Goal: Task Accomplishment & Management: Manage account settings

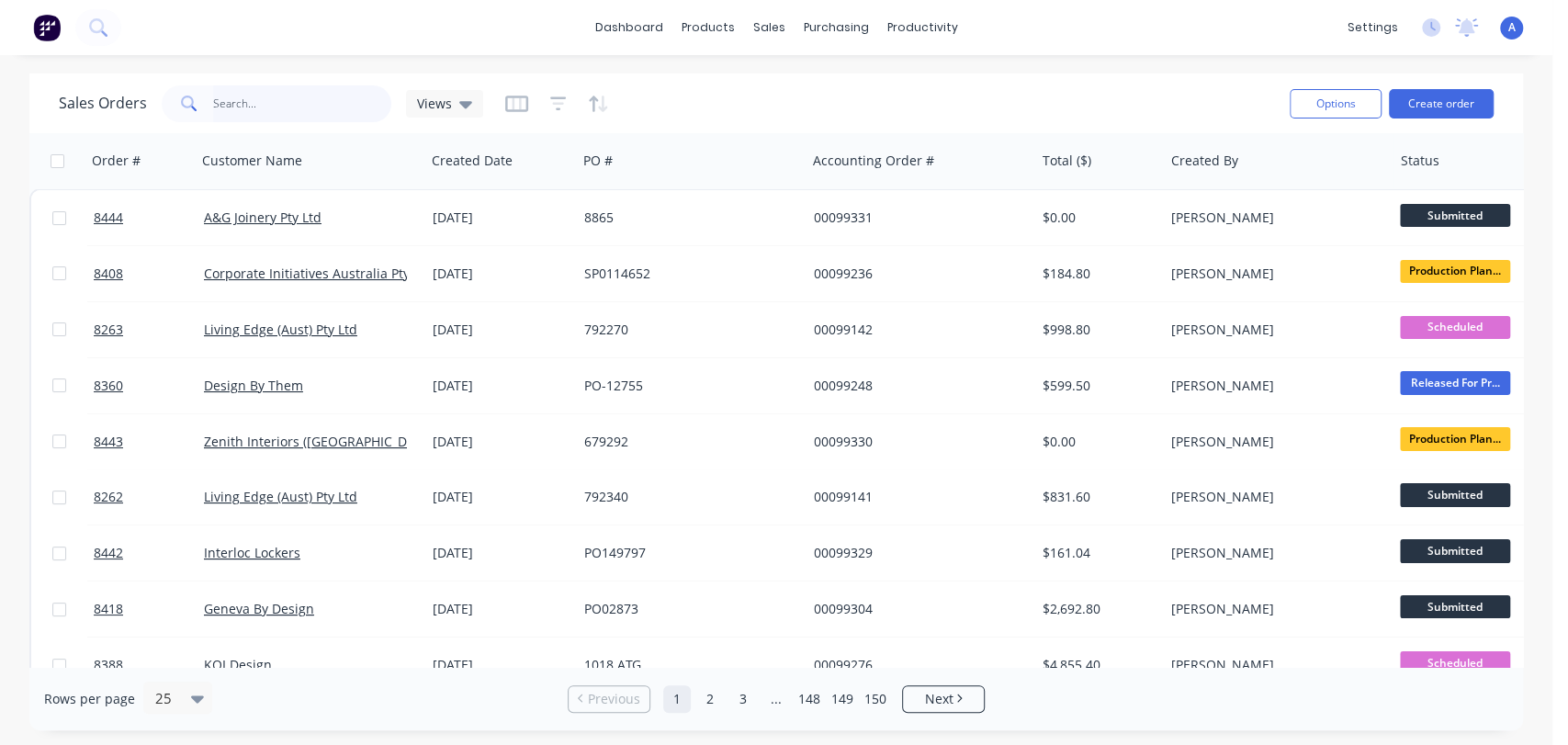
click at [313, 97] on input "text" at bounding box center [302, 103] width 179 height 37
type input "99077"
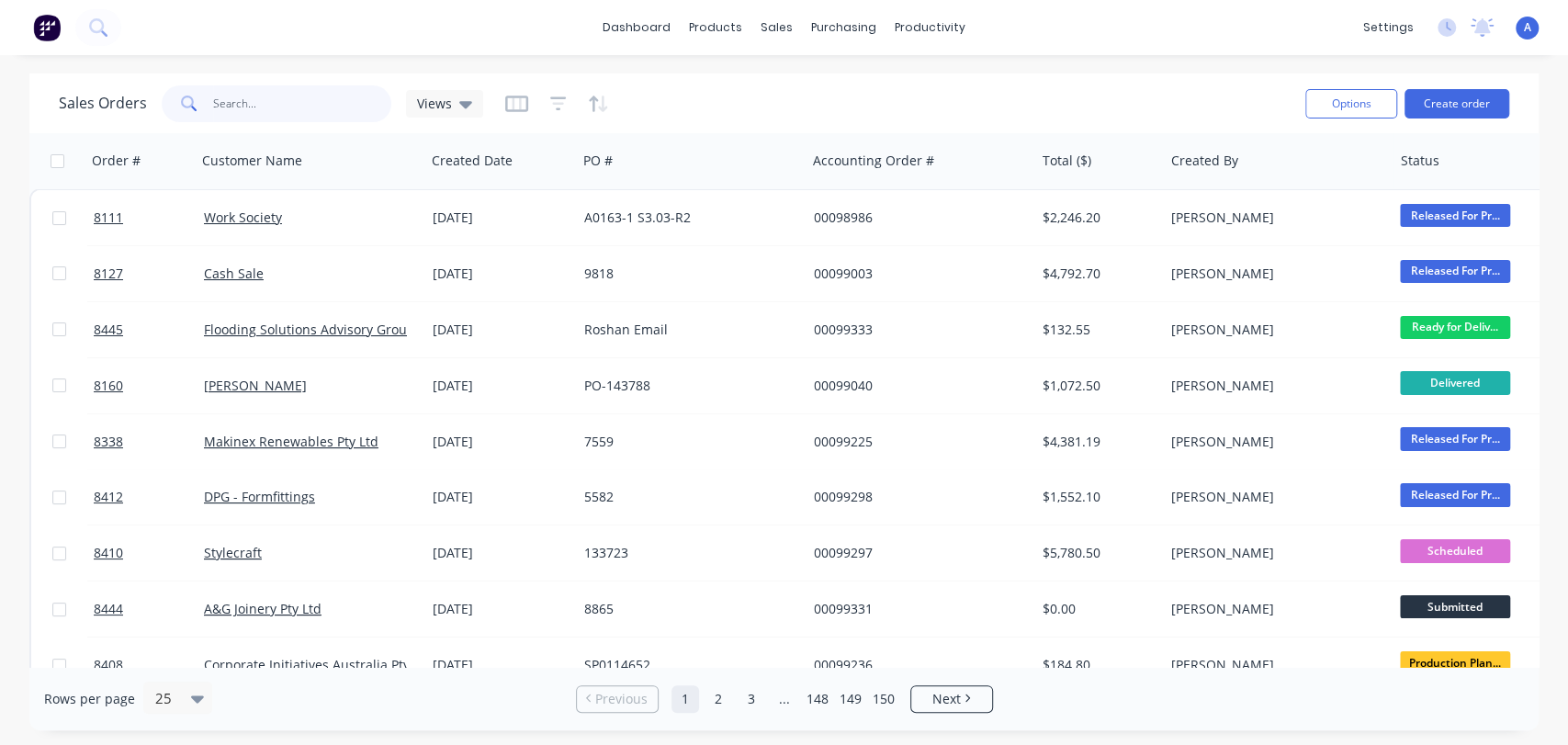
click at [293, 104] on input "text" at bounding box center [302, 103] width 179 height 37
type input "99077"
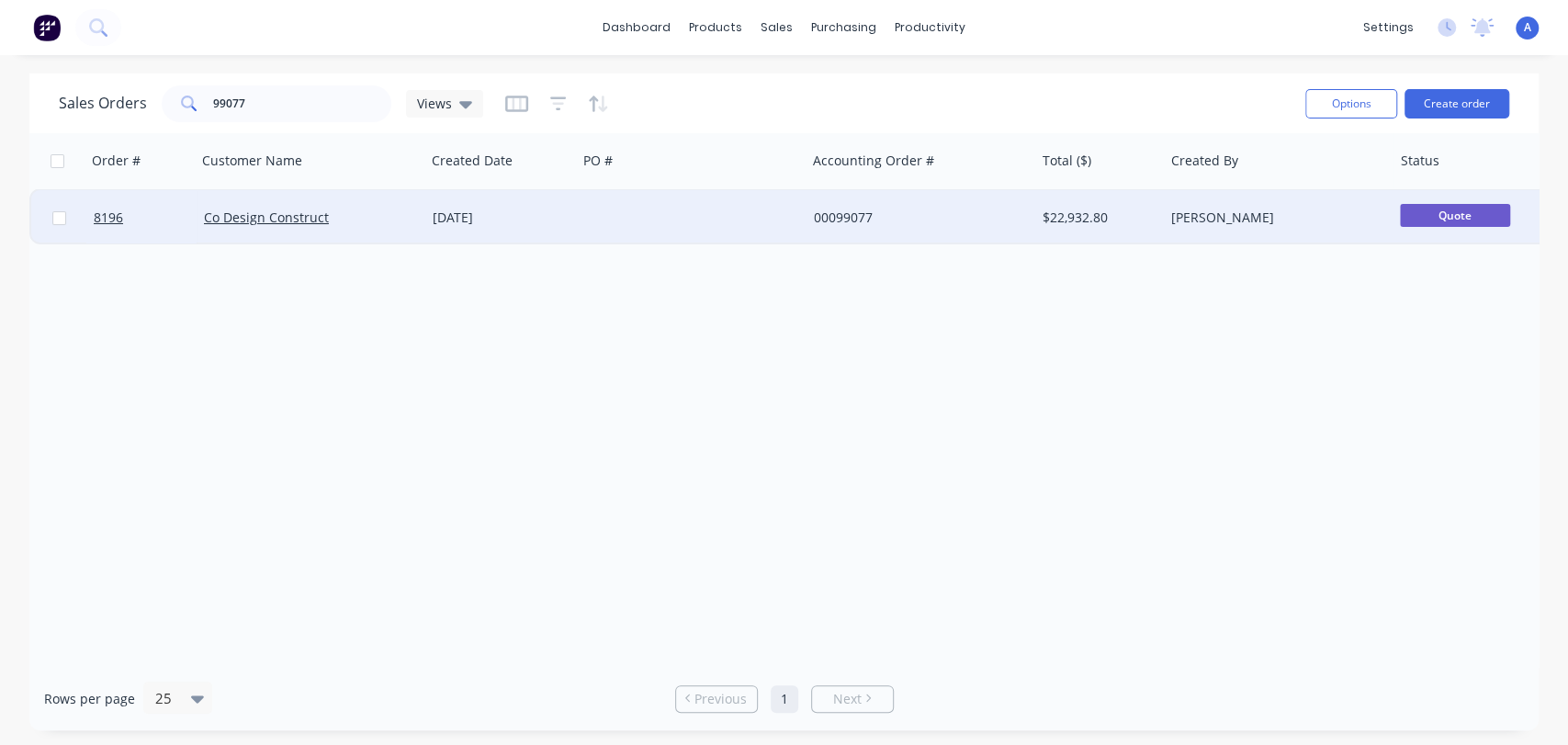
click at [547, 219] on div "20 Sep 2025" at bounding box center [501, 218] width 137 height 19
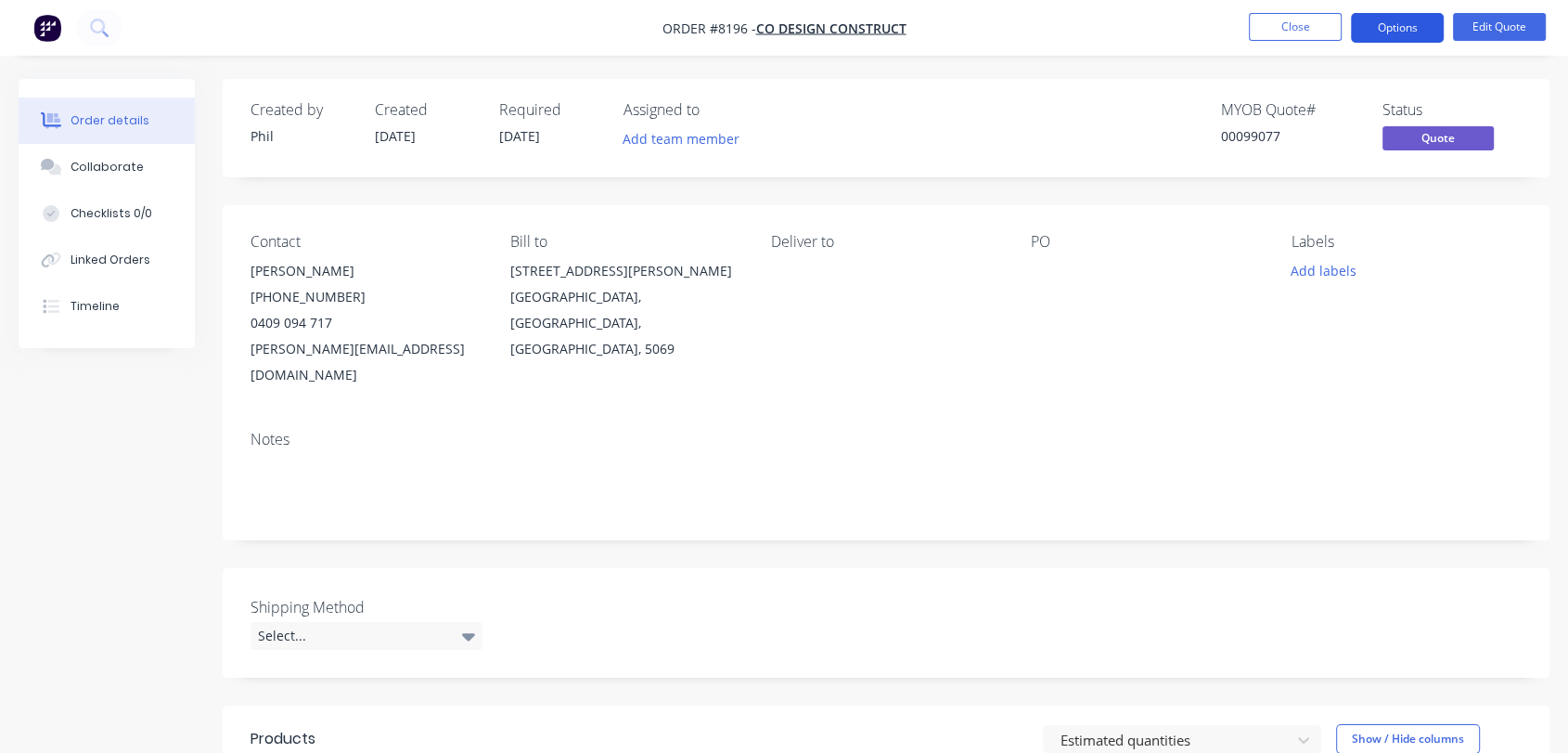
click at [1411, 27] on button "Options" at bounding box center [1397, 28] width 93 height 30
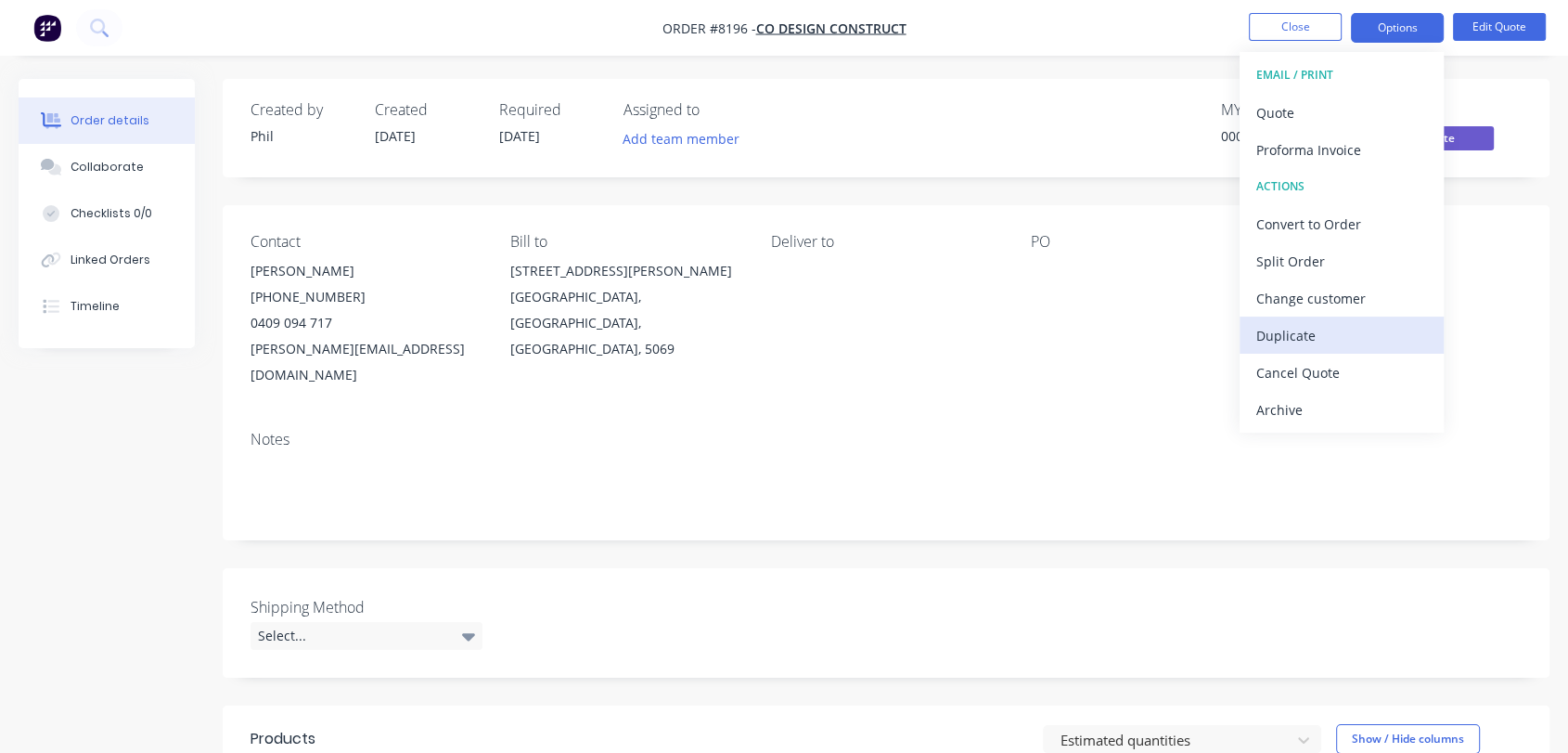
click at [1279, 335] on div "Duplicate" at bounding box center [1341, 335] width 171 height 27
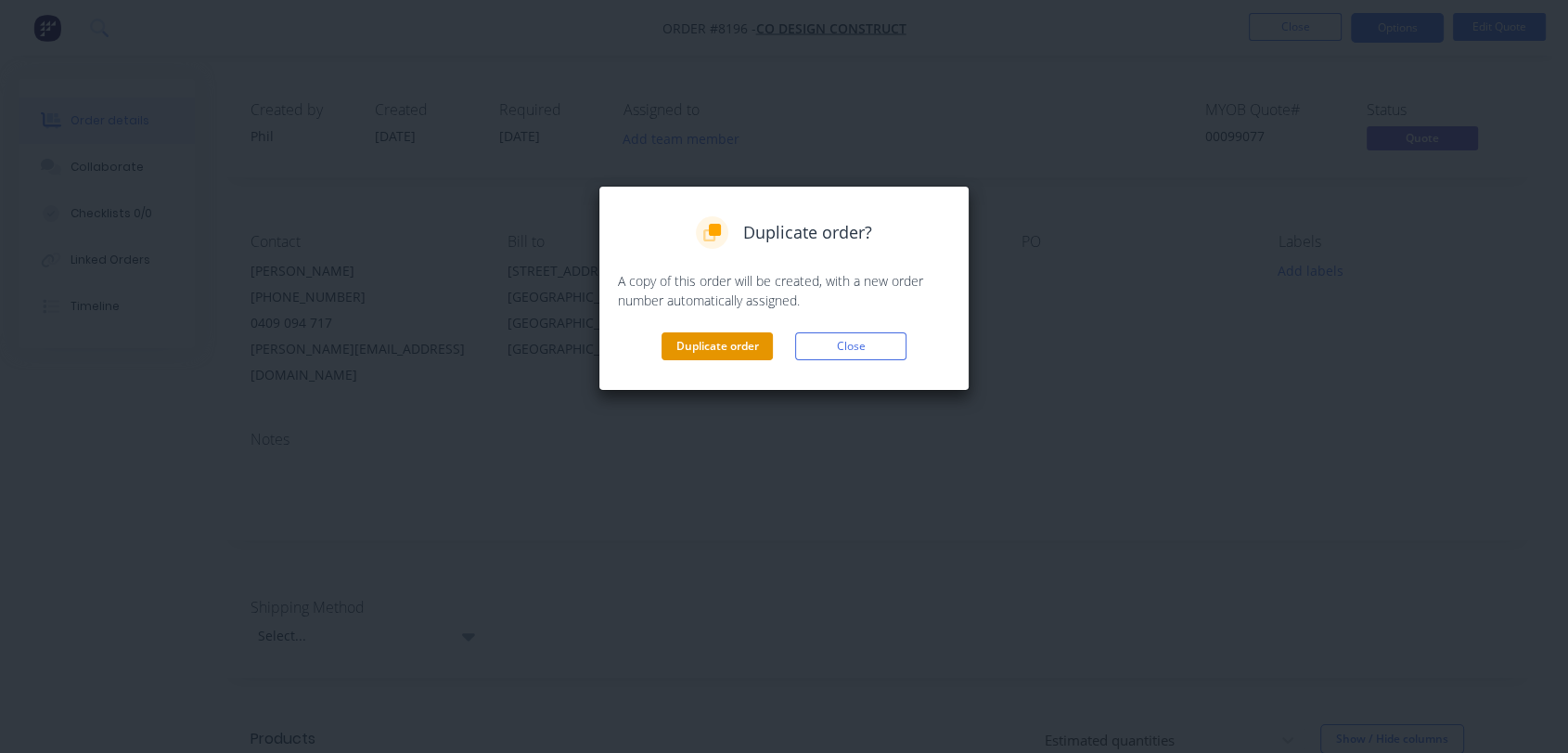
click at [697, 345] on button "Duplicate order" at bounding box center [717, 346] width 111 height 28
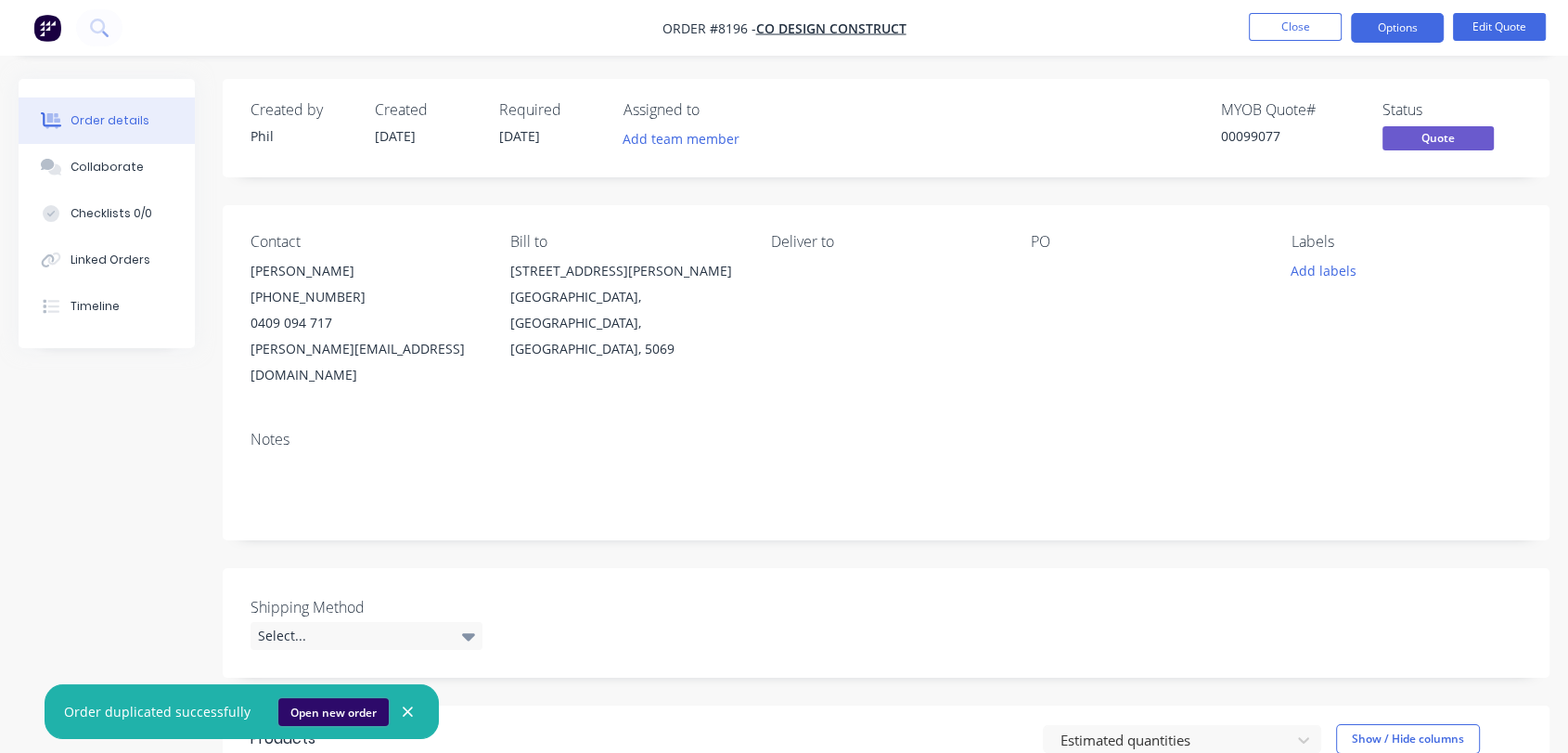
click at [338, 708] on button "Open new order" at bounding box center [334, 712] width 111 height 28
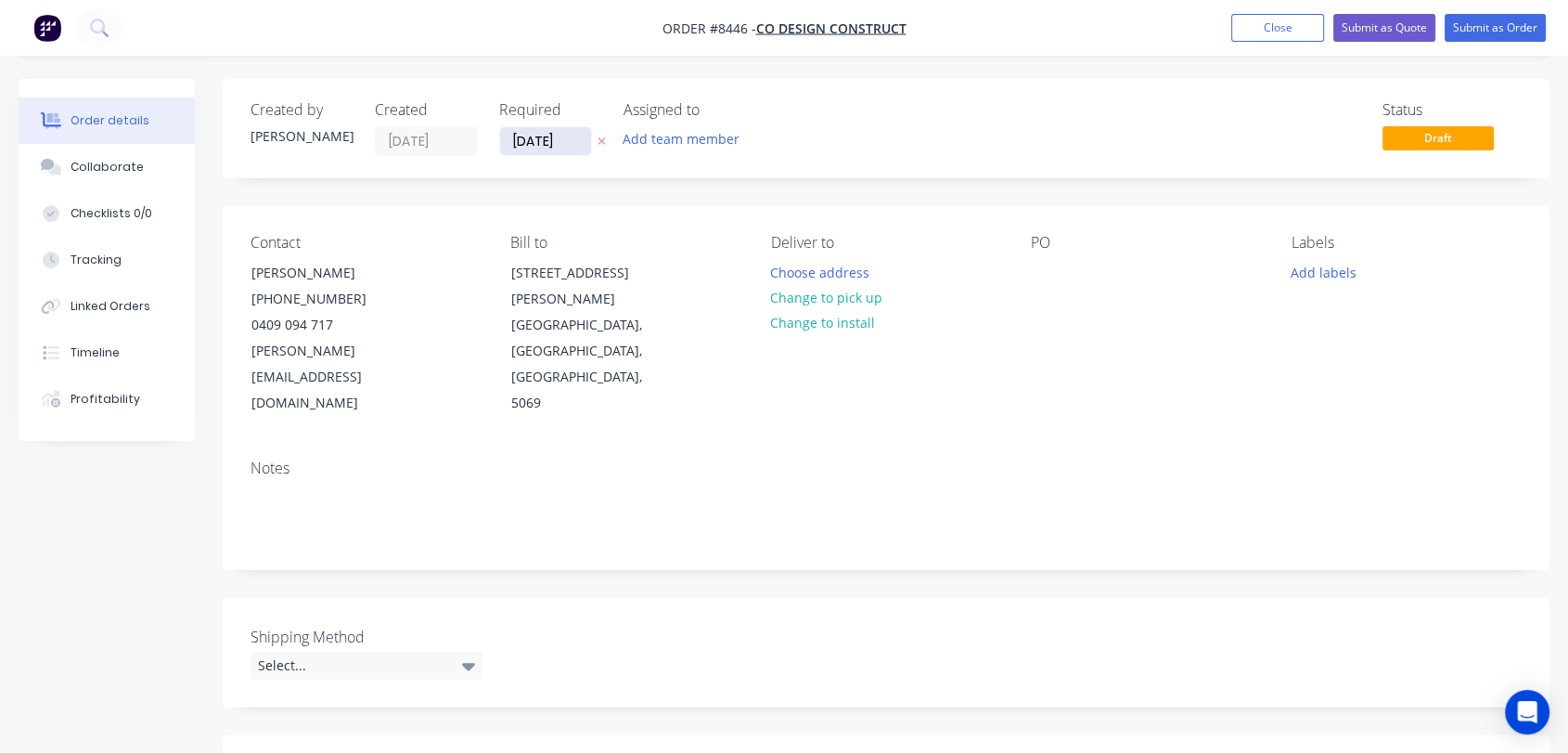
click at [566, 137] on input "[DATE]" at bounding box center [546, 141] width 91 height 28
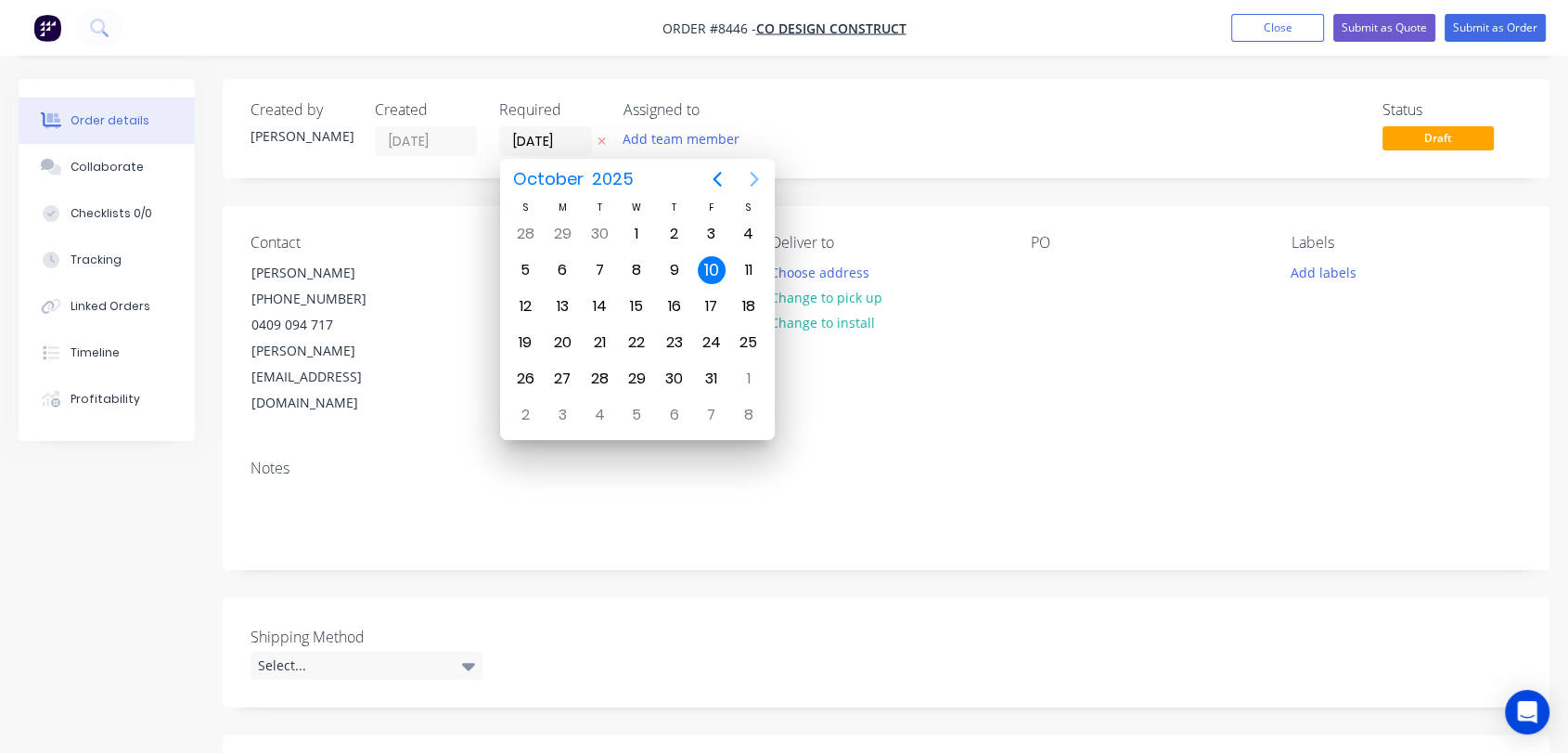
click at [753, 174] on icon "Next page" at bounding box center [754, 179] width 8 height 15
click at [633, 376] on div "31" at bounding box center [637, 379] width 28 height 28
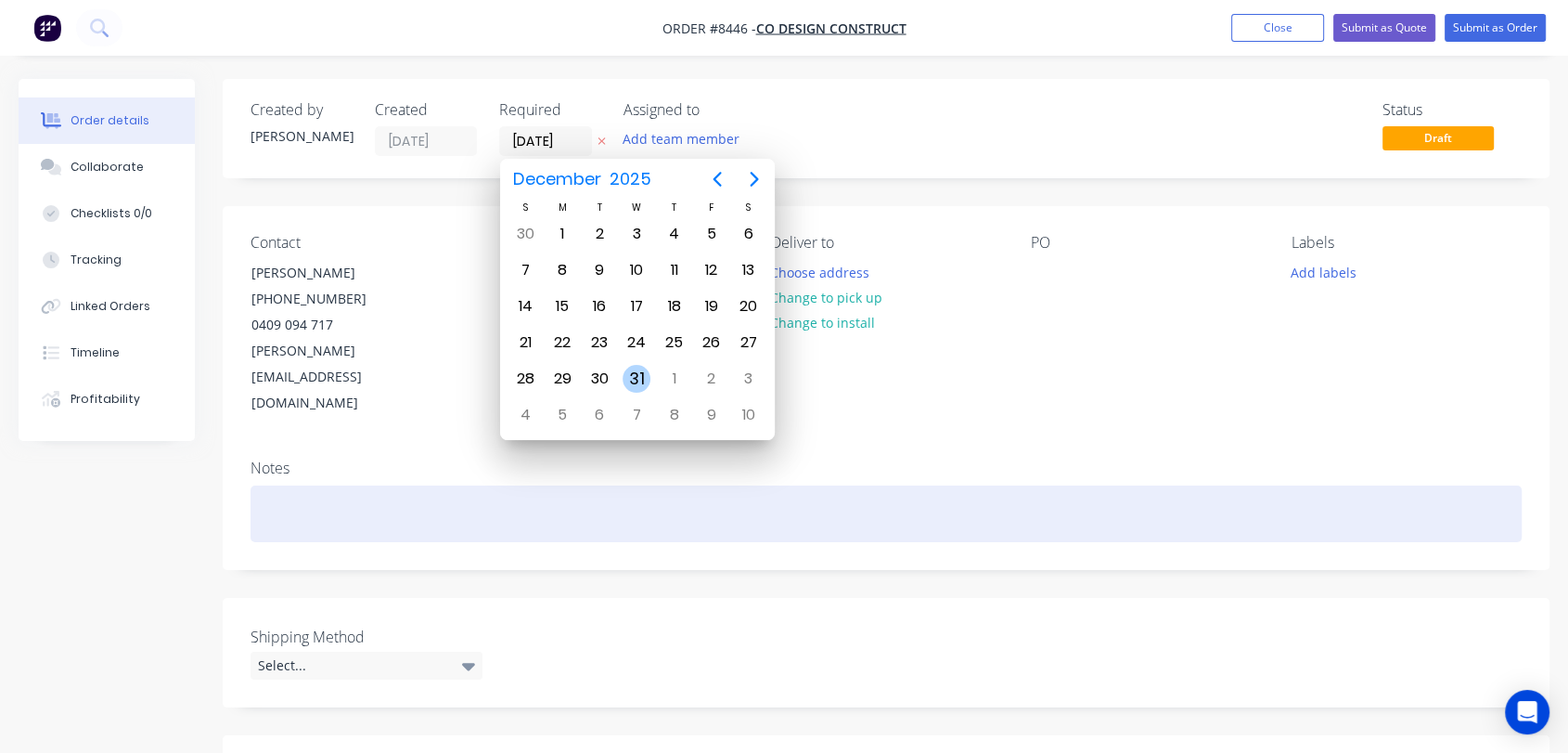
type input "31/12/25"
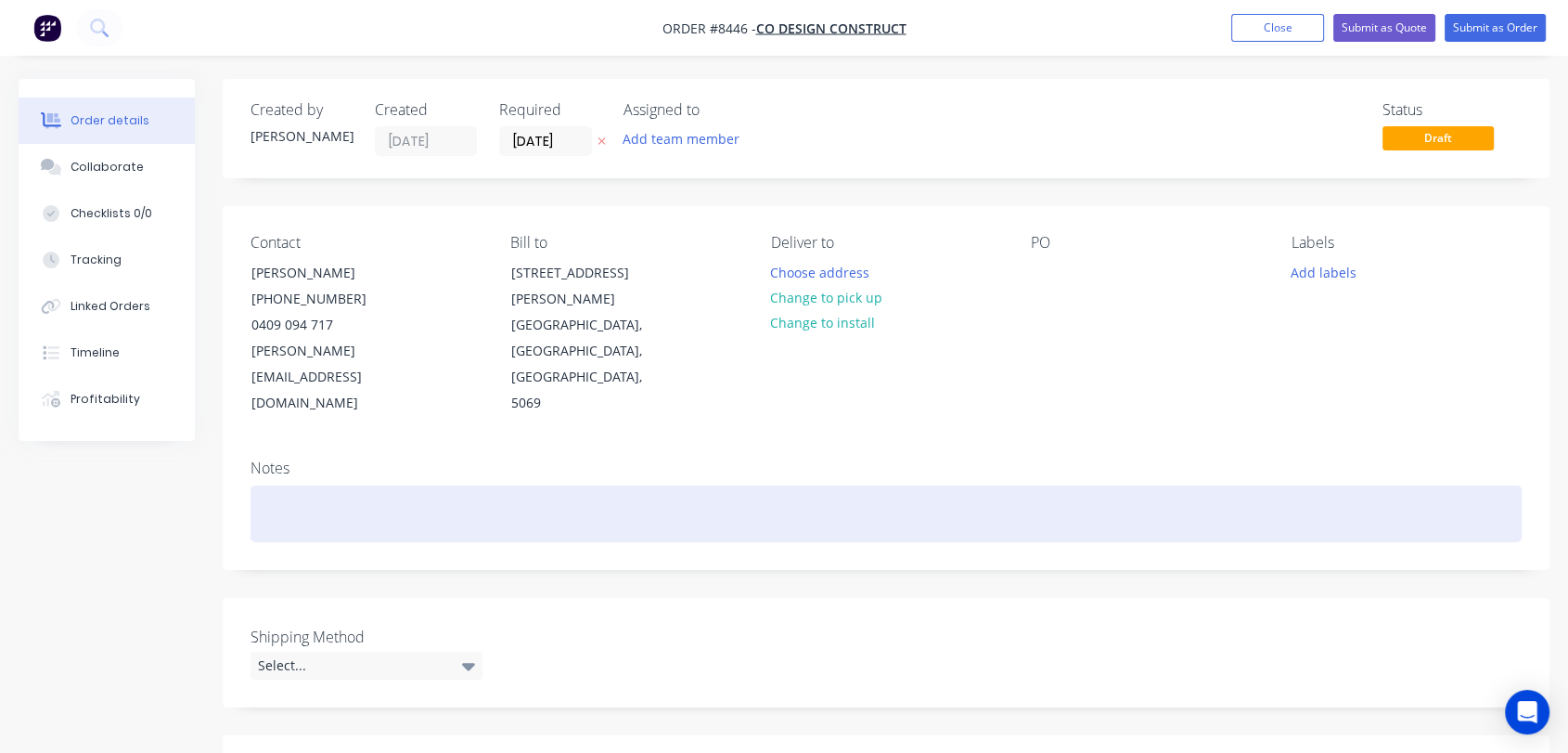
click at [280, 486] on div at bounding box center [886, 514] width 1271 height 57
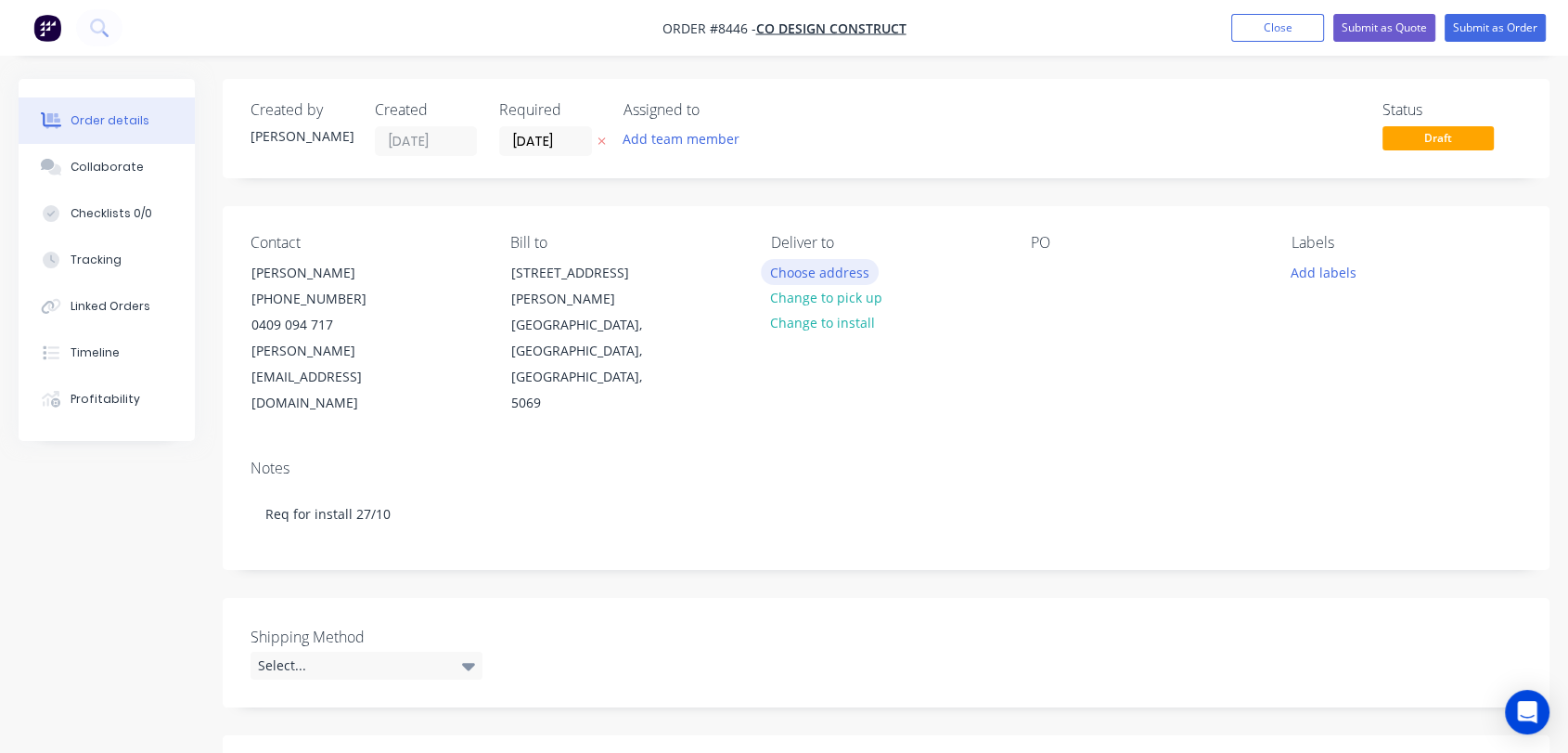
click at [835, 268] on button "Choose address" at bounding box center [820, 271] width 119 height 25
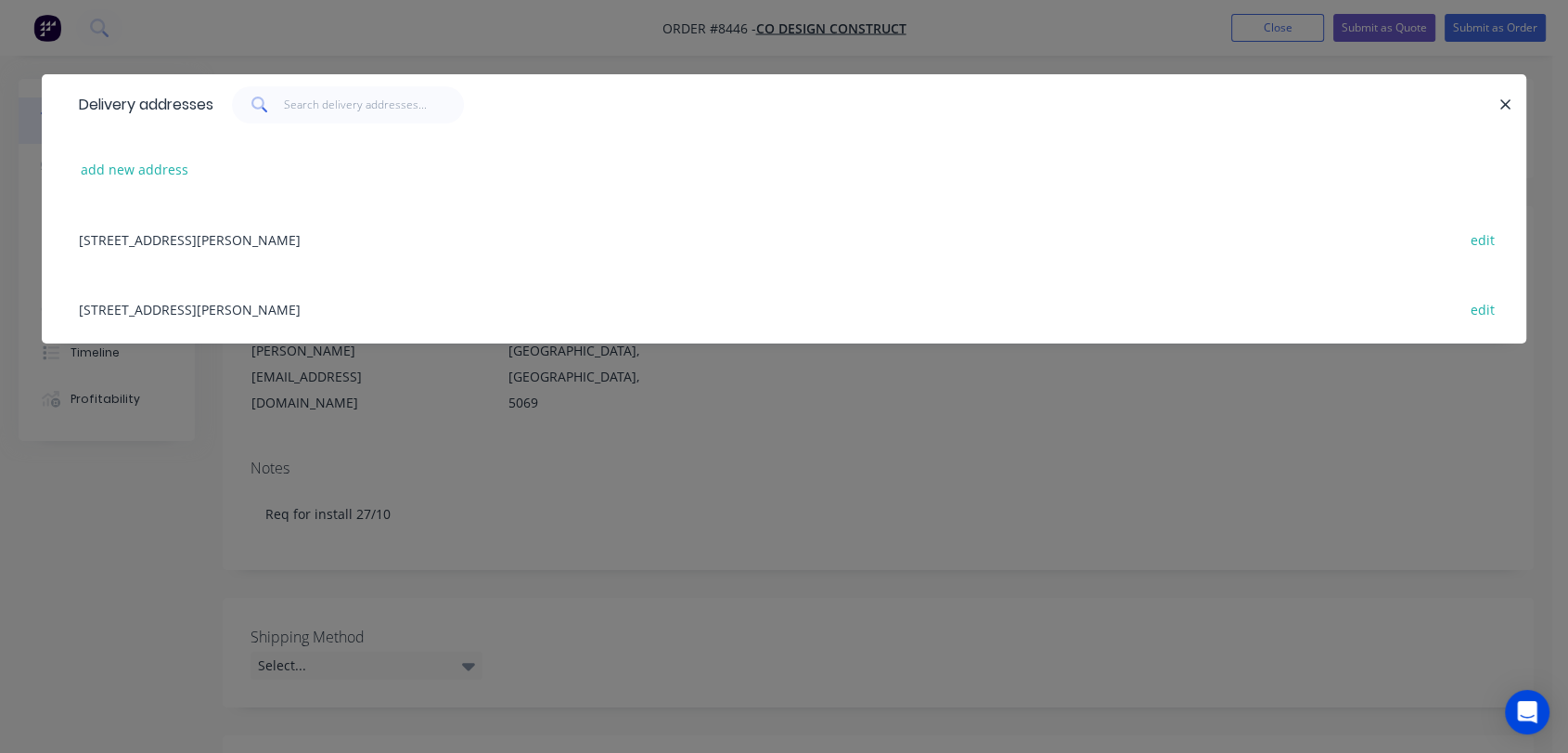
click at [206, 306] on div "21 George Street, Stepney, South Australia, Australia, 5069 edit" at bounding box center [784, 309] width 1429 height 70
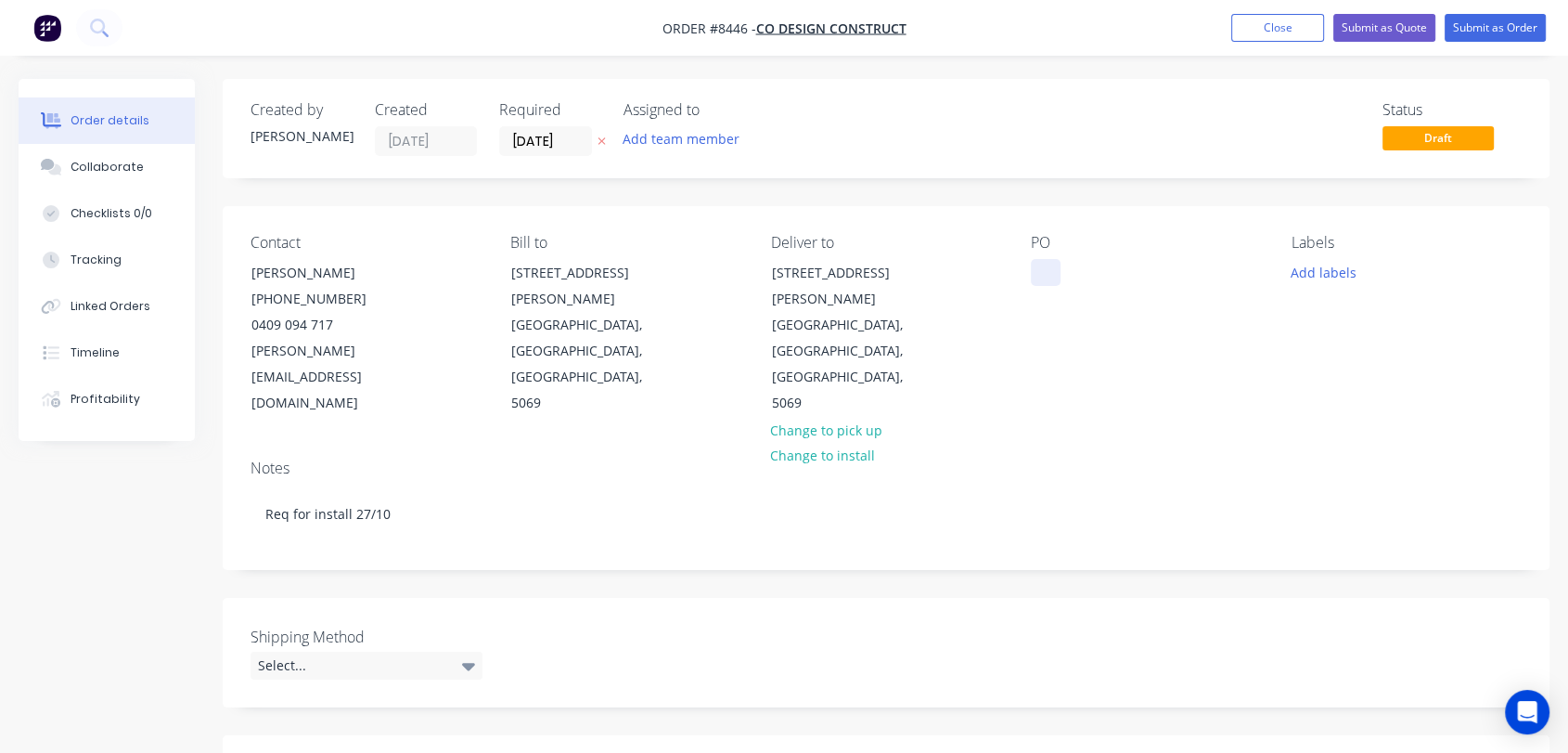
click at [1048, 260] on div at bounding box center [1046, 272] width 30 height 27
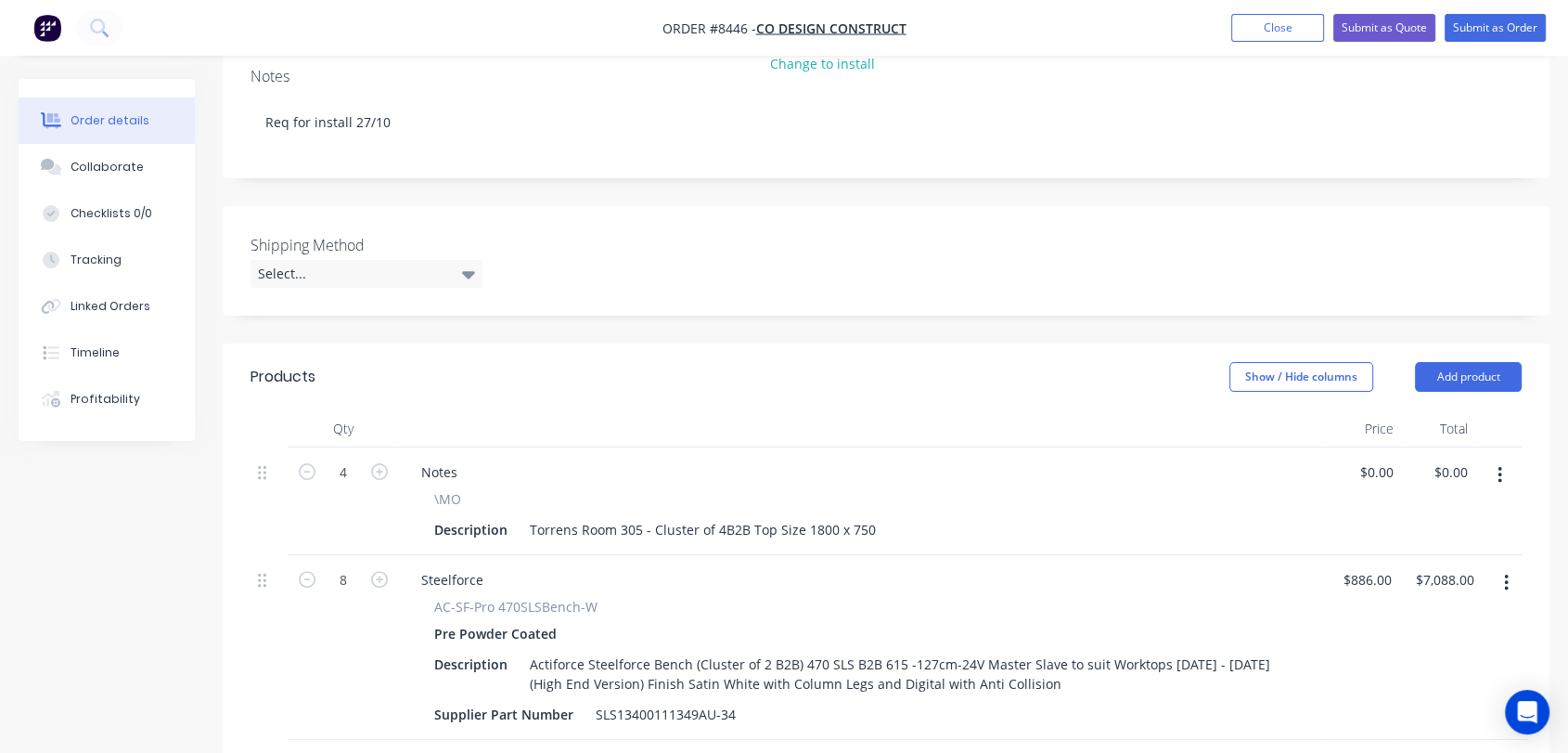
scroll to position [412, 0]
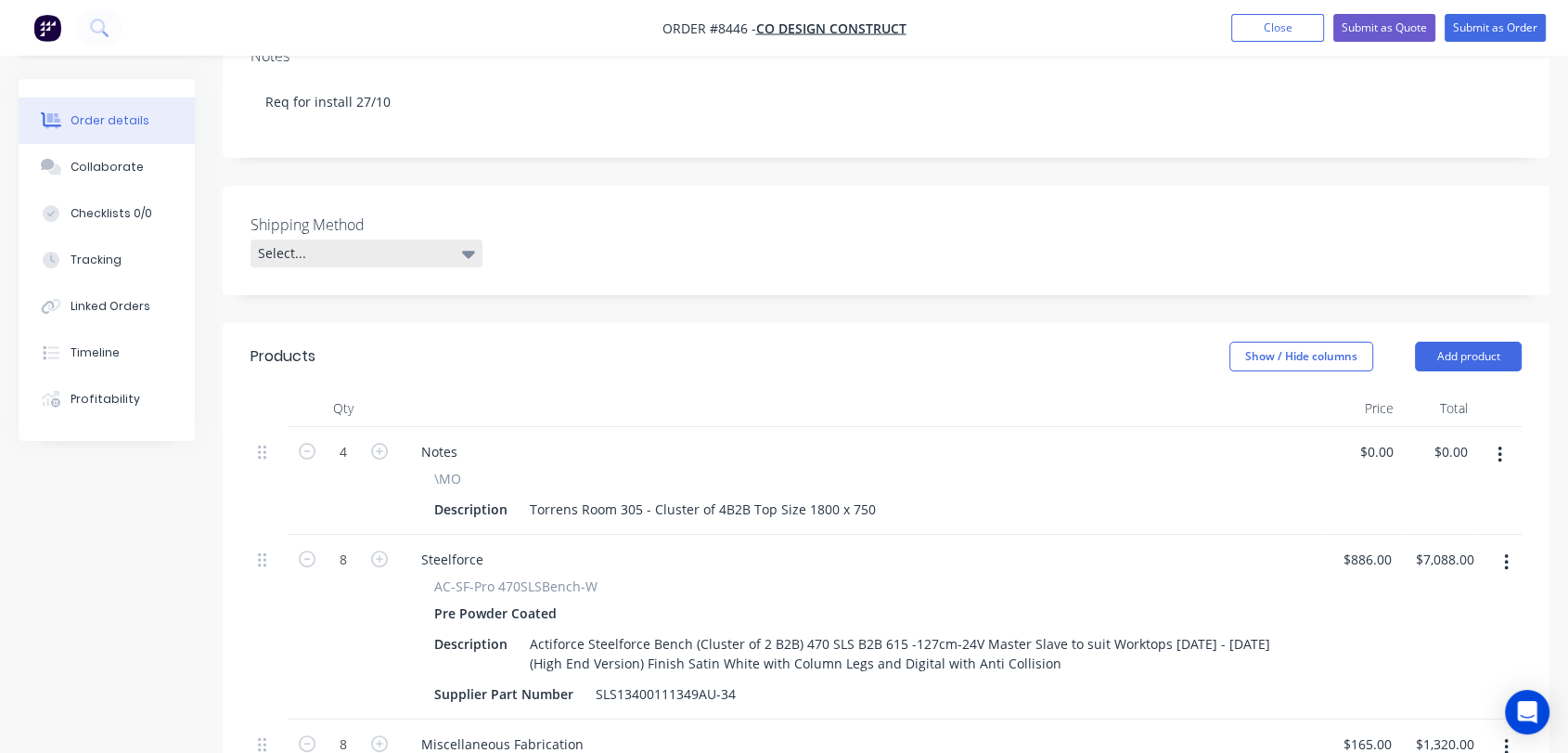
click at [283, 240] on div "Select..." at bounding box center [367, 254] width 232 height 28
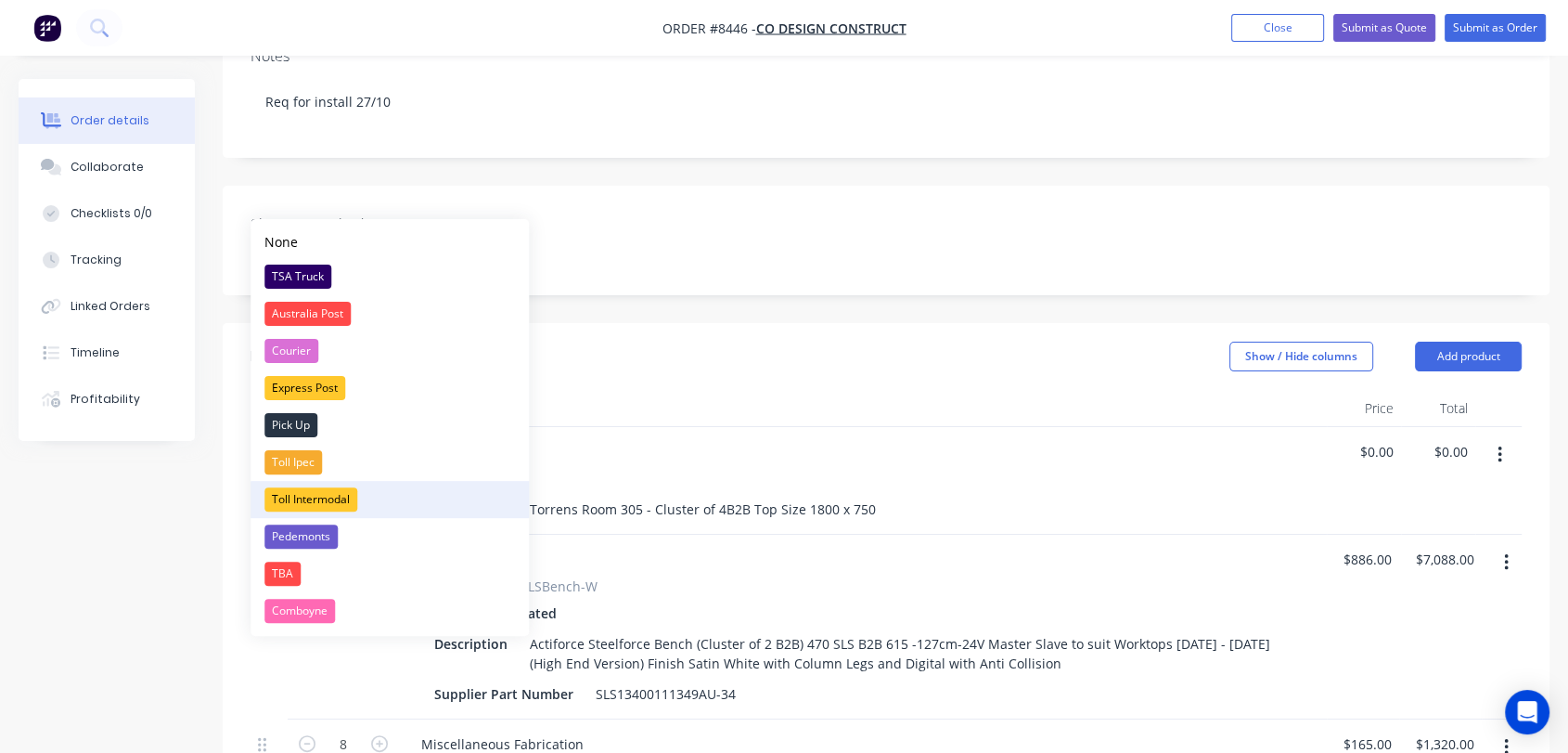
click at [299, 494] on div "Toll Intermodal" at bounding box center [311, 500] width 93 height 24
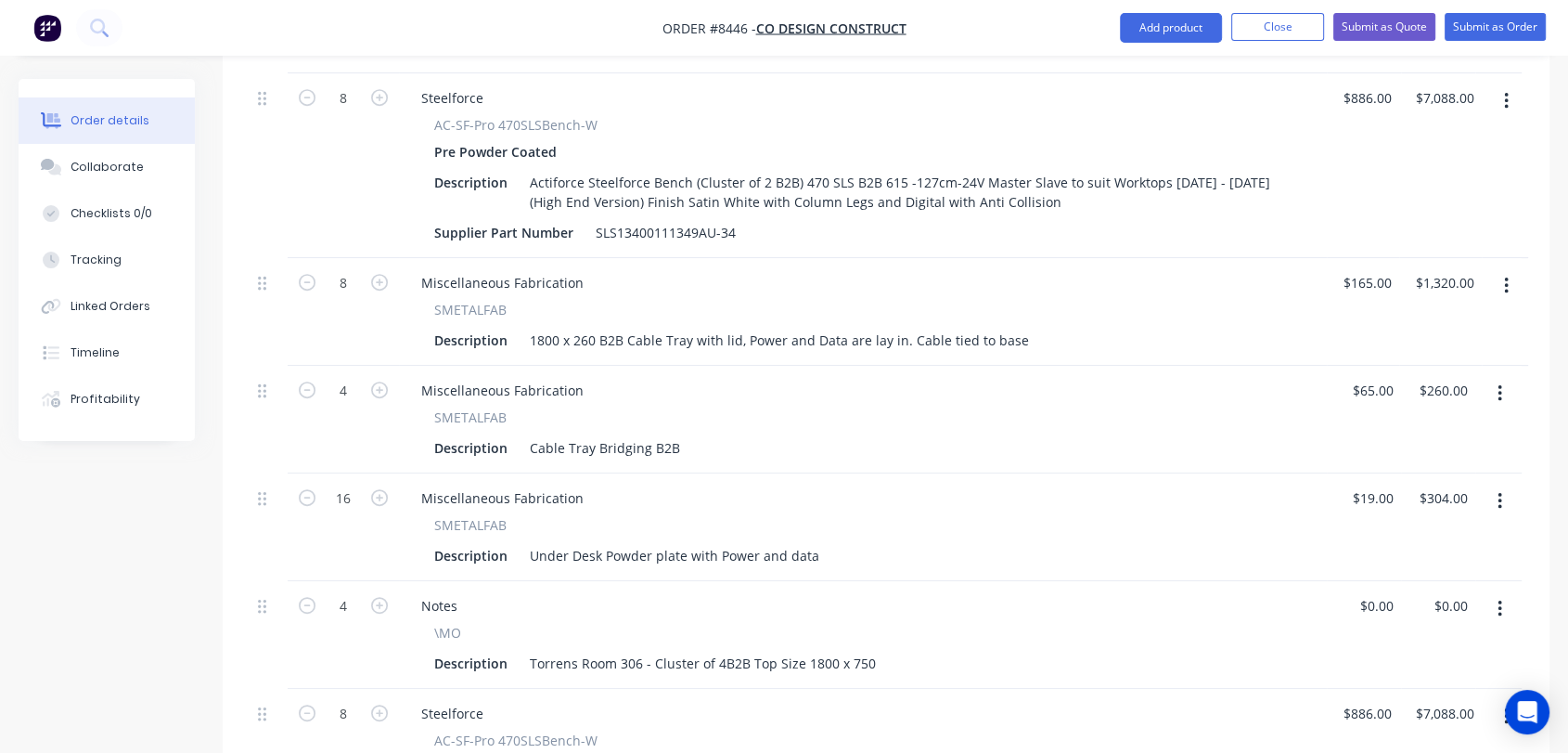
scroll to position [825, 0]
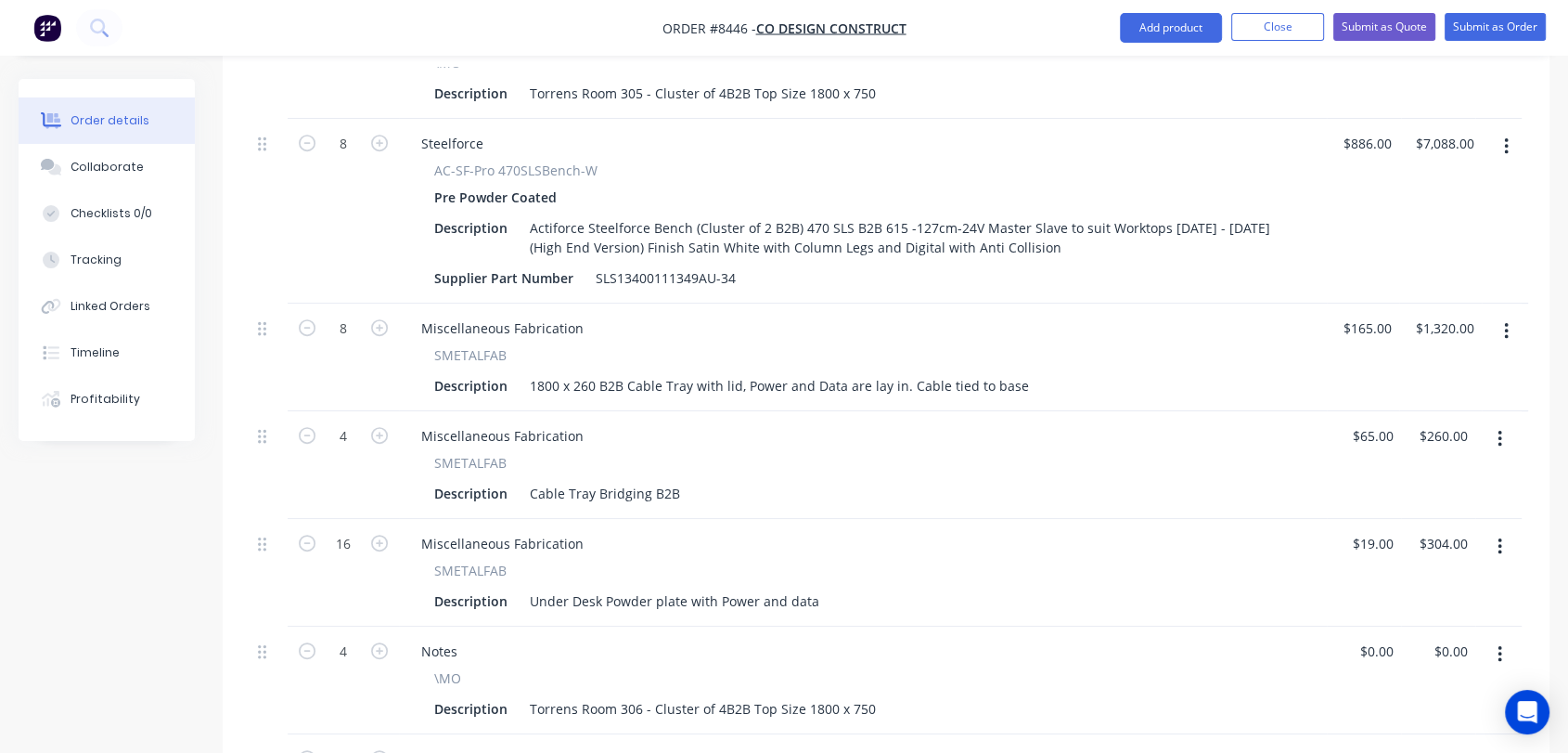
click at [1500, 539] on icon "button" at bounding box center [1500, 547] width 4 height 17
click at [1411, 694] on div "Delete" at bounding box center [1433, 707] width 143 height 27
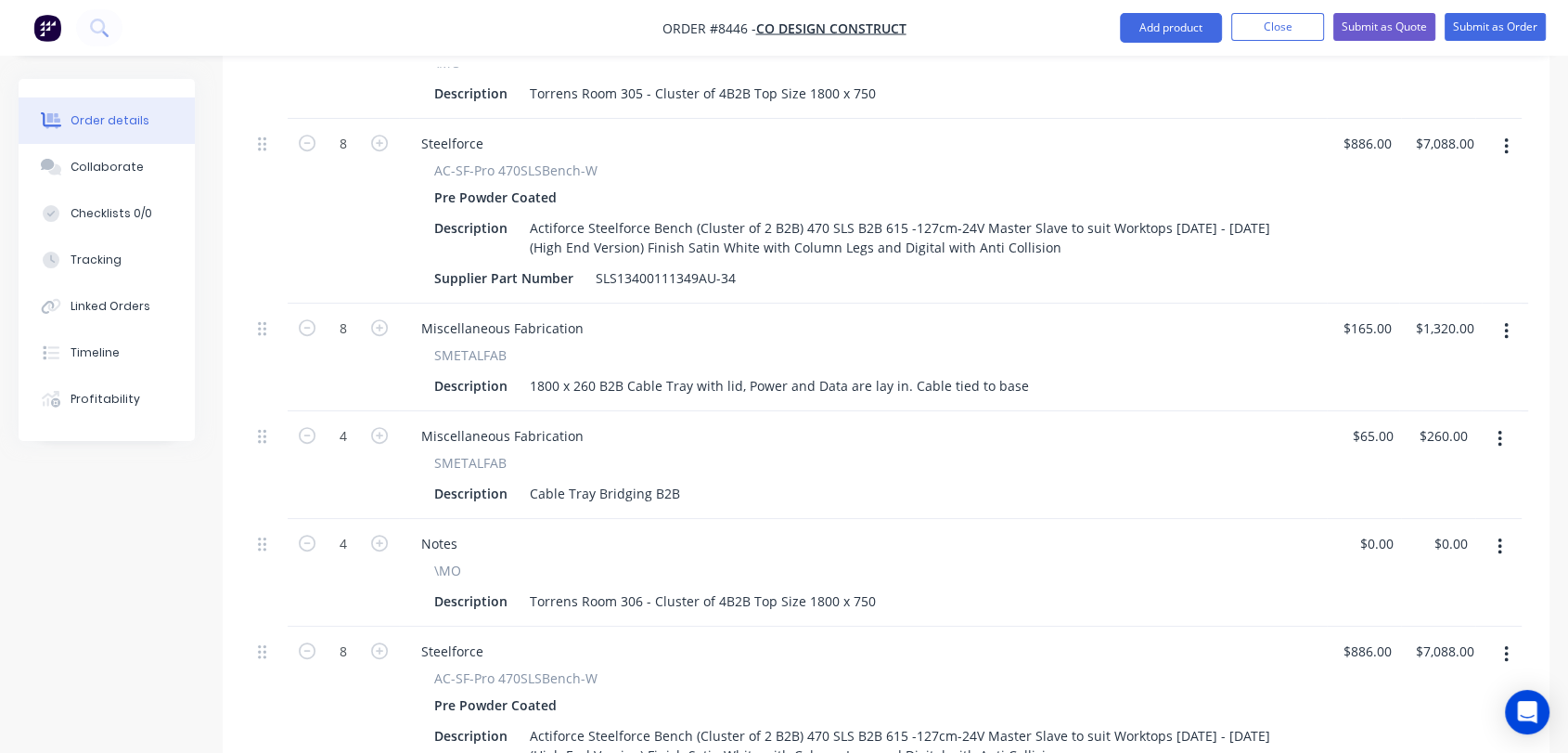
click at [1501, 429] on icon "button" at bounding box center [1500, 439] width 5 height 20
click at [1396, 586] on div "Delete" at bounding box center [1433, 599] width 143 height 27
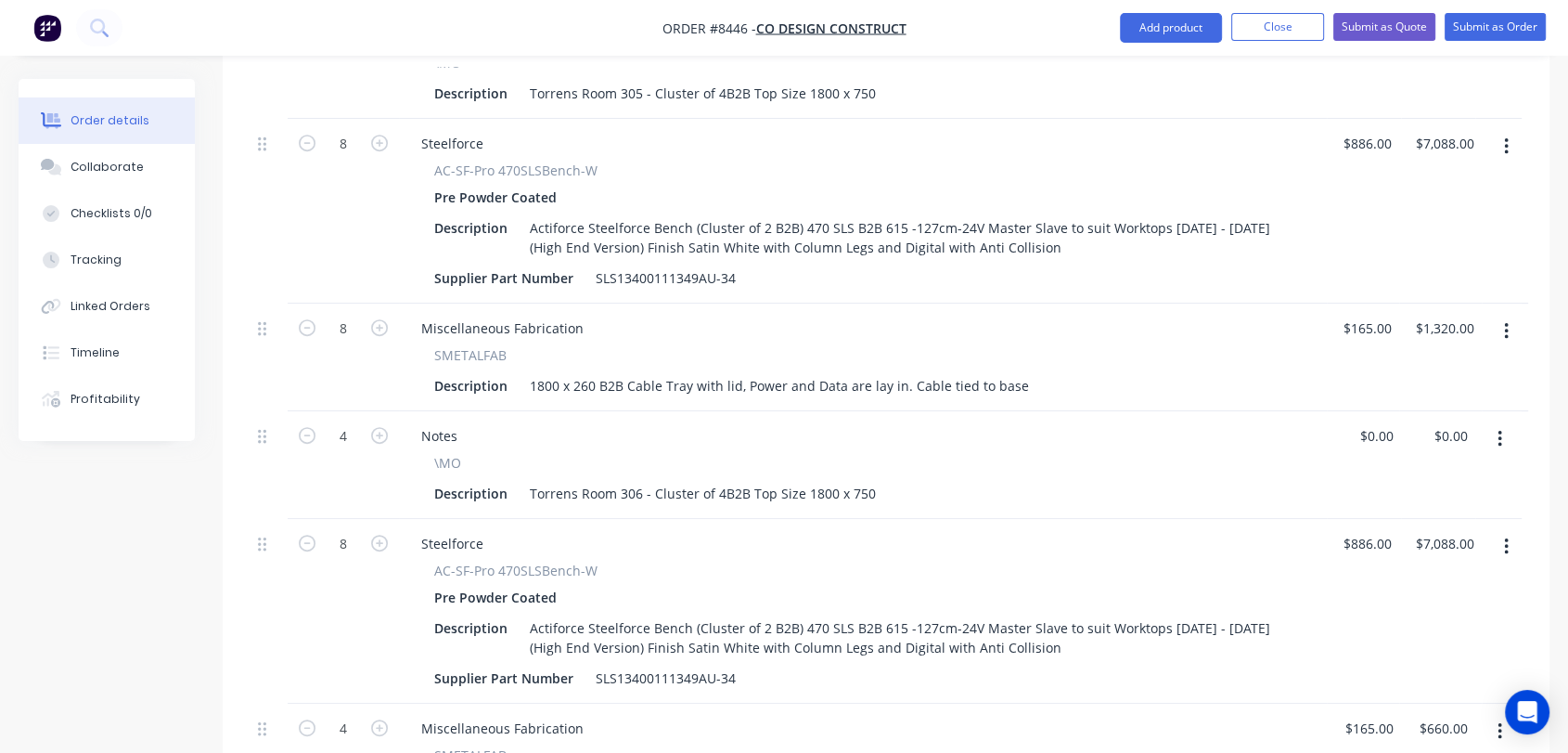
click at [1509, 315] on button "button" at bounding box center [1507, 331] width 44 height 33
click at [1397, 478] on div "Delete" at bounding box center [1440, 491] width 143 height 27
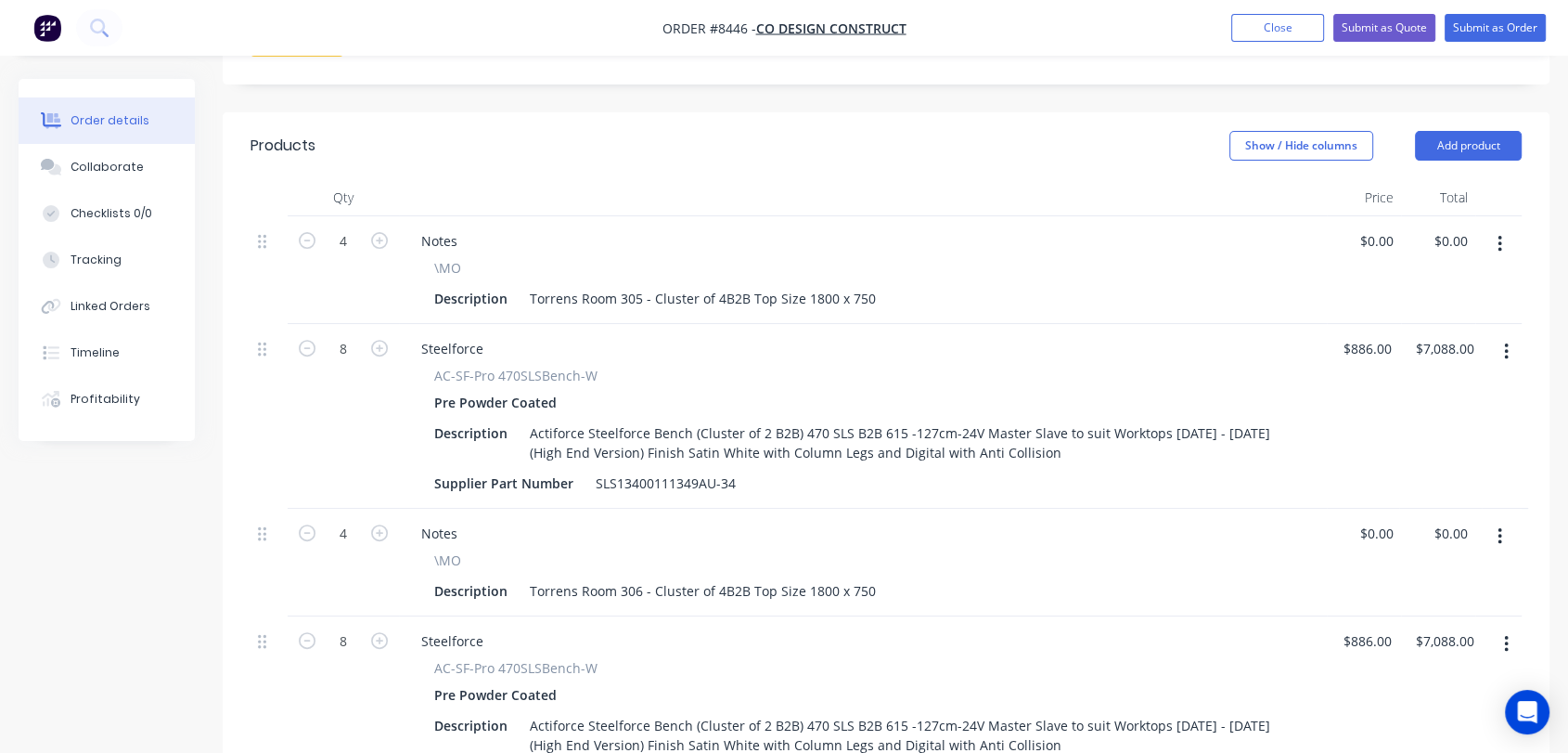
scroll to position [618, 0]
click at [1502, 336] on button "button" at bounding box center [1507, 352] width 44 height 33
click at [1385, 500] on div "Delete" at bounding box center [1440, 513] width 143 height 27
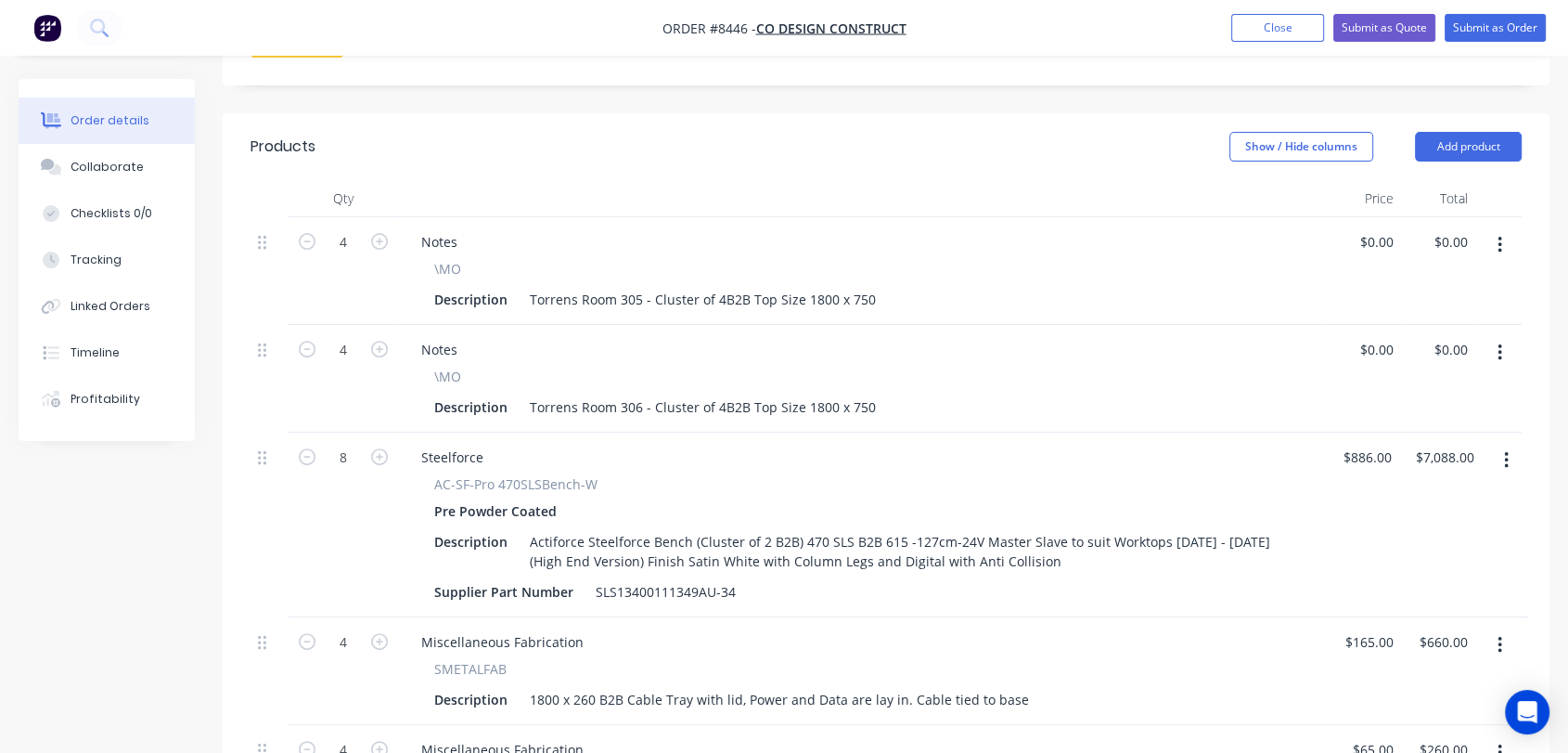
click at [1496, 228] on button "button" at bounding box center [1500, 244] width 44 height 33
click at [1418, 392] on div "Delete" at bounding box center [1433, 405] width 143 height 27
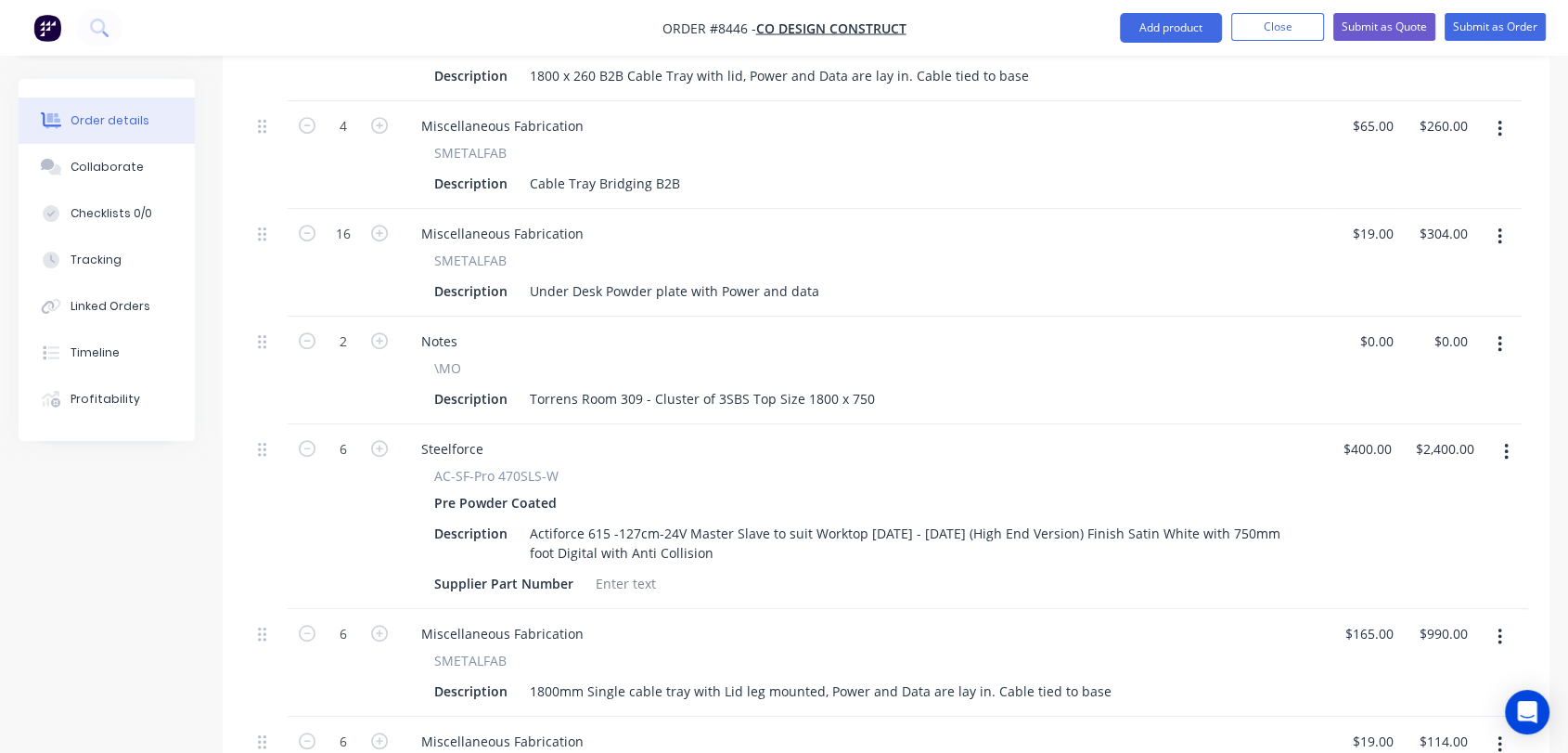
scroll to position [1238, 0]
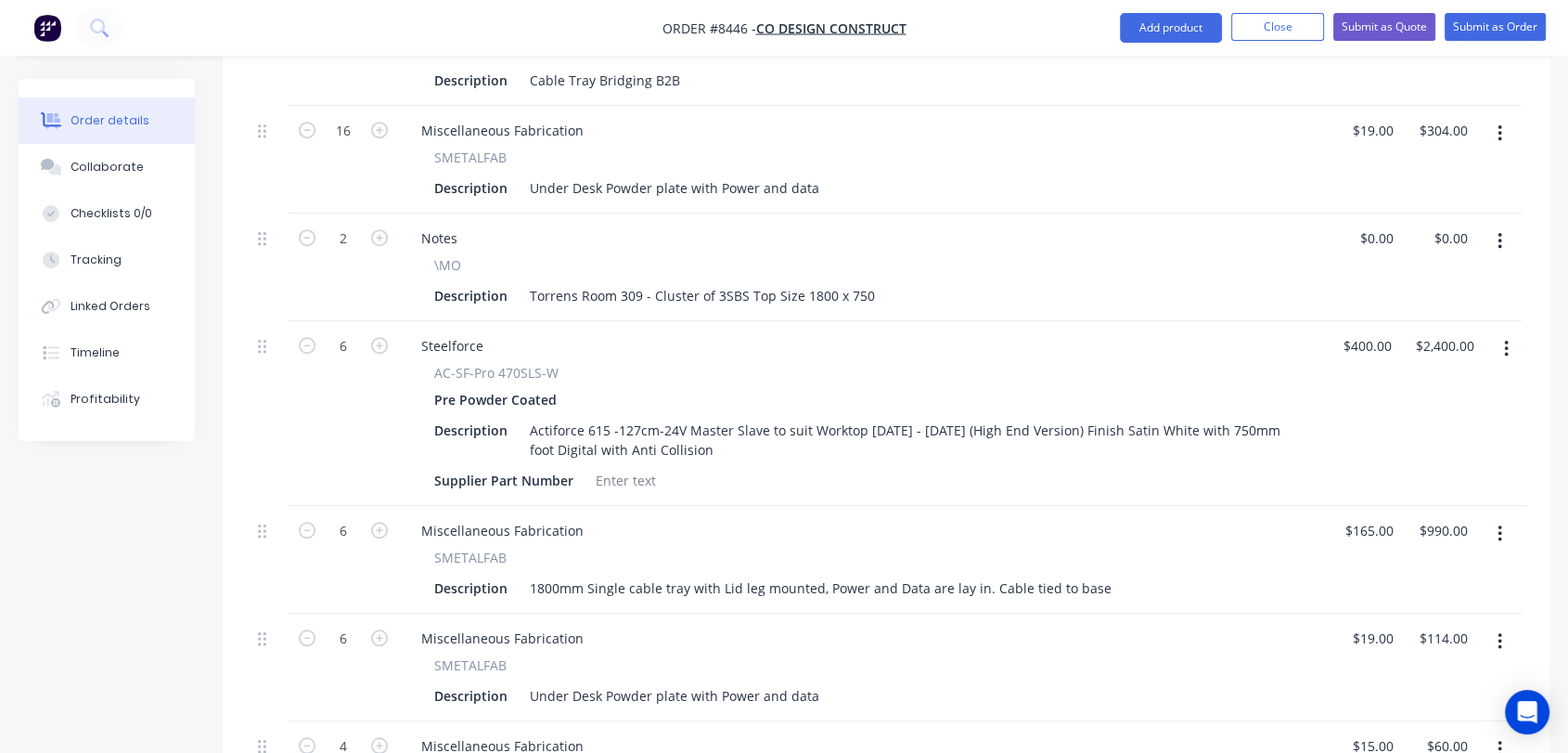
click at [1500, 332] on button "button" at bounding box center [1507, 348] width 44 height 33
click at [1437, 490] on button "Delete" at bounding box center [1440, 508] width 176 height 37
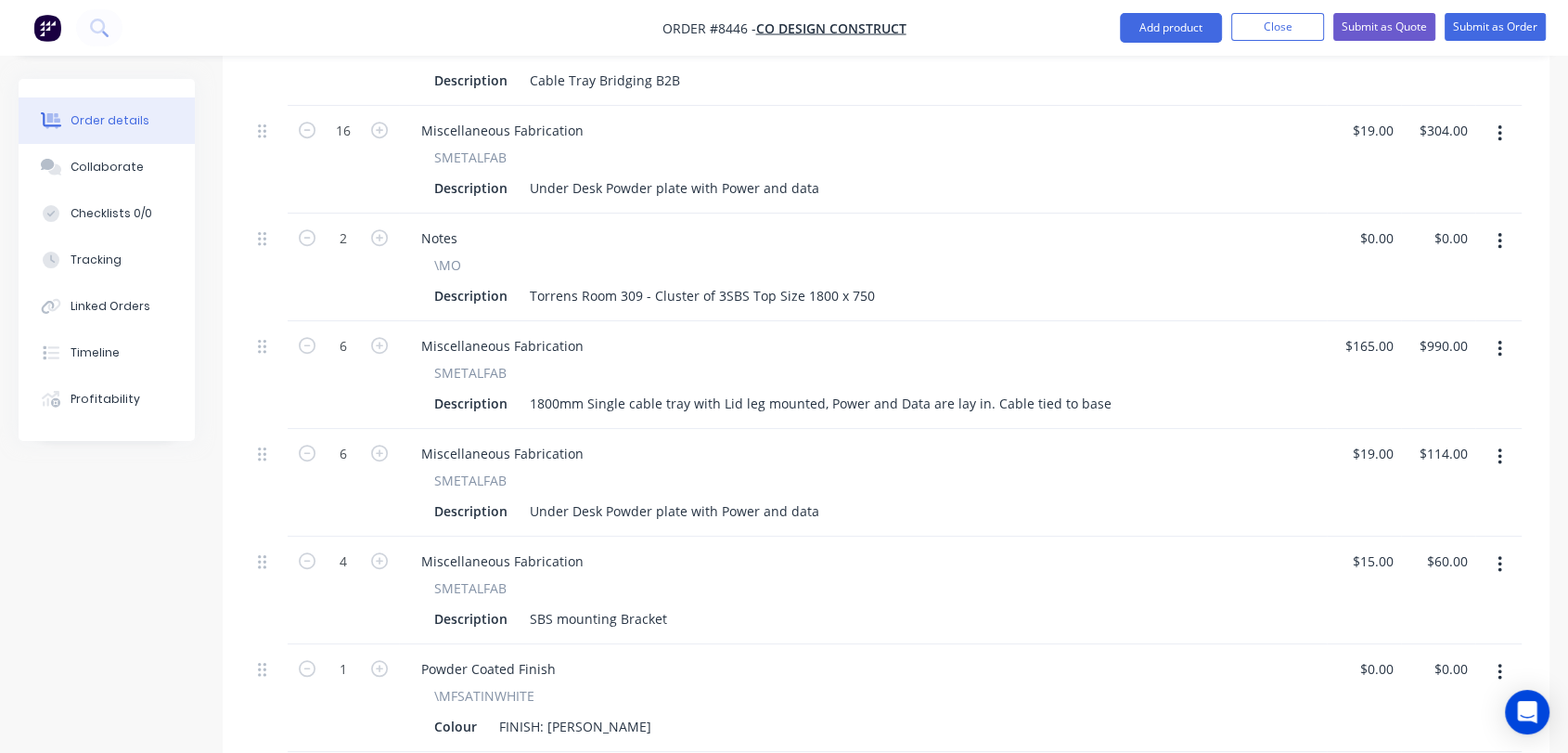
click at [1503, 332] on button "button" at bounding box center [1500, 348] width 44 height 33
click at [1421, 496] on div "Delete" at bounding box center [1433, 509] width 143 height 27
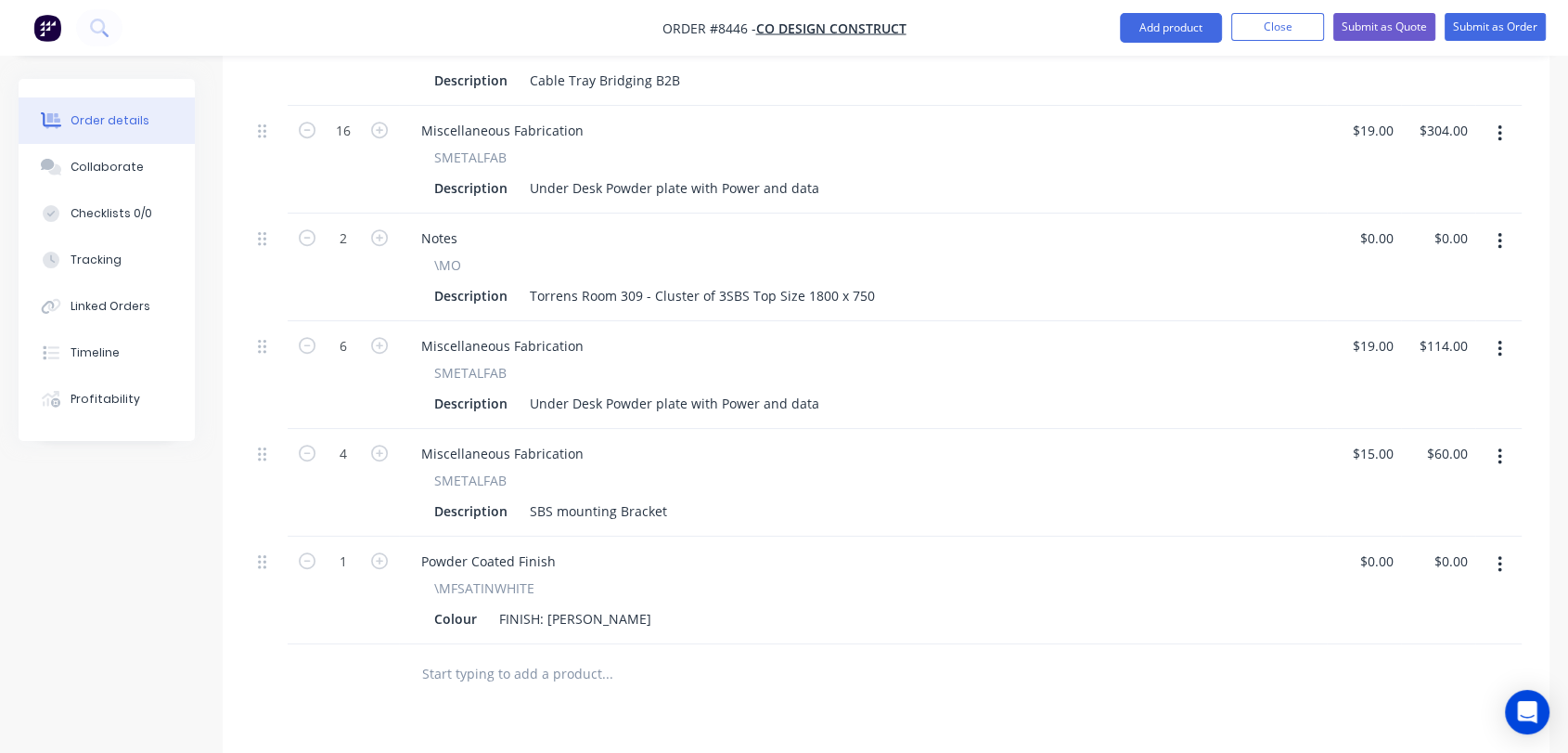
click at [1493, 332] on button "button" at bounding box center [1500, 348] width 44 height 33
click at [1431, 490] on button "Delete" at bounding box center [1434, 508] width 176 height 37
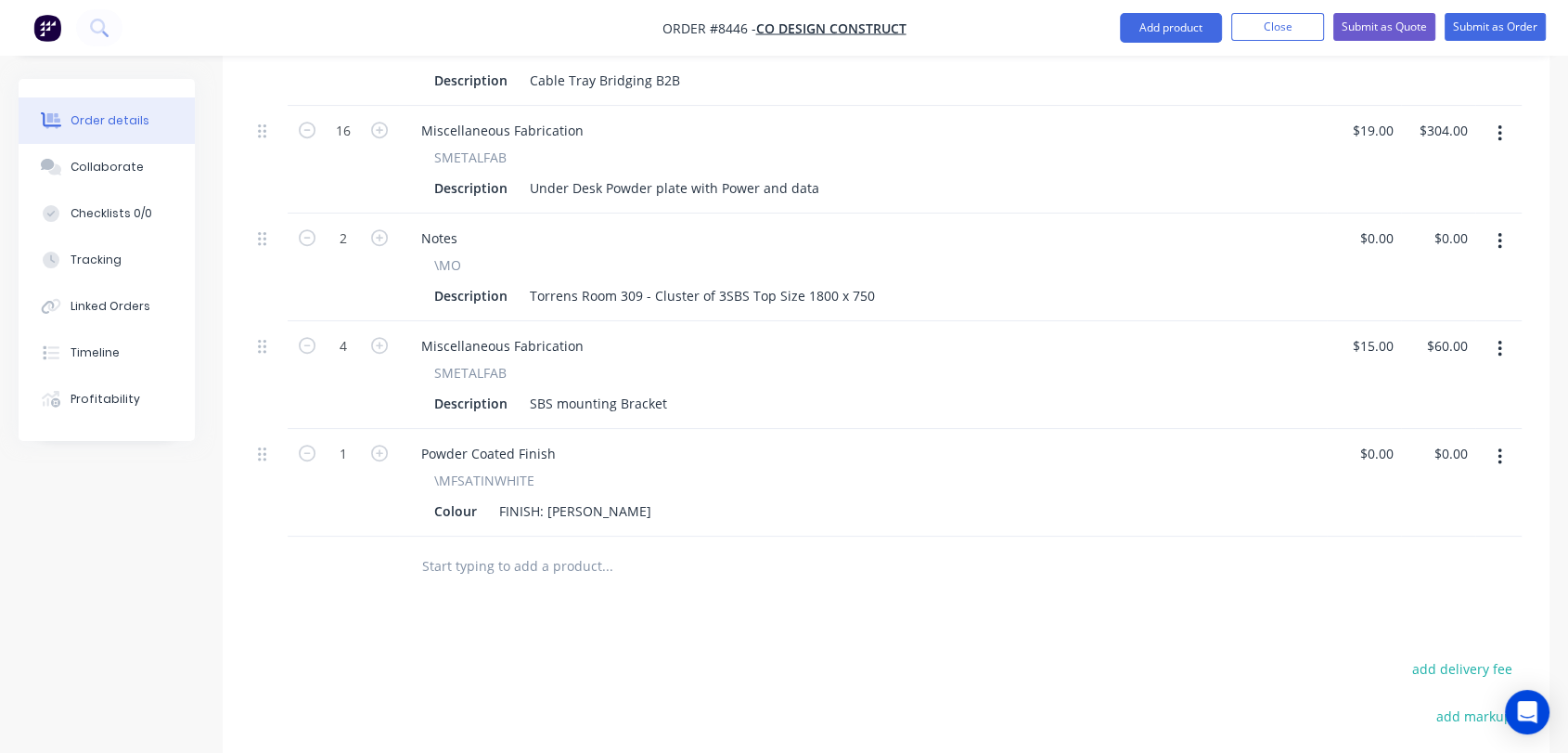
click at [1494, 332] on button "button" at bounding box center [1500, 348] width 44 height 33
click at [1428, 496] on div "Delete" at bounding box center [1433, 509] width 143 height 27
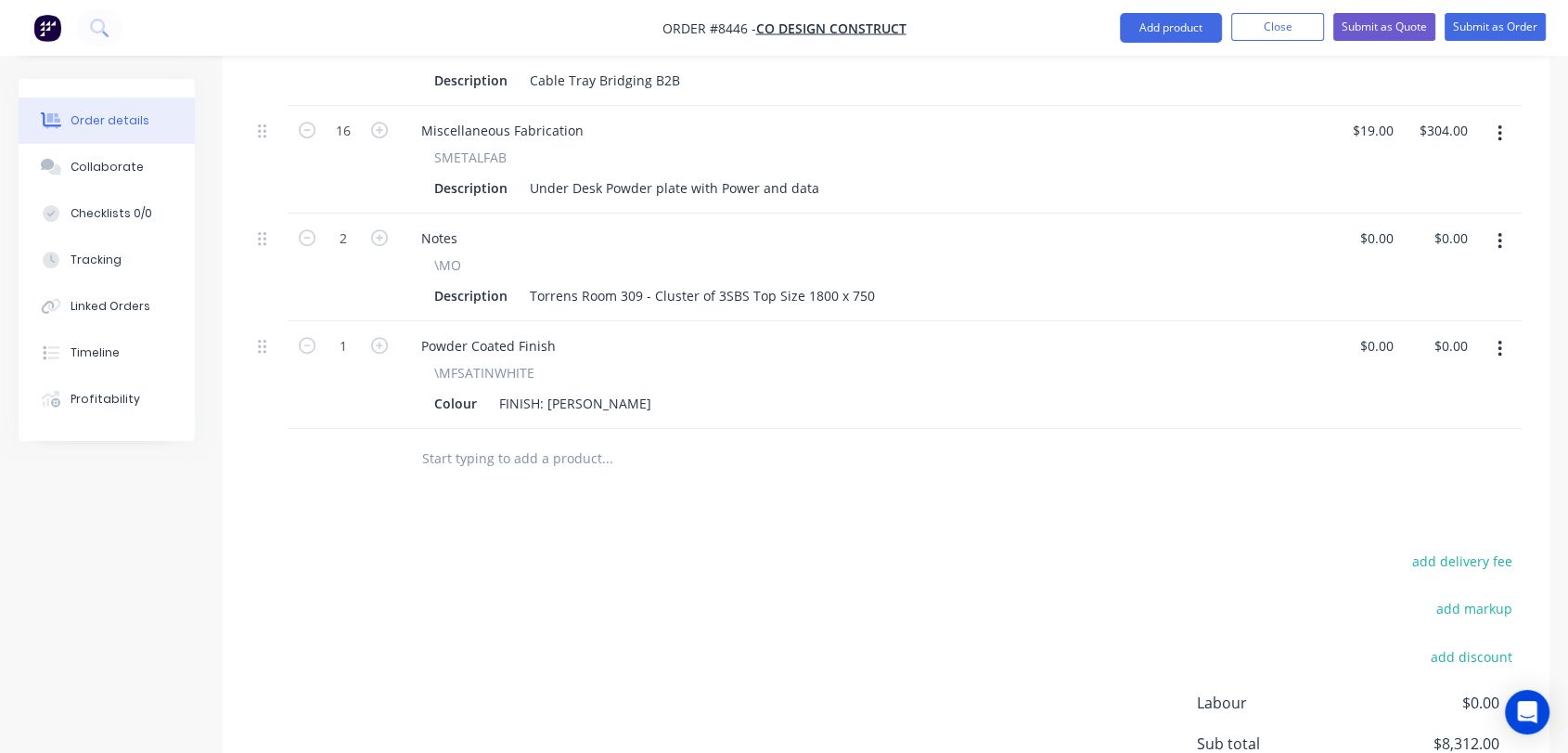
click at [1500, 225] on button "button" at bounding box center [1500, 241] width 44 height 33
click at [1400, 388] on div "Delete" at bounding box center [1433, 401] width 143 height 27
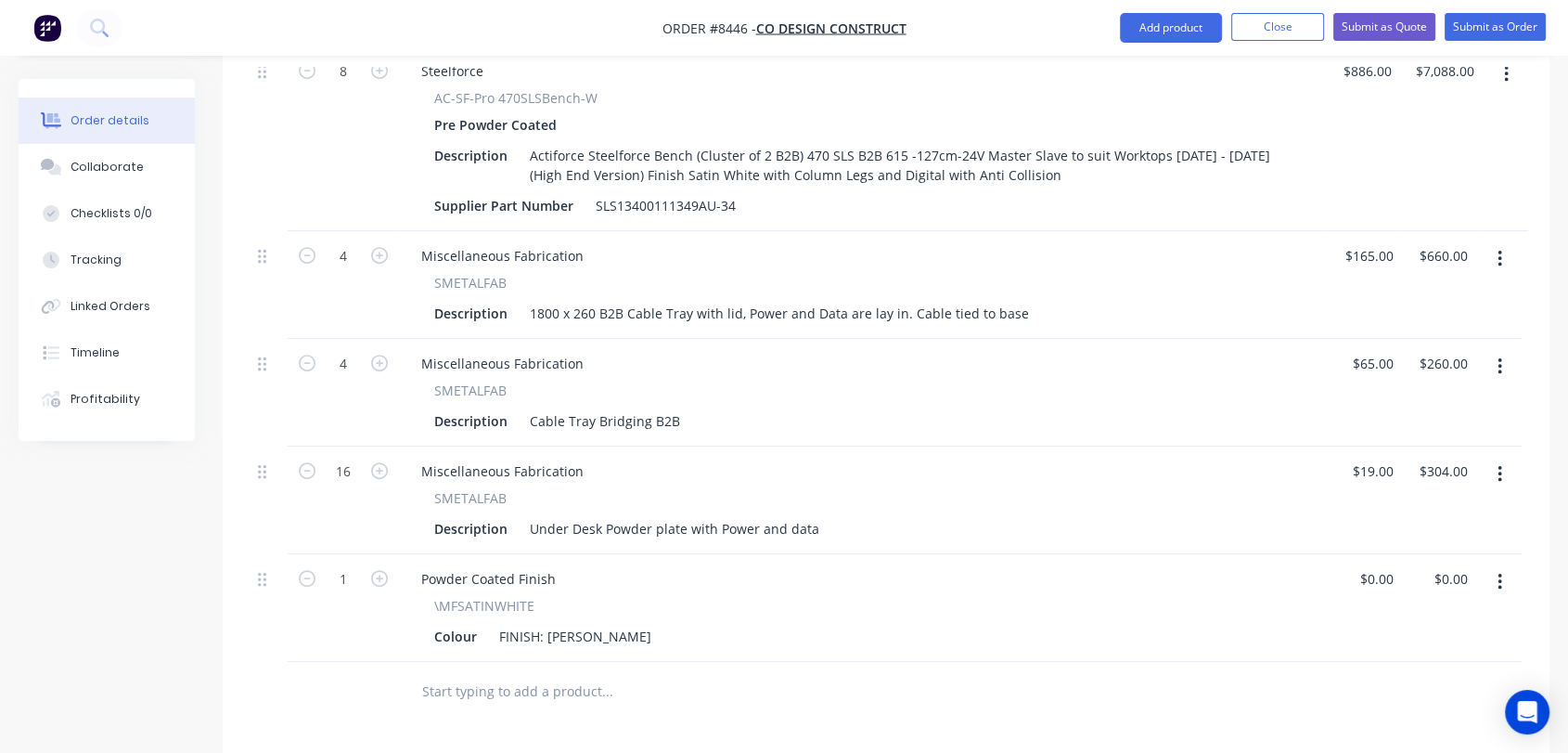
scroll to position [825, 0]
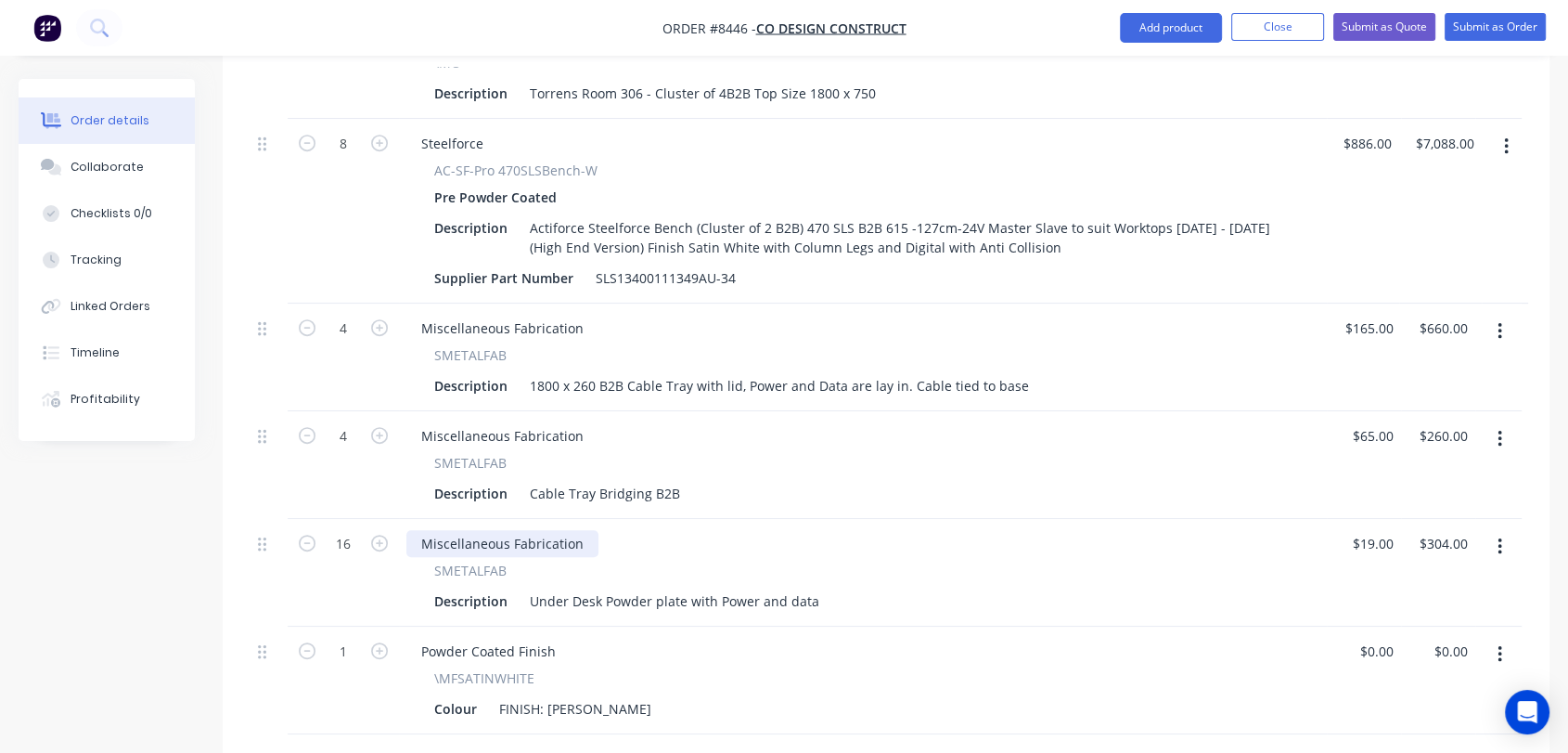
click at [566, 530] on div "Miscellaneous Fabrication" at bounding box center [503, 543] width 192 height 27
drag, startPoint x: 586, startPoint y: 486, endPoint x: 413, endPoint y: 479, distance: 173.1
click at [413, 530] on div "Miscellaneous Fabrication" at bounding box center [503, 543] width 192 height 27
click at [555, 423] on div "Miscellaneous Fabrication" at bounding box center [503, 436] width 192 height 27
drag, startPoint x: 580, startPoint y: 380, endPoint x: 410, endPoint y: 359, distance: 171.3
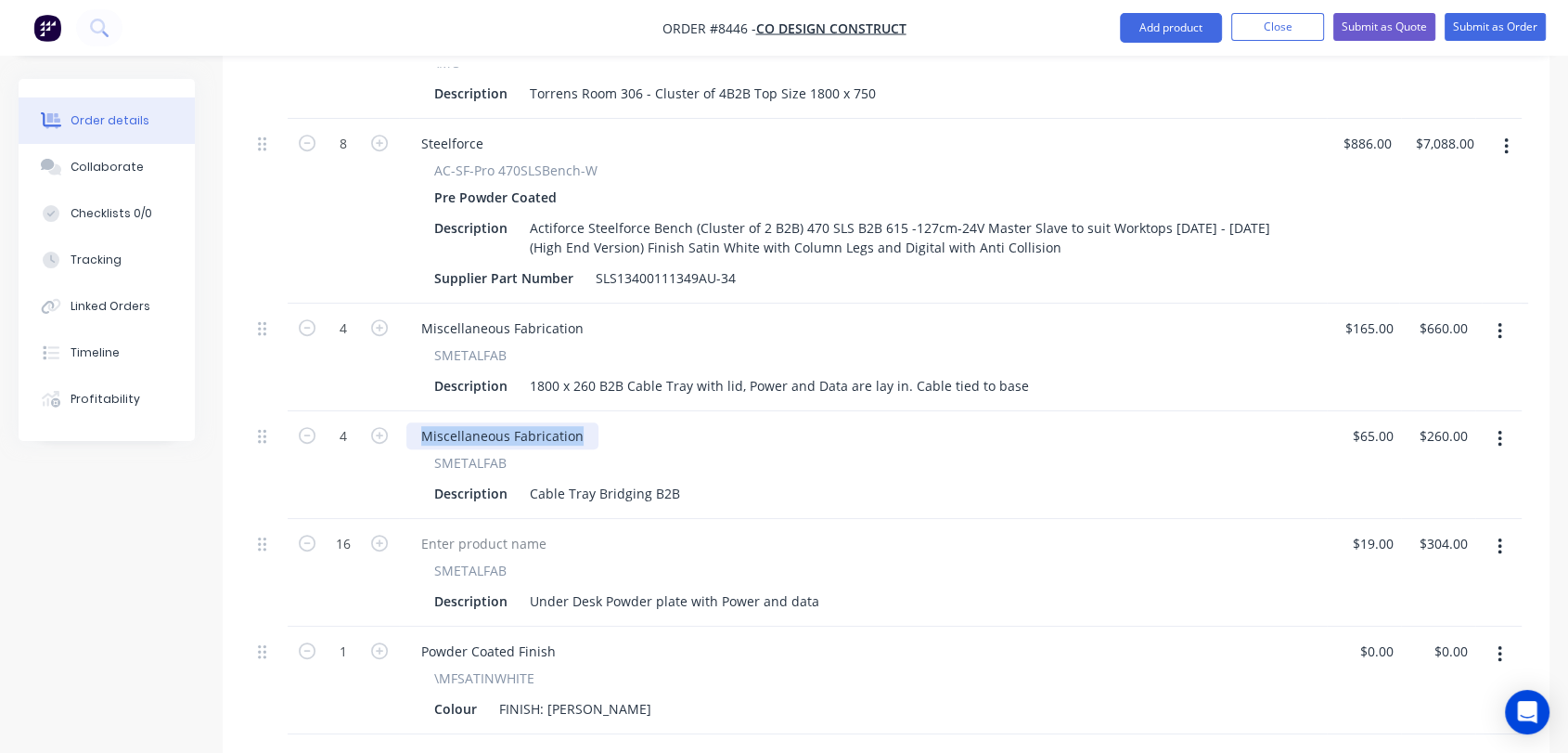
click at [410, 411] on div "Miscellaneous Fabrication SMETALFAB Description Cable Tray Bridging B2B" at bounding box center [862, 465] width 928 height 108
click at [541, 315] on div "Miscellaneous Fabrication" at bounding box center [503, 328] width 192 height 27
drag, startPoint x: 563, startPoint y: 271, endPoint x: 421, endPoint y: 262, distance: 142.3
click at [421, 315] on div "Miscellaneous Fabrication" at bounding box center [503, 328] width 192 height 27
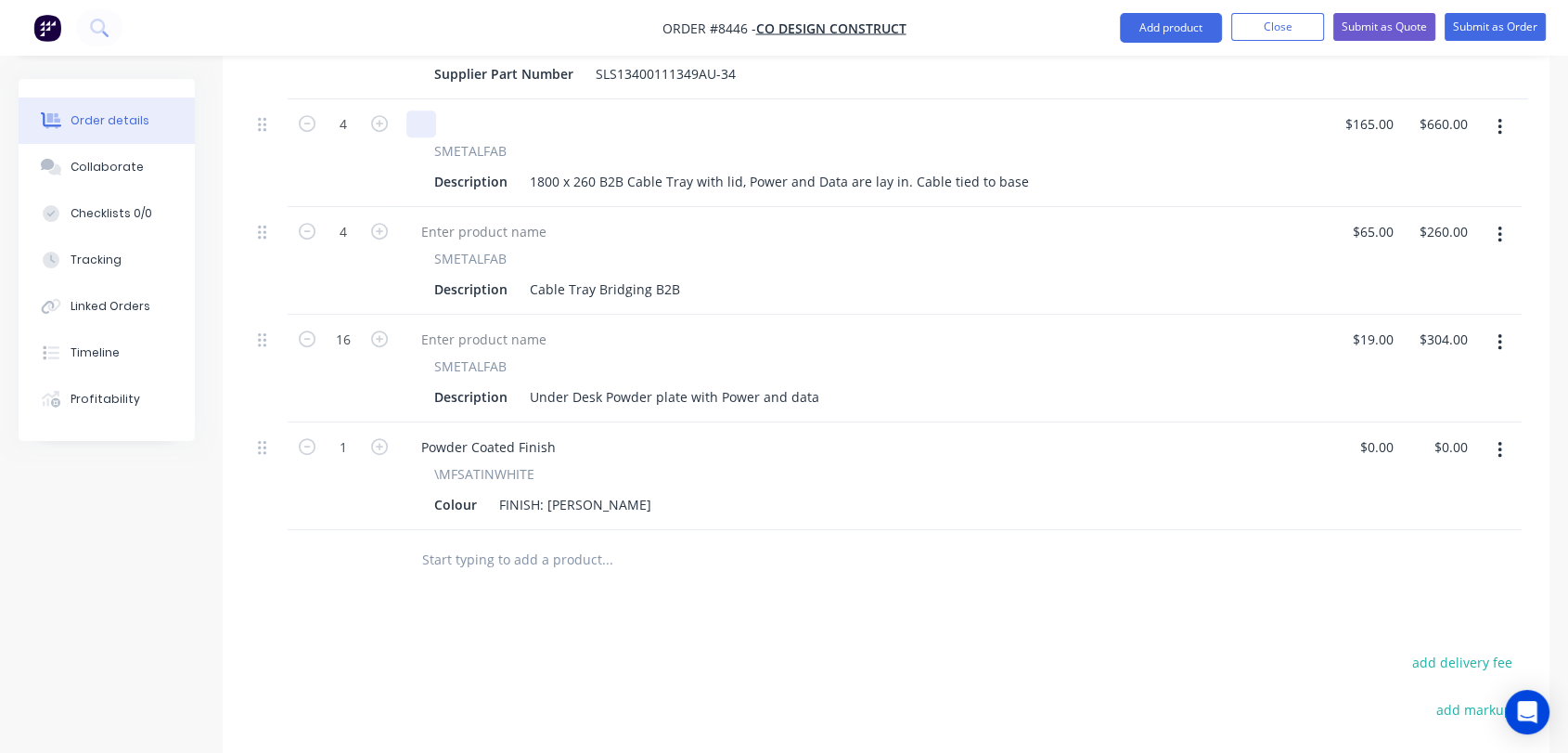
scroll to position [1032, 0]
click at [540, 539] on input "text" at bounding box center [607, 557] width 371 height 37
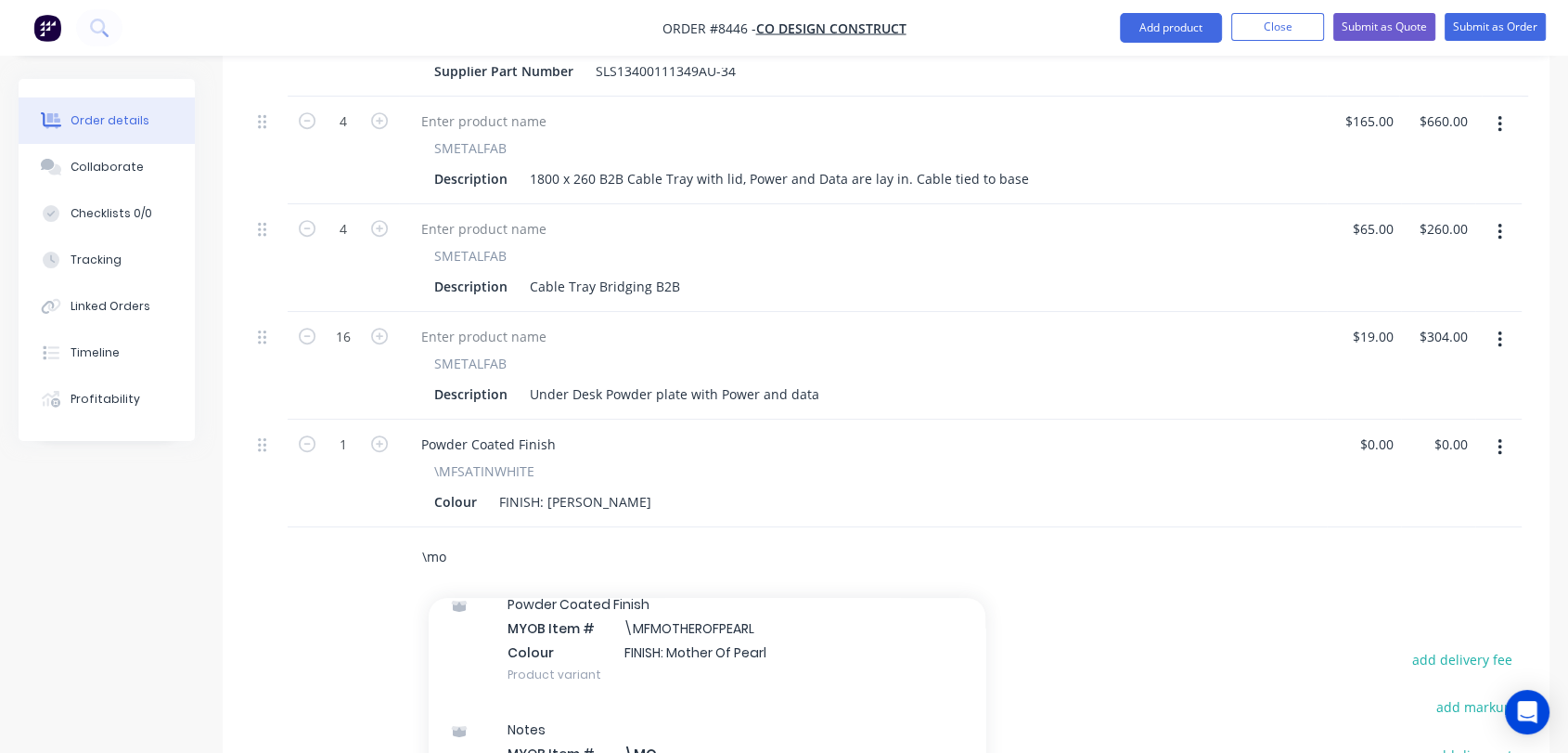
scroll to position [309, 0]
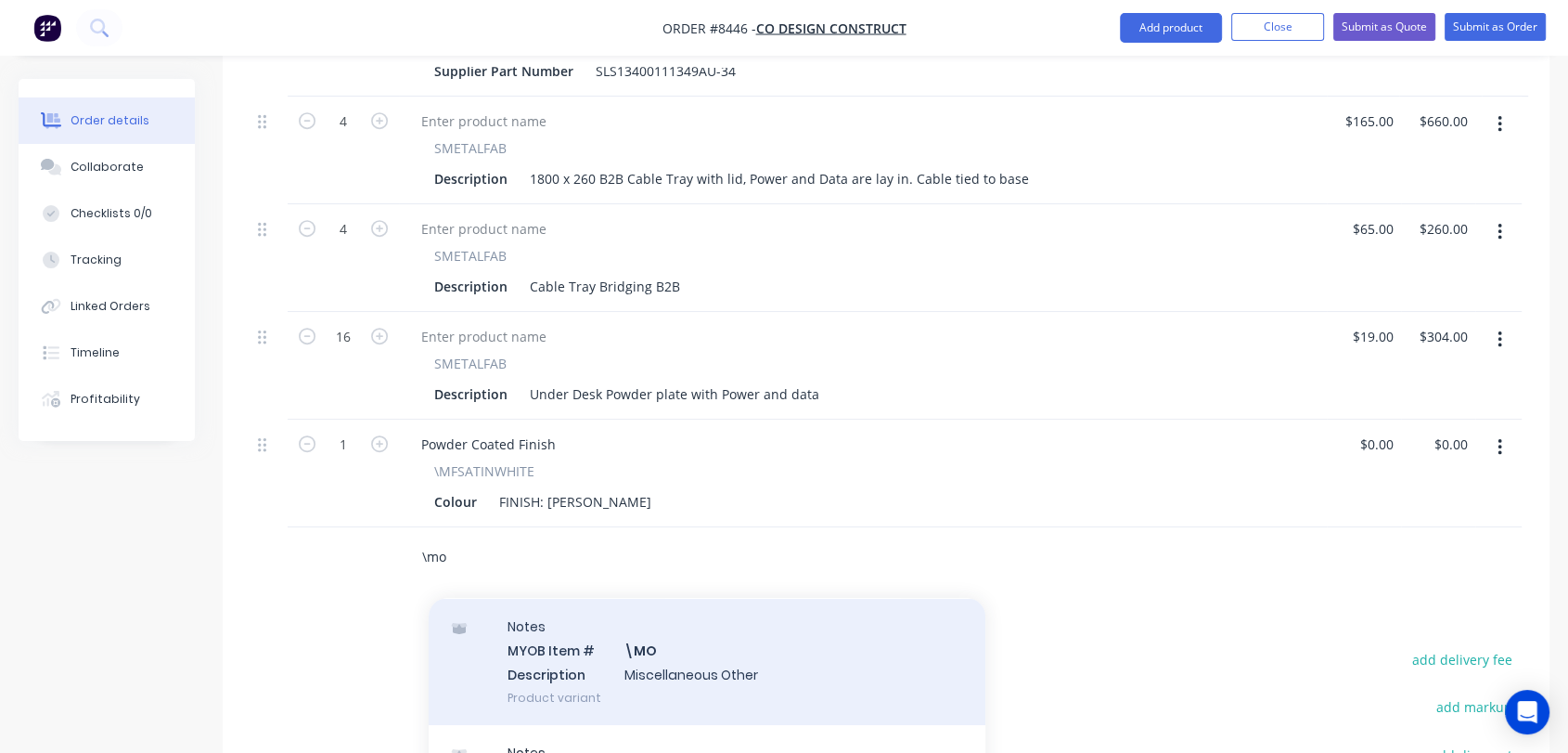
type input "\mo"
click at [657, 605] on div "Notes MYOB Item # \MO Description Miscellaneous Other Product variant" at bounding box center [707, 661] width 557 height 125
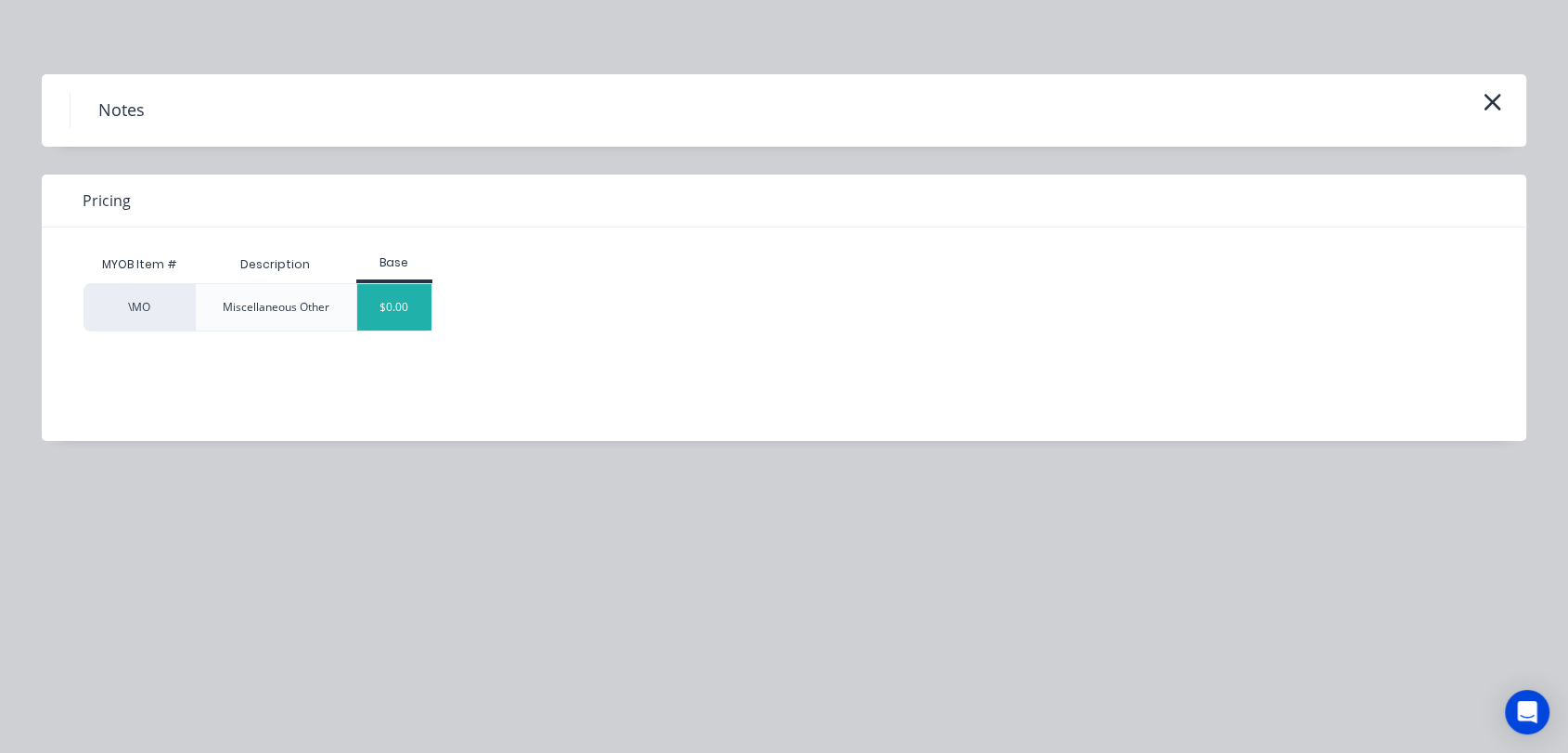
click at [385, 307] on div "$0.00" at bounding box center [395, 307] width 75 height 46
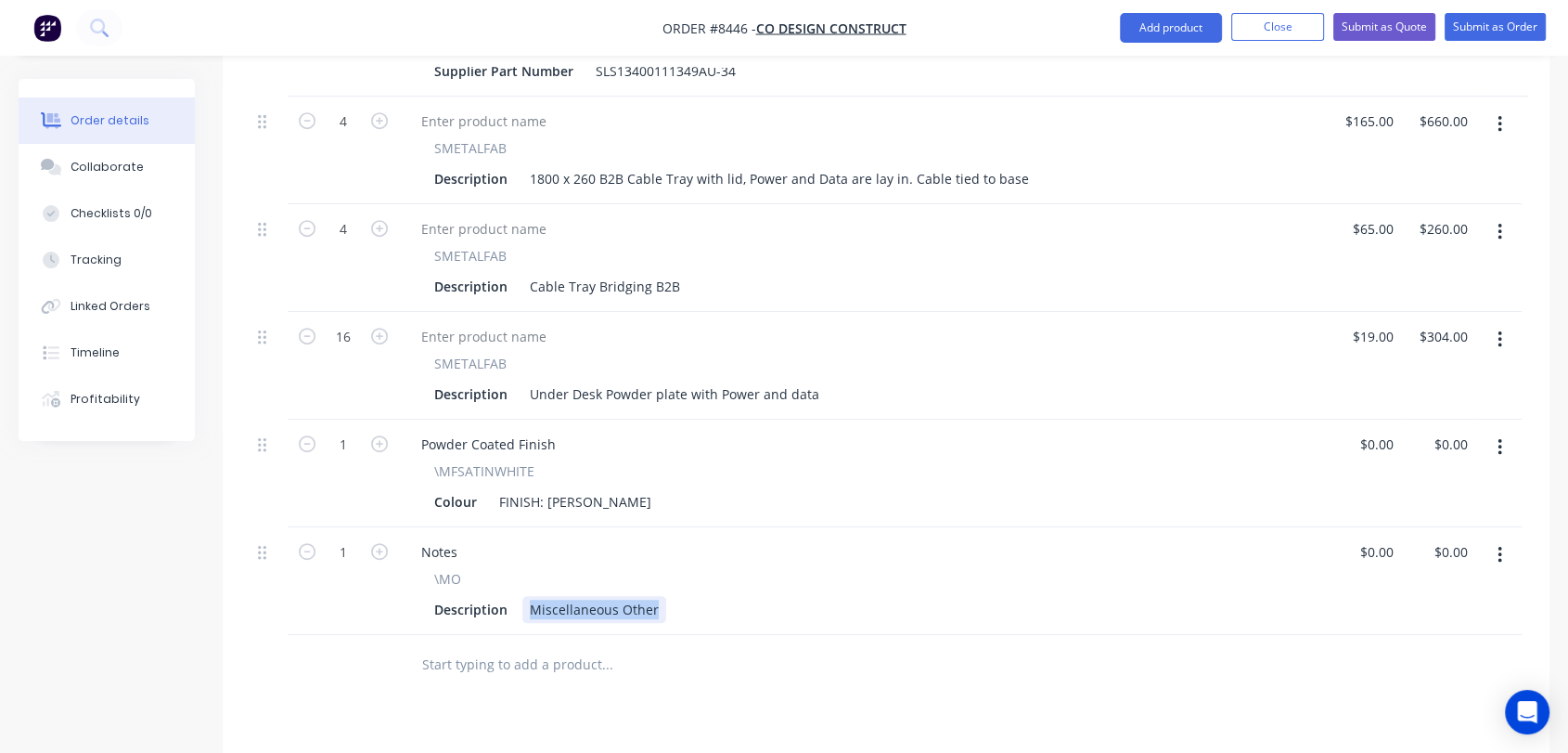
drag, startPoint x: 527, startPoint y: 548, endPoint x: 669, endPoint y: 566, distance: 143.1
click at [669, 596] on div "Description Miscellaneous Other" at bounding box center [859, 609] width 865 height 27
type input "$0.00"
click at [112, 162] on div "Collaborate" at bounding box center [107, 167] width 73 height 17
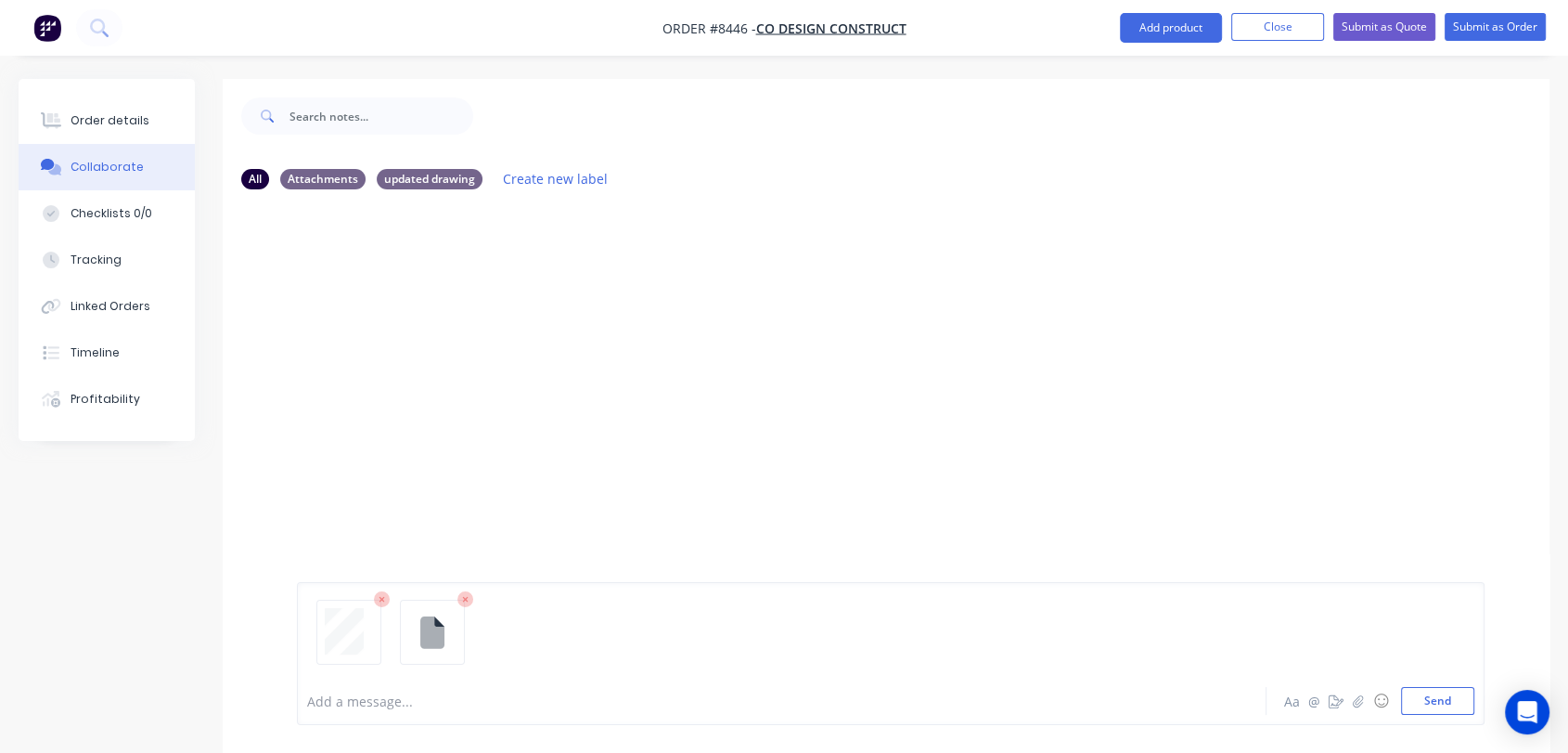
click at [1440, 683] on div at bounding box center [890, 639] width 1167 height 95
click at [1443, 693] on button "Send" at bounding box center [1437, 701] width 73 height 28
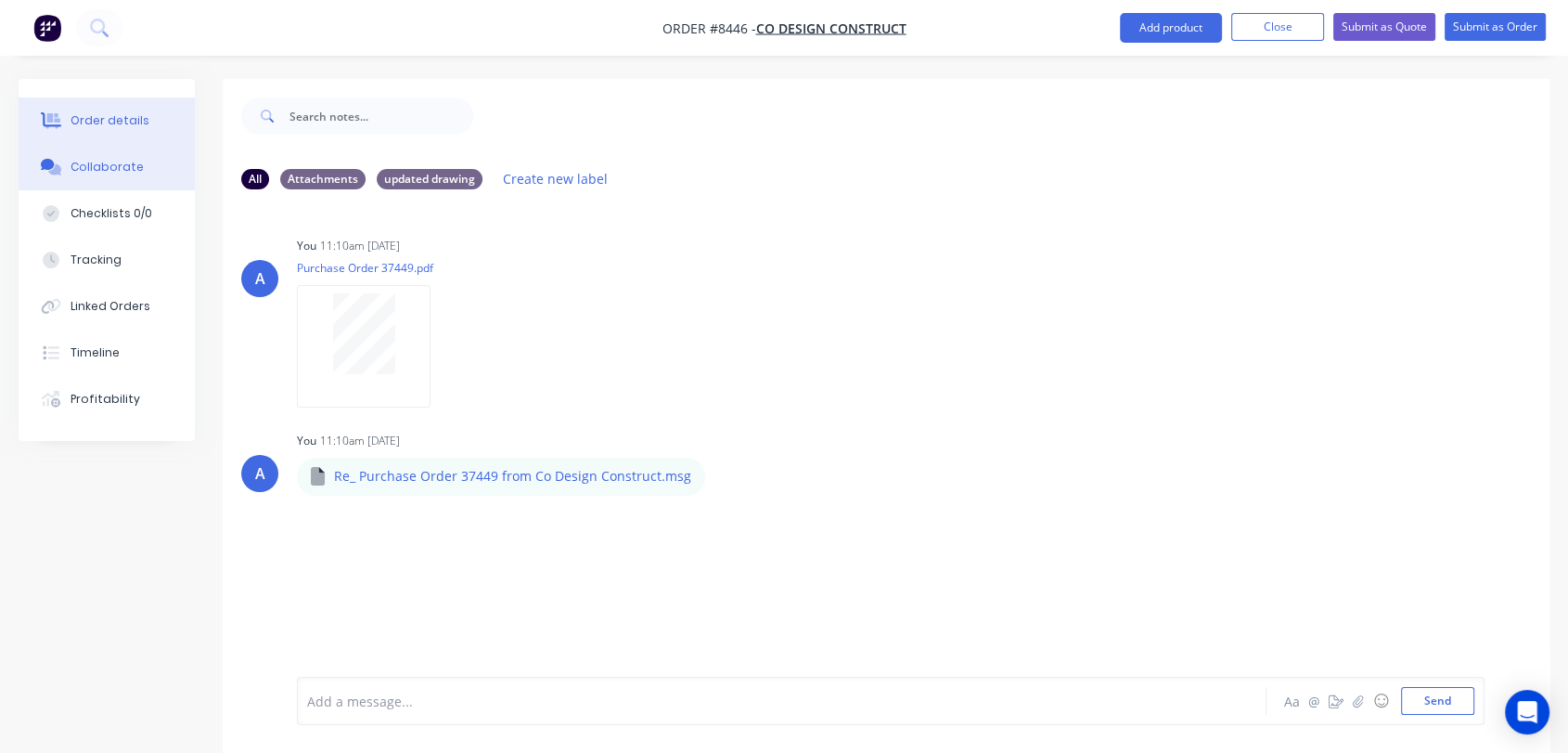
click at [140, 121] on div "Order details" at bounding box center [110, 120] width 79 height 17
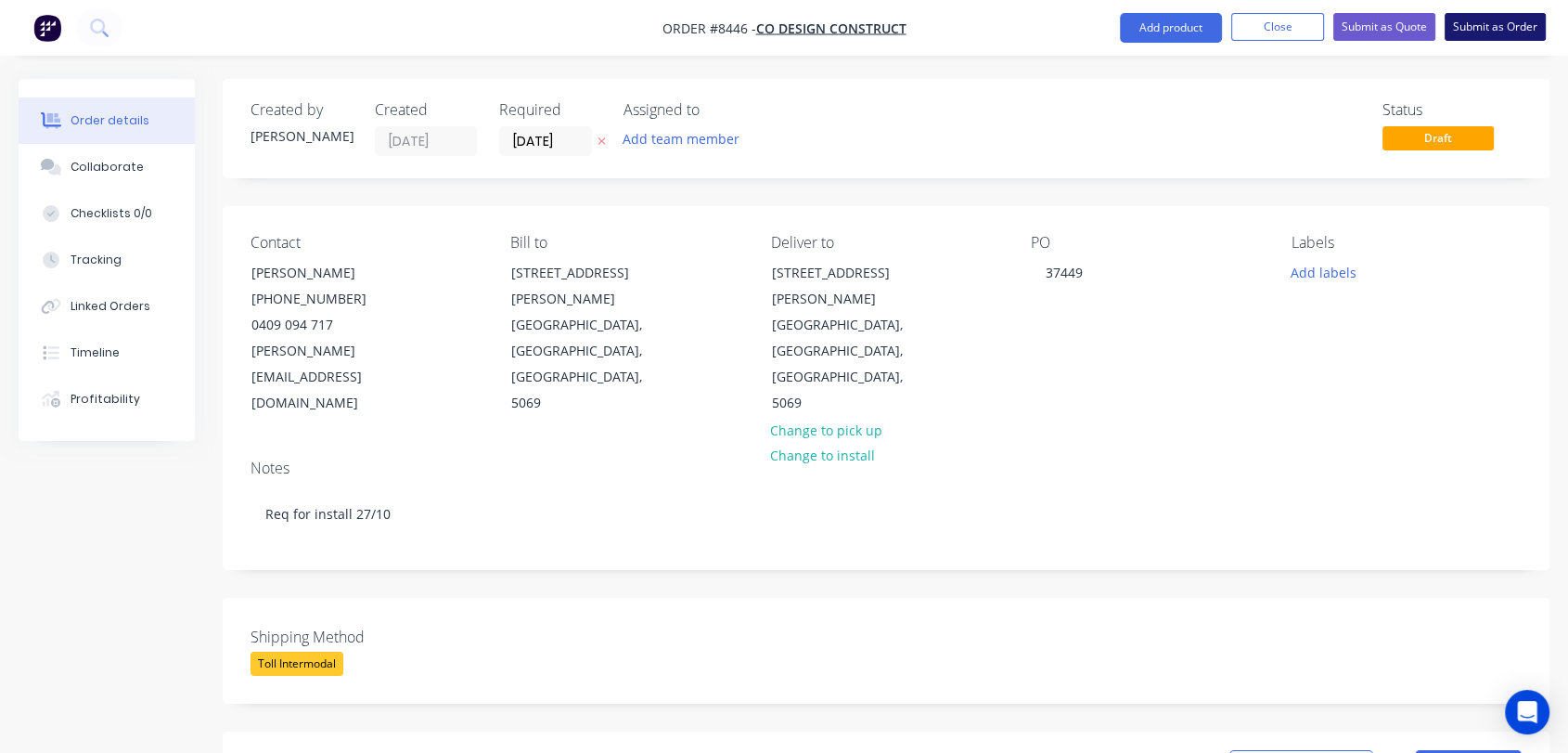
click at [1470, 20] on button "Submit as Order" at bounding box center [1495, 27] width 101 height 28
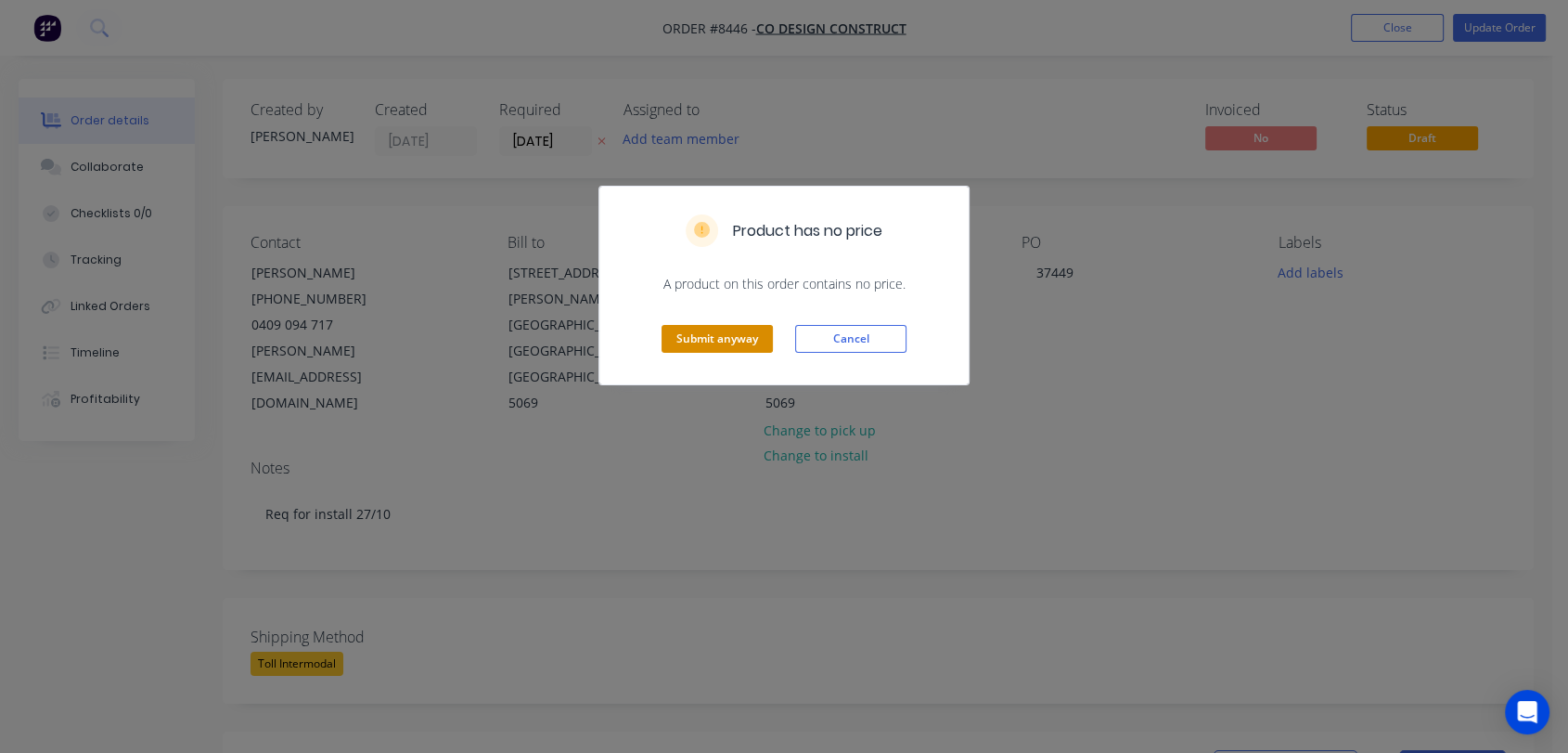
click at [712, 327] on button "Submit anyway" at bounding box center [717, 339] width 111 height 28
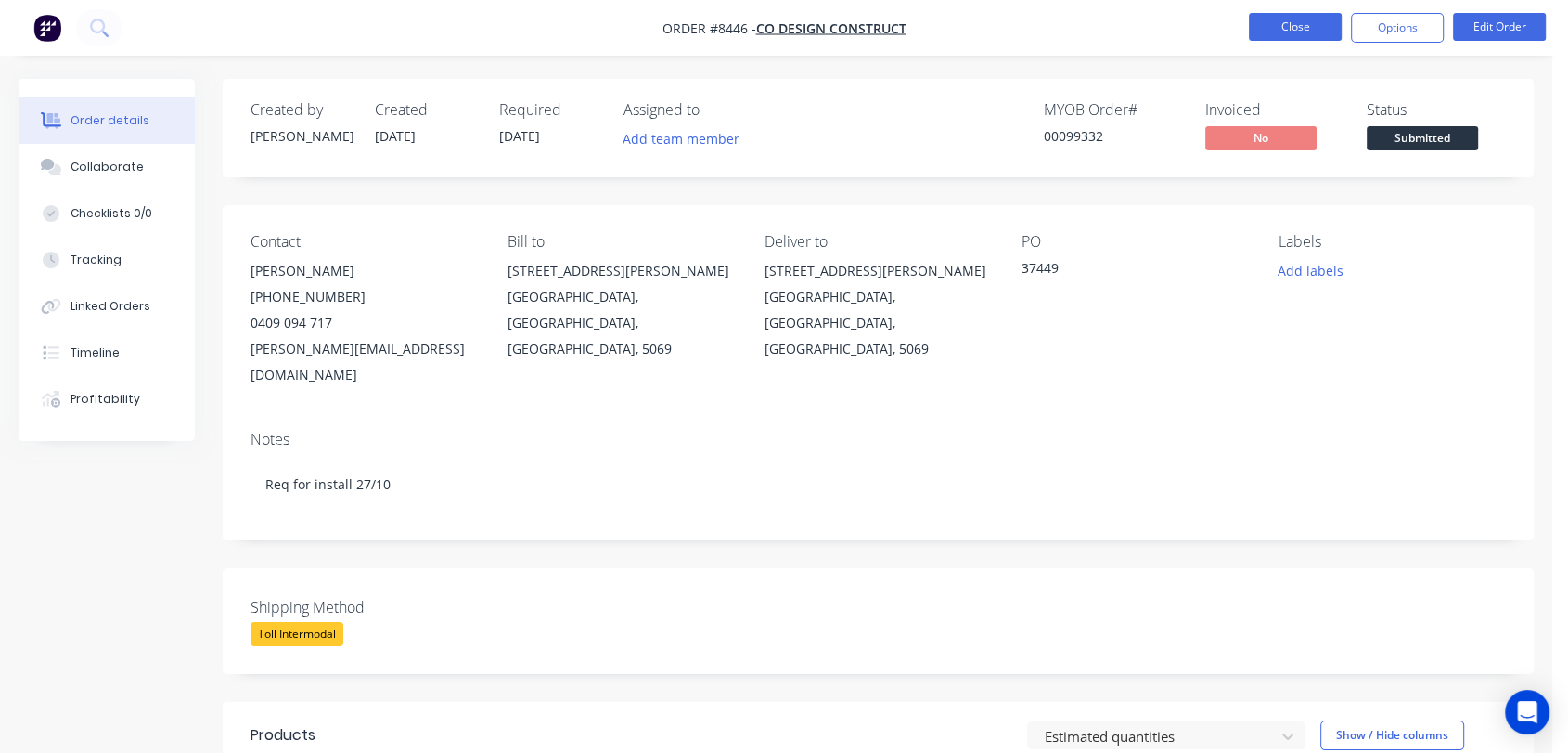
click at [1305, 24] on button "Close" at bounding box center [1295, 27] width 93 height 28
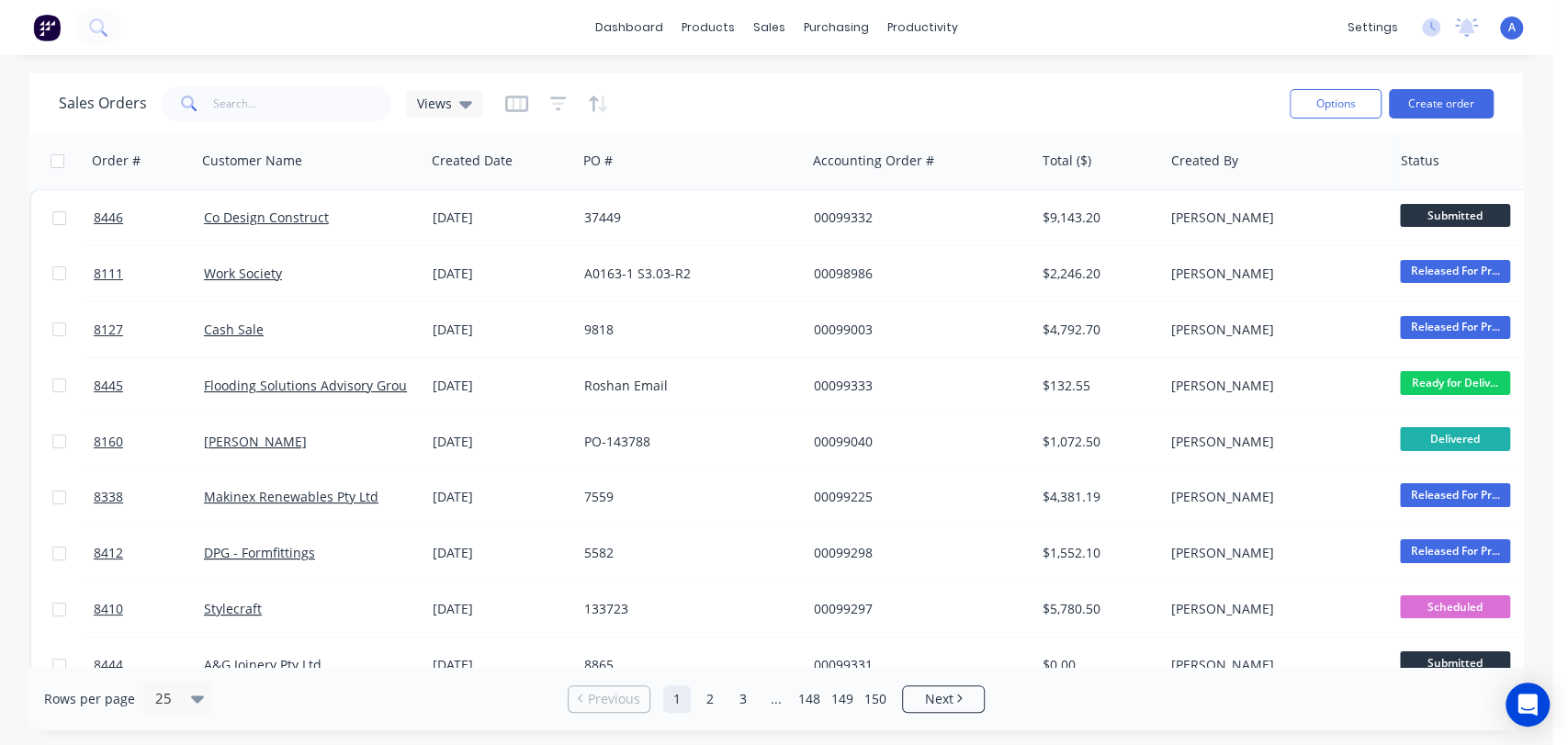
click at [1217, 714] on div "Rows per page 25 Previous 1 2 3 ... 148 149 150 Next" at bounding box center [777, 698] width 1494 height 63
click at [273, 108] on input "text" at bounding box center [302, 103] width 179 height 37
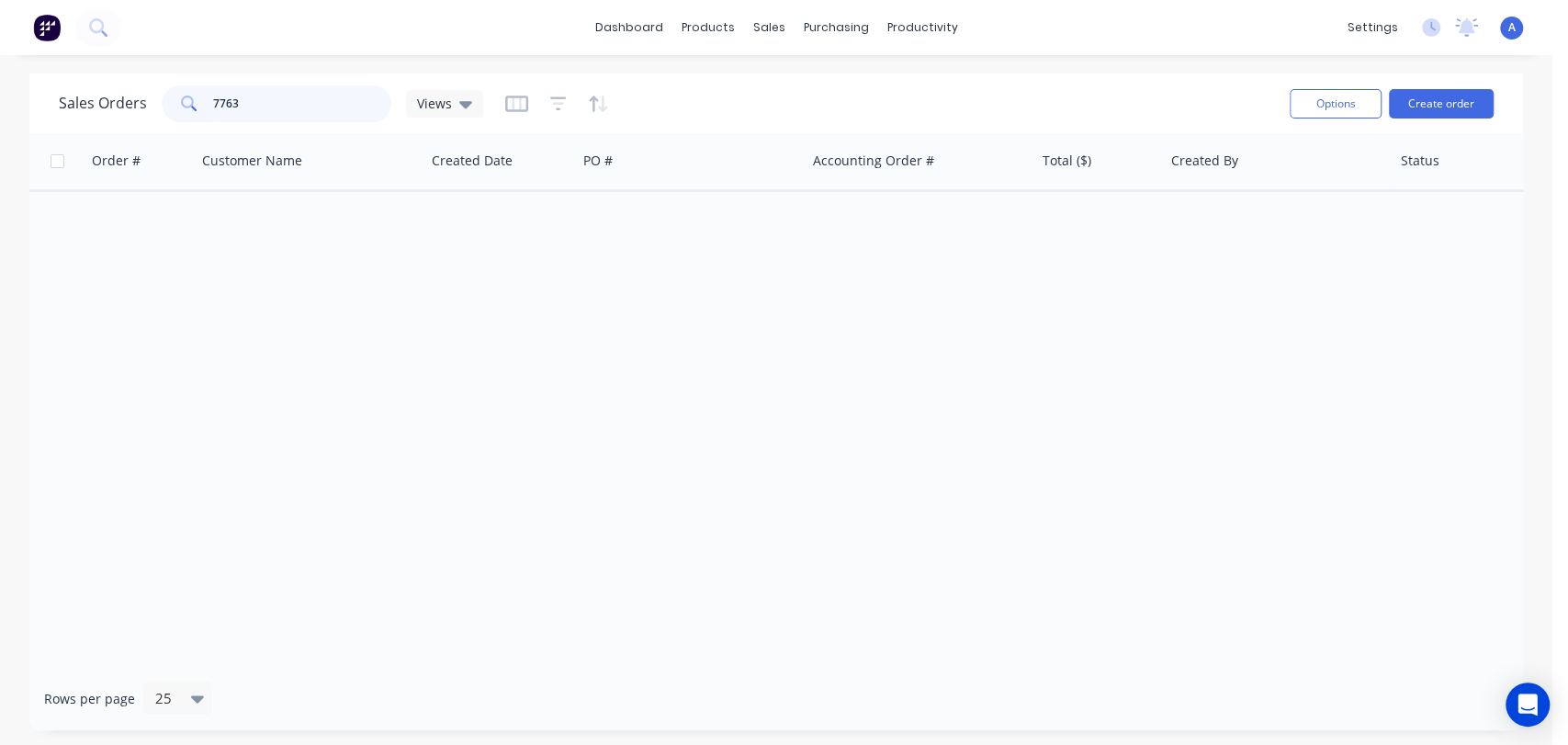
type input "7763"
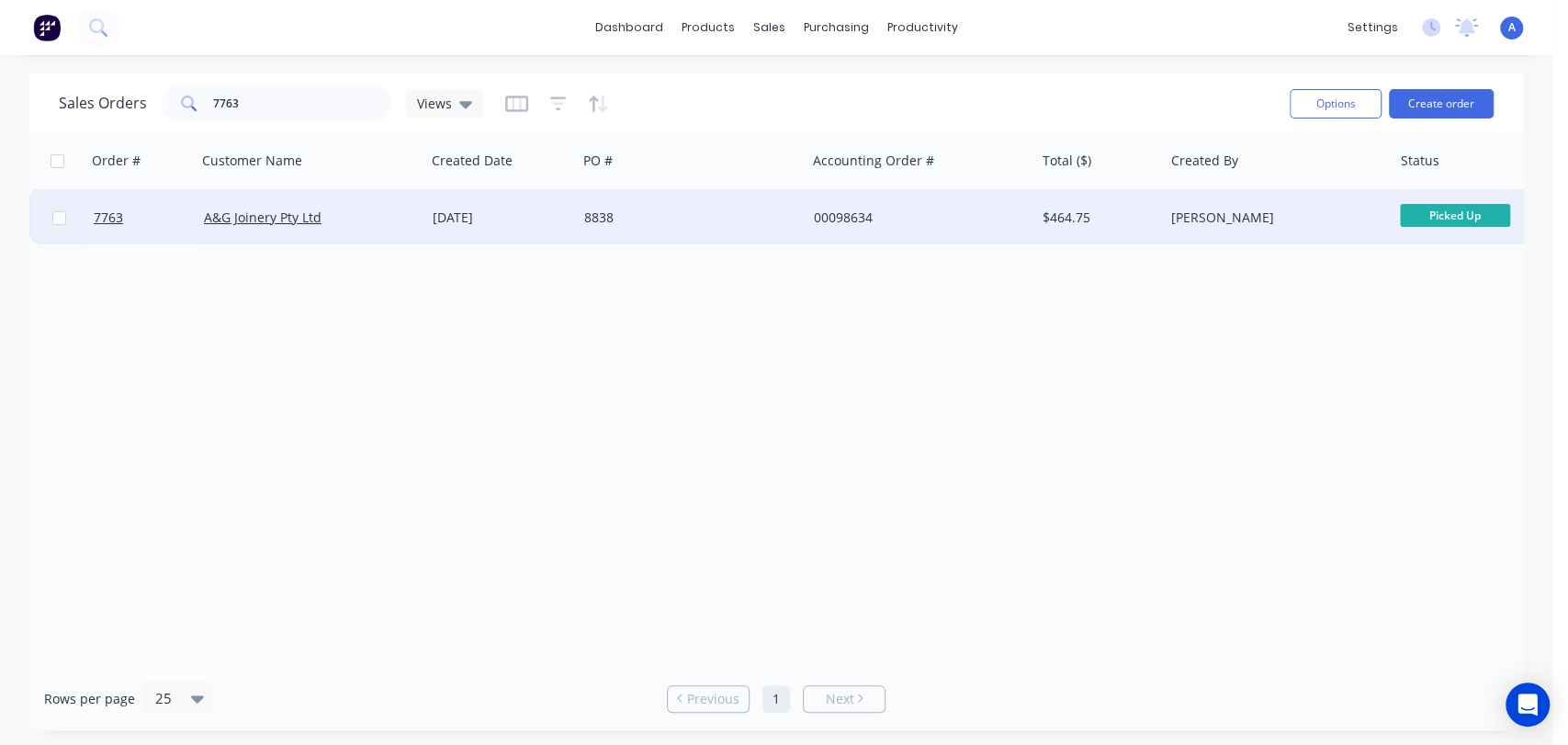
click at [695, 212] on div "8838" at bounding box center [687, 218] width 204 height 19
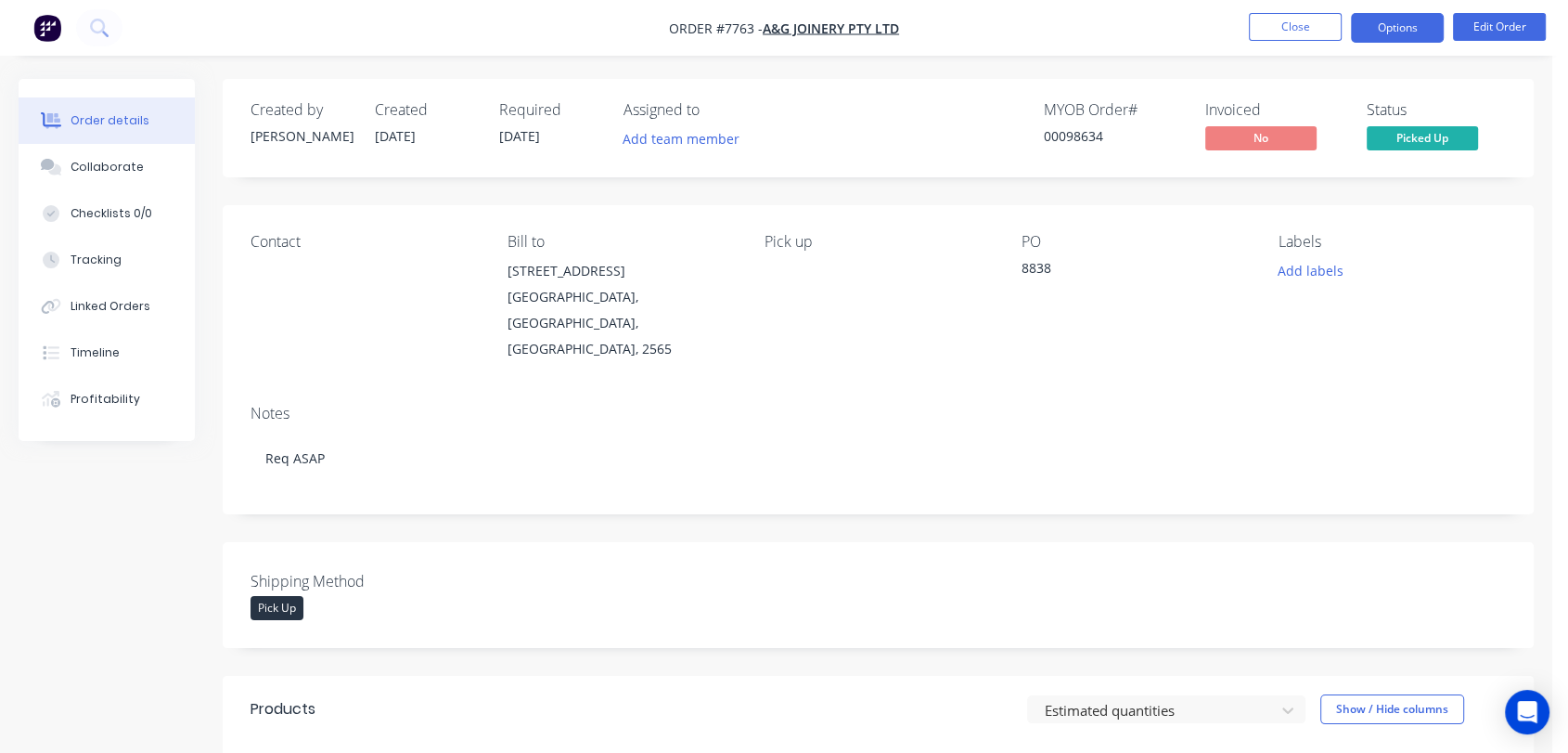
click at [1387, 31] on button "Options" at bounding box center [1397, 28] width 93 height 30
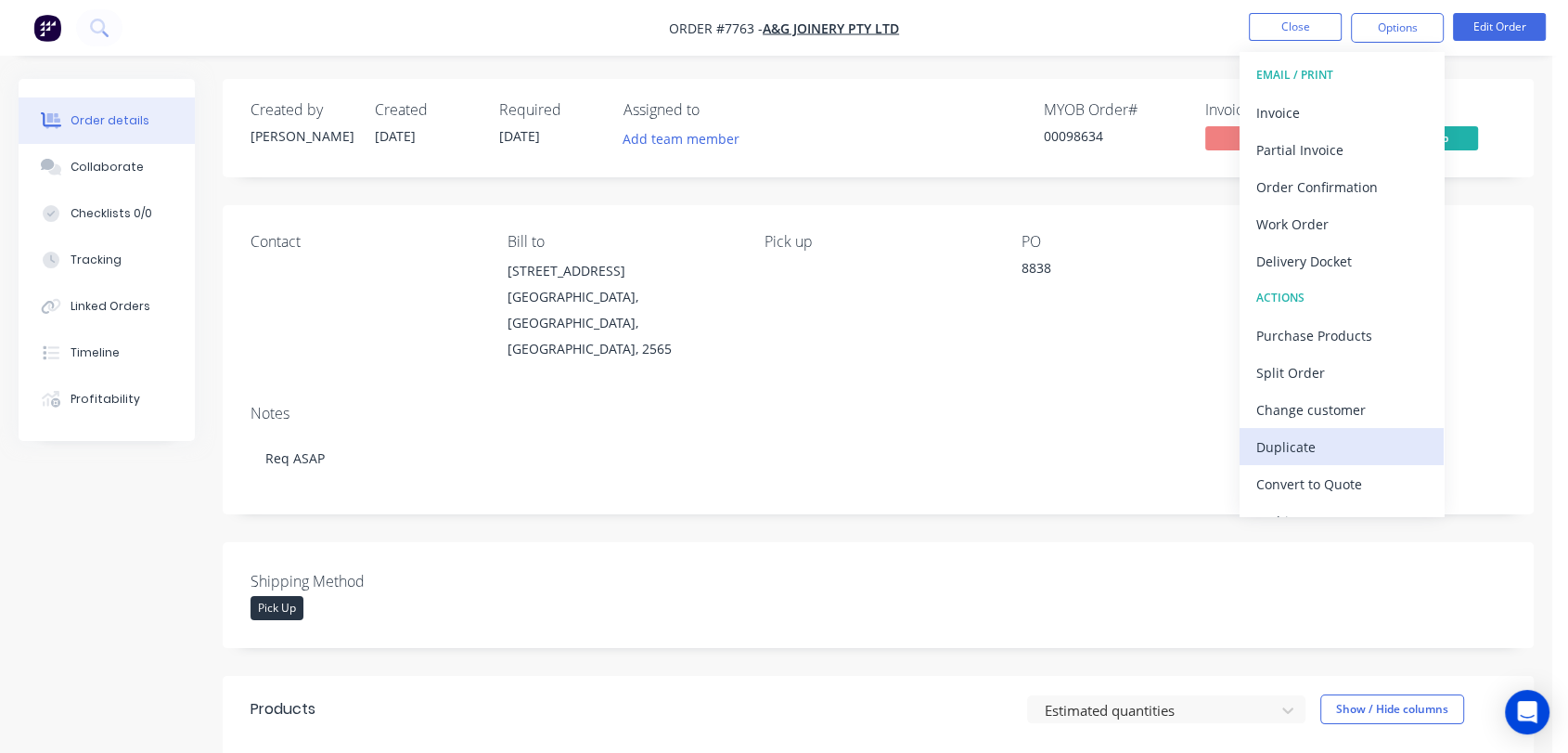
click at [1319, 438] on div "Duplicate" at bounding box center [1341, 447] width 171 height 27
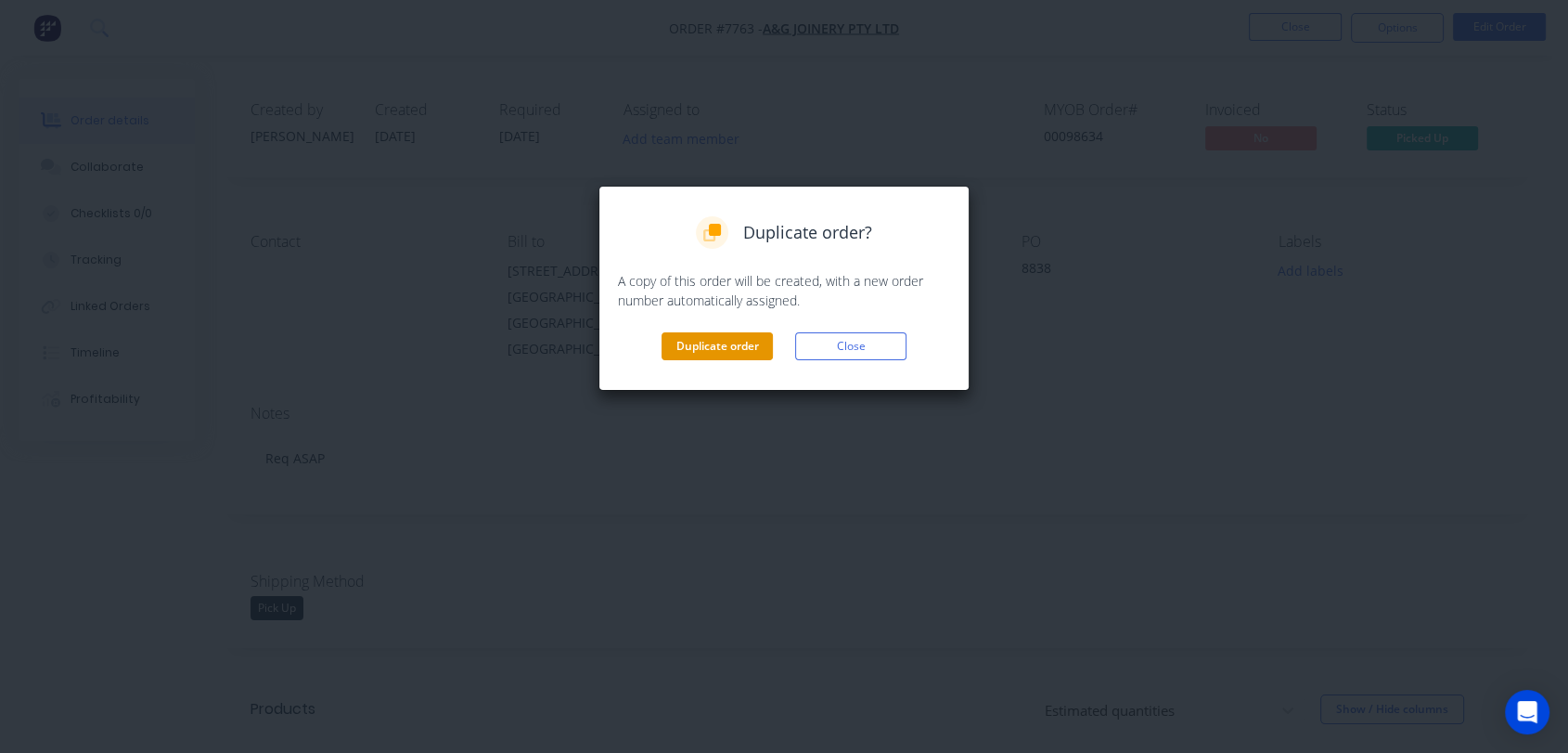
click at [721, 339] on button "Duplicate order" at bounding box center [717, 346] width 111 height 28
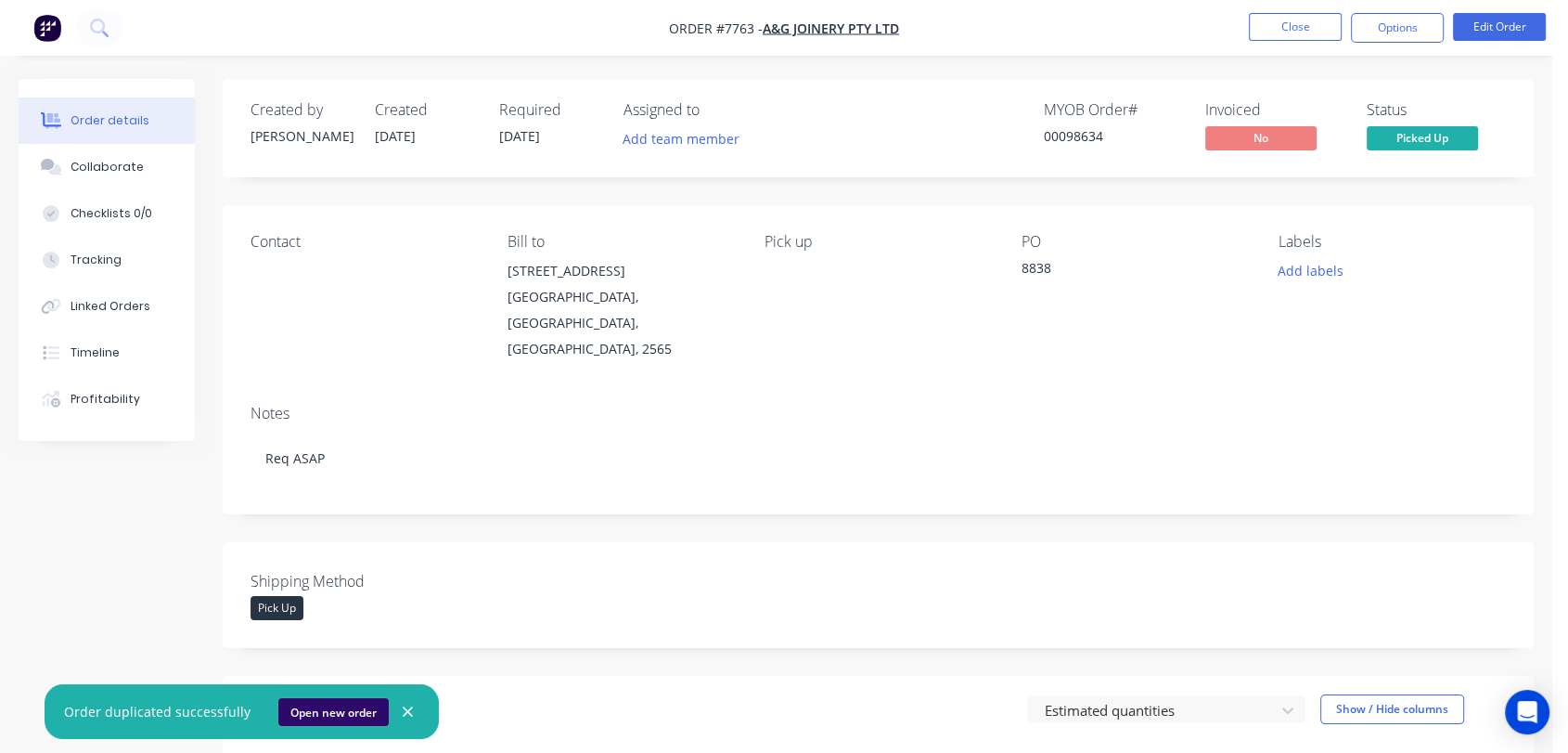
click at [341, 708] on button "Open new order" at bounding box center [334, 712] width 111 height 28
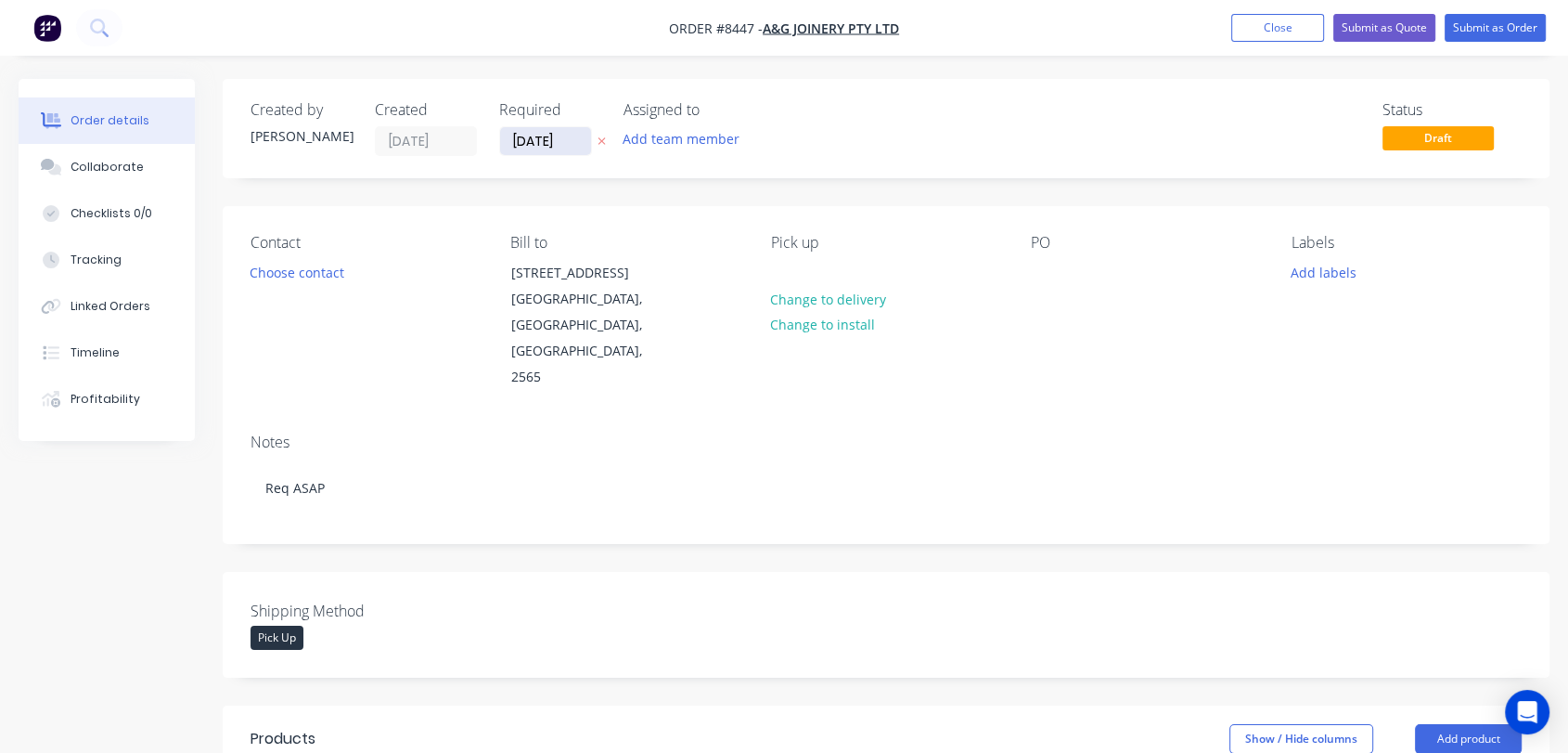
click at [566, 140] on input "[DATE]" at bounding box center [546, 141] width 91 height 28
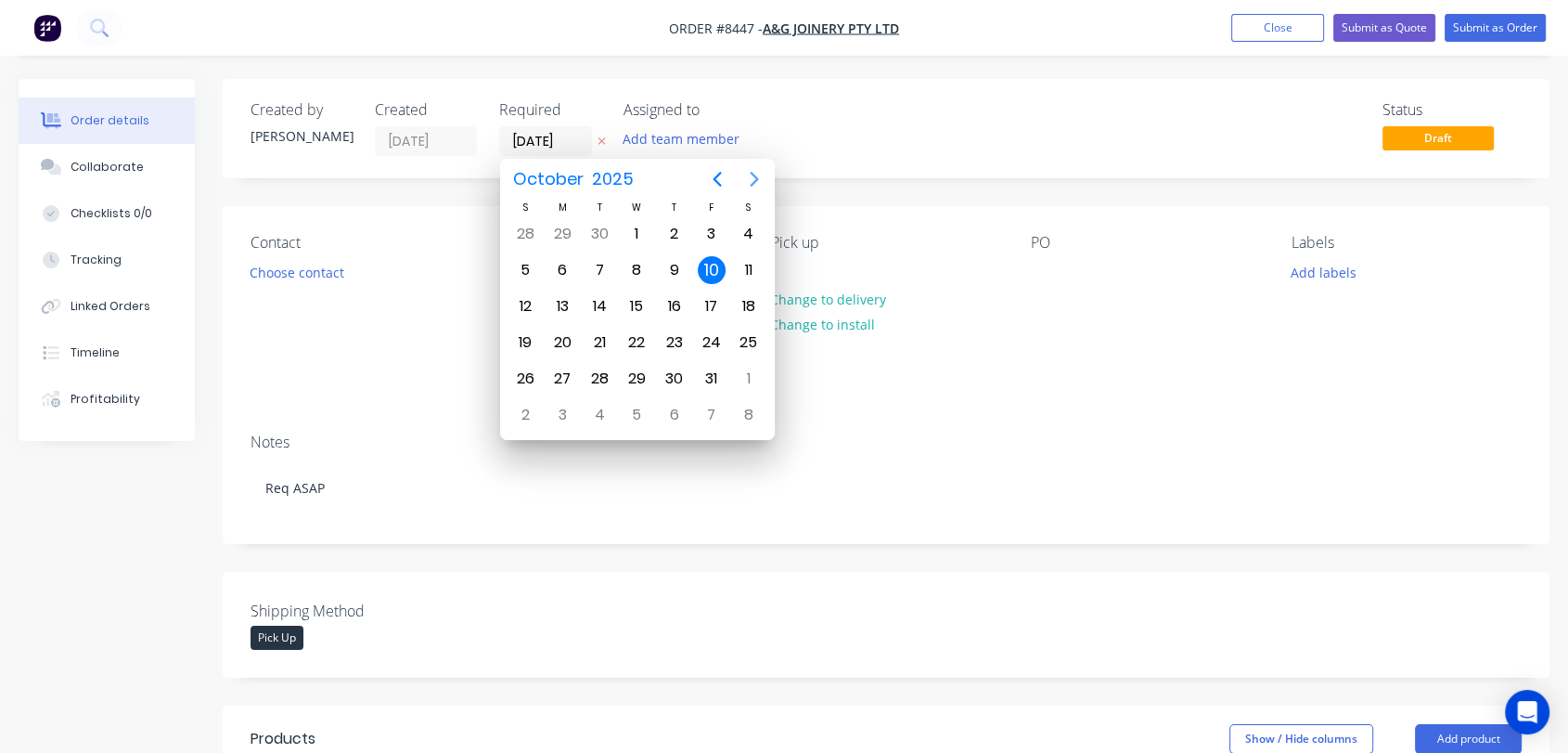
click at [760, 180] on icon "Next page" at bounding box center [755, 179] width 22 height 22
click at [759, 180] on icon "Next page" at bounding box center [755, 179] width 22 height 22
click at [635, 368] on div "31" at bounding box center [637, 379] width 28 height 28
type input "31/12/25"
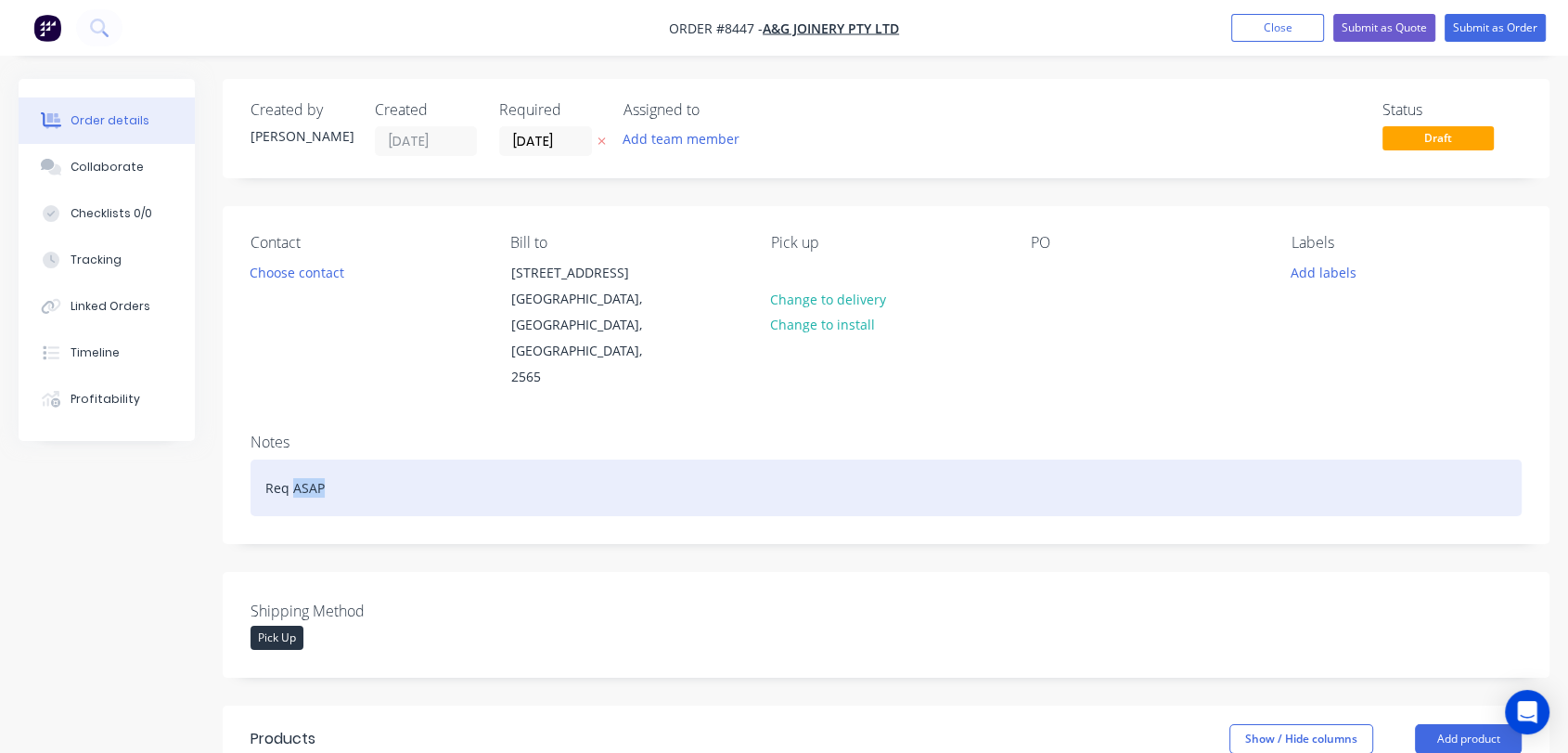
drag, startPoint x: 332, startPoint y: 429, endPoint x: 294, endPoint y: 436, distance: 38.6
click at [294, 460] on div "Req ASAP" at bounding box center [886, 488] width 1271 height 57
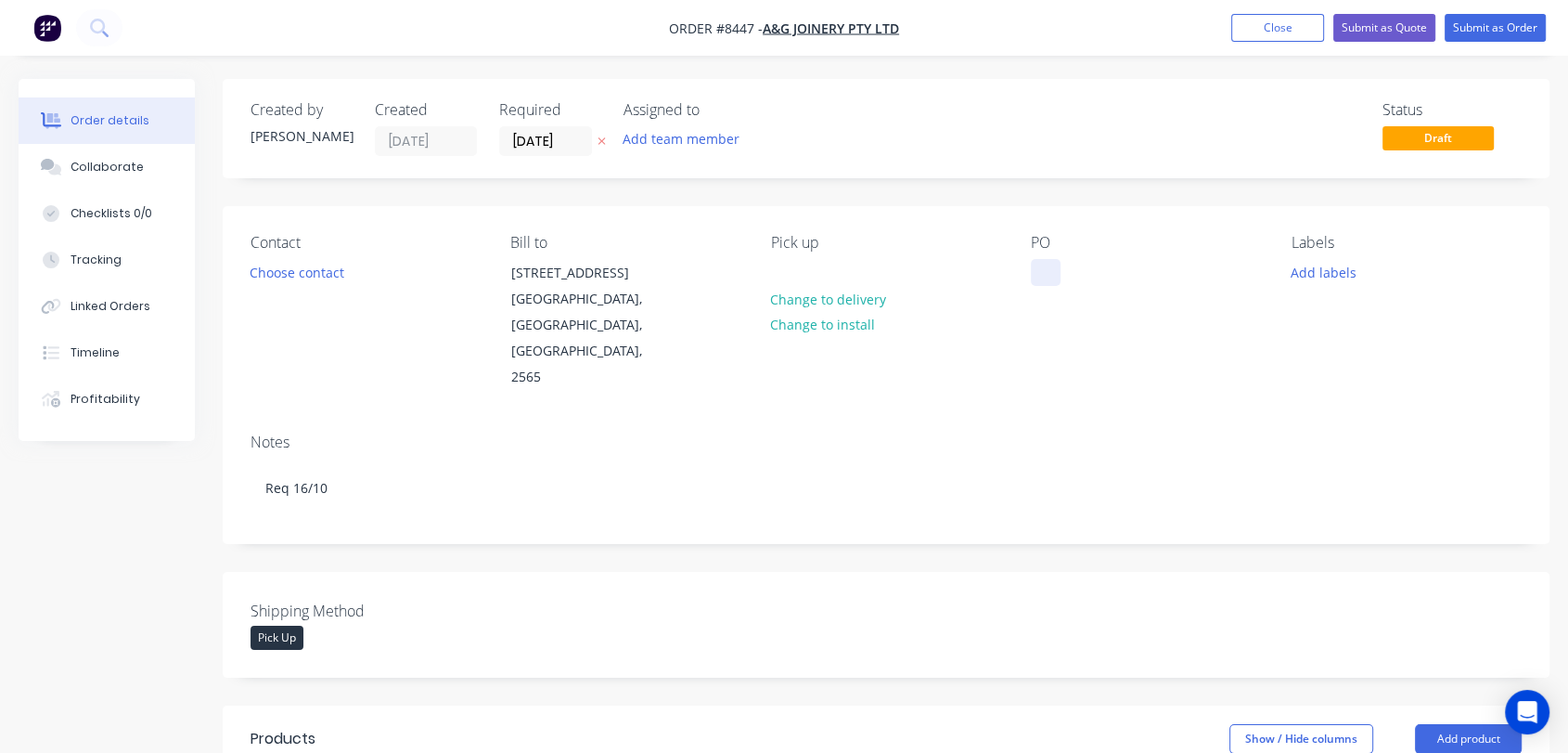
click at [1044, 263] on div at bounding box center [1046, 272] width 30 height 27
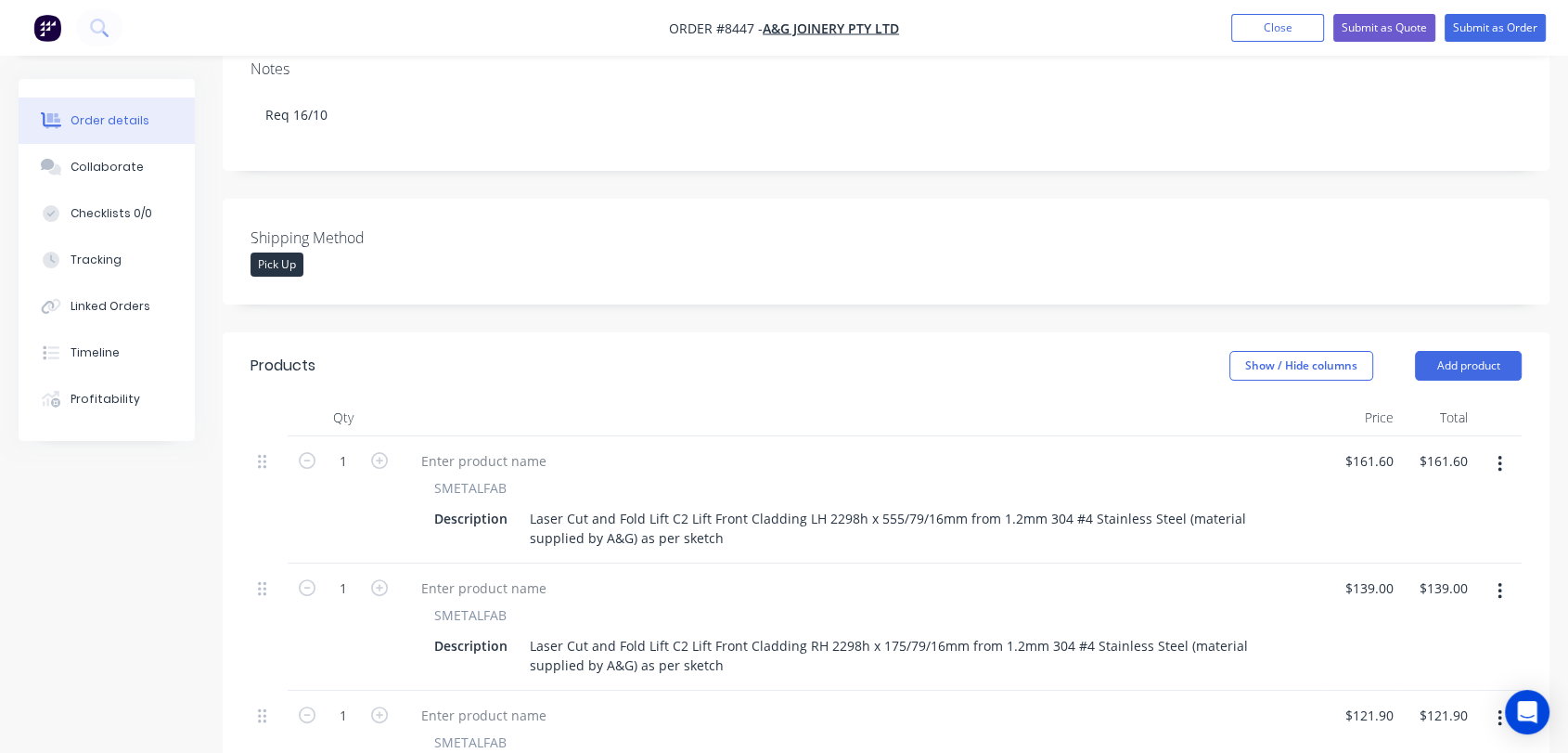
scroll to position [412, 0]
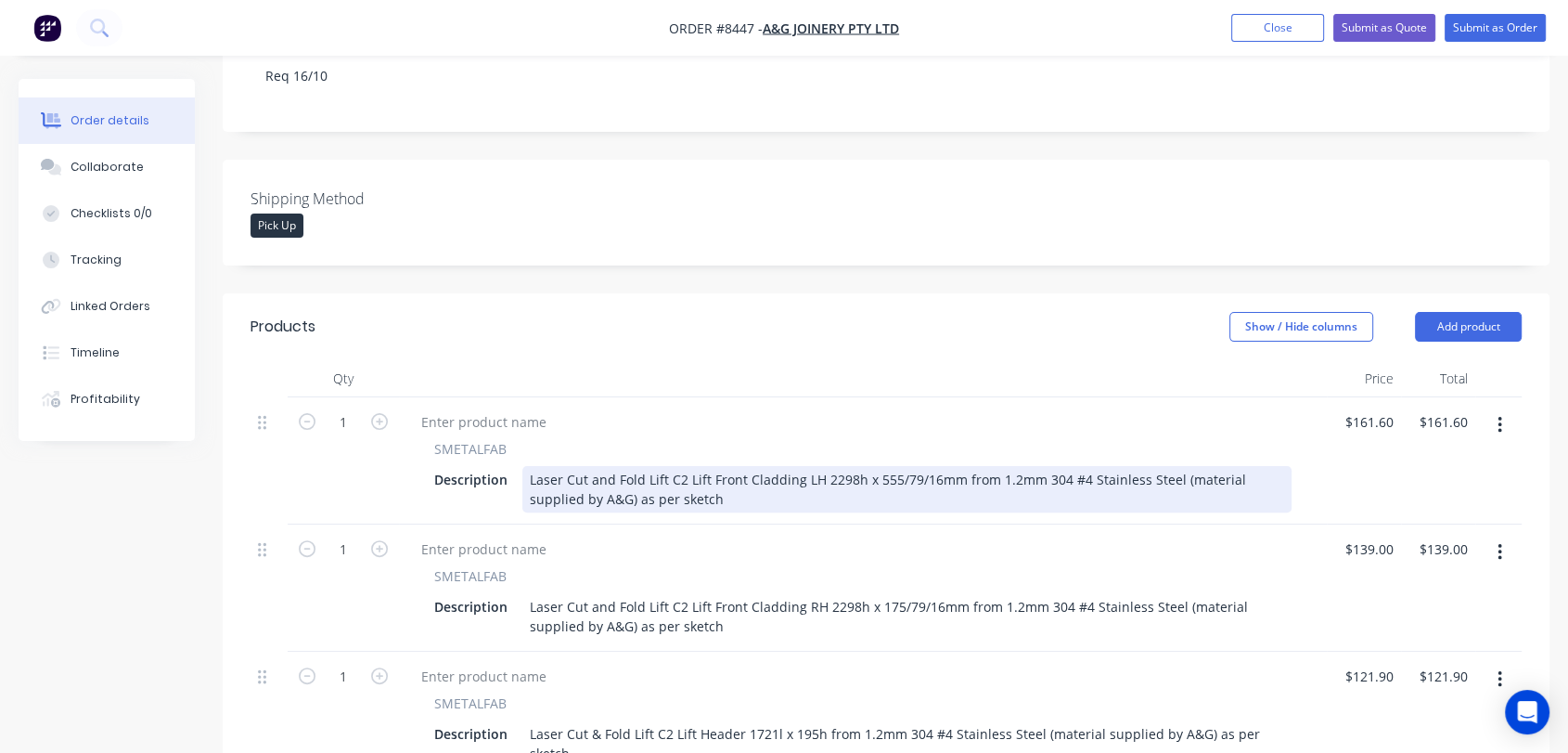
click at [683, 466] on div "Laser Cut and Fold Lift C2 Lift Front Cladding LH 2298h x 555/79/16mm from 1.2m…" at bounding box center [907, 489] width 770 height 46
click at [682, 466] on div "Laser Cut and Fold Lift C2 Lift Front Cladding LH 2298h x 555/79/16mm from 1.2m…" at bounding box center [907, 489] width 770 height 46
click at [846, 466] on div "Laser Cut and Fold Lift E1 Lift Front Cladding LH 2298h x 555/79/16mm from 1.2m…" at bounding box center [907, 489] width 770 height 46
click at [901, 466] on div "Laser Cut and Fold Lift E1 Lift Front Cladding LH 2295.5h x 555/79/16mm from 1.…" at bounding box center [907, 489] width 770 height 46
drag, startPoint x: 1089, startPoint y: 425, endPoint x: 1047, endPoint y: 423, distance: 42.0
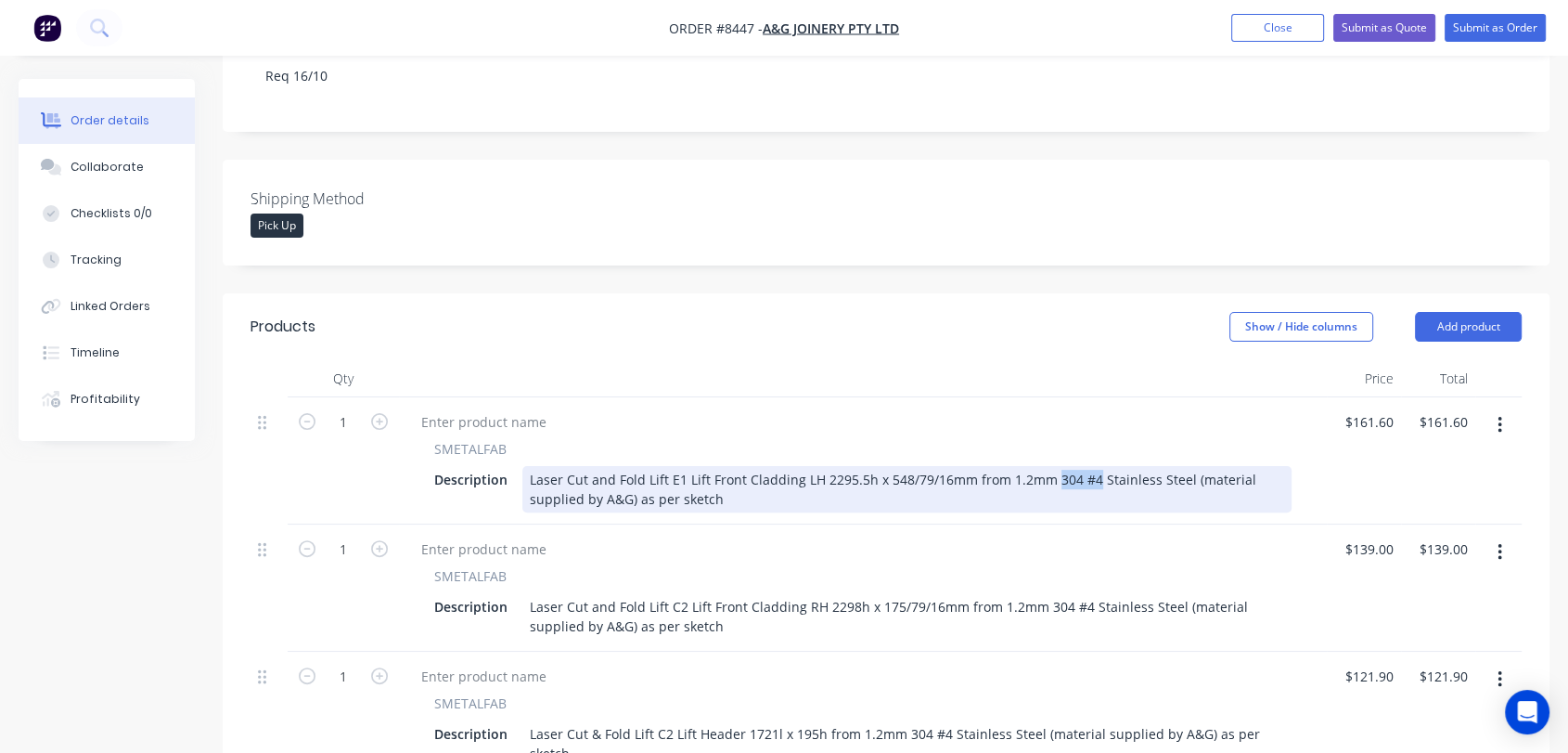
click at [1047, 466] on div "Laser Cut and Fold Lift E1 Lift Front Cladding LH 2295.5h x 548/79/16mm from 1.…" at bounding box center [907, 489] width 770 height 46
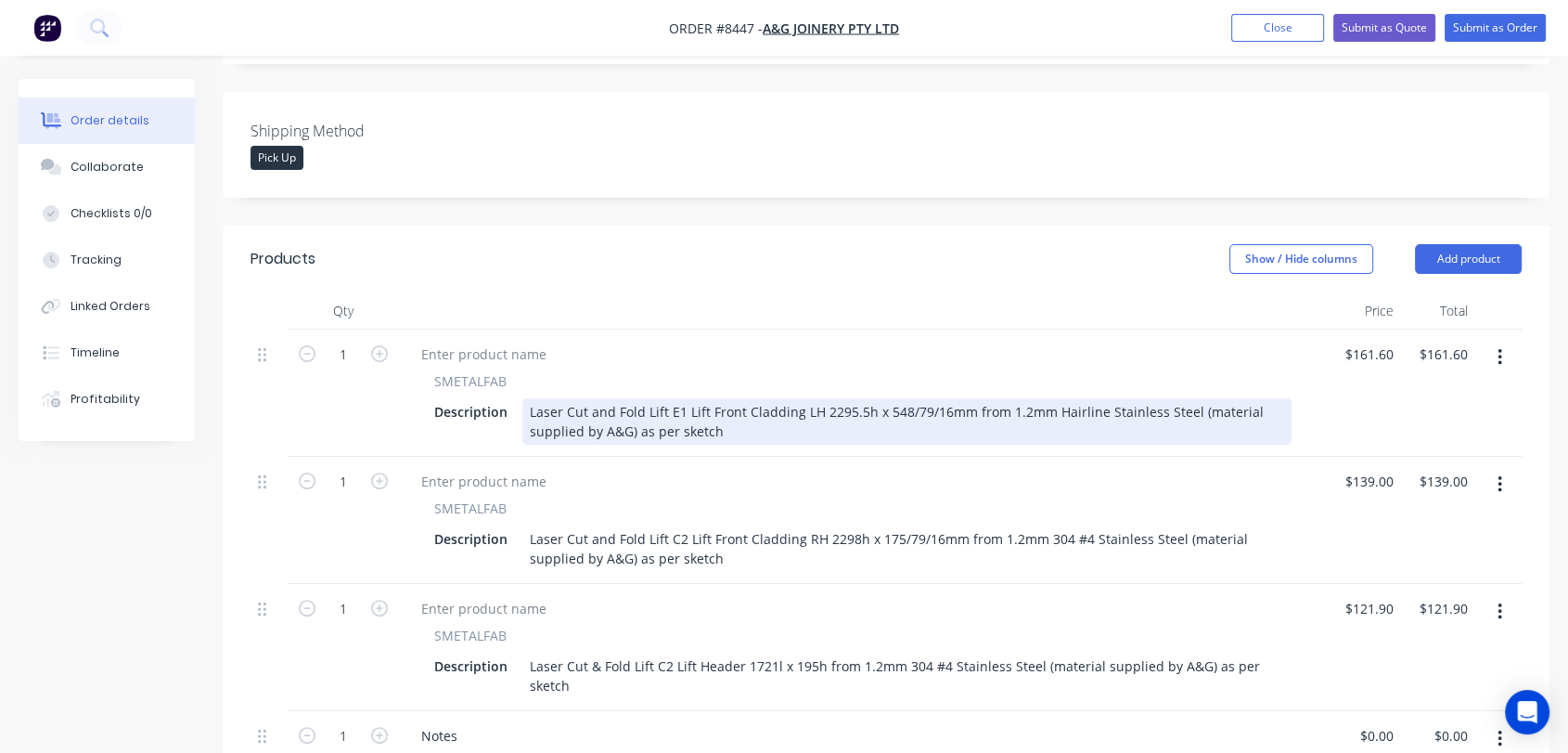
scroll to position [515, 0]
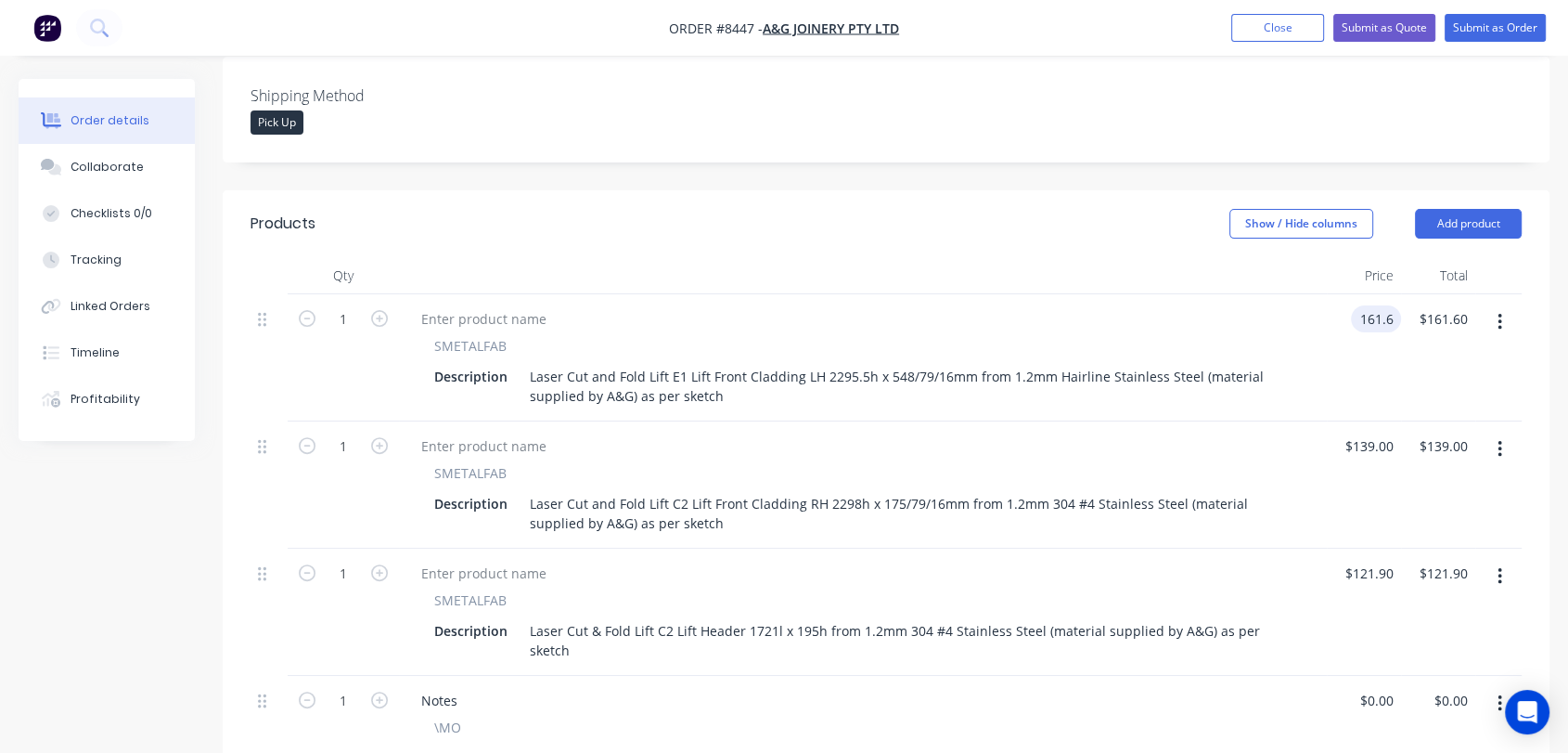
click at [1365, 306] on input "161.6" at bounding box center [1380, 319] width 43 height 27
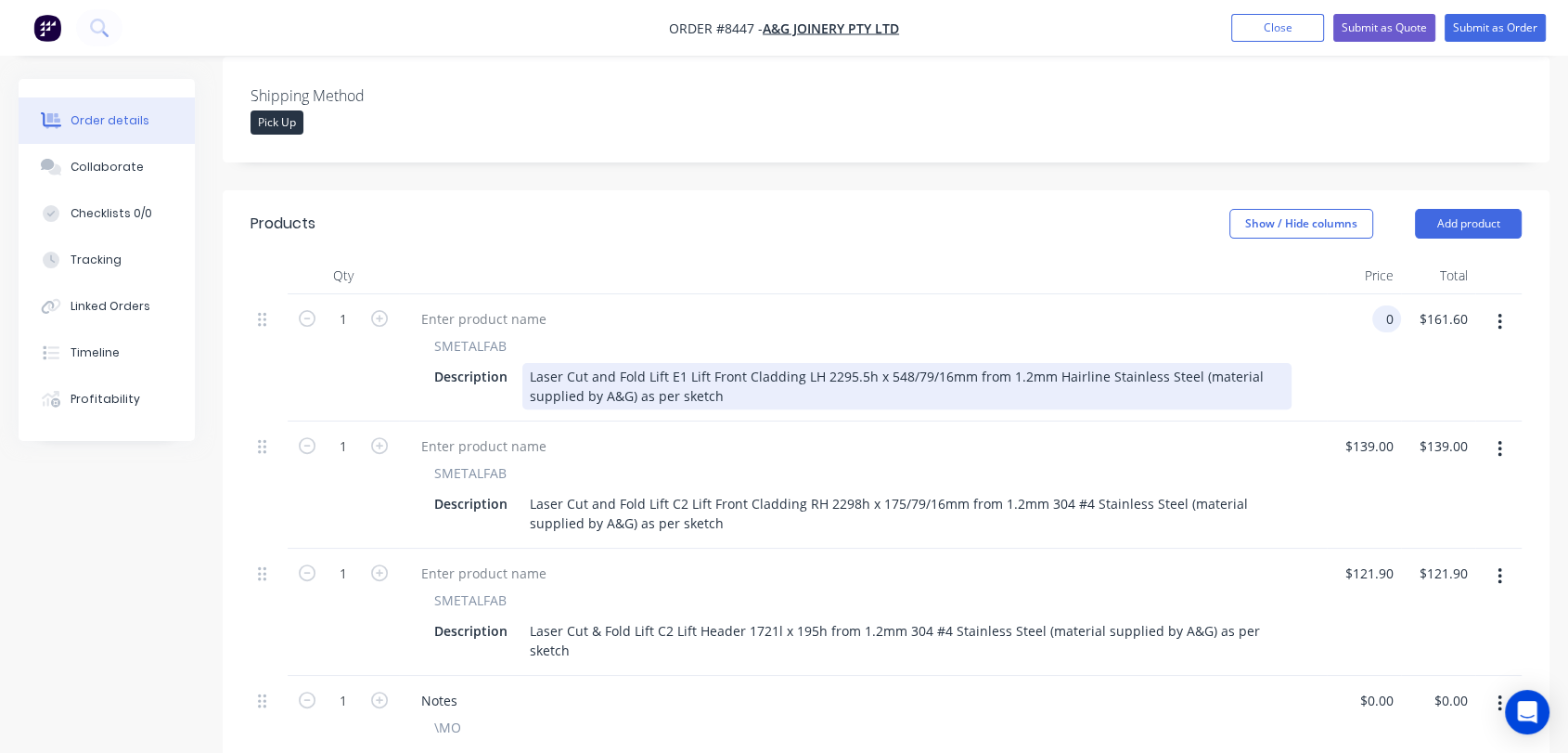
type input "$0.00"
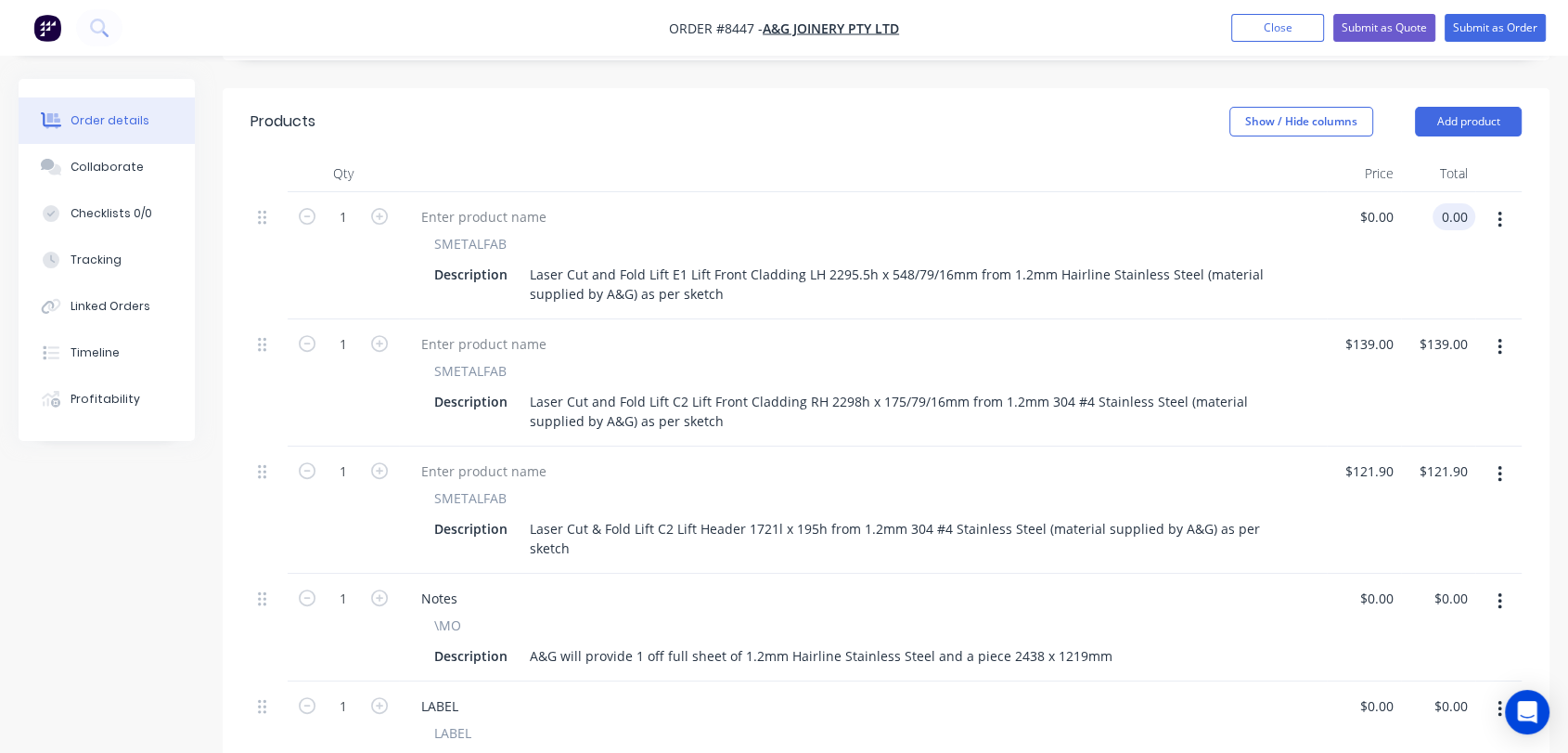
scroll to position [618, 0]
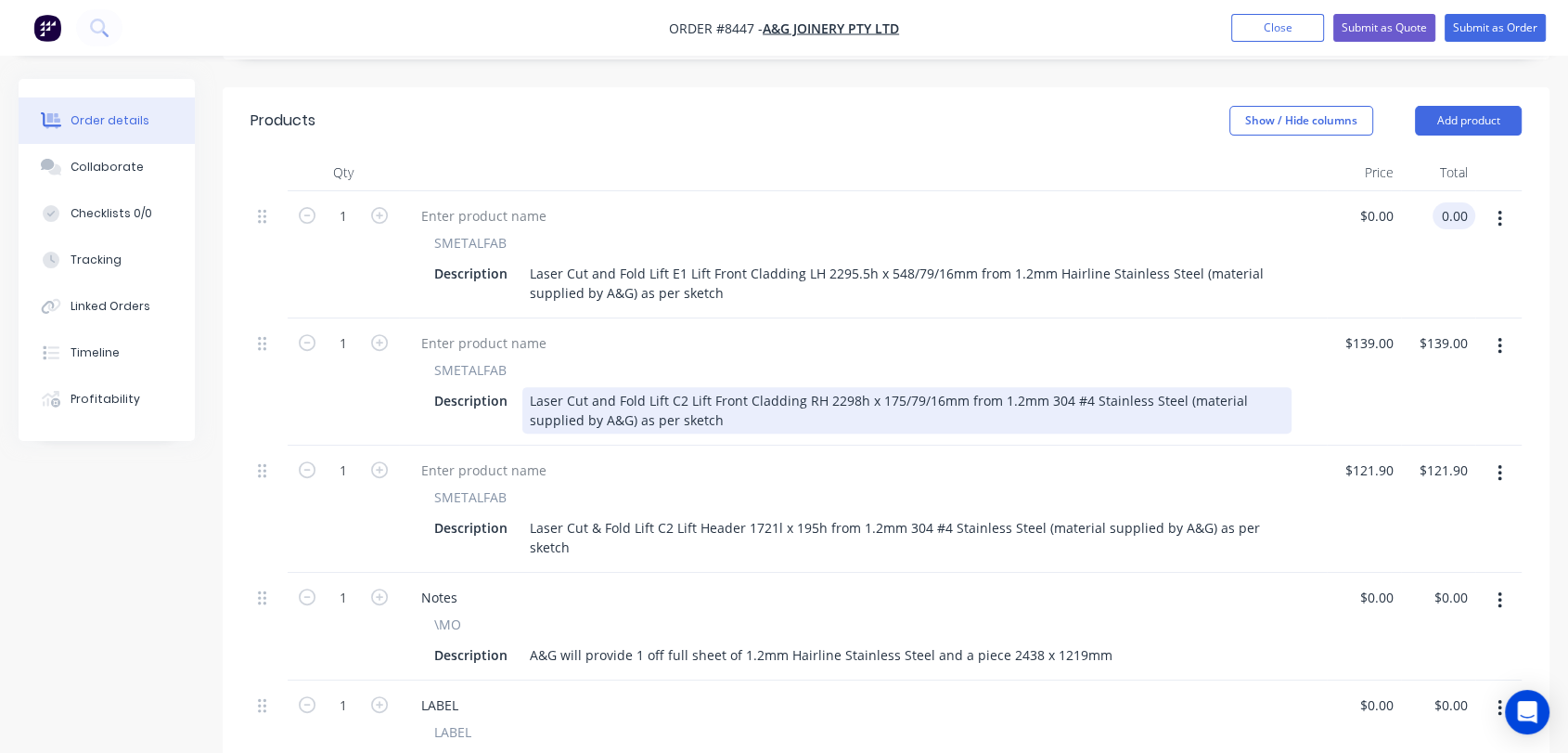
type input "$0.00"
click at [680, 387] on div "Laser Cut and Fold Lift C2 Lift Front Cladding RH 2298h x 175/79/16mm from 1.2m…" at bounding box center [907, 410] width 770 height 46
click at [678, 387] on div "Laser Cut and Fold Lift C2 Lift Front Cladding RH 2298h x 175/79/16mm from 1.2m…" at bounding box center [907, 410] width 770 height 46
click at [850, 387] on div "Laser Cut and Fold Lift E1 Lift Front Cladding RH 2298h x 175/79/16mm from 1.2m…" at bounding box center [907, 410] width 770 height 46
click at [903, 387] on div "Laser Cut and Fold Lift E1 Lift Front Cladding RH 2295.5h x 175/79/16mm from 1.…" at bounding box center [907, 410] width 770 height 46
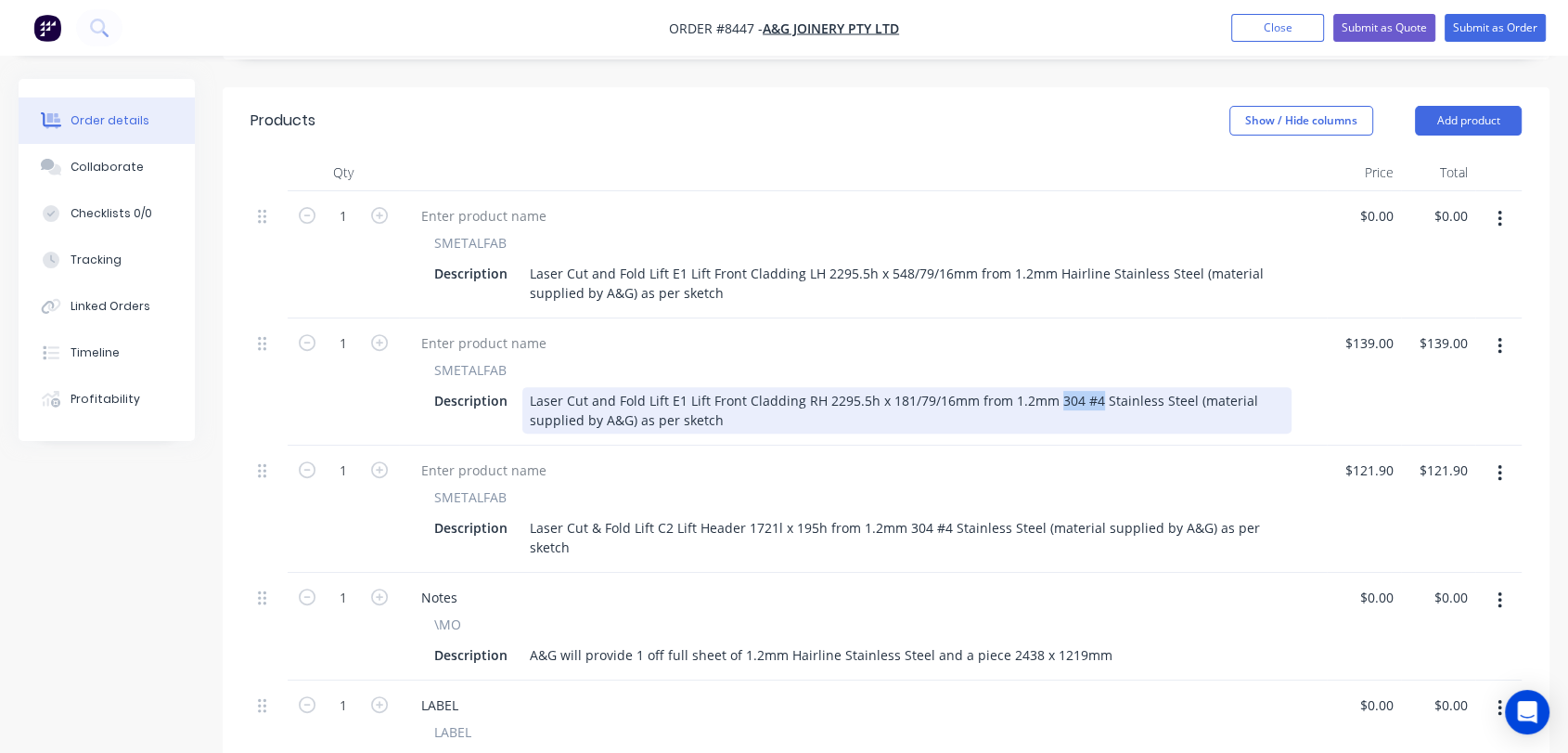
drag, startPoint x: 1091, startPoint y: 344, endPoint x: 1051, endPoint y: 342, distance: 40.0
click at [1051, 387] on div "Laser Cut and Fold Lift E1 Lift Front Cladding RH 2295.5h x 181/79/16mm from 1.…" at bounding box center [907, 410] width 770 height 46
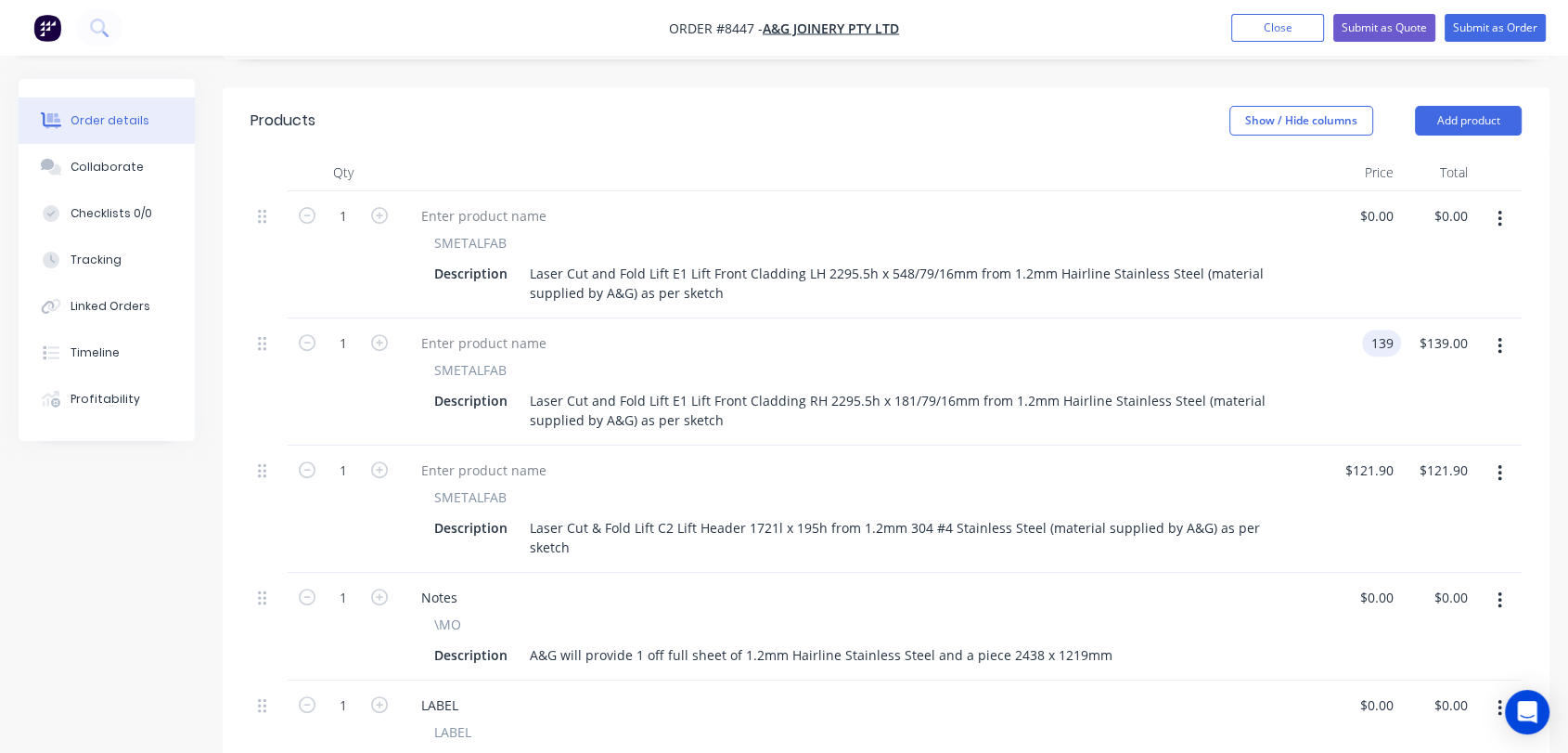
click at [1379, 330] on input "139" at bounding box center [1386, 343] width 32 height 27
type input "$0.00"
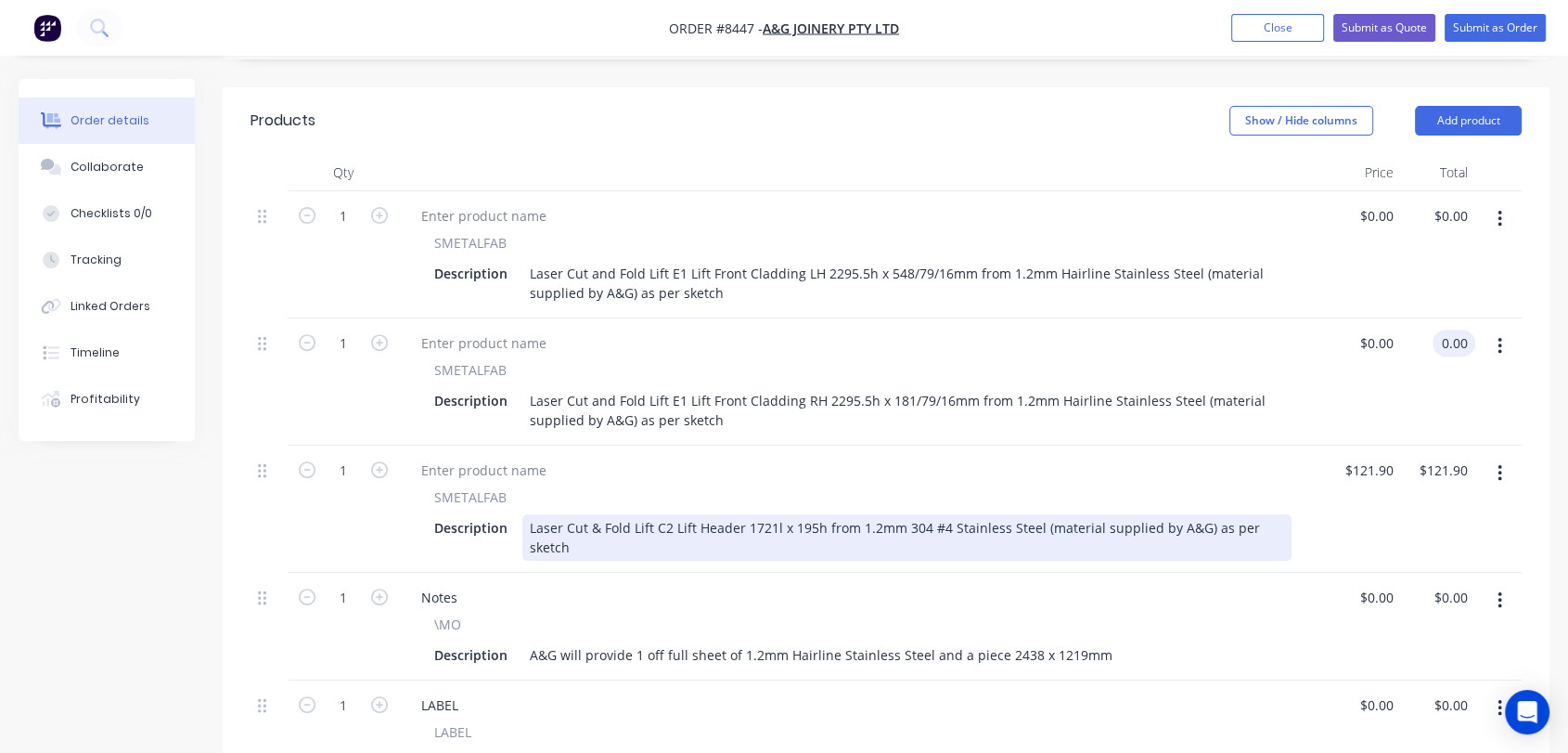
type input "$0.00"
click at [667, 514] on div "Laser Cut & Fold Lift C2 Lift Header 1721l x 195h from 1.2mm 304 #4 Stainless S…" at bounding box center [907, 537] width 770 height 46
click at [669, 514] on div "Laser Cut & Fold Lift C2 Lift Header 1721l x 195h from 1.2mm 304 #4 Stainless S…" at bounding box center [907, 537] width 770 height 46
drag, startPoint x: 775, startPoint y: 473, endPoint x: 762, endPoint y: 474, distance: 13.0
click at [762, 514] on div "Laser Cut & Fold Lift E1 Lift Header 1721l x 195h from 1.2mm 304 #4 Stainless S…" at bounding box center [907, 537] width 770 height 46
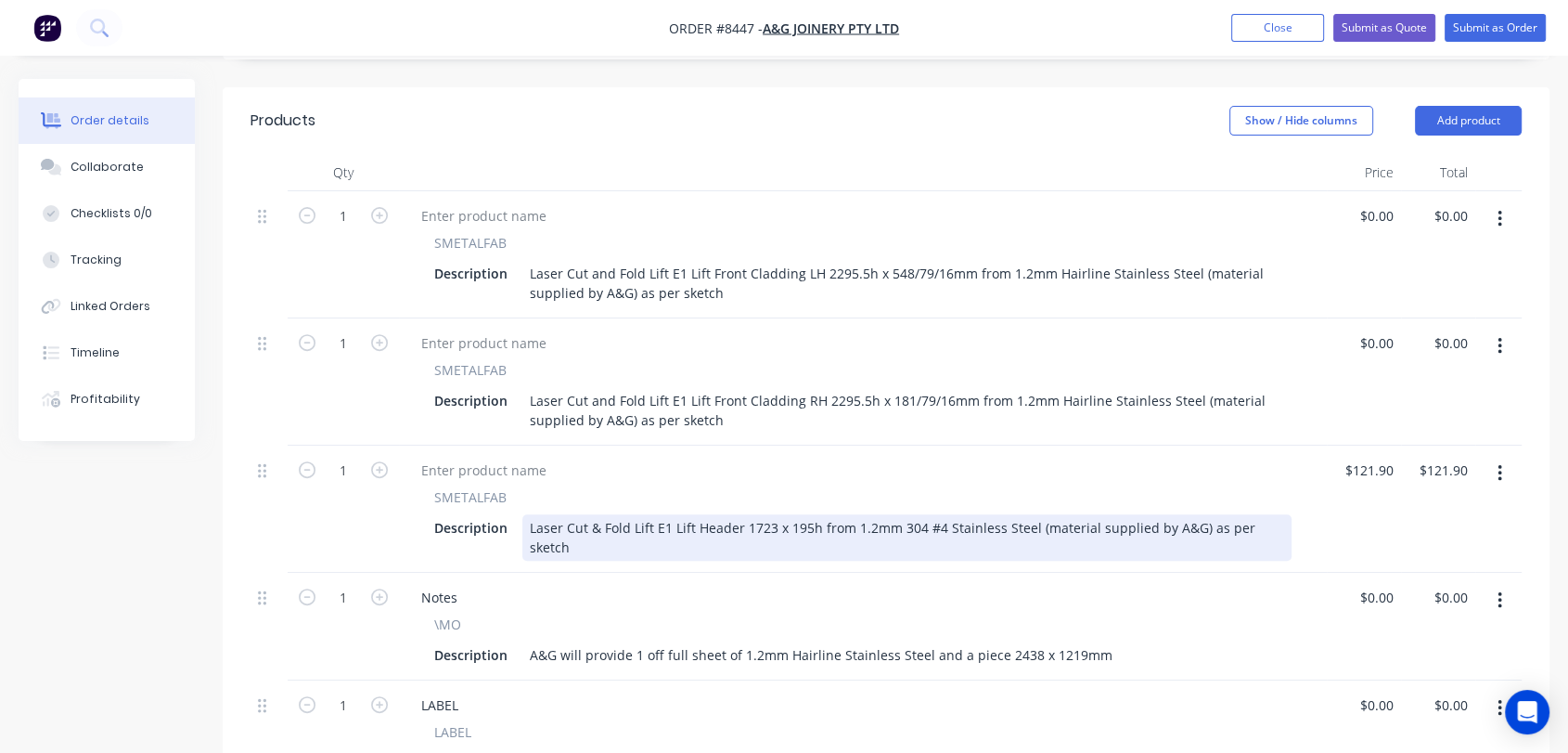
click at [807, 514] on div "Laser Cut & Fold Lift E1 Lift Header 1723 x 195h from 1.2mm 304 #4 Stainless St…" at bounding box center [907, 537] width 770 height 46
drag, startPoint x: 937, startPoint y: 473, endPoint x: 898, endPoint y: 478, distance: 39.3
click at [898, 514] on div "Laser Cut & Fold Lift E1 Lift Header 1723 x 198h from 1.2mm 304 #4 Stainless St…" at bounding box center [907, 537] width 770 height 46
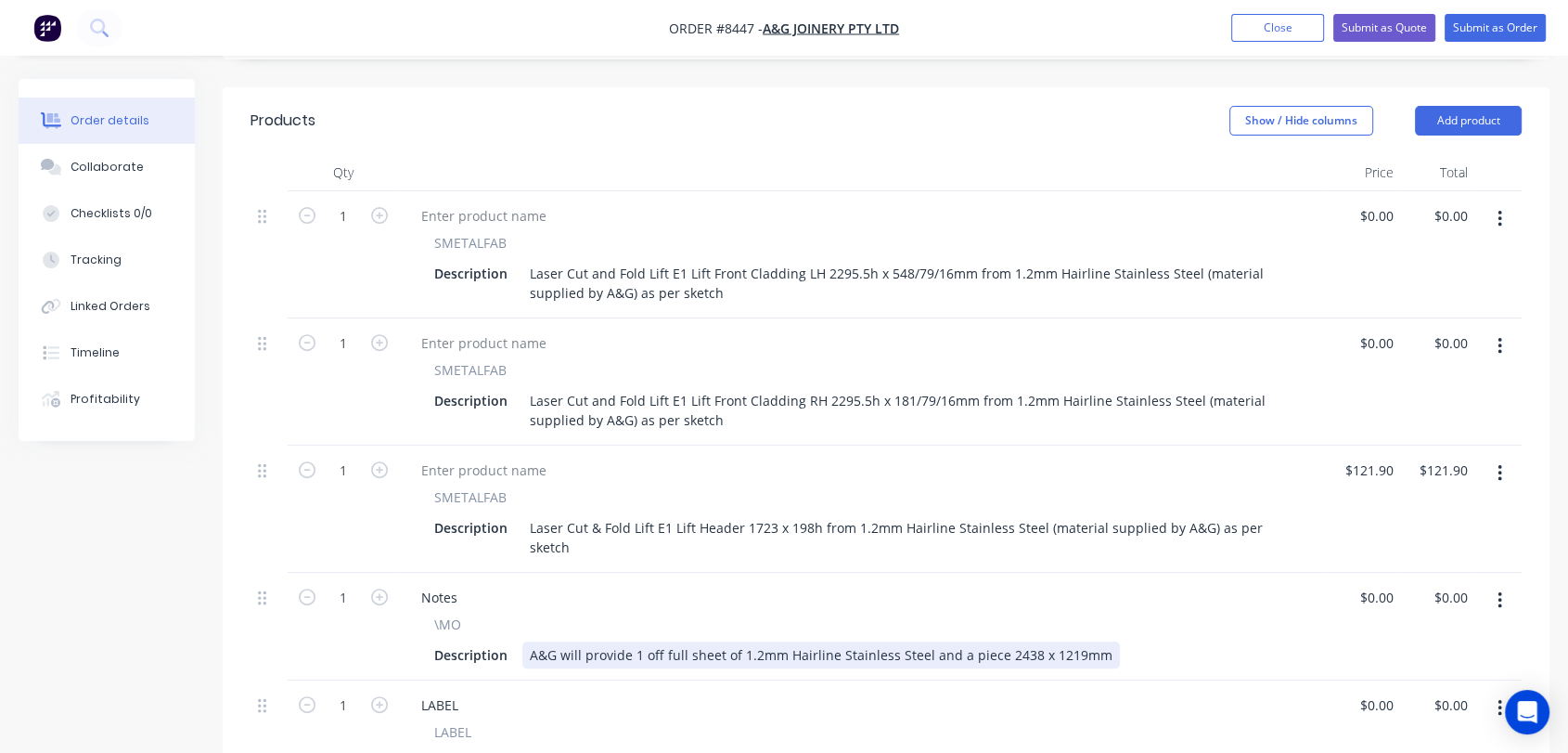
click at [639, 642] on div "A&G will provide 1 off full sheet of 1.2mm Hairline Stainless Steel and a piece…" at bounding box center [821, 655] width 598 height 27
drag, startPoint x: 718, startPoint y: 579, endPoint x: 678, endPoint y: 581, distance: 40.0
click at [678, 642] on div "A&G will provide 1 & 1/2 off full sheet of 1.2mm Hairline Stainless Steel and a…" at bounding box center [839, 655] width 634 height 27
click at [713, 642] on div "A&G will provide 1 & 1/2 sheet of 1.2mm Hairline Stainless Steel and a piece 24…" at bounding box center [818, 655] width 593 height 27
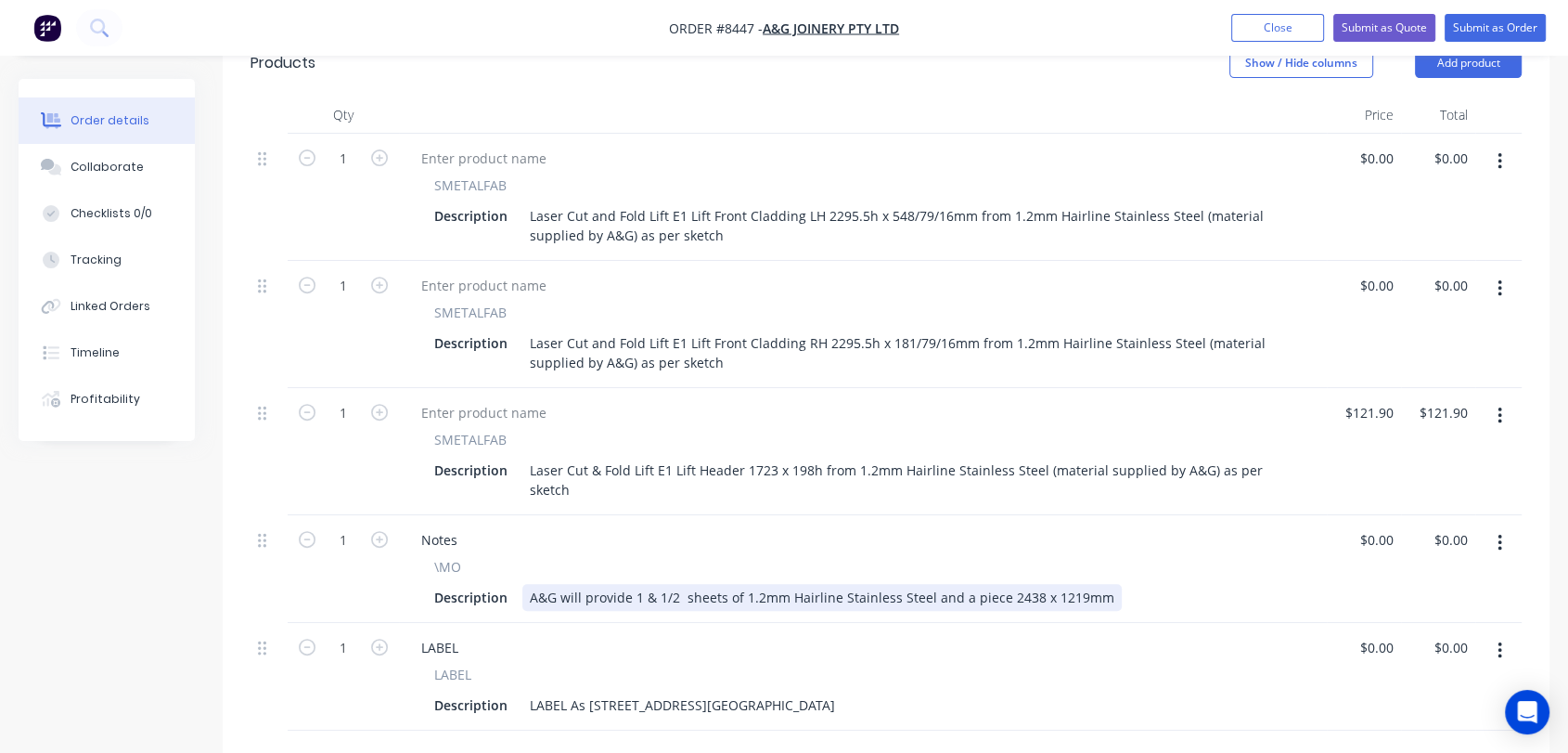
scroll to position [722, 0]
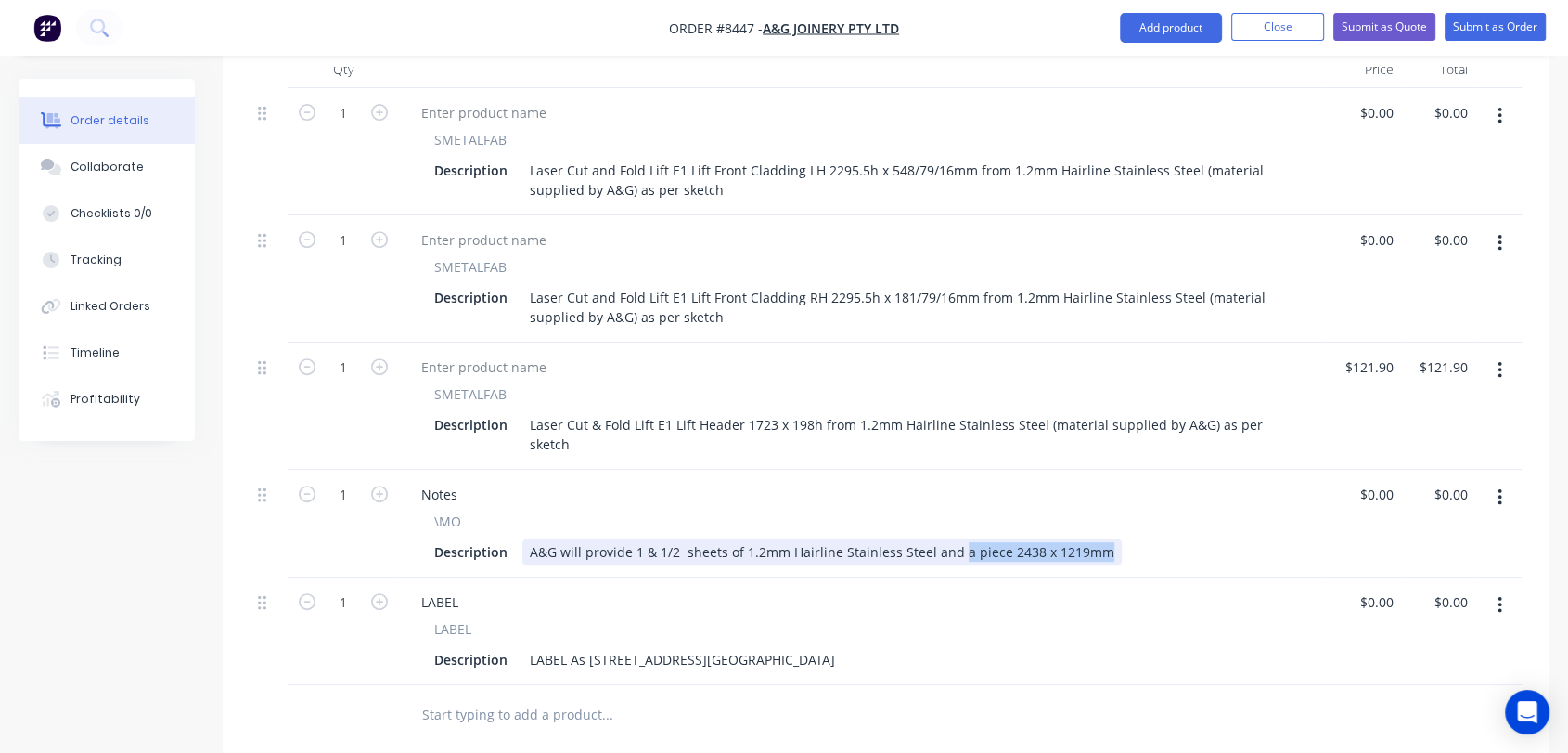
drag, startPoint x: 1099, startPoint y: 481, endPoint x: 953, endPoint y: 479, distance: 146.0
click at [953, 539] on div "A&G will provide 1 & 1/2 sheets of 1.2mm Hairline Stainless Steel and a piece 2…" at bounding box center [822, 552] width 600 height 27
click at [953, 539] on div "A&G will provide 1 & 1/2 sheets of 1.2mm Hairline Stainless Steel and offcut of…" at bounding box center [833, 552] width 622 height 27
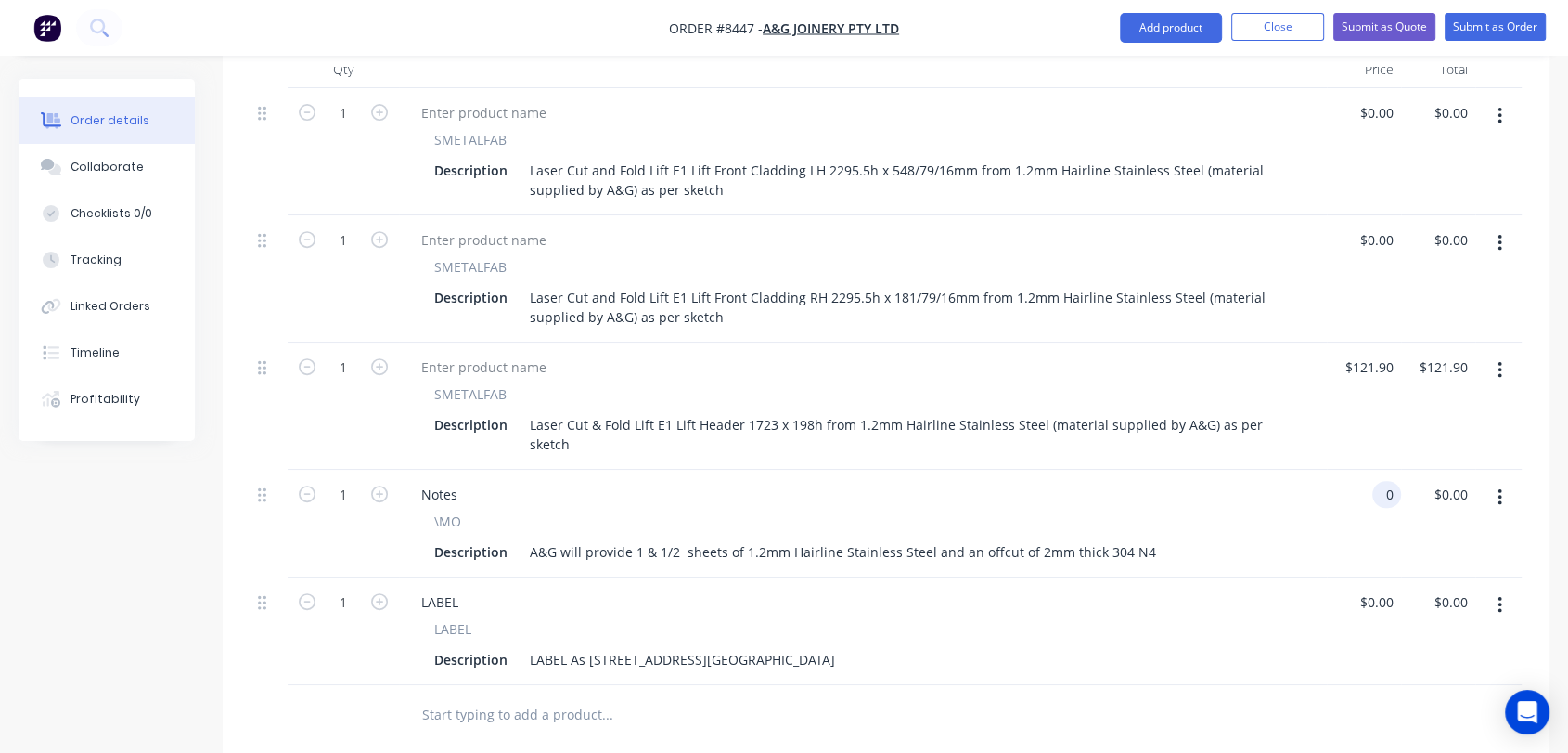
type input "$0.00"
click at [1499, 360] on icon "button" at bounding box center [1500, 370] width 5 height 20
click at [1390, 443] on div "Duplicate" at bounding box center [1433, 456] width 143 height 27
click at [1381, 354] on input "121.9" at bounding box center [1380, 367] width 43 height 27
type input "$0.00"
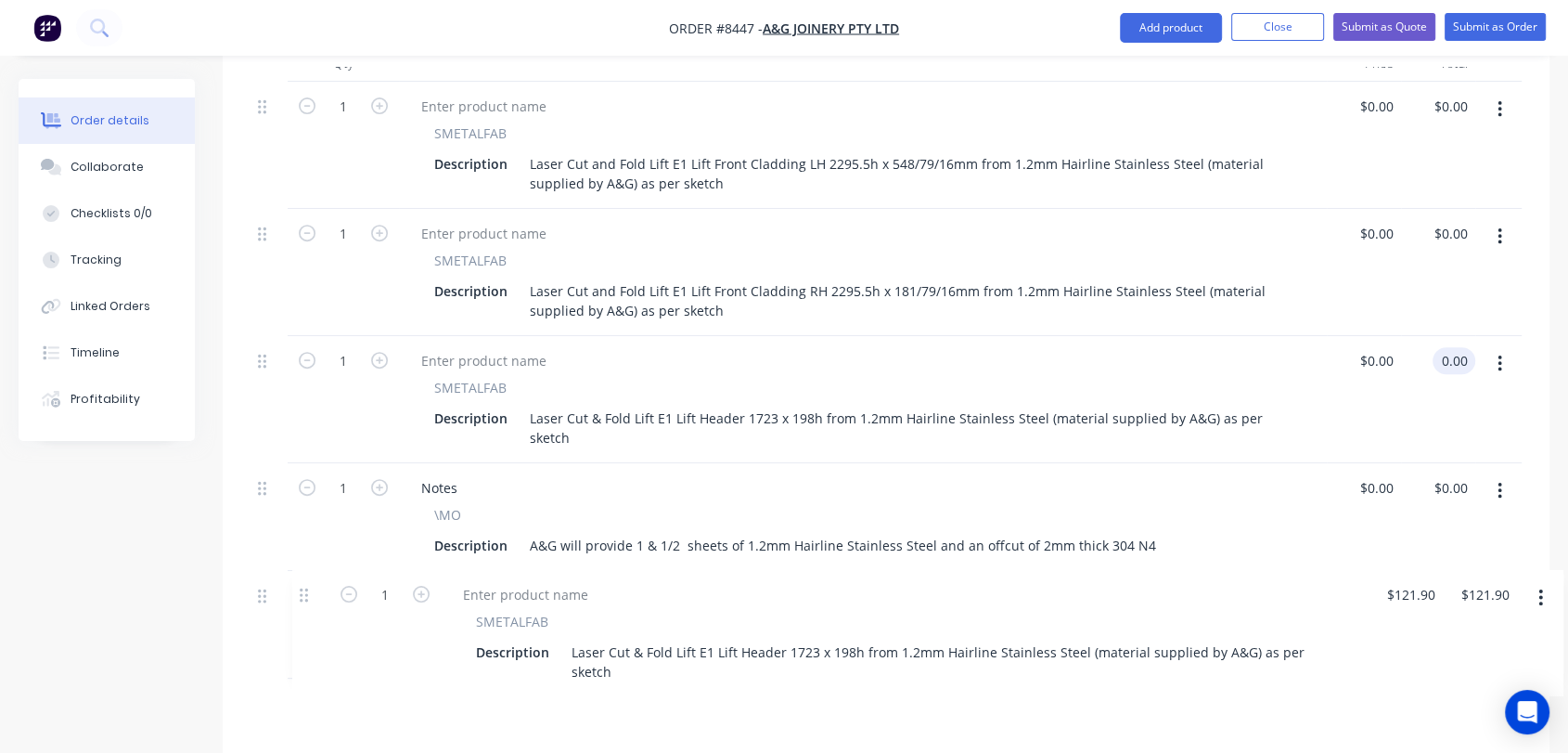
scroll to position [738, 0]
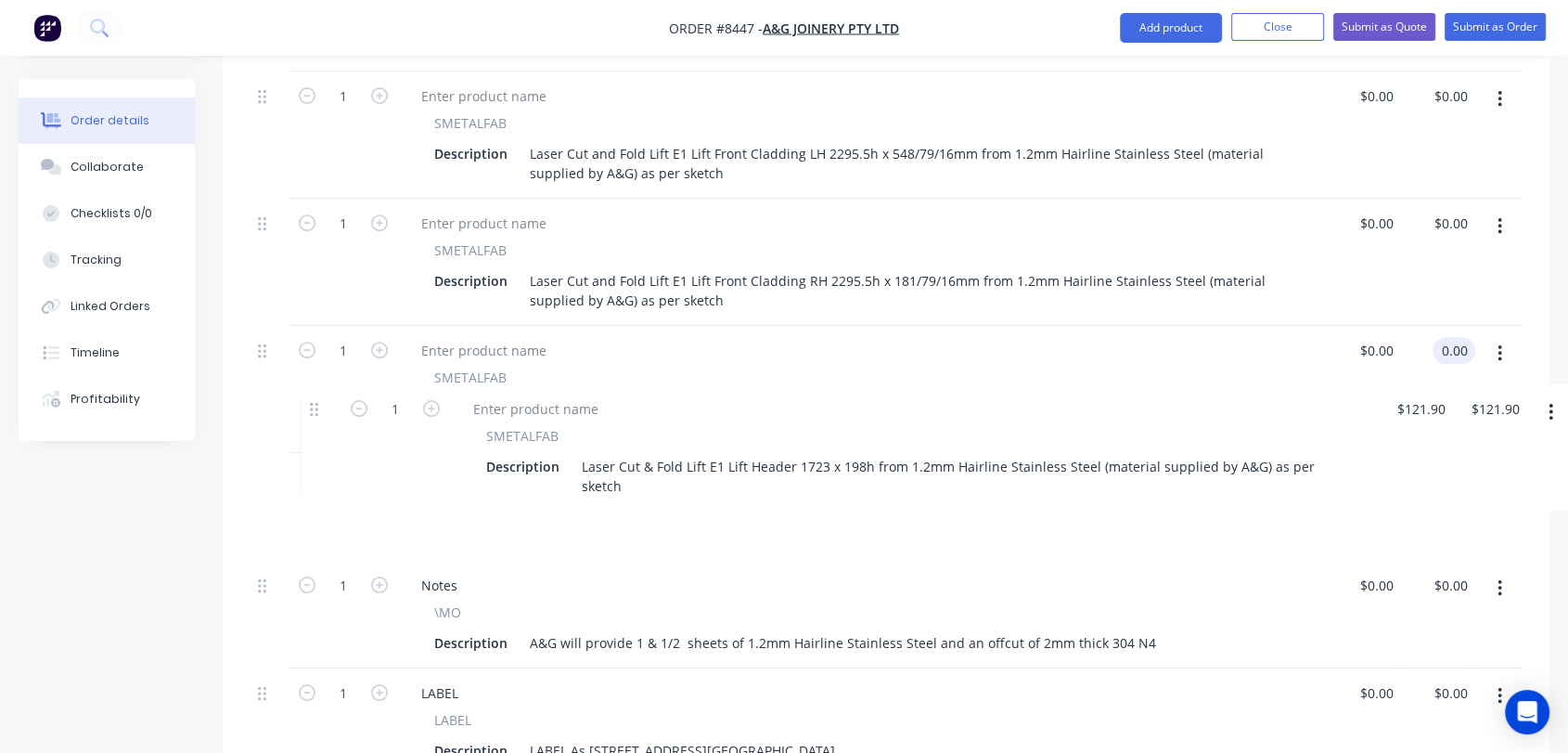
drag, startPoint x: 273, startPoint y: 638, endPoint x: 325, endPoint y: 410, distance: 233.9
click at [325, 410] on div "1 SMETALFAB Description Laser Cut and Fold Lift E1 Lift Front Cladding LH 2295.…" at bounding box center [886, 424] width 1271 height 705
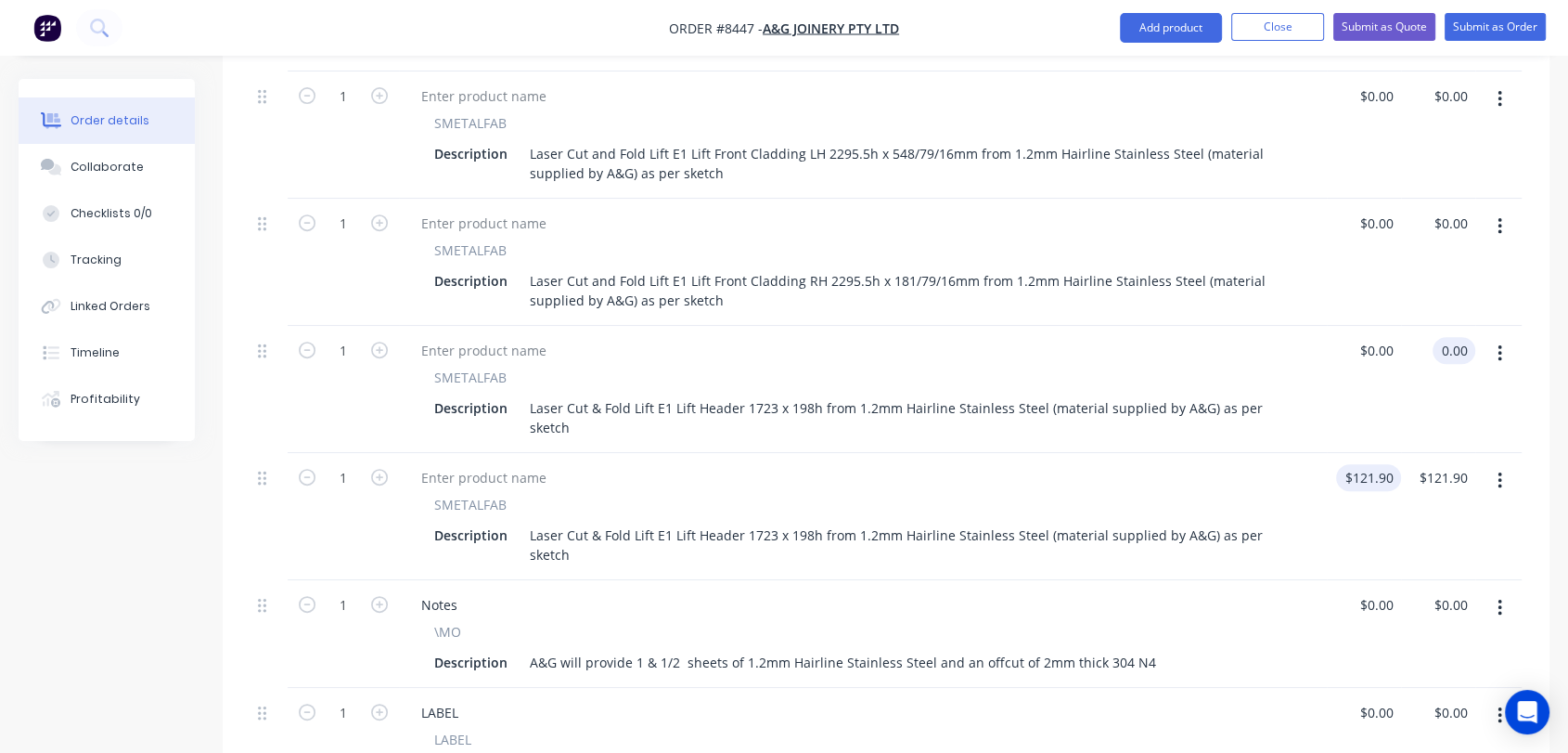
type input "$0.00"
click at [1383, 464] on input "121.9" at bounding box center [1380, 477] width 43 height 27
type input "$0.00"
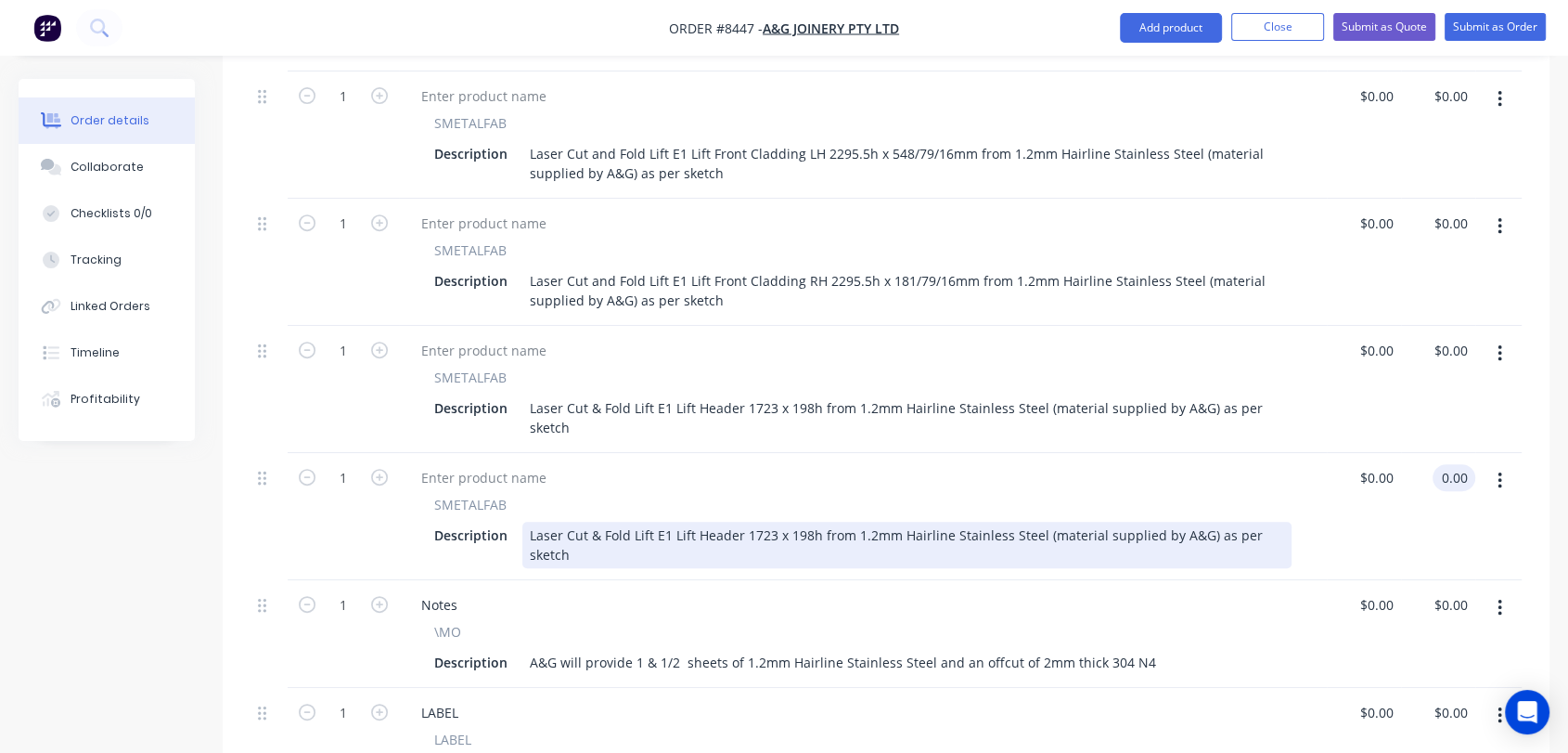
type input "$0.00"
drag, startPoint x: 528, startPoint y: 456, endPoint x: 1215, endPoint y: 463, distance: 687.0
click at [1216, 522] on div "Laser Cut & Fold Lift E1 Lift Header 1723 x 198h from 1.2mm Hairline Stainless …" at bounding box center [907, 545] width 770 height 46
click at [1215, 522] on div "Laser Cut & Fold Lift E1 Lift Header 1723 x 198h from 1.2mm Hairline Stainless …" at bounding box center [907, 545] width 770 height 46
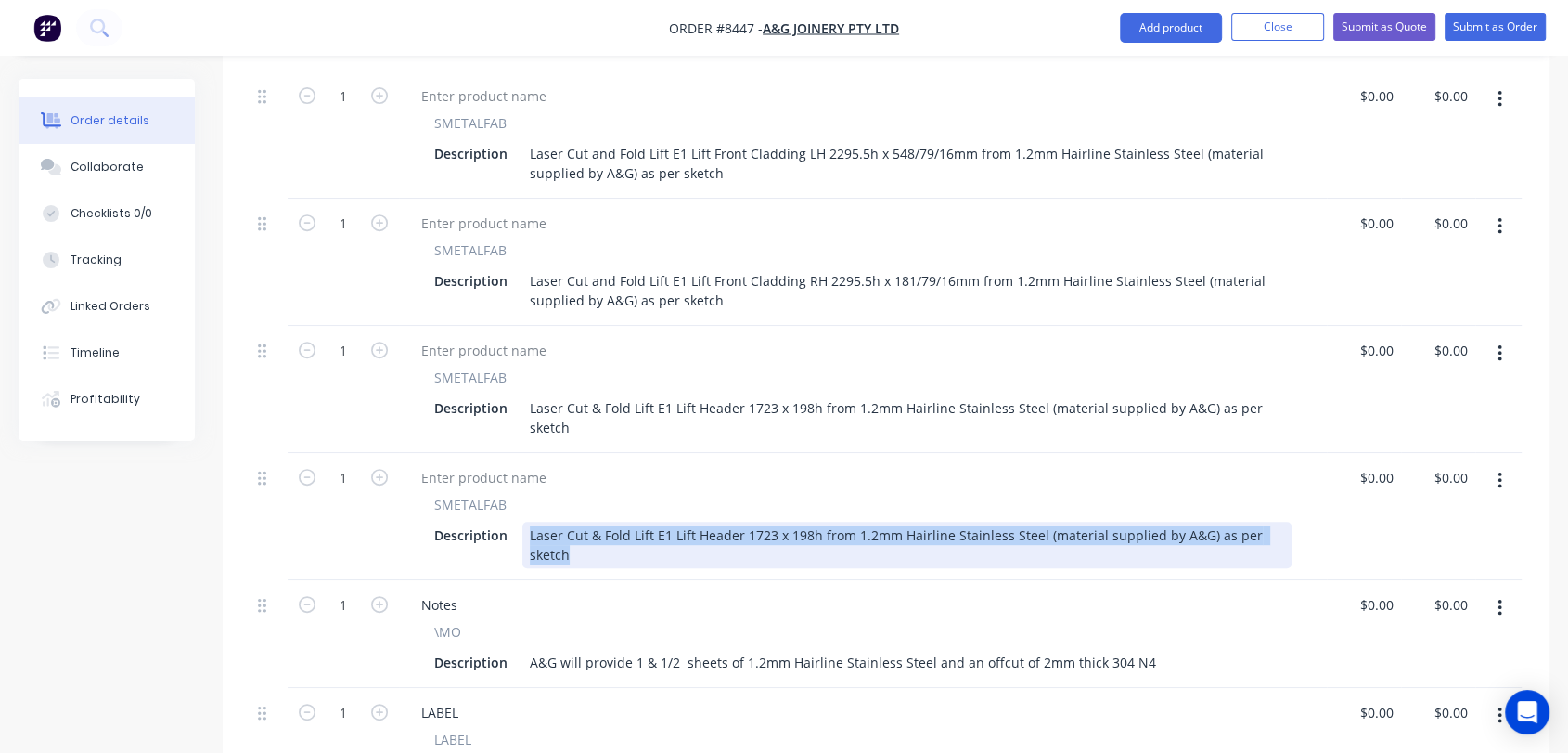
drag, startPoint x: 1282, startPoint y: 460, endPoint x: 527, endPoint y: 452, distance: 755.0
click at [527, 522] on div "Laser Cut & Fold Lift E1 Lift Header 1723 x 198h from 1.2mm Hairline Stainless …" at bounding box center [907, 545] width 770 height 46
paste div
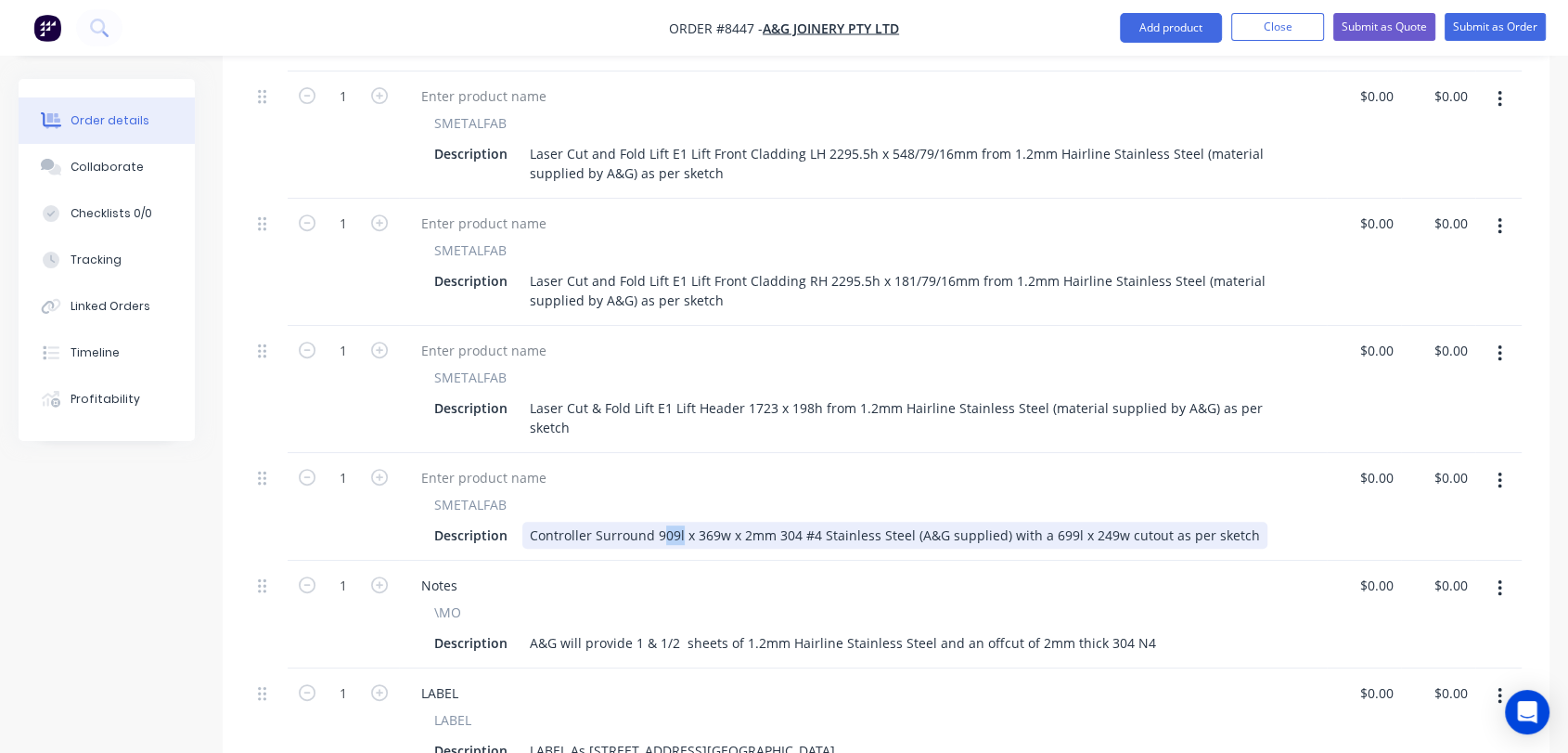
drag, startPoint x: 680, startPoint y: 457, endPoint x: 662, endPoint y: 459, distance: 18.1
click at [662, 522] on div "Controller Surround 909l x 369w x 2mm 304 #4 Stainless Steel (A&G supplied) wit…" at bounding box center [895, 535] width 746 height 27
drag, startPoint x: 720, startPoint y: 462, endPoint x: 706, endPoint y: 462, distance: 14.0
click at [706, 522] on div "Controller Surround 939 x 369w x 2mm 304 #4 Stainless Steel (A&G supplied) with…" at bounding box center [893, 535] width 742 height 27
drag, startPoint x: 983, startPoint y: 462, endPoint x: 762, endPoint y: 458, distance: 221.0
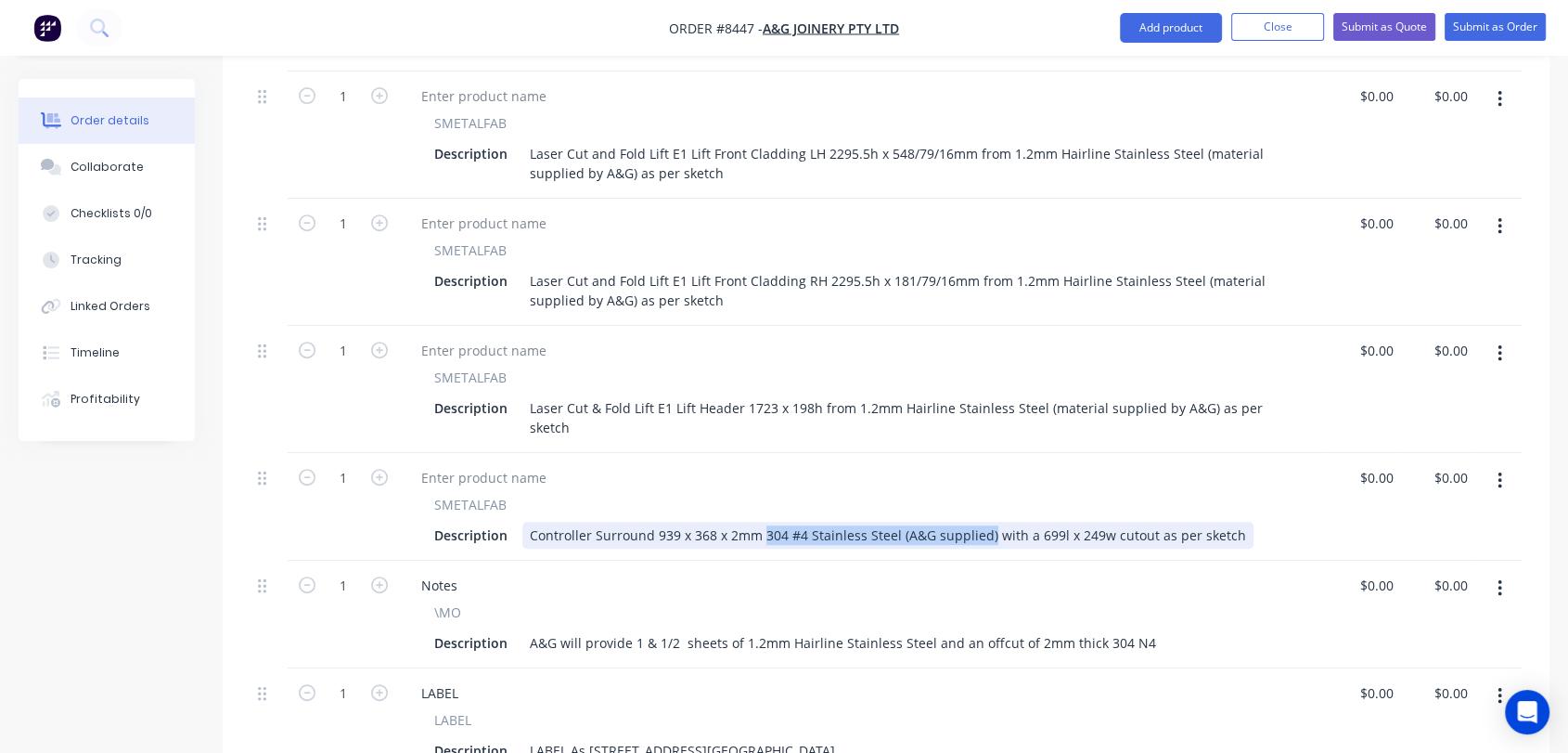
click at [762, 522] on div "Controller Surround 939 x 368 x 2mm 304 #4 Stainless Steel (A&G supplied) with …" at bounding box center [888, 535] width 732 height 27
click at [826, 522] on div "Controller Surround 939 x 368 x 2mm with a 699l x 249w cutout as per sketch" at bounding box center [773, 535] width 500 height 27
click at [869, 522] on div "Controller Surround 939 x 368 x 2mm with a 699 x 249w cutout as per sketch" at bounding box center [771, 535] width 496 height 27
click at [931, 522] on div "Controller Surround 939 x 368 x 2mm with a 699 x 248mm cutout as per sketch" at bounding box center [778, 535] width 510 height 27
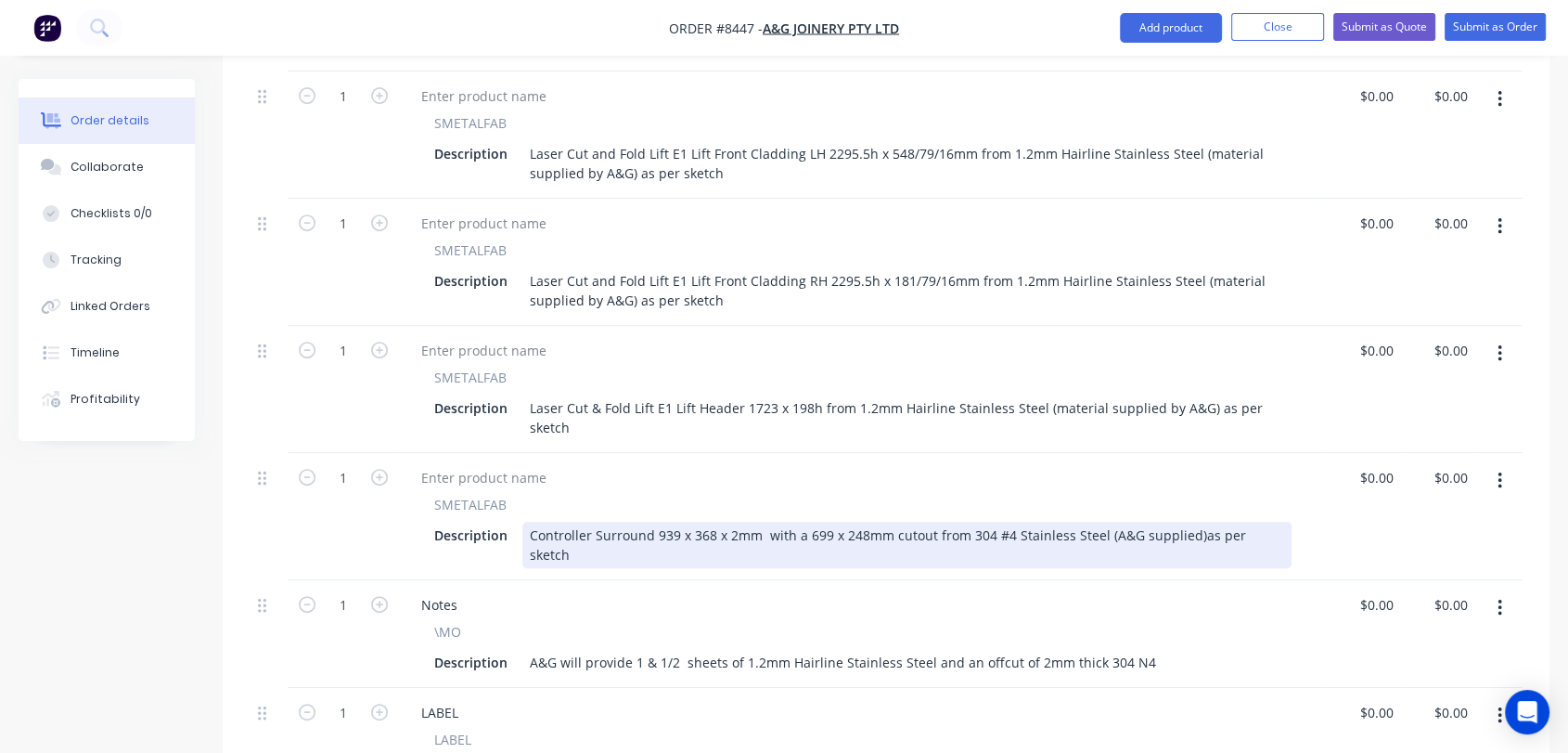
click at [1009, 522] on div "Controller Surround 939 x 368 x 2mm with a 699 x 248mm cutout from 304 #4 Stain…" at bounding box center [907, 545] width 770 height 46
click at [1244, 522] on div "Controller Surround 939 x 368 x 2mm with a 699 x 248mm cutout from 304 #4 Linis…" at bounding box center [907, 545] width 770 height 46
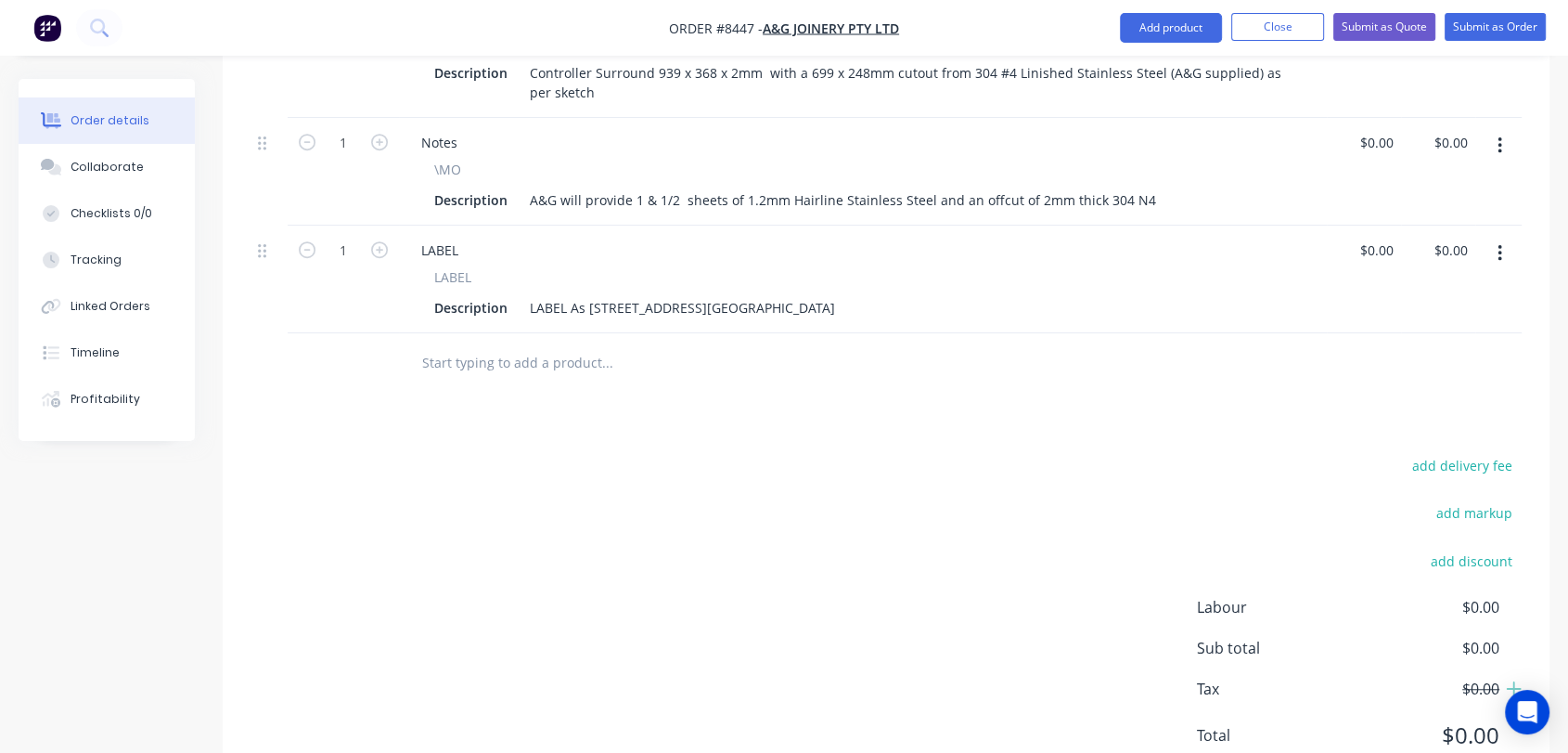
scroll to position [1202, 0]
type input "$0.00"
click at [527, 344] on input "text" at bounding box center [607, 362] width 371 height 37
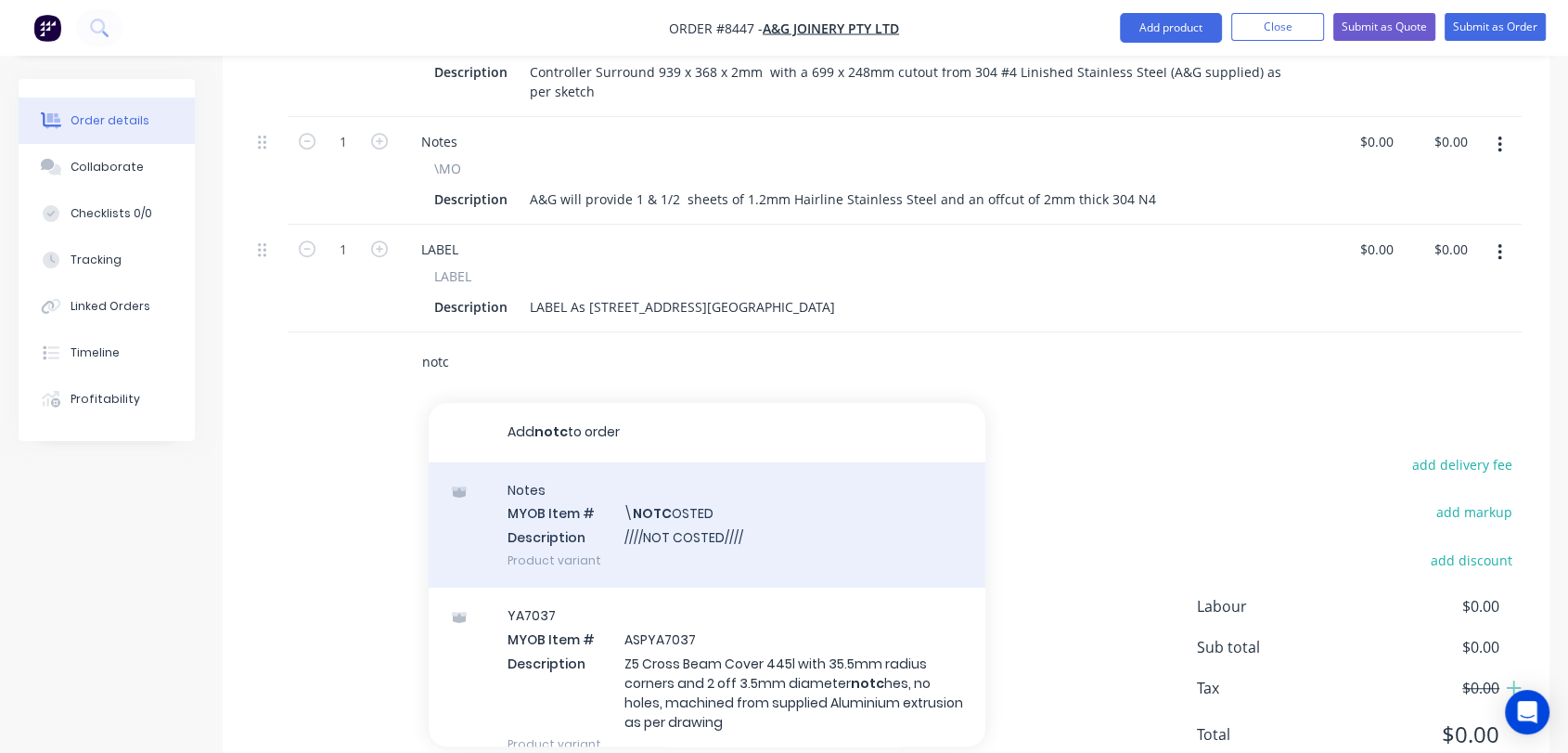
type input "notc"
click at [721, 469] on div "Notes MYOB Item # \ NOTC OSTED Description ////NOT COSTED//// Product variant" at bounding box center [707, 524] width 557 height 125
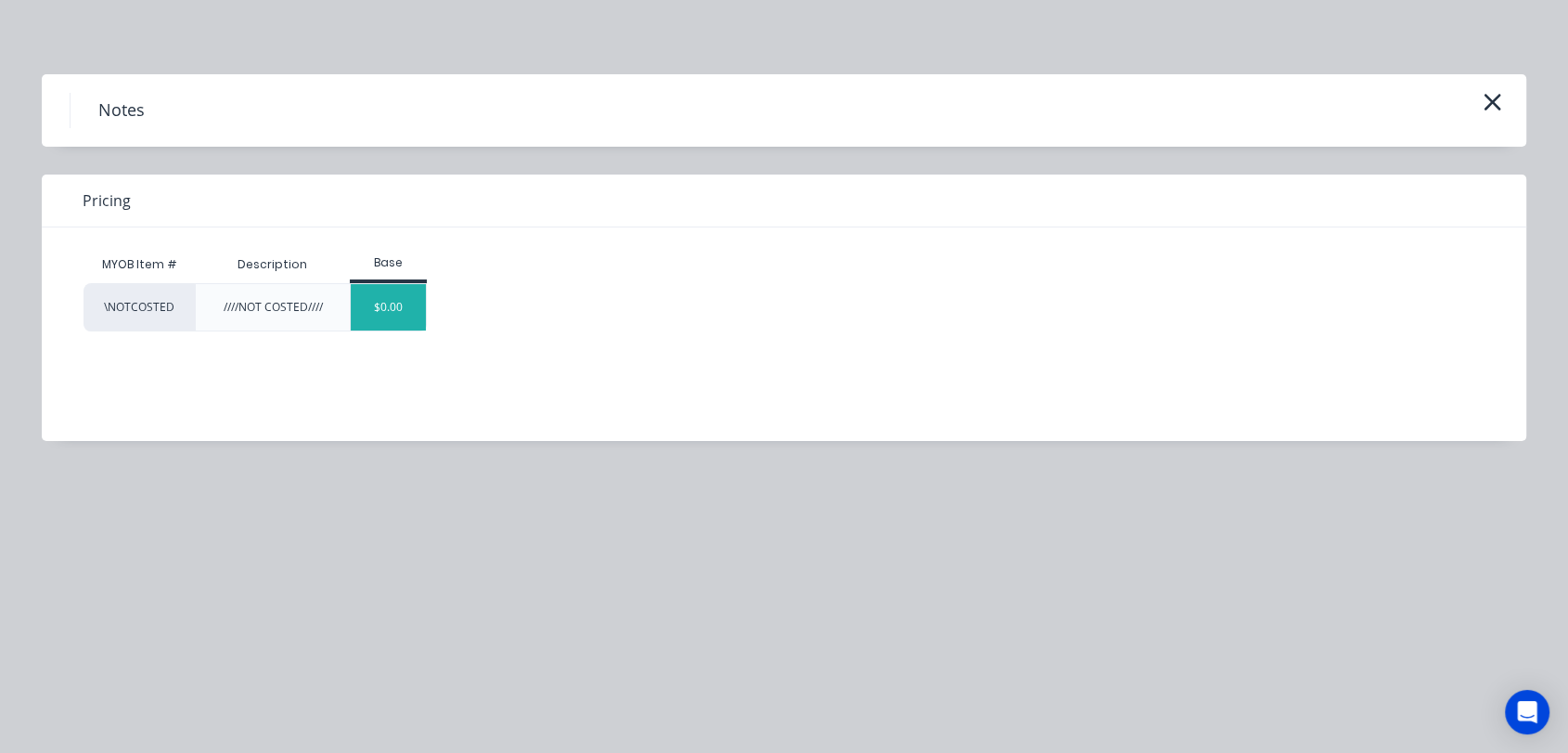
click at [396, 314] on div "$0.00" at bounding box center [388, 307] width 75 height 46
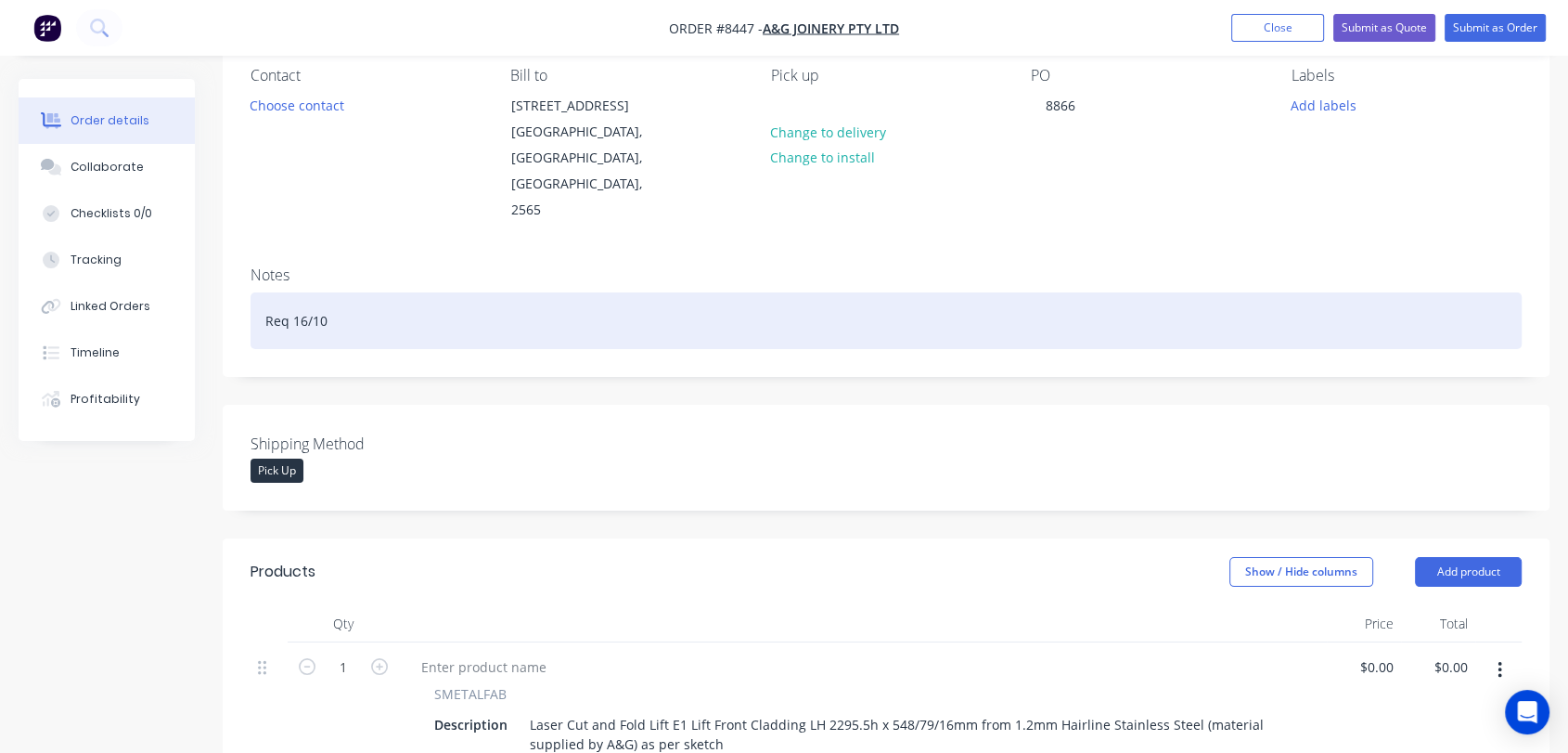
scroll to position [0, 0]
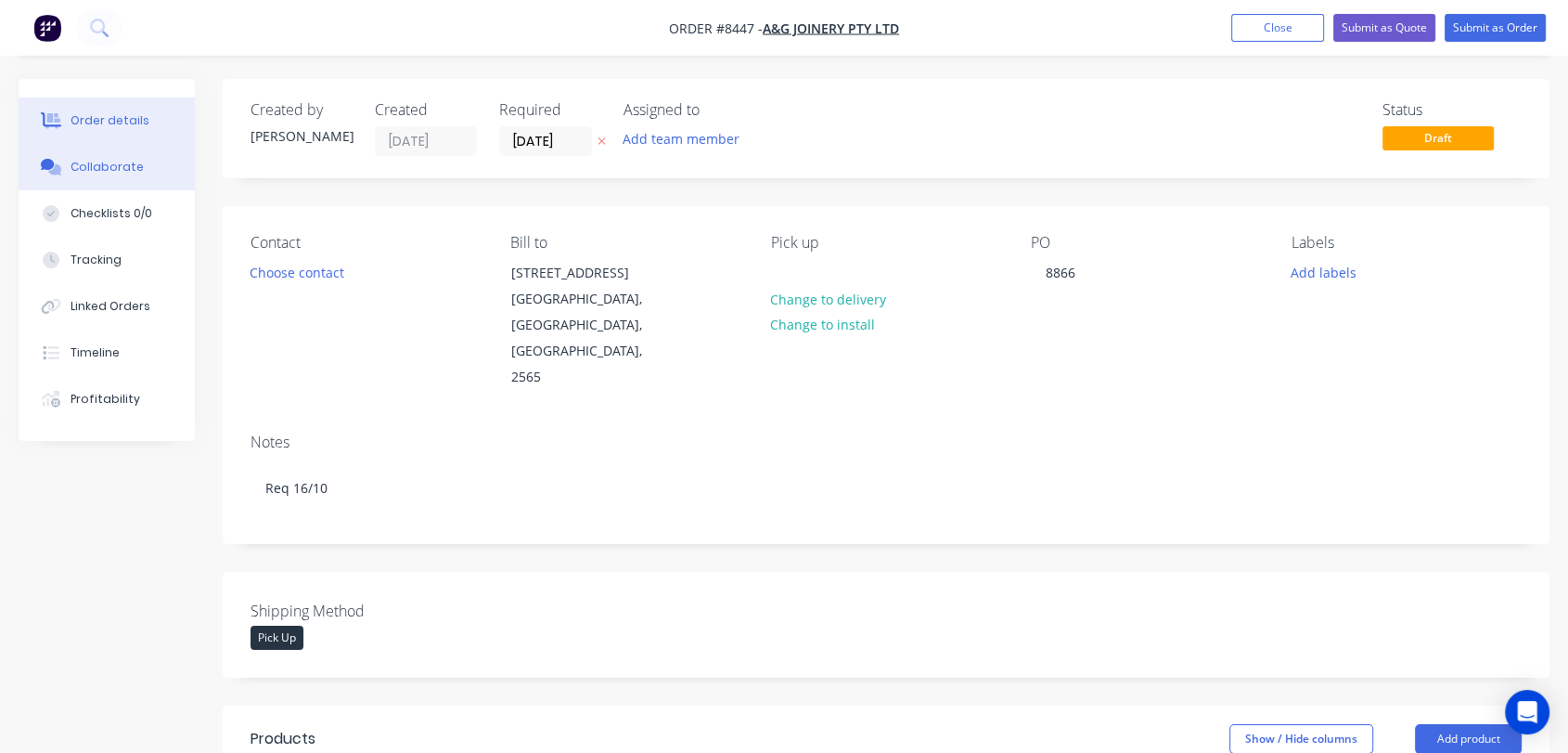
click at [115, 168] on div "Collaborate" at bounding box center [107, 167] width 73 height 17
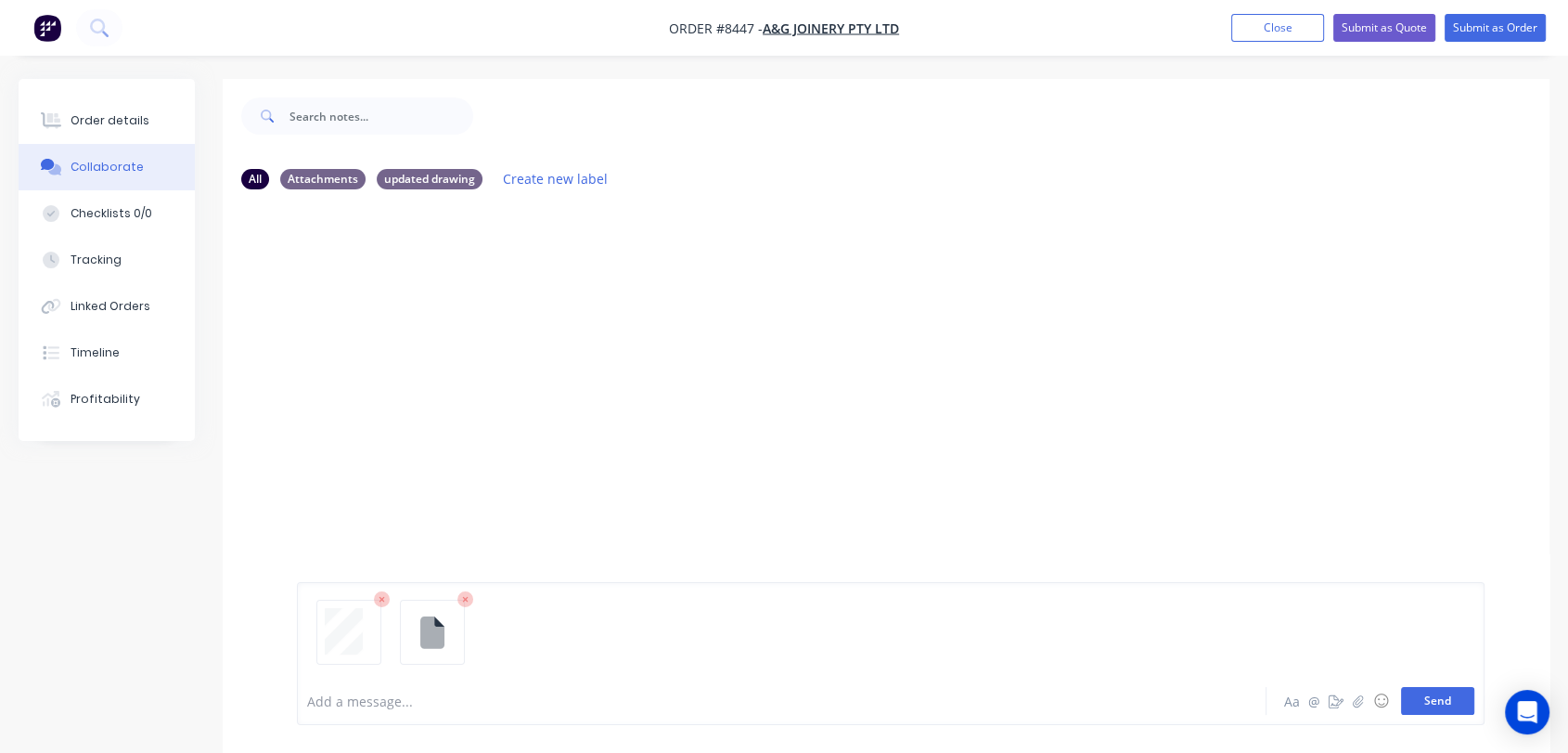
click at [1430, 708] on button "Send" at bounding box center [1437, 701] width 73 height 28
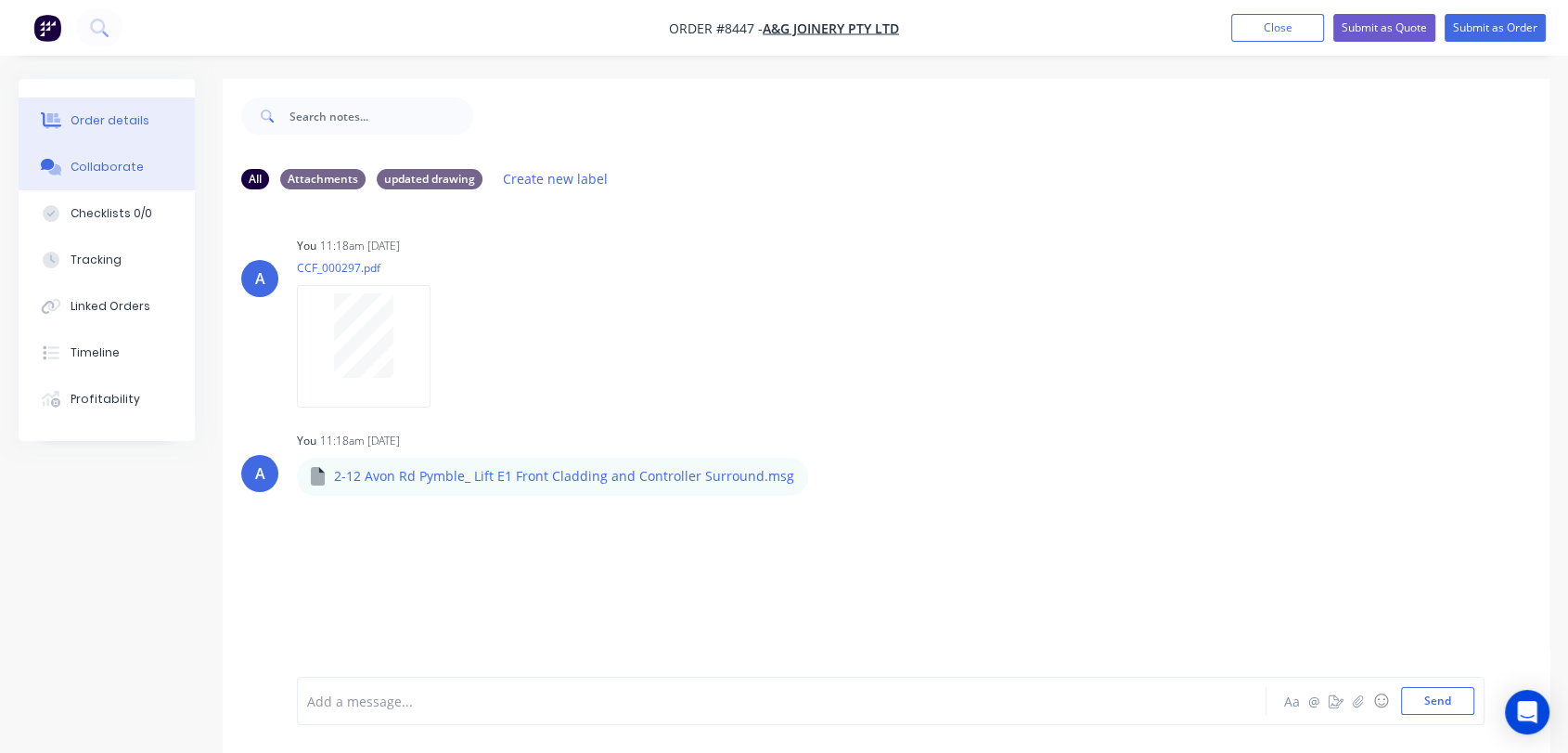
click at [114, 110] on button "Order details" at bounding box center [107, 121] width 176 height 46
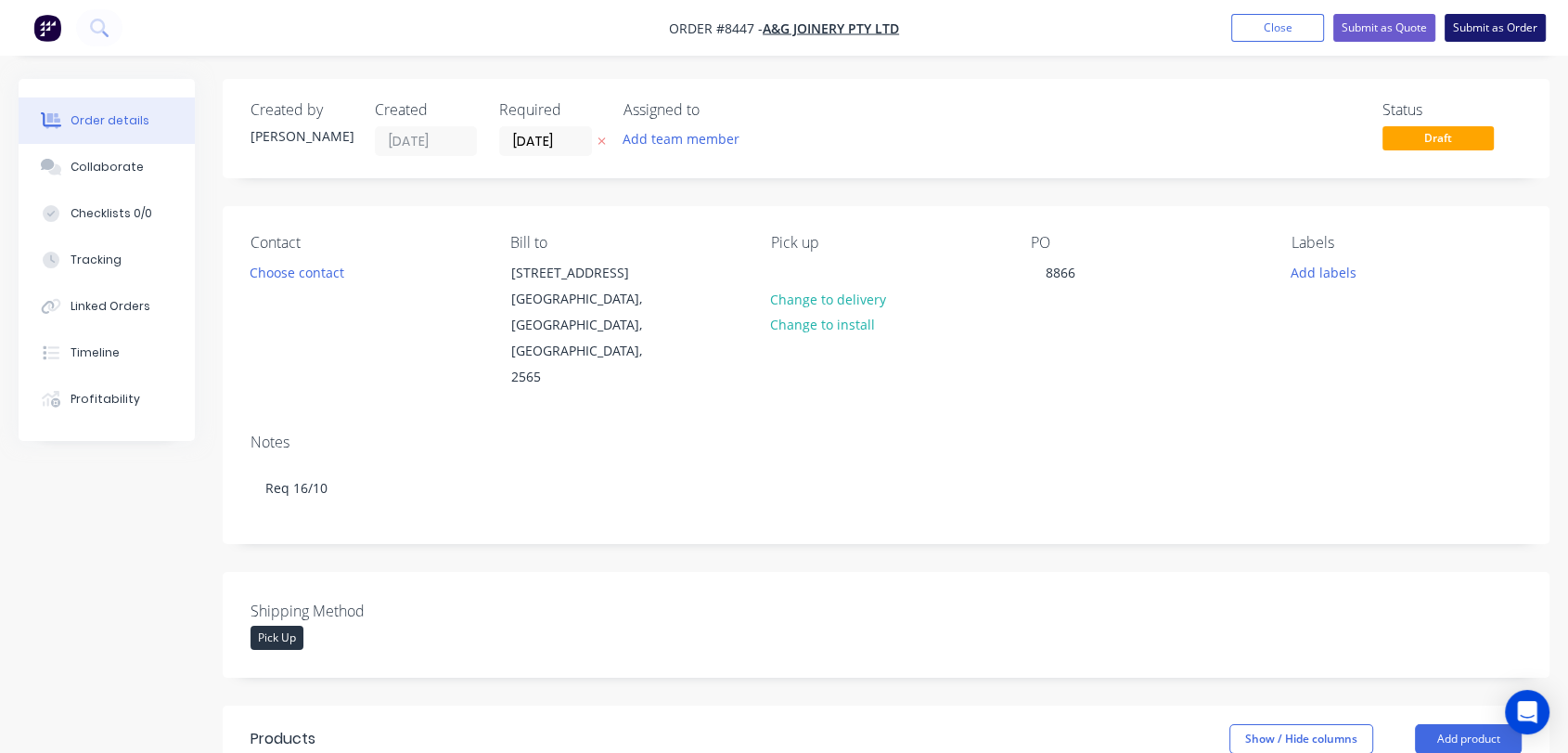
click at [1497, 23] on button "Submit as Order" at bounding box center [1495, 28] width 101 height 28
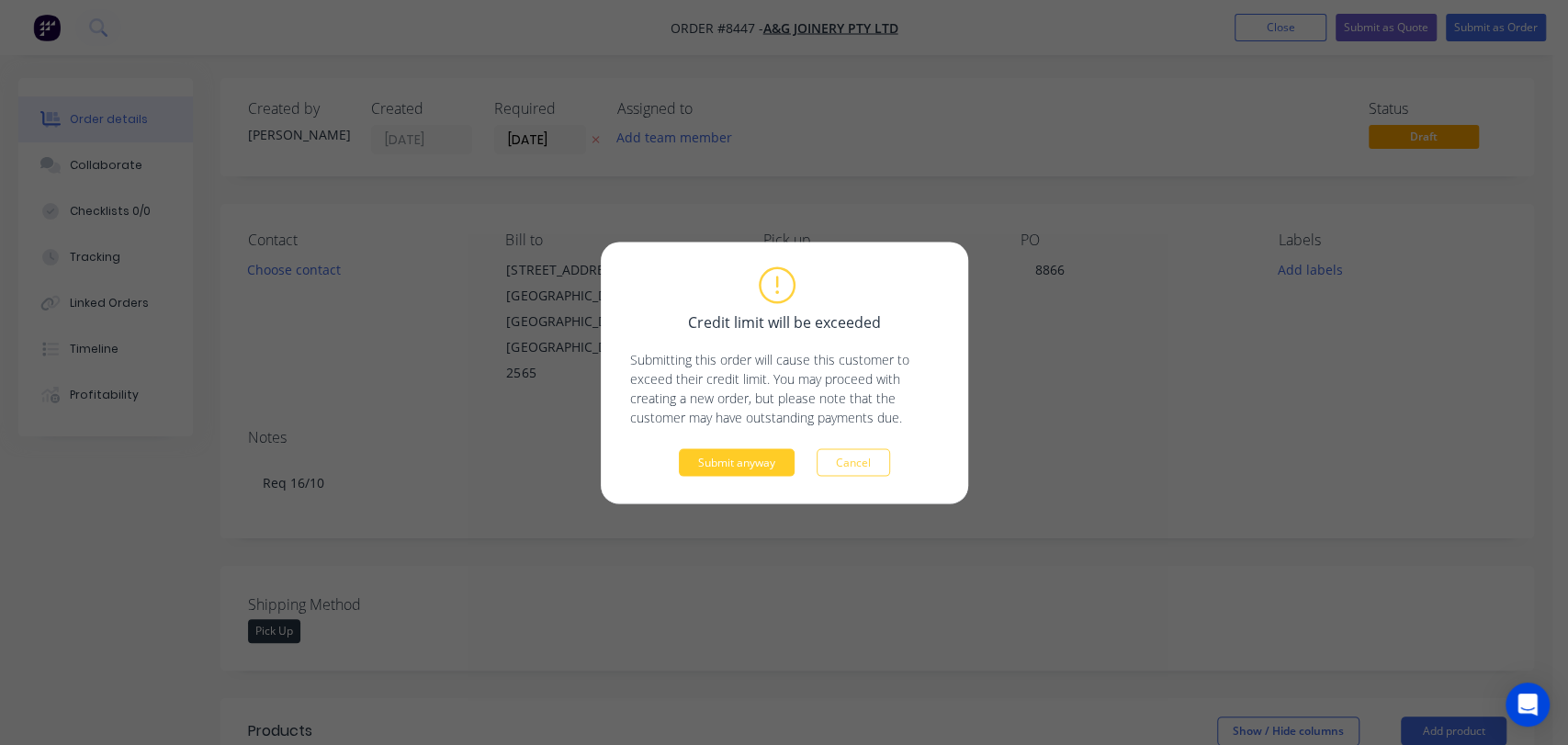
click at [729, 454] on button "Submit anyway" at bounding box center [736, 462] width 116 height 28
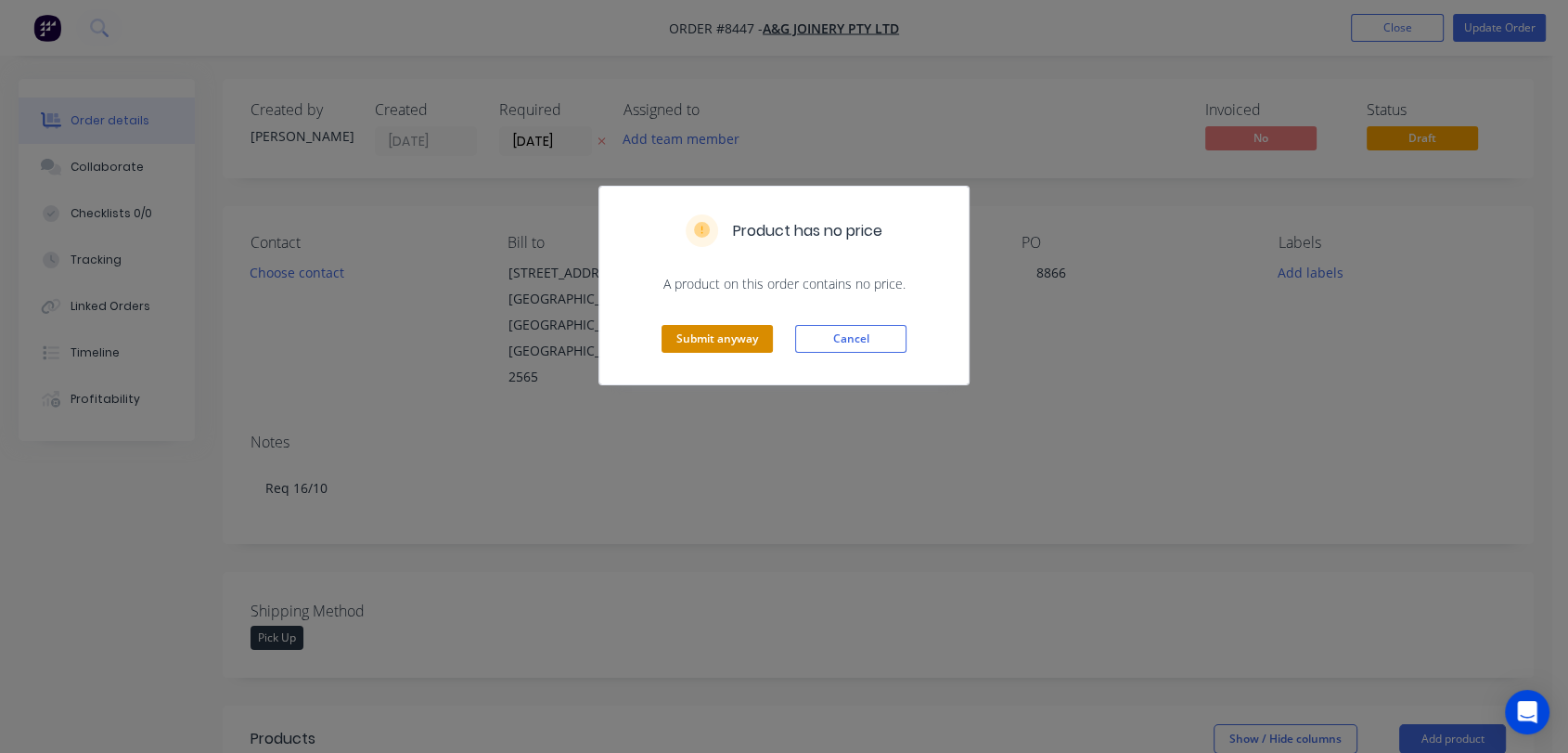
click at [706, 351] on button "Submit anyway" at bounding box center [717, 339] width 111 height 28
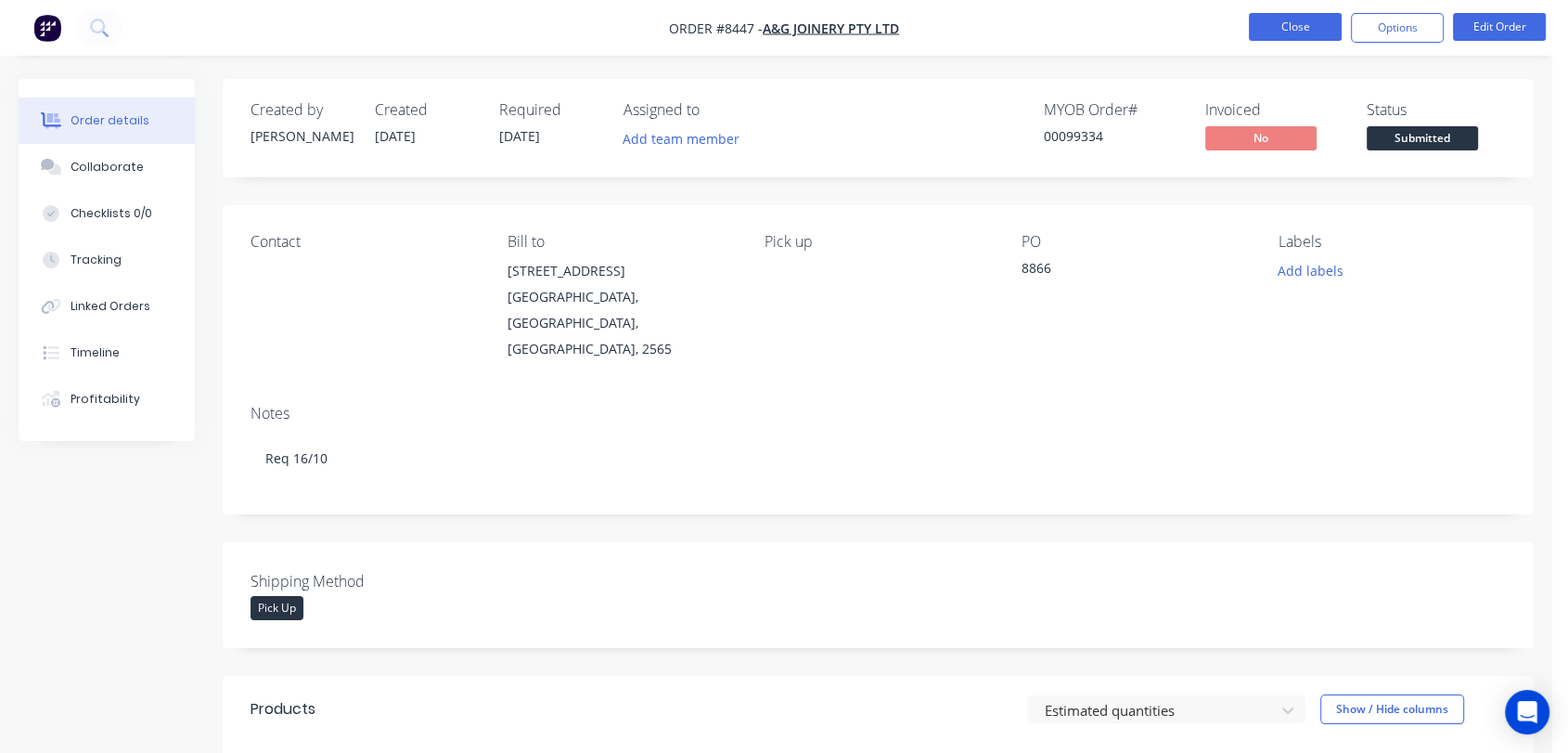
click at [1280, 24] on button "Close" at bounding box center [1295, 27] width 93 height 28
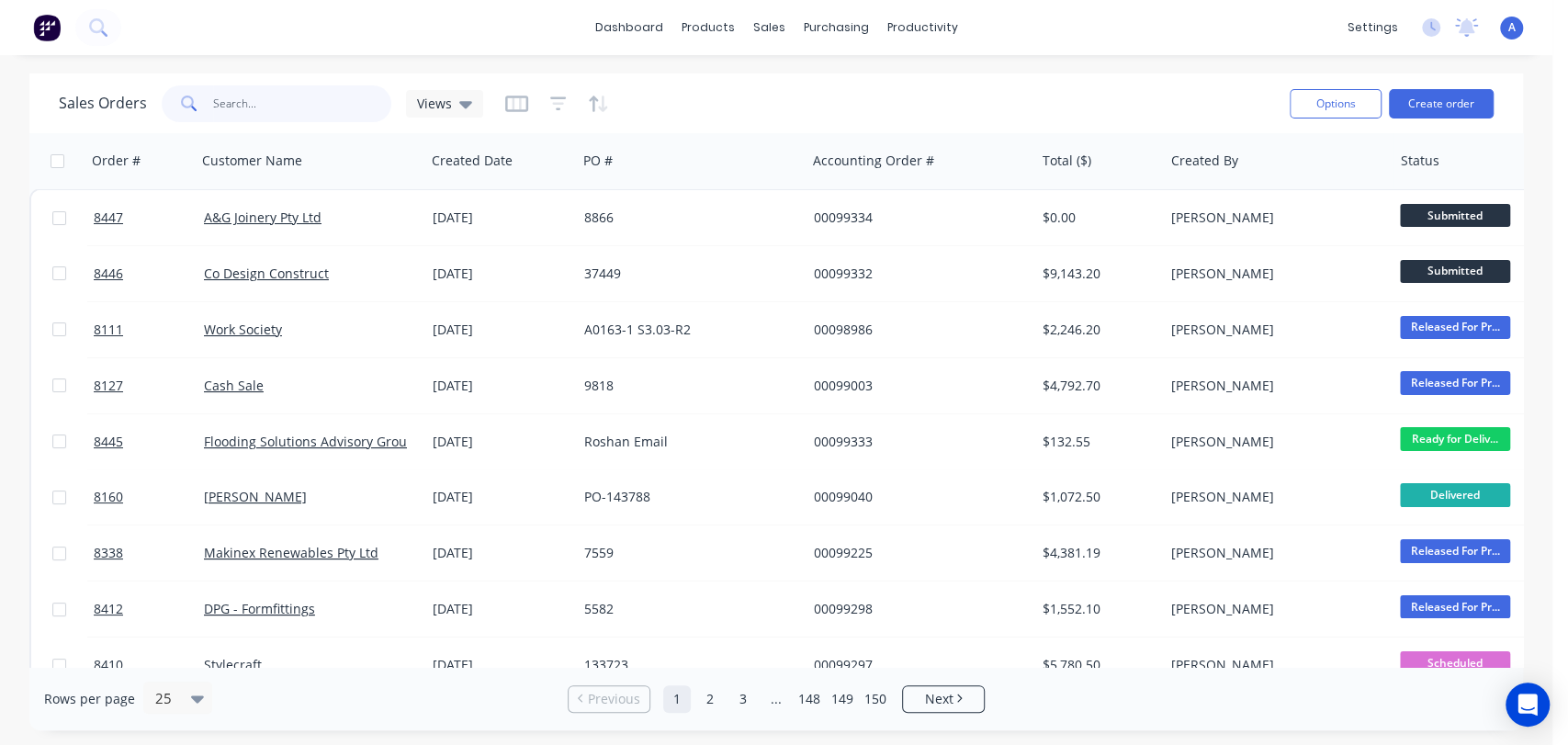
click at [243, 100] on input "text" at bounding box center [302, 103] width 179 height 37
type input "98726"
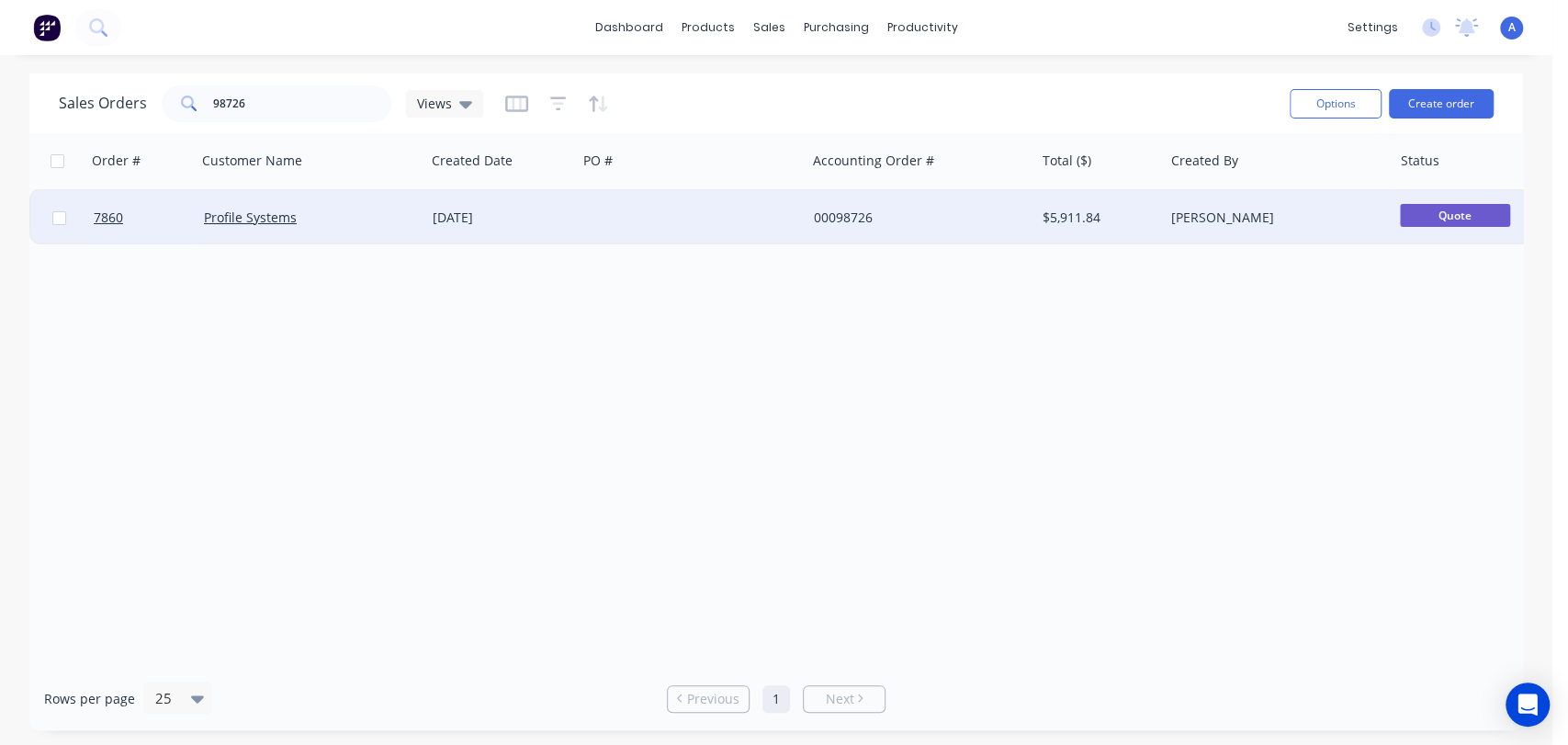
click at [695, 223] on div at bounding box center [691, 218] width 229 height 55
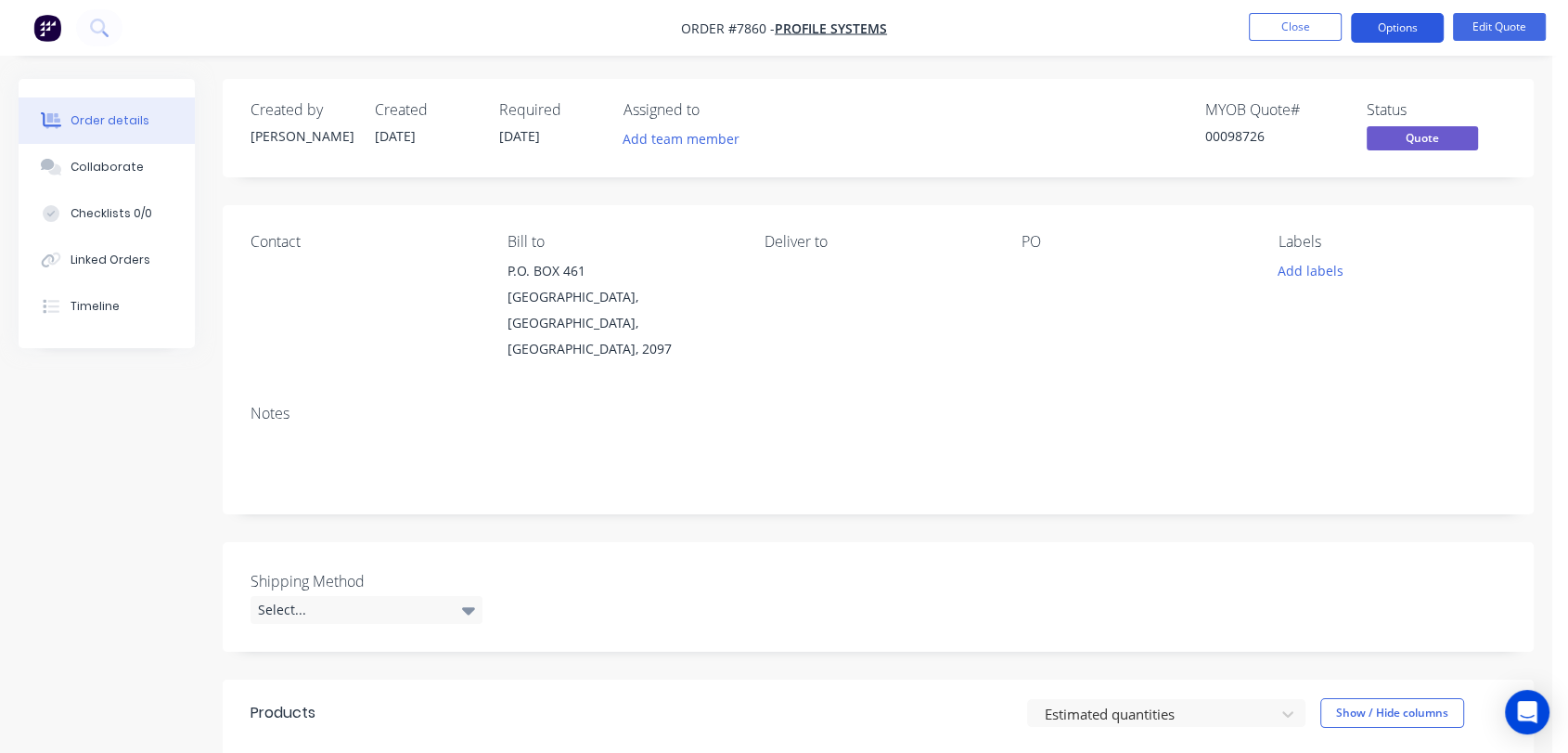
click at [1409, 33] on button "Options" at bounding box center [1397, 28] width 93 height 30
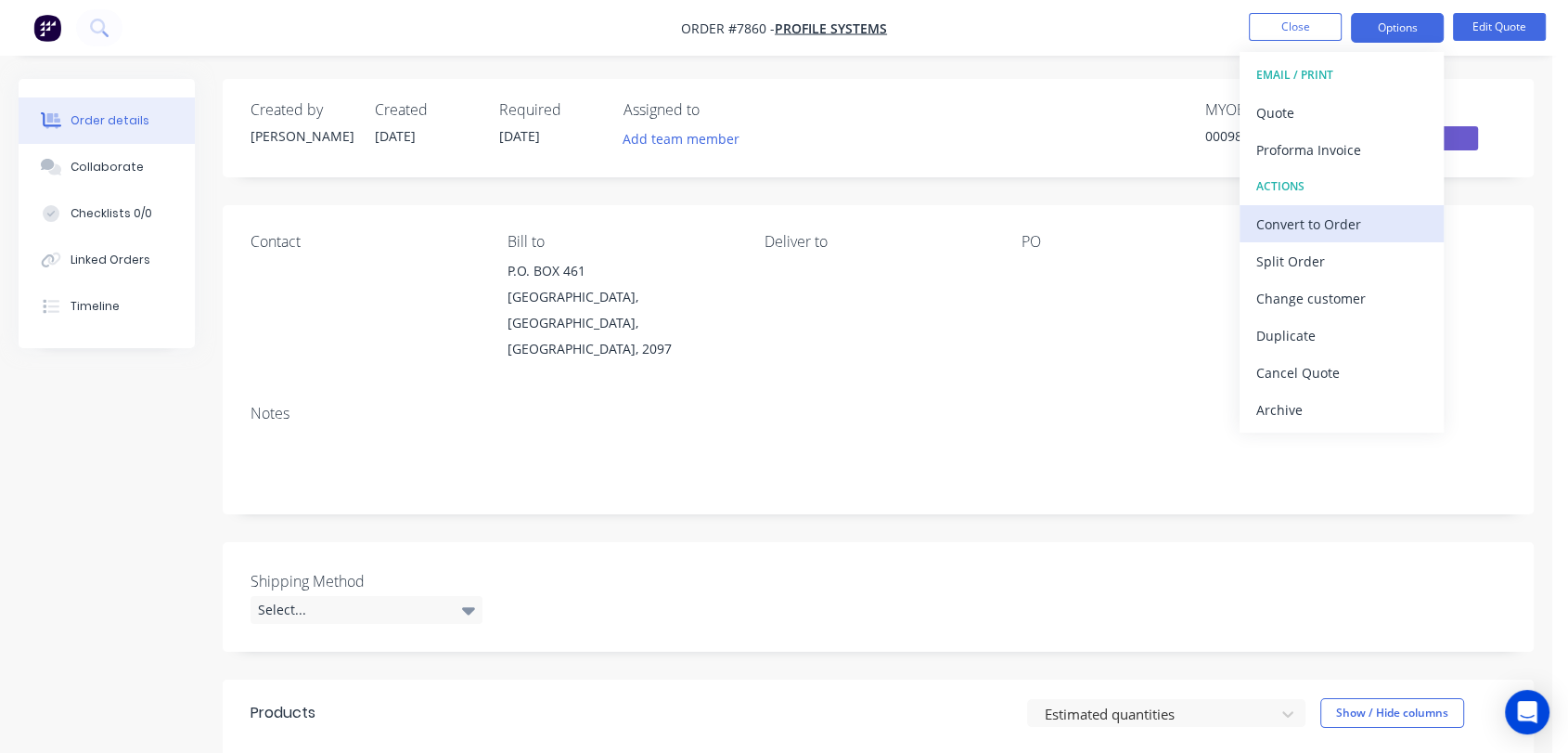
click at [1310, 227] on div "Convert to Order" at bounding box center [1341, 224] width 171 height 27
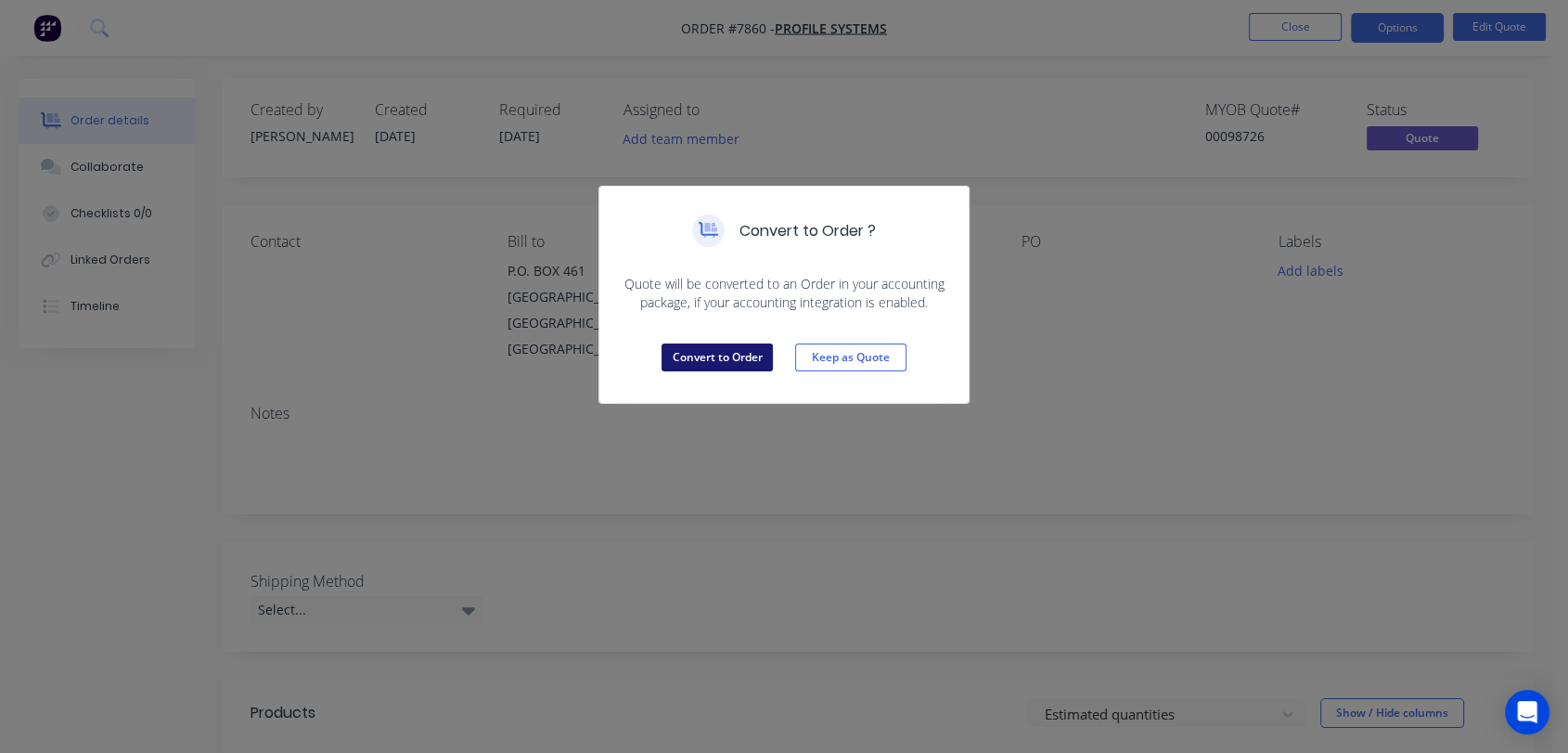
click at [751, 362] on button "Convert to Order" at bounding box center [717, 358] width 111 height 28
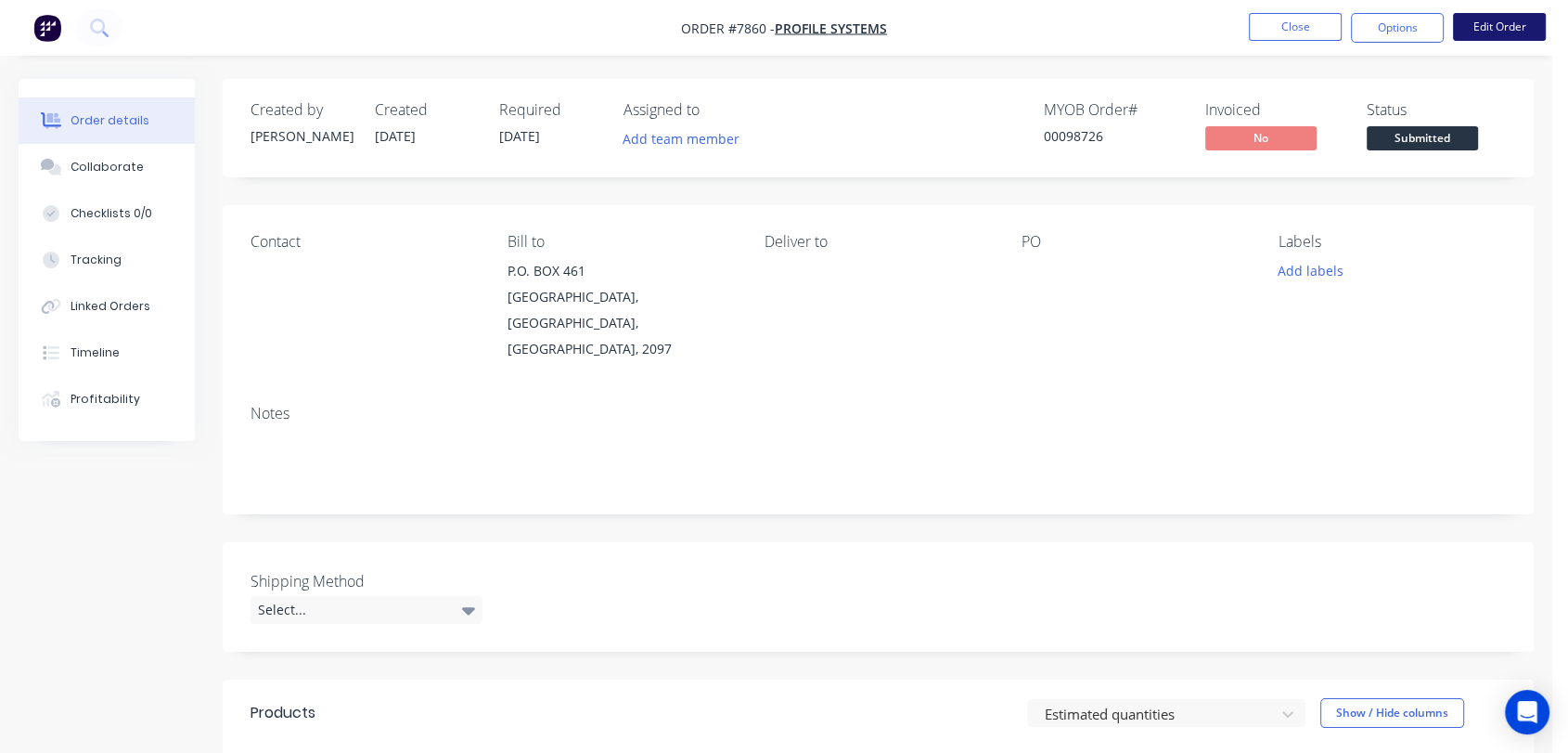
click at [1486, 33] on button "Edit Order" at bounding box center [1499, 27] width 93 height 28
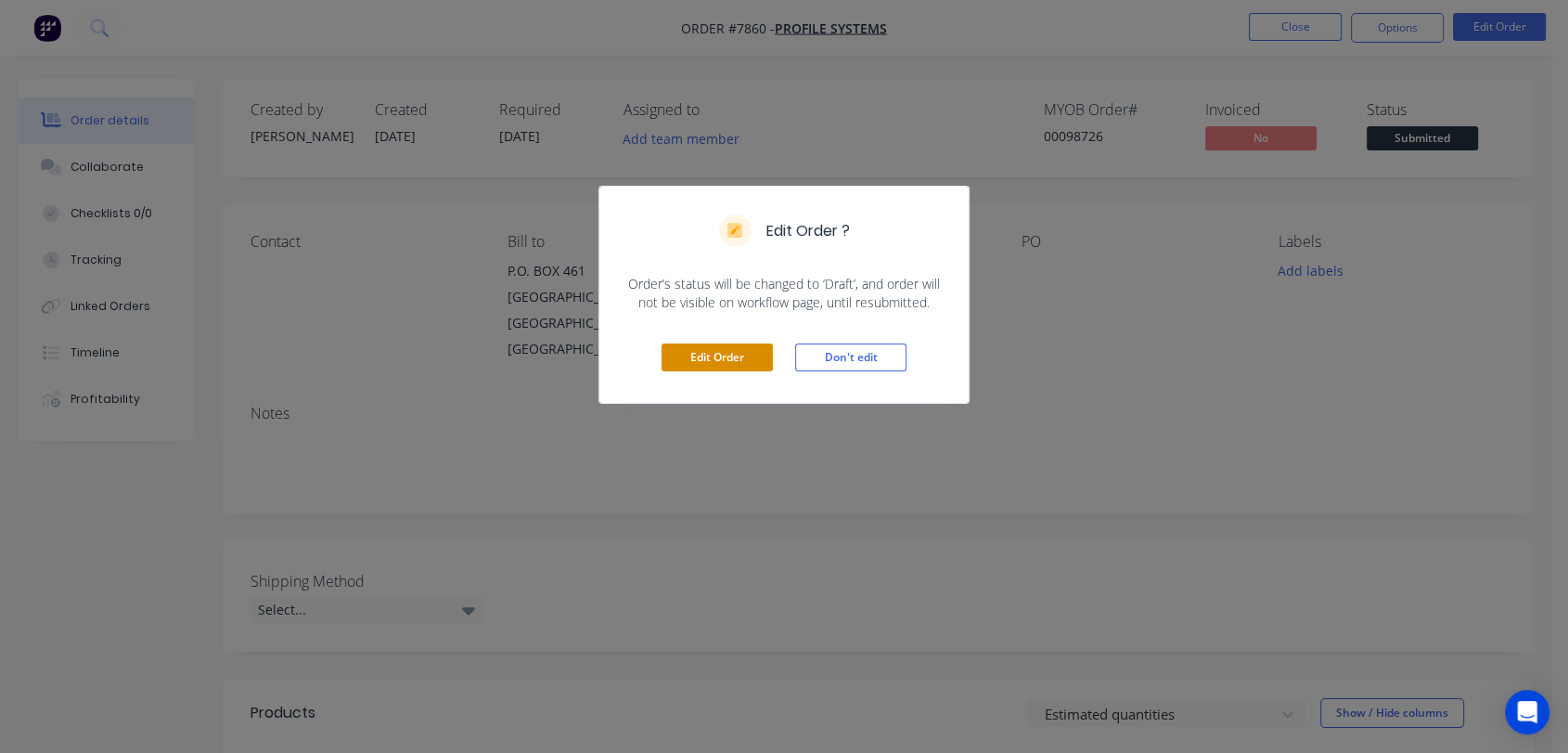
click at [742, 351] on button "Edit Order" at bounding box center [717, 358] width 111 height 28
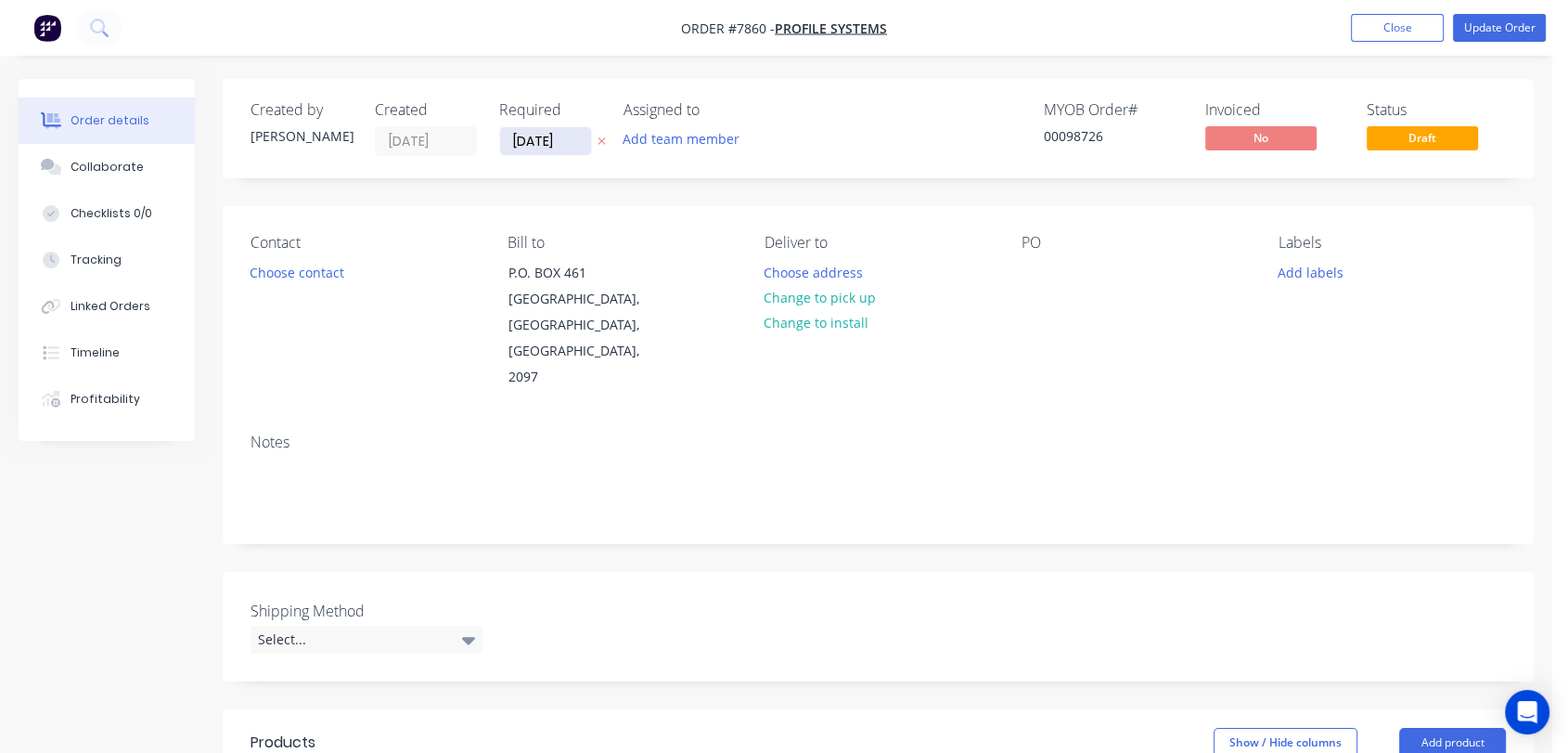
click at [568, 145] on input "27/08/25" at bounding box center [546, 141] width 91 height 28
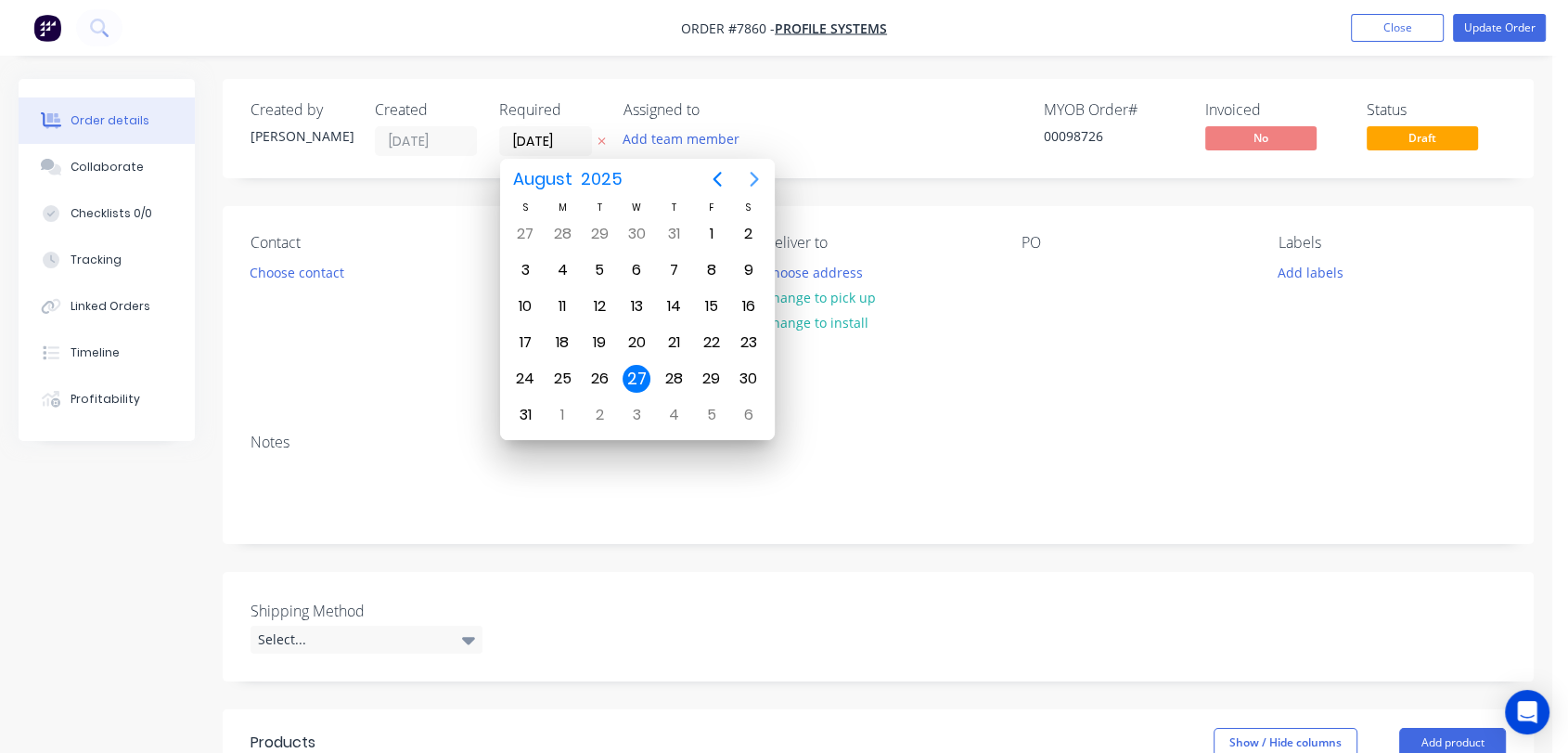
click at [747, 174] on icon "Next page" at bounding box center [755, 179] width 22 height 22
click at [747, 171] on icon "Next page" at bounding box center [755, 179] width 22 height 22
click at [646, 366] on div "31" at bounding box center [637, 379] width 28 height 28
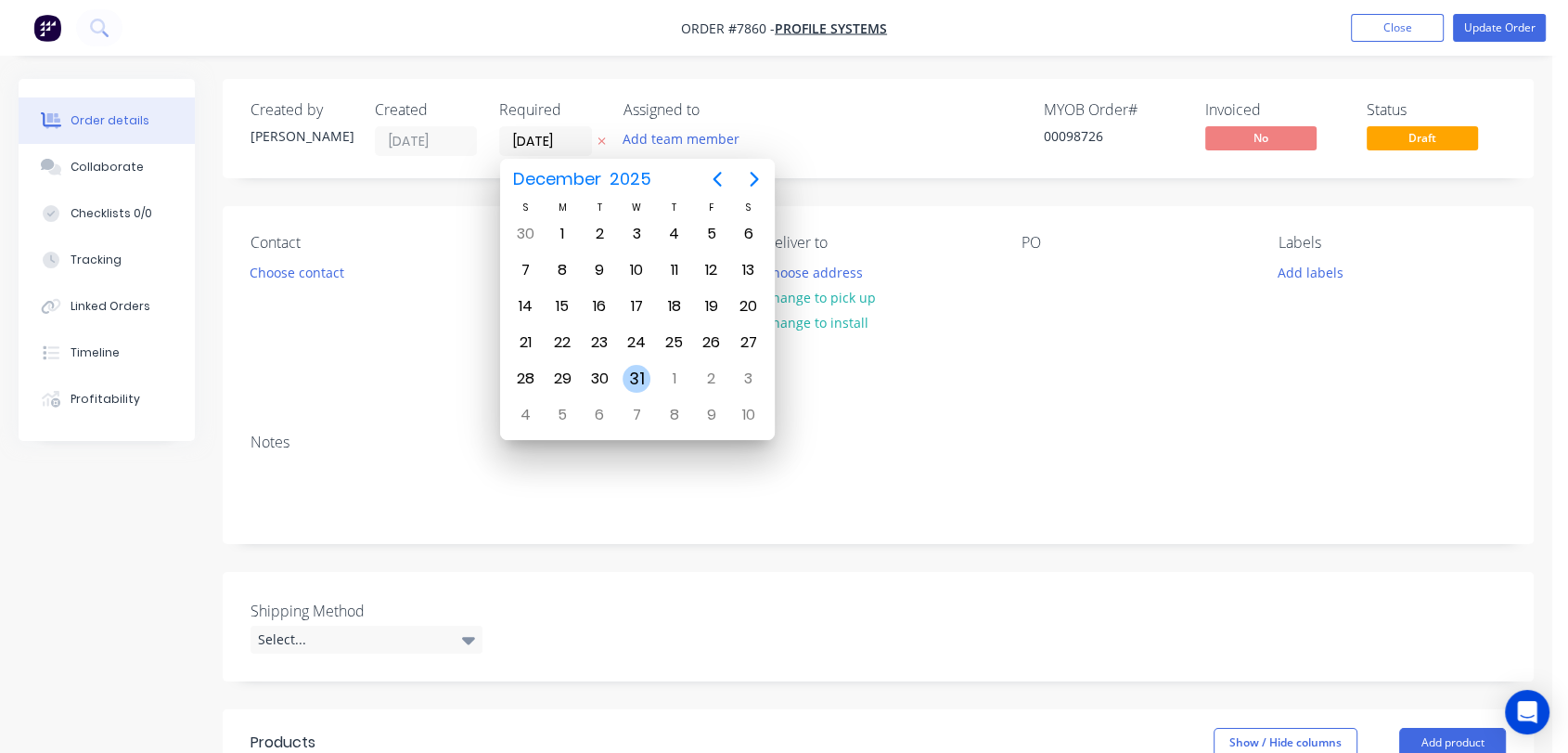
type input "31/12/25"
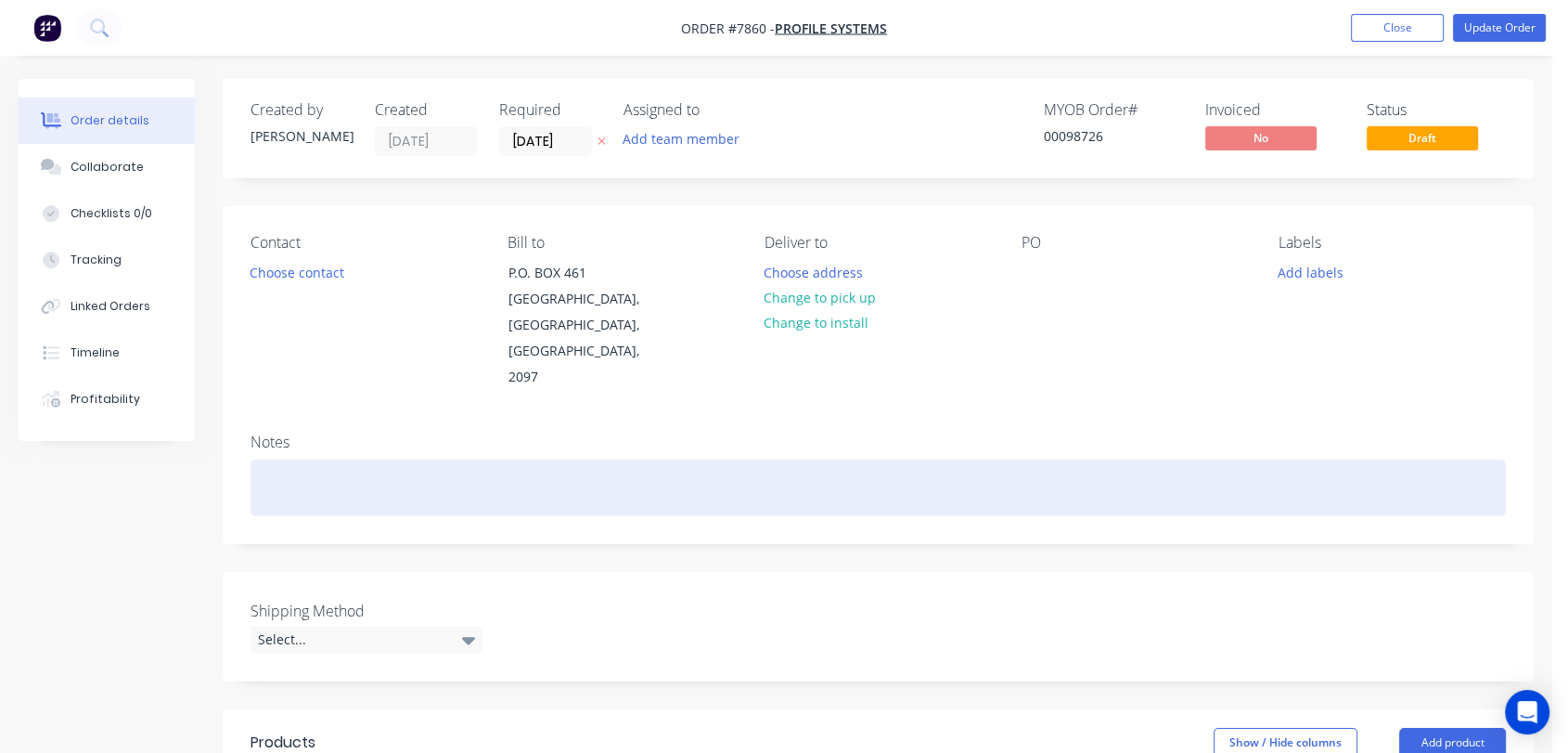
click at [323, 465] on div at bounding box center [878, 488] width 1255 height 57
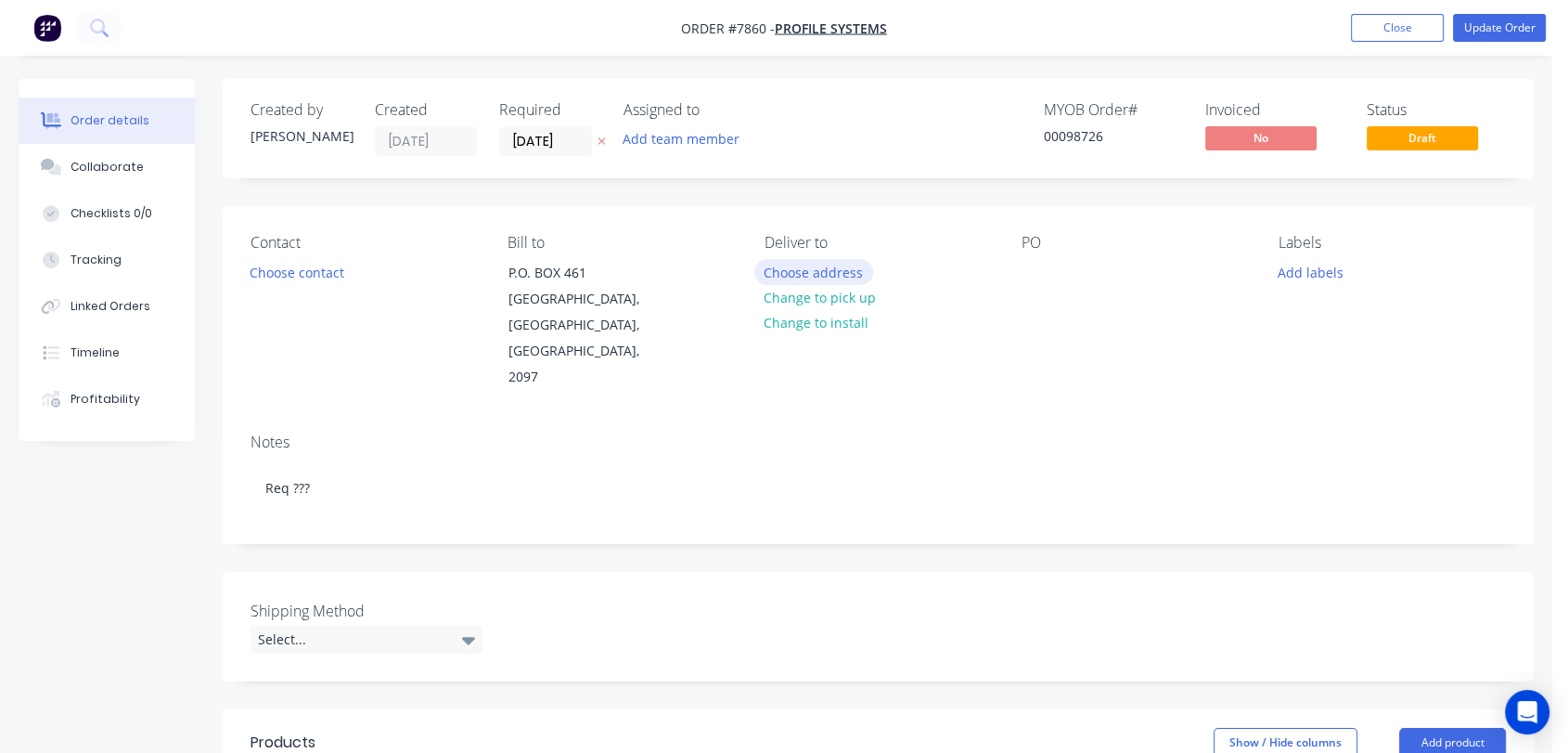
click at [813, 265] on button "Choose address" at bounding box center [813, 271] width 119 height 25
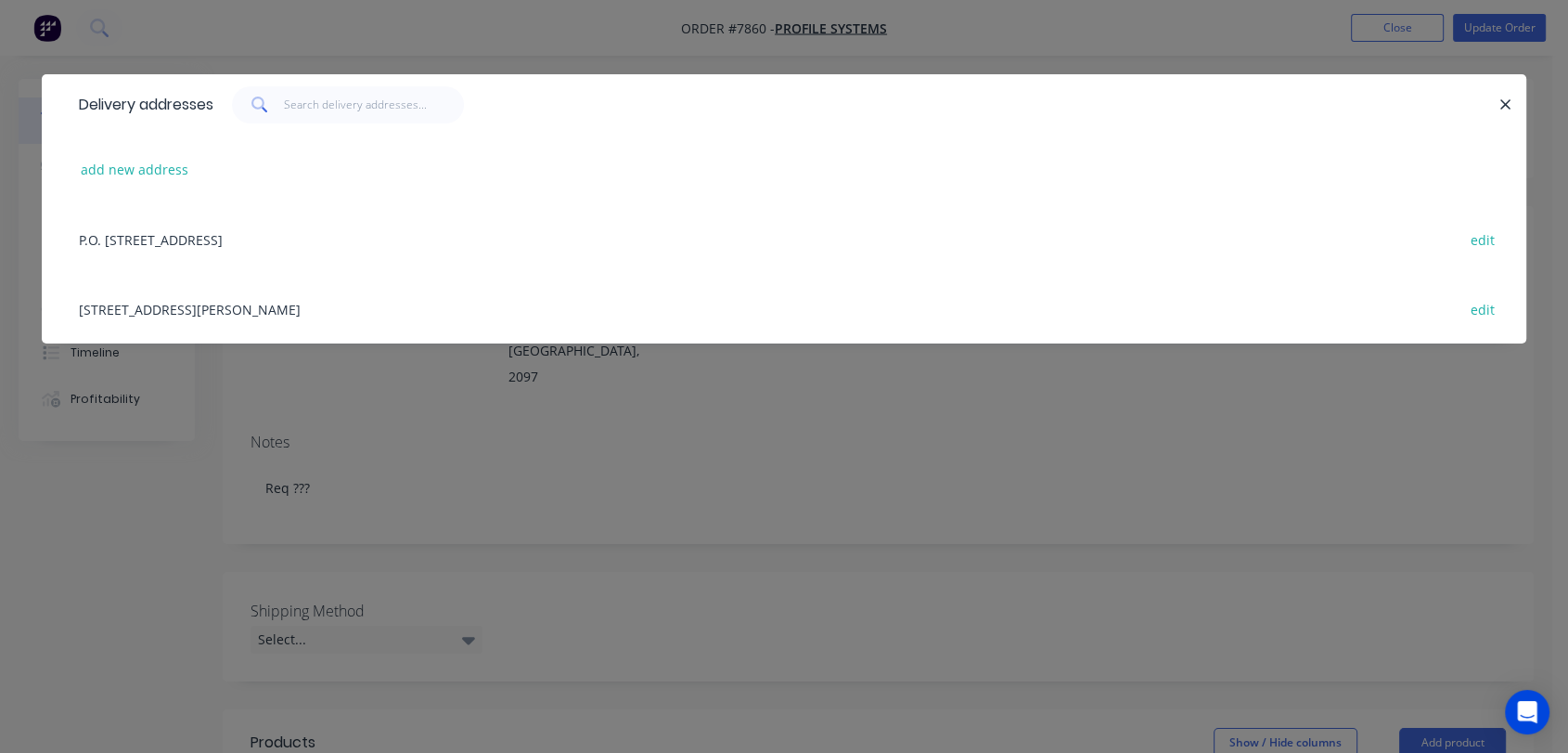
click at [224, 311] on div "Unit 3/17 Heald Rd , Ingleburn, New South Wales, Australia, 2565 edit" at bounding box center [784, 309] width 1429 height 70
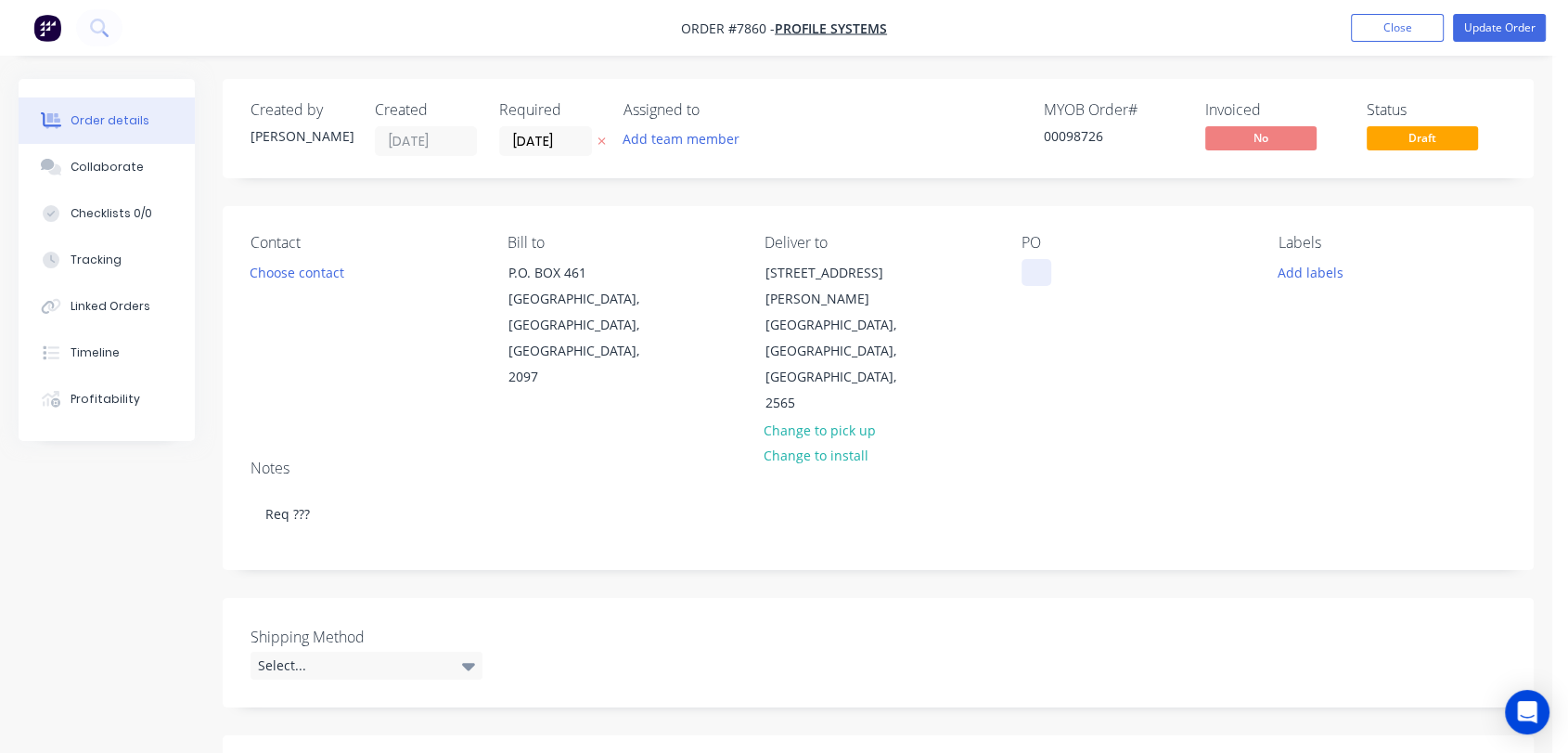
click at [1030, 271] on div at bounding box center [1036, 272] width 30 height 27
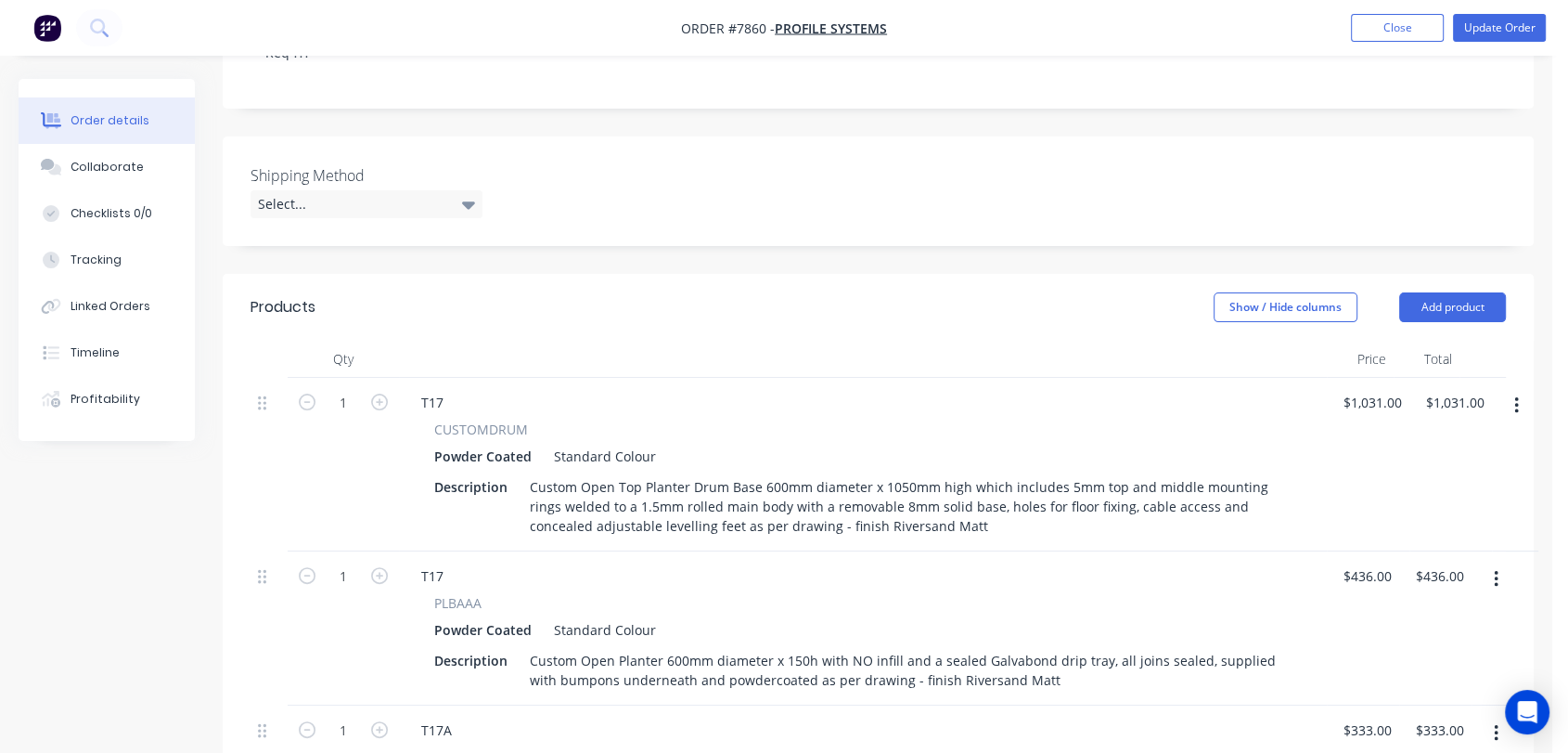
scroll to position [515, 0]
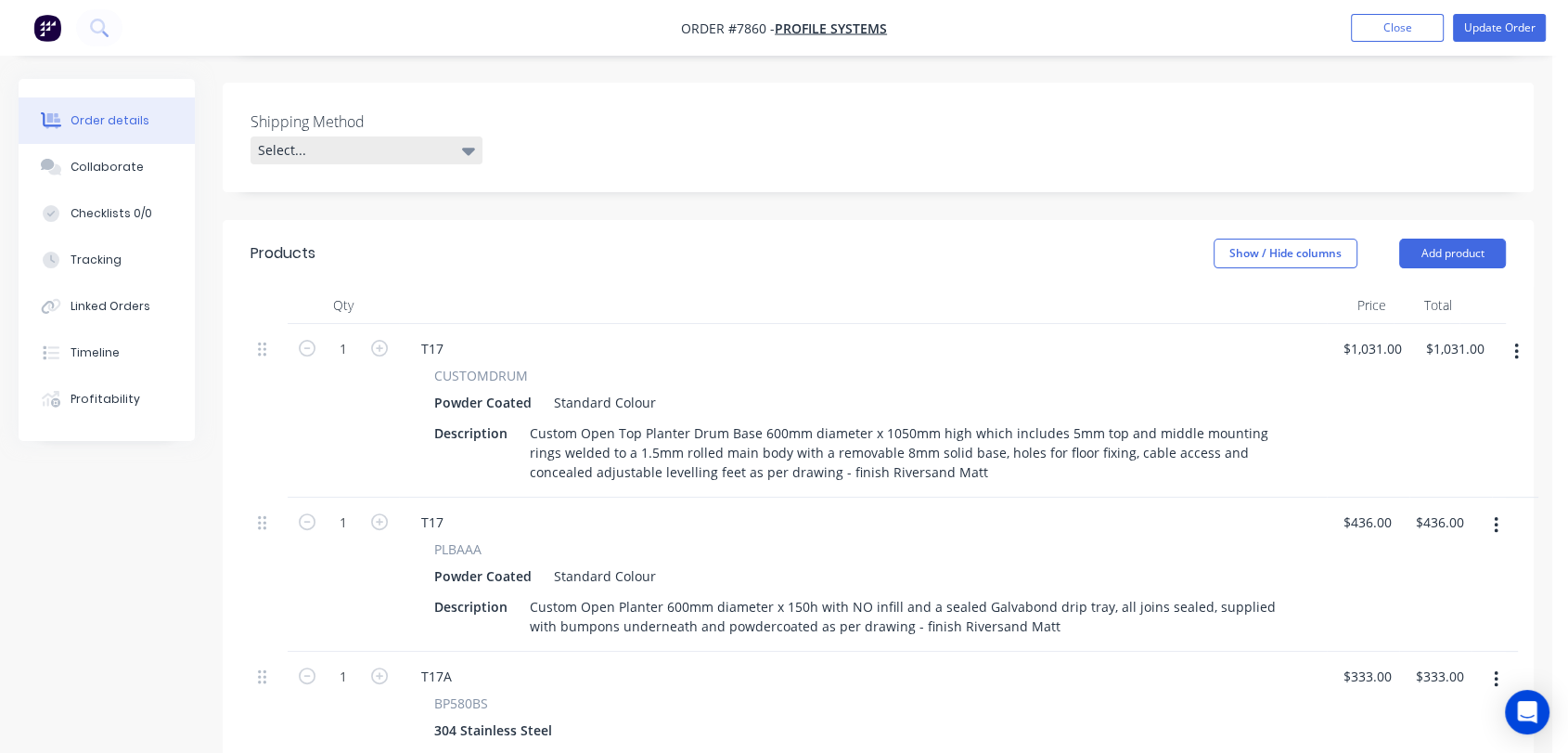
click at [371, 137] on div "Select..." at bounding box center [367, 151] width 232 height 28
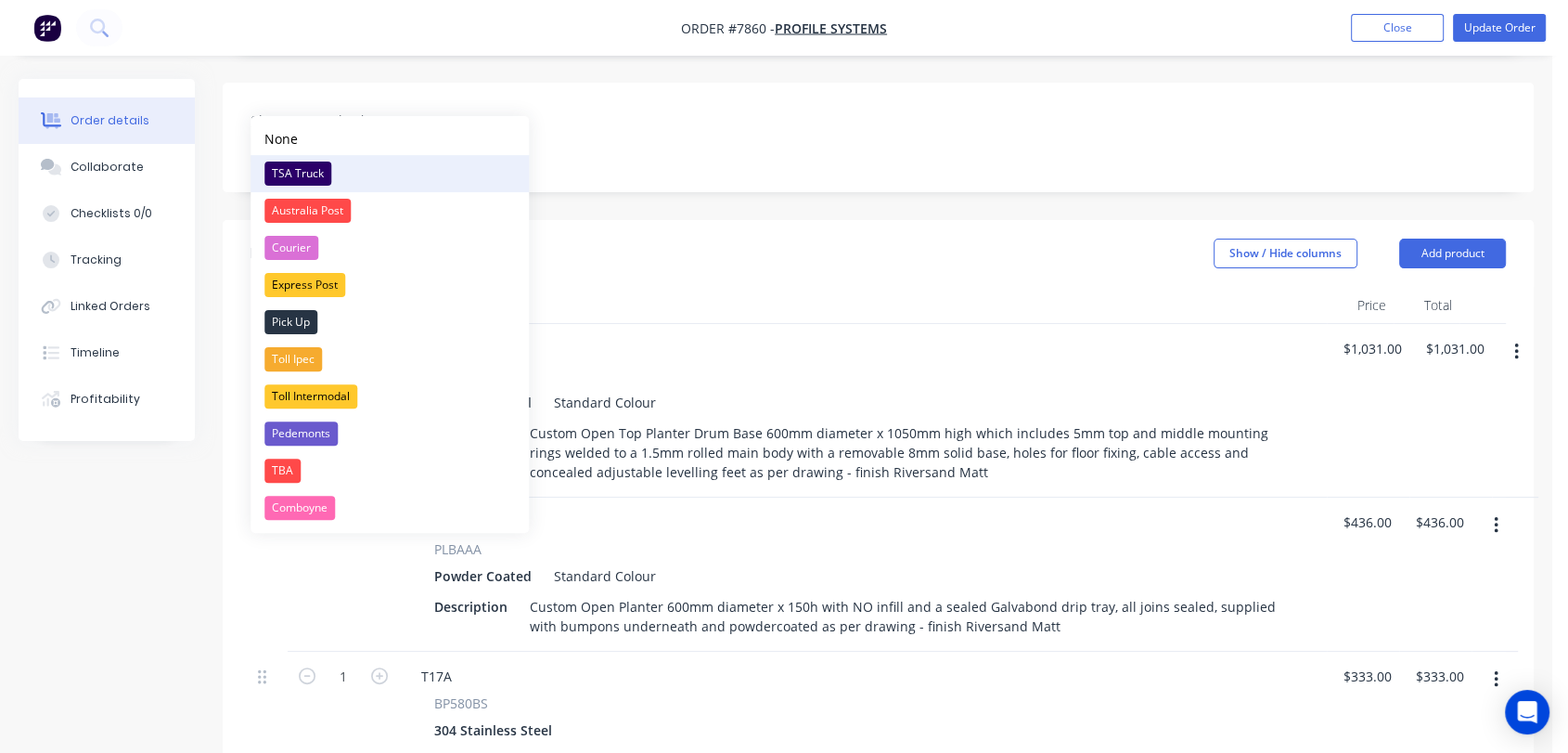
click at [306, 169] on div "TSA Truck" at bounding box center [298, 174] width 67 height 24
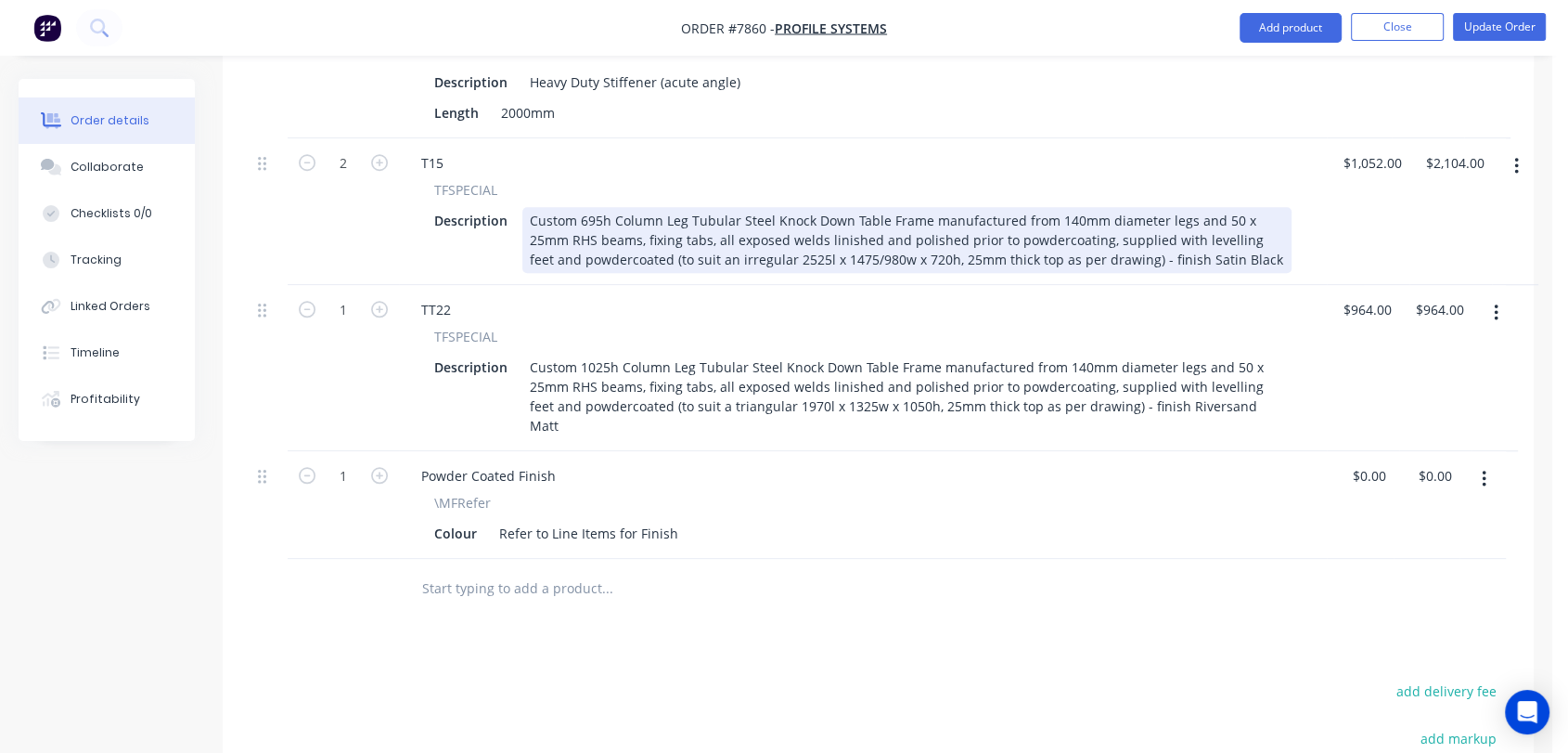
scroll to position [1650, 0]
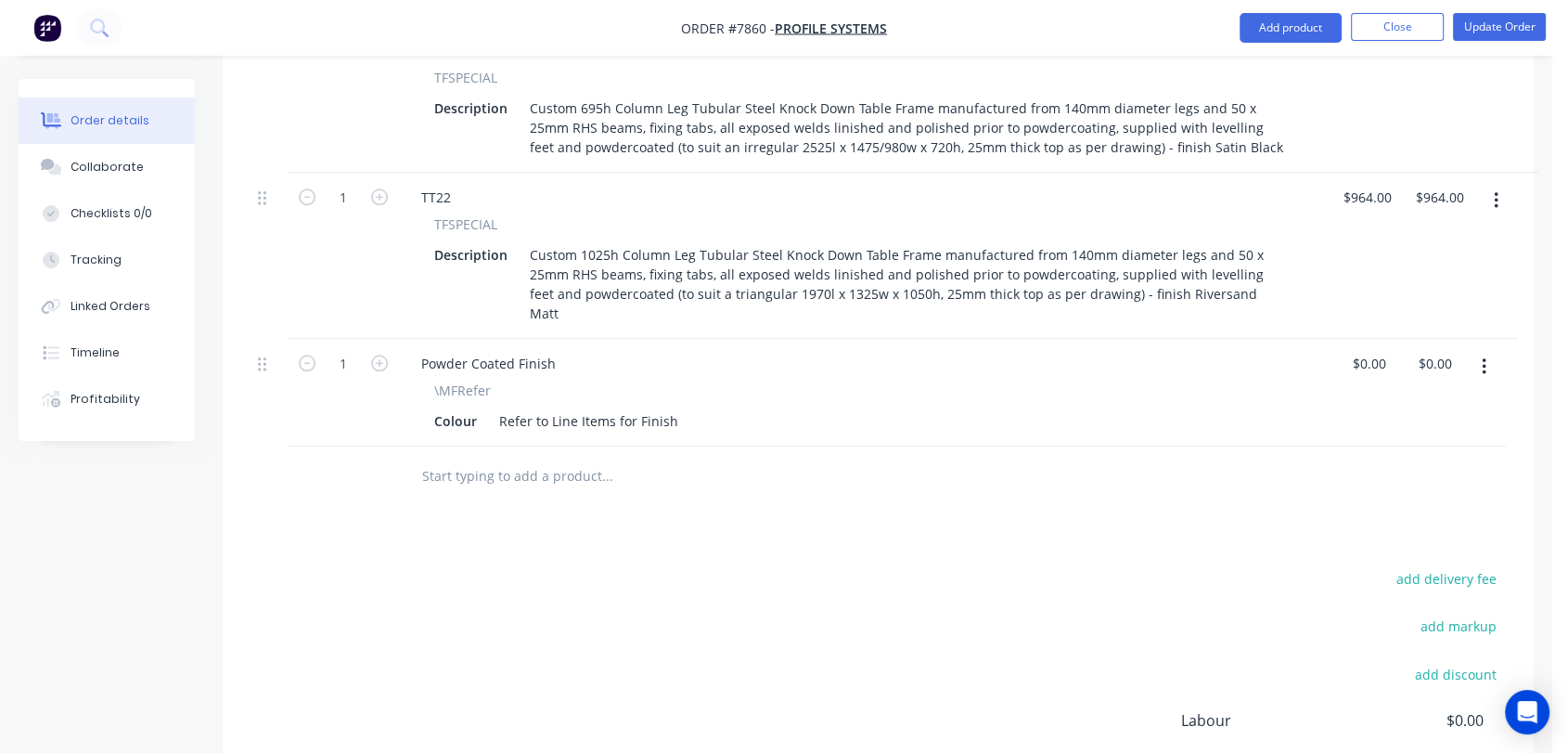
click at [568, 458] on input "text" at bounding box center [607, 476] width 371 height 37
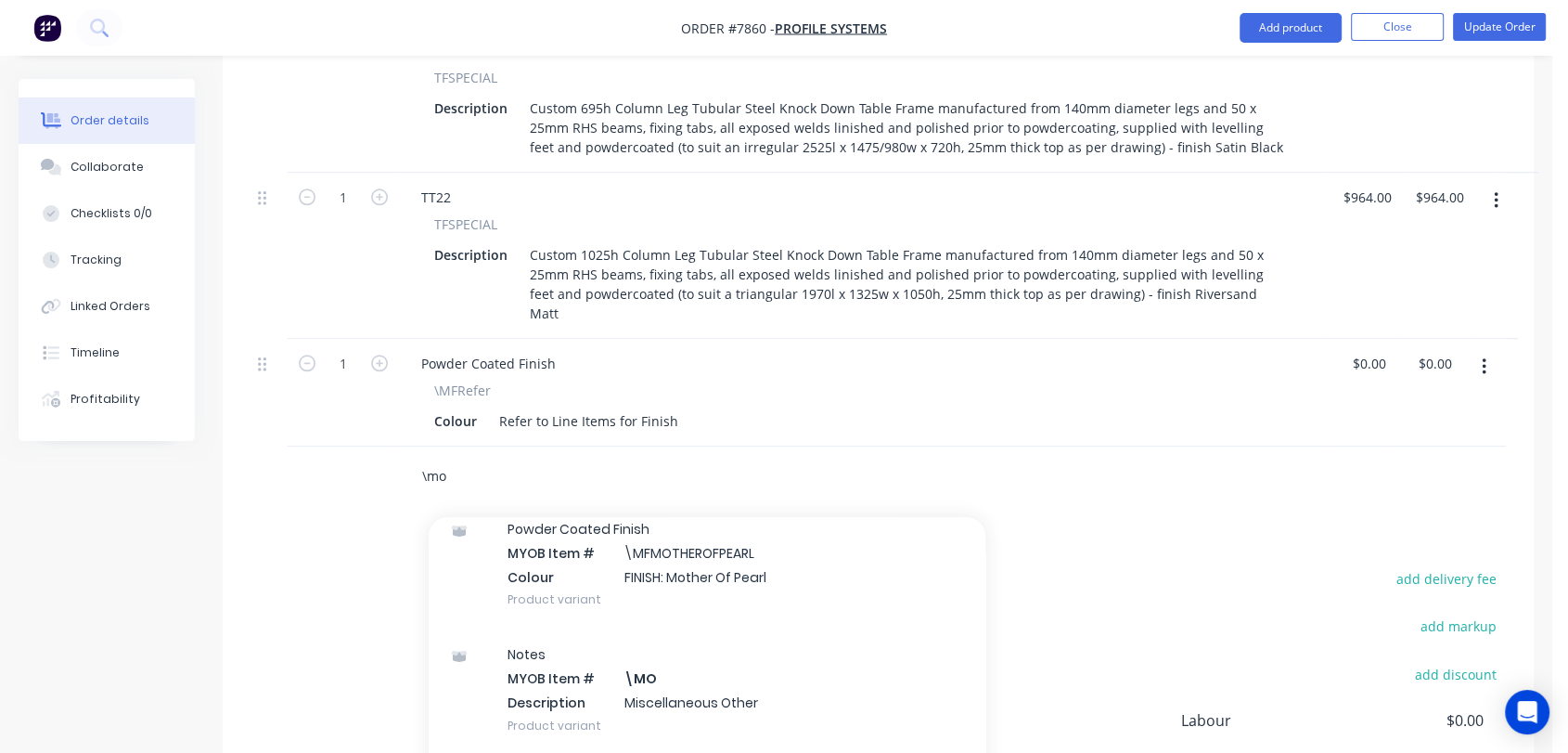
scroll to position [206, 0]
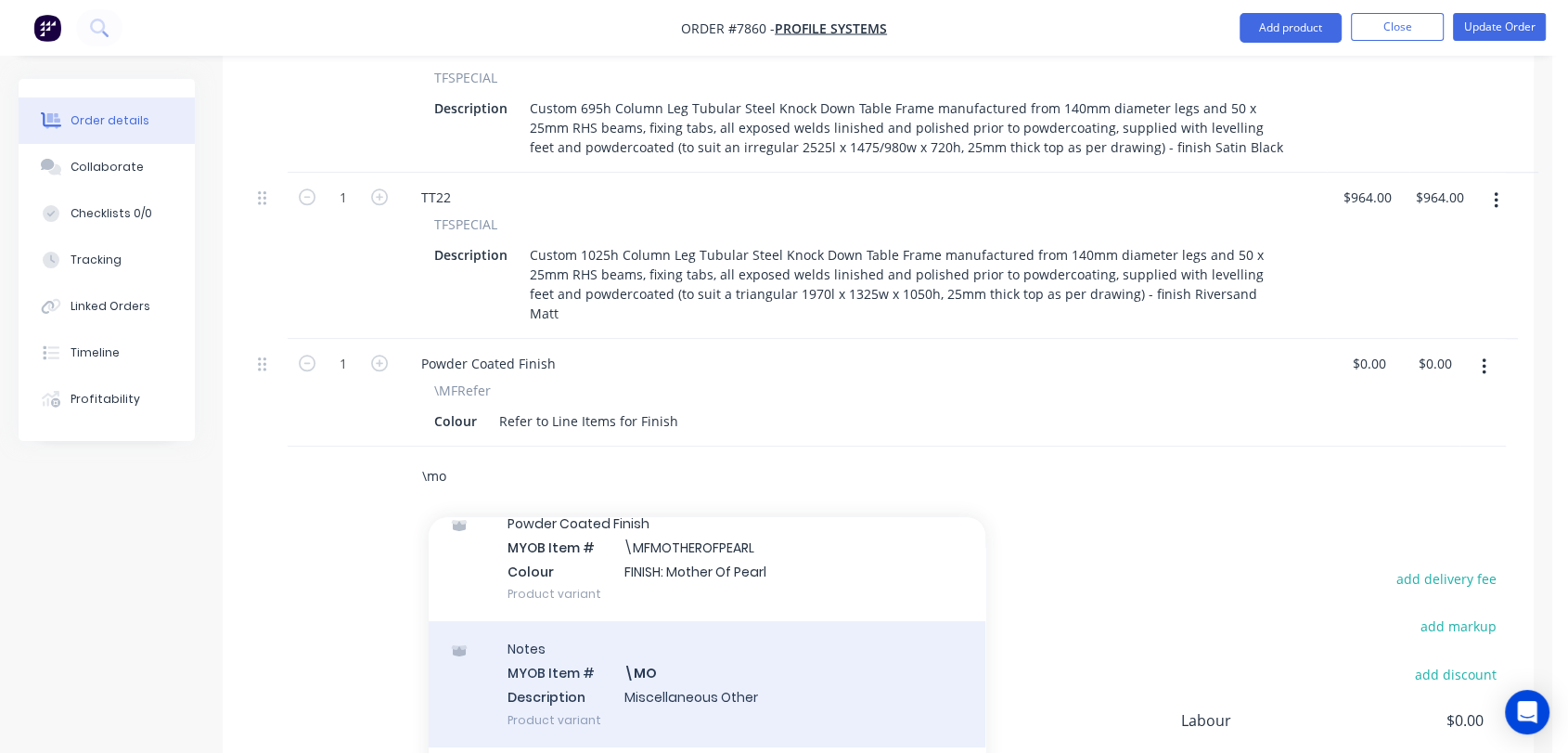
type input "\mo"
click at [672, 621] on div "Notes MYOB Item # \MO Description Miscellaneous Other Product variant" at bounding box center [707, 683] width 557 height 125
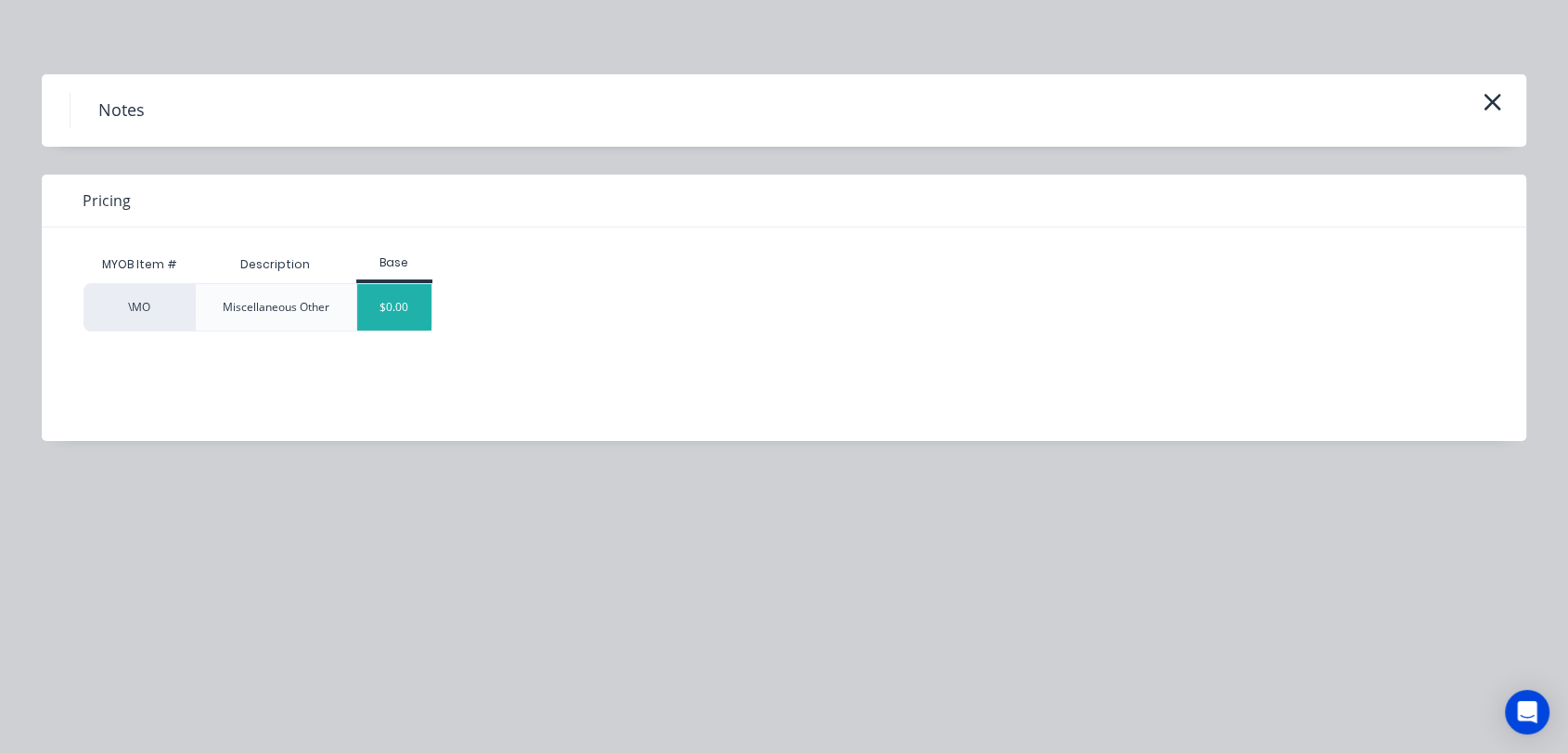
click at [411, 309] on div "$0.00" at bounding box center [395, 307] width 75 height 46
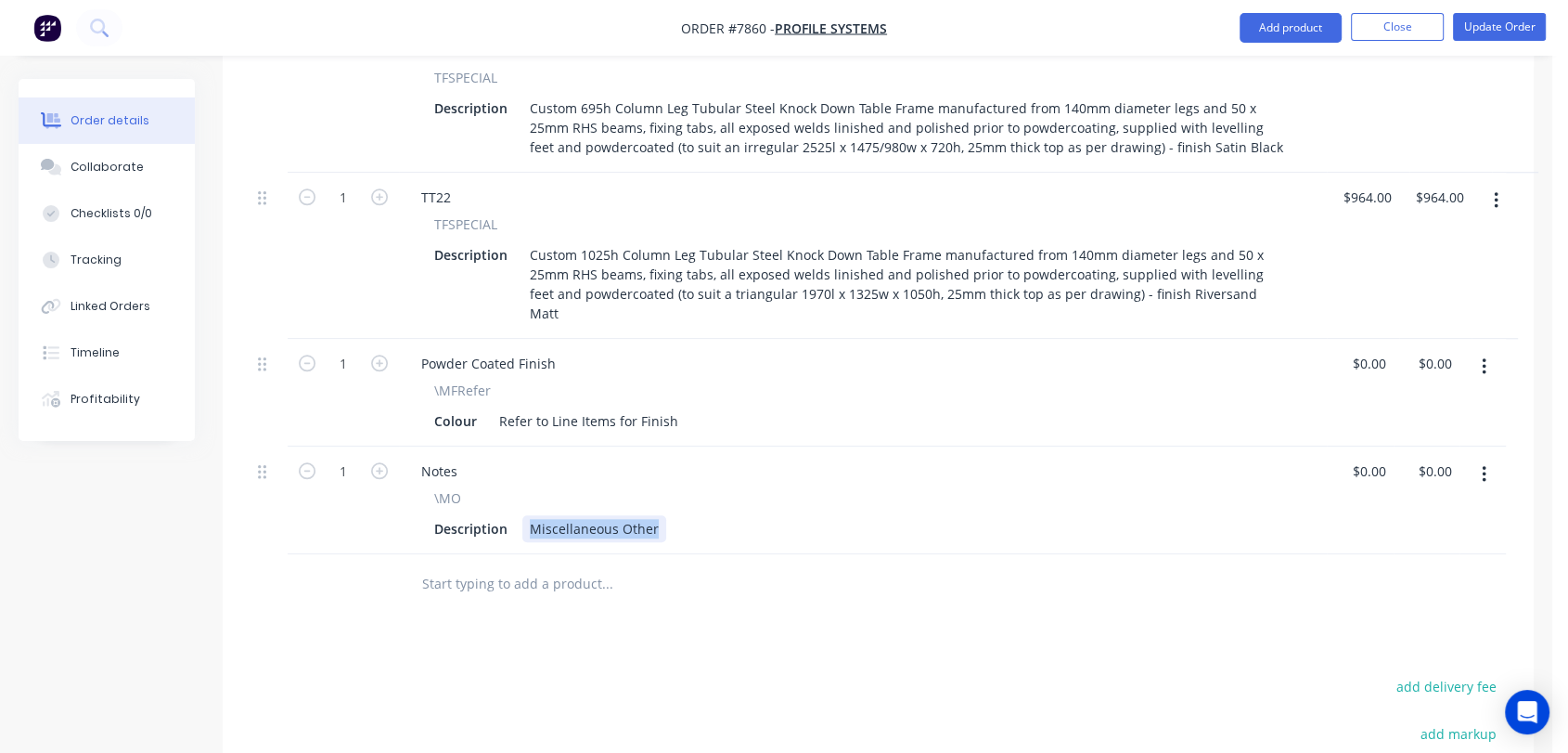
drag, startPoint x: 526, startPoint y: 449, endPoint x: 715, endPoint y: 464, distance: 189.6
click at [715, 515] on div "Description Miscellaneous Other" at bounding box center [859, 528] width 865 height 27
type input "$0.00"
click at [481, 566] on input "text" at bounding box center [607, 584] width 371 height 37
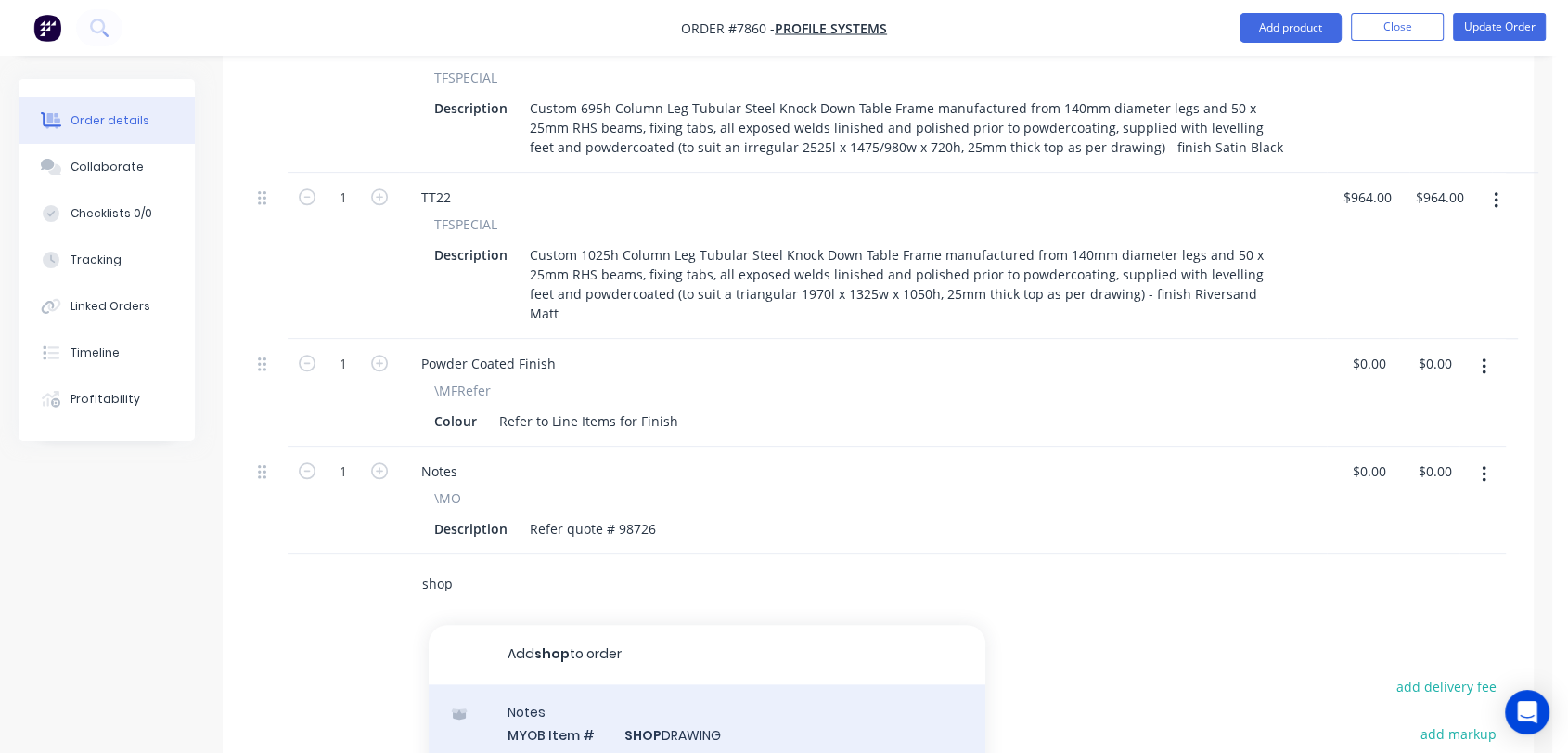
type input "shop"
click at [631, 684] on div "Notes MYOB Item # SHOP DRAWING Description Shop drawing for approval Product va…" at bounding box center [707, 746] width 557 height 125
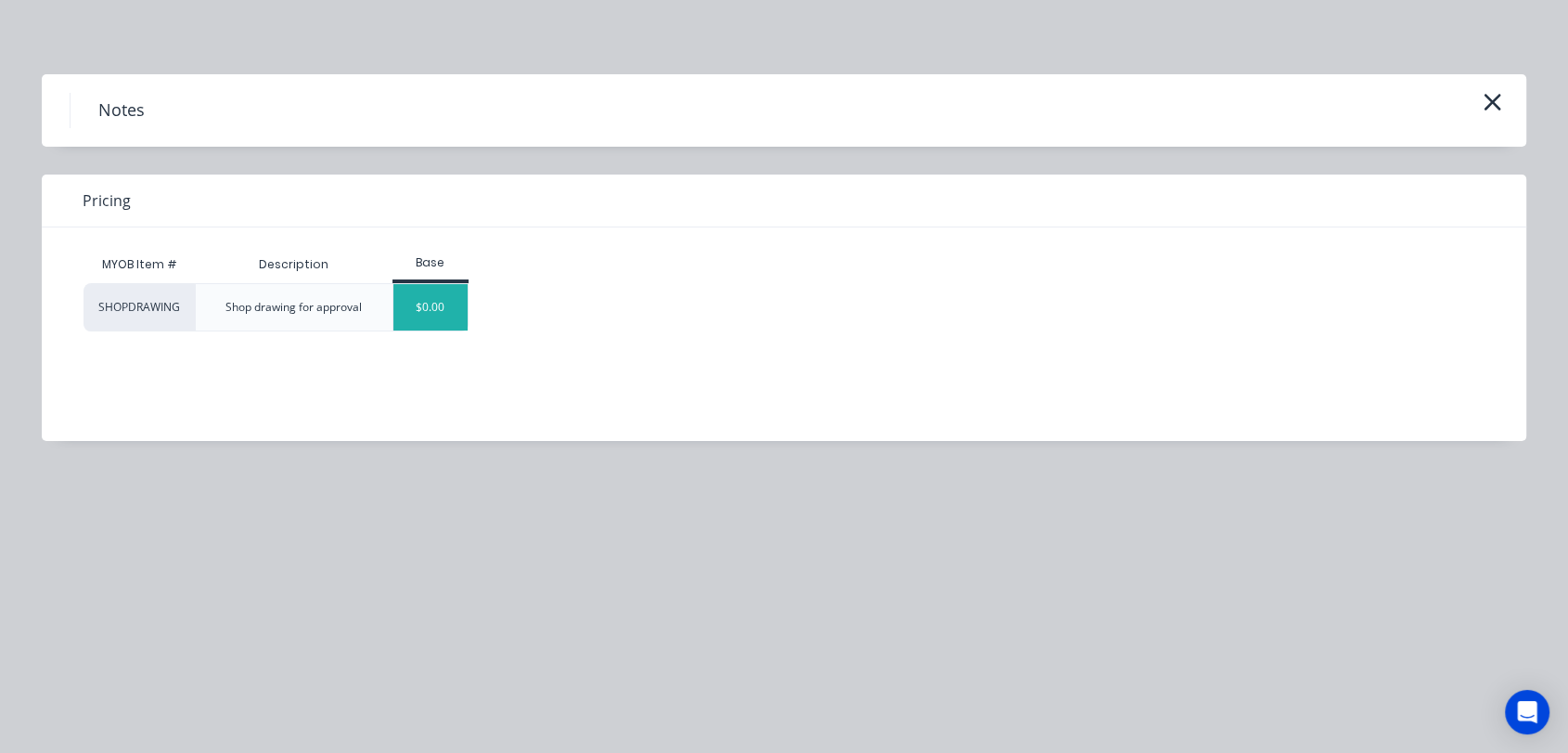
click at [416, 306] on div "$0.00" at bounding box center [431, 307] width 75 height 46
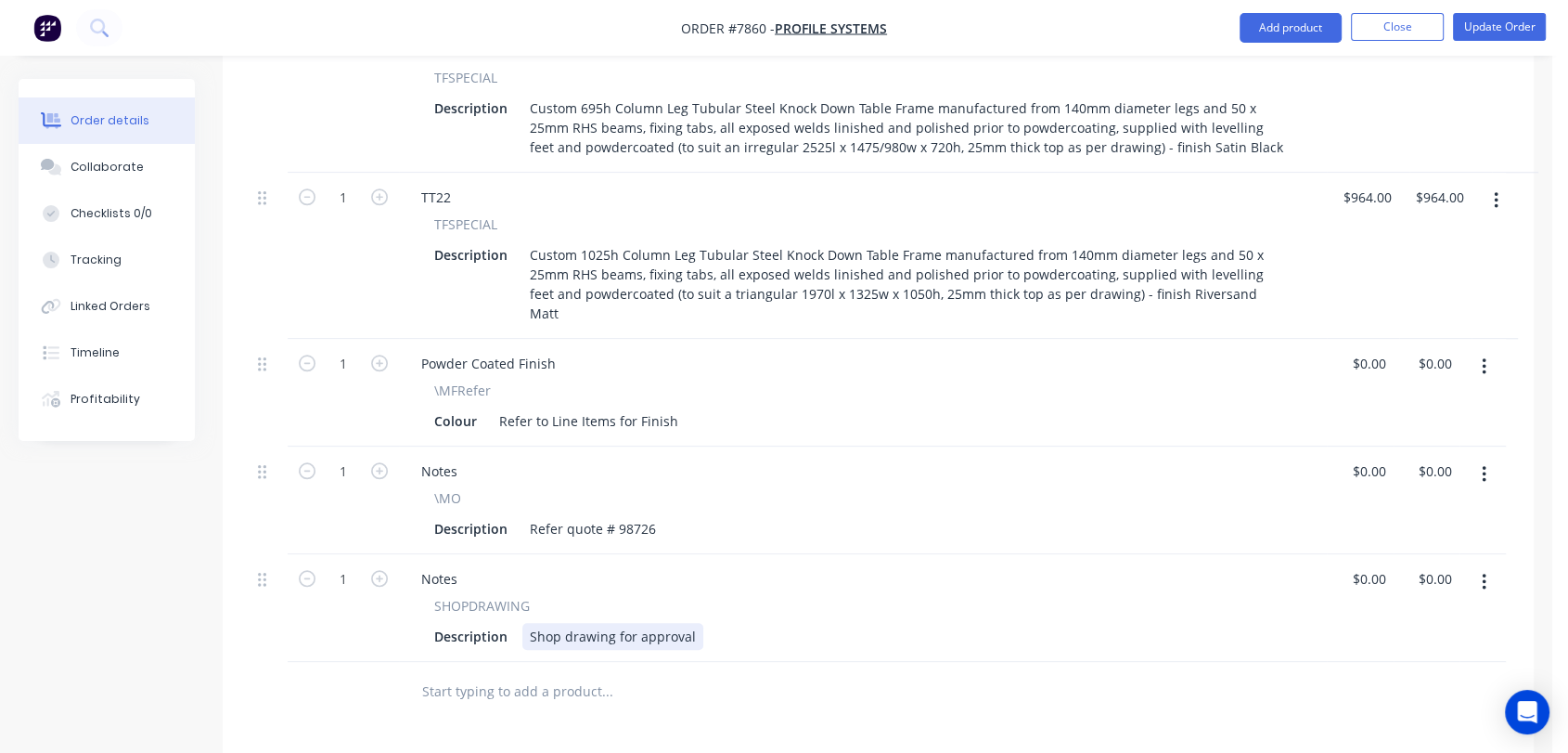
click at [629, 623] on div "Shop drawing for approval" at bounding box center [613, 636] width 181 height 27
click at [633, 623] on div "Shop drawing for approval" at bounding box center [613, 636] width 181 height 27
click at [736, 623] on div "Shop drawing for T17 for approval" at bounding box center [637, 636] width 228 height 27
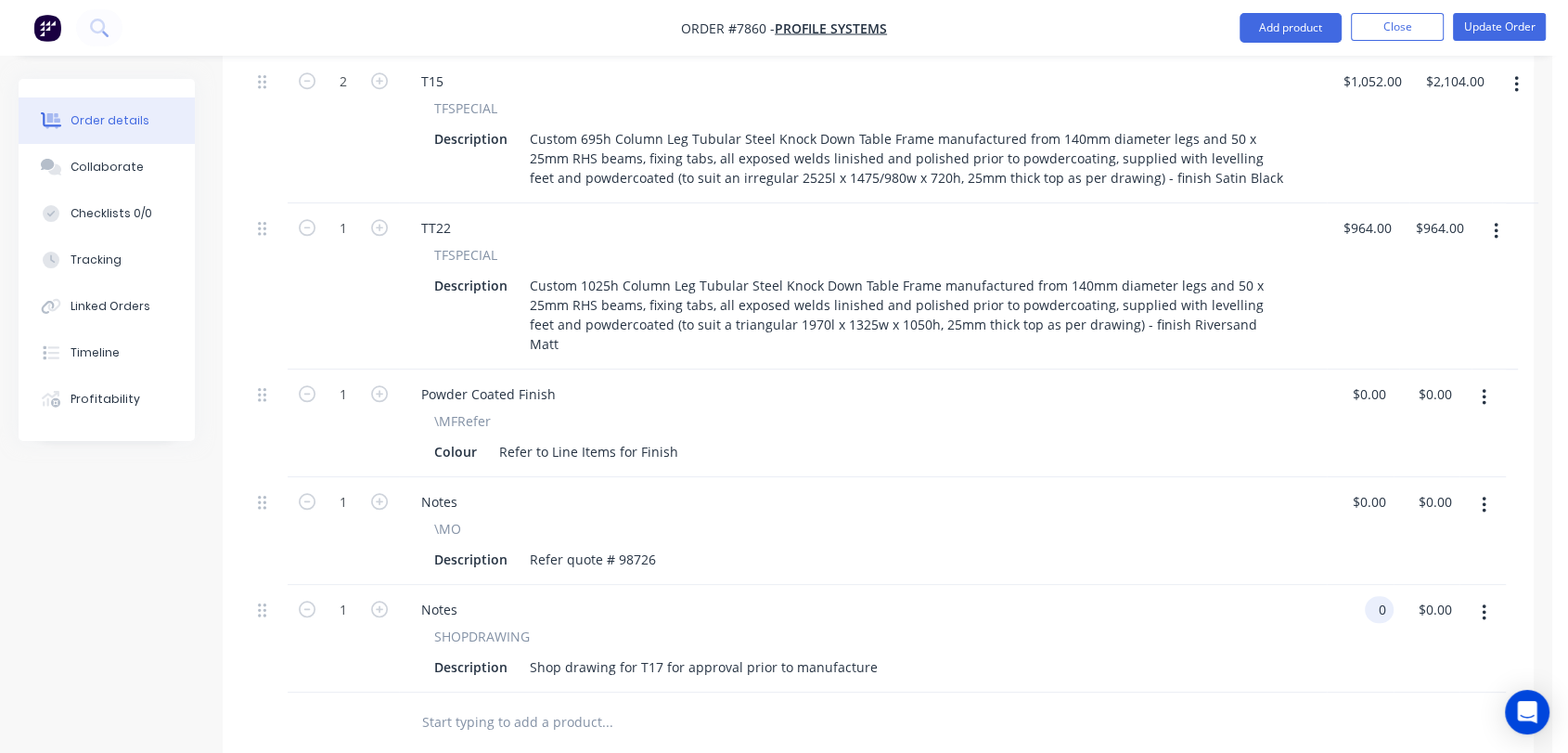
scroll to position [1670, 0]
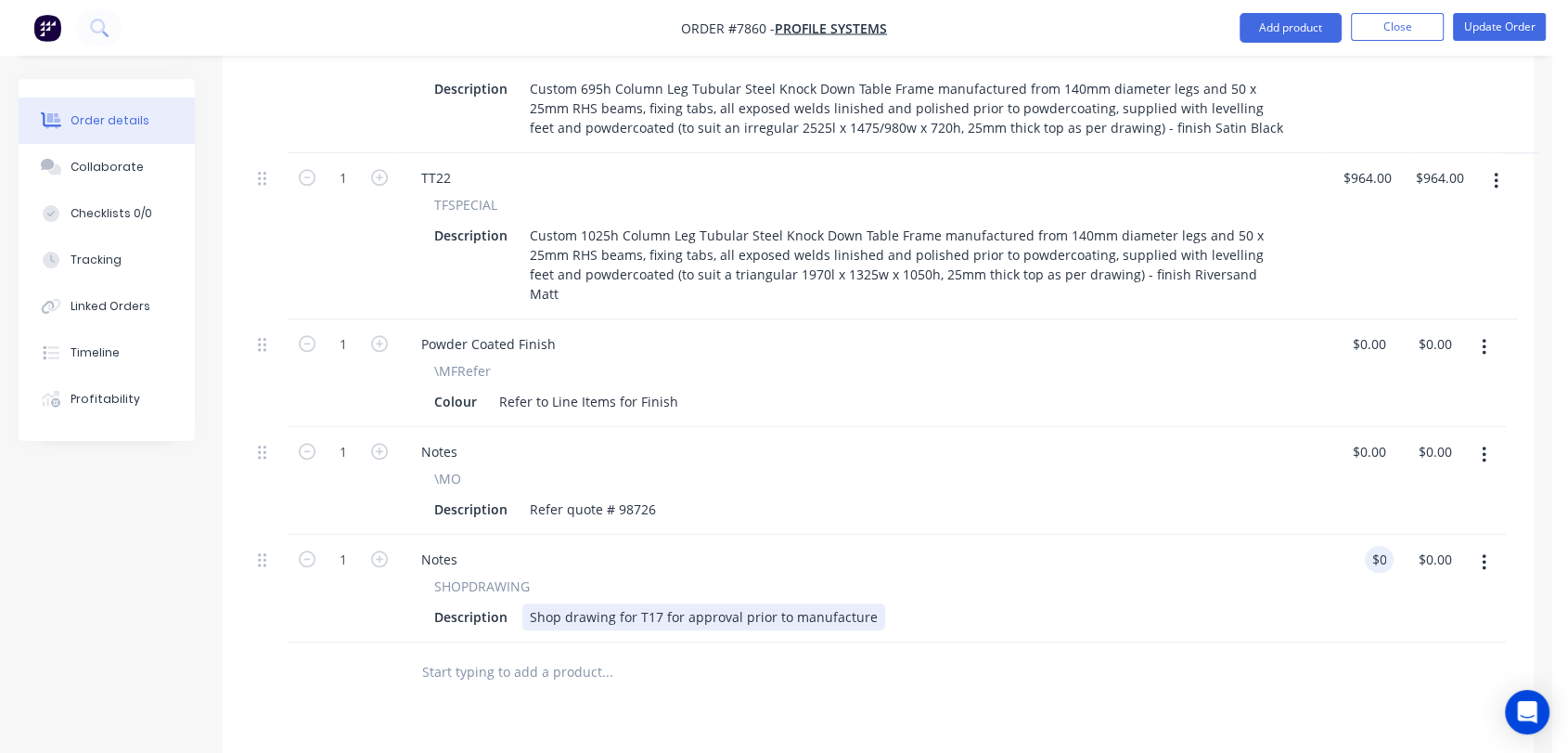
click at [869, 604] on div "Shop drawing for T17 for approval prior to manufacture" at bounding box center [704, 617] width 363 height 27
click at [867, 604] on div "Shop drawing for T17 for approval prior to manufacture" at bounding box center [704, 617] width 363 height 27
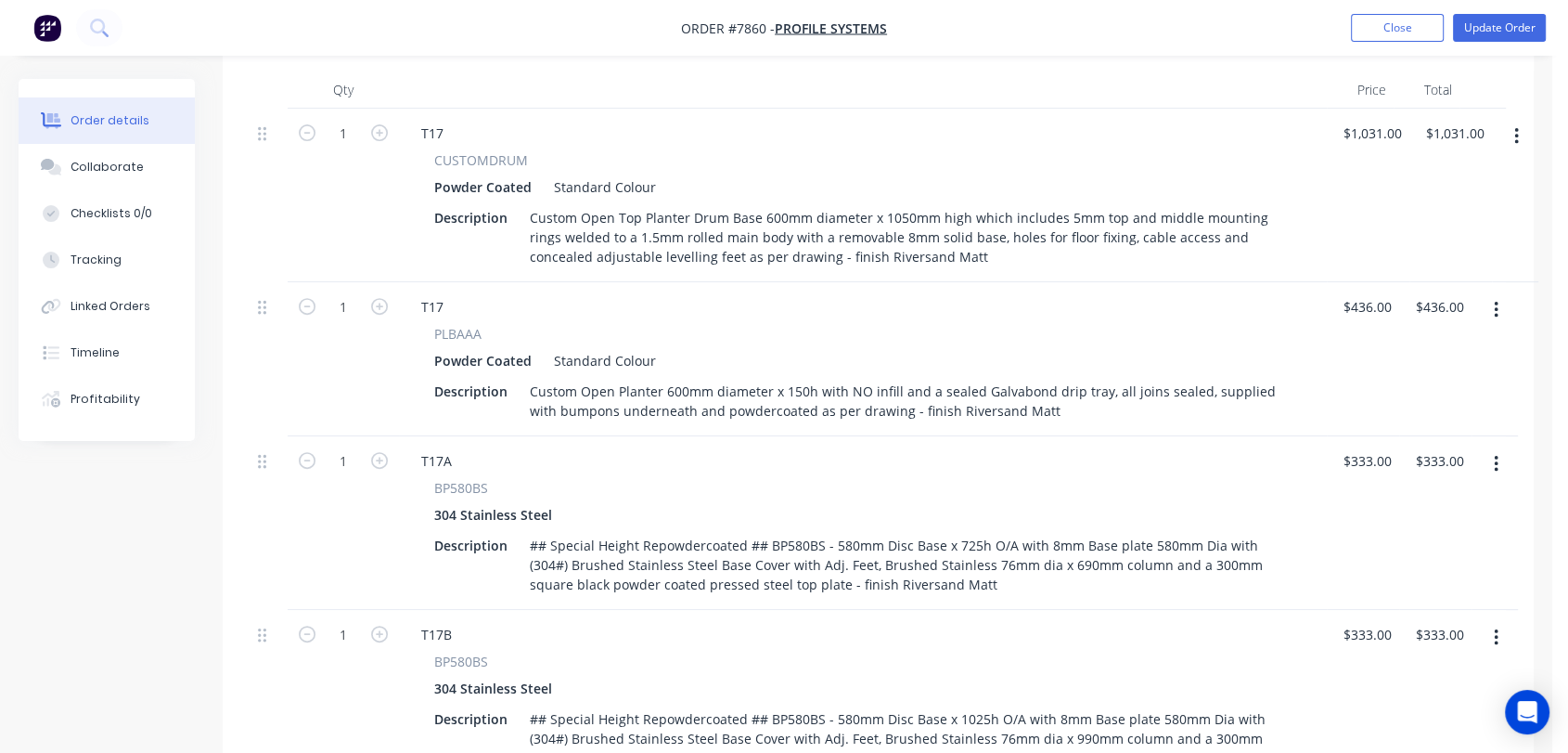
scroll to position [535, 0]
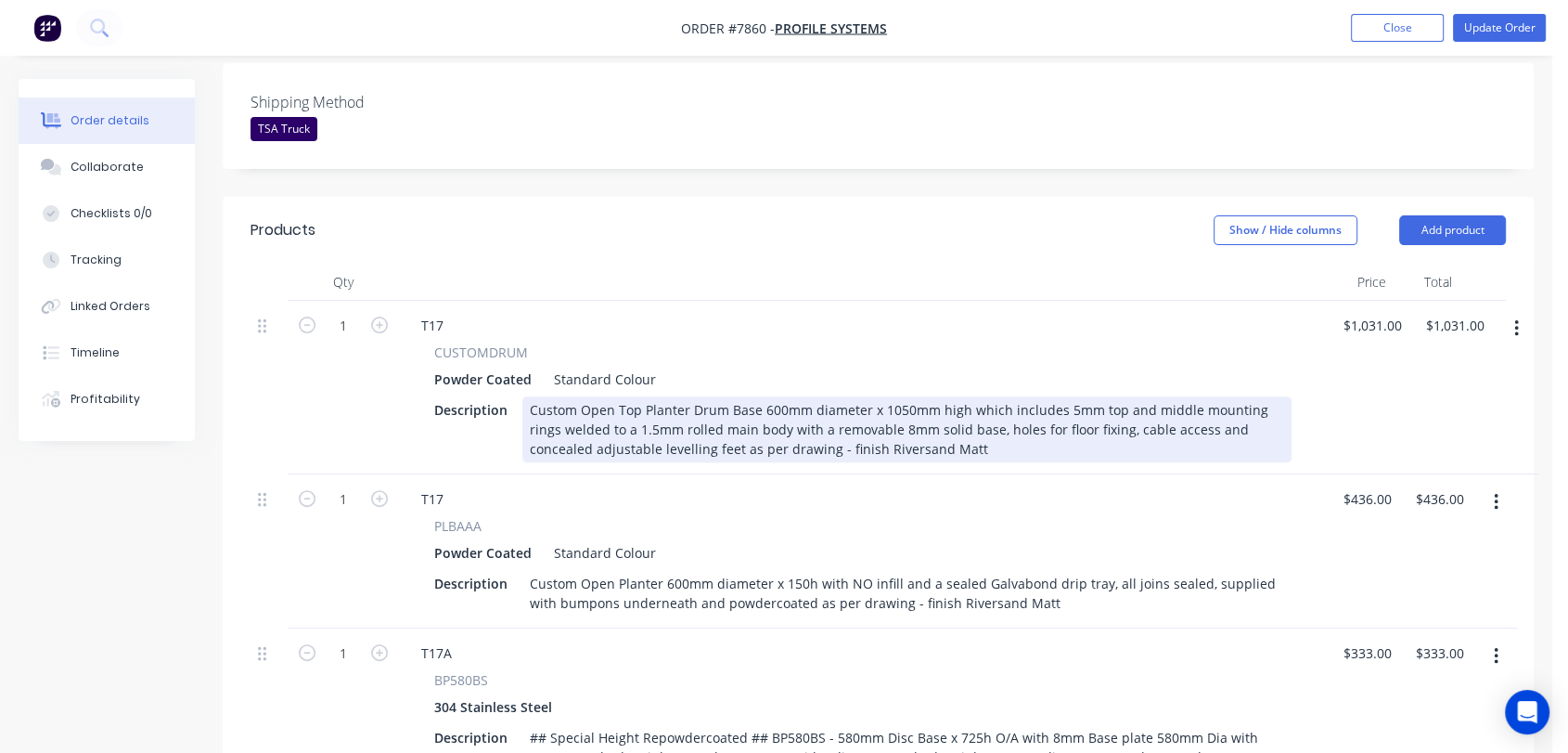
type input "$0.00"
click at [764, 399] on div "Custom Open Top Planter Drum Base 600mm diameter x 1050mm high which includes 5…" at bounding box center [907, 430] width 770 height 66
click at [763, 397] on div "Custom Open Top Planter Drum Base 600mm diameter x 1050mm high which includes 5…" at bounding box center [907, 430] width 770 height 66
drag, startPoint x: 763, startPoint y: 396, endPoint x: 677, endPoint y: 399, distance: 86.1
click at [677, 399] on div "Custom Open Top Planter Drum Base 600mm diameter x 1050mm high which includes 5…" at bounding box center [907, 430] width 770 height 66
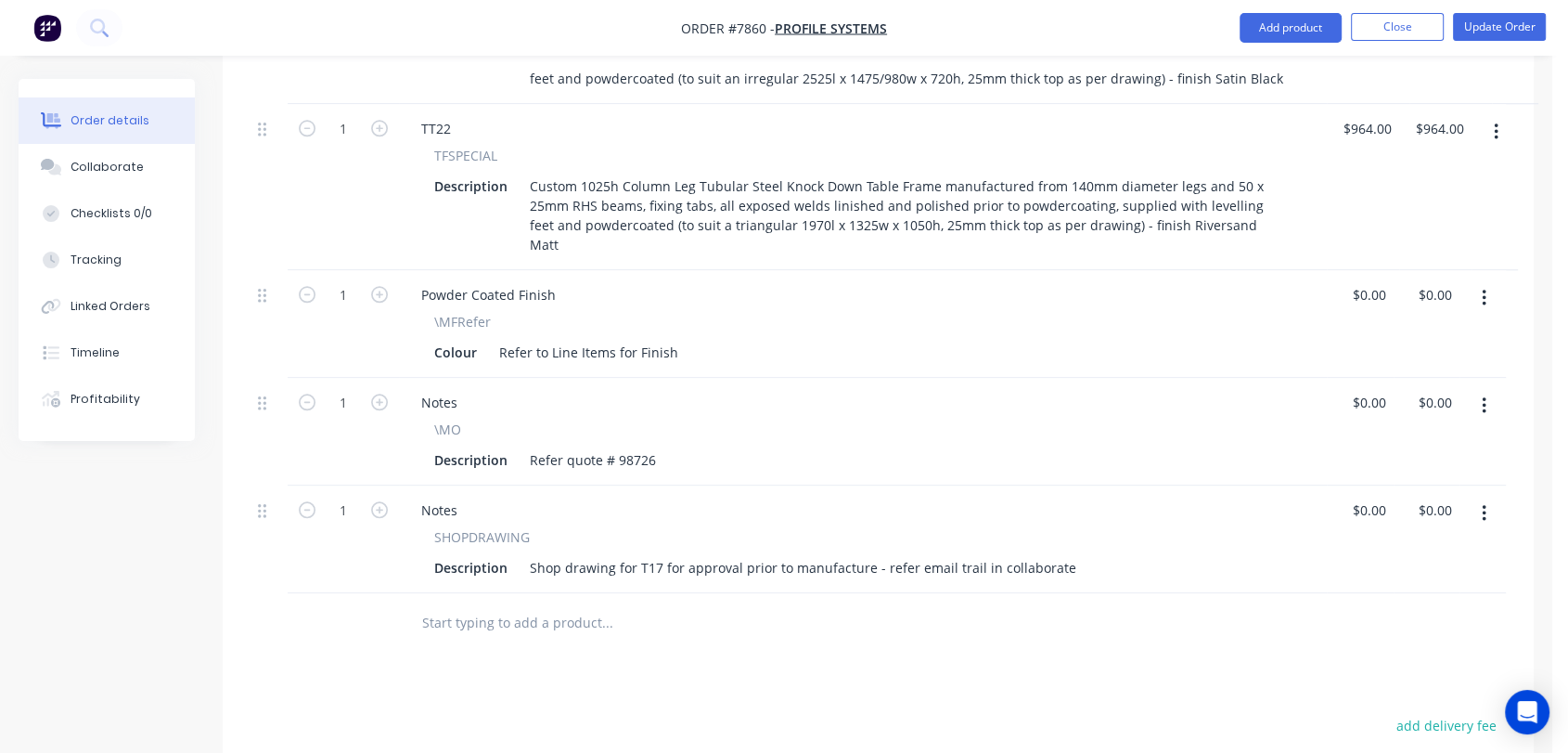
scroll to position [1773, 0]
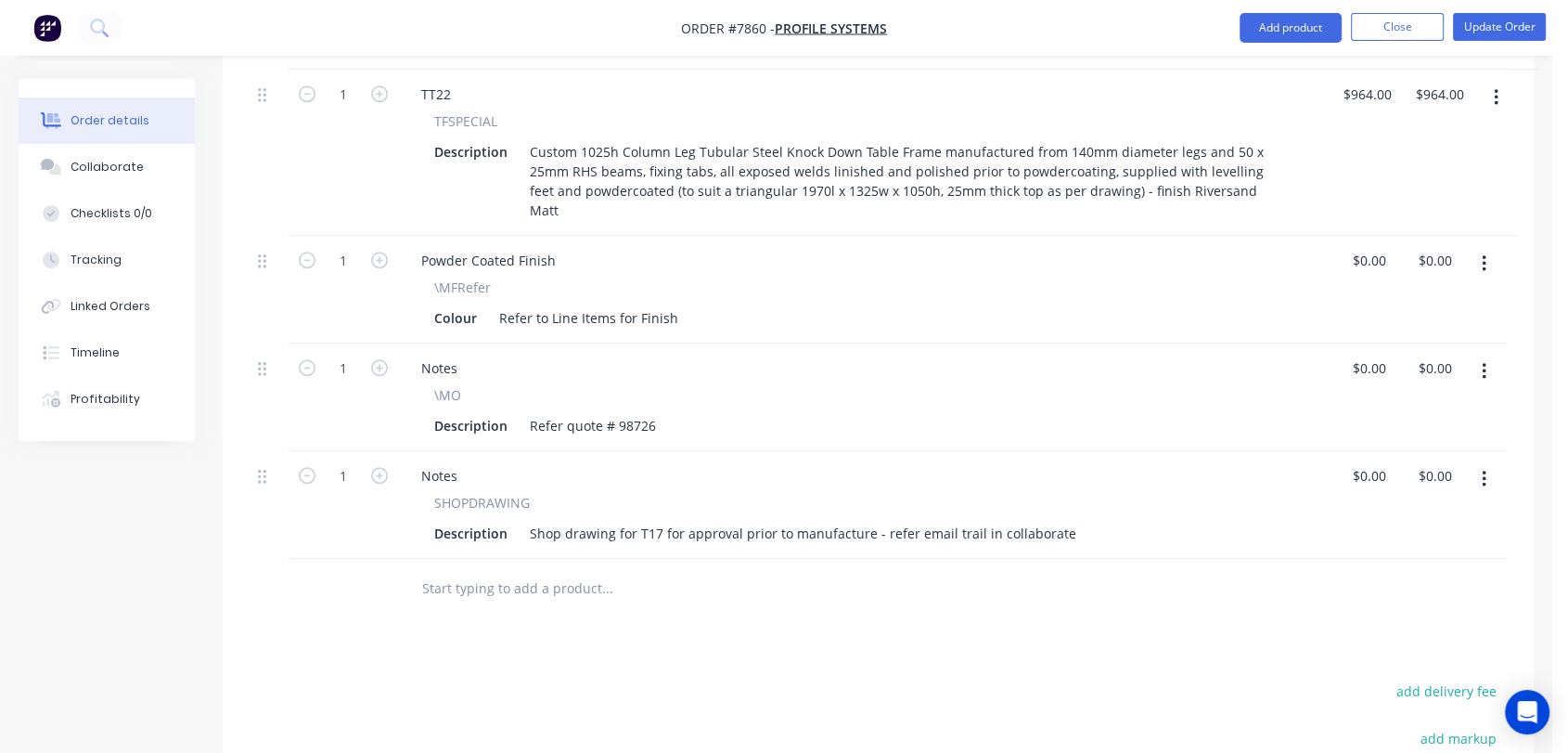
type input "$1,031.00"
click at [464, 570] on input "text" at bounding box center [607, 588] width 371 height 37
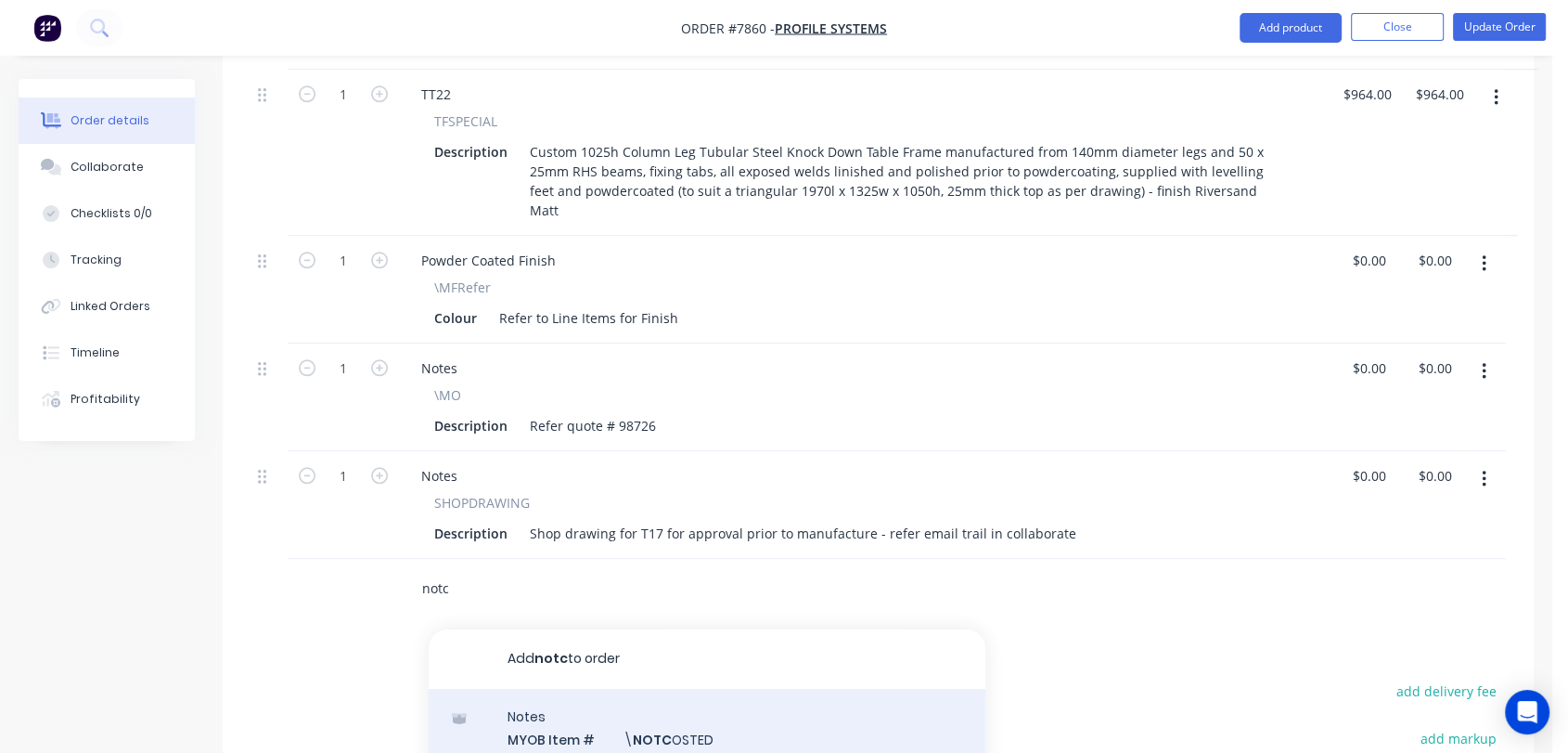
type input "notc"
click at [678, 689] on div "Notes MYOB Item # \ NOTC OSTED Description ////NOT COSTED//// Product variant" at bounding box center [707, 751] width 557 height 125
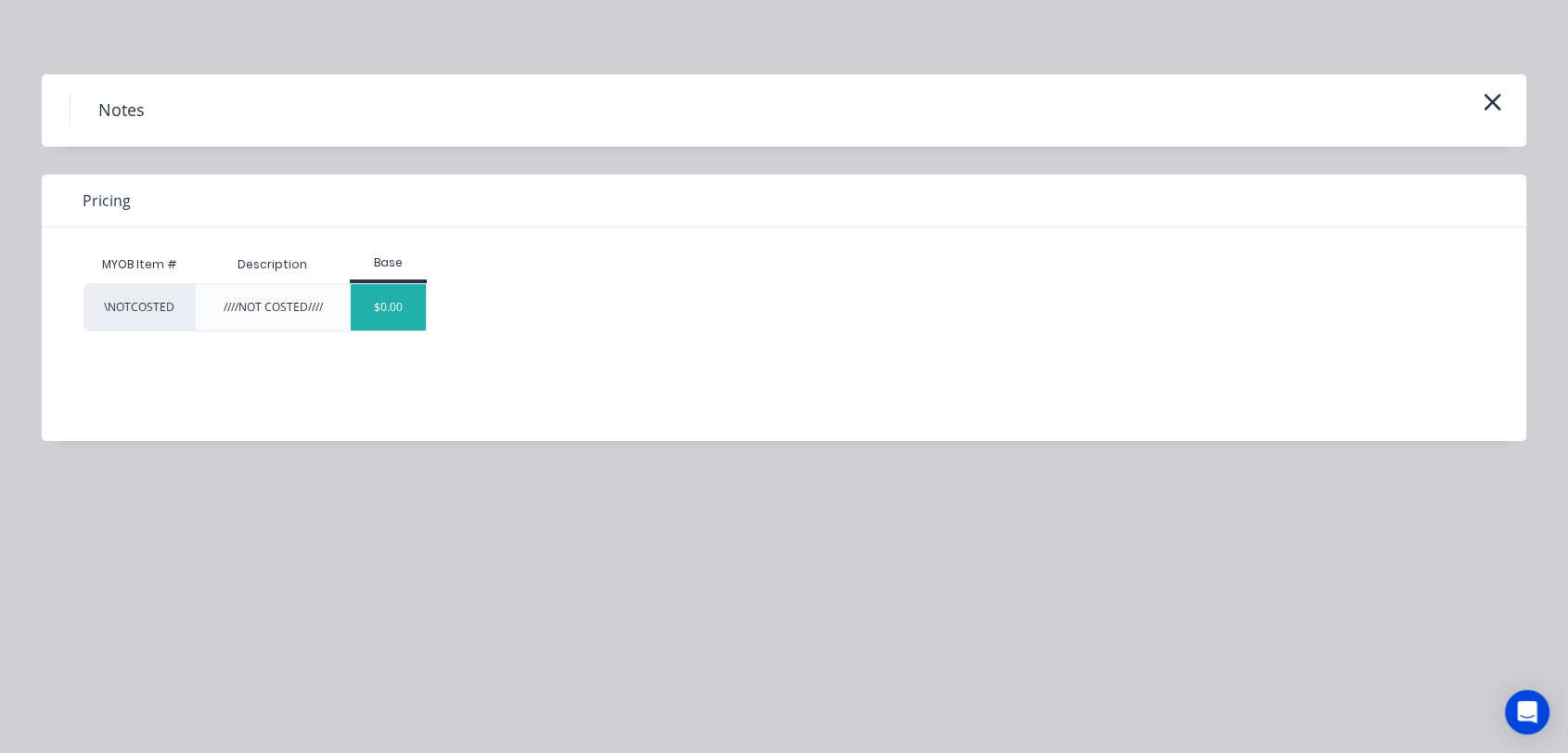
click at [403, 307] on div "$0.00" at bounding box center [388, 307] width 75 height 46
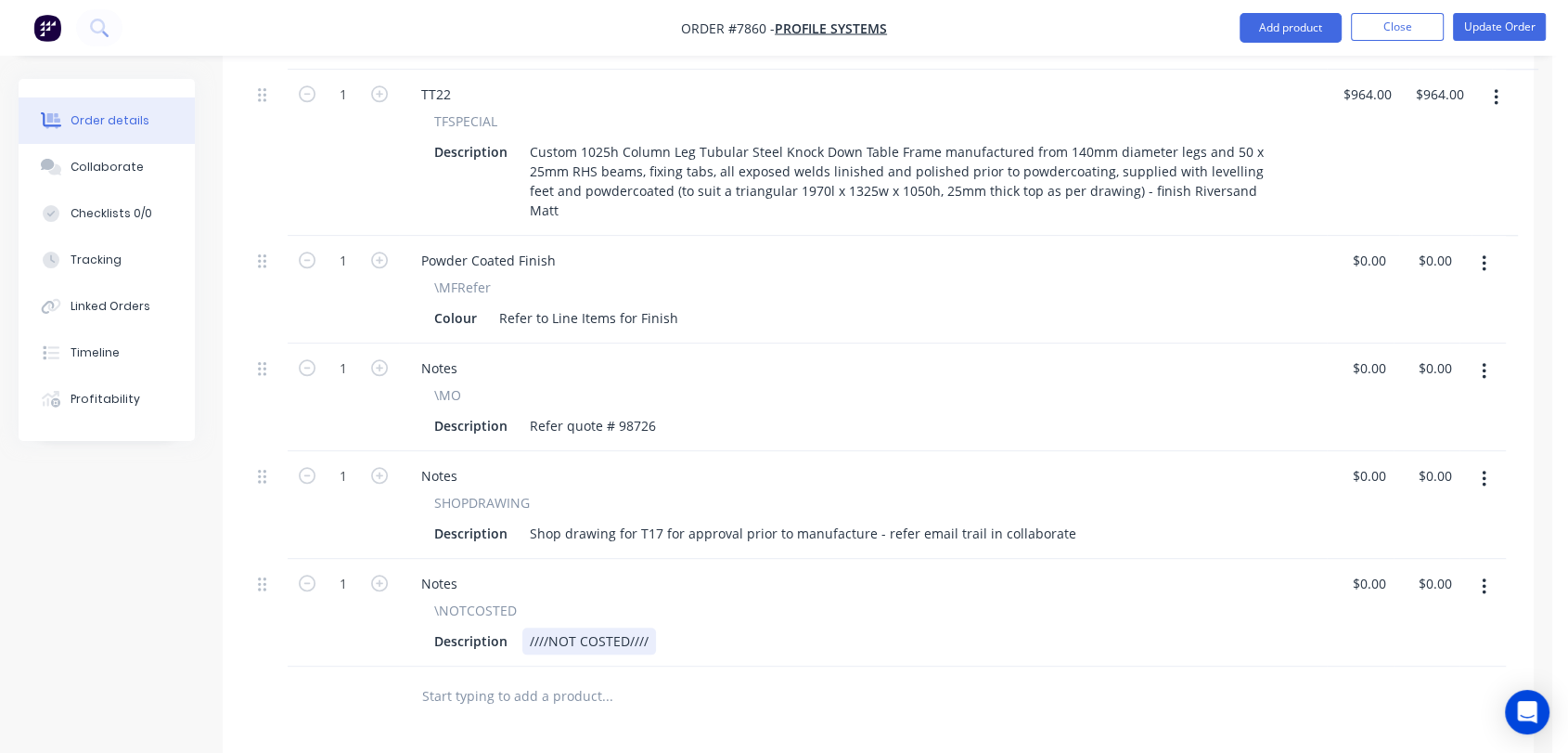
click at [645, 628] on div "////NOT COSTED////" at bounding box center [590, 641] width 134 height 27
type input "0"
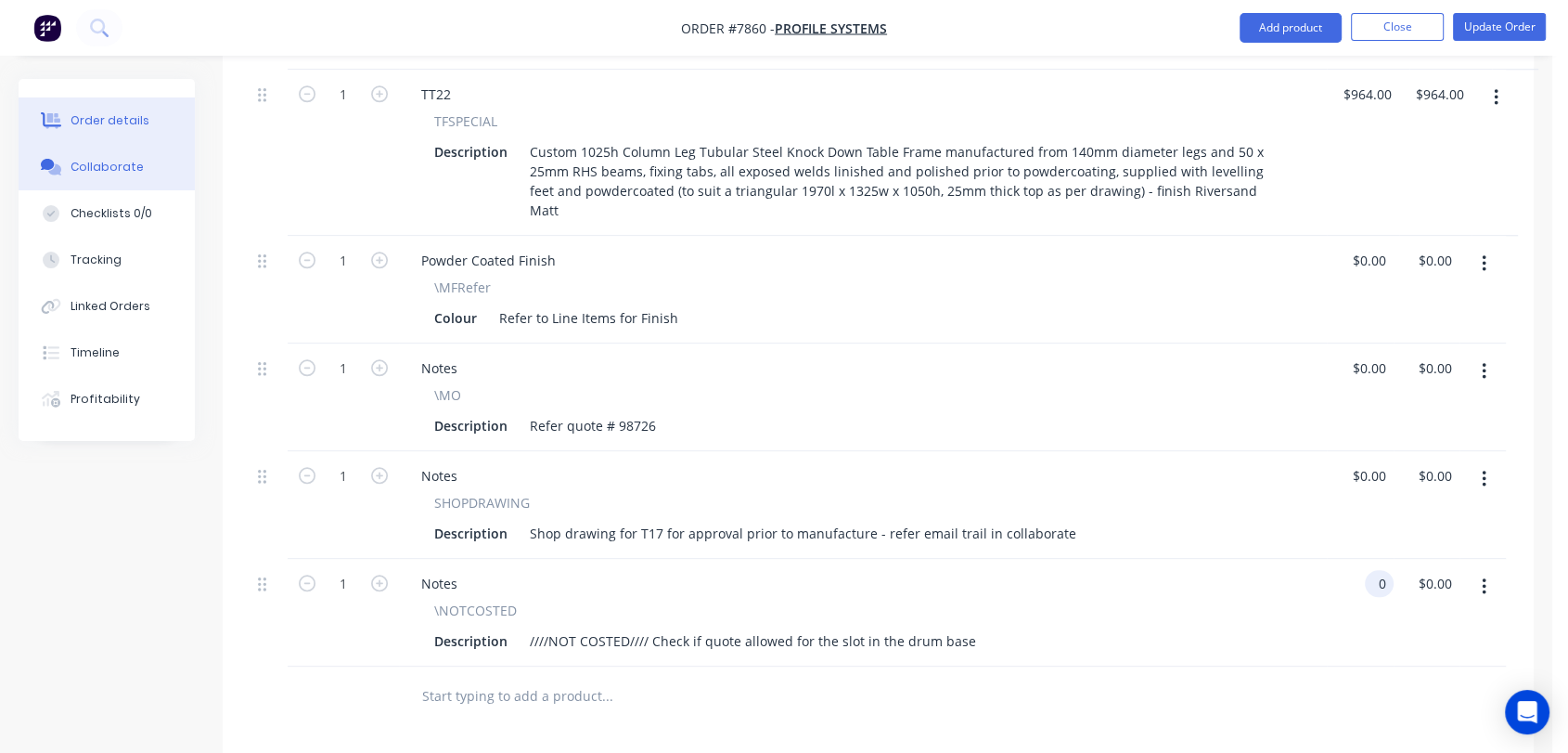
click at [121, 163] on div "Collaborate" at bounding box center [107, 167] width 73 height 17
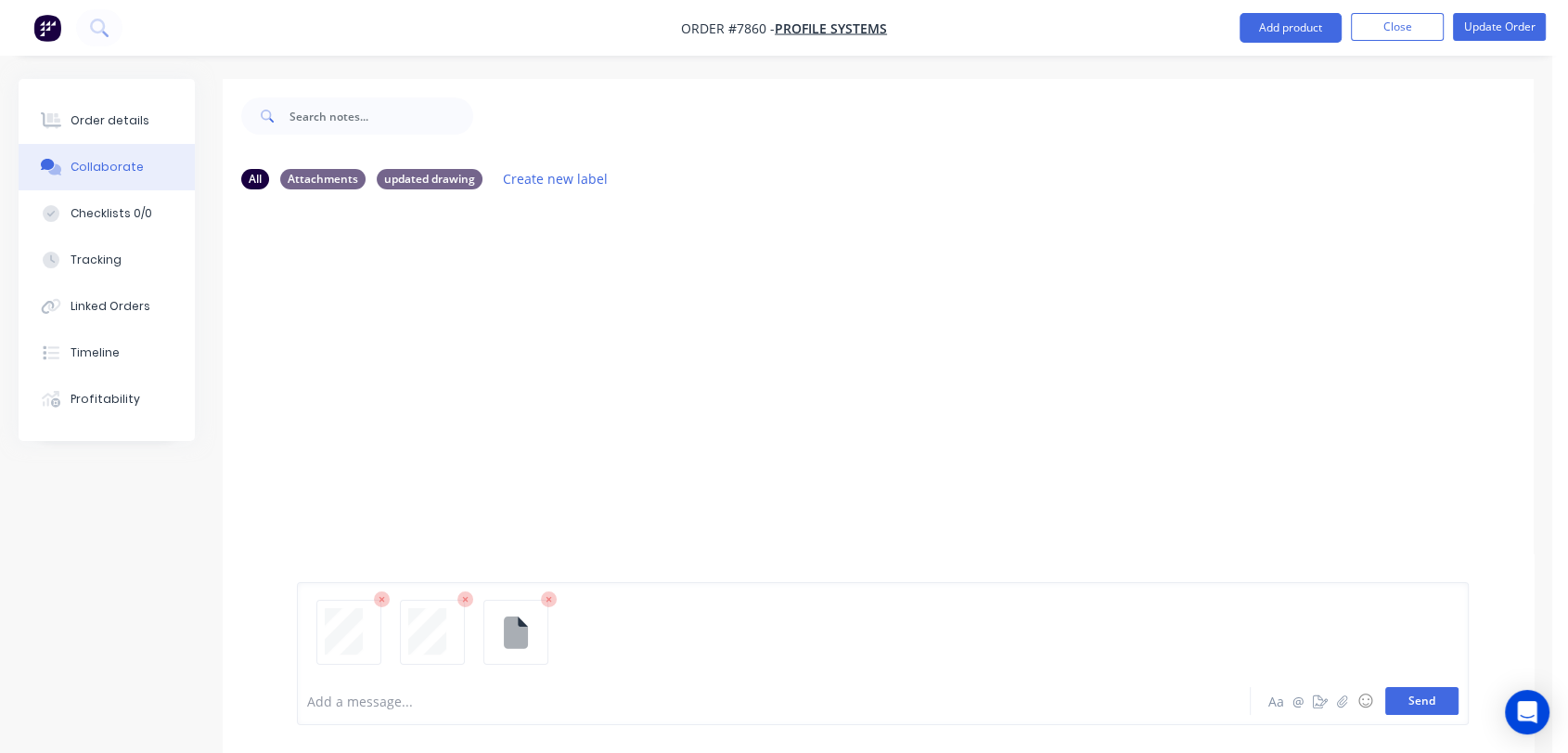
click at [1444, 700] on button "Send" at bounding box center [1421, 701] width 73 height 28
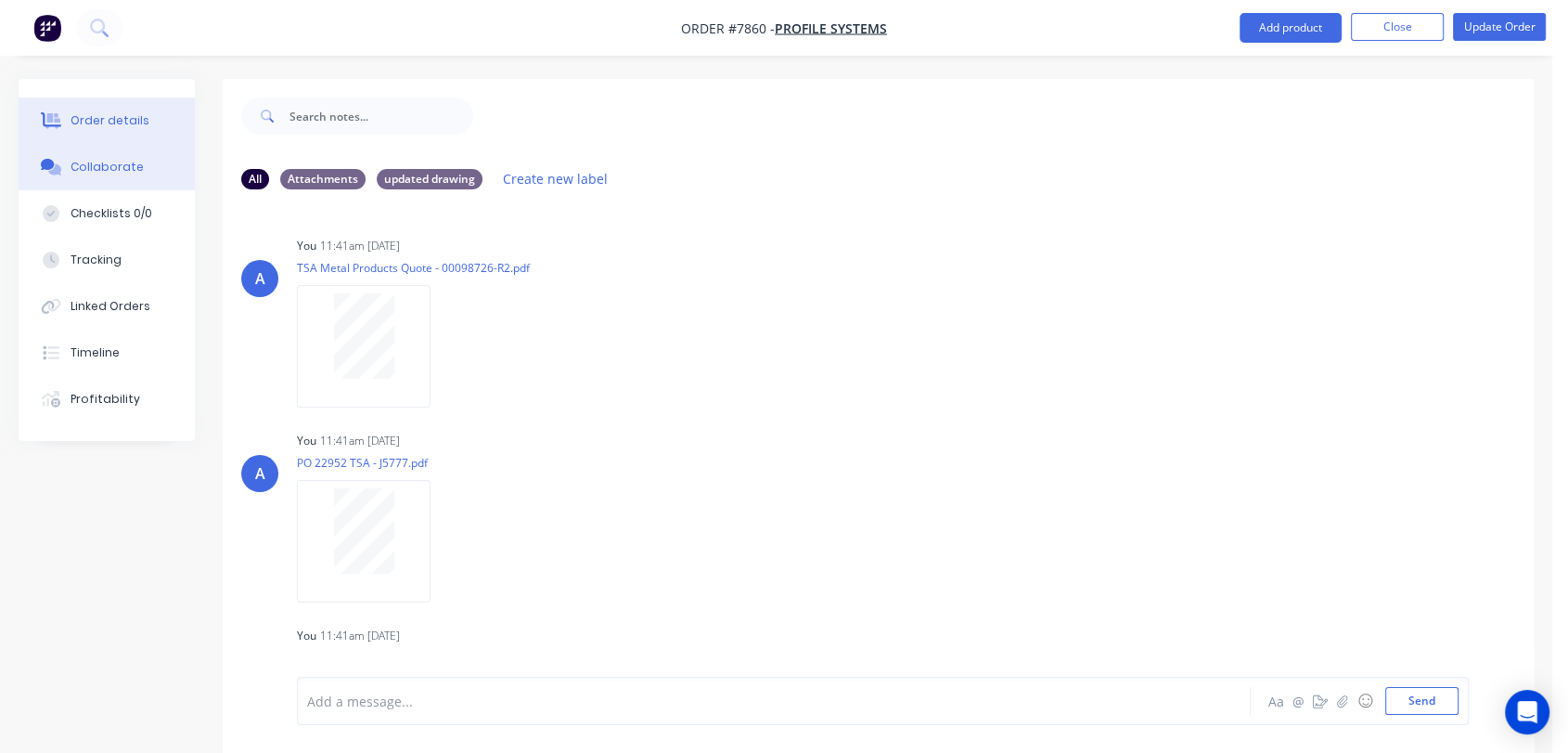
click at [135, 116] on div "Order details" at bounding box center [110, 120] width 79 height 17
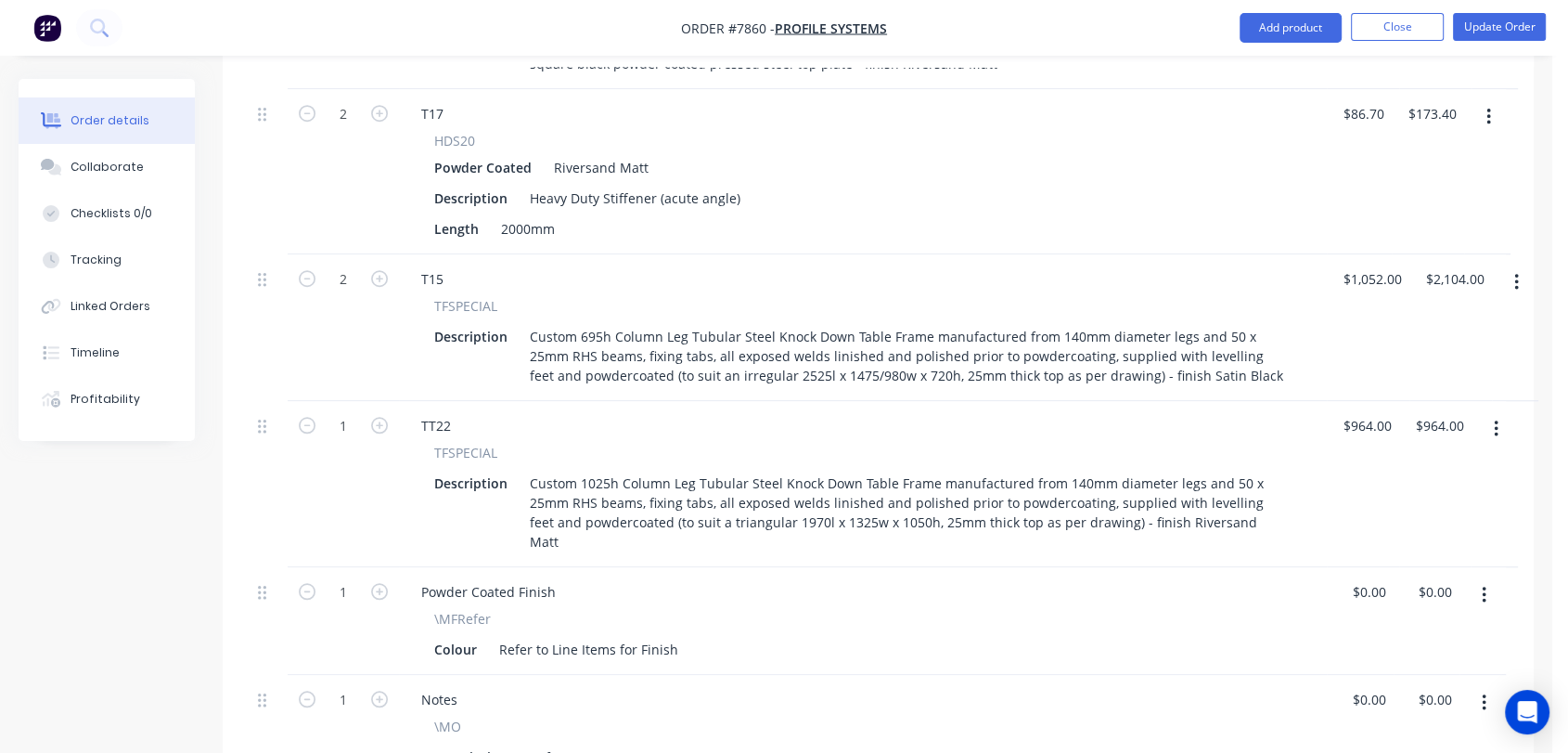
scroll to position [1444, 0]
click at [1493, 11] on nav "Order #7860 - Profile Systems Add product Close Update Order" at bounding box center [784, 28] width 1568 height 56
click at [1483, 27] on button "Update Order" at bounding box center [1499, 27] width 93 height 28
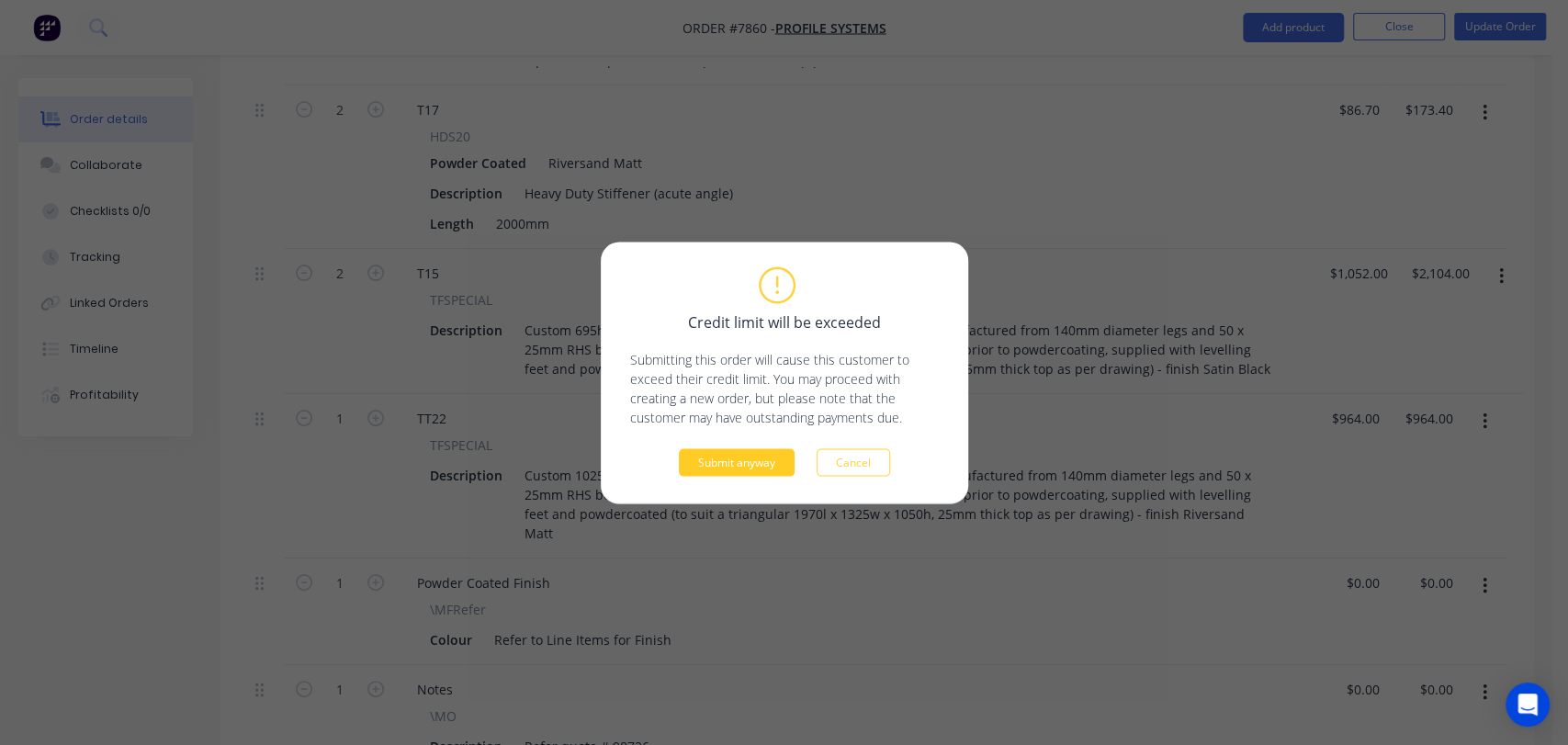
click at [739, 467] on button "Submit anyway" at bounding box center [736, 462] width 116 height 28
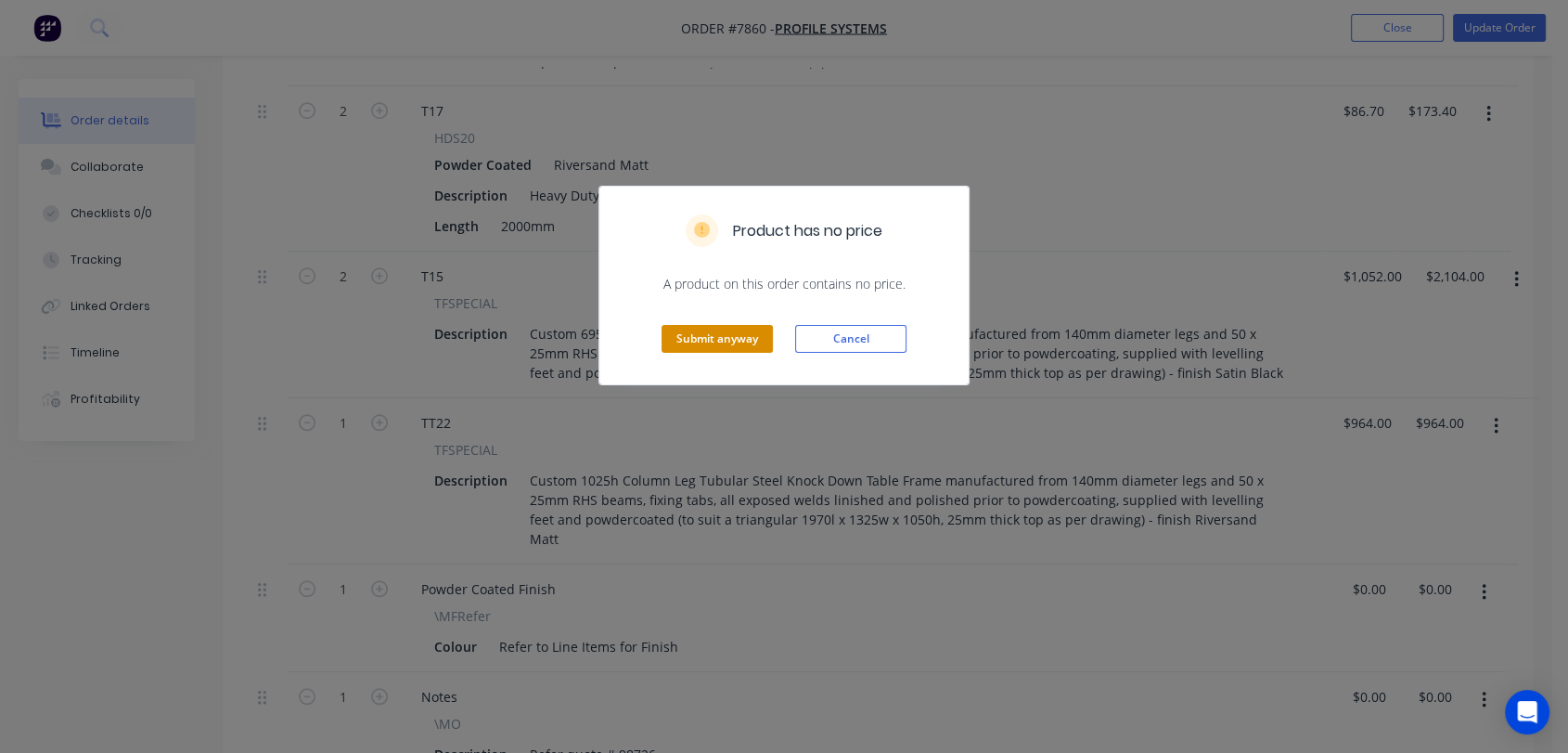
click at [739, 343] on button "Submit anyway" at bounding box center [717, 339] width 111 height 28
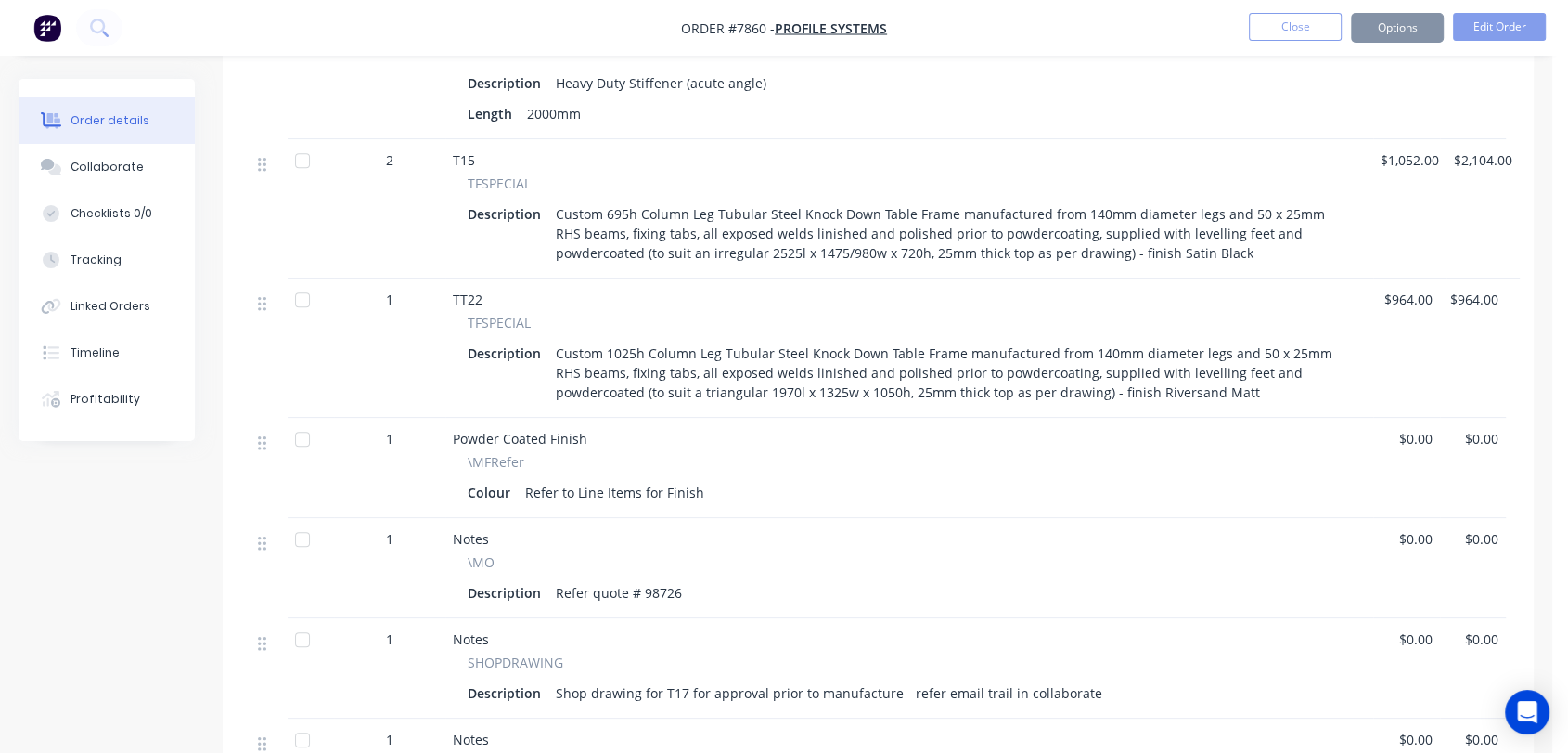
scroll to position [1415, 0]
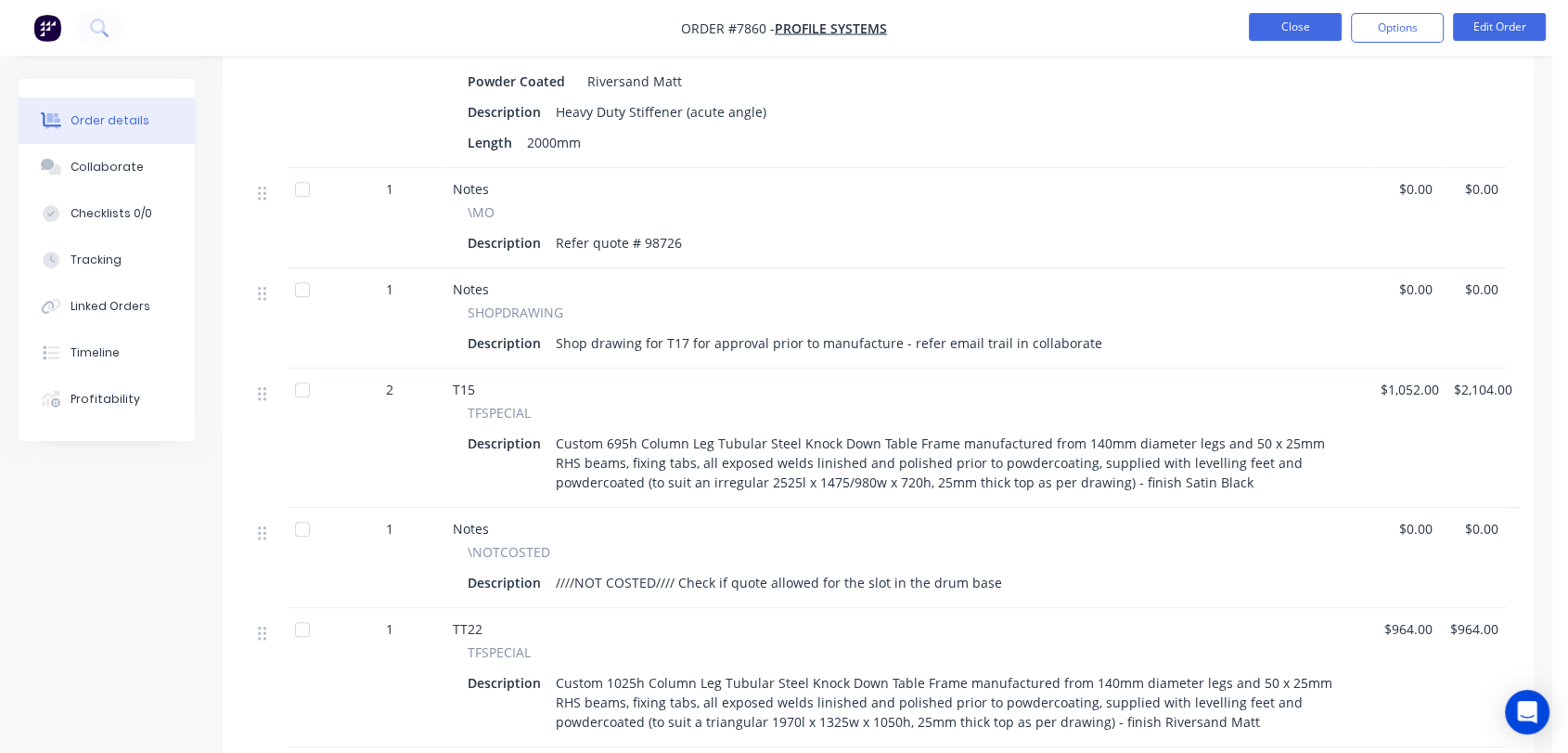
click at [1282, 31] on button "Close" at bounding box center [1295, 27] width 93 height 28
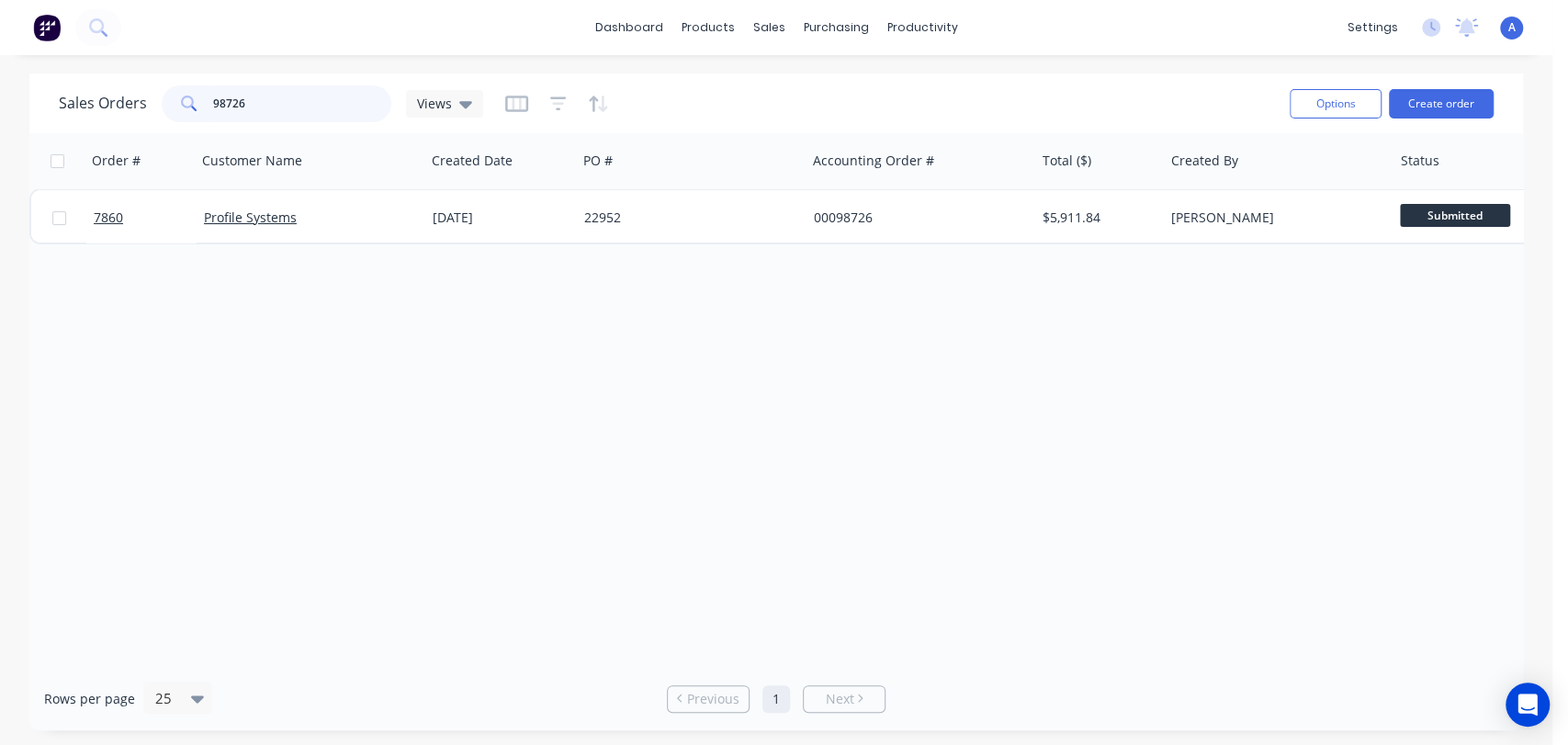
drag, startPoint x: 271, startPoint y: 101, endPoint x: 169, endPoint y: 104, distance: 102.0
click at [169, 104] on div "98726" at bounding box center [276, 103] width 230 height 37
type input "99326"
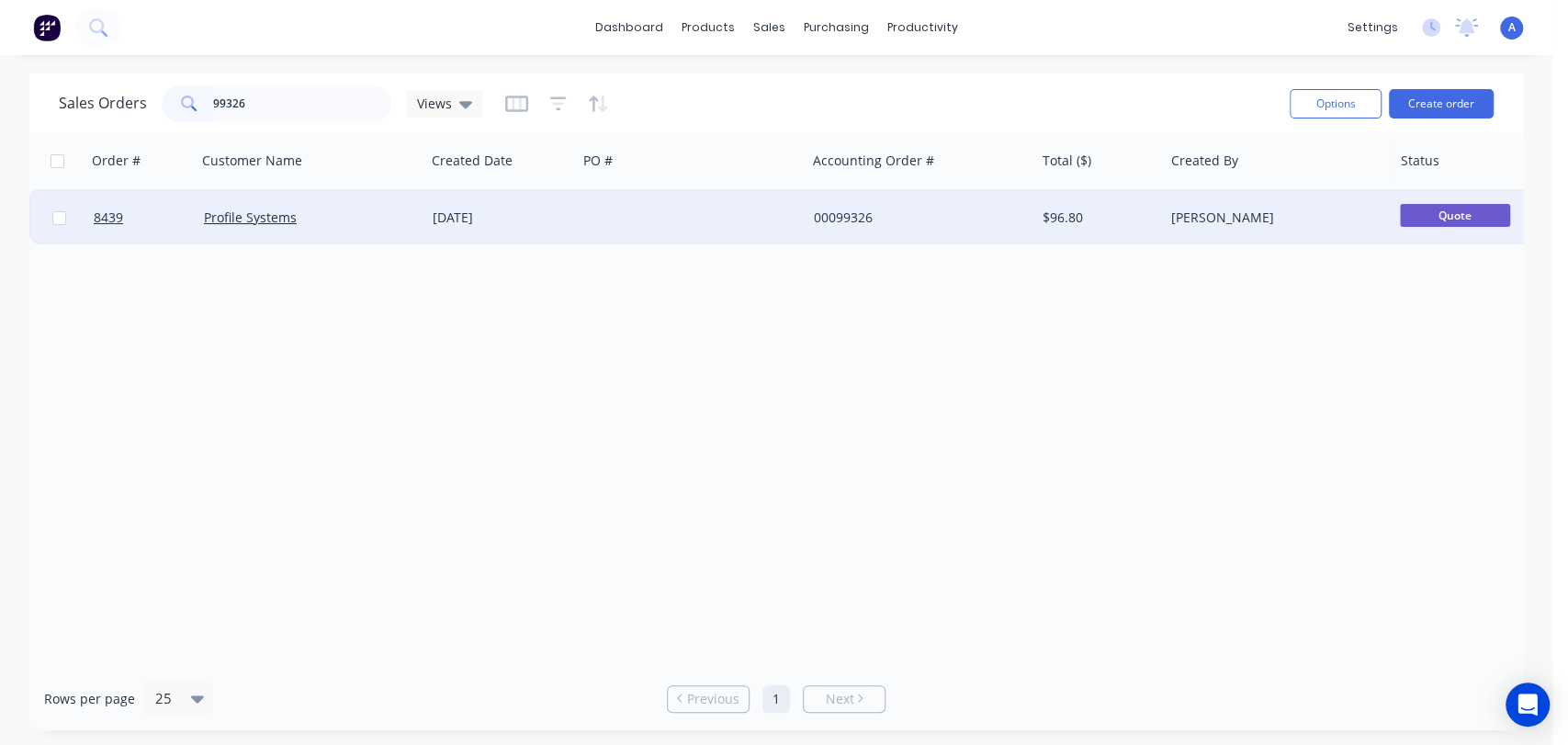
click at [682, 212] on div at bounding box center [691, 218] width 229 height 55
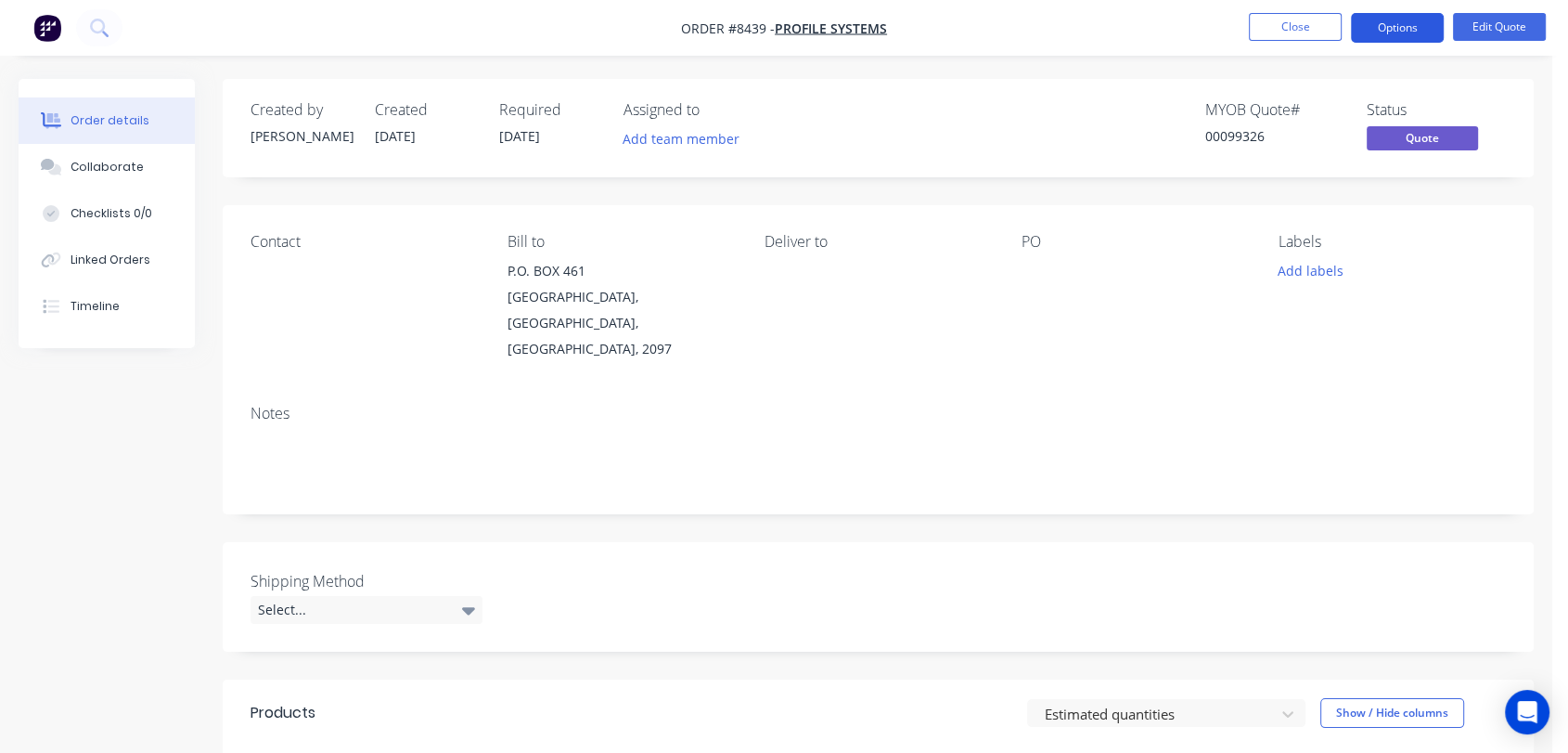
click at [1425, 25] on button "Options" at bounding box center [1397, 28] width 93 height 30
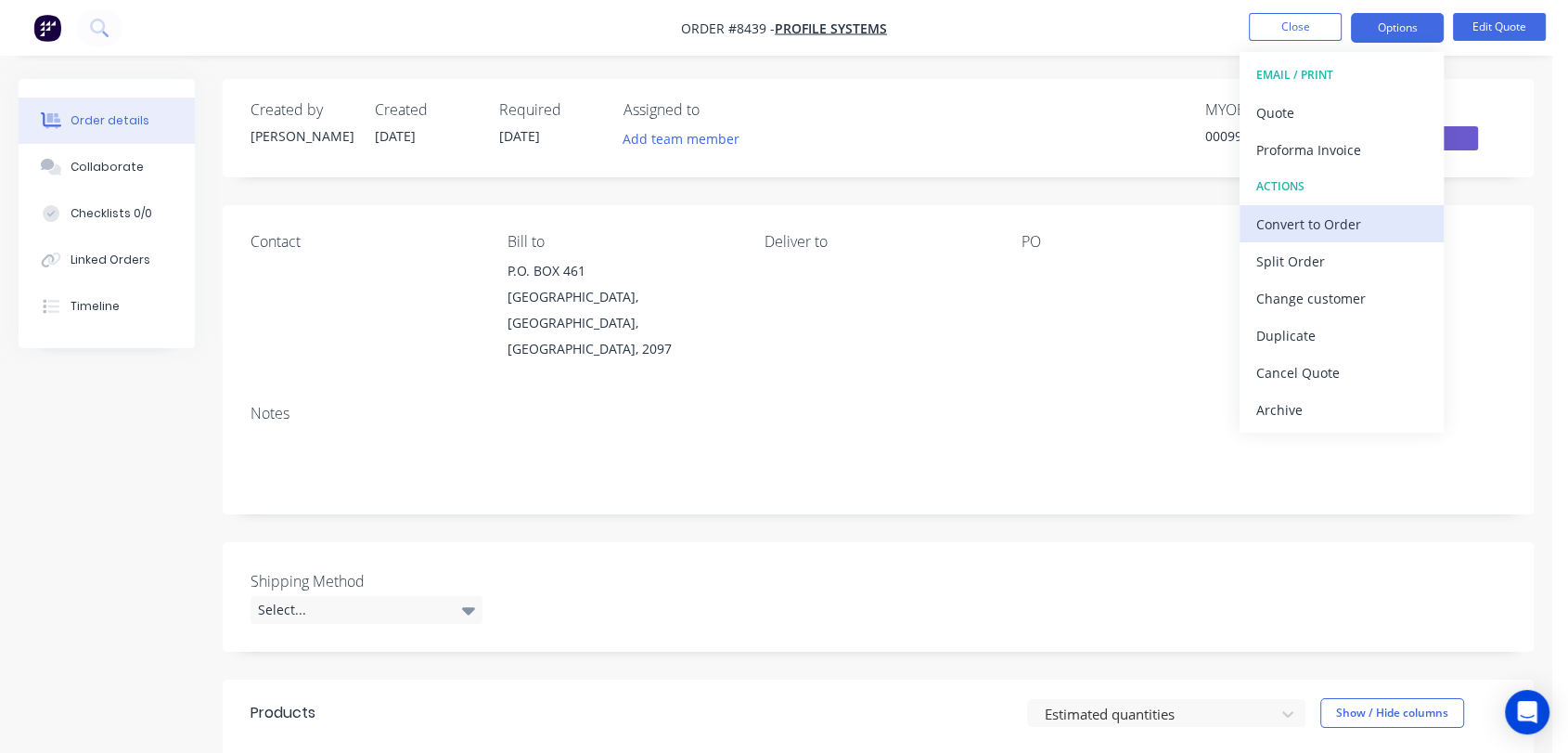
click at [1361, 216] on div "Convert to Order" at bounding box center [1341, 224] width 171 height 27
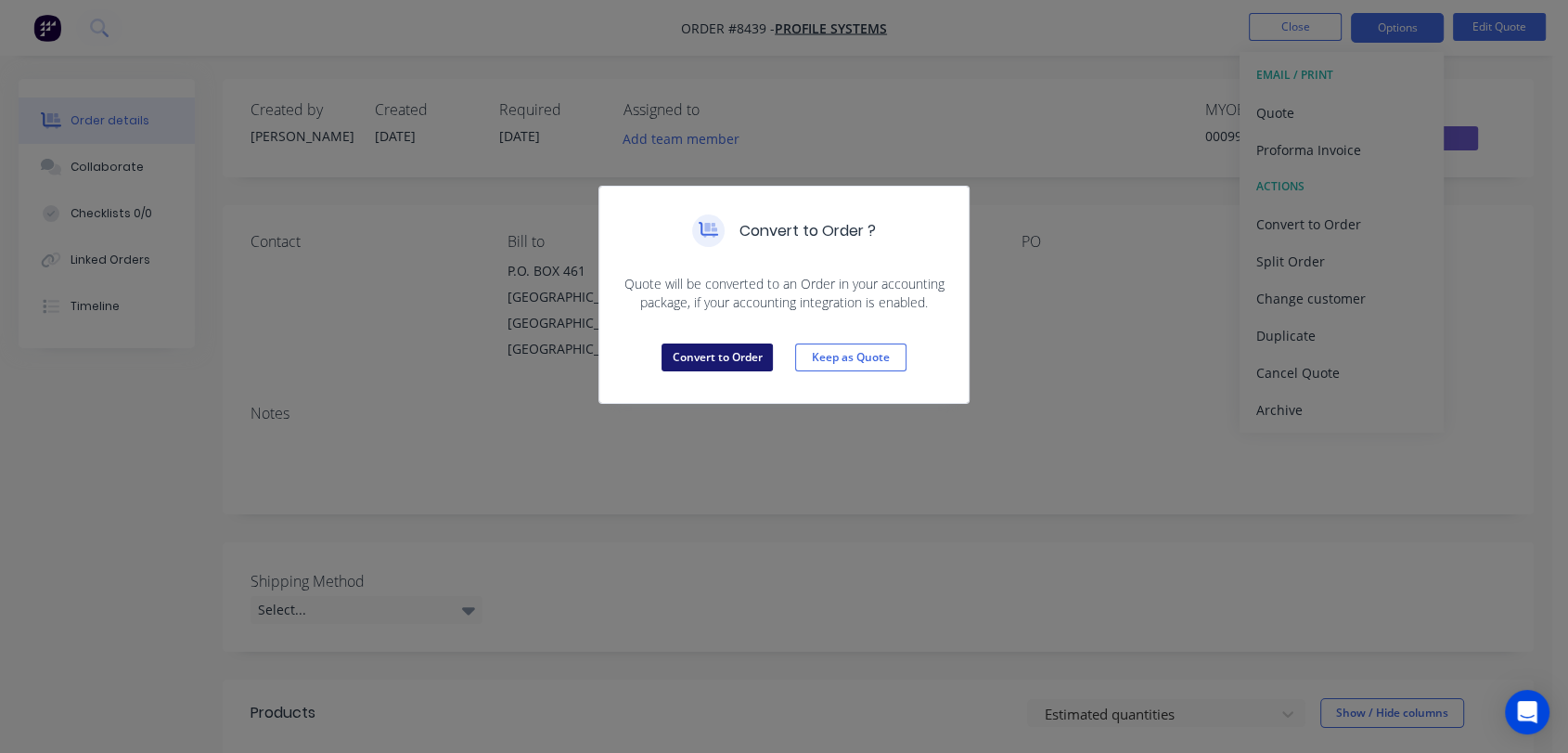
click at [724, 344] on button "Convert to Order" at bounding box center [717, 358] width 111 height 28
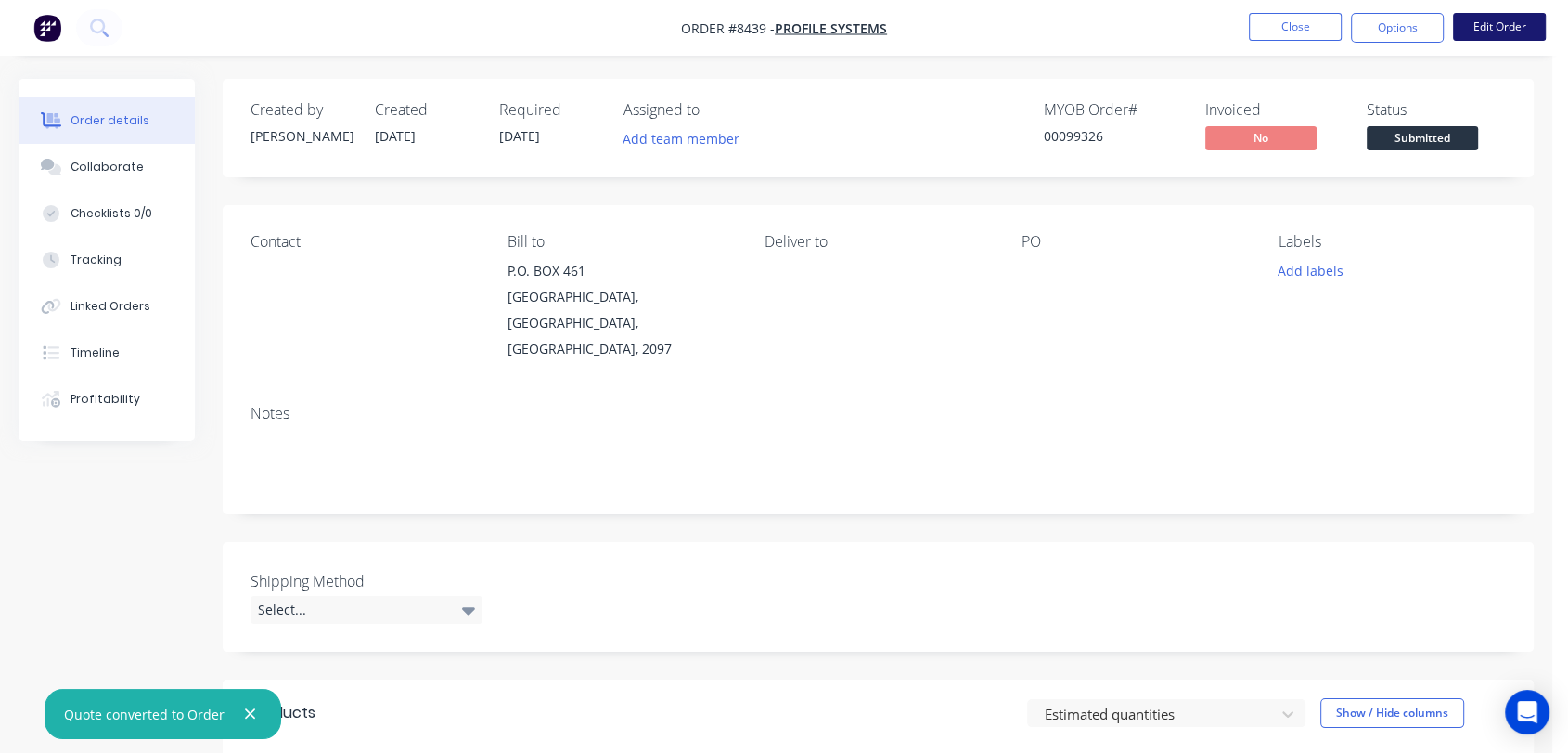
click at [1496, 26] on button "Edit Order" at bounding box center [1499, 27] width 93 height 28
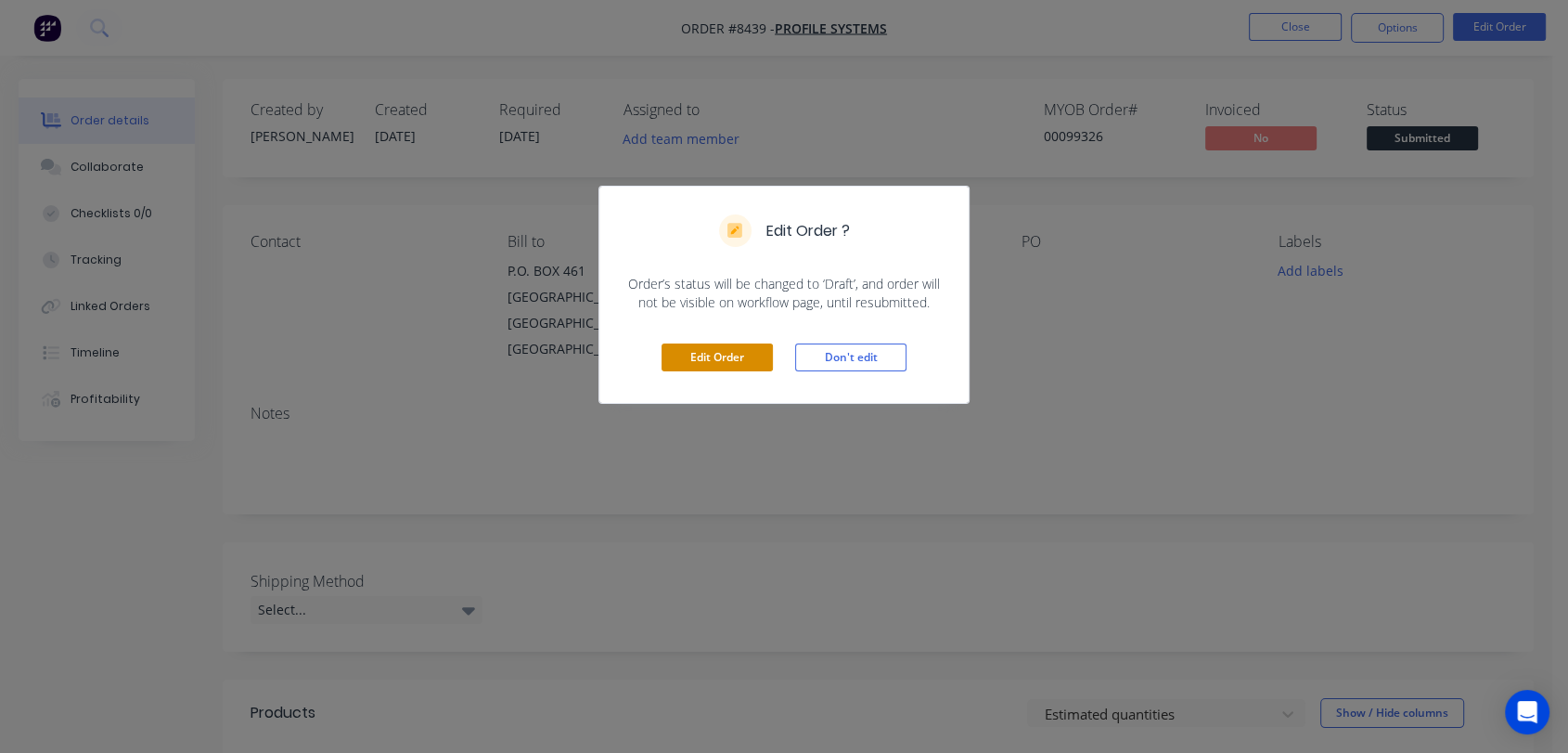
click at [728, 348] on button "Edit Order" at bounding box center [717, 358] width 111 height 28
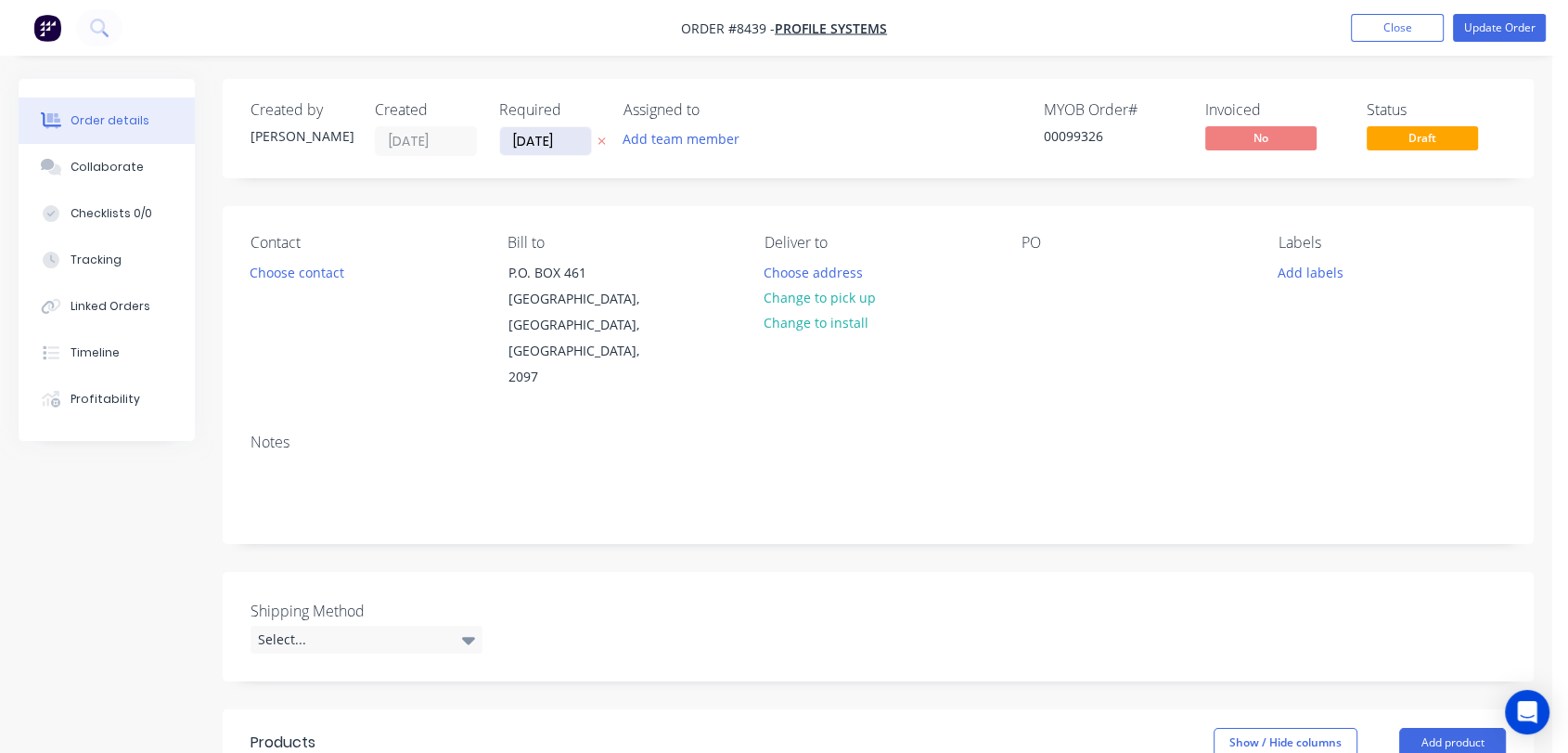
click at [585, 142] on input "09/10/25" at bounding box center [546, 141] width 91 height 28
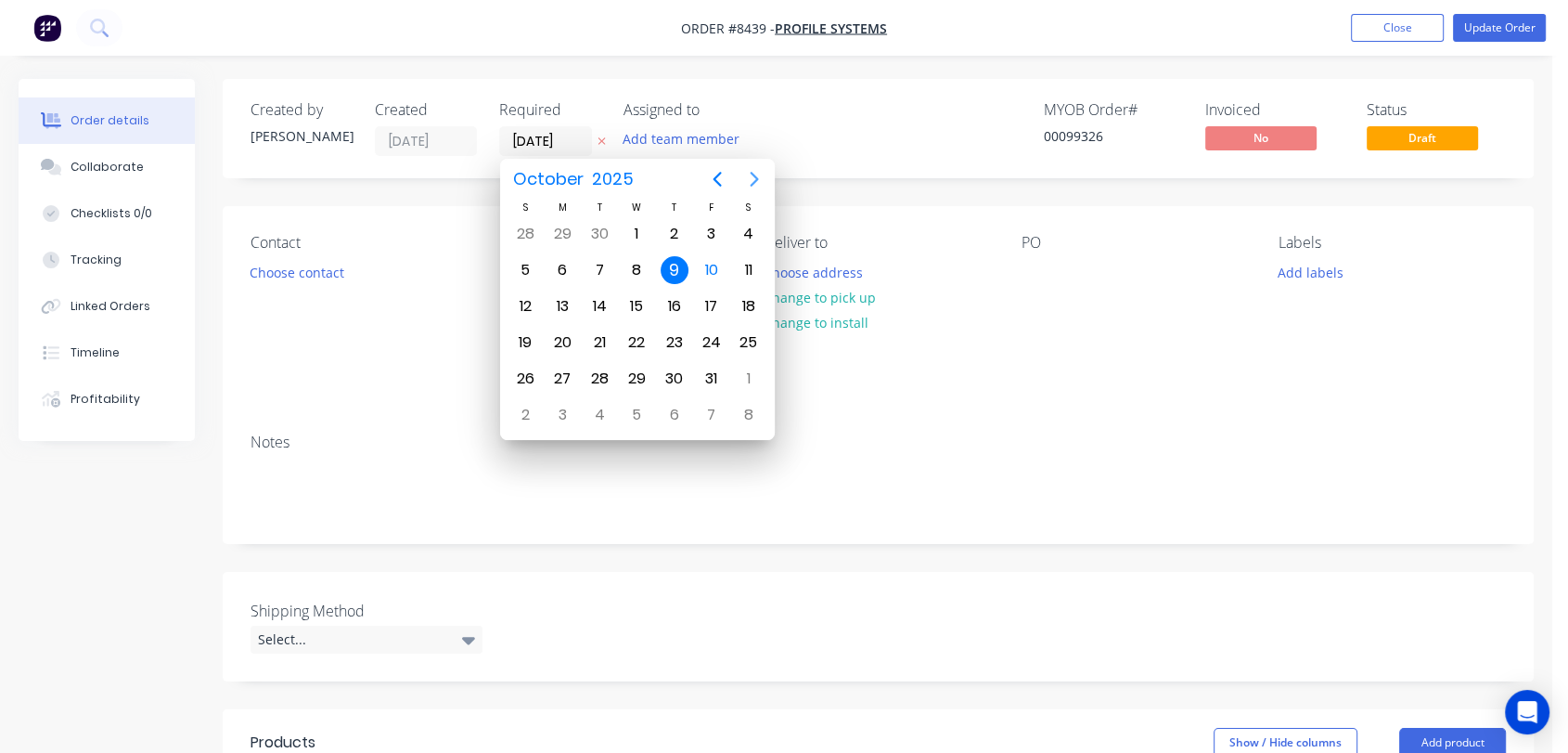
click at [747, 170] on icon "Next page" at bounding box center [755, 179] width 22 height 22
drag, startPoint x: 641, startPoint y: 368, endPoint x: 441, endPoint y: 431, distance: 209.7
click at [640, 369] on div "31" at bounding box center [637, 379] width 28 height 28
type input "31/12/25"
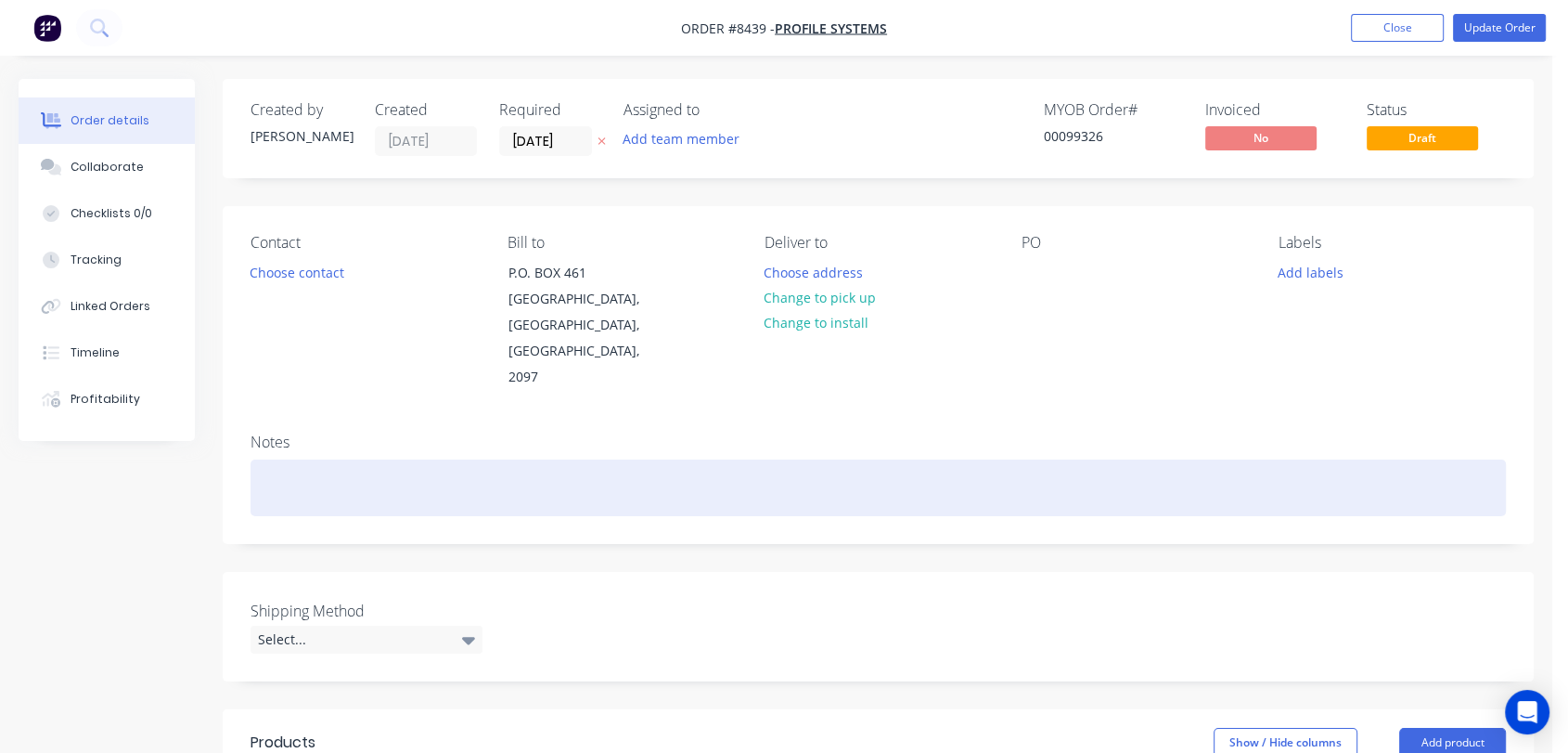
click at [333, 460] on div at bounding box center [878, 488] width 1255 height 57
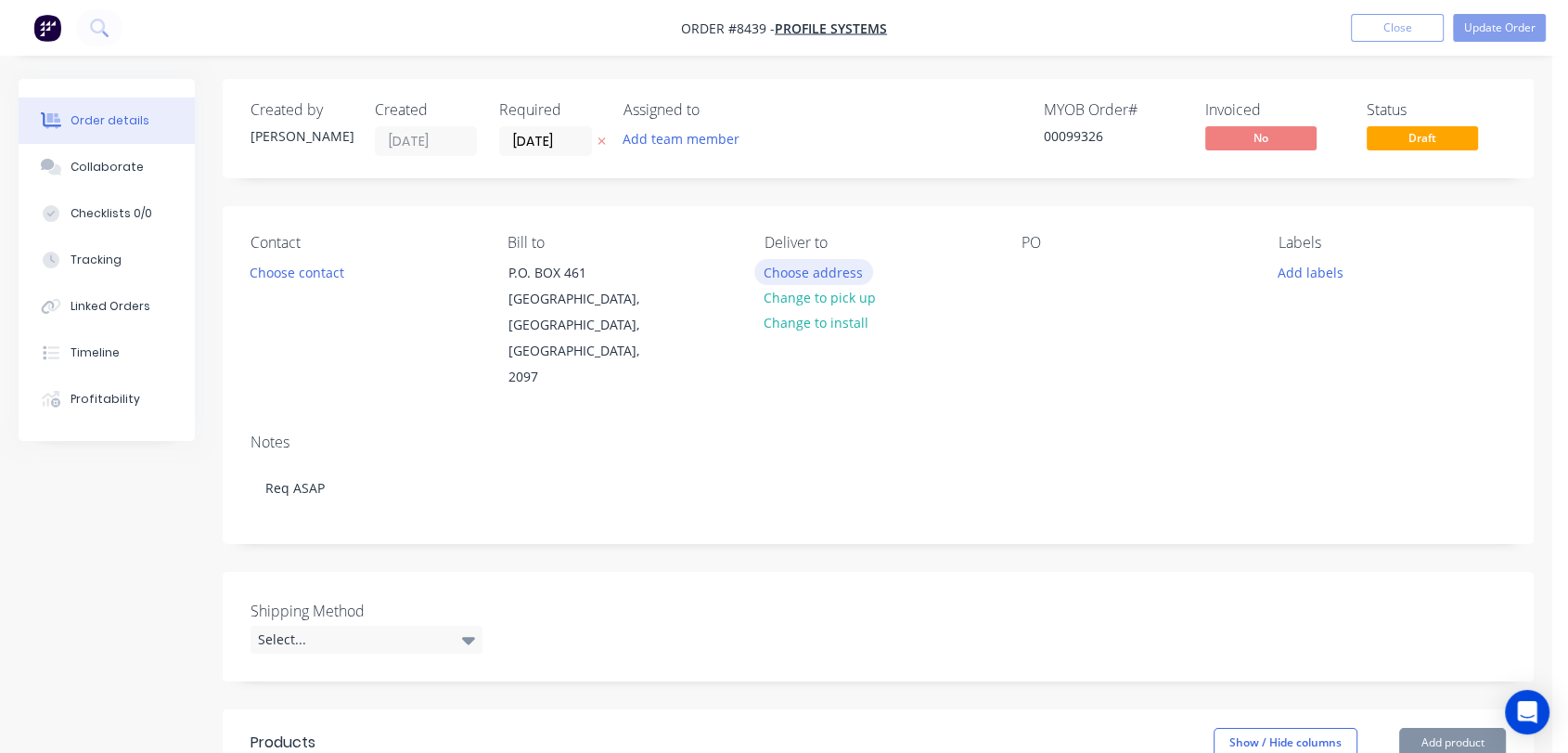
click at [820, 269] on button "Choose address" at bounding box center [813, 271] width 119 height 25
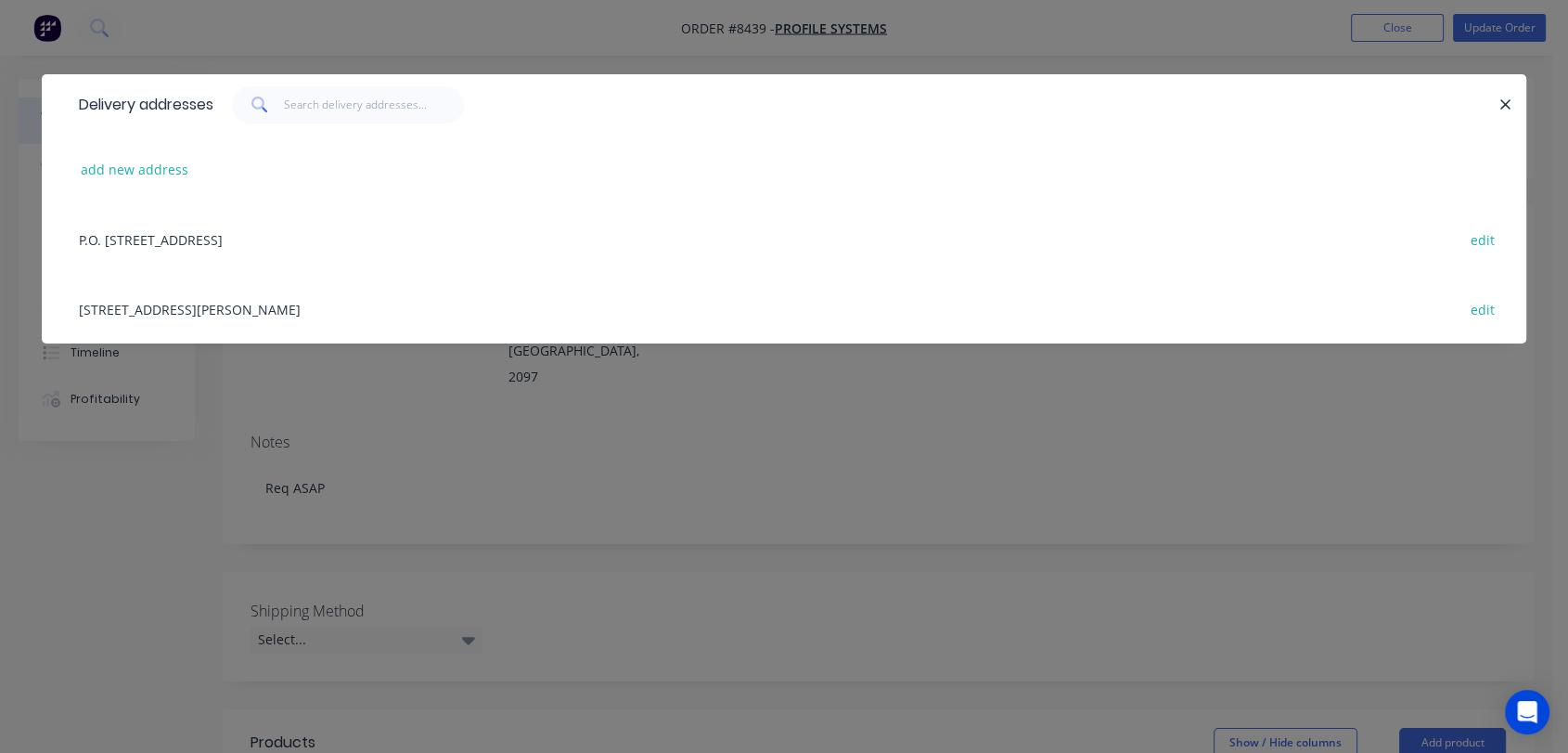
click at [247, 303] on div "Unit 3/17 Heald Rd , Ingleburn, New South Wales, Australia, 2565 edit" at bounding box center [784, 309] width 1429 height 70
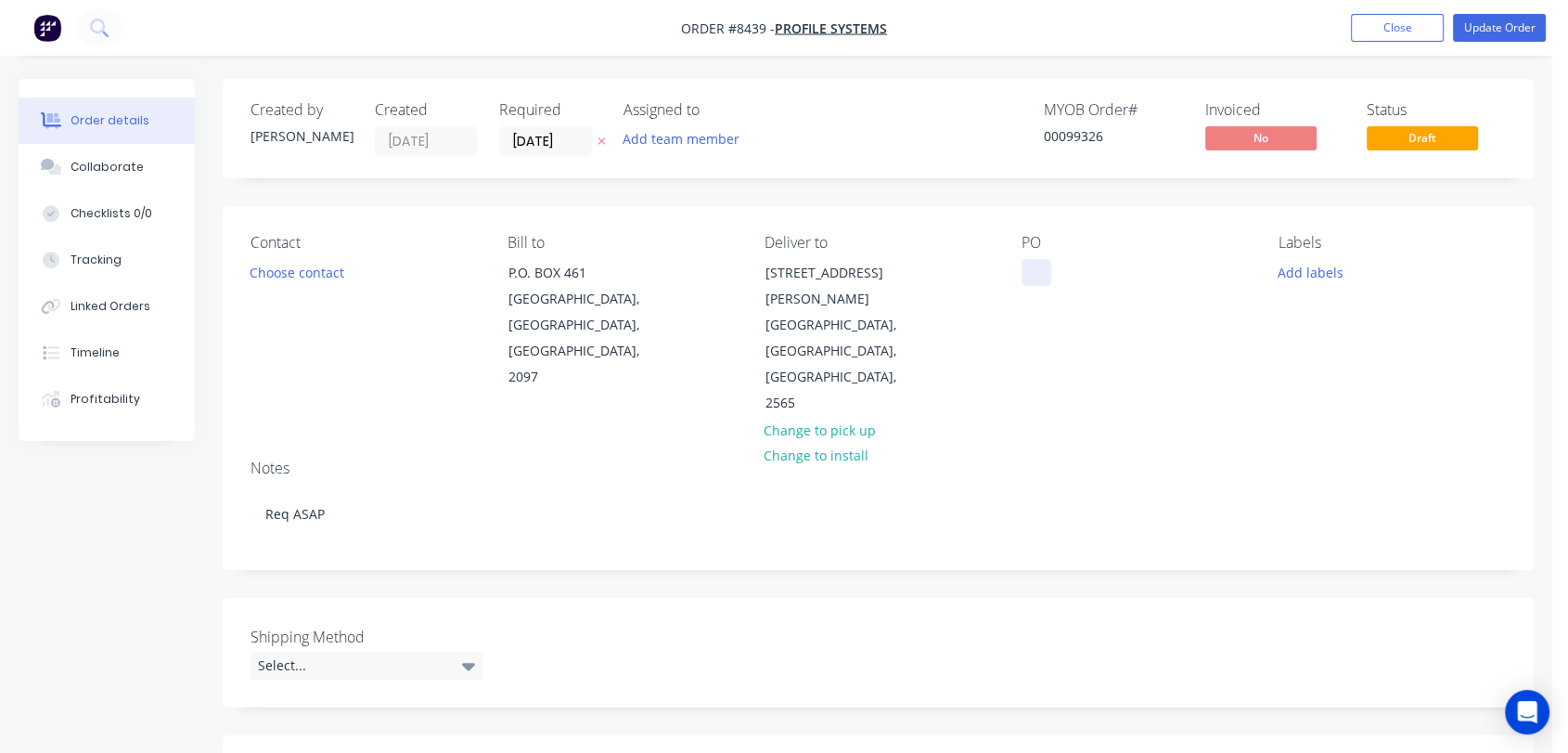
click at [1034, 274] on div at bounding box center [1036, 272] width 30 height 27
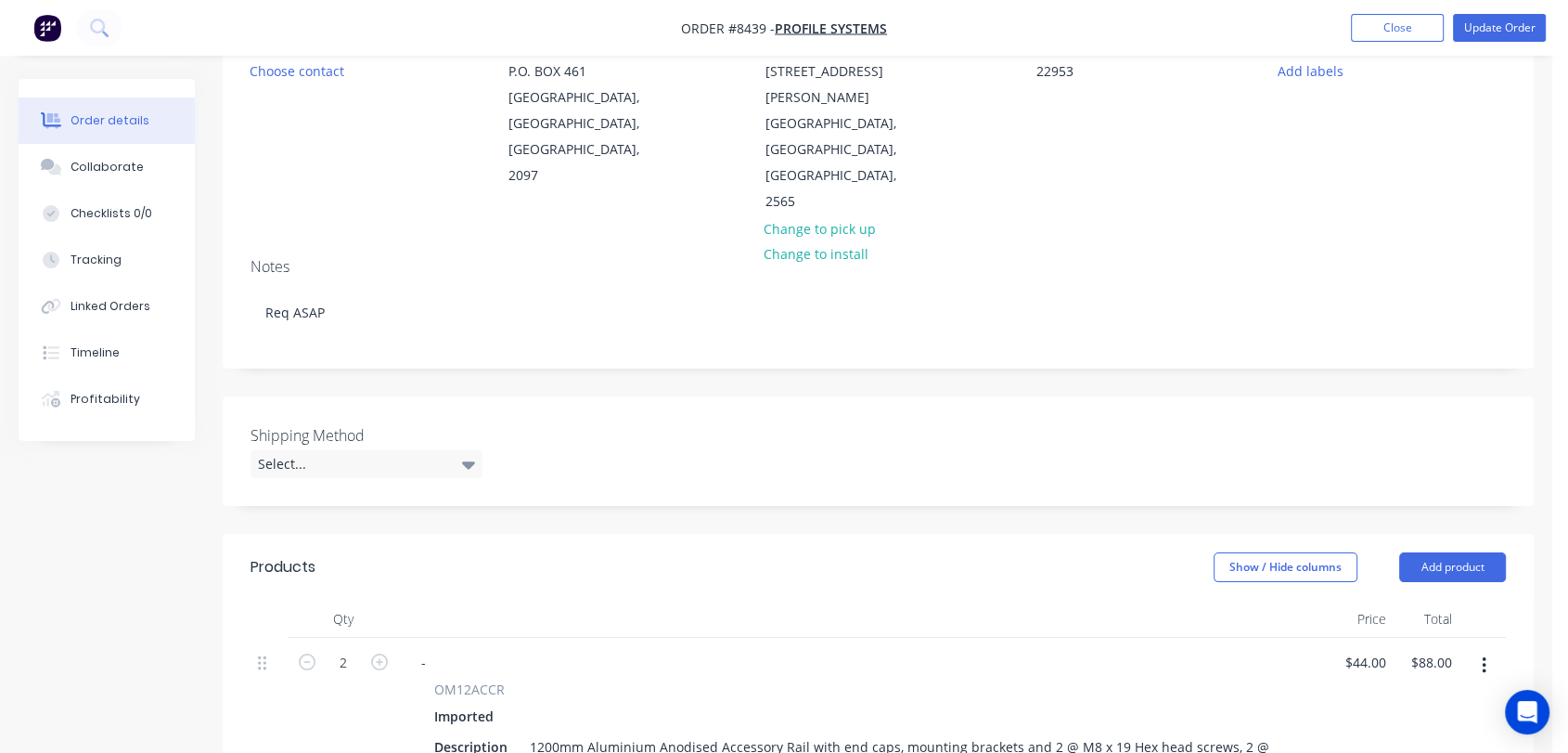
scroll to position [206, 0]
click at [319, 446] on div "Select..." at bounding box center [367, 460] width 232 height 28
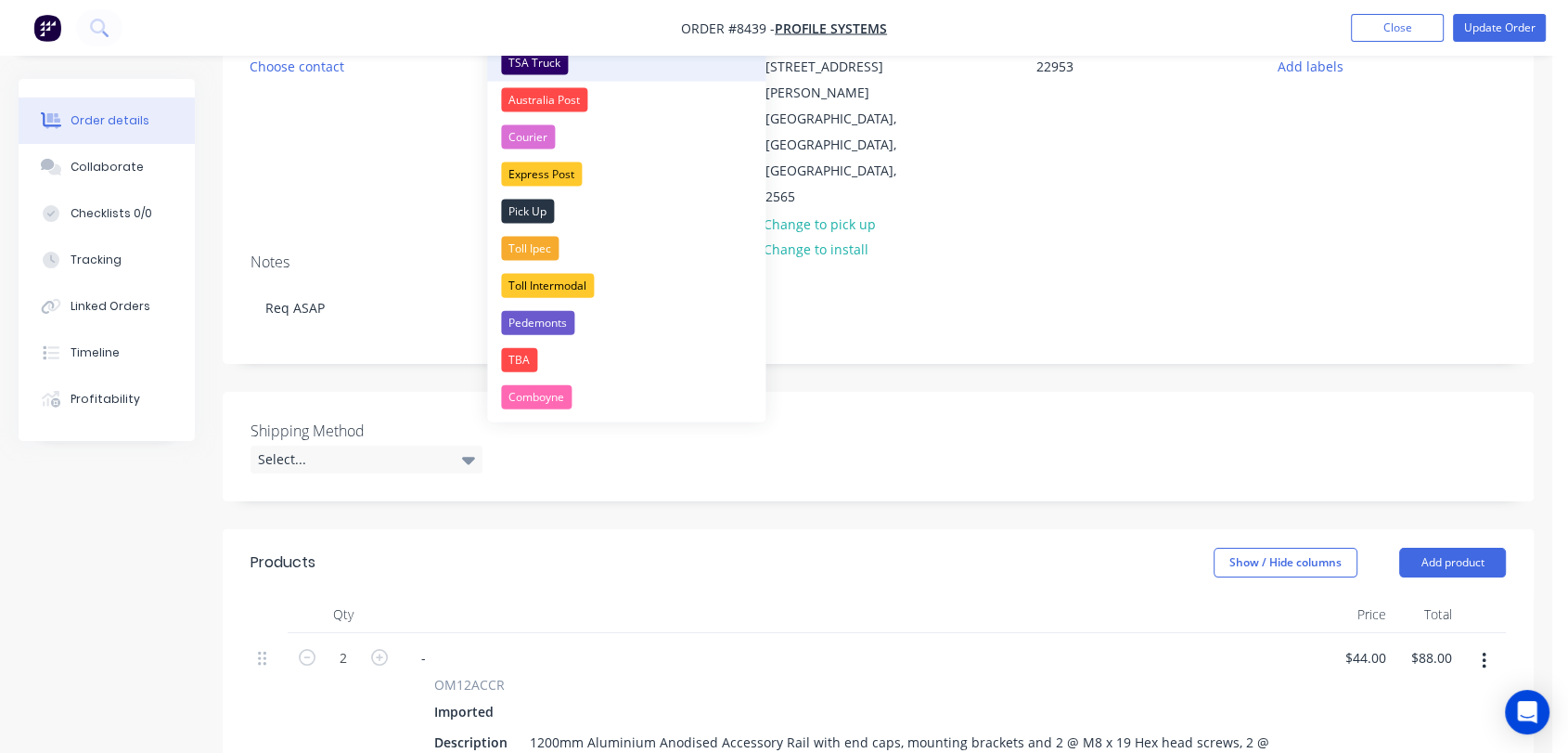
click at [547, 66] on div "TSA Truck" at bounding box center [534, 63] width 67 height 24
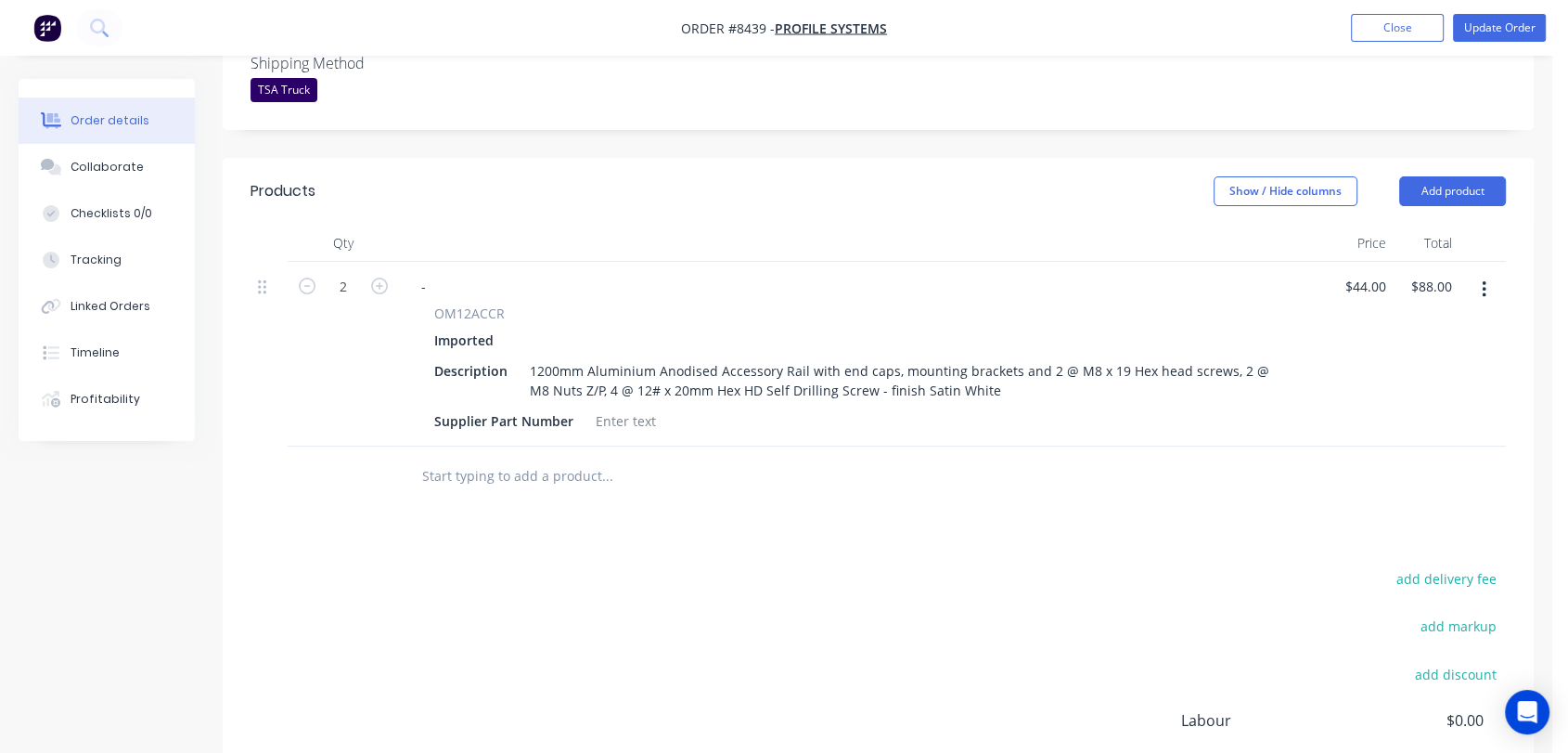
scroll to position [618, 0]
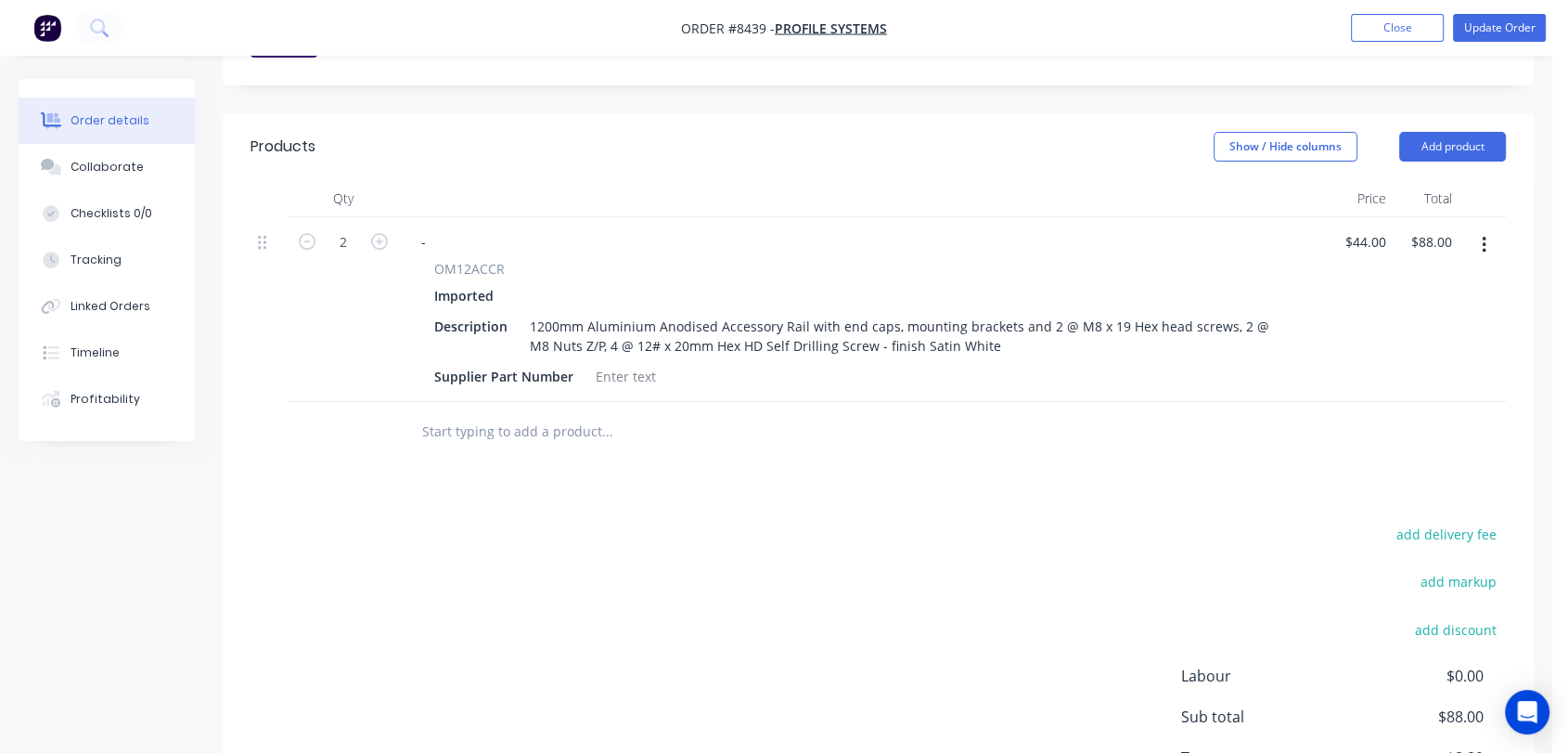
click at [508, 413] on input "text" at bounding box center [607, 431] width 371 height 37
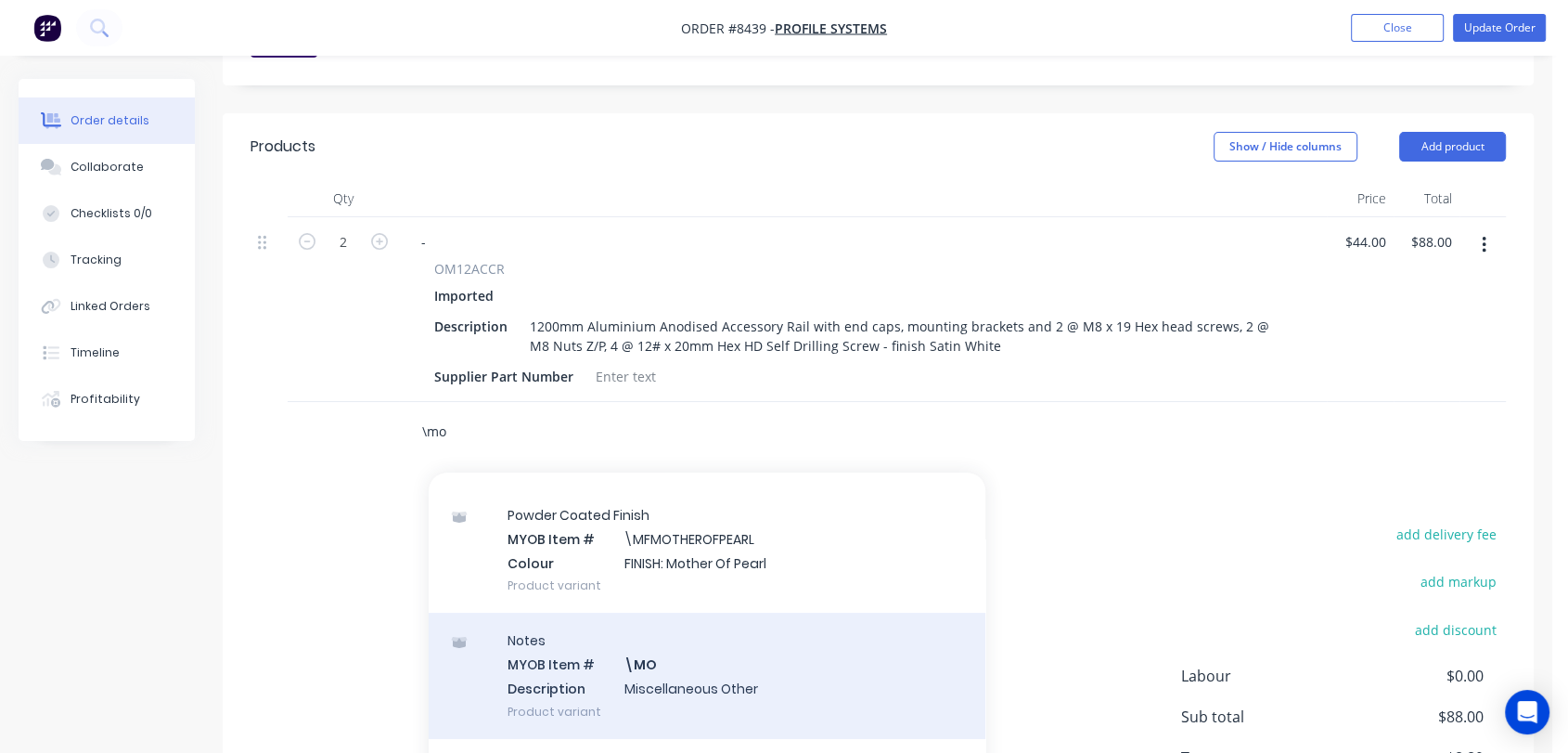
scroll to position [206, 0]
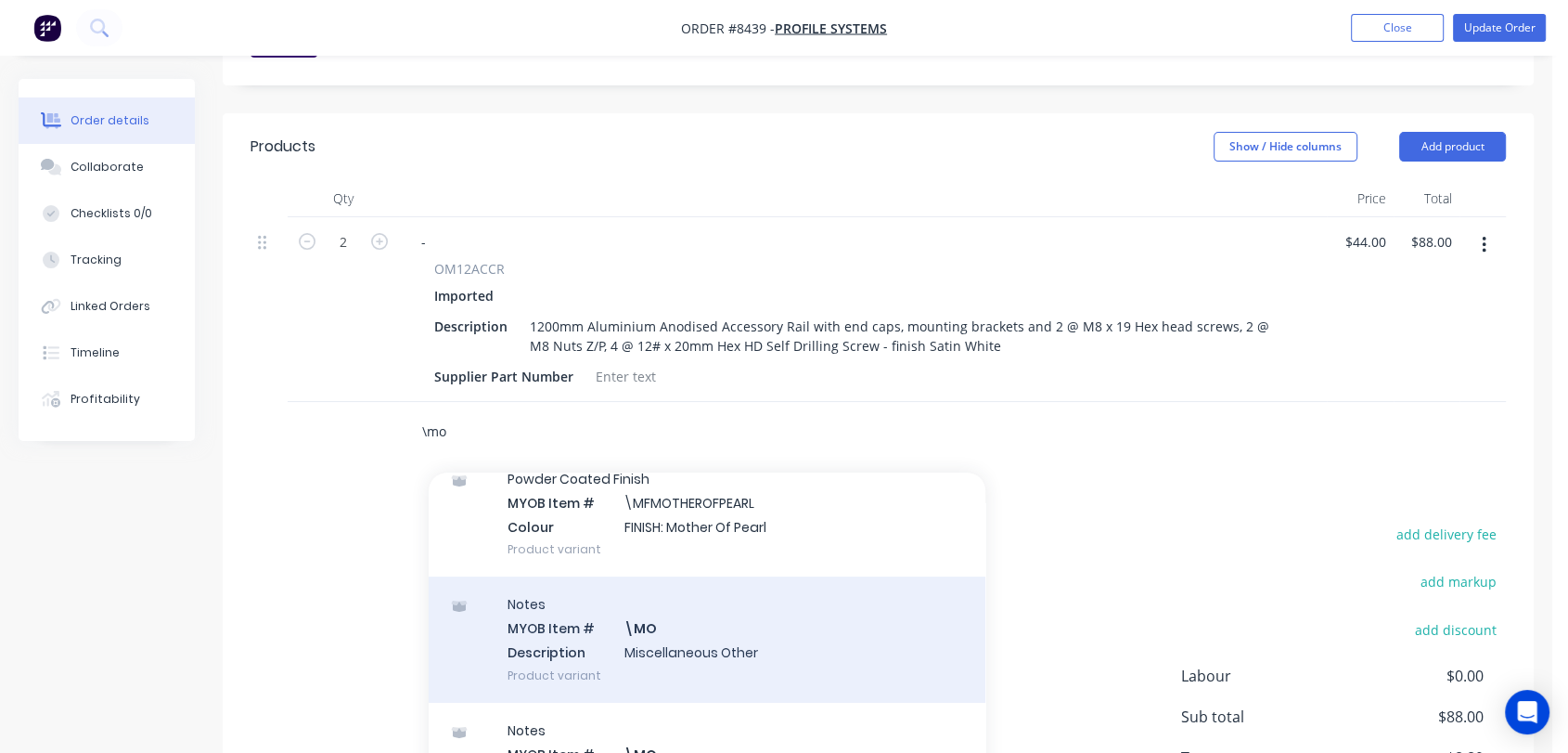
type input "\mo"
click at [672, 592] on div "Notes MYOB Item # \MO Description Miscellaneous Other Product variant" at bounding box center [707, 639] width 557 height 125
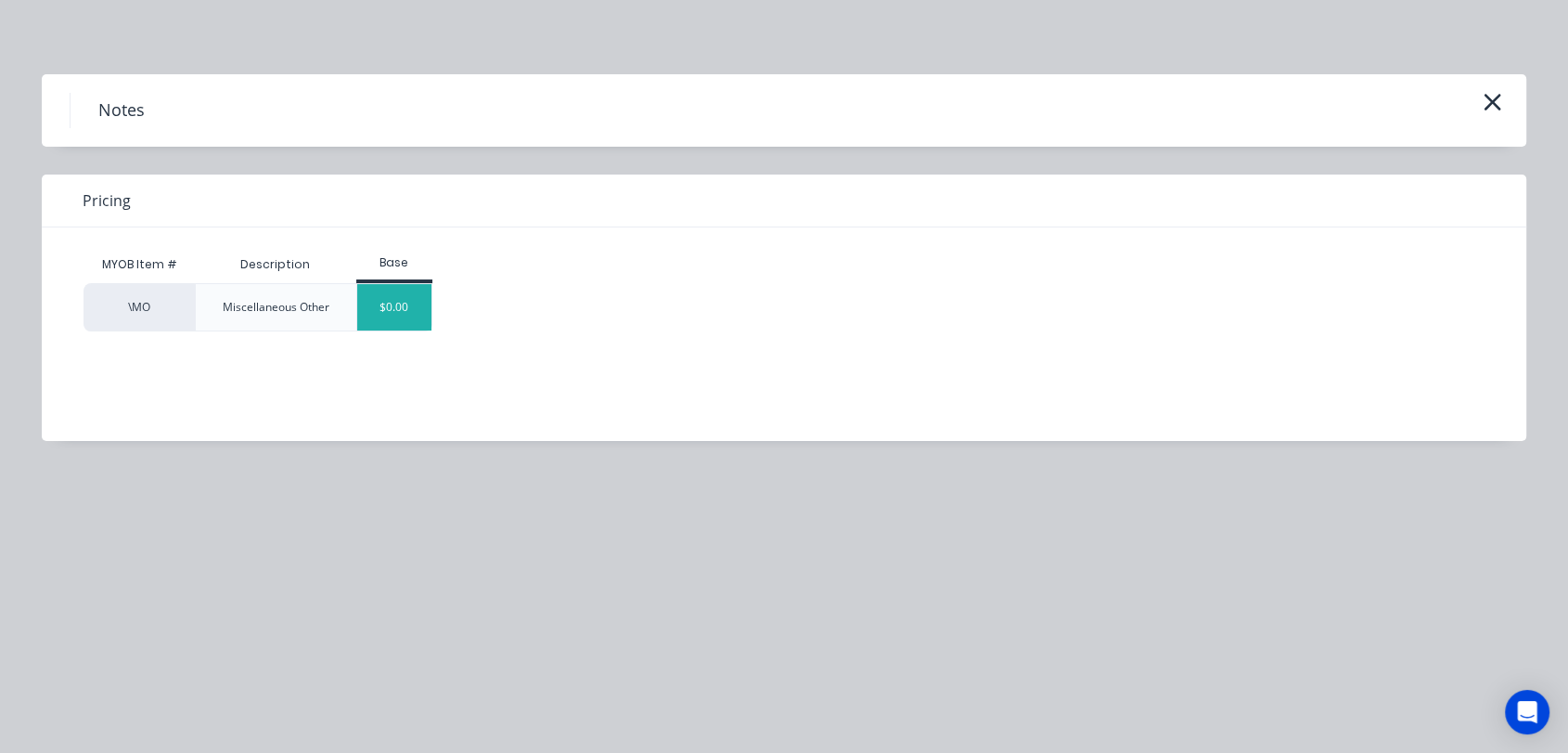
click at [395, 304] on div "$0.00" at bounding box center [395, 307] width 75 height 46
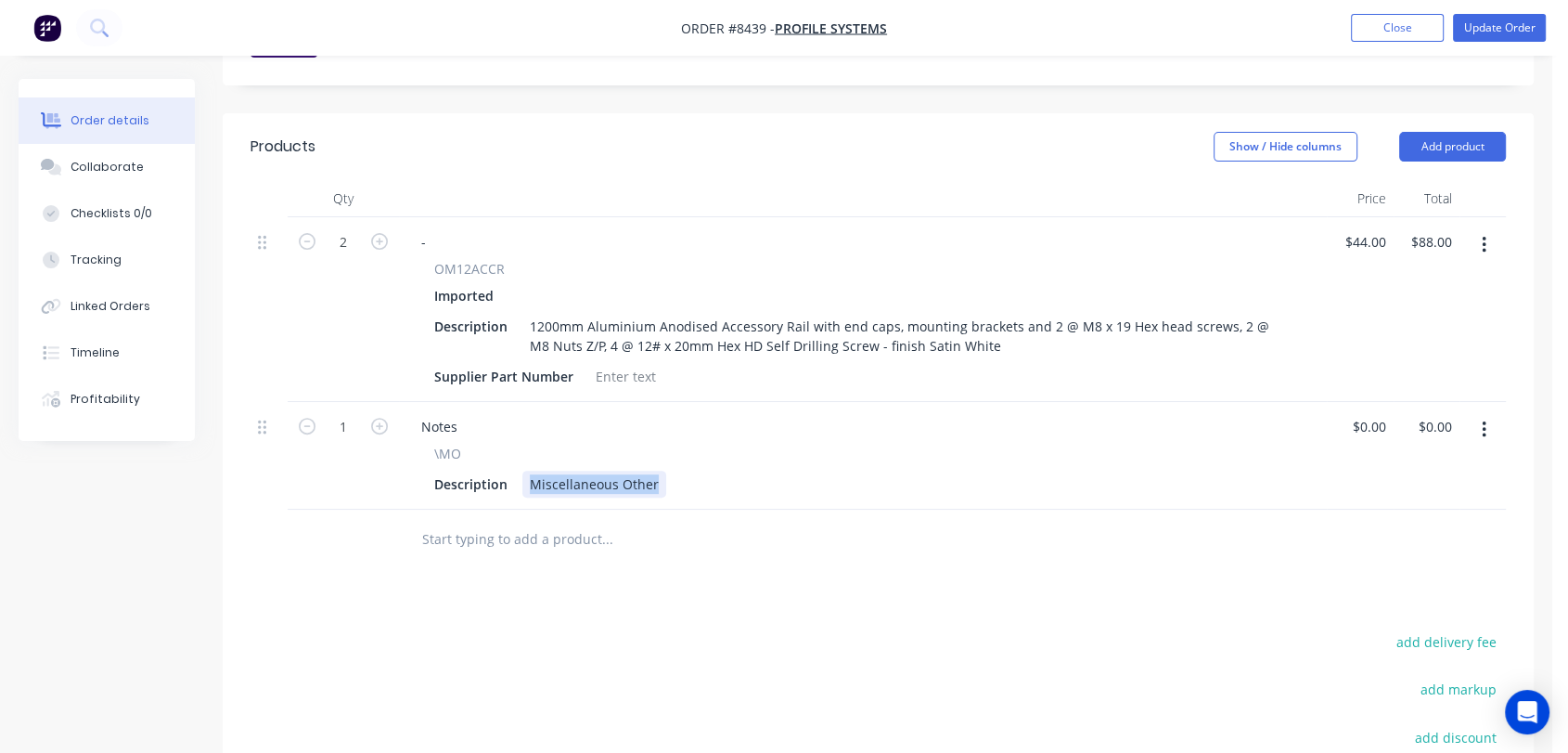
drag, startPoint x: 538, startPoint y: 429, endPoint x: 728, endPoint y: 451, distance: 191.3
click at [728, 451] on div "Notes \MO Description Miscellaneous Other" at bounding box center [862, 456] width 928 height 108
type input "$0.00"
click at [145, 164] on button "Collaborate" at bounding box center [107, 167] width 176 height 46
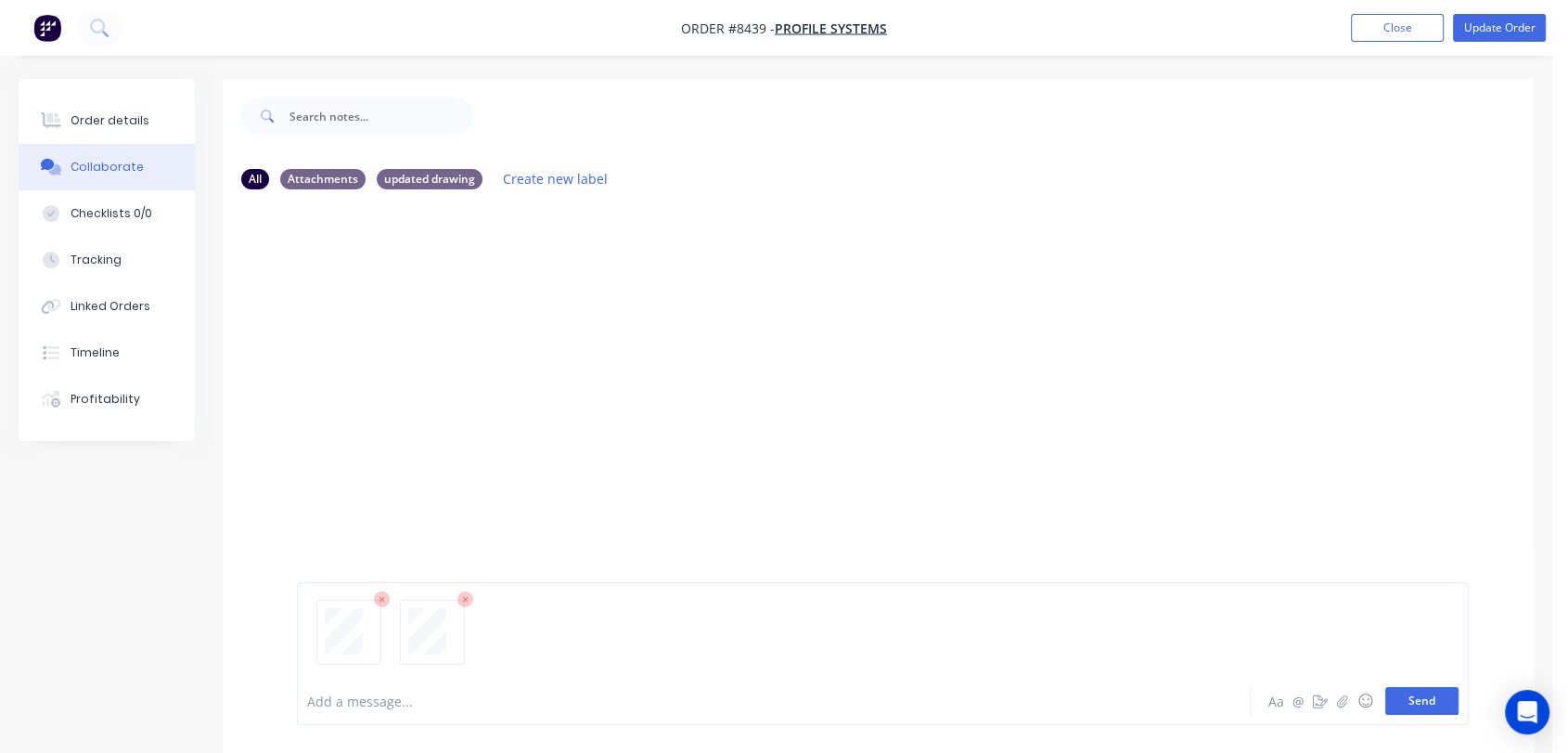
click at [1400, 700] on button "Send" at bounding box center [1421, 701] width 73 height 28
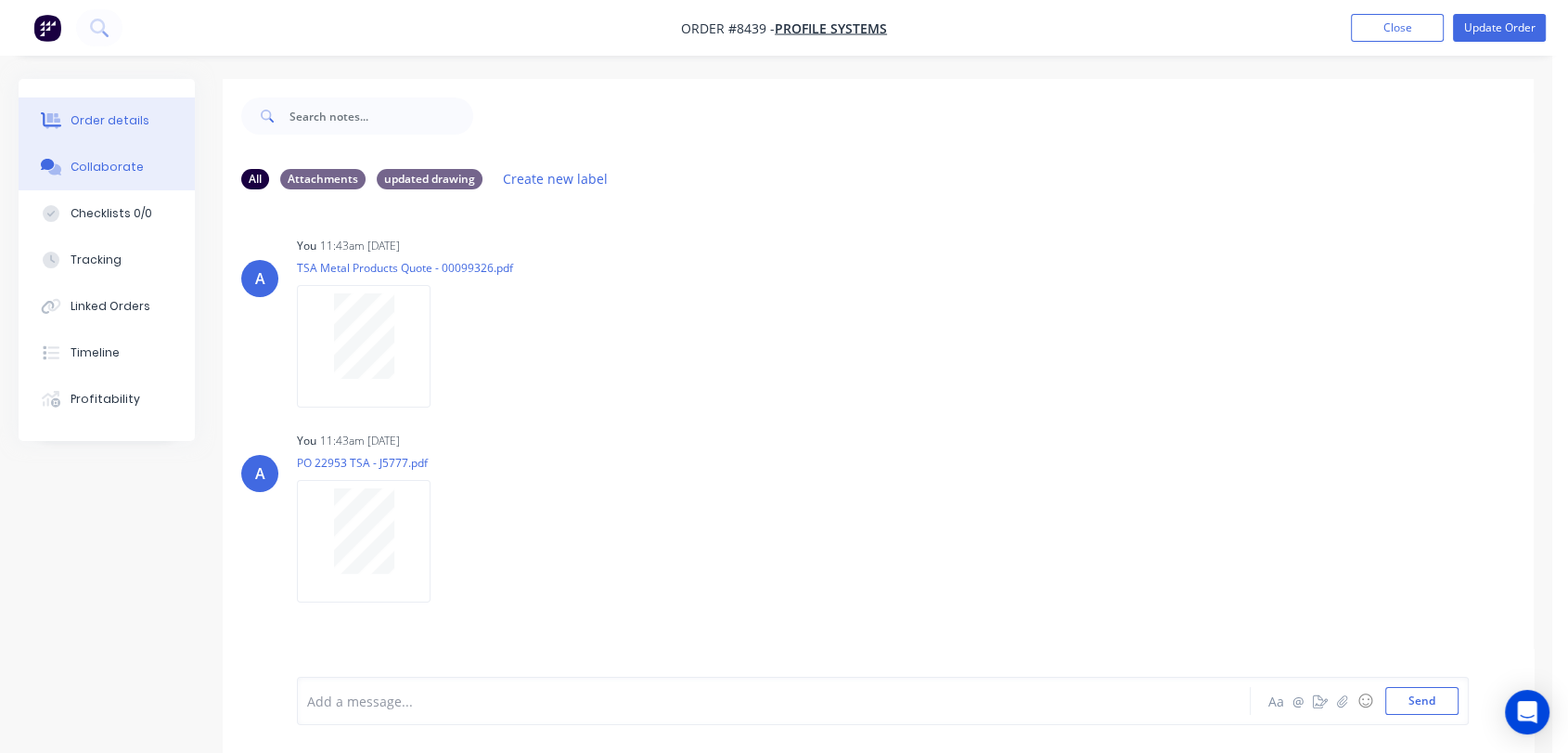
click at [128, 104] on button "Order details" at bounding box center [107, 121] width 176 height 46
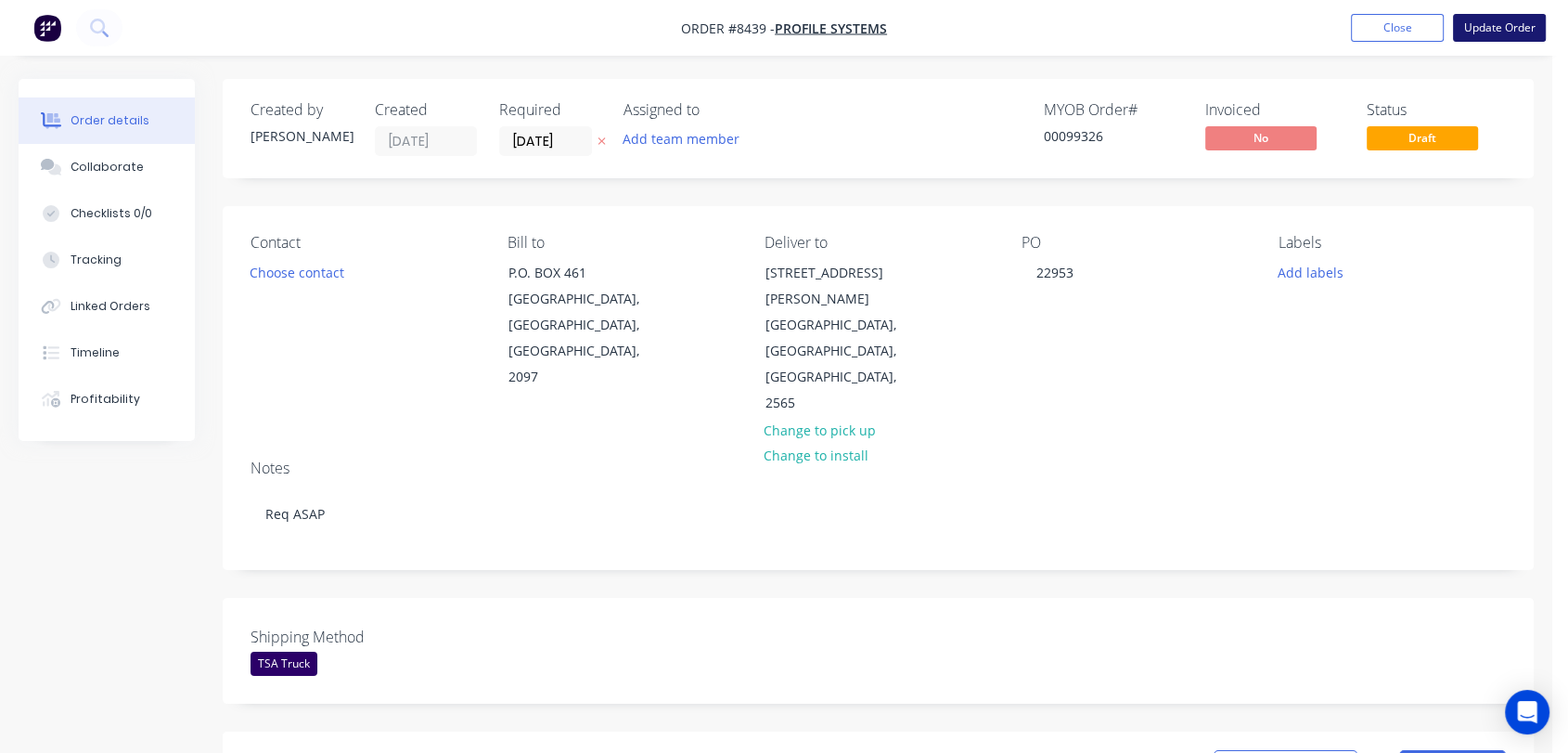
click at [1503, 29] on button "Update Order" at bounding box center [1499, 28] width 93 height 28
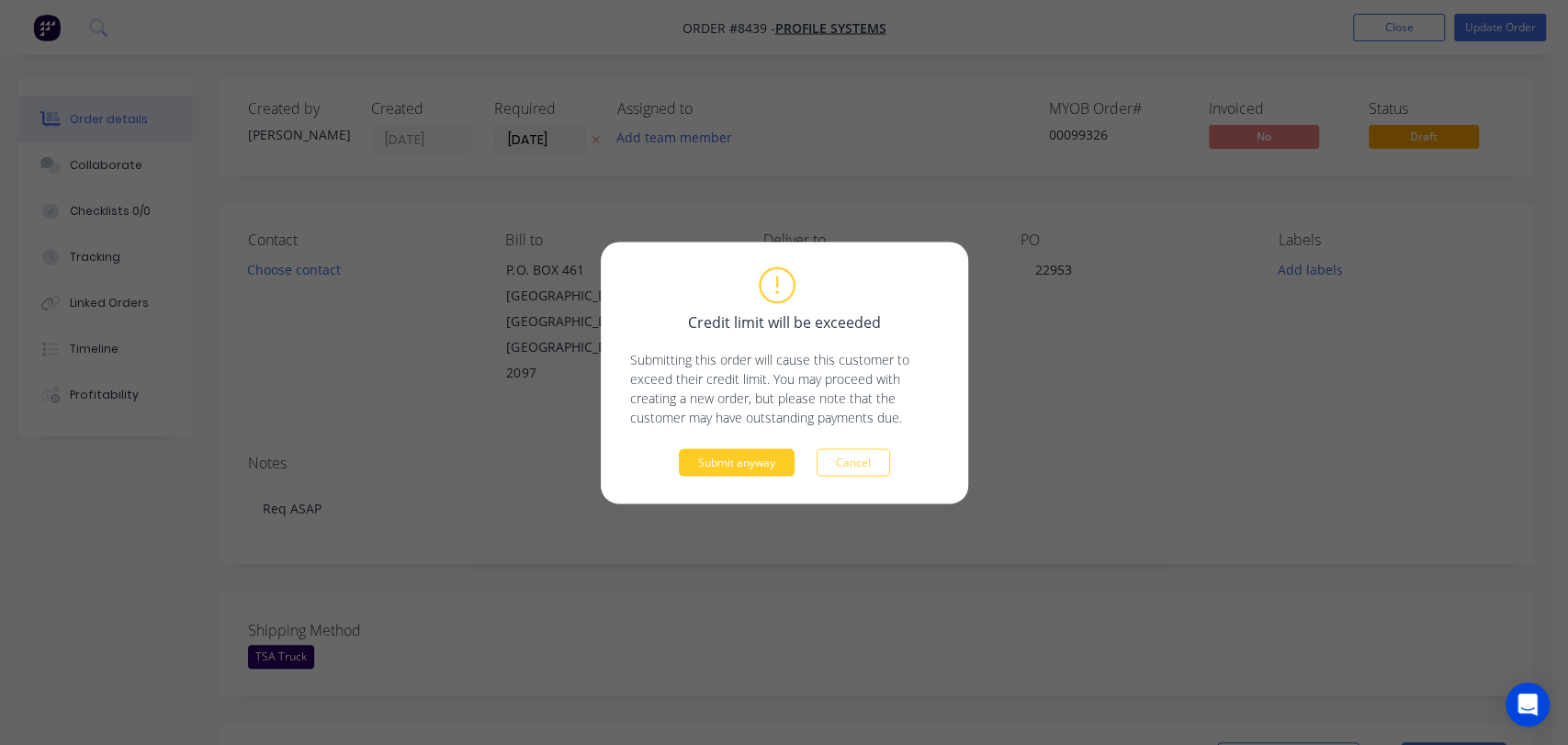
click at [734, 462] on button "Submit anyway" at bounding box center [736, 462] width 116 height 28
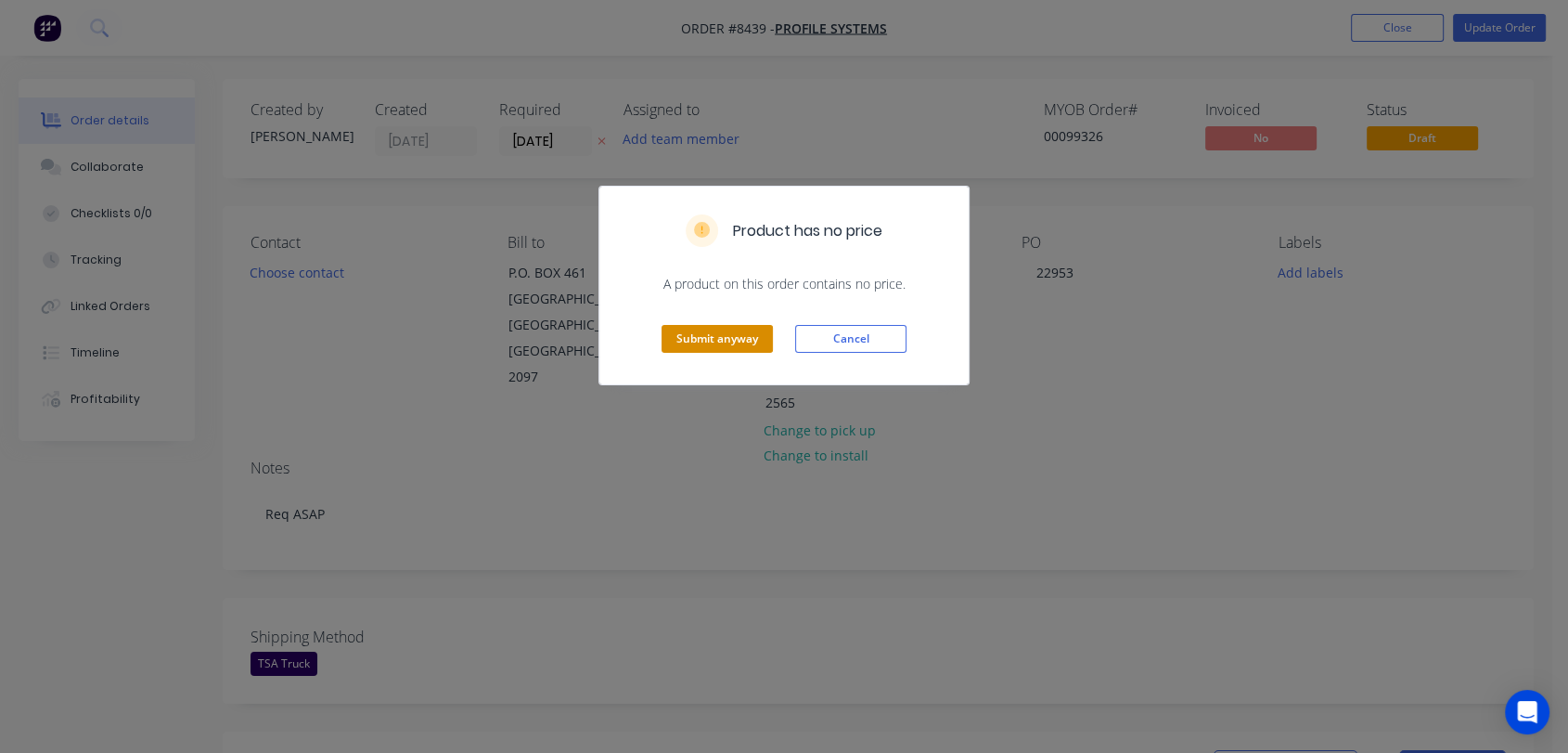
click at [731, 341] on button "Submit anyway" at bounding box center [717, 339] width 111 height 28
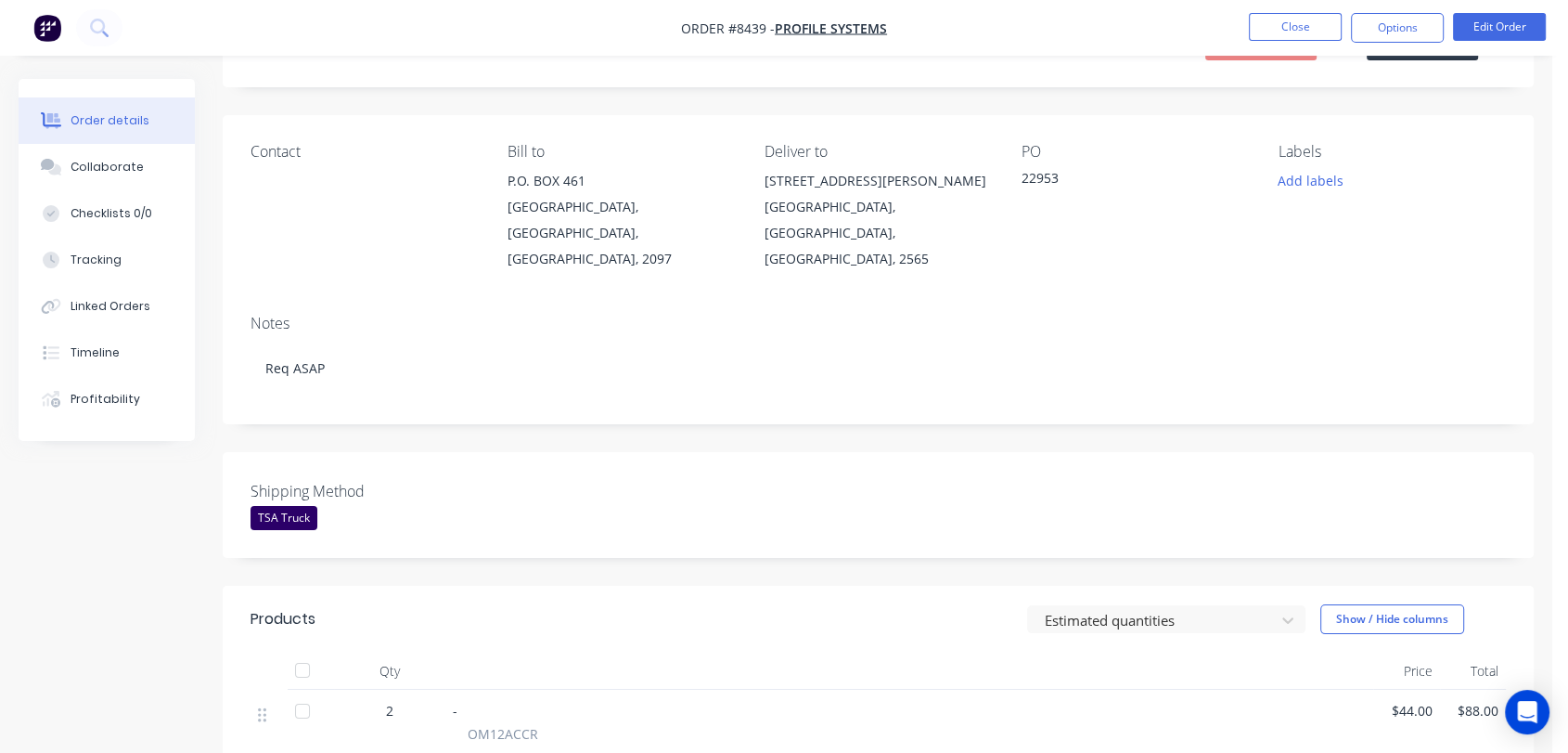
scroll to position [515, 0]
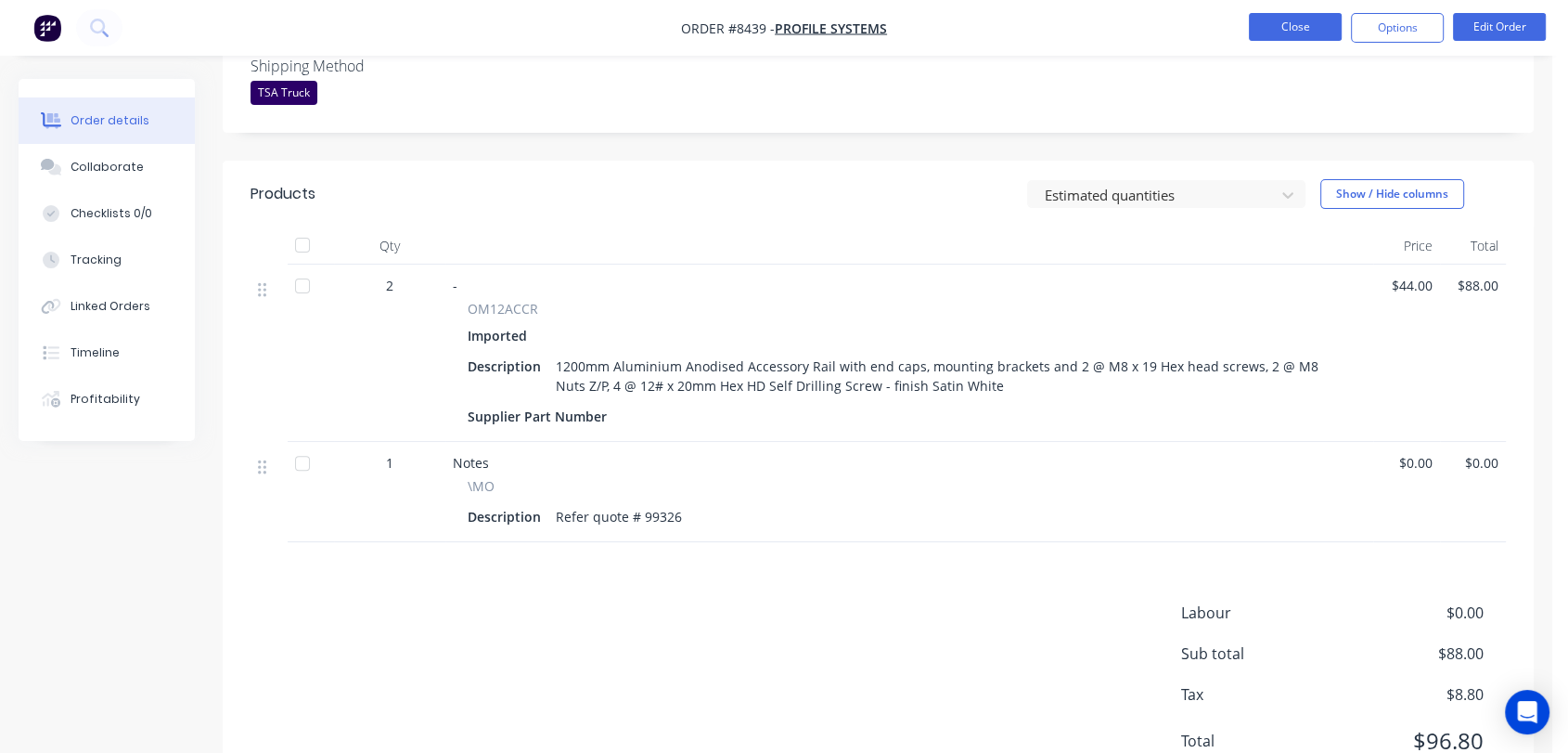
click at [1314, 30] on button "Close" at bounding box center [1295, 27] width 93 height 28
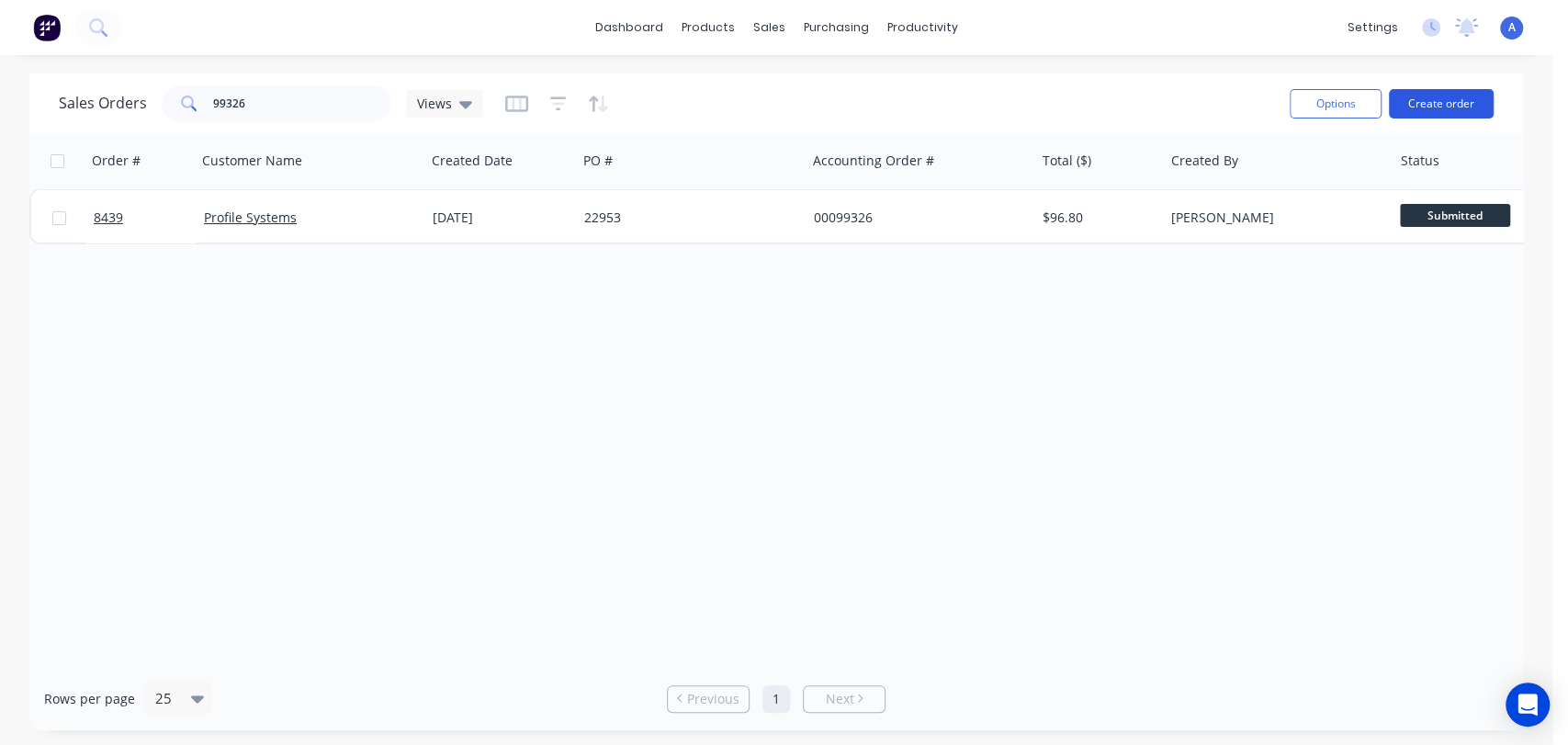
click at [1450, 106] on button "Create order" at bounding box center [1441, 104] width 105 height 30
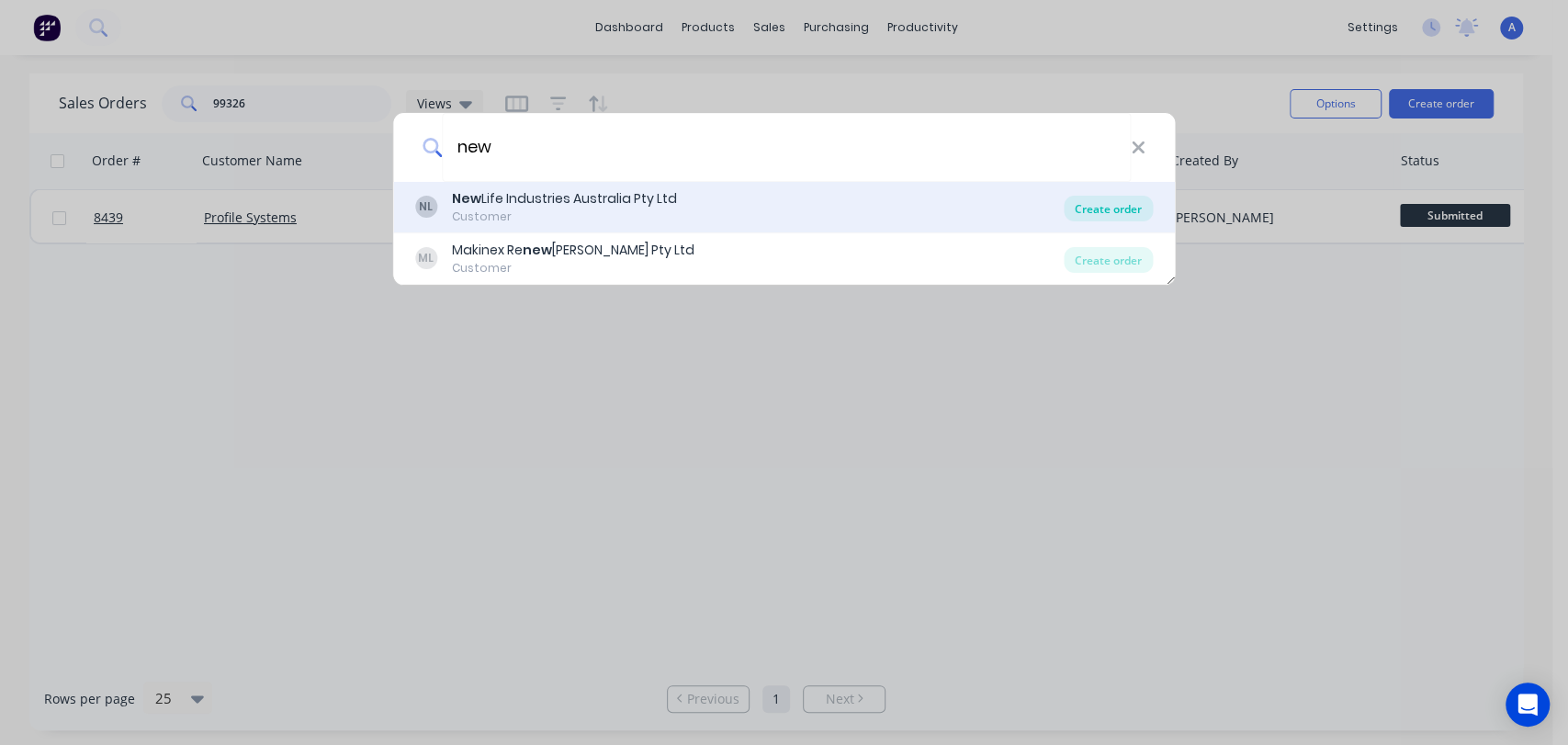
type input "new"
click at [1106, 196] on div "Create order" at bounding box center [1108, 209] width 89 height 26
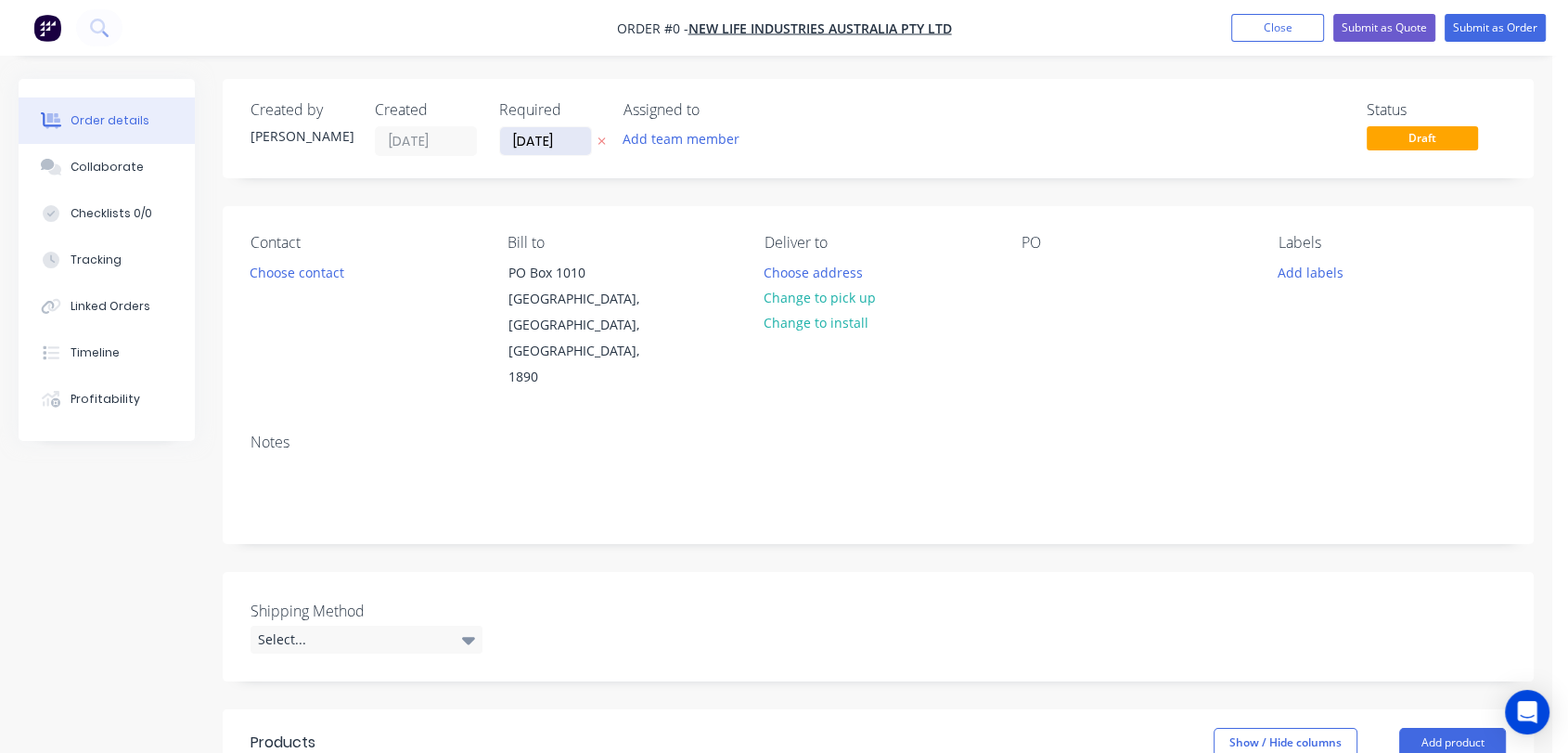
click at [554, 133] on input "10/10/25" at bounding box center [546, 141] width 91 height 28
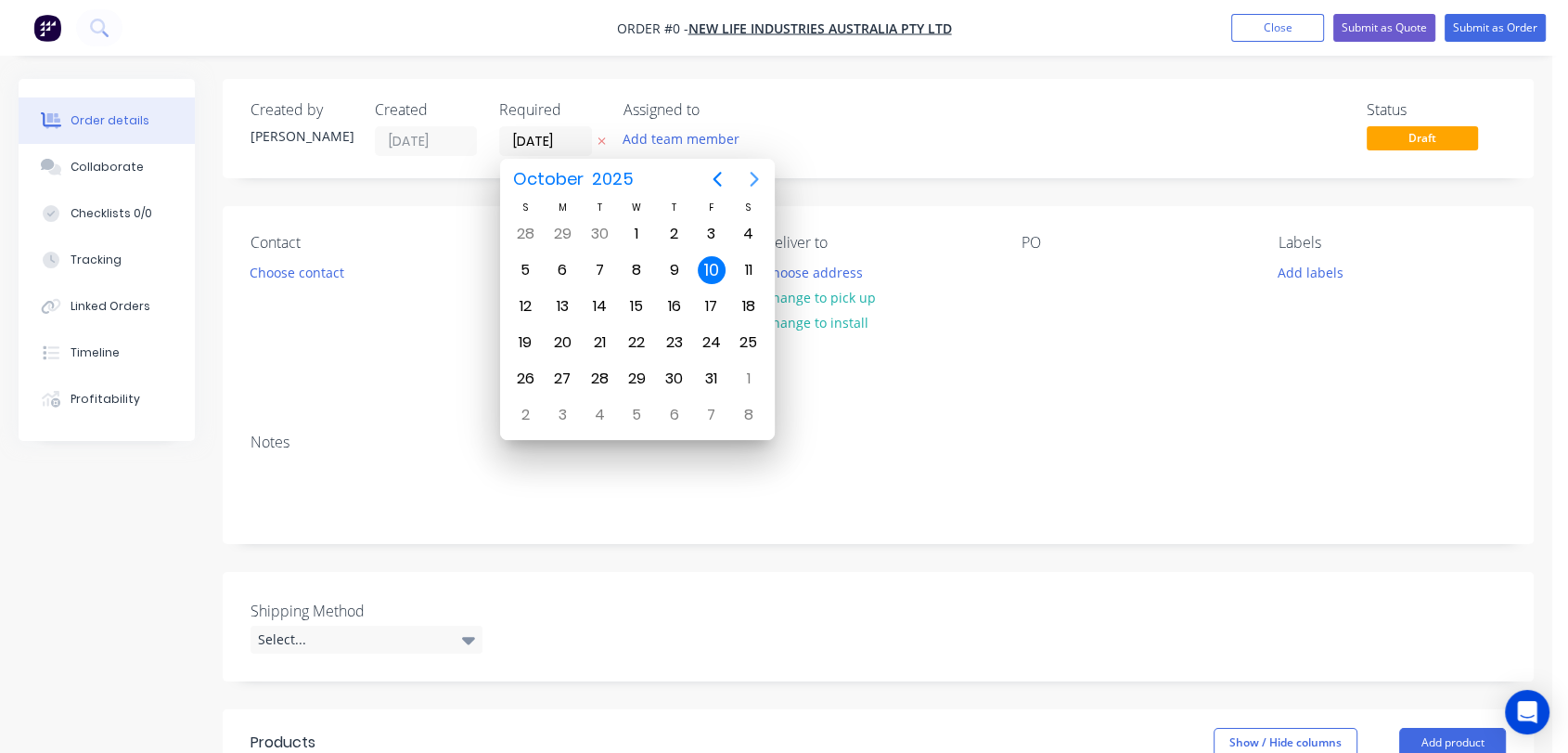
click at [751, 173] on icon "Next page" at bounding box center [754, 179] width 8 height 15
click at [644, 366] on div "31" at bounding box center [637, 379] width 28 height 28
type input "31/12/25"
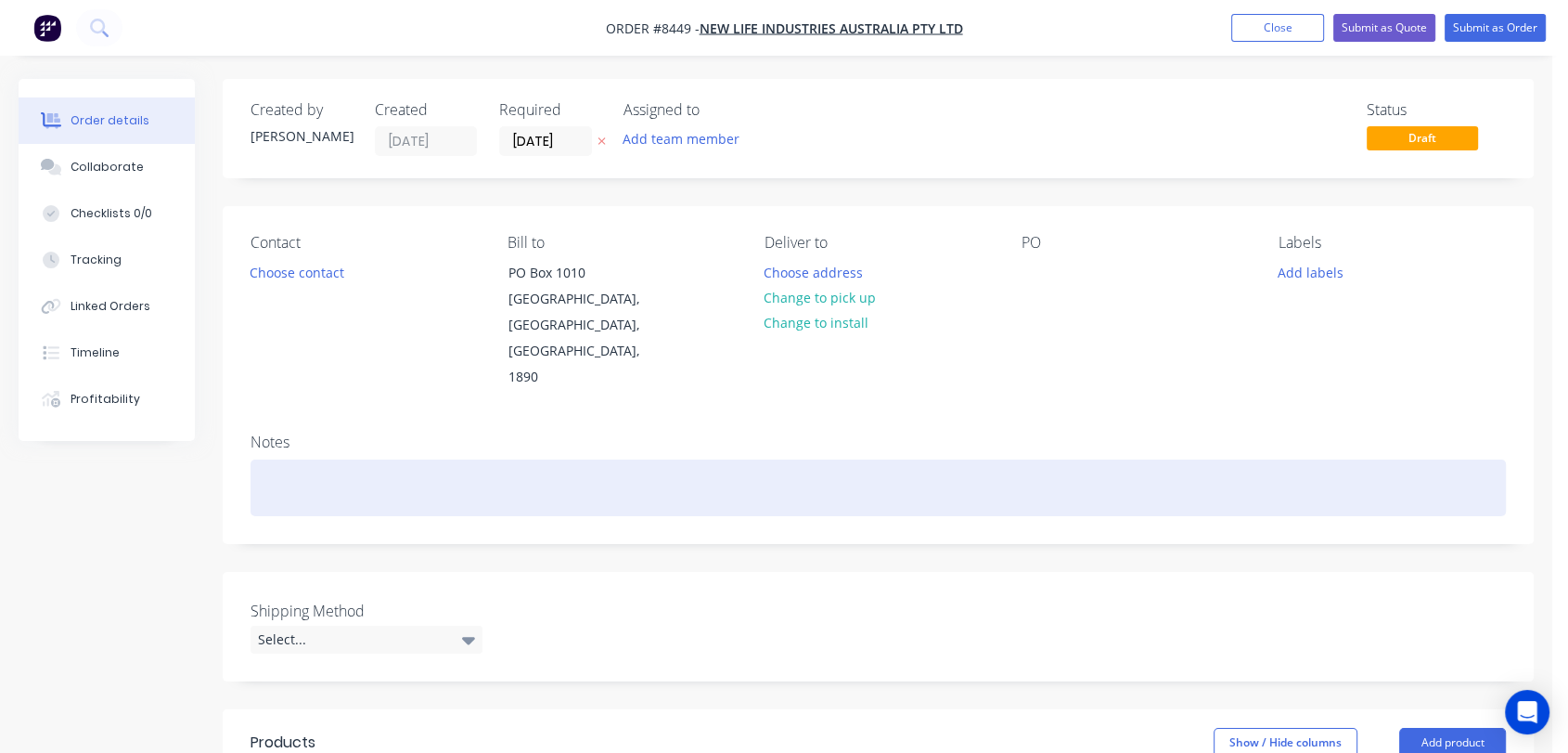
click at [301, 460] on div at bounding box center [878, 488] width 1255 height 57
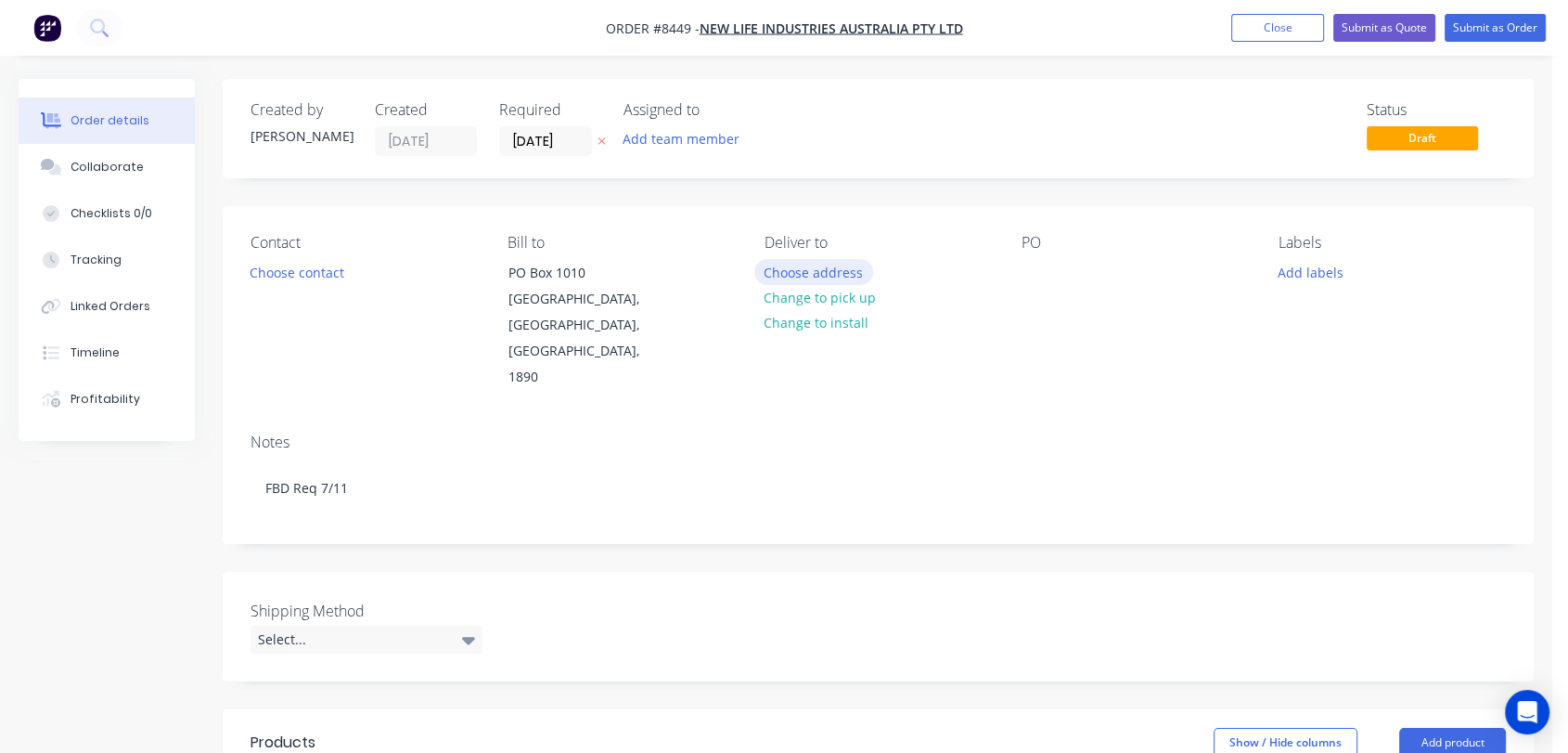
click at [830, 269] on button "Choose address" at bounding box center [813, 271] width 119 height 25
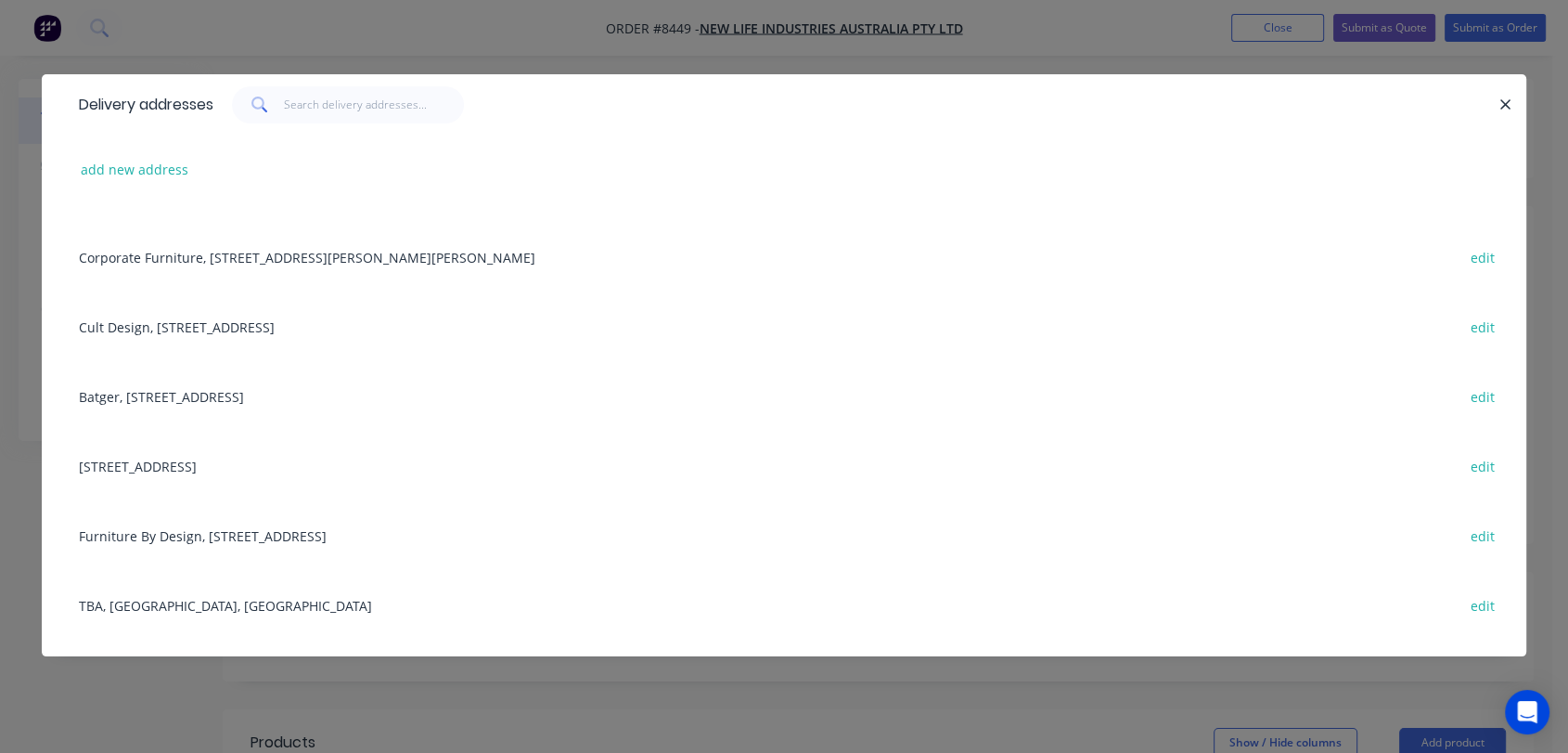
scroll to position [309, 0]
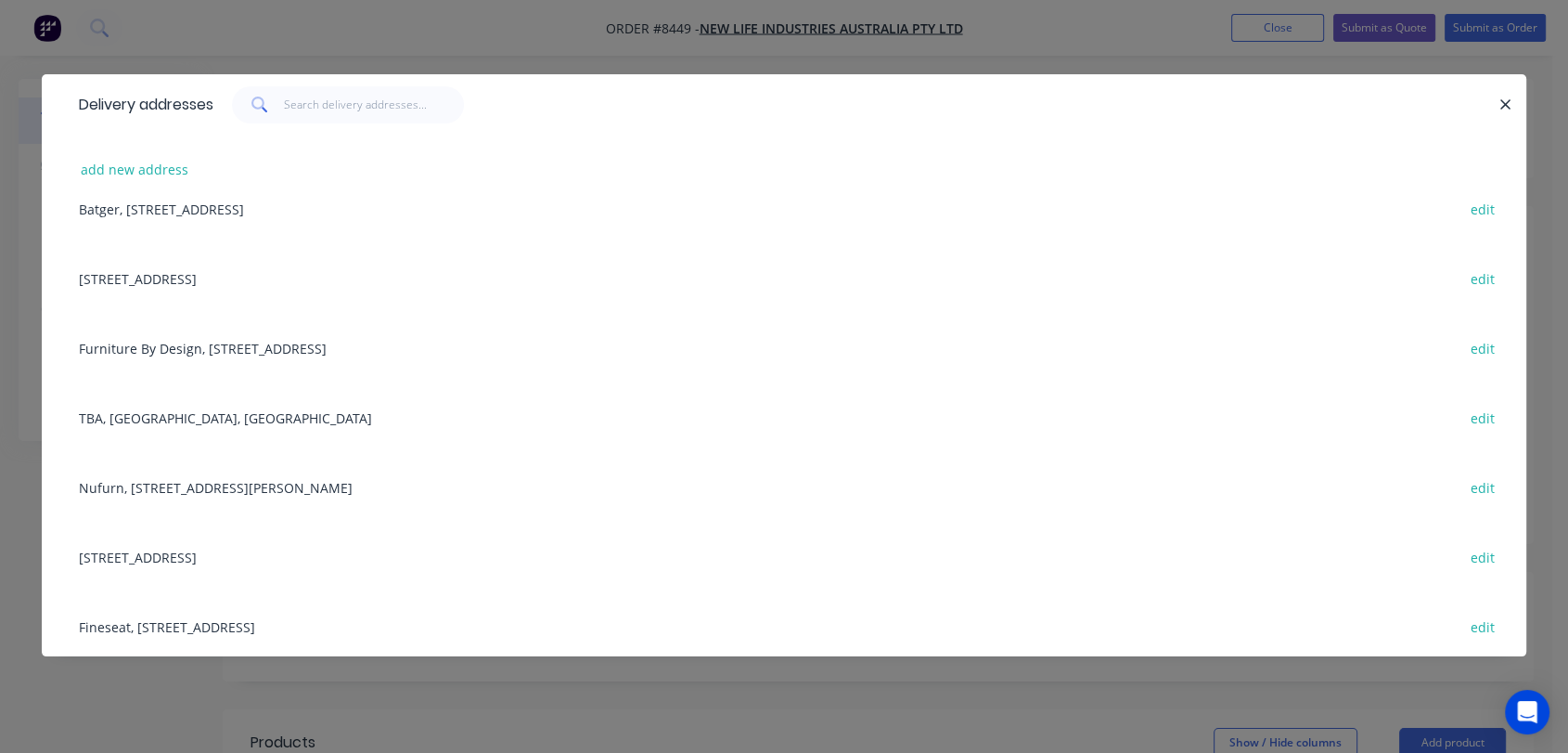
click at [278, 345] on div "Furniture By Design, Unit 5, 86 Gow St, Padstow, New South Wales, Australia, 22…" at bounding box center [784, 348] width 1429 height 70
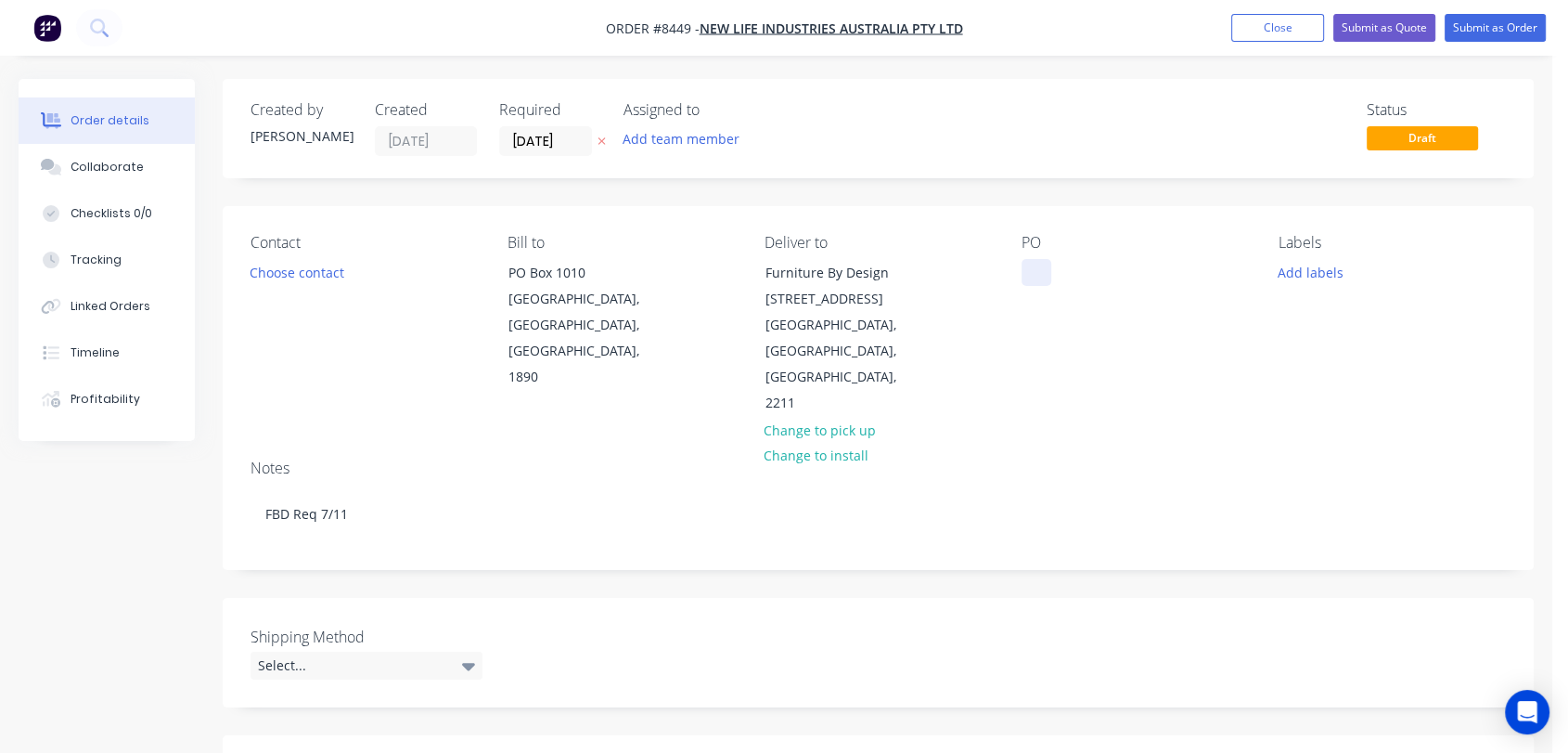
click at [1034, 267] on div at bounding box center [1036, 272] width 30 height 27
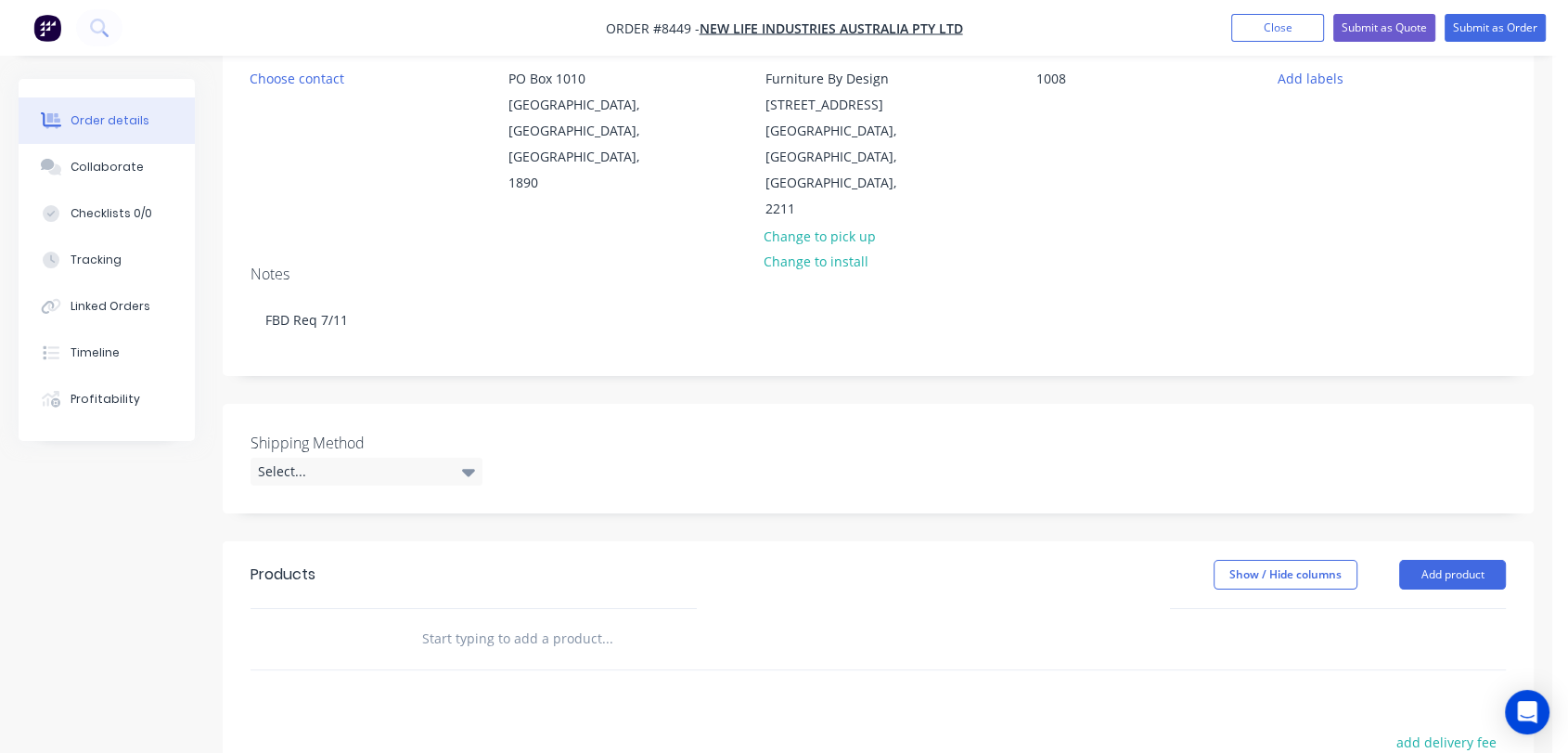
scroll to position [206, 0]
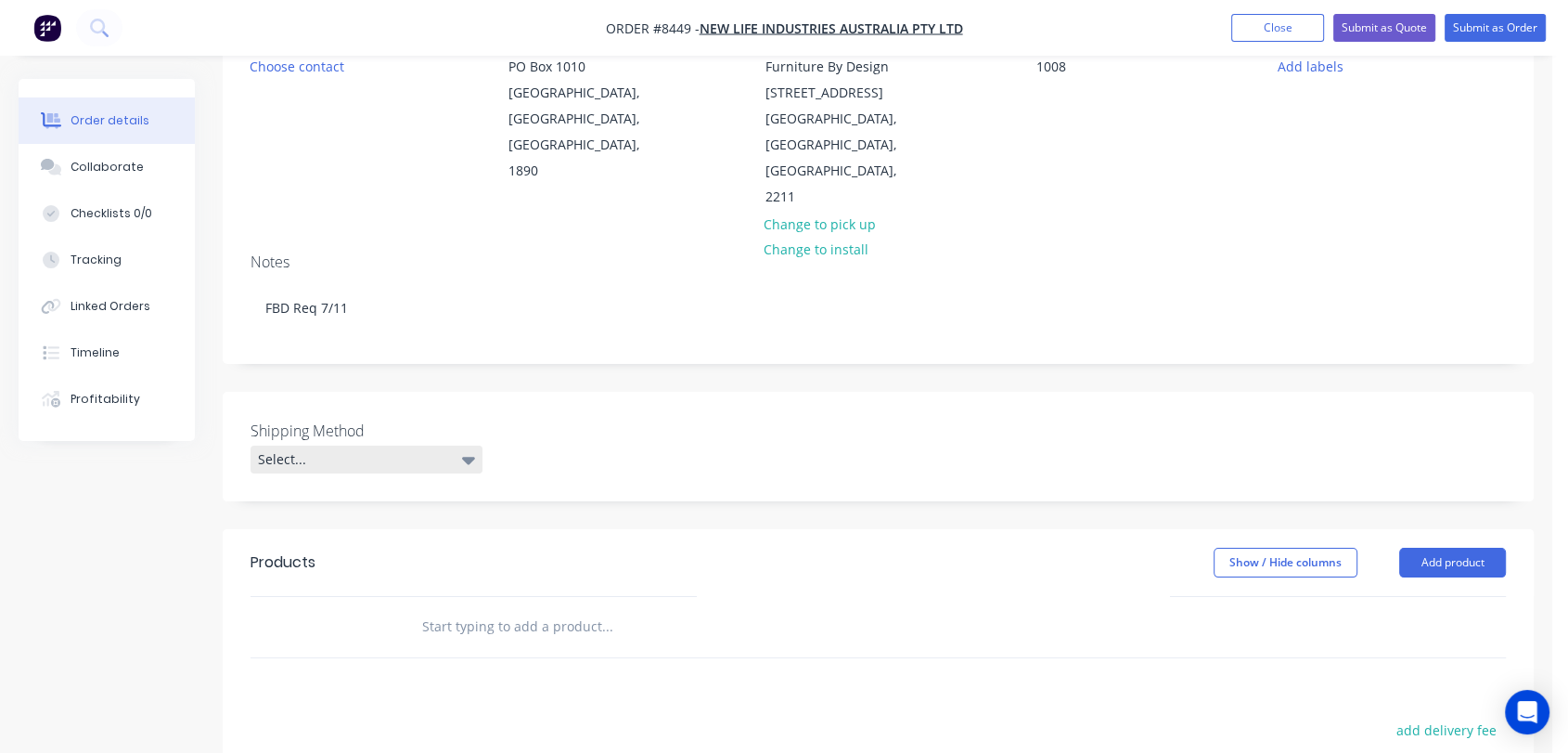
click at [357, 446] on div "Select..." at bounding box center [367, 460] width 232 height 28
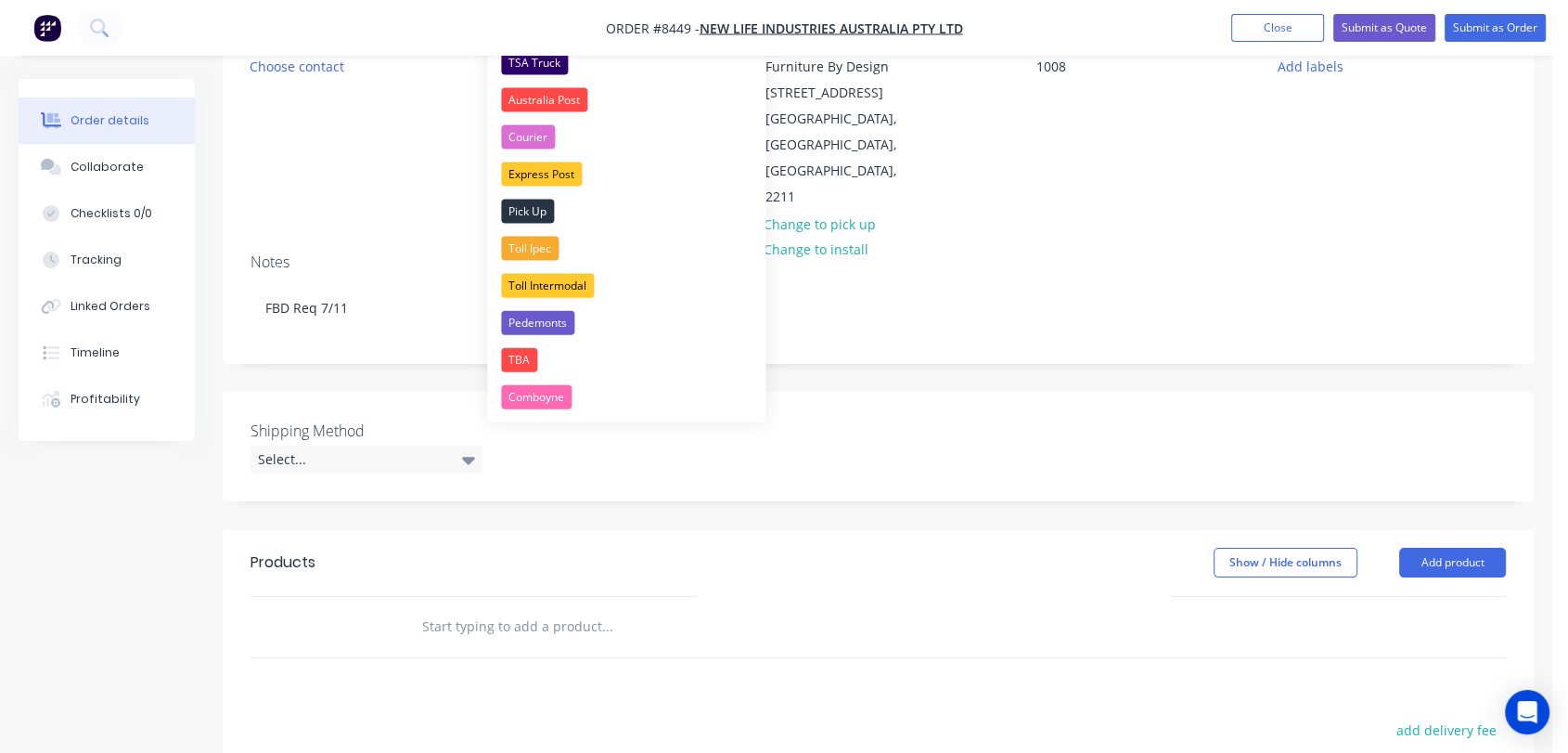
click at [527, 54] on nav "Order #8449 - New Life Industries Australia Pty Ltd Add product Close Submit as…" at bounding box center [784, 28] width 1568 height 56
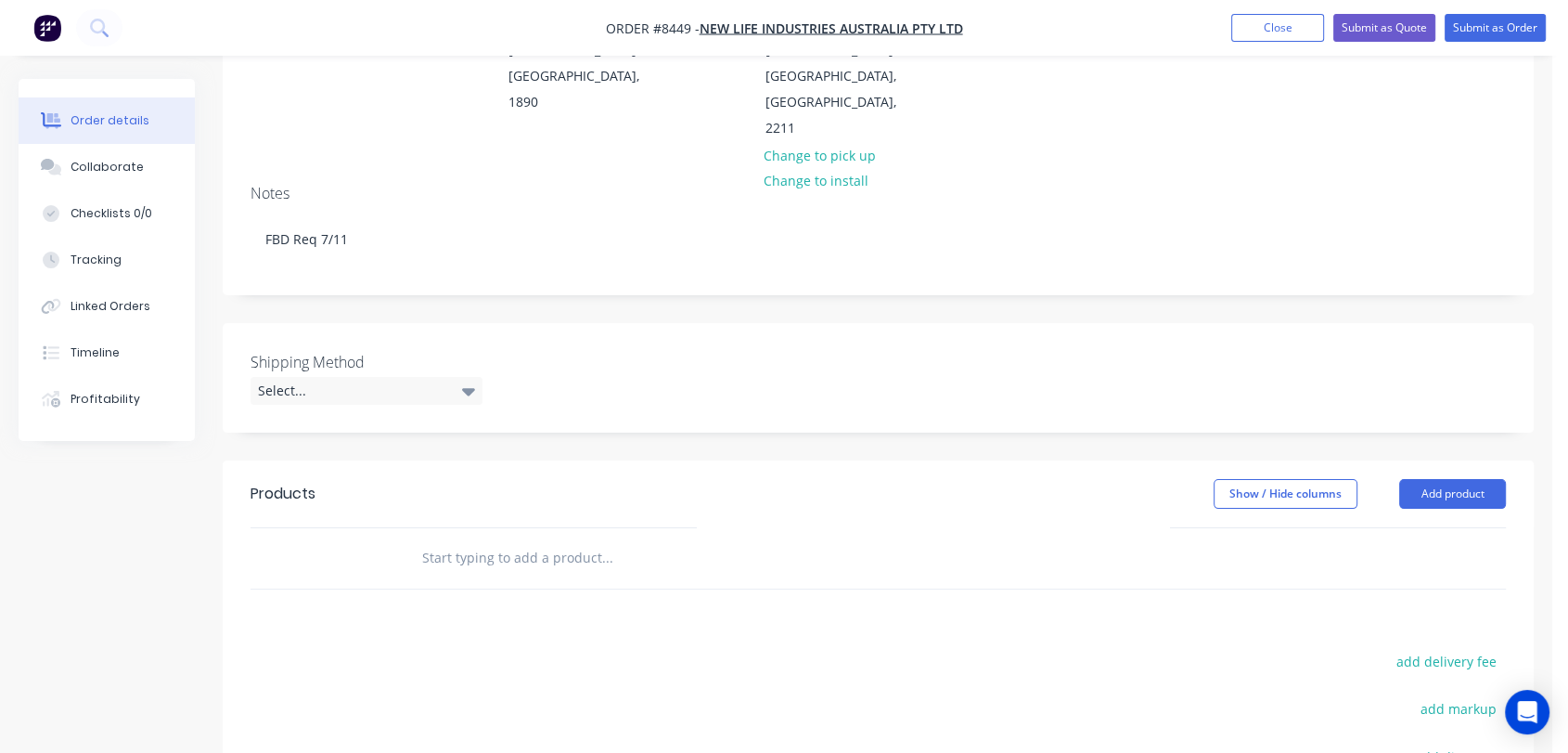
scroll to position [309, 0]
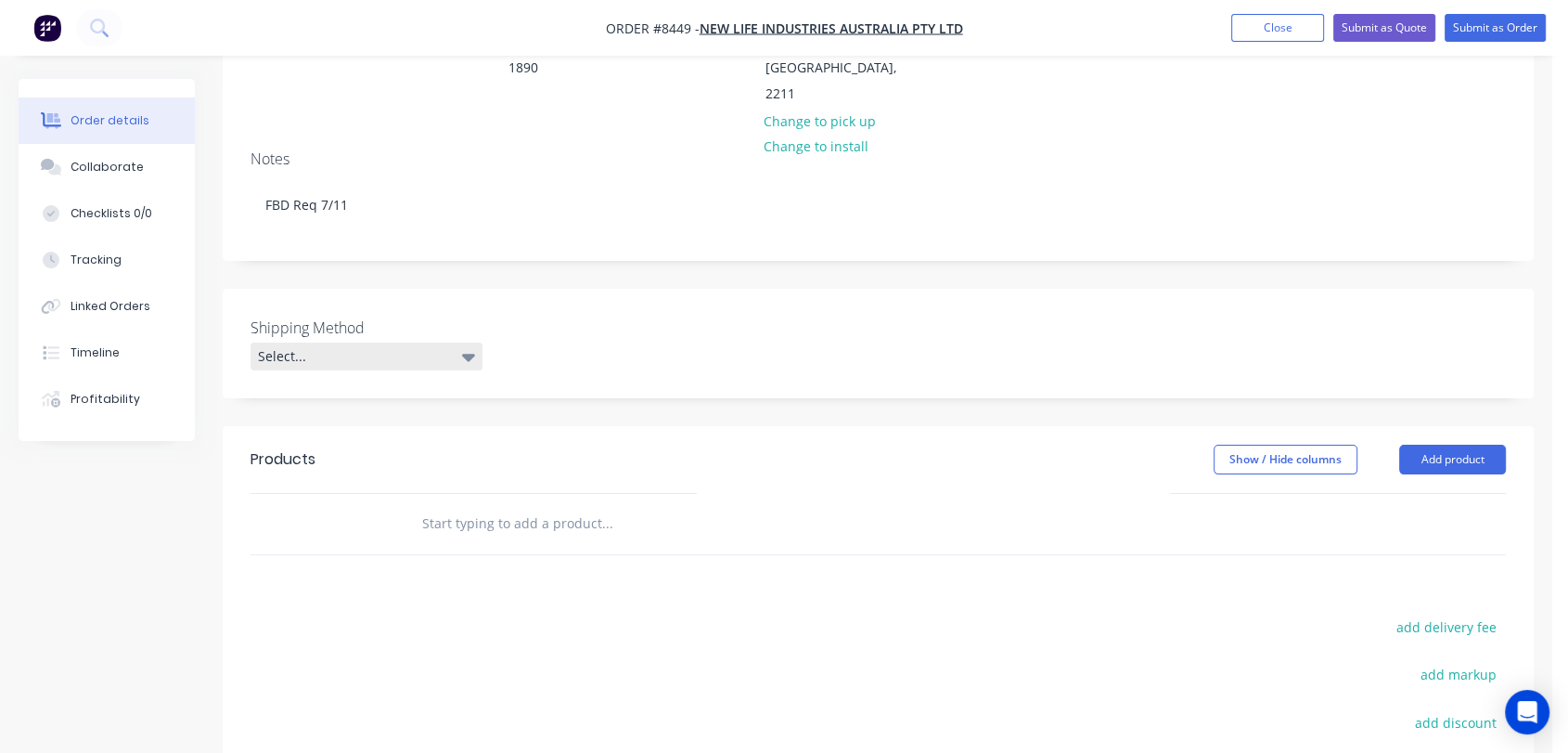
click at [319, 343] on div "Select..." at bounding box center [367, 357] width 232 height 28
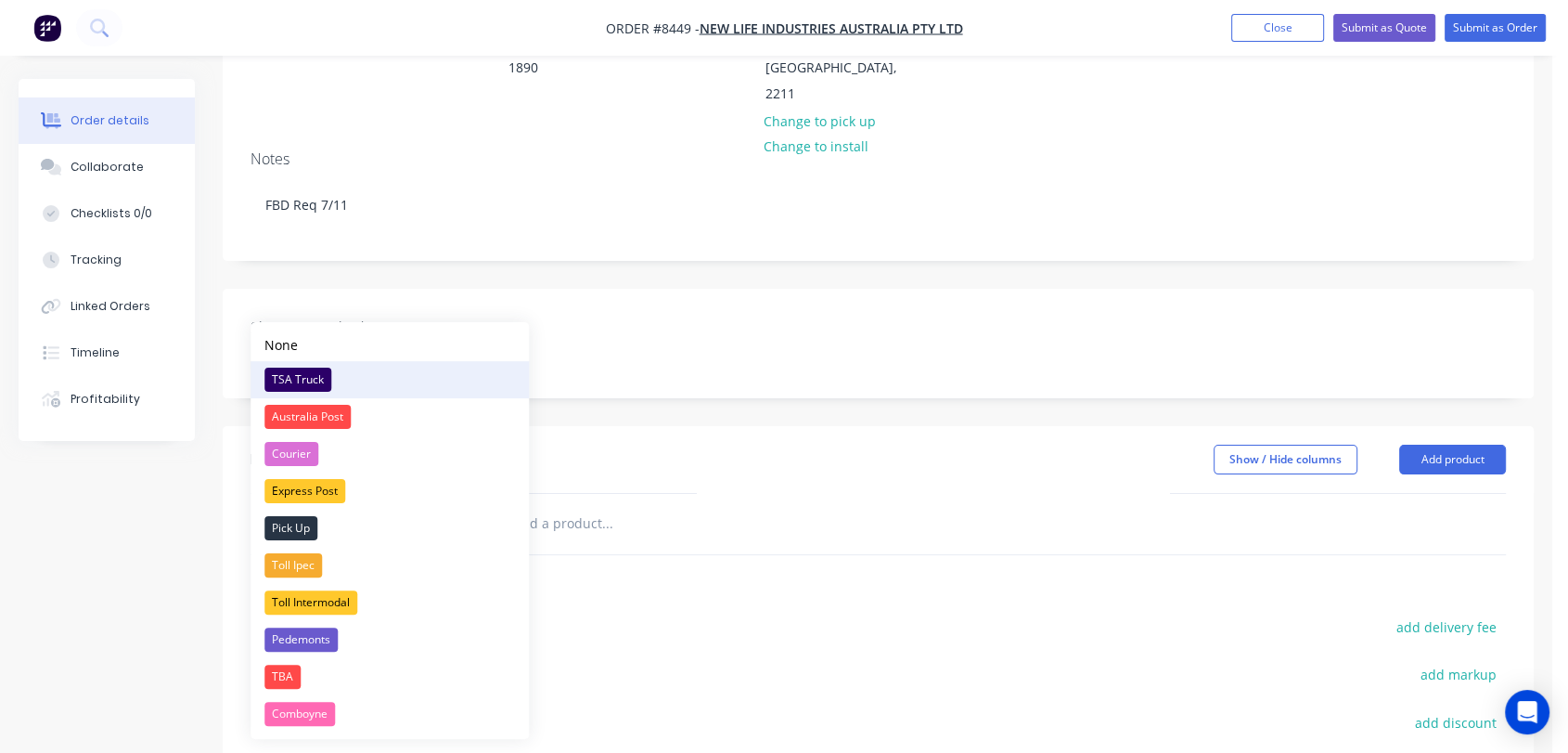
click at [310, 374] on div "TSA Truck" at bounding box center [298, 380] width 67 height 24
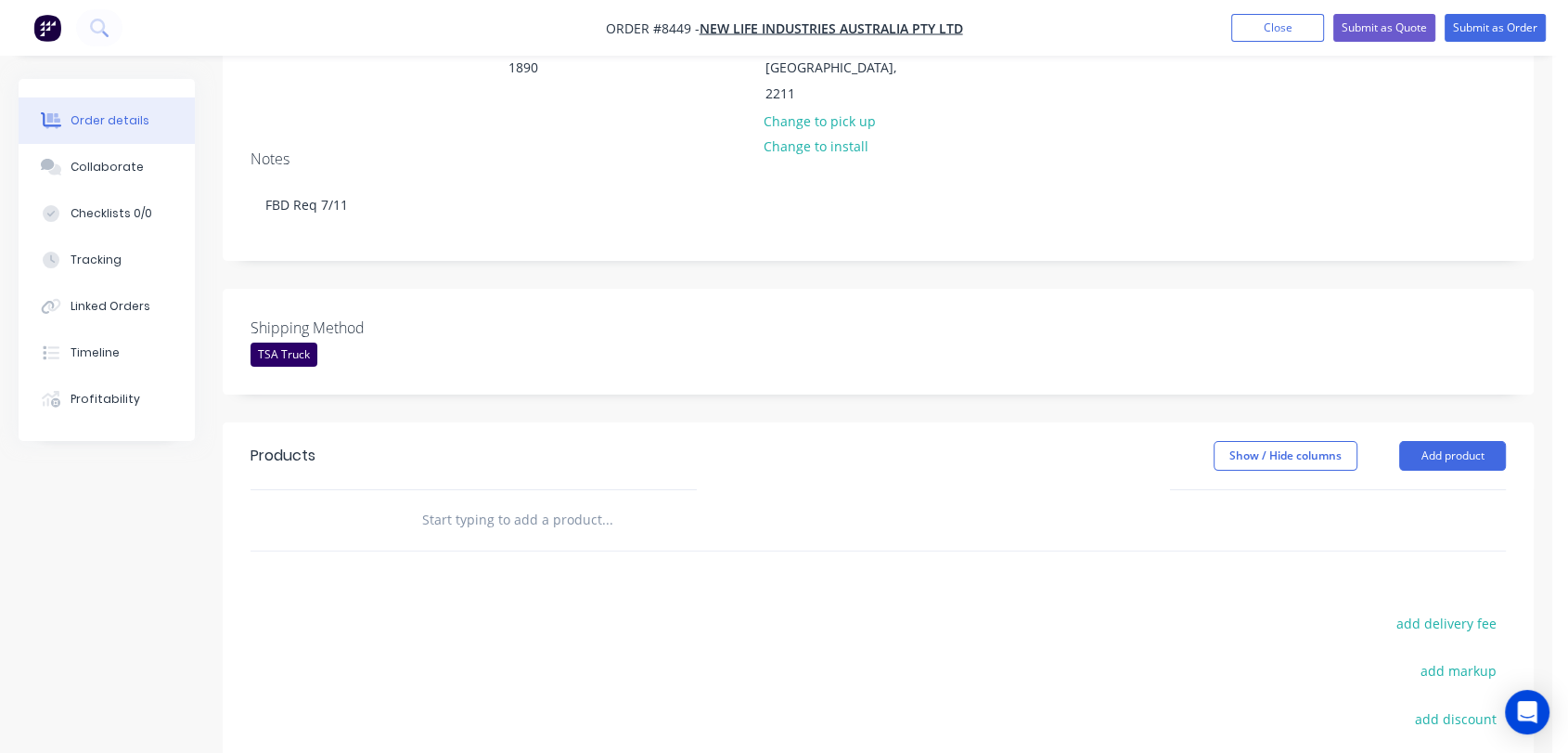
click at [563, 501] on input "text" at bounding box center [607, 519] width 371 height 37
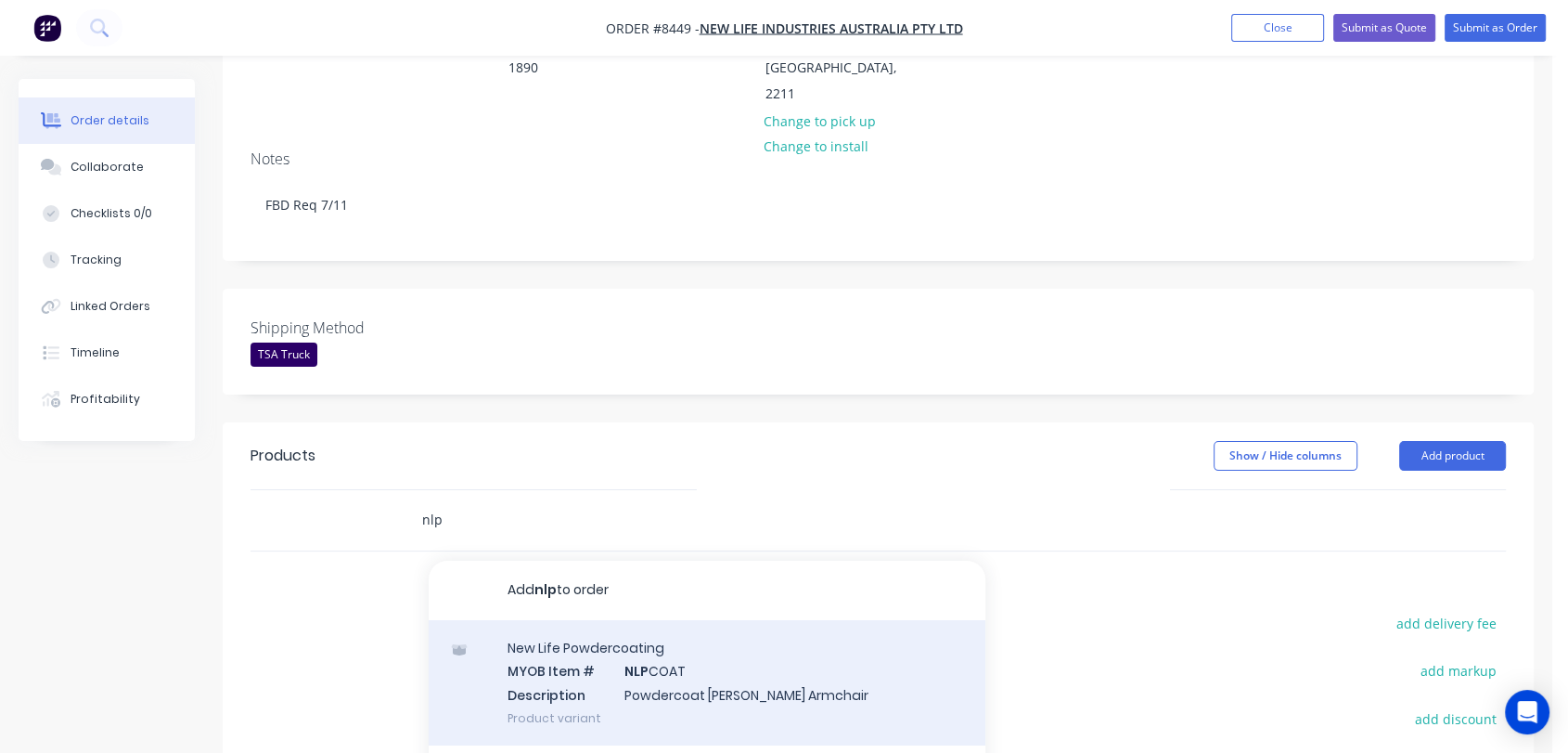
type input "nlp"
click at [771, 620] on div "New Life Powdercoating MYOB Item # NLP COAT Description Powdercoat Tom Little A…" at bounding box center [707, 682] width 557 height 125
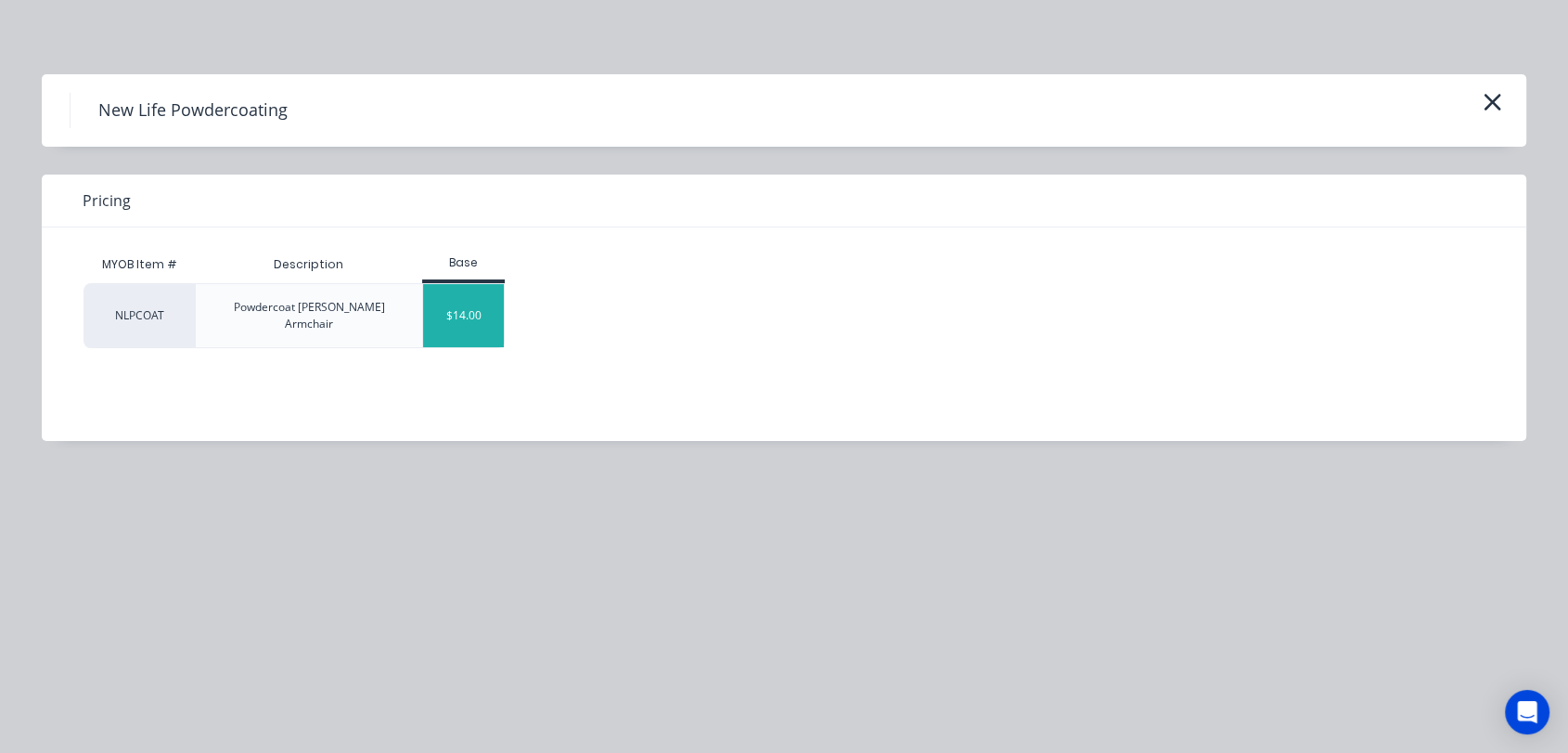
click at [474, 311] on div "$14.00" at bounding box center [463, 315] width 81 height 63
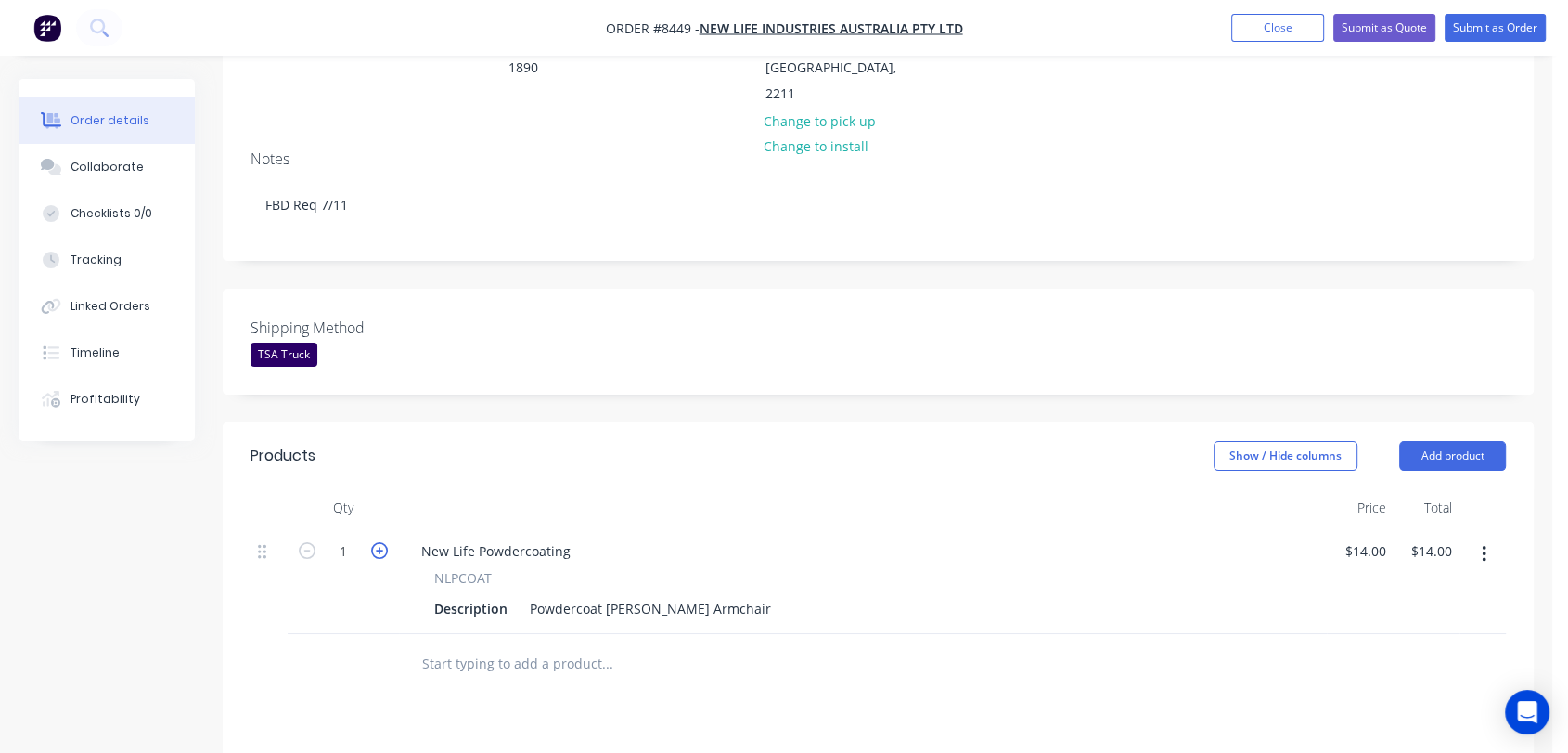
click at [379, 542] on icon "button" at bounding box center [379, 550] width 17 height 17
type input "2"
type input "$28.00"
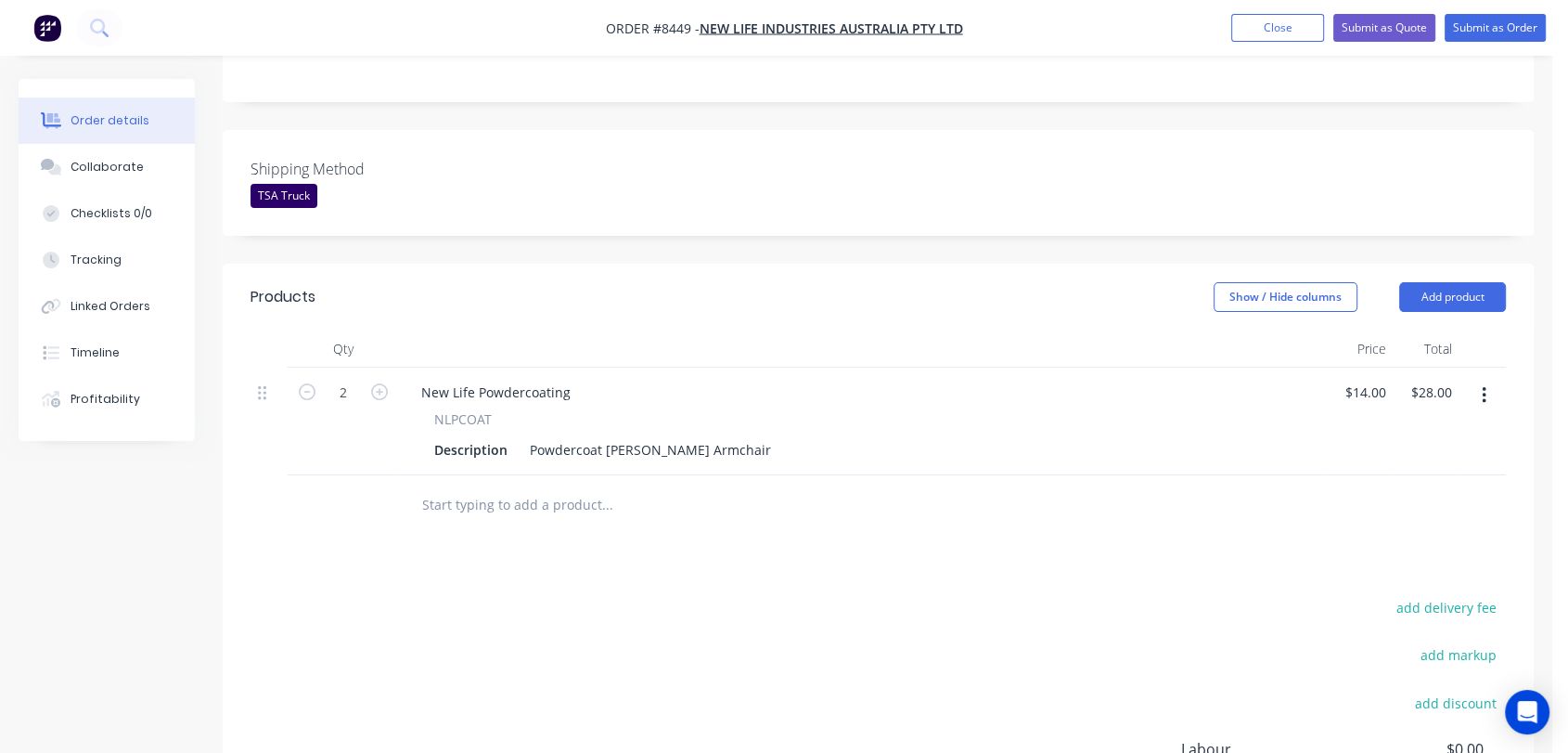
scroll to position [515, 0]
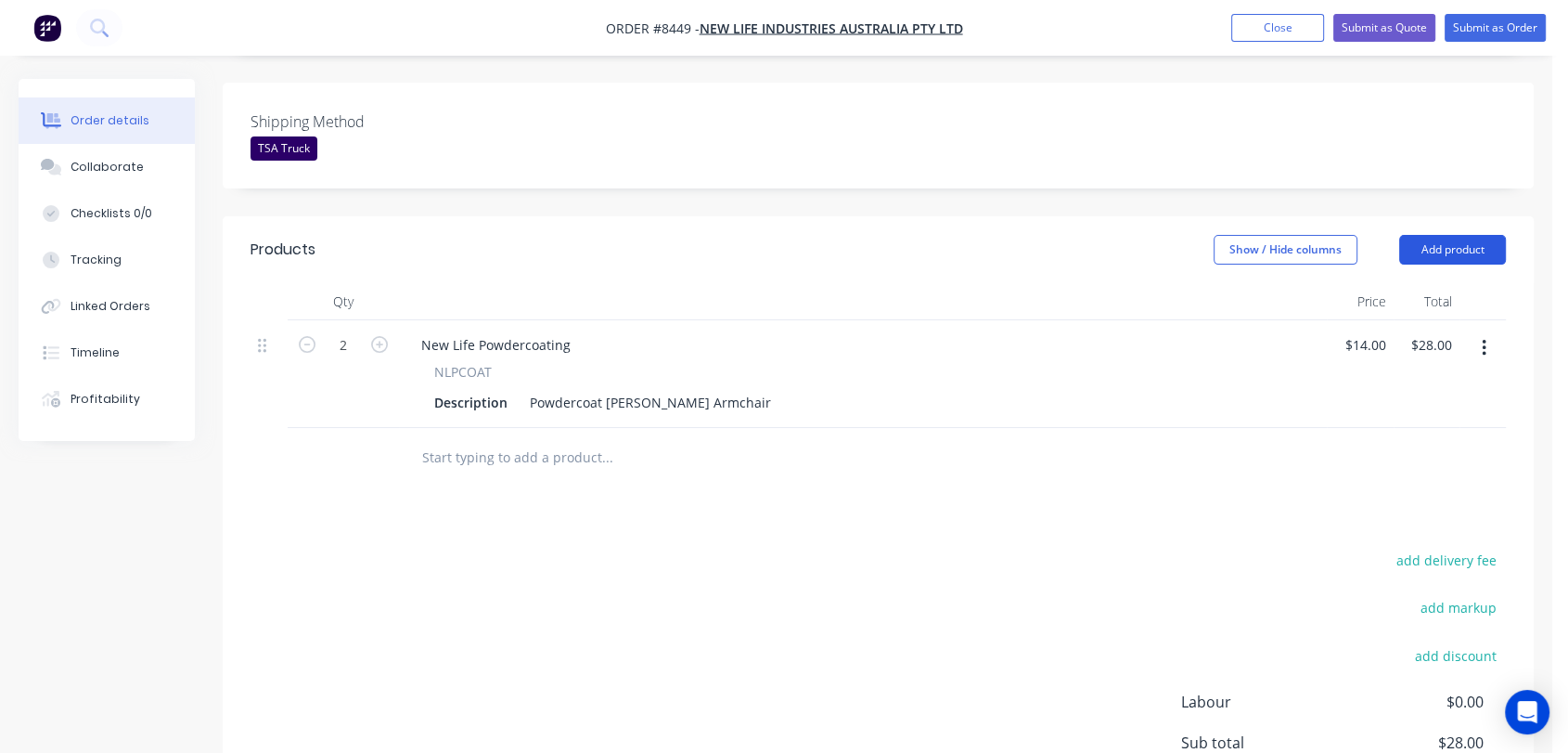
click at [1449, 235] on button "Add product" at bounding box center [1452, 250] width 107 height 30
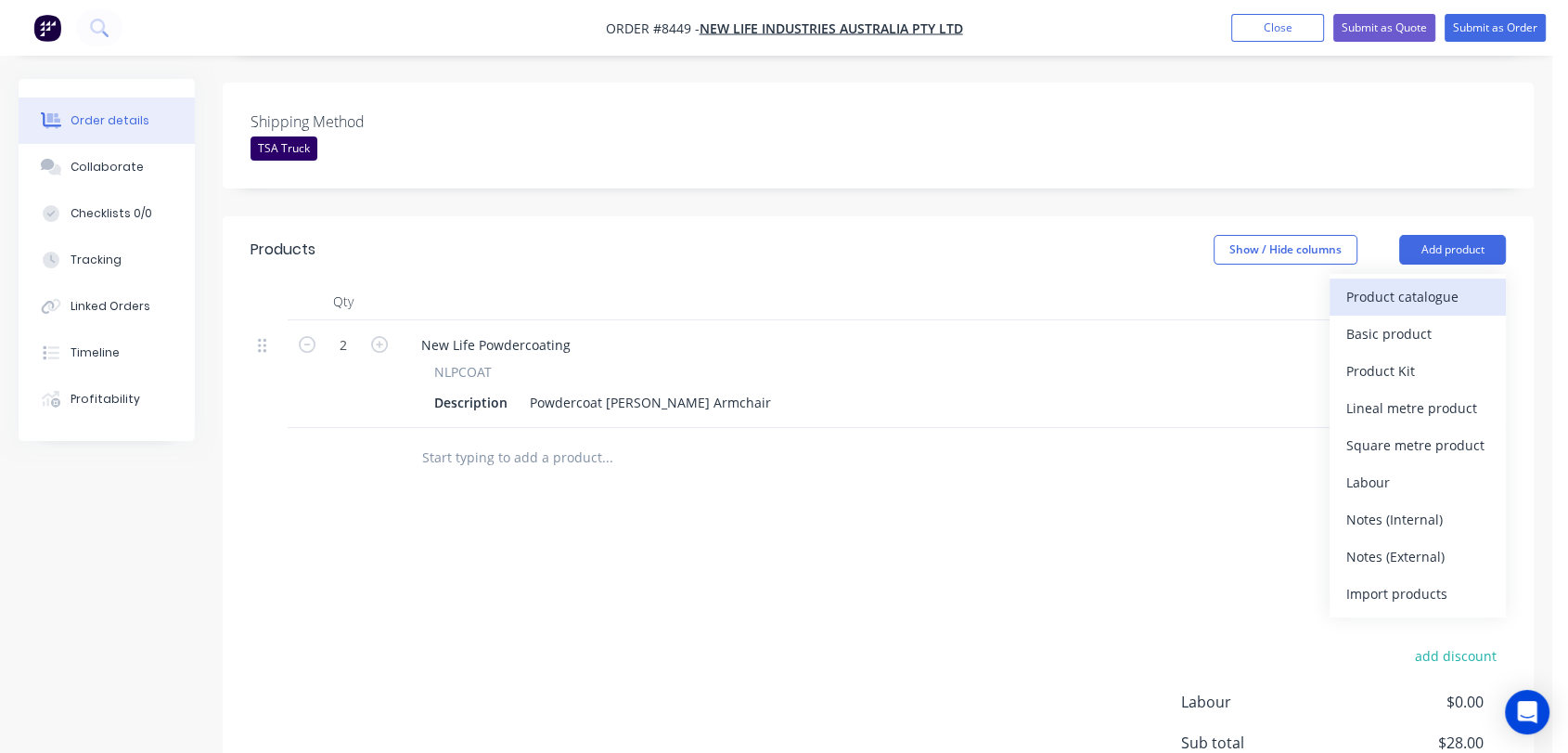
click at [1373, 283] on div "Product catalogue" at bounding box center [1417, 296] width 143 height 27
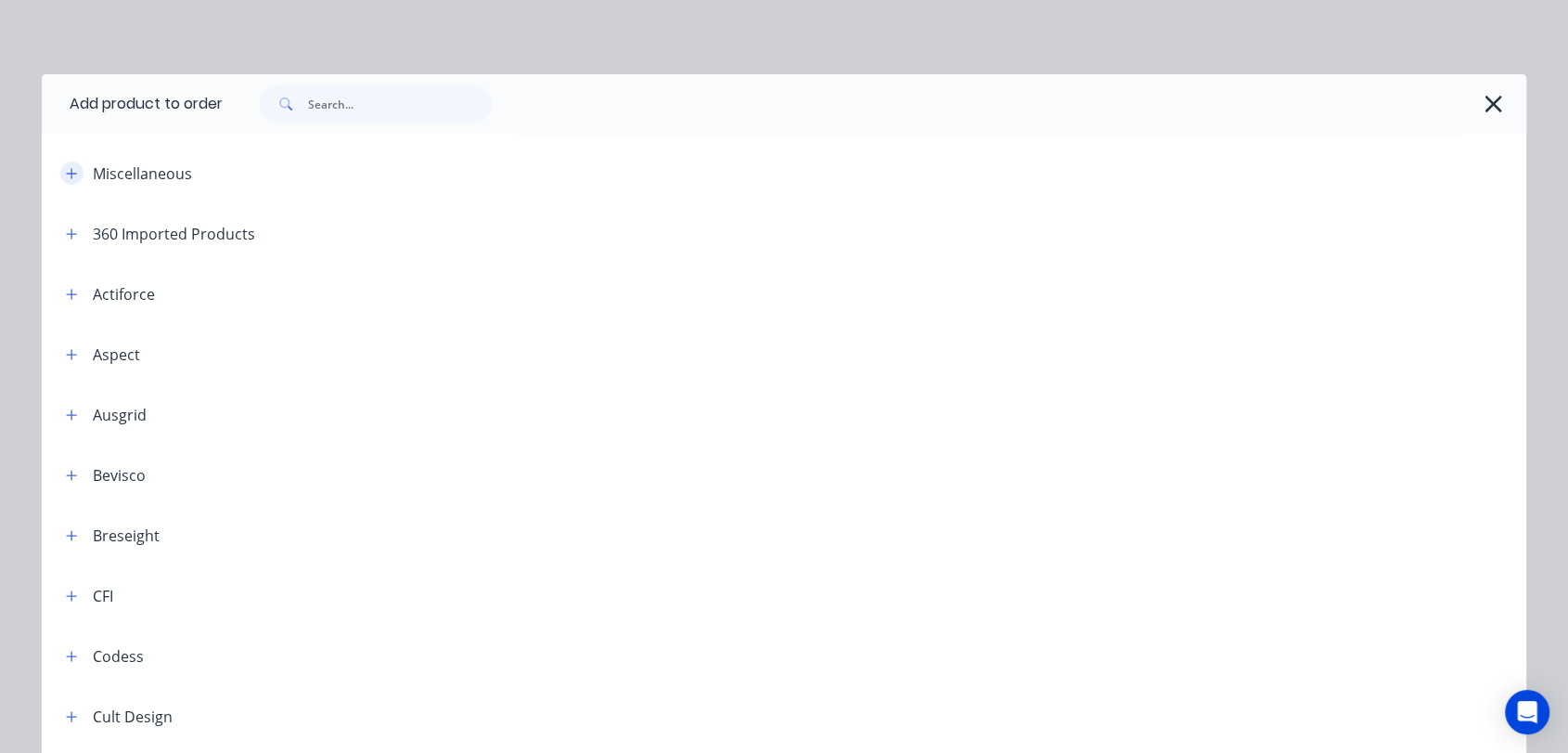
click at [66, 173] on icon "button" at bounding box center [71, 173] width 11 height 13
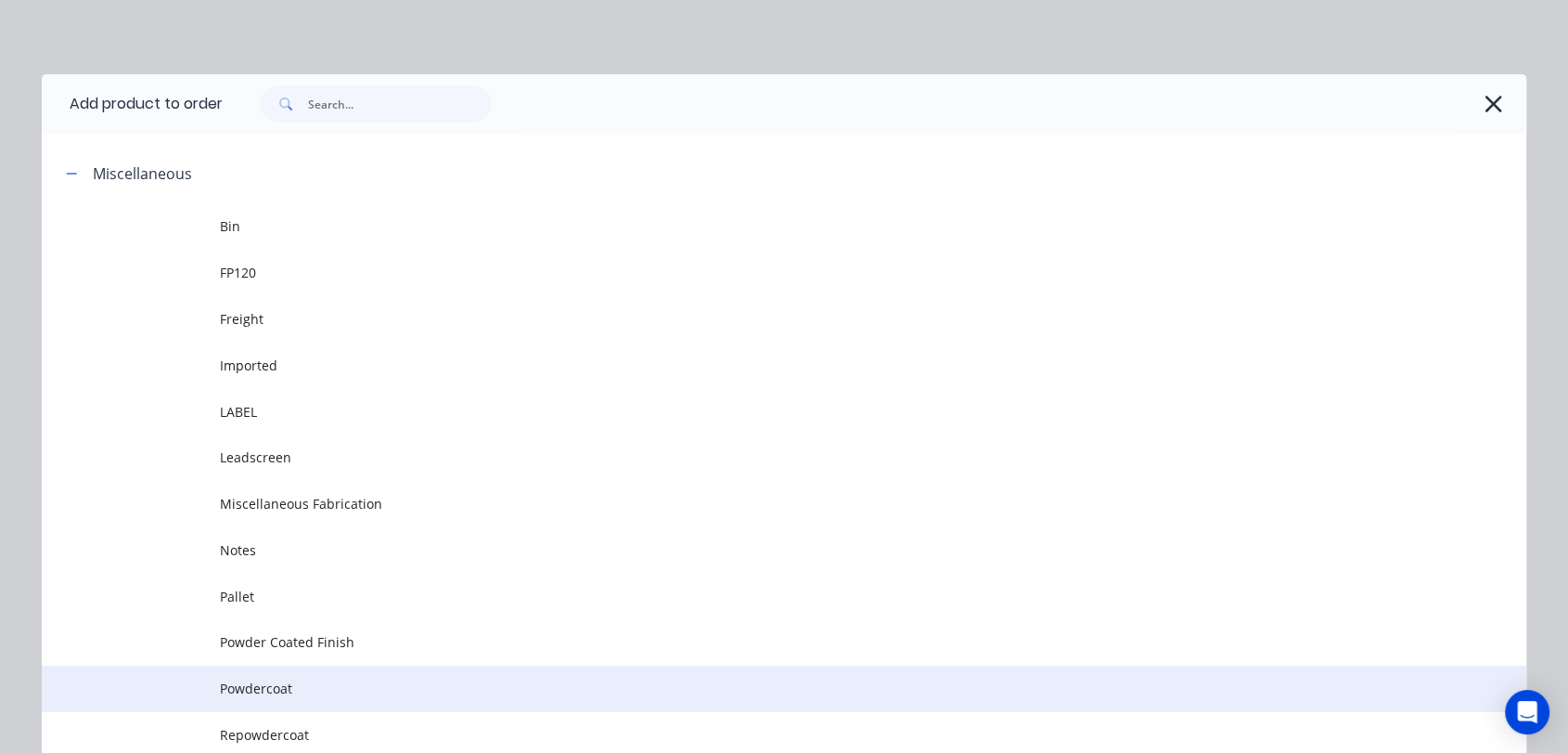
click at [306, 682] on span "Powdercoat" at bounding box center [743, 689] width 1045 height 20
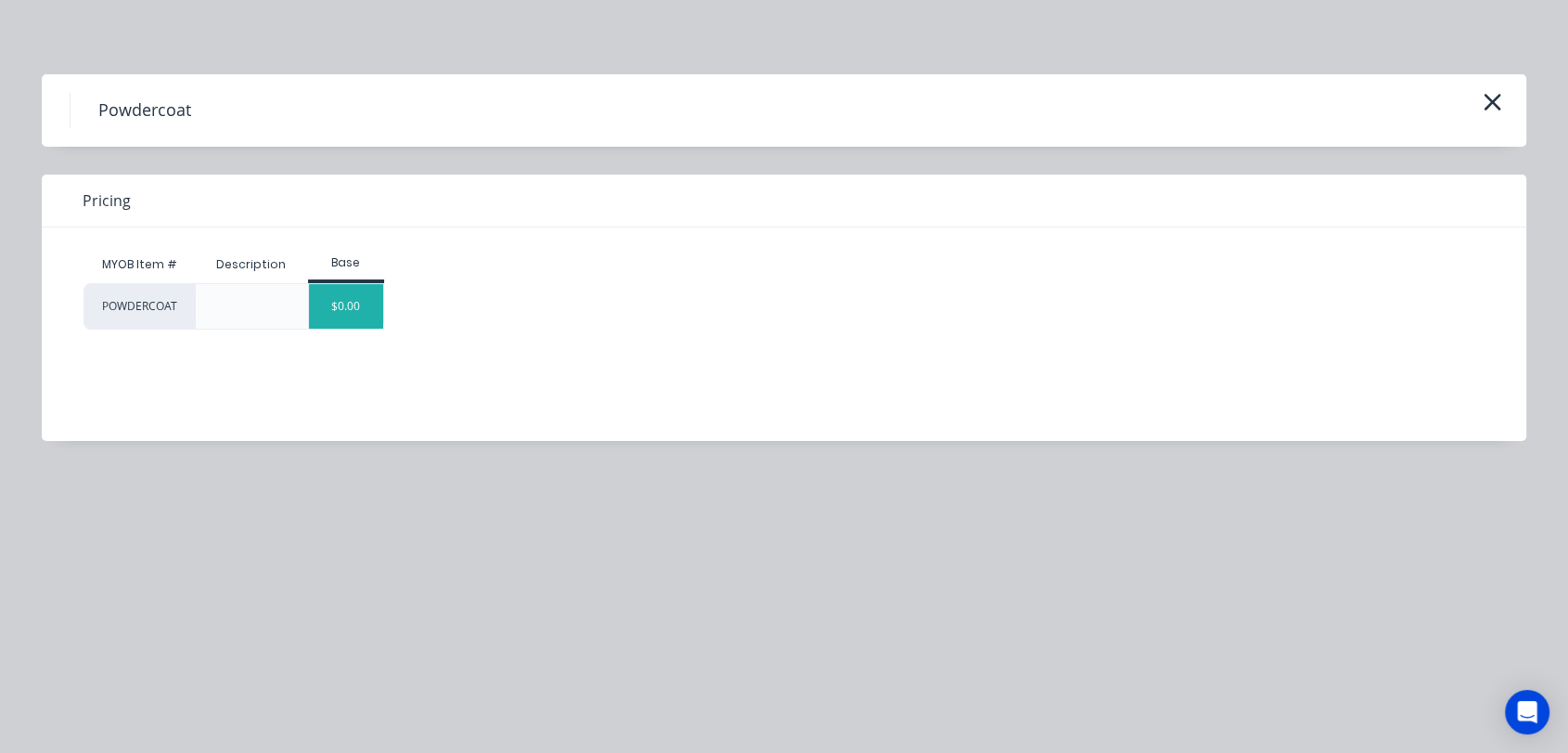
click at [355, 318] on div "$0.00" at bounding box center [346, 306] width 75 height 45
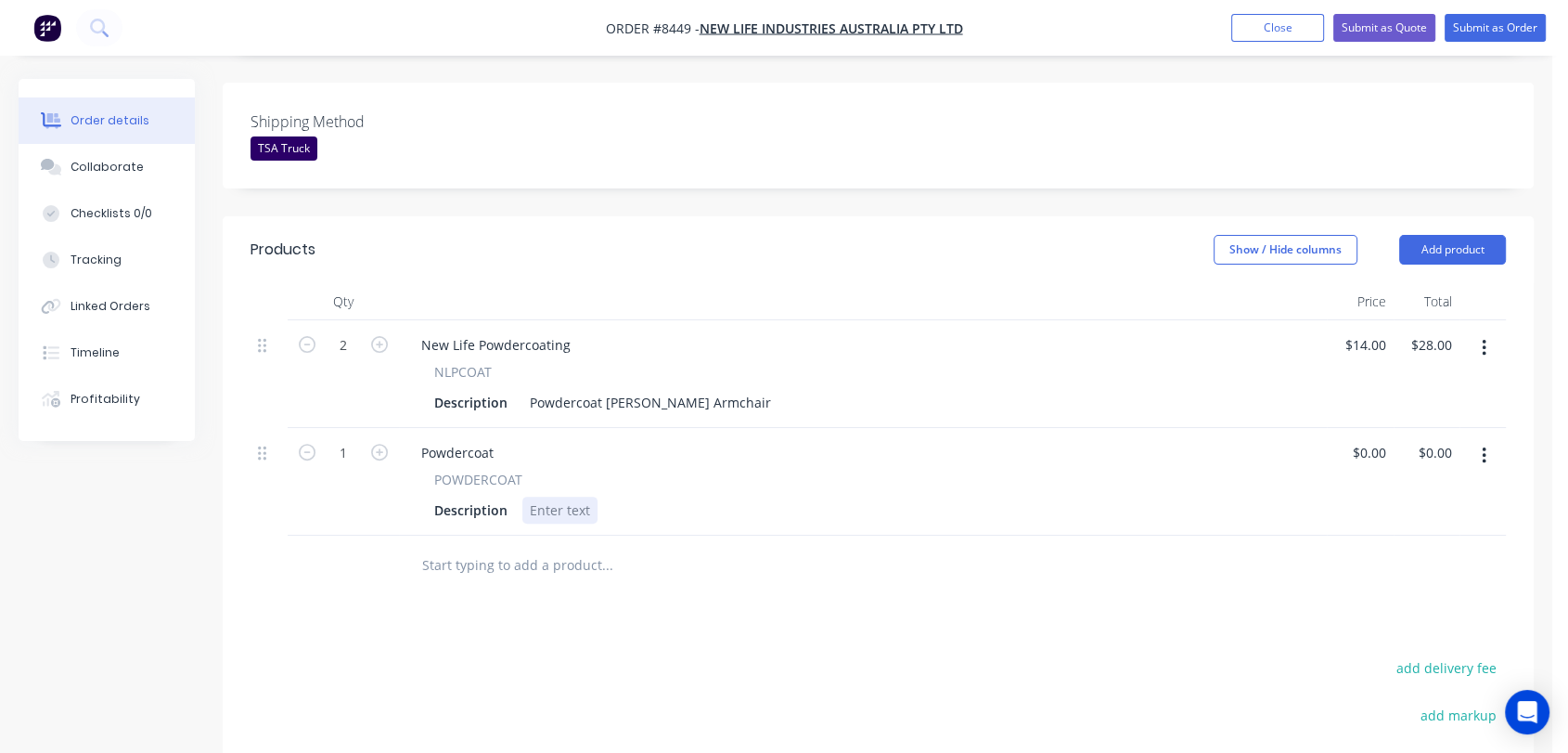
click at [566, 497] on div at bounding box center [560, 510] width 75 height 27
paste div
drag, startPoint x: 498, startPoint y: 395, endPoint x: 433, endPoint y: 406, distance: 65.9
click at [420, 439] on div "Powdercoat" at bounding box center [458, 452] width 102 height 27
click at [526, 497] on div "Tom 2 Seater Metal Frame" at bounding box center [650, 510] width 255 height 27
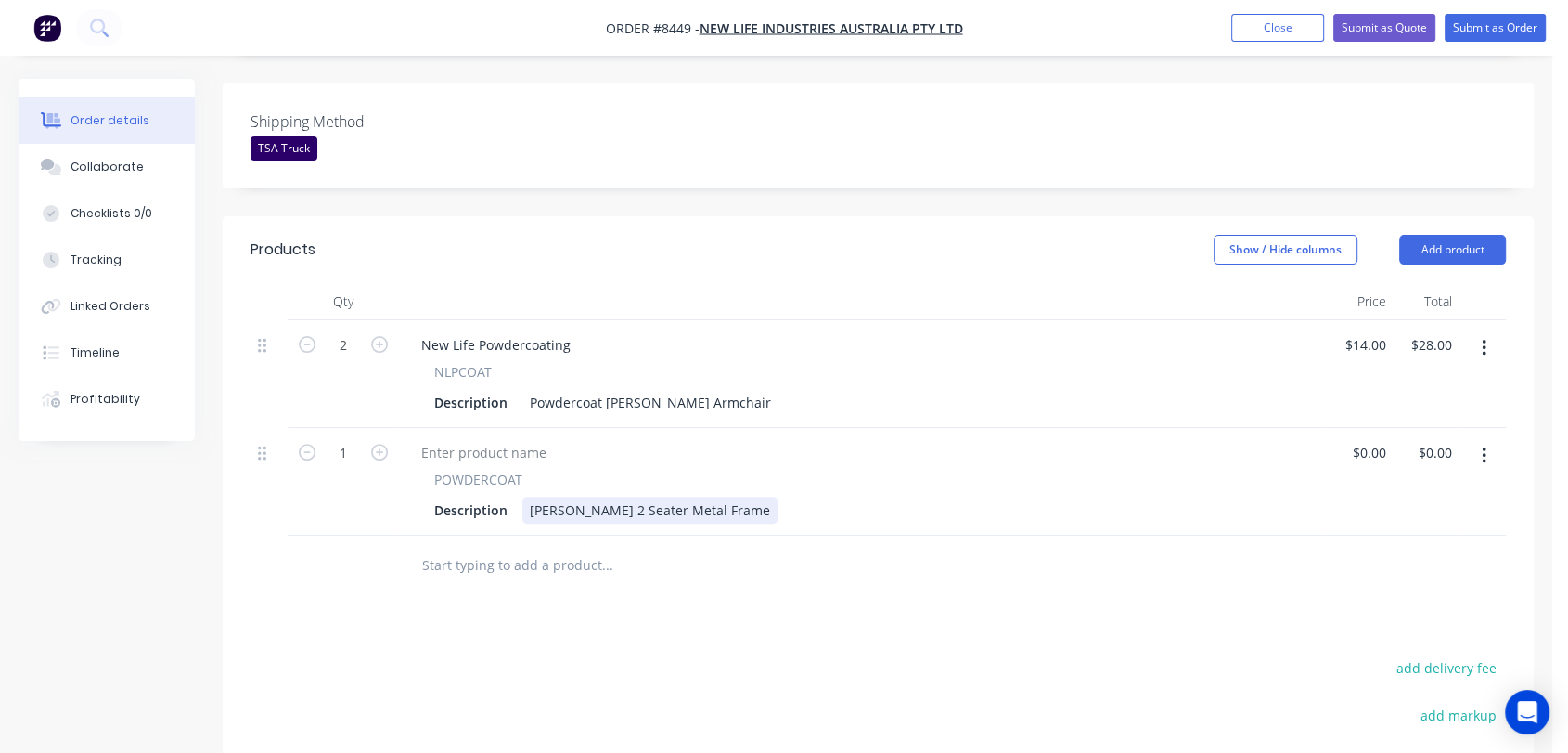
click at [528, 497] on div "Tom 2 Seater Metal Frame" at bounding box center [650, 510] width 255 height 27
type input "$41.00"
click at [492, 547] on input "text" at bounding box center [607, 565] width 371 height 37
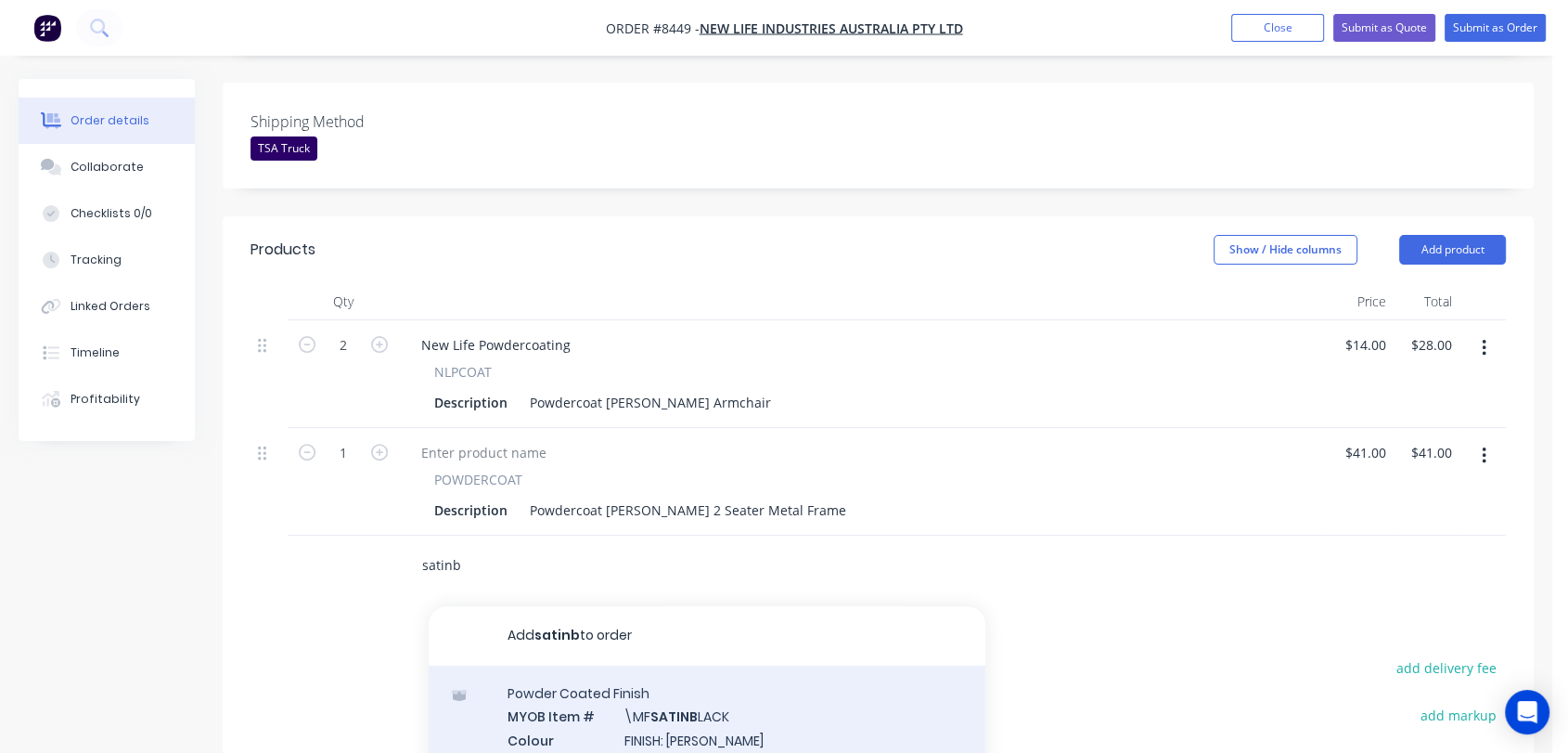
type input "satinb"
click at [679, 684] on div "Powder Coated Finish MYOB Item # \MF SATINB LACK Colour FINISH: Satin Black Pro…" at bounding box center [707, 728] width 557 height 125
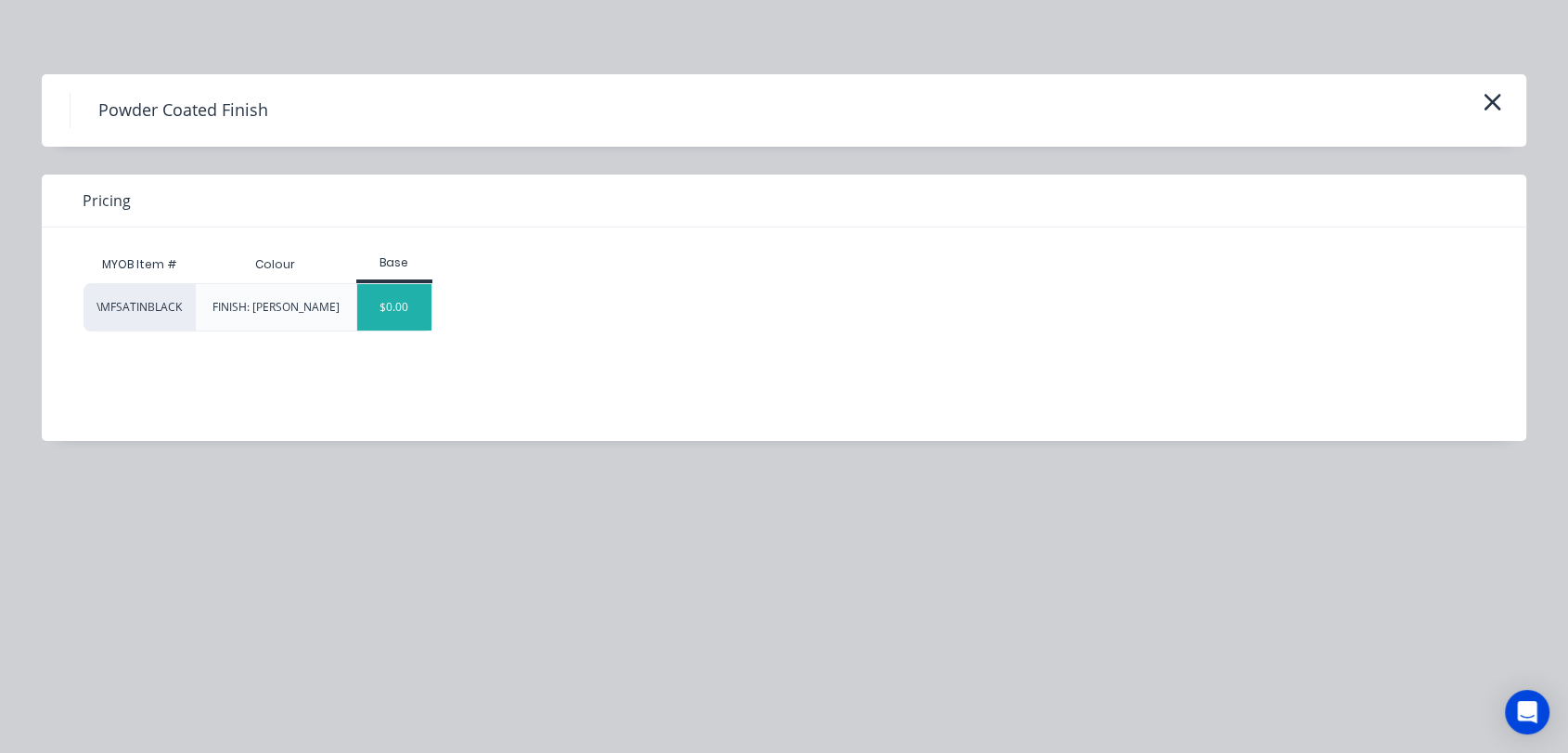
click at [416, 307] on div "$0.00" at bounding box center [395, 307] width 75 height 46
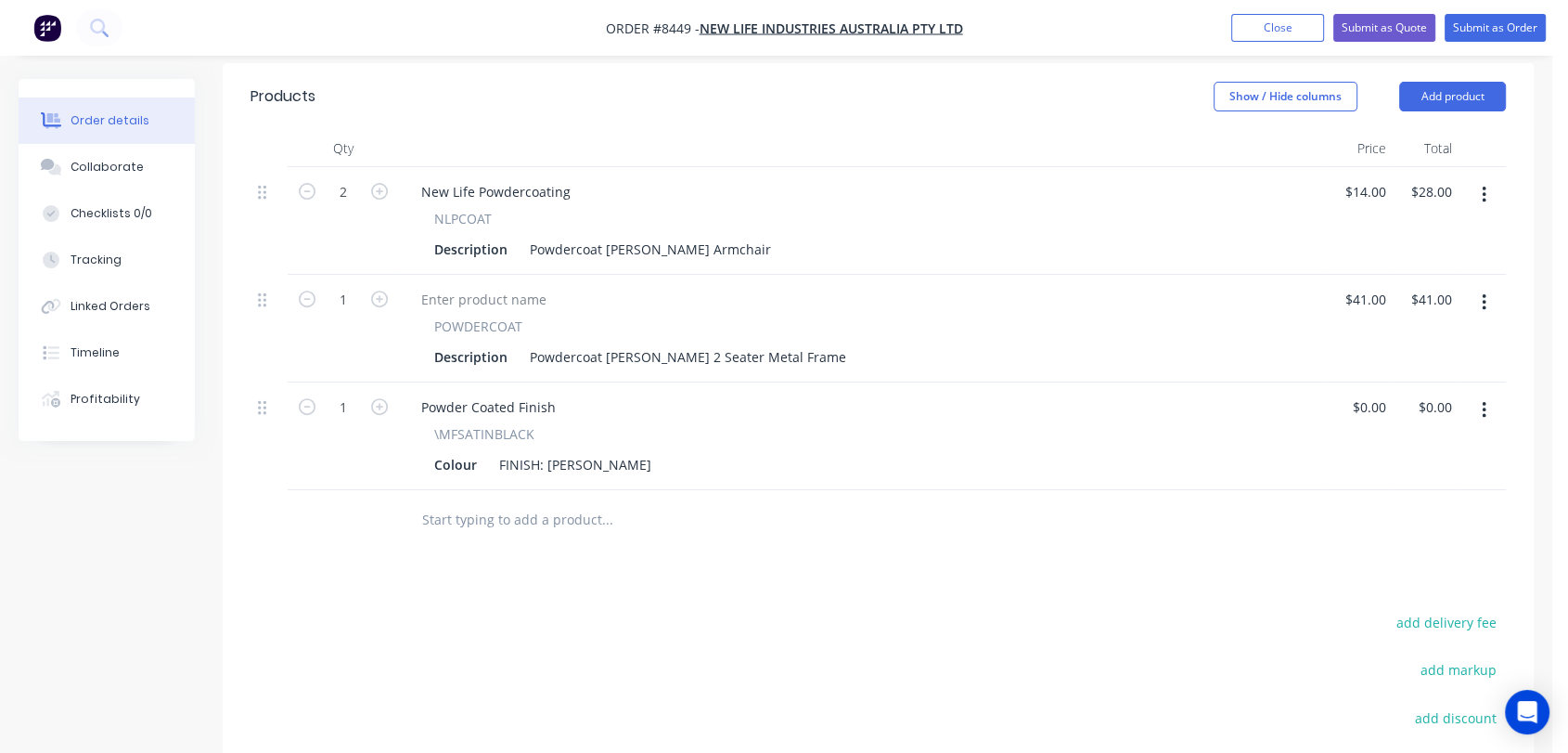
scroll to position [722, 0]
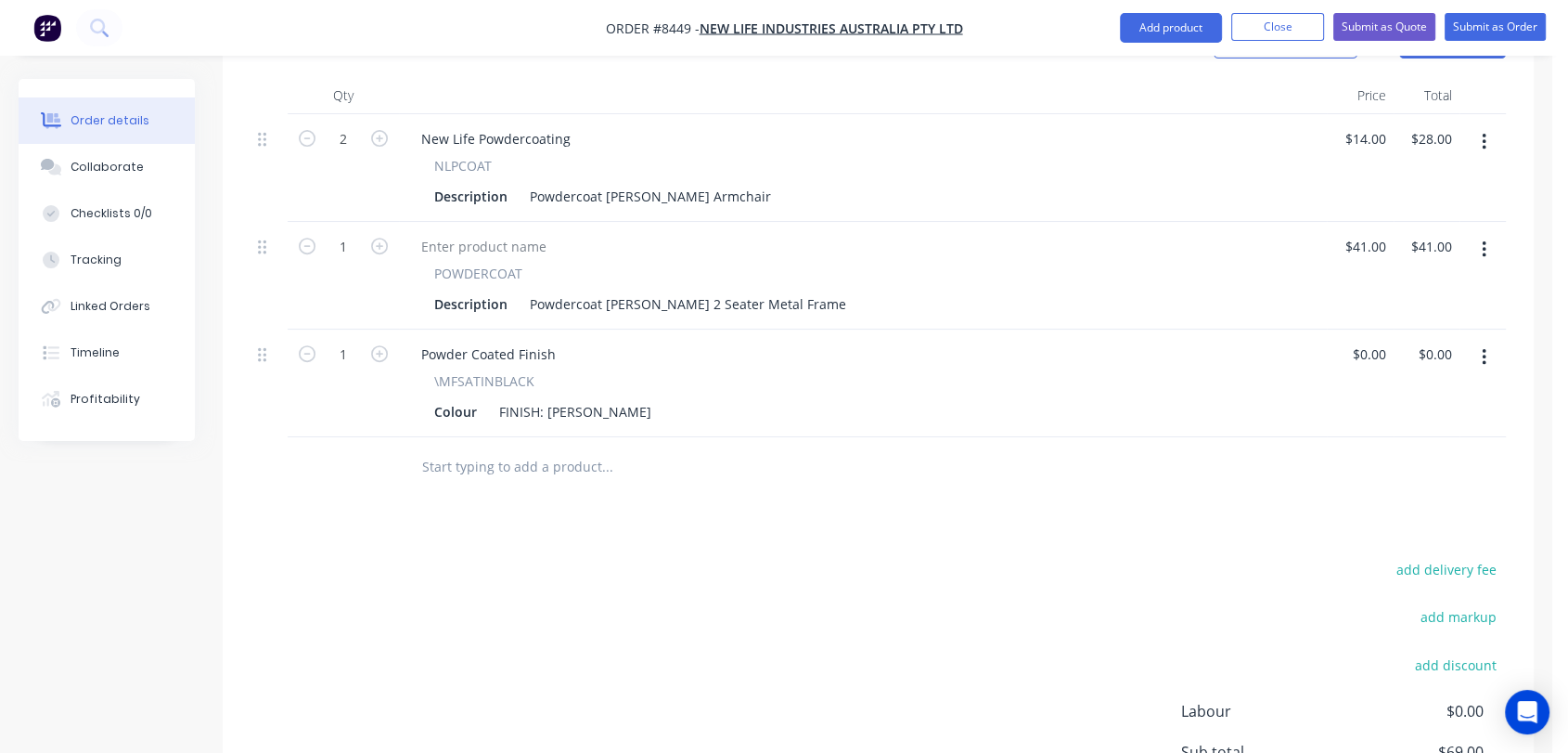
click at [516, 449] on input "text" at bounding box center [607, 467] width 371 height 37
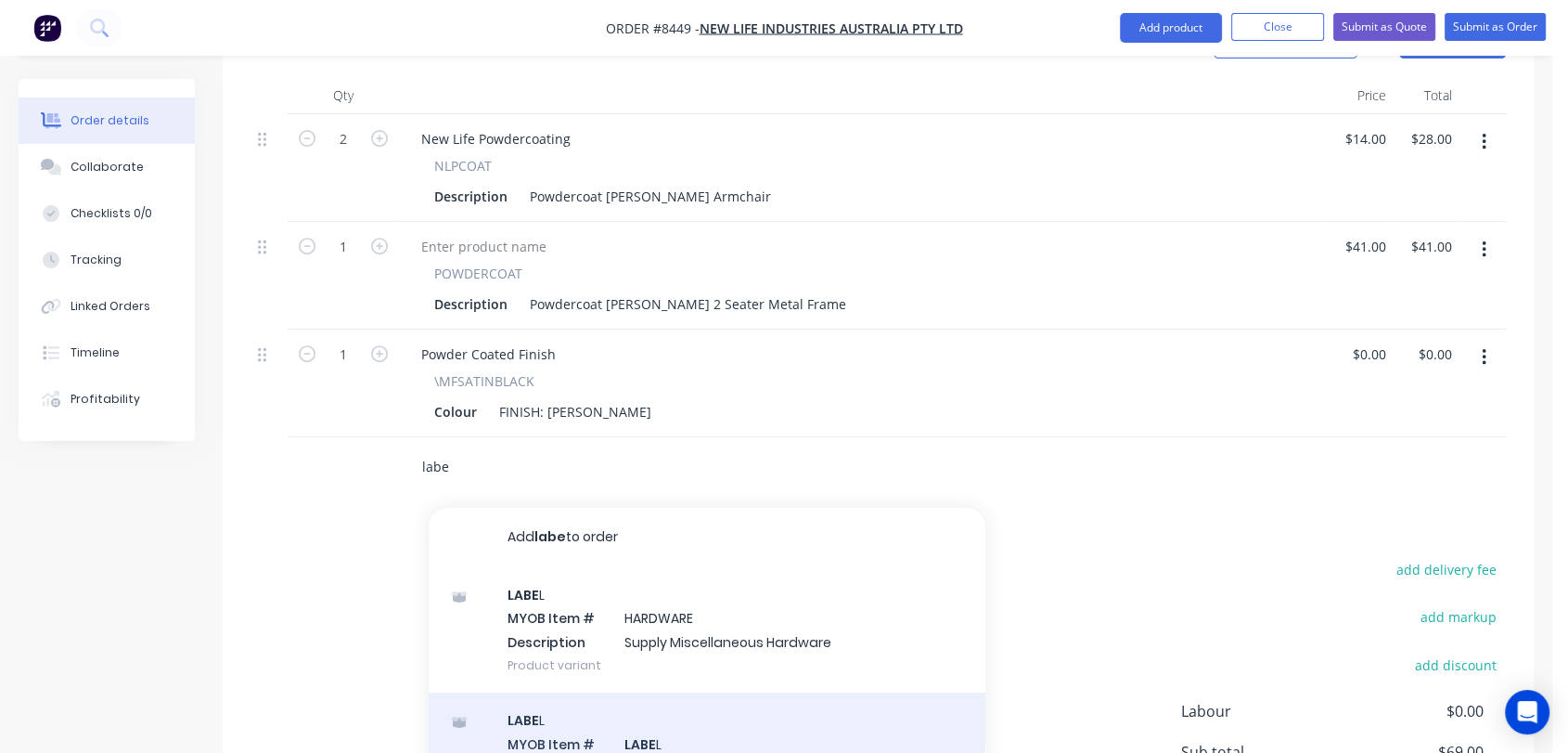
type input "labe"
click at [691, 697] on div "LABE L MYOB Item # LABE L Description LABE L As Product variant" at bounding box center [707, 755] width 557 height 125
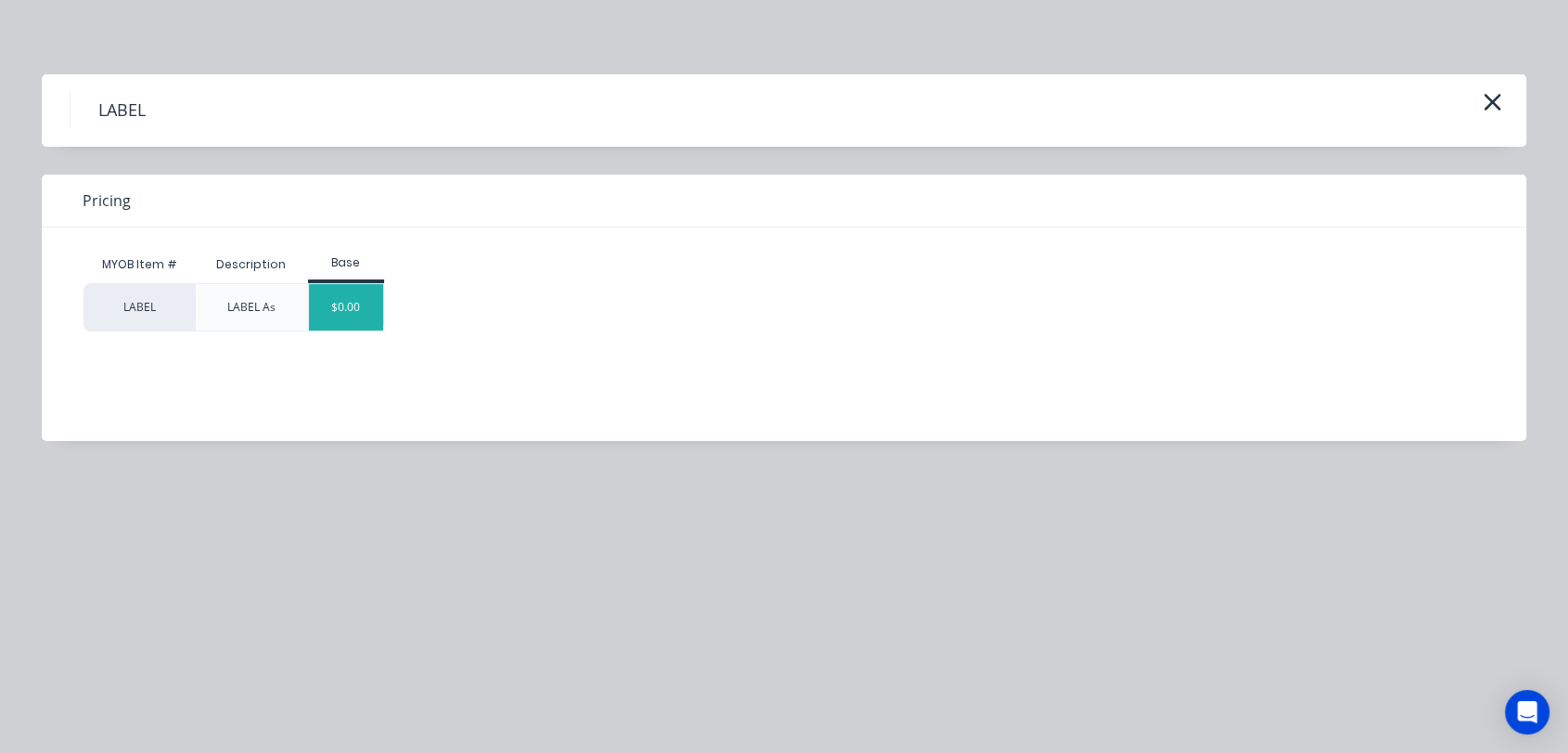
click at [358, 300] on div "$0.00" at bounding box center [346, 307] width 75 height 46
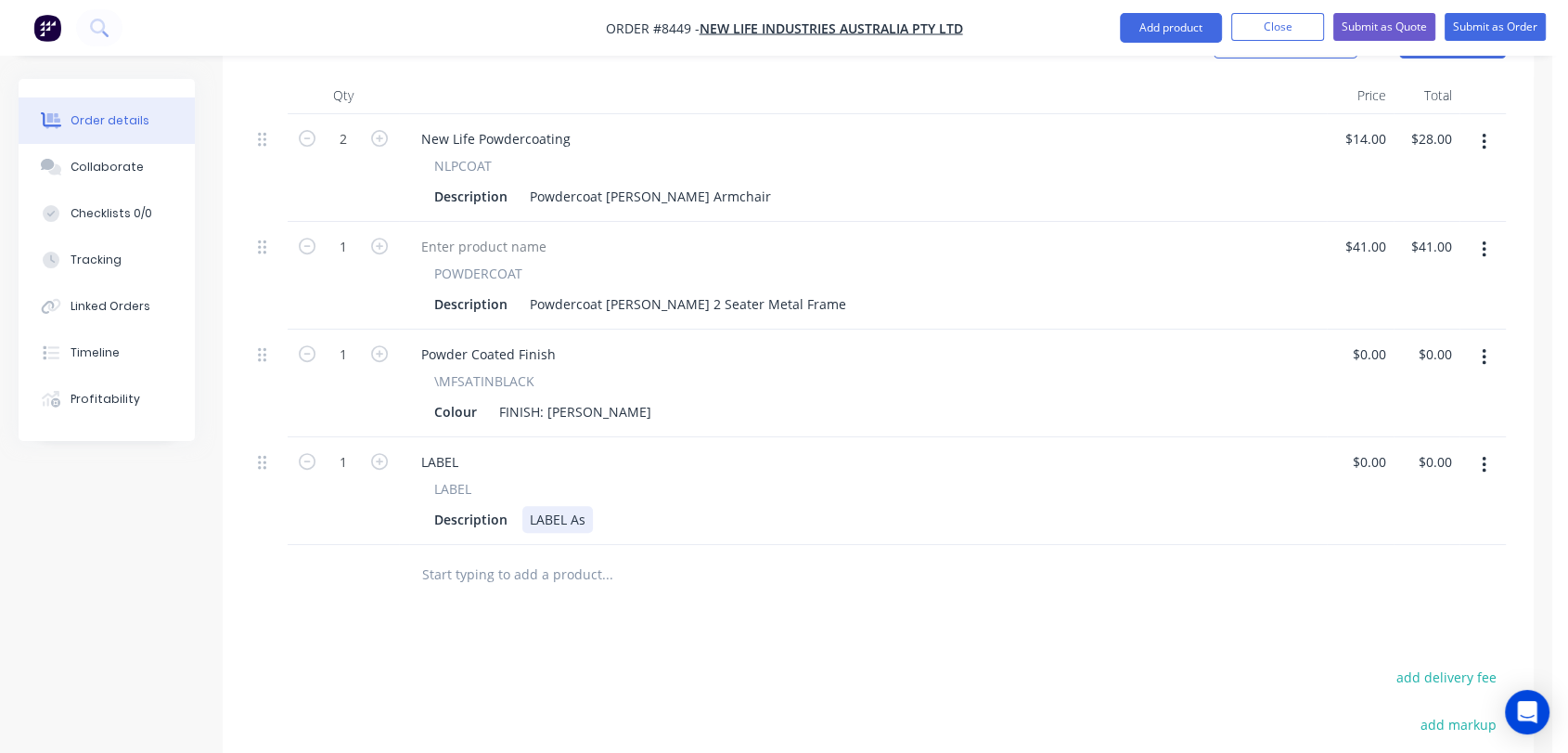
click at [587, 506] on div "LABEL As" at bounding box center [558, 519] width 71 height 27
type input "$0.00"
click at [147, 168] on button "Collaborate" at bounding box center [107, 167] width 176 height 46
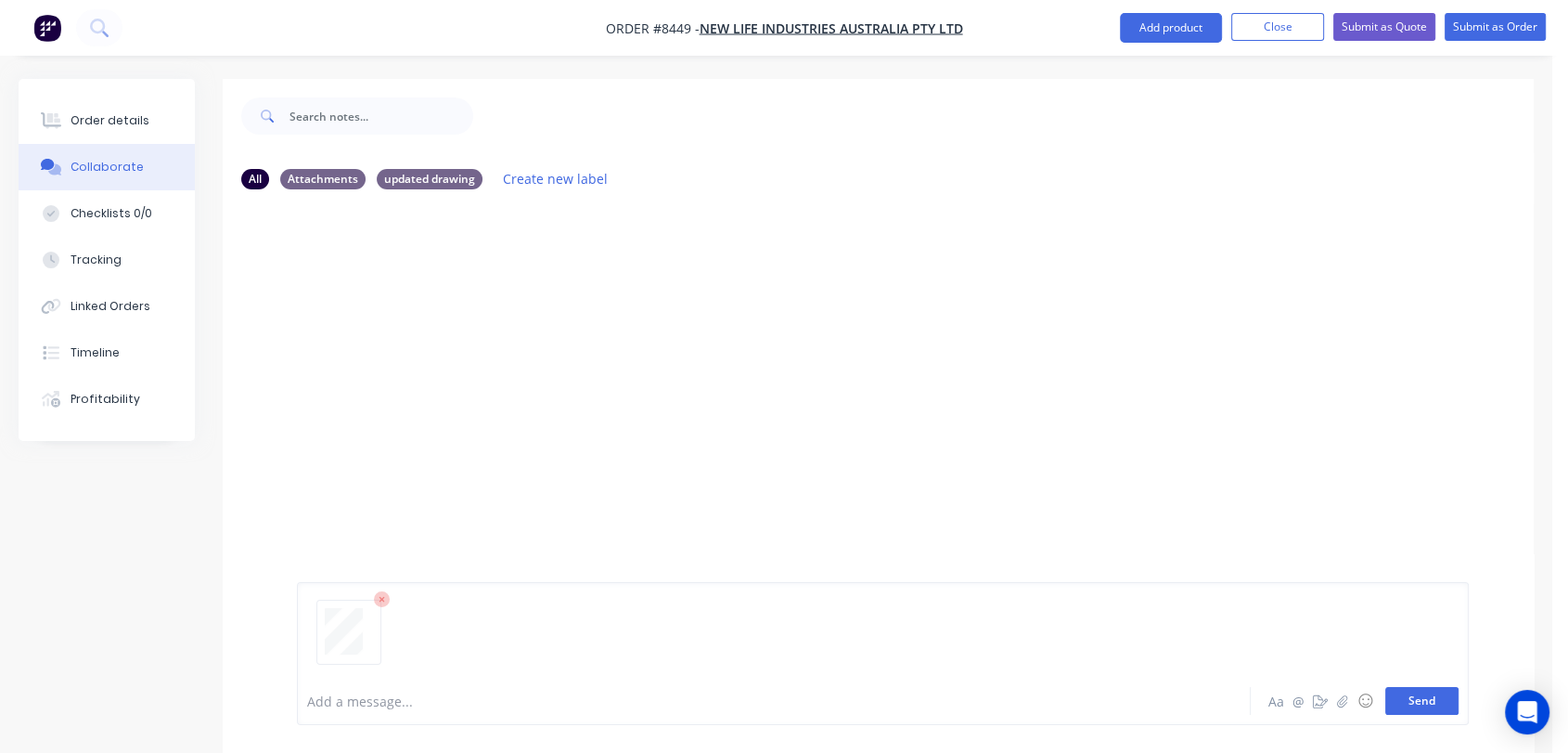
click at [1412, 700] on button "Send" at bounding box center [1421, 701] width 73 height 28
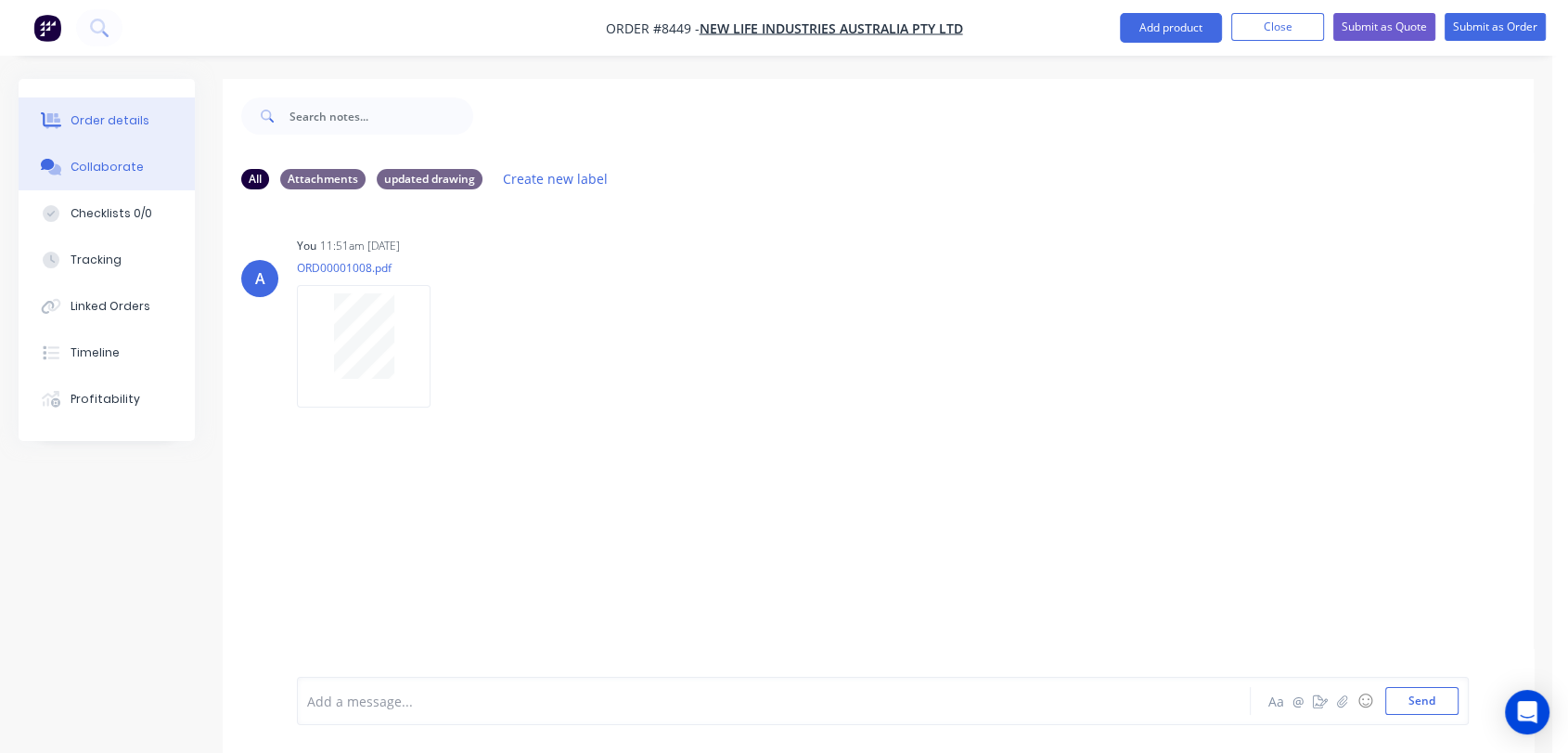
click at [112, 113] on div "Order details" at bounding box center [110, 120] width 79 height 17
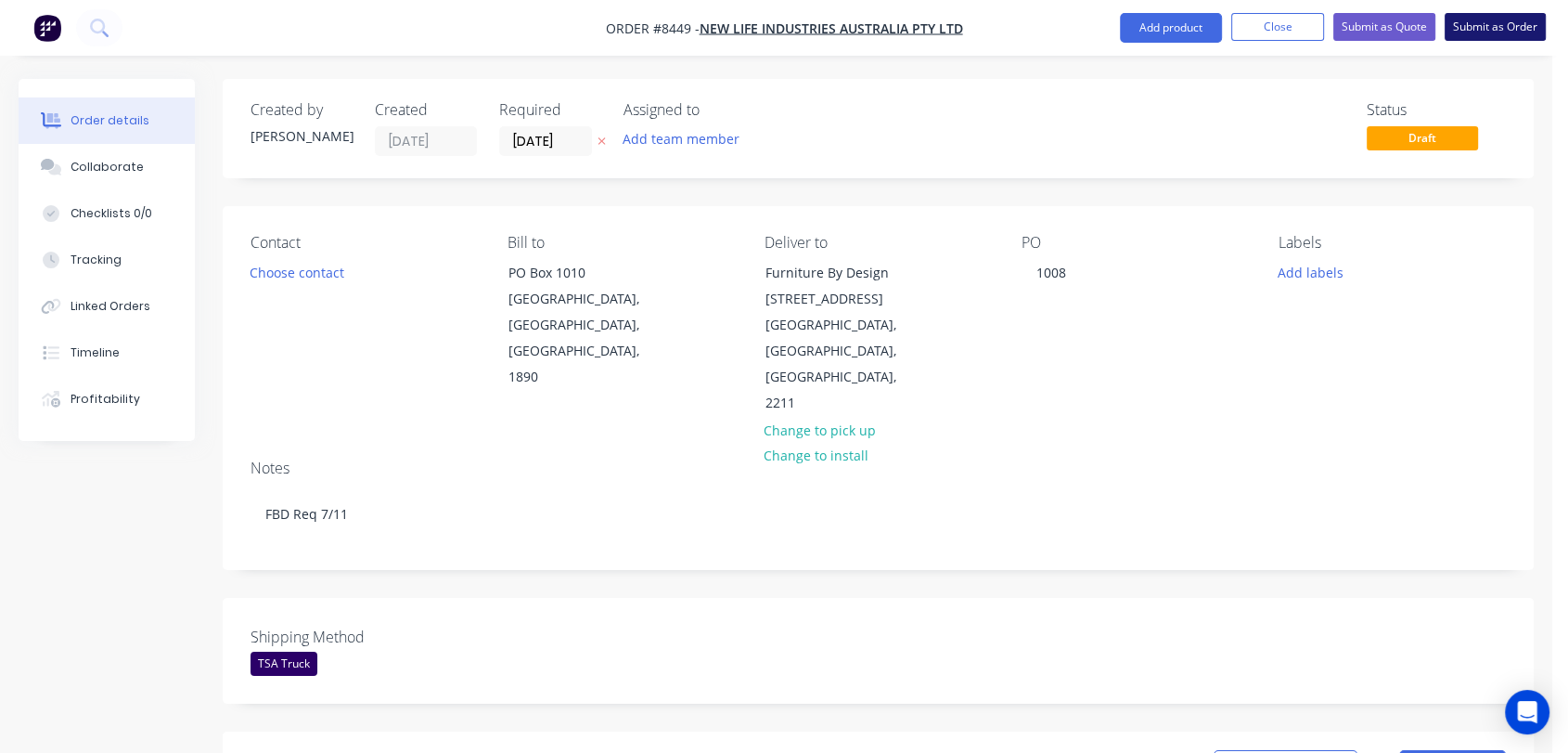
click at [1497, 31] on button "Submit as Order" at bounding box center [1495, 27] width 101 height 28
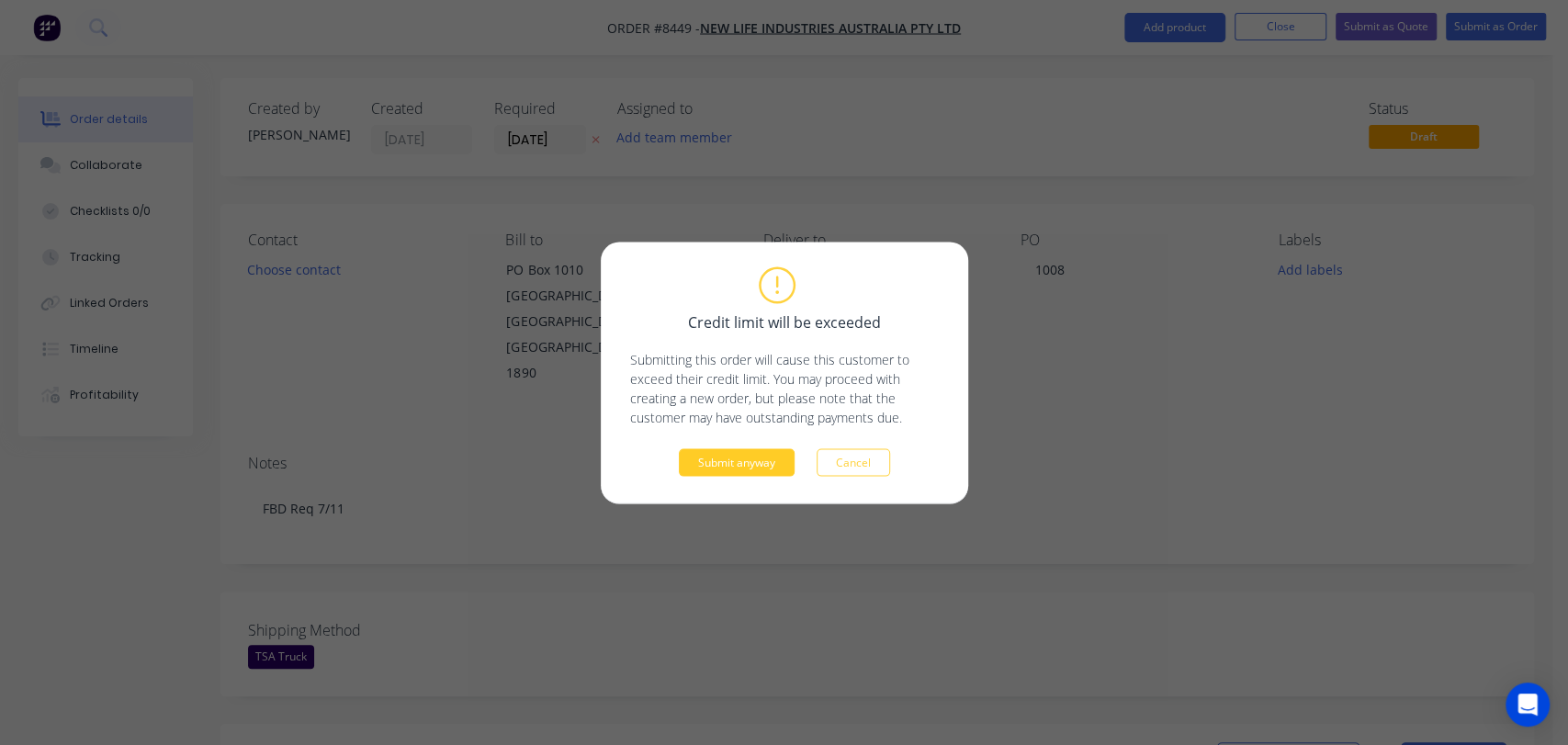
click at [736, 462] on button "Submit anyway" at bounding box center [736, 462] width 116 height 28
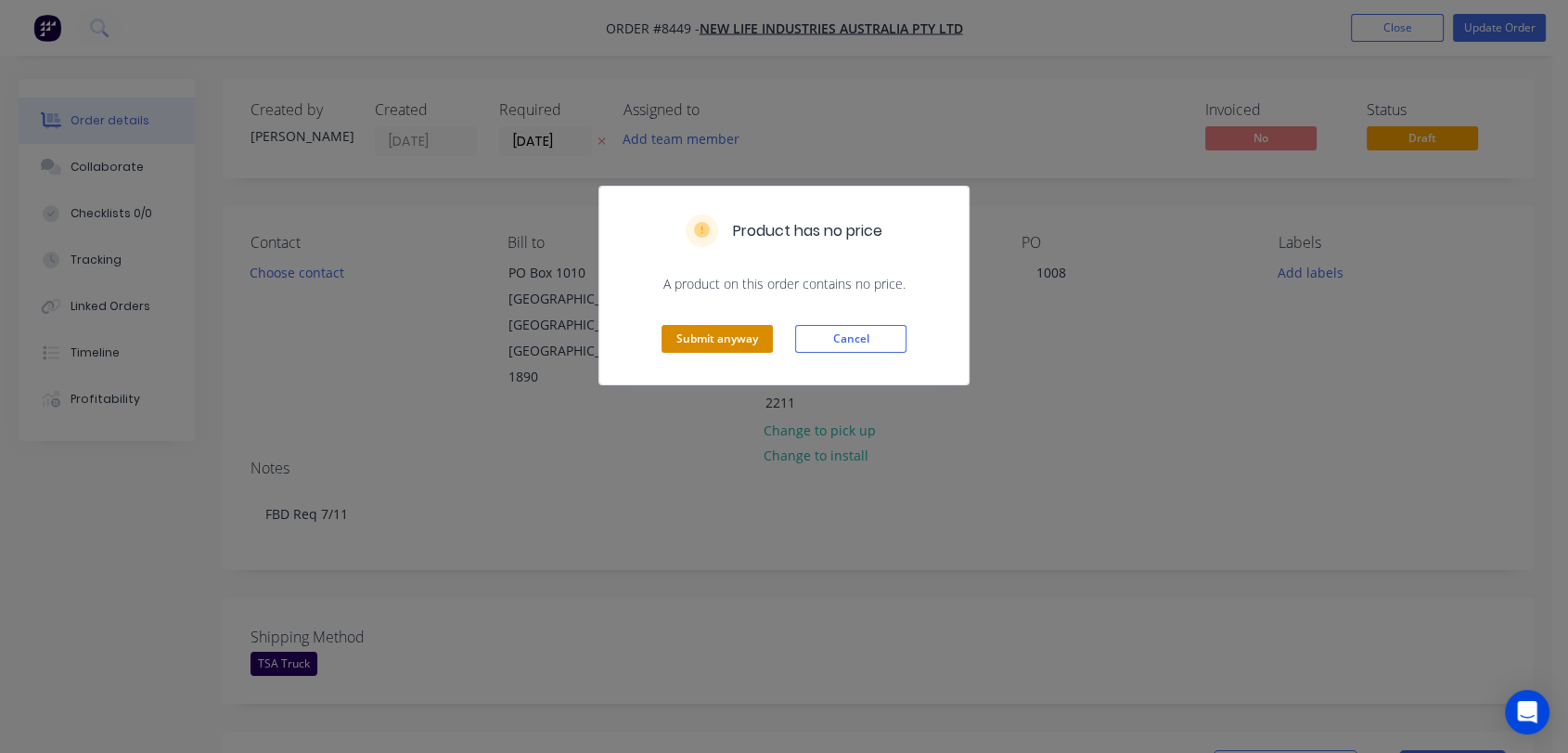
click at [687, 341] on button "Submit anyway" at bounding box center [717, 339] width 111 height 28
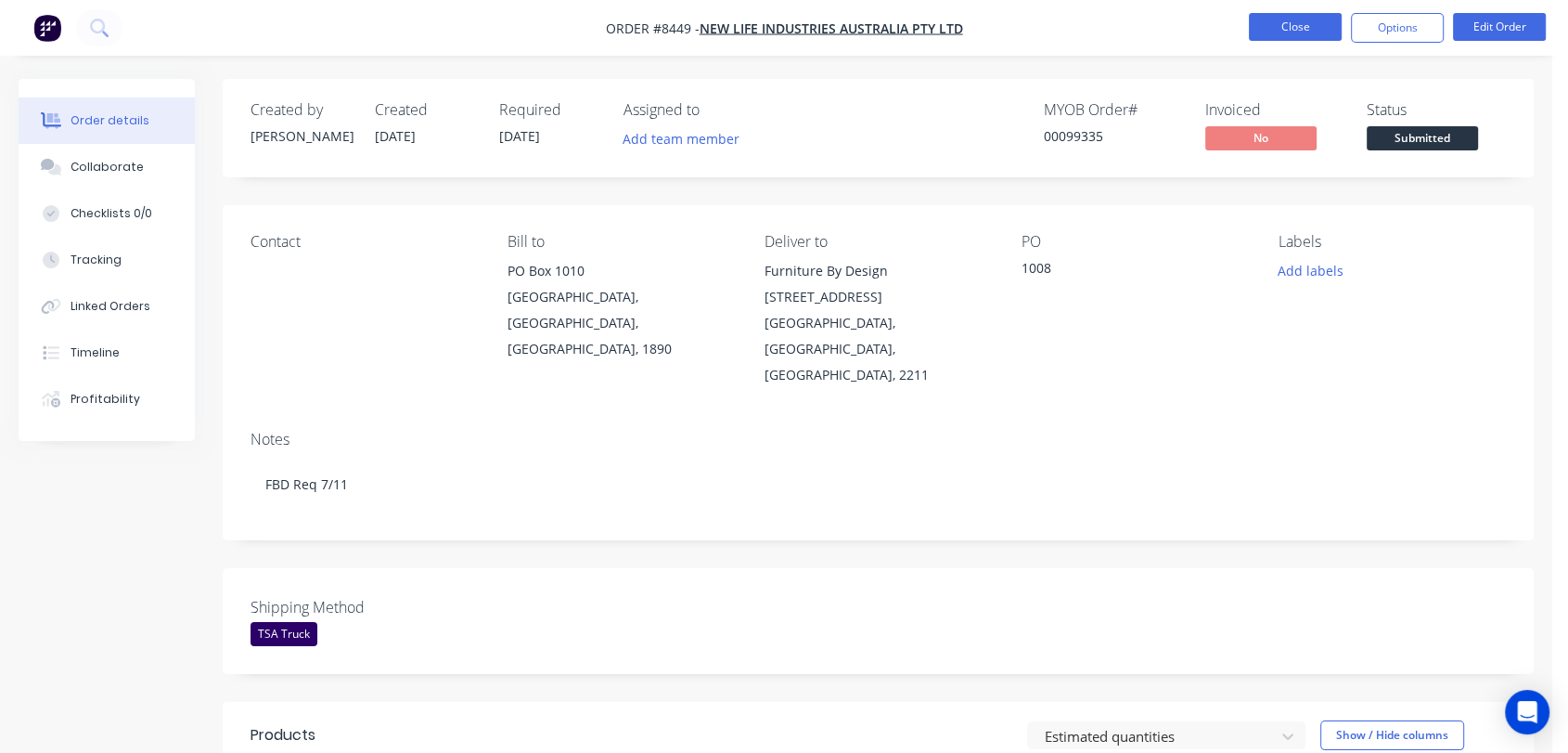
click at [1293, 14] on button "Close" at bounding box center [1295, 27] width 93 height 28
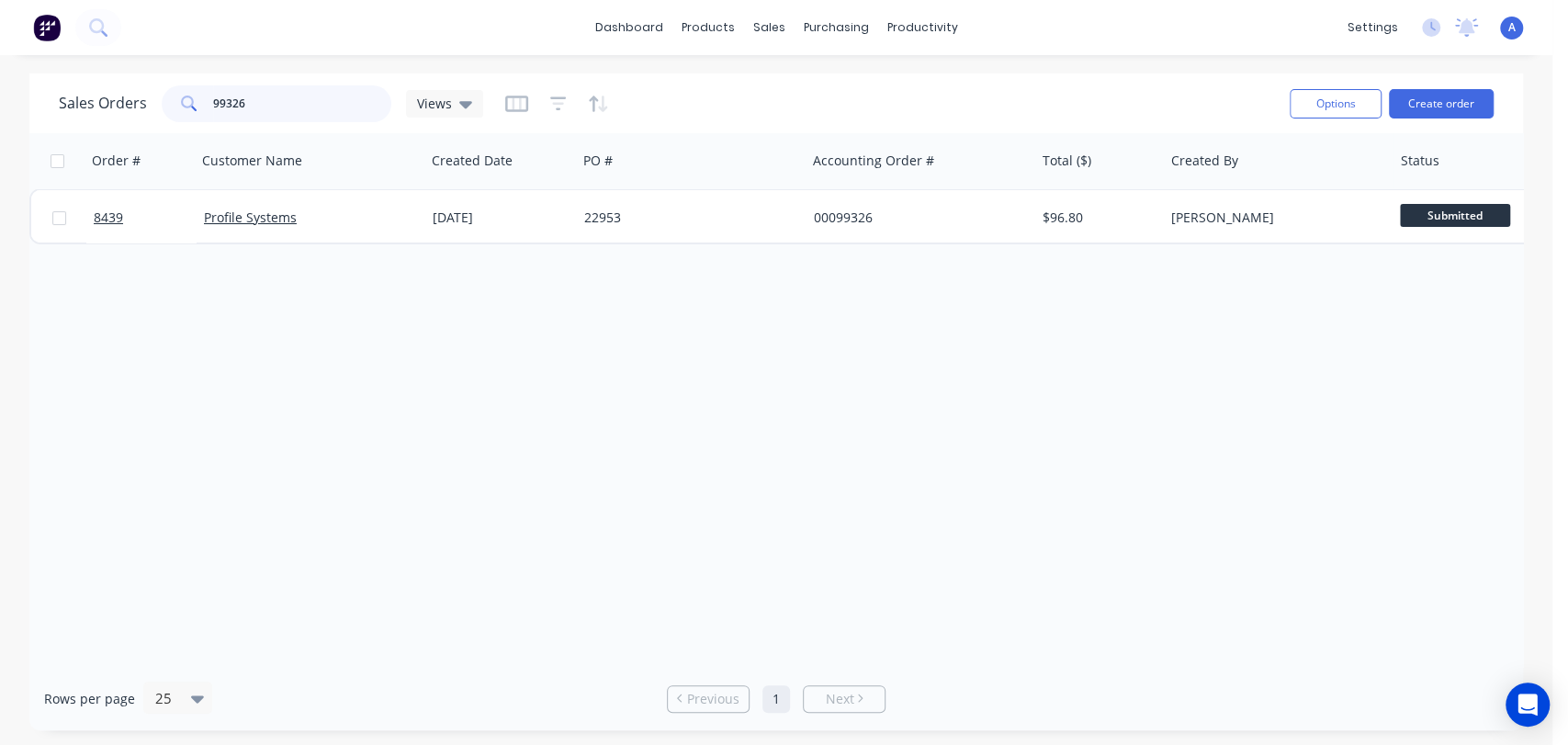
drag, startPoint x: 239, startPoint y: 106, endPoint x: 165, endPoint y: 101, distance: 74.2
click at [165, 101] on div "99326" at bounding box center [276, 103] width 230 height 37
type input "98690"
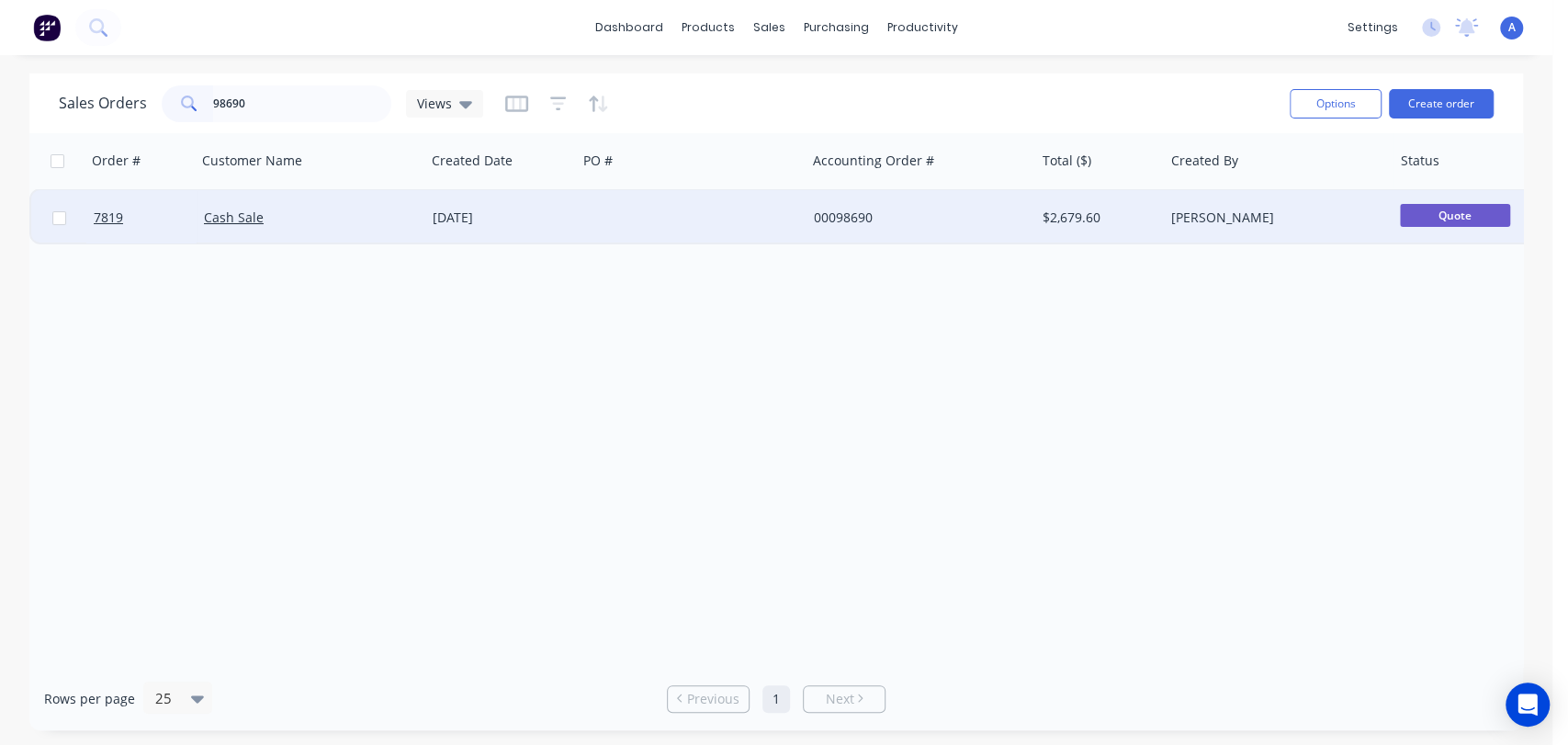
click at [666, 216] on div at bounding box center [691, 218] width 229 height 55
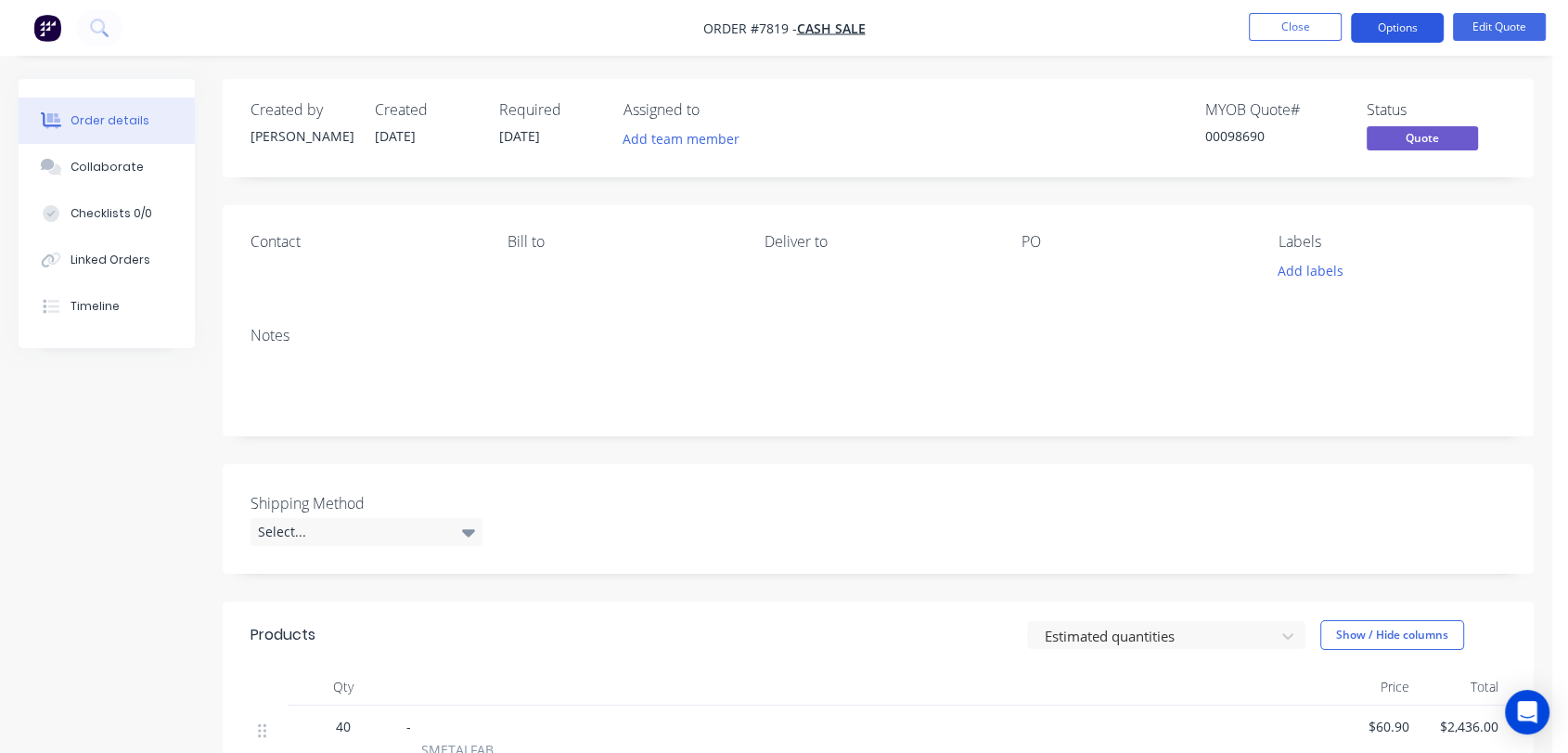
click at [1385, 24] on button "Options" at bounding box center [1397, 28] width 93 height 30
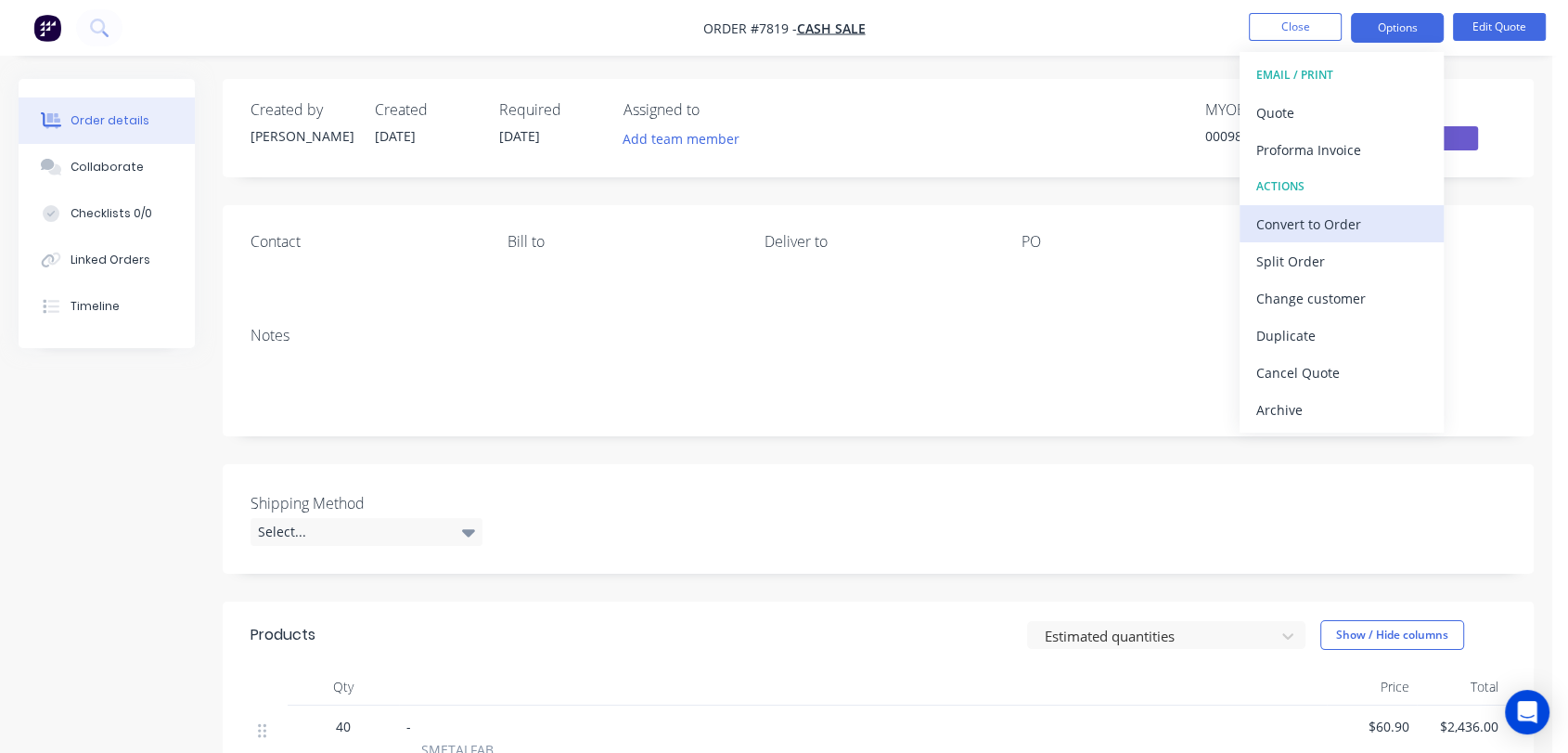
click at [1293, 215] on div "Convert to Order" at bounding box center [1341, 224] width 171 height 27
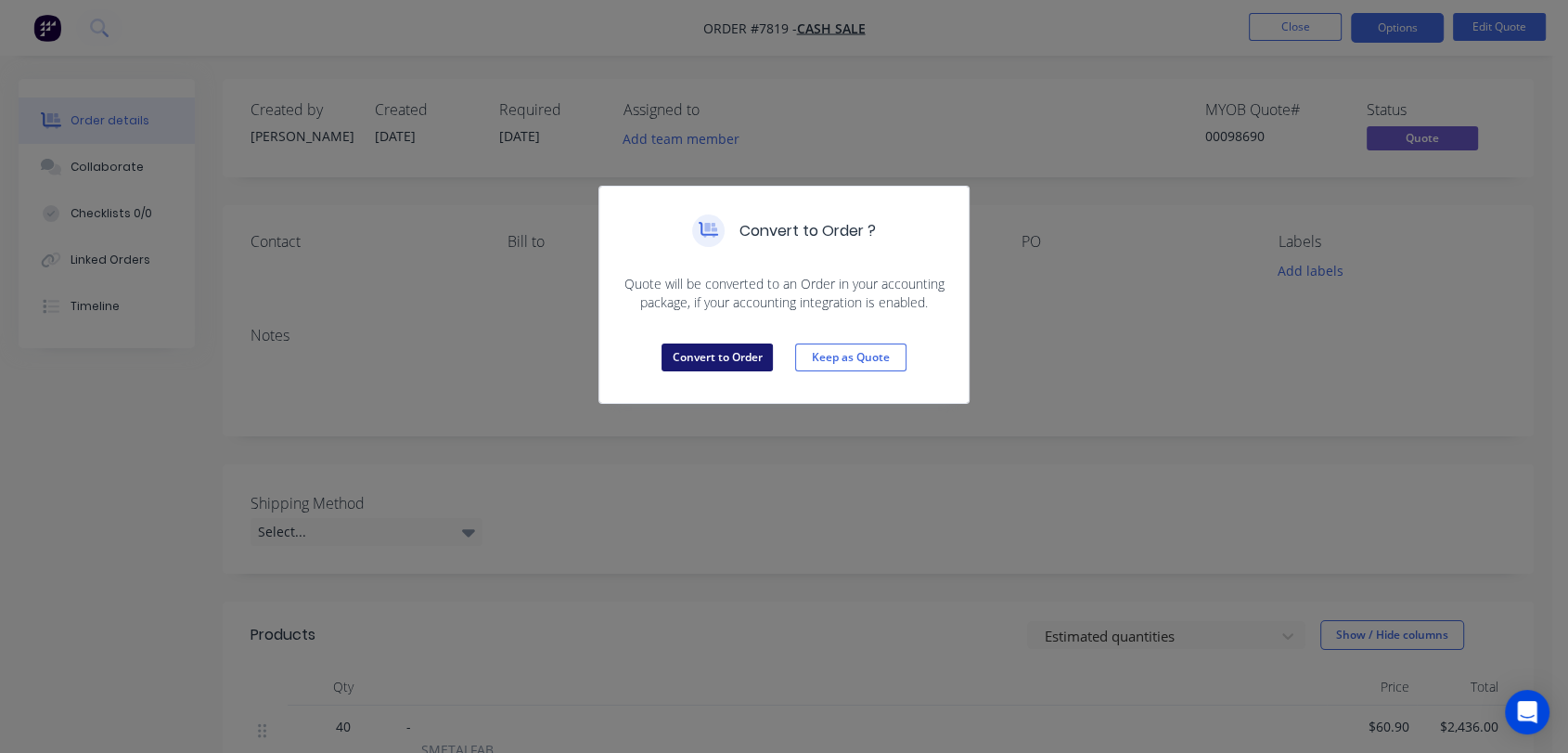
click at [715, 350] on button "Convert to Order" at bounding box center [717, 358] width 111 height 28
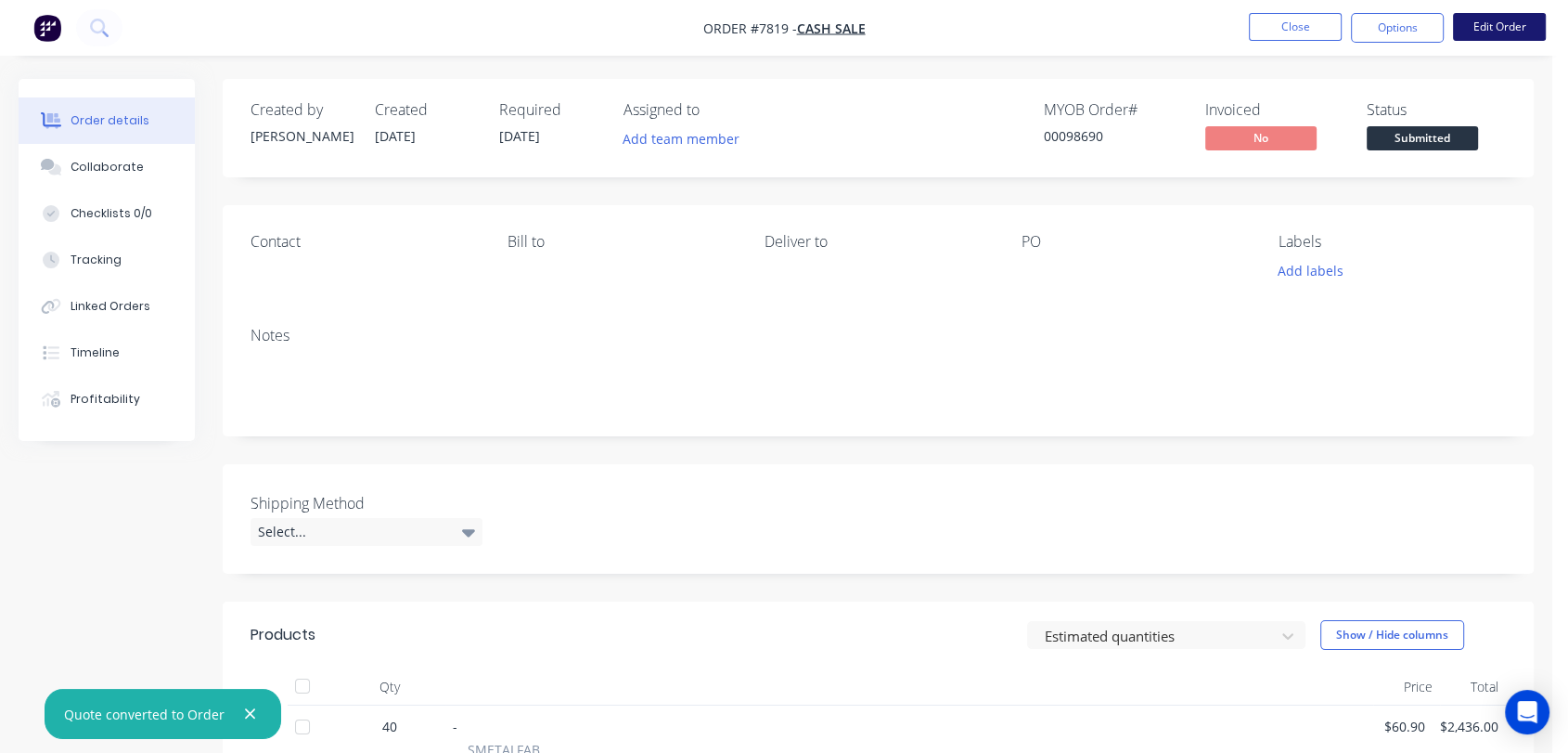
click at [1528, 24] on button "Edit Order" at bounding box center [1499, 27] width 93 height 28
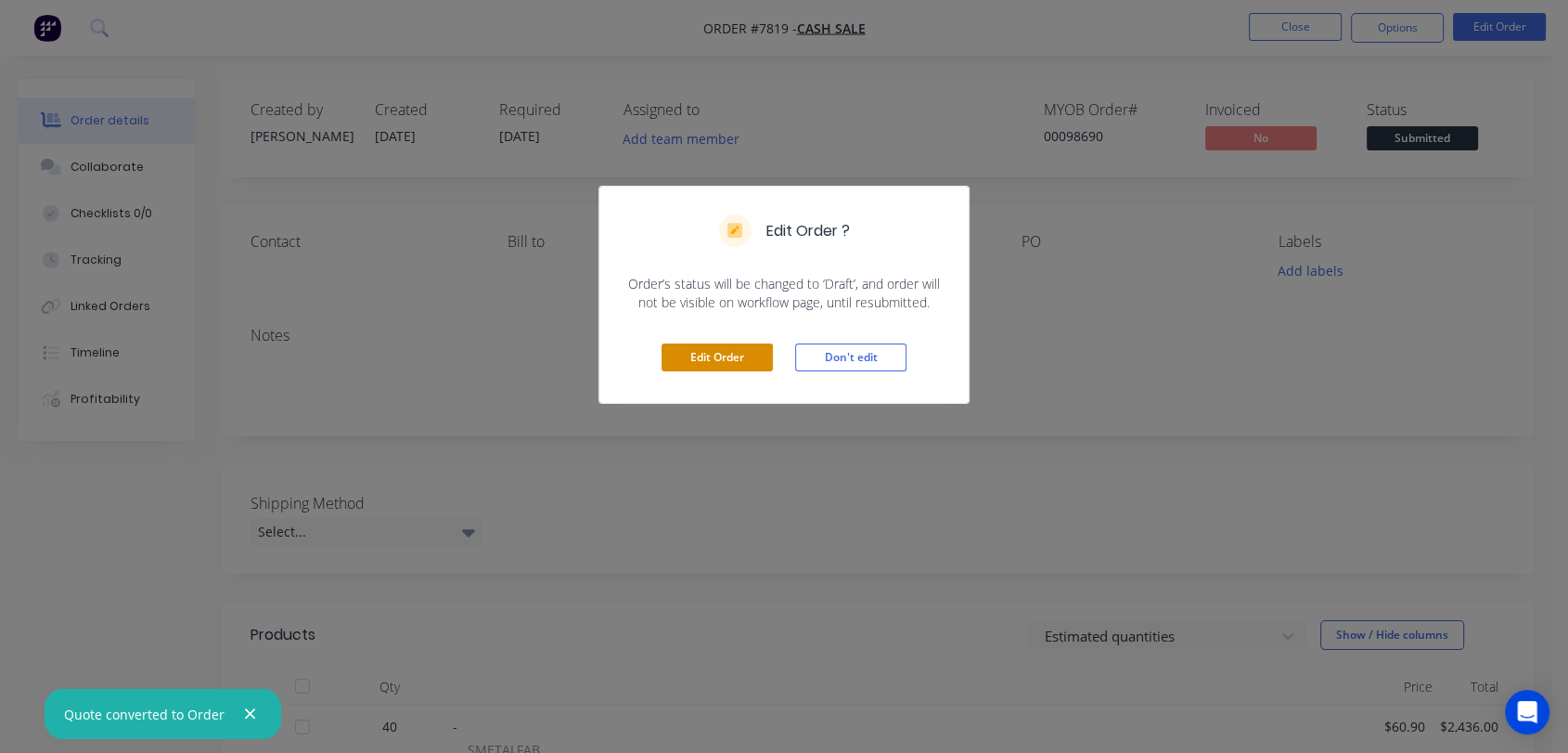
click at [740, 355] on button "Edit Order" at bounding box center [717, 358] width 111 height 28
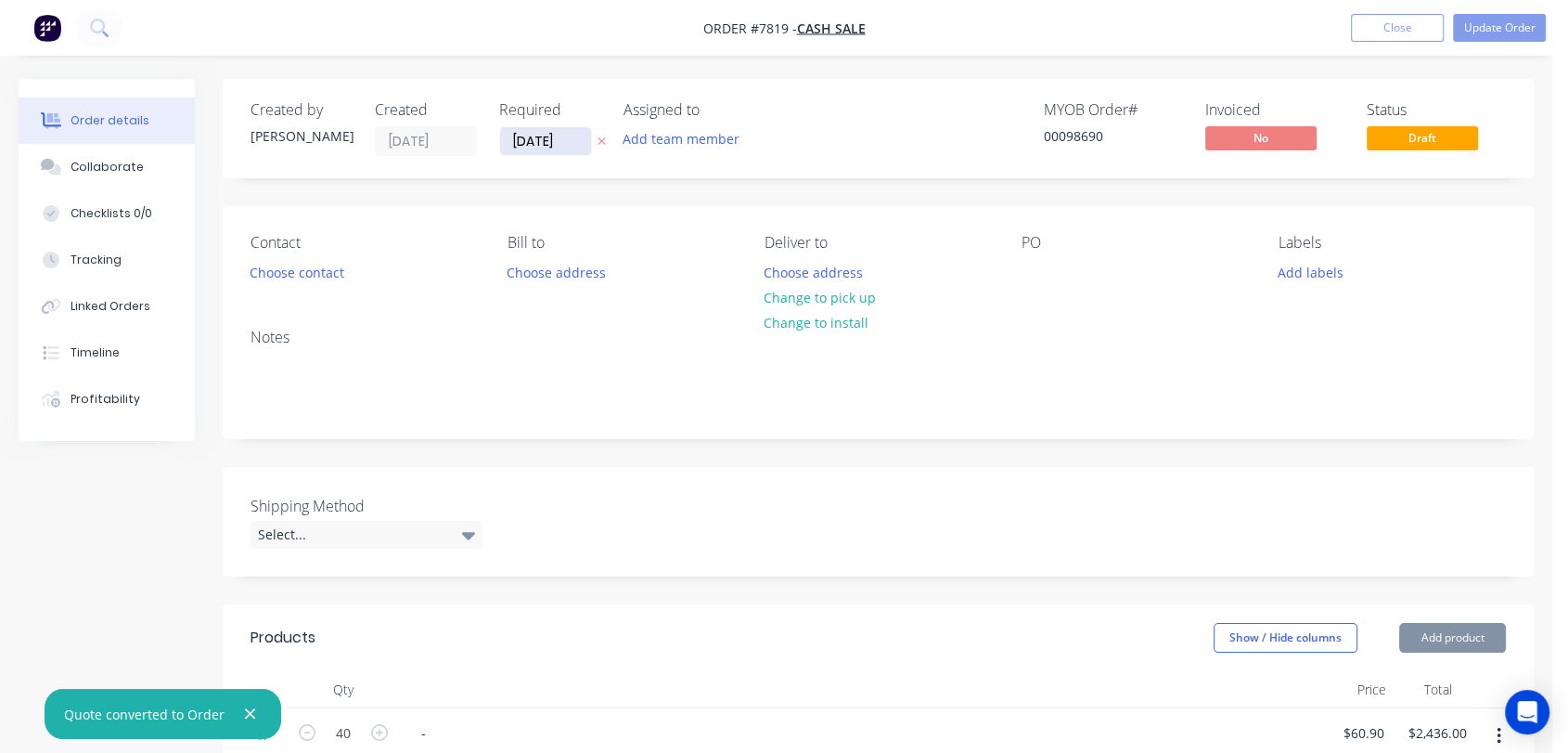
click at [572, 140] on input "25/08/25" at bounding box center [546, 141] width 91 height 28
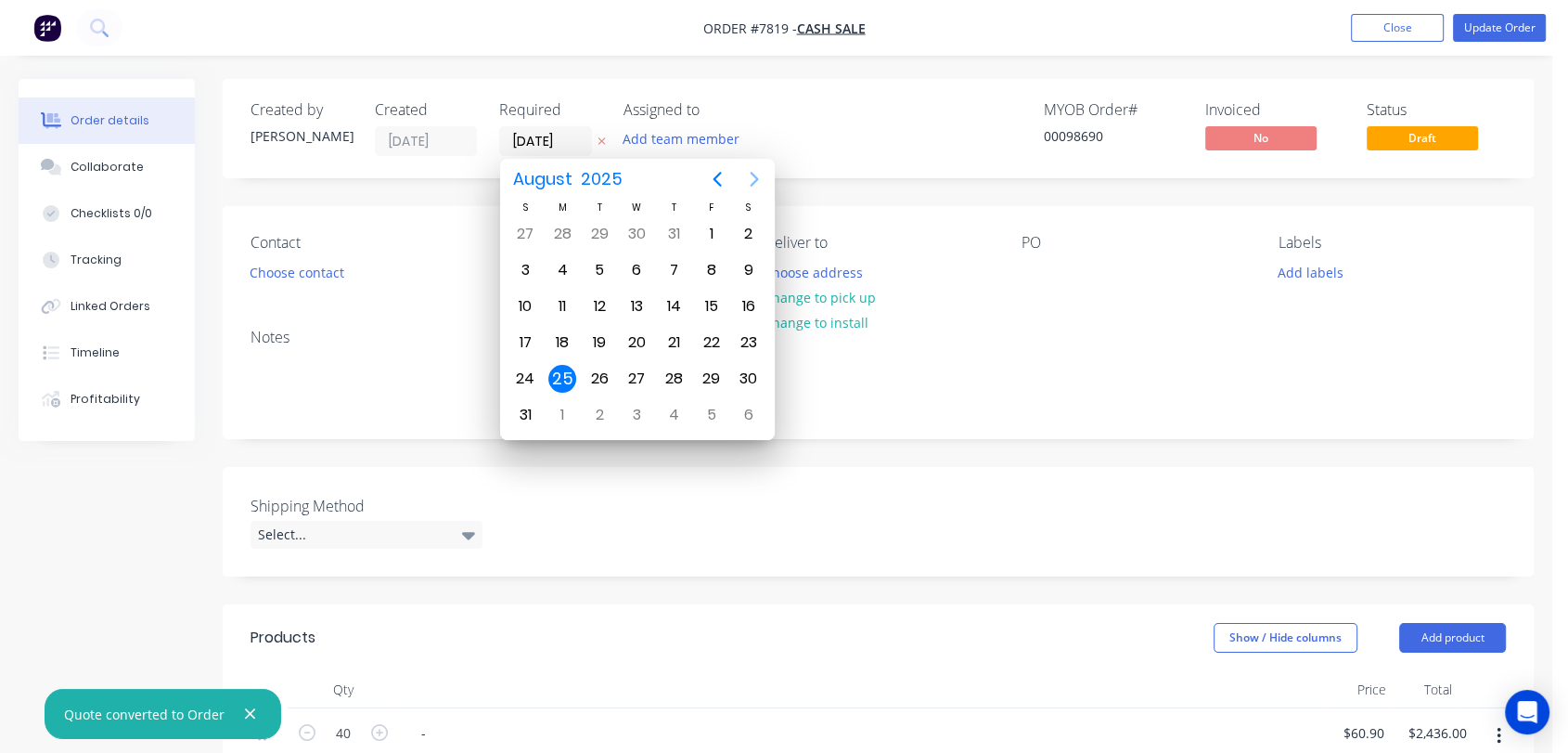
click at [757, 179] on icon "Next page" at bounding box center [754, 179] width 8 height 15
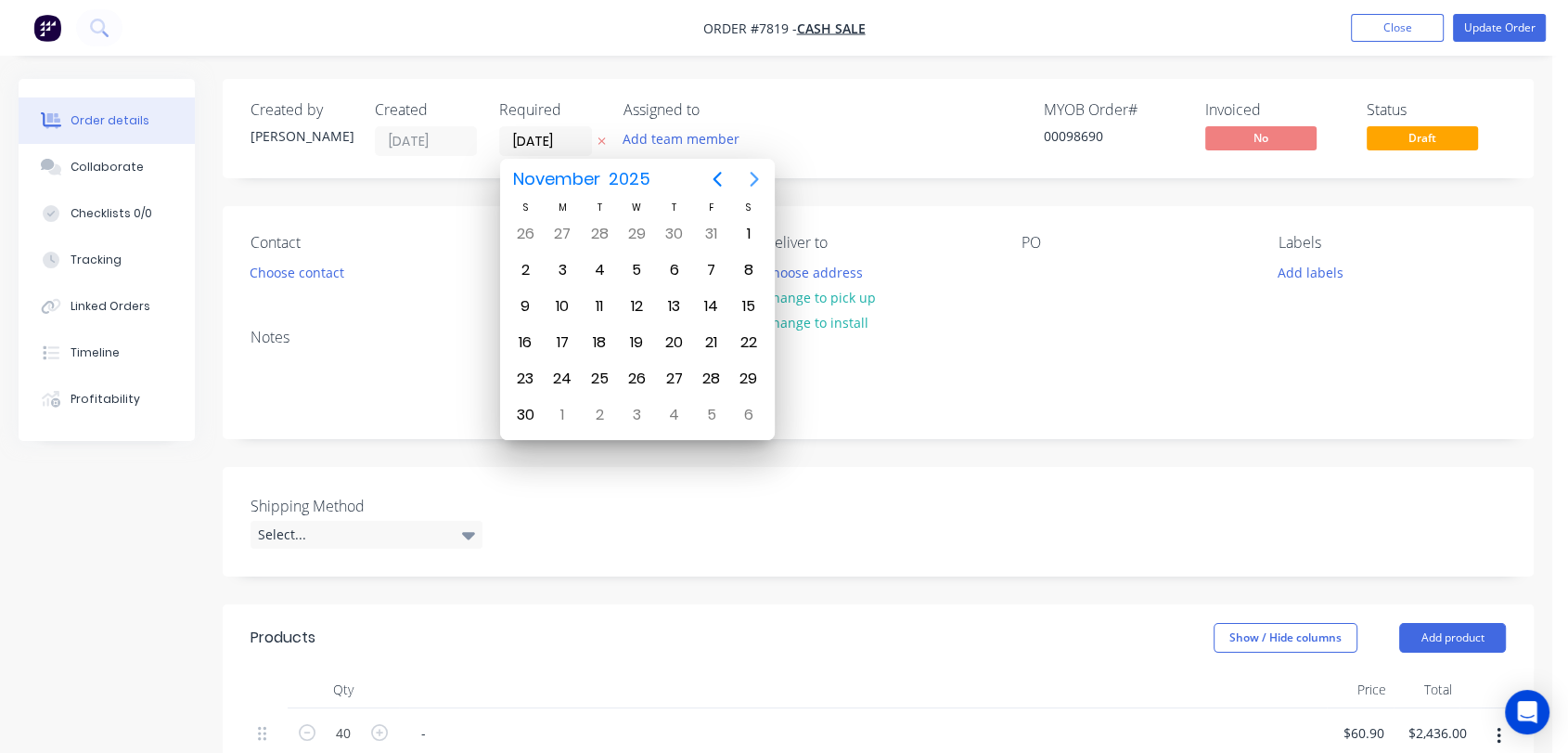
click at [757, 179] on icon "Next page" at bounding box center [754, 179] width 8 height 15
drag, startPoint x: 637, startPoint y: 369, endPoint x: 561, endPoint y: 365, distance: 76.1
click at [636, 369] on div "31" at bounding box center [637, 379] width 28 height 28
type input "31/12/25"
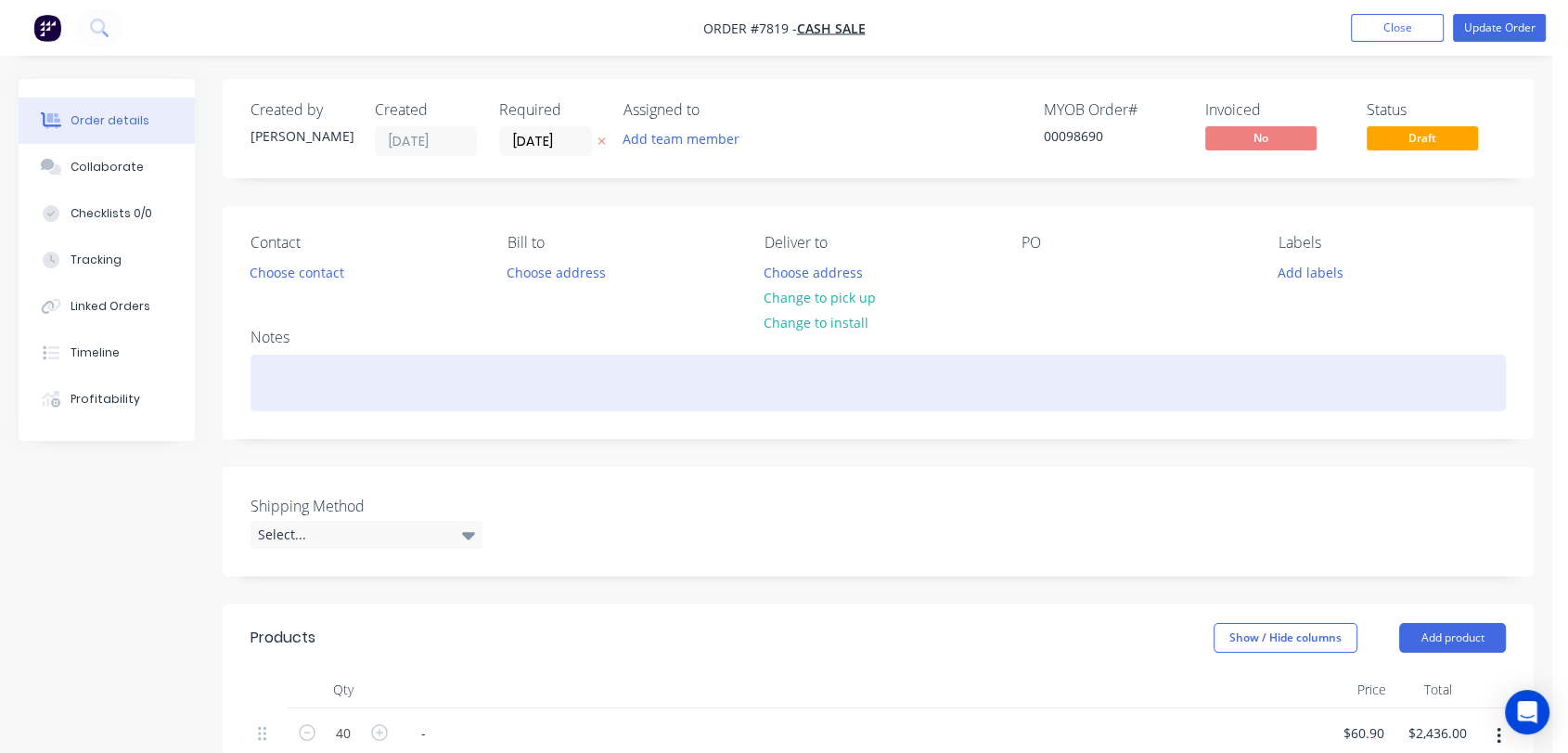
click at [293, 397] on div at bounding box center [878, 383] width 1255 height 57
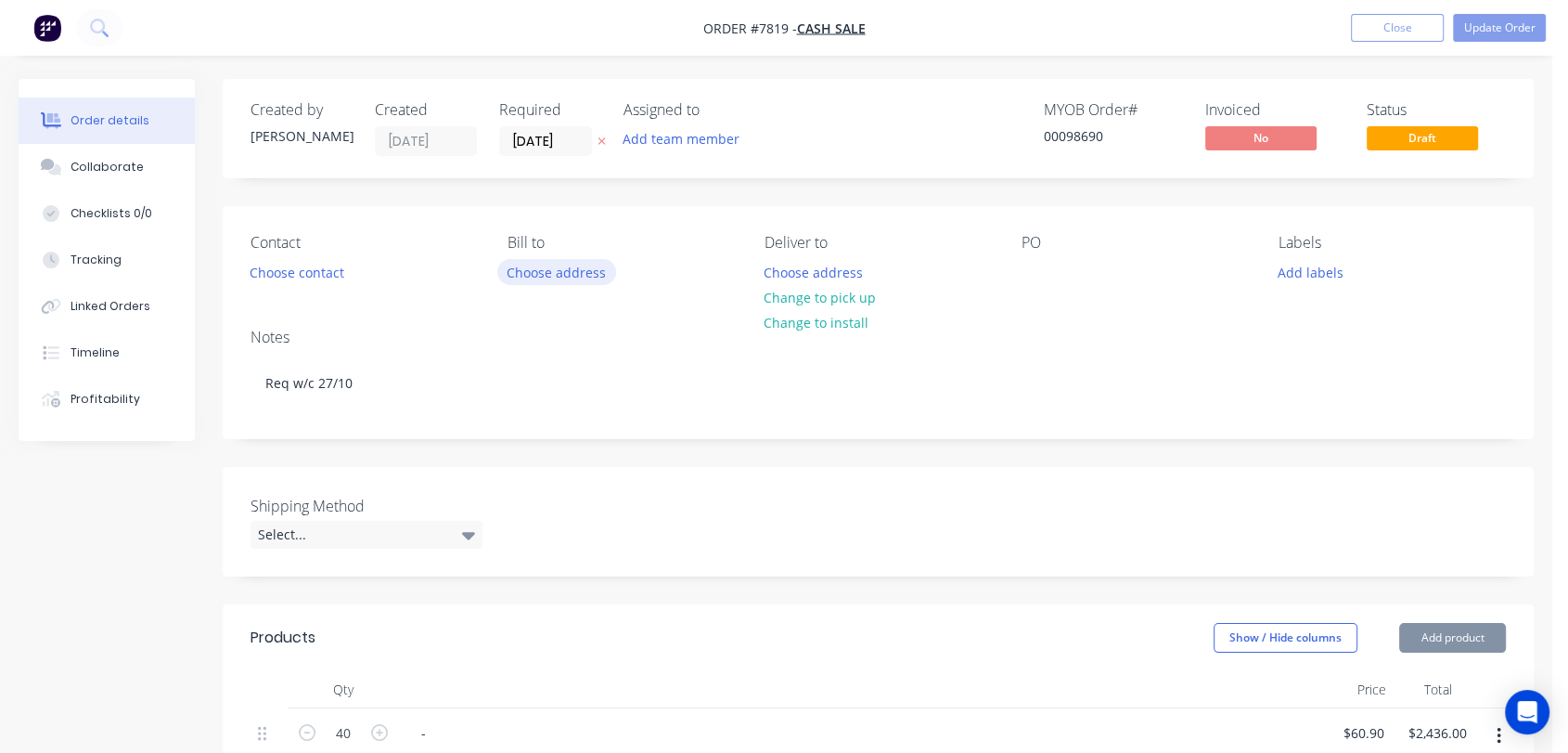
click at [542, 266] on button "Choose address" at bounding box center [557, 271] width 119 height 25
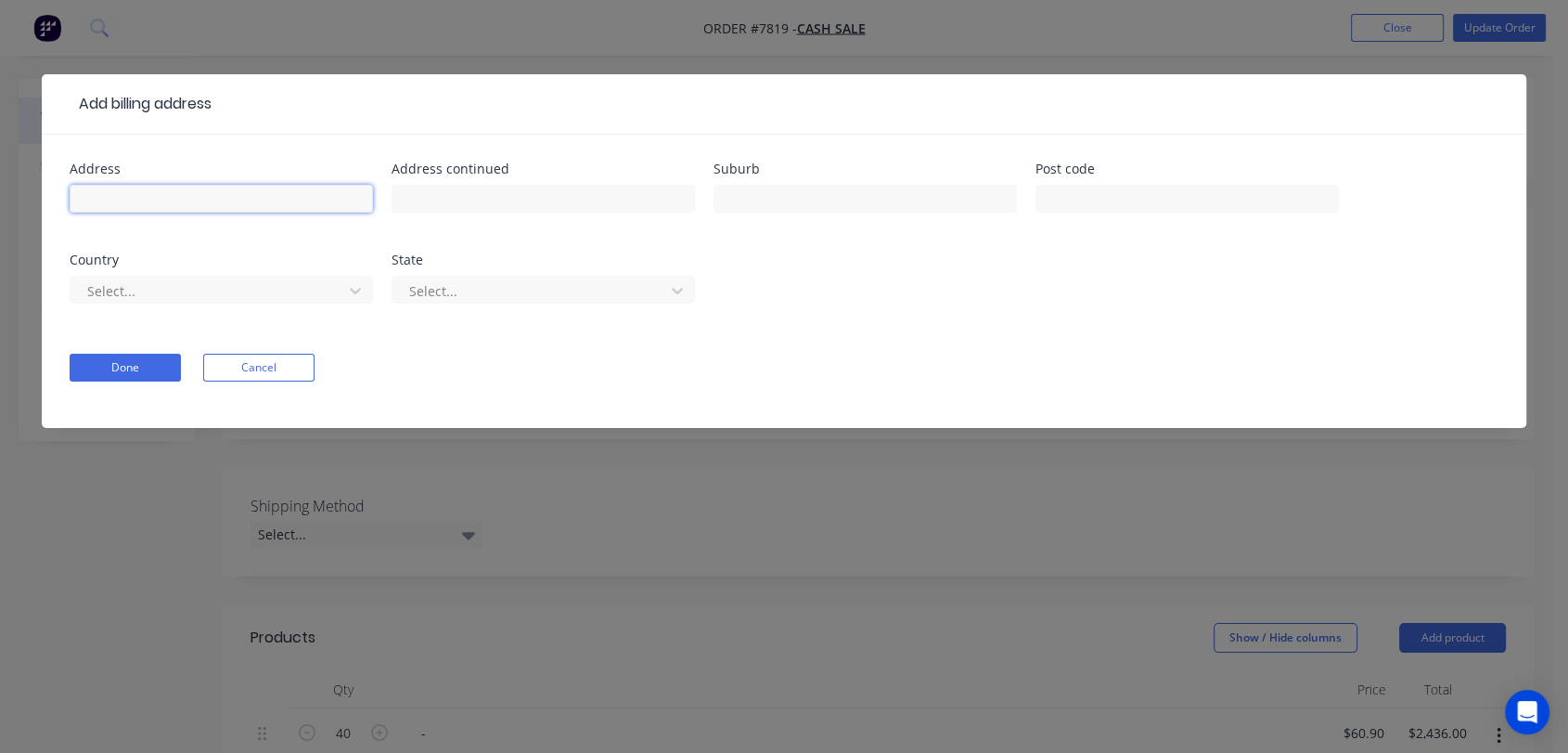
click at [185, 199] on input "text" at bounding box center [222, 199] width 304 height 28
type input "Arki Environments Pty Ltd"
click at [141, 358] on button "Done" at bounding box center [125, 368] width 111 height 28
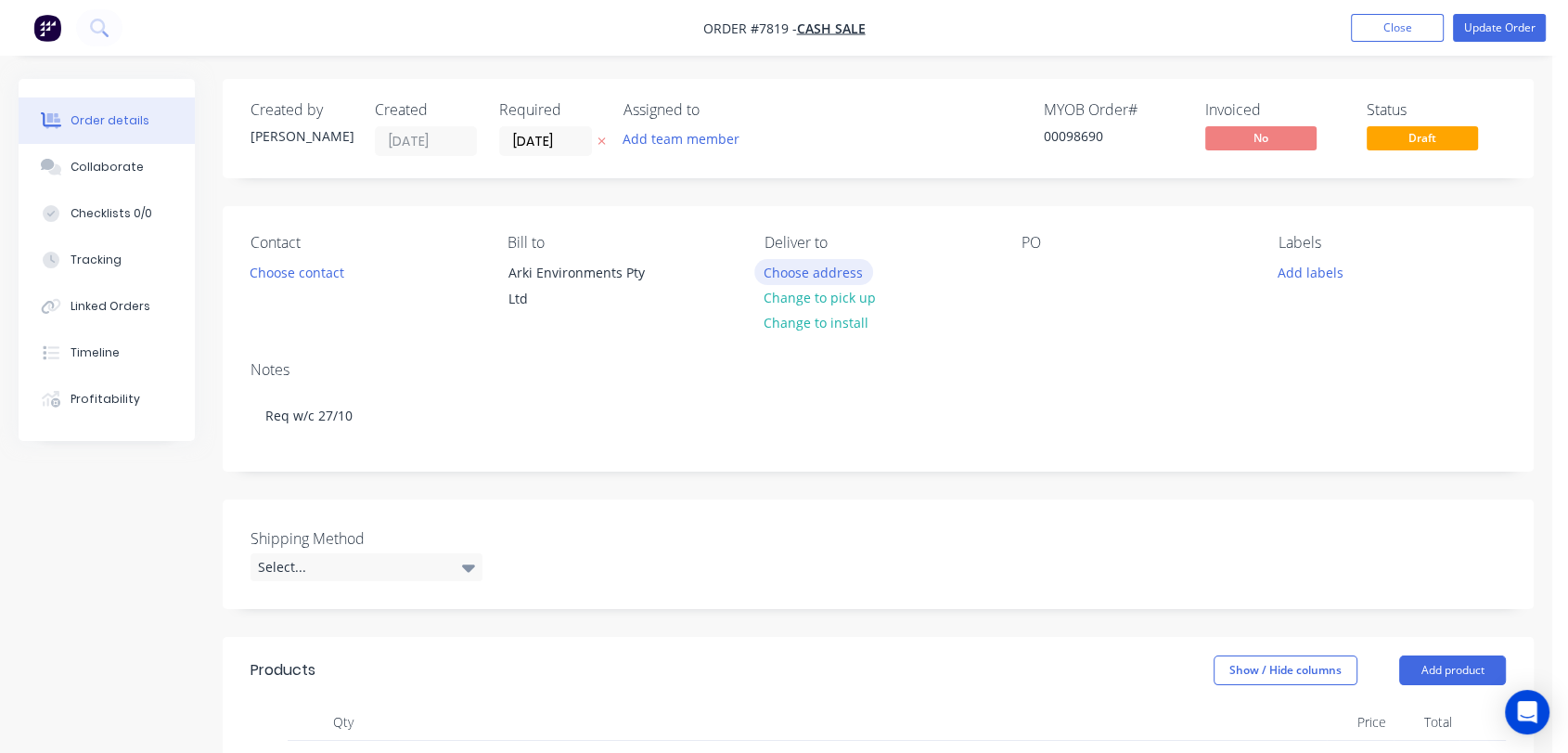
click at [798, 264] on button "Choose address" at bounding box center [813, 271] width 119 height 25
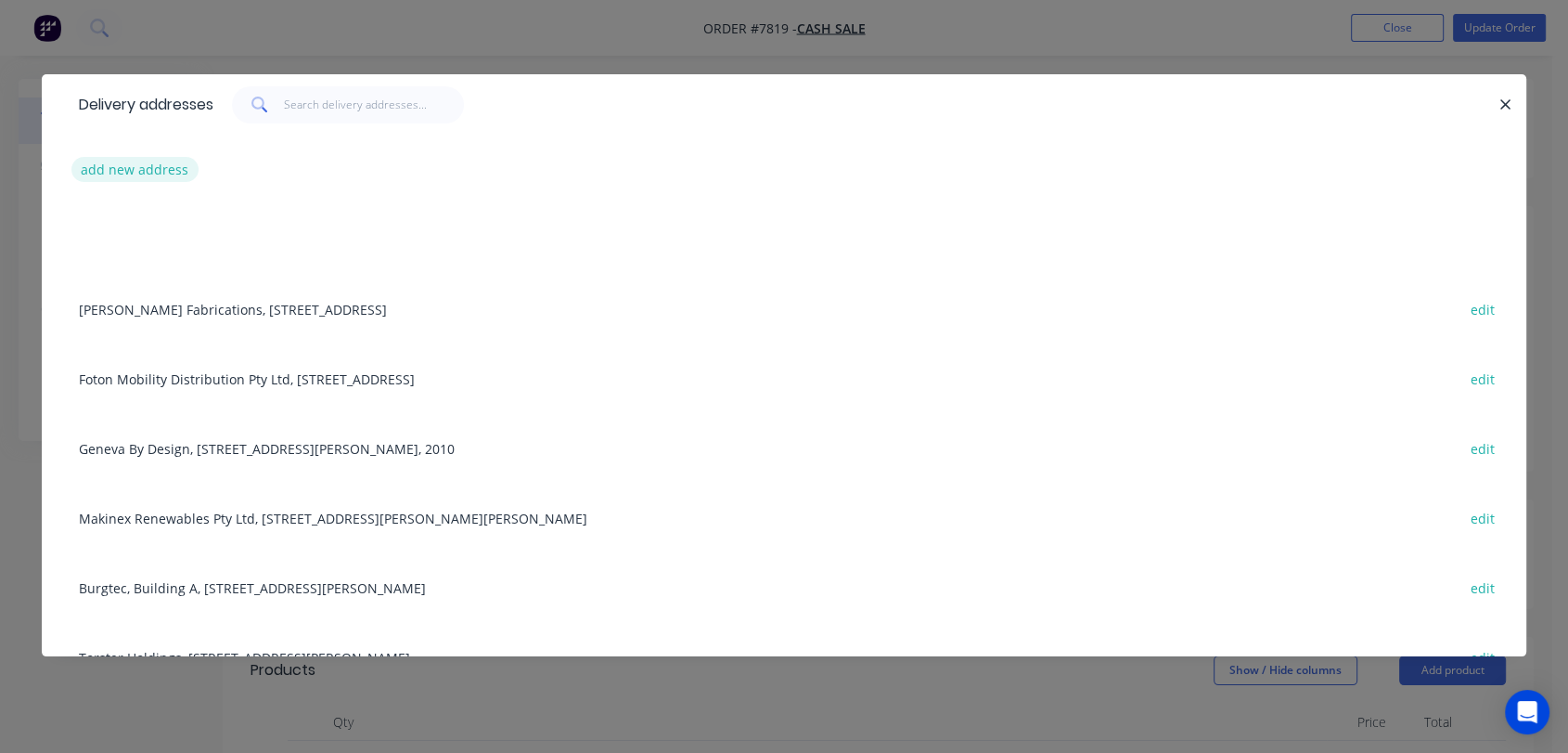
click at [162, 165] on button "add new address" at bounding box center [135, 169] width 127 height 25
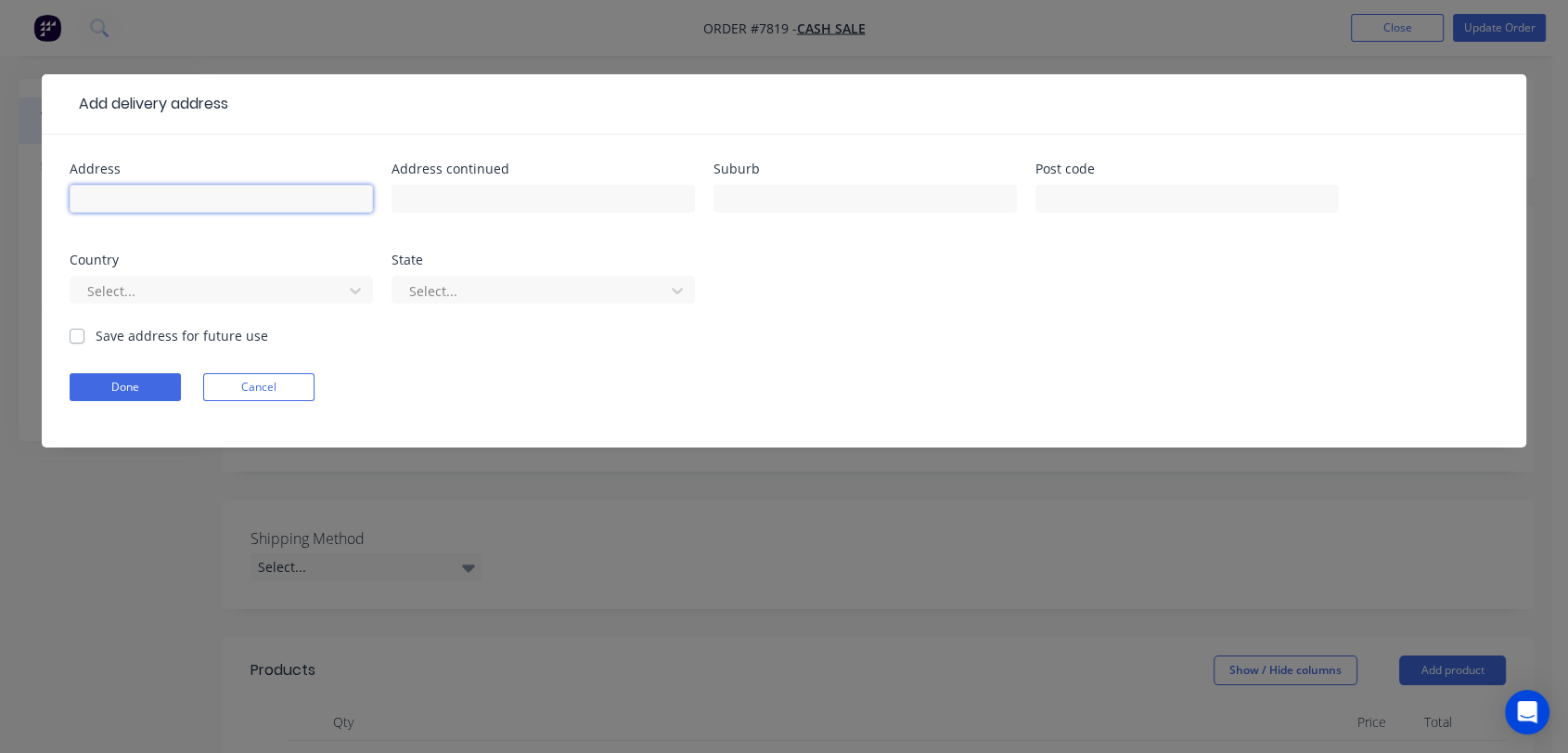
click at [193, 190] on input "text" at bounding box center [222, 199] width 304 height 28
type input "Joe Go Transport"
click at [456, 196] on input "text" at bounding box center [544, 199] width 304 height 28
type input "69 Stanley Rd"
click at [758, 192] on input "text" at bounding box center [865, 199] width 304 height 28
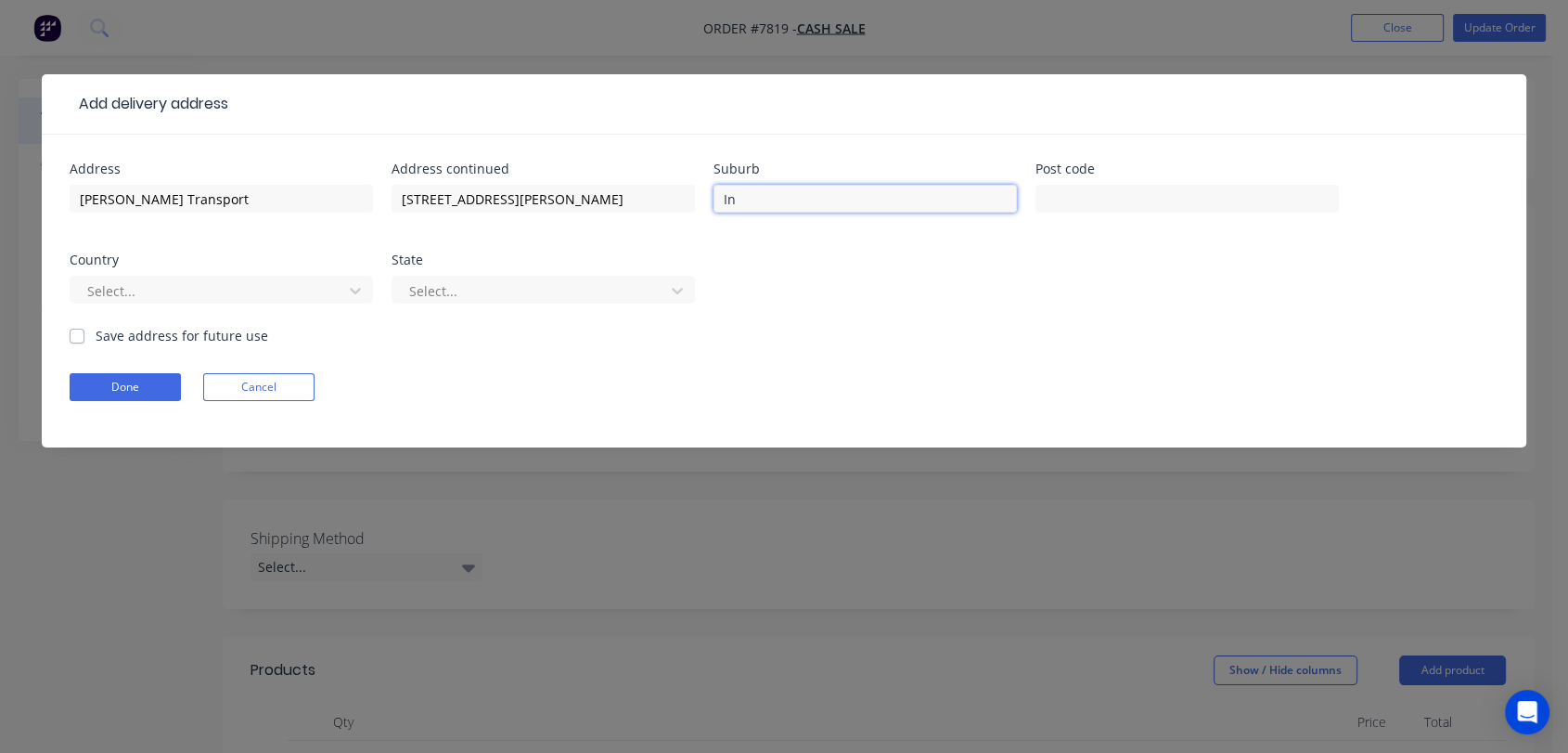
type input "Ingleburn"
click at [119, 393] on button "Done" at bounding box center [125, 387] width 111 height 28
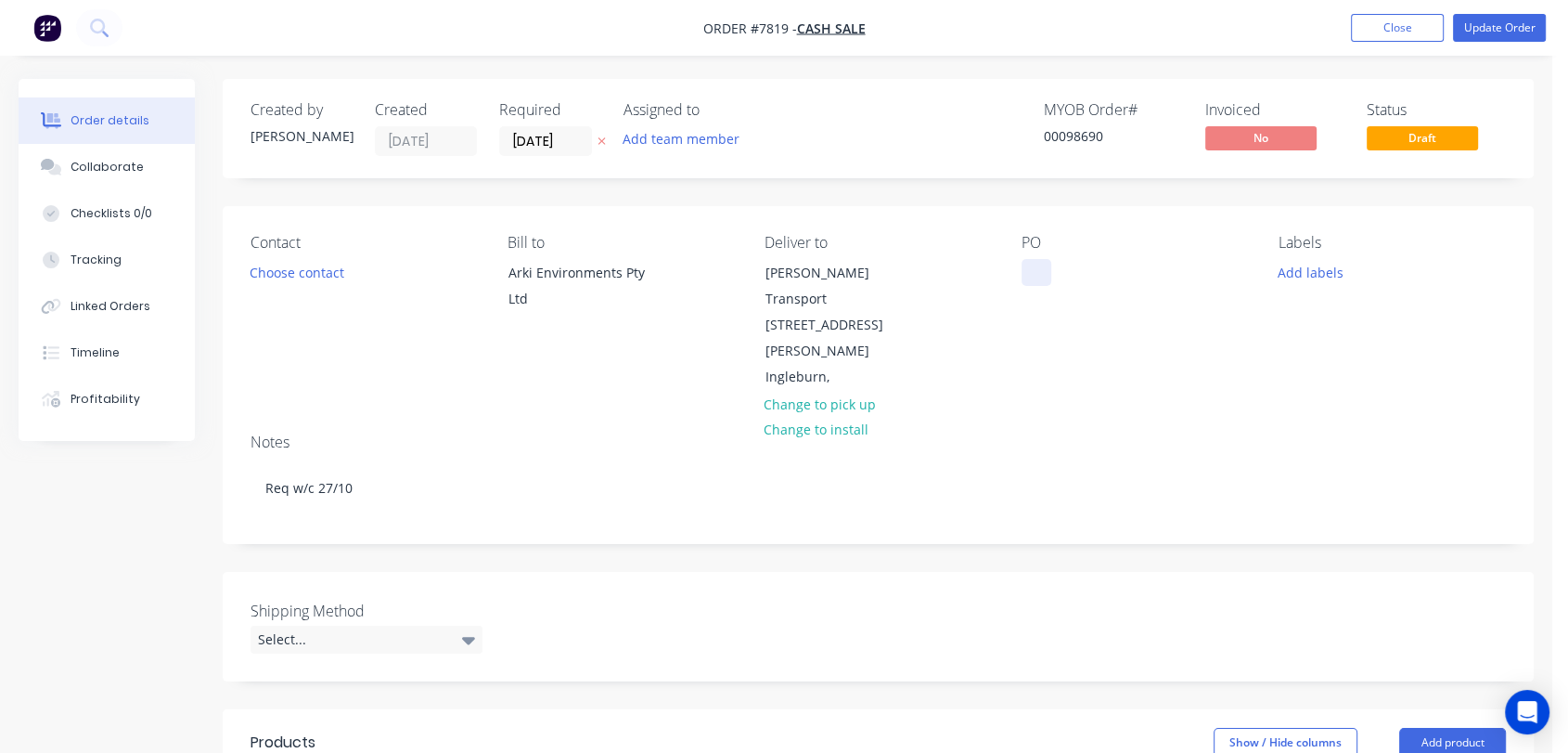
click at [1023, 273] on div at bounding box center [1036, 272] width 30 height 27
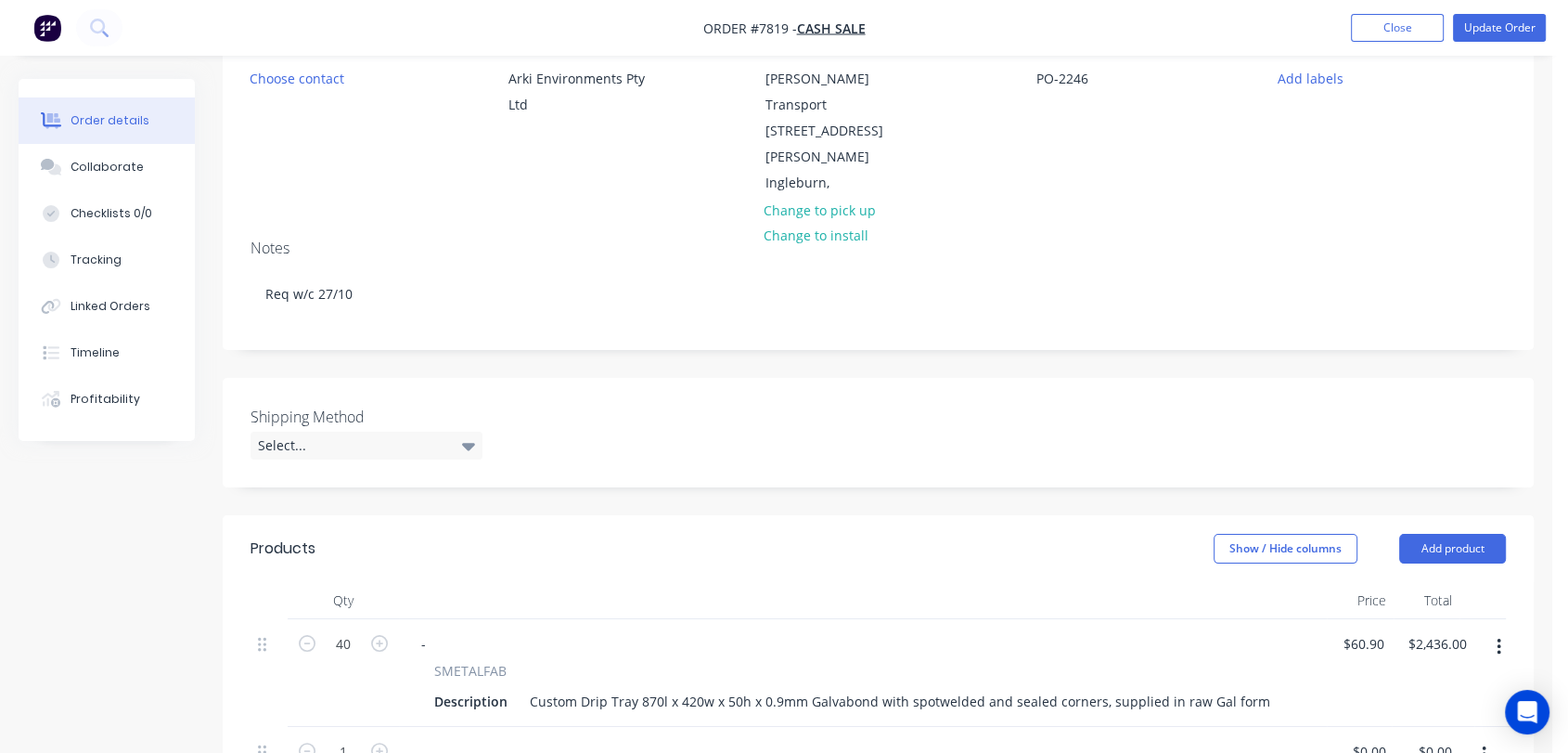
scroll to position [309, 0]
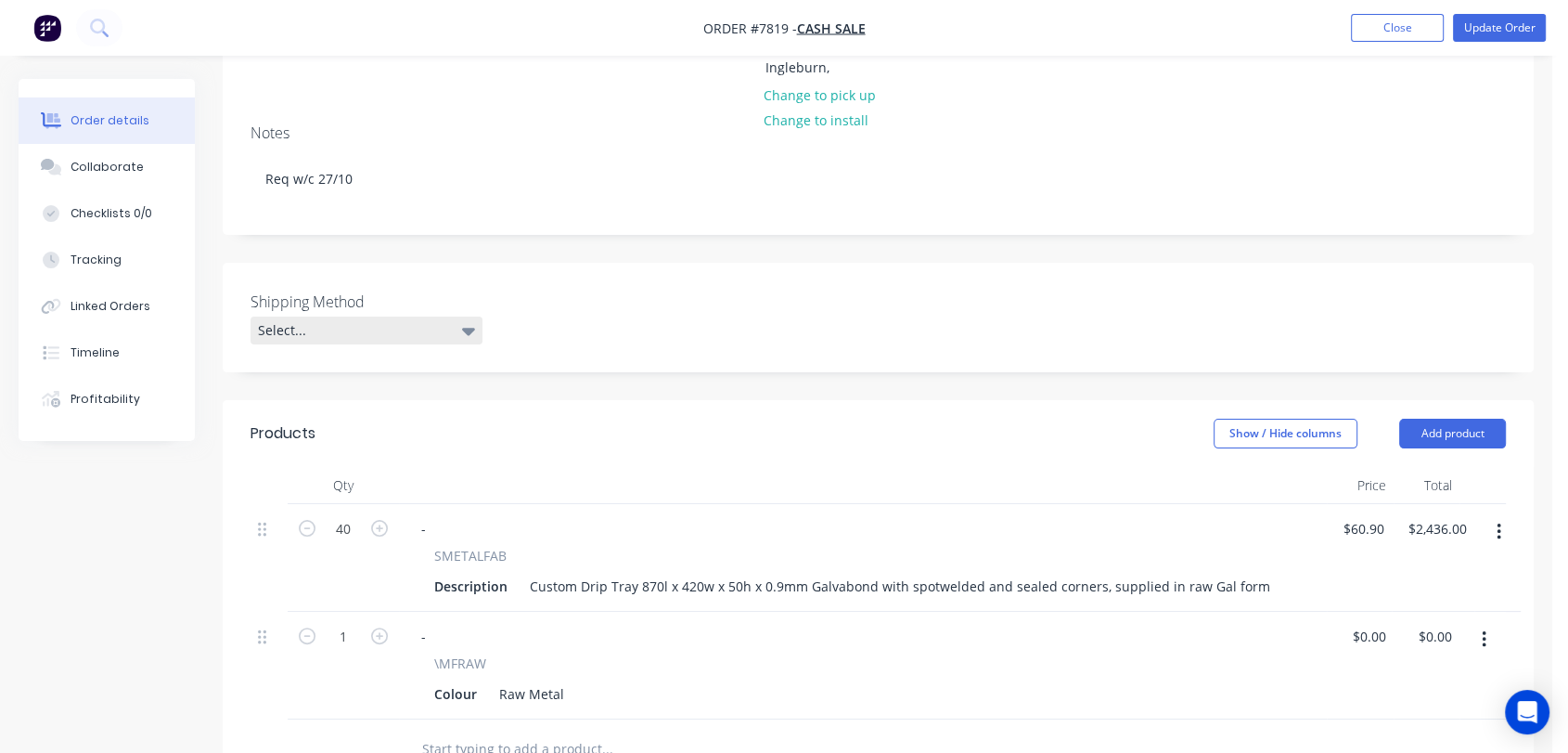
click at [386, 317] on div "Select..." at bounding box center [367, 331] width 232 height 28
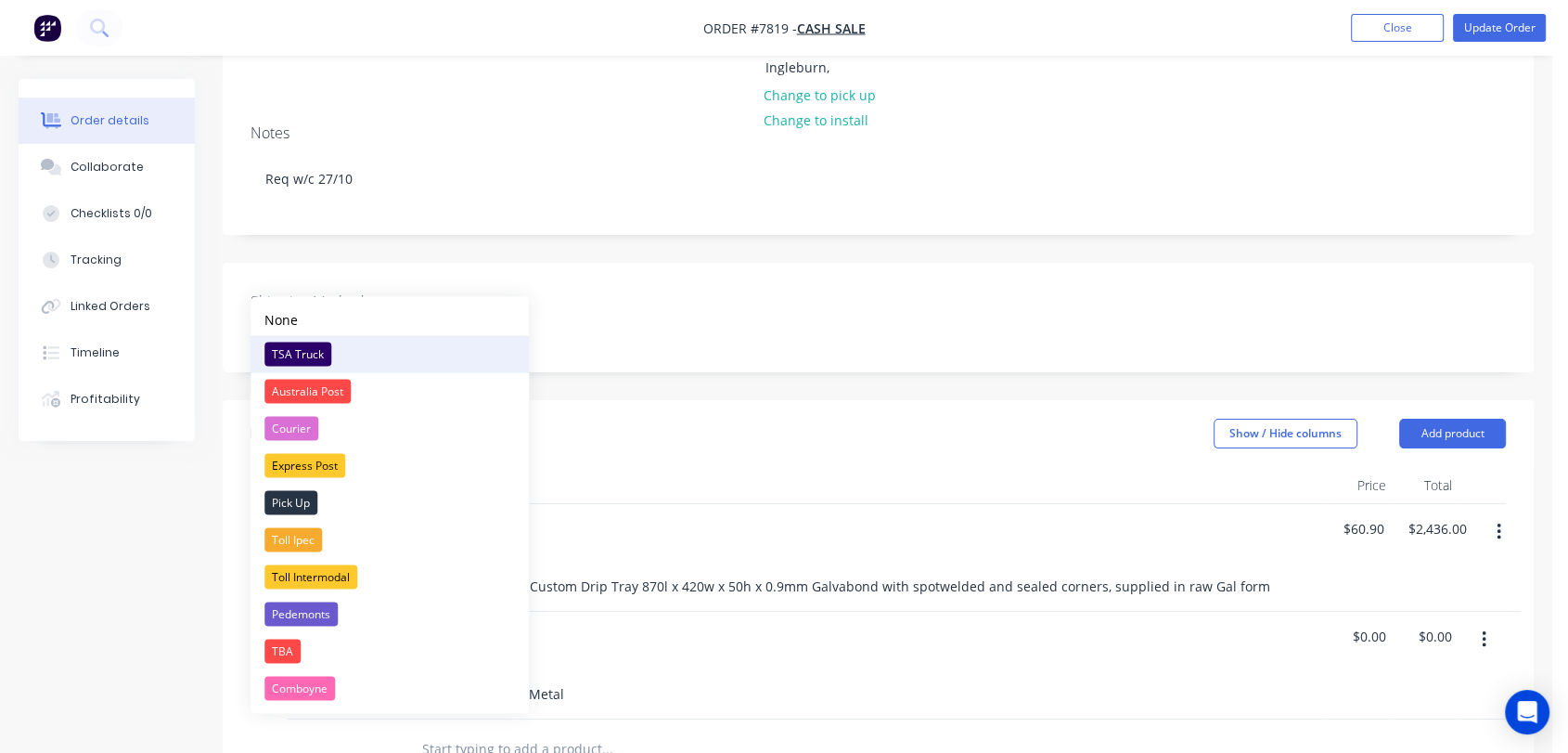
click at [317, 348] on div "TSA Truck" at bounding box center [298, 354] width 67 height 24
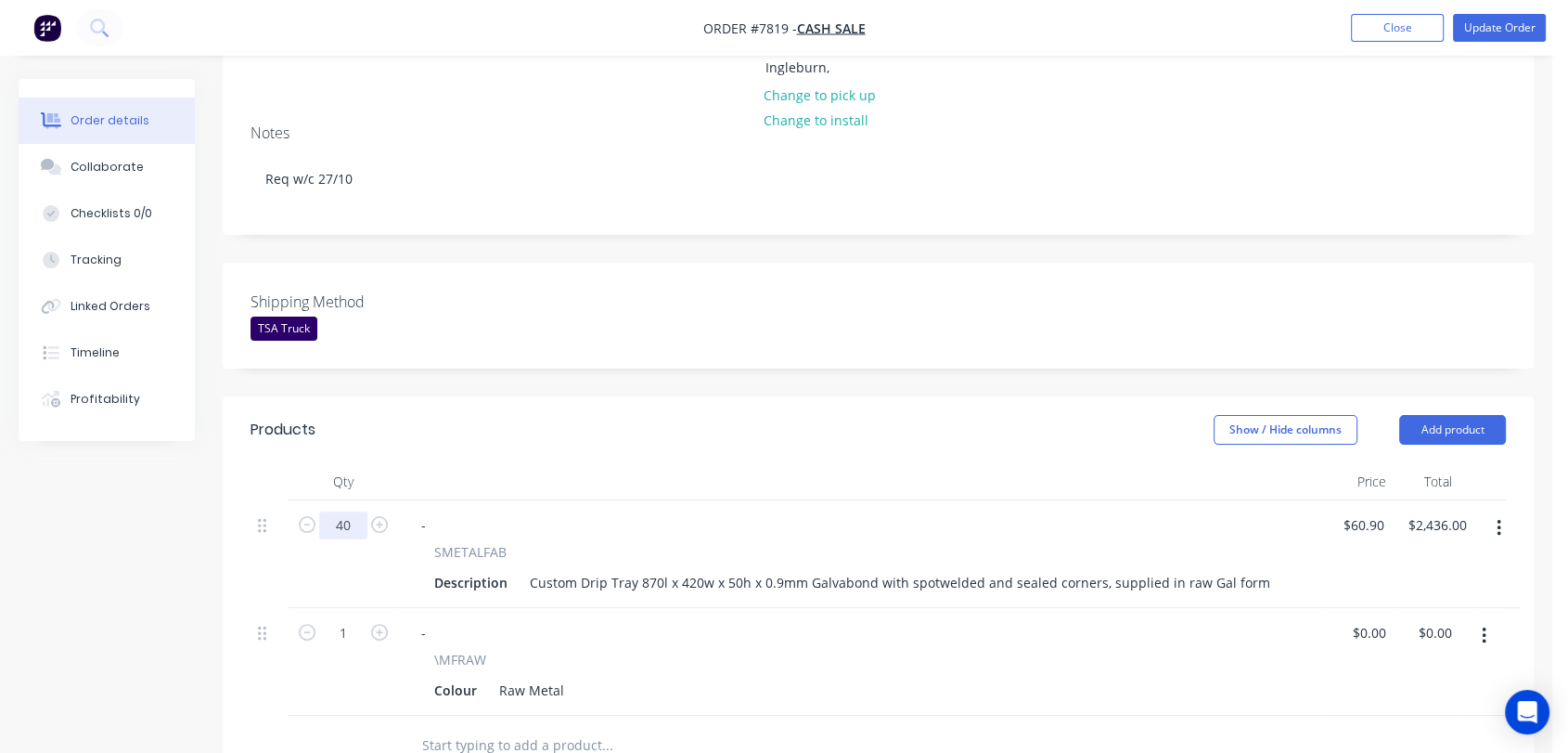
click at [350, 512] on input "40" at bounding box center [343, 526] width 48 height 28
type input "51"
type input "$3,105.90"
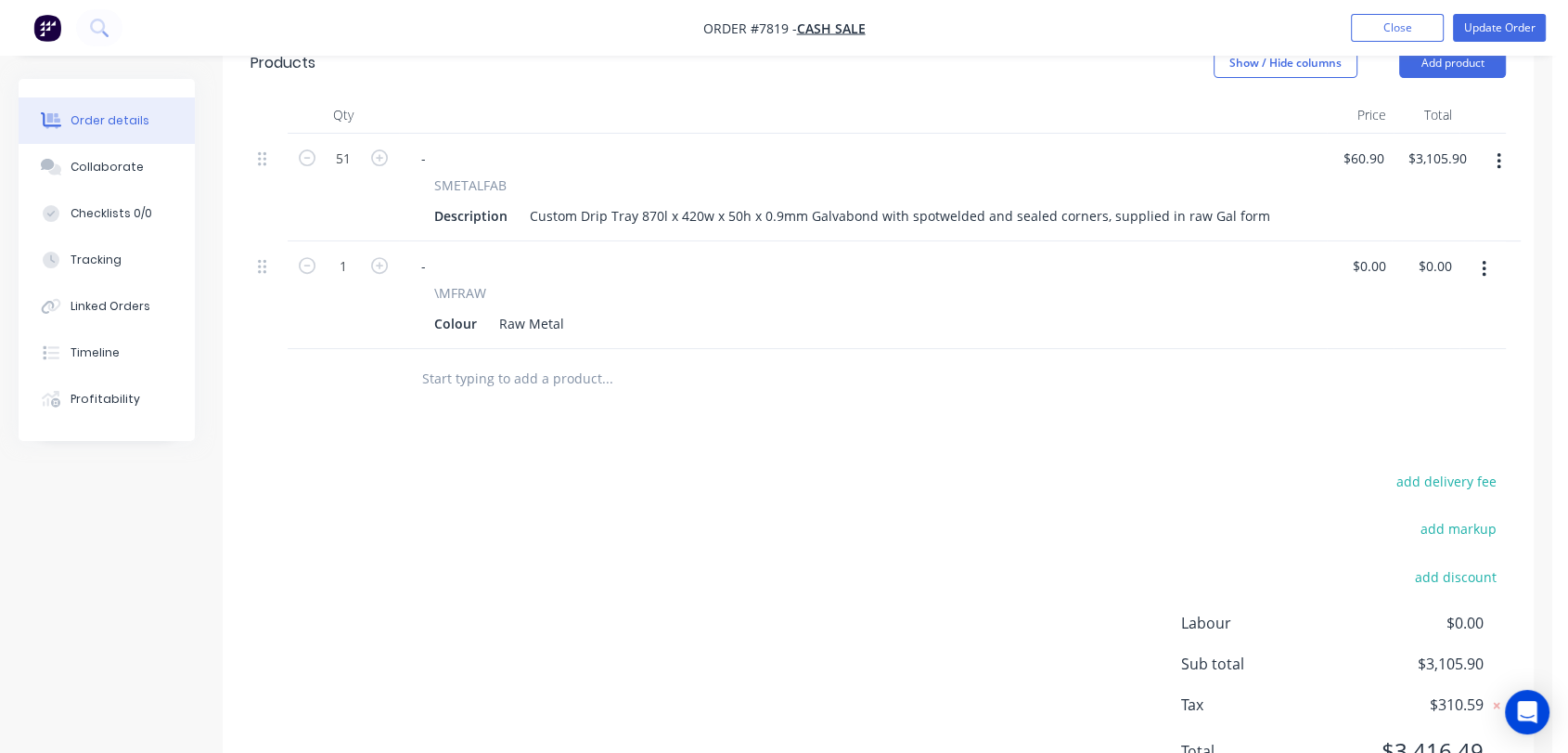
scroll to position [712, 0]
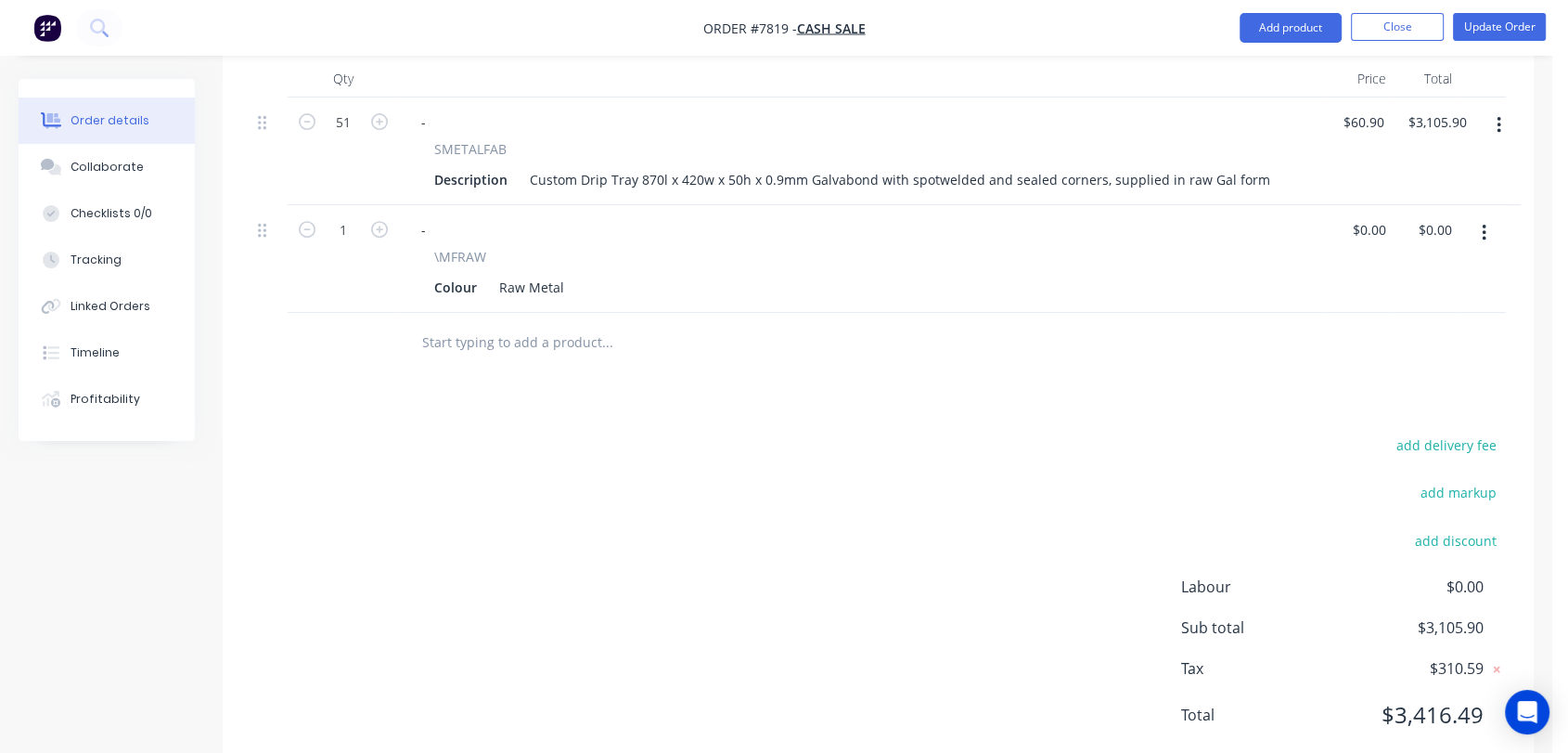
click at [538, 324] on input "text" at bounding box center [607, 342] width 371 height 37
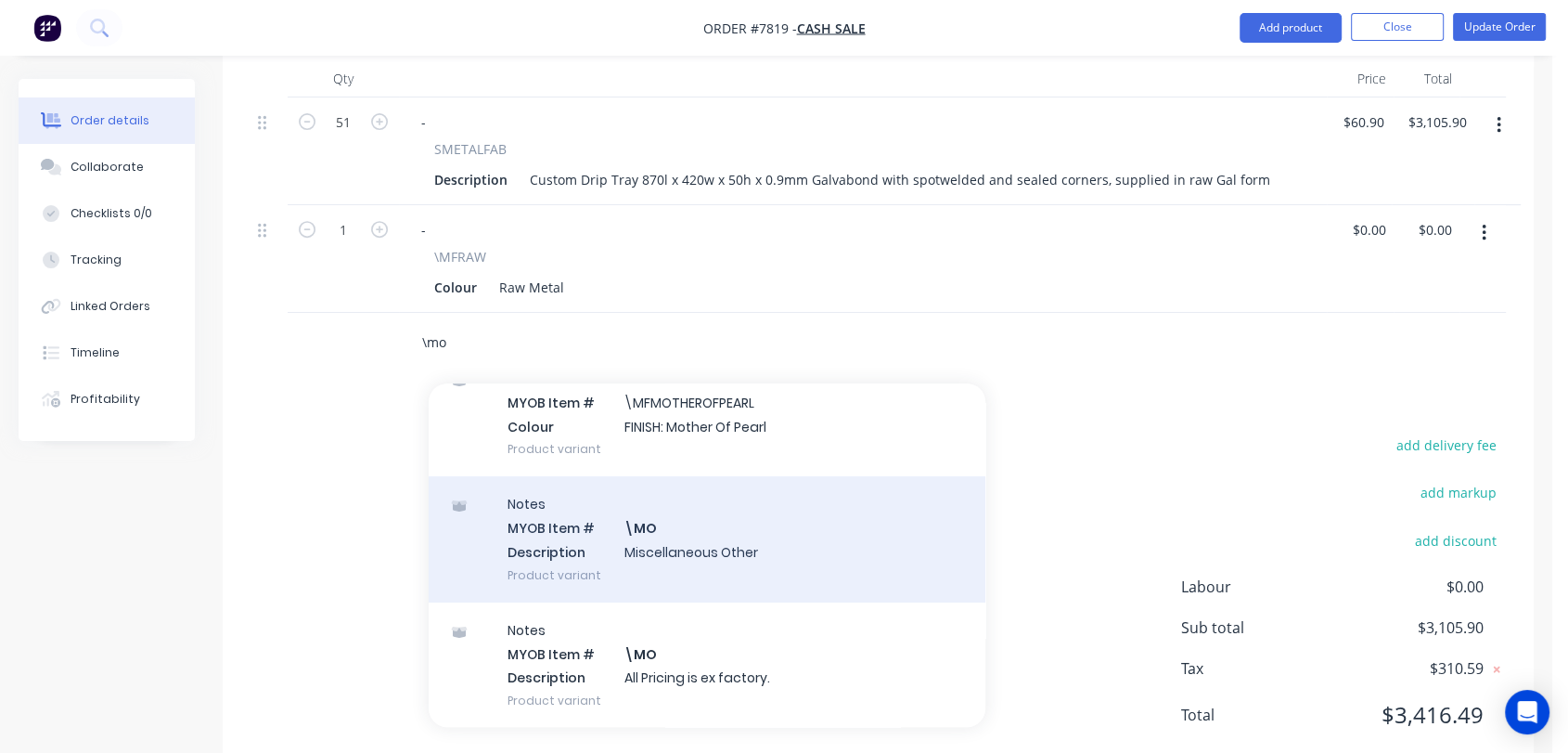
scroll to position [309, 0]
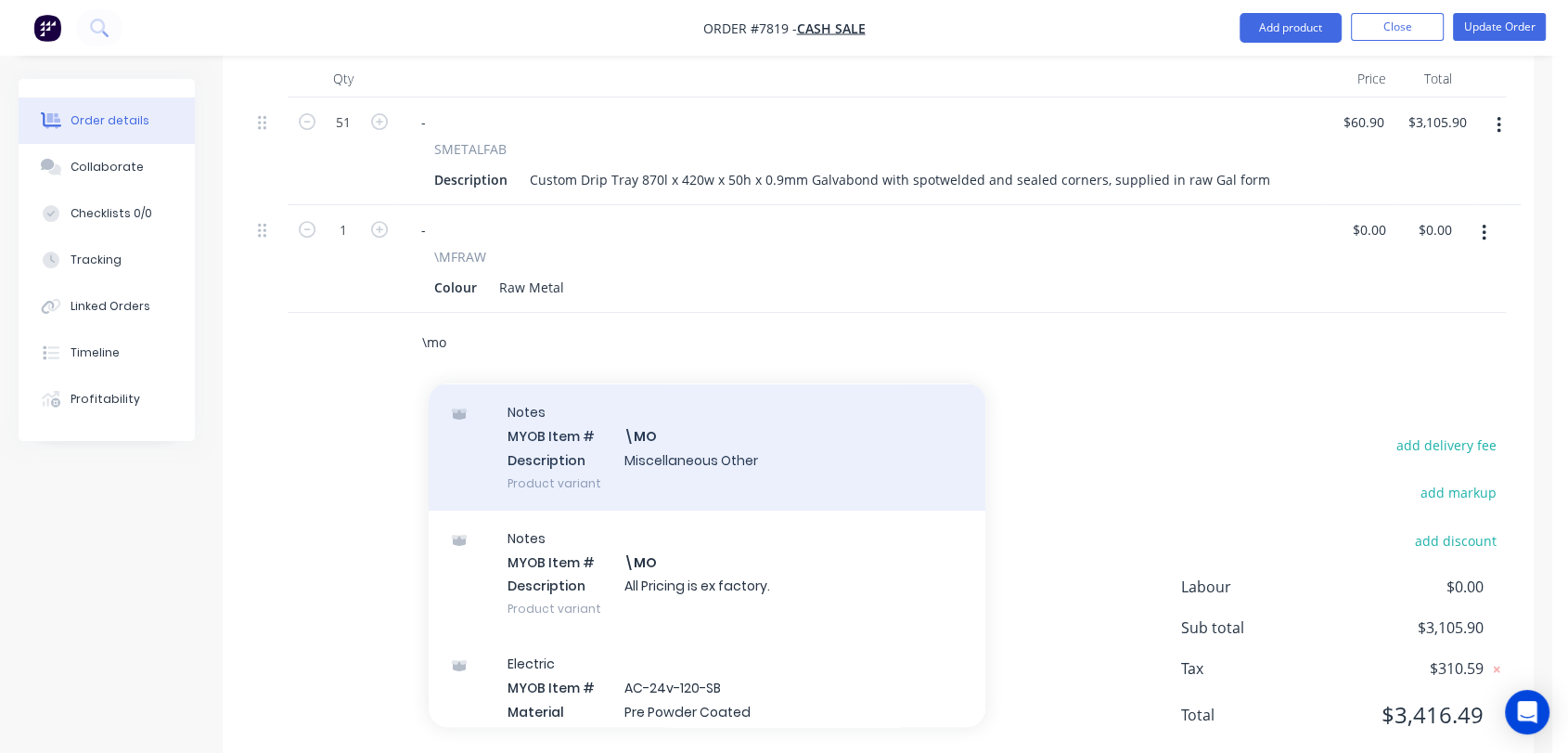
type input "\mo"
click at [651, 394] on div "Notes MYOB Item # \MO Description Miscellaneous Other Product variant" at bounding box center [707, 446] width 557 height 125
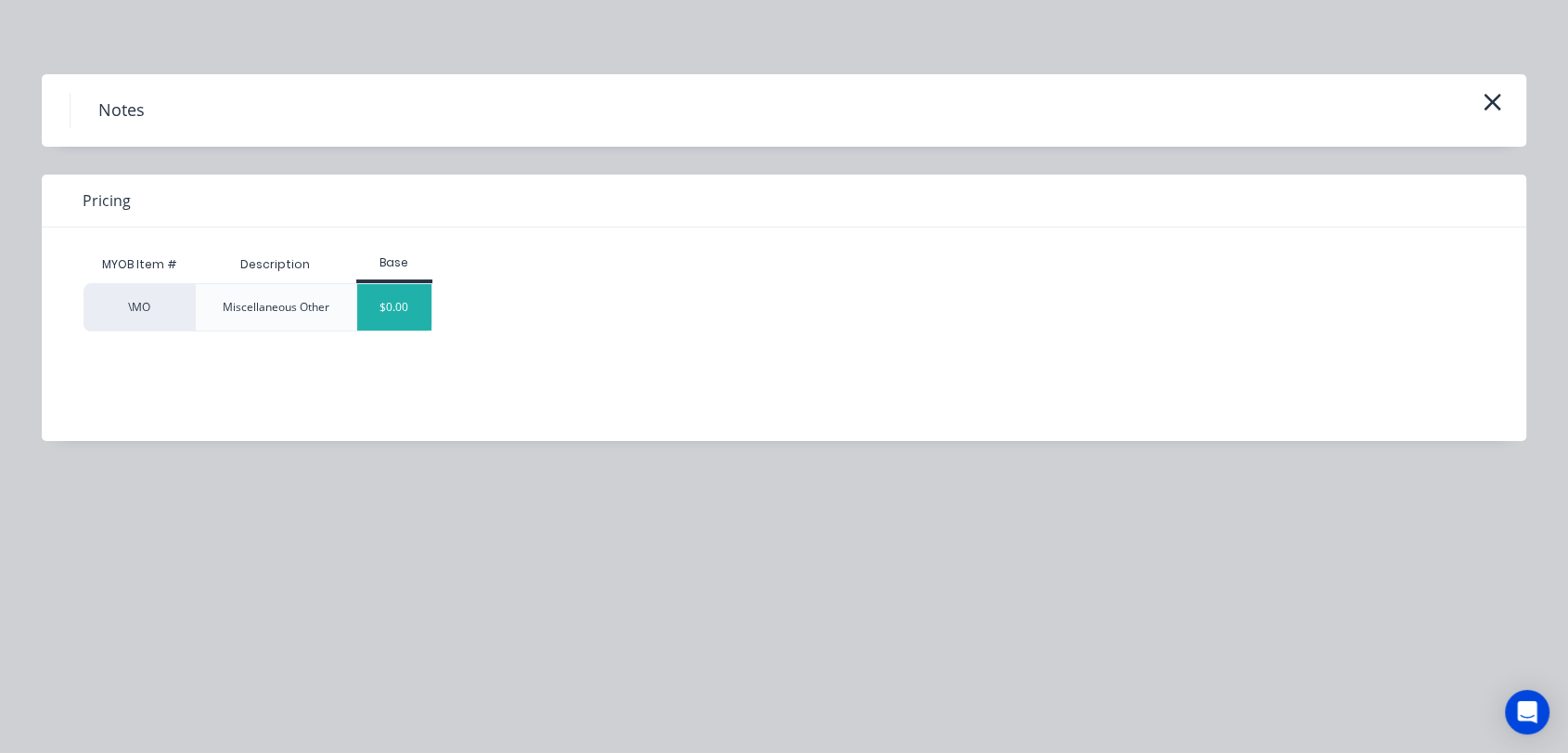
click at [412, 311] on div "$0.00" at bounding box center [395, 307] width 75 height 46
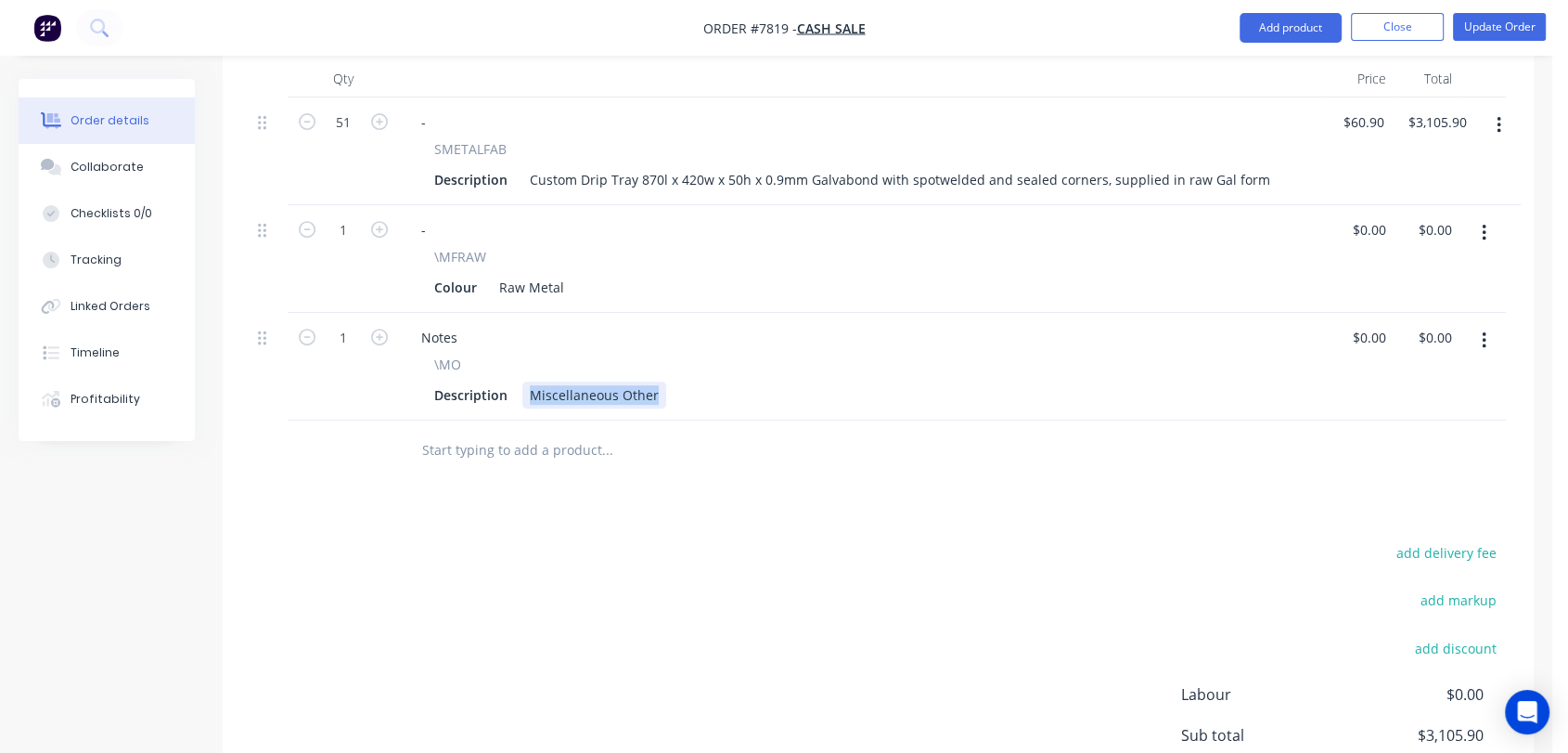
drag, startPoint x: 525, startPoint y: 338, endPoint x: 747, endPoint y: 367, distance: 223.9
click at [747, 367] on div "Qty Price Total 51 - SMETALFAB Description Custom Drip Tray 870l x 420w x 50h x…" at bounding box center [878, 270] width 1311 height 421
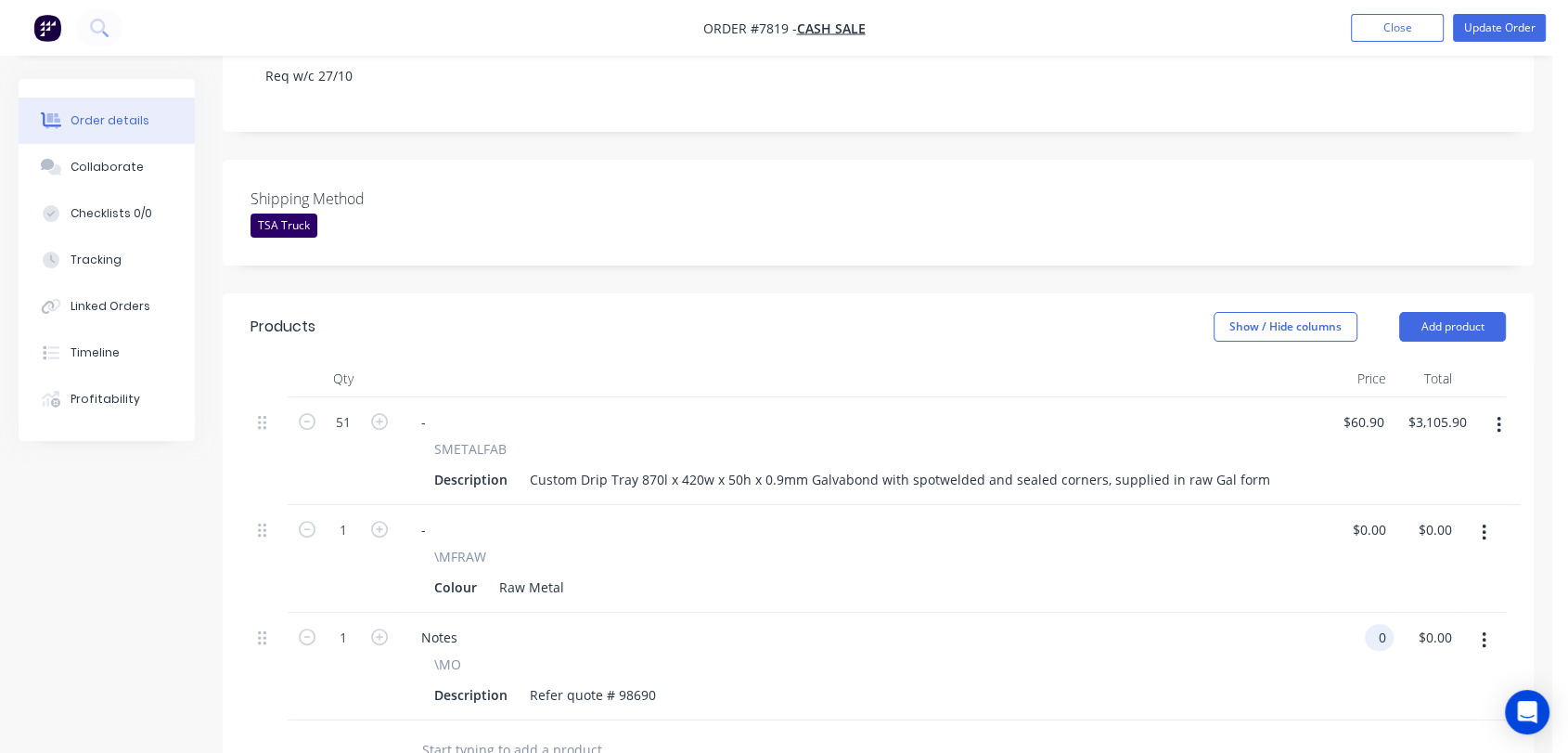
scroll to position [618, 0]
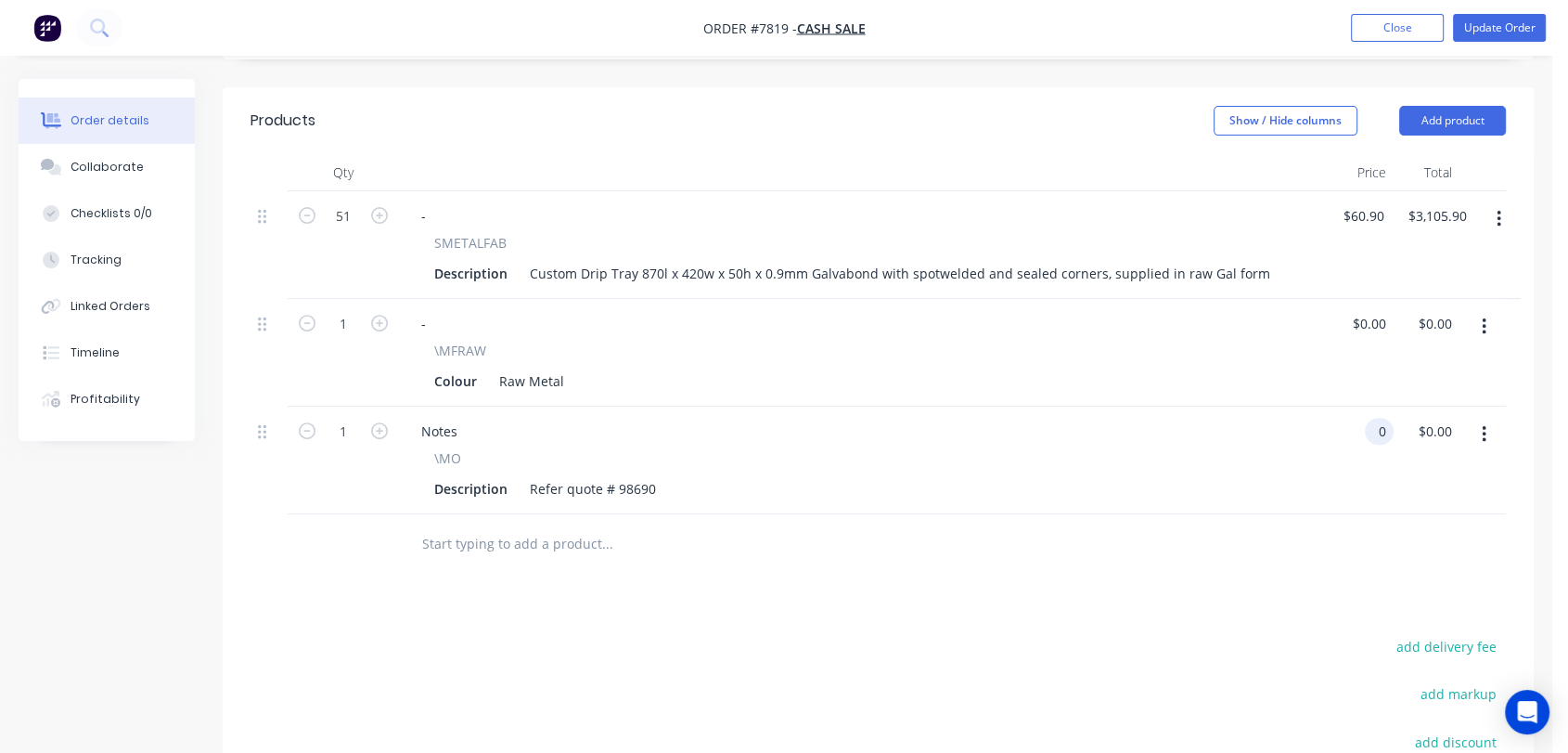
type input "$0.00"
click at [481, 526] on input "text" at bounding box center [607, 544] width 371 height 37
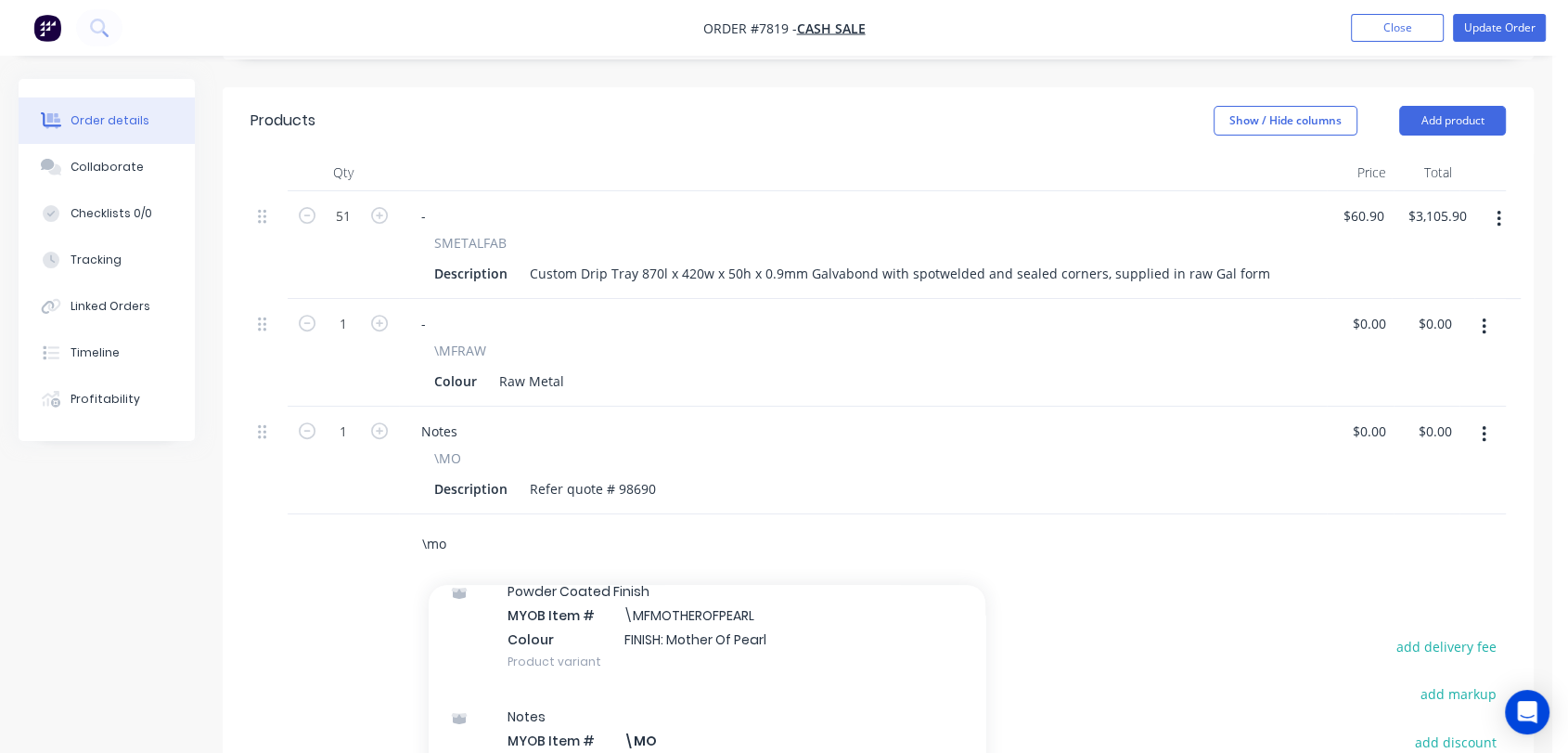
scroll to position [309, 0]
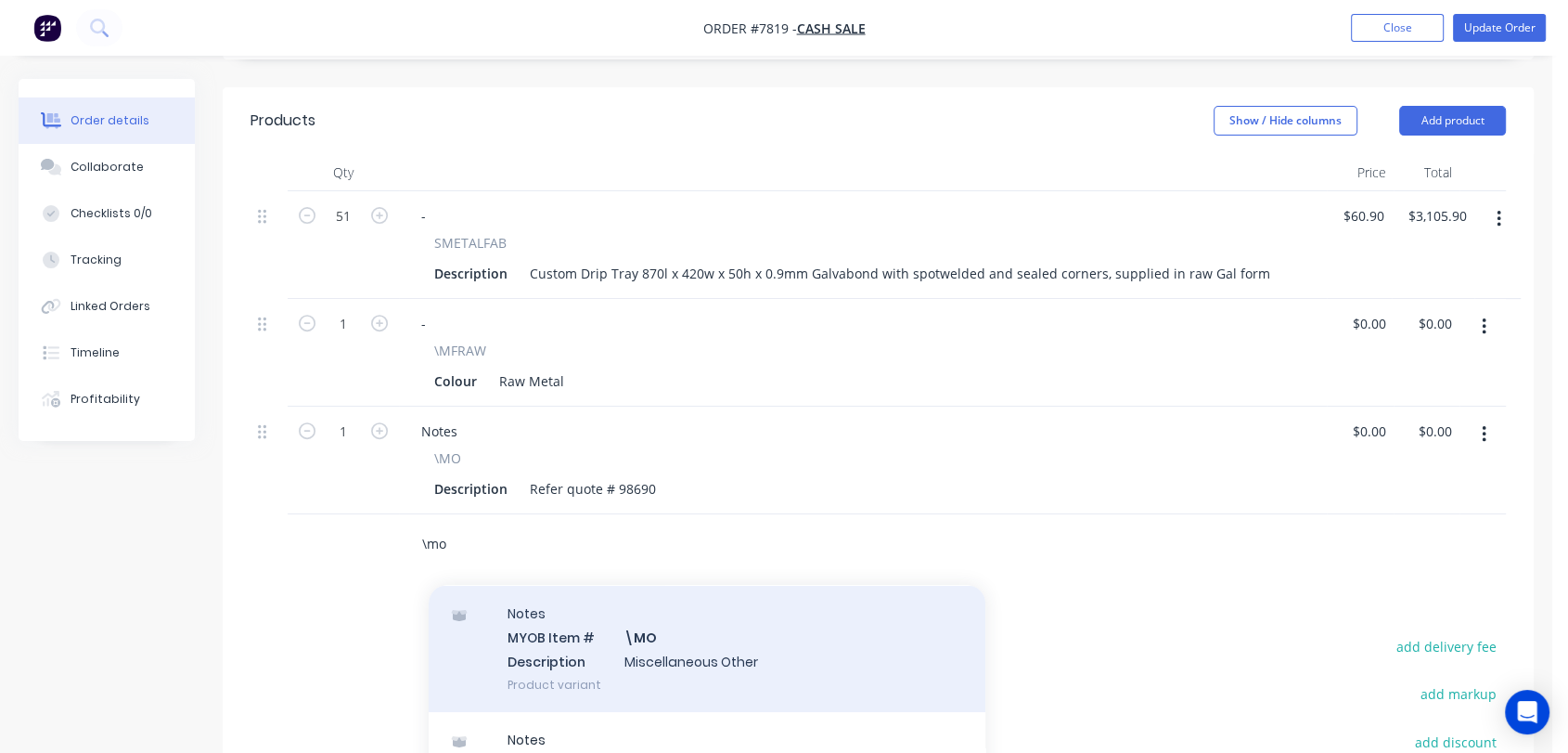
type input "\mo"
click at [632, 603] on div "Notes MYOB Item # \MO Description Miscellaneous Other Product variant" at bounding box center [707, 648] width 557 height 125
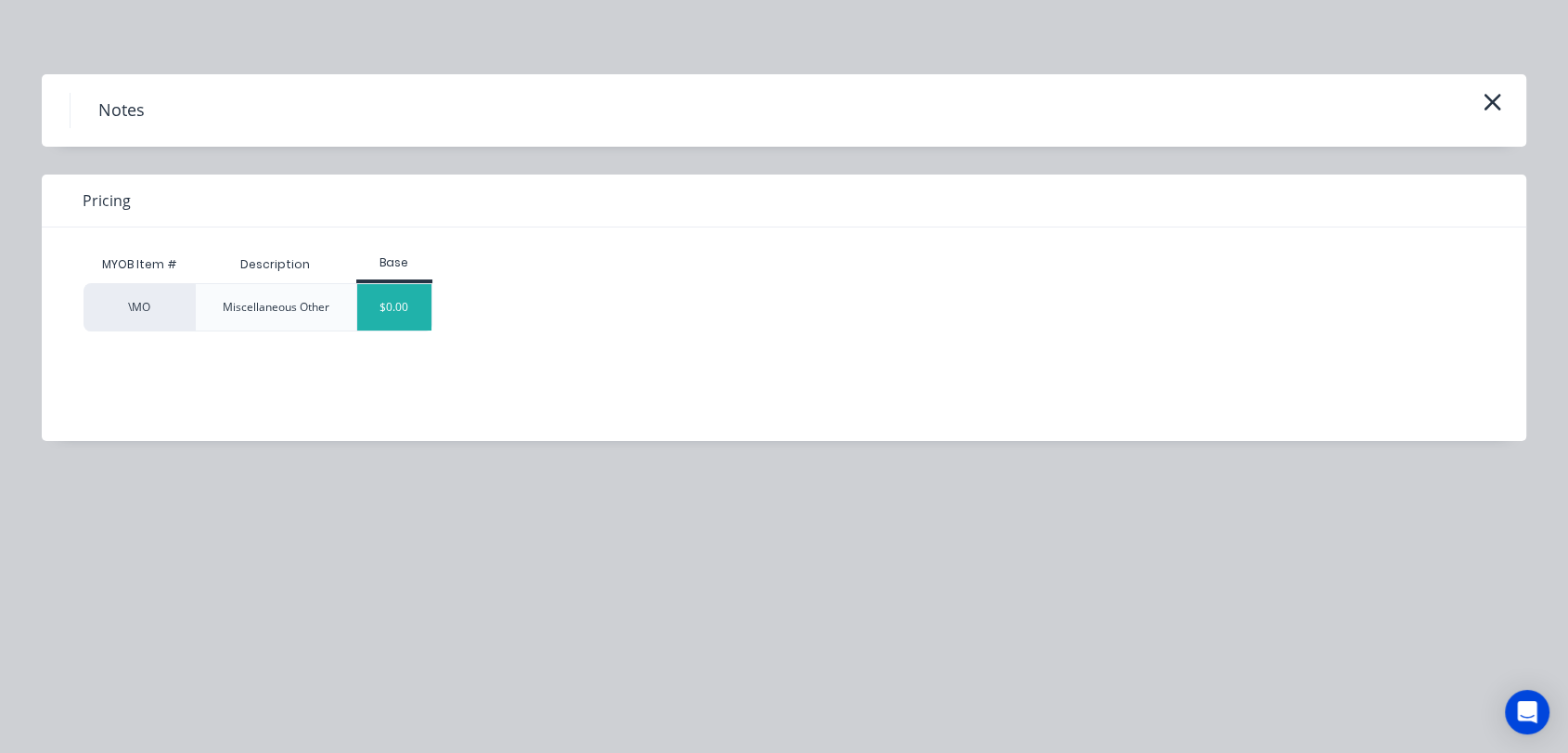
click at [394, 310] on div "$0.00" at bounding box center [395, 307] width 75 height 46
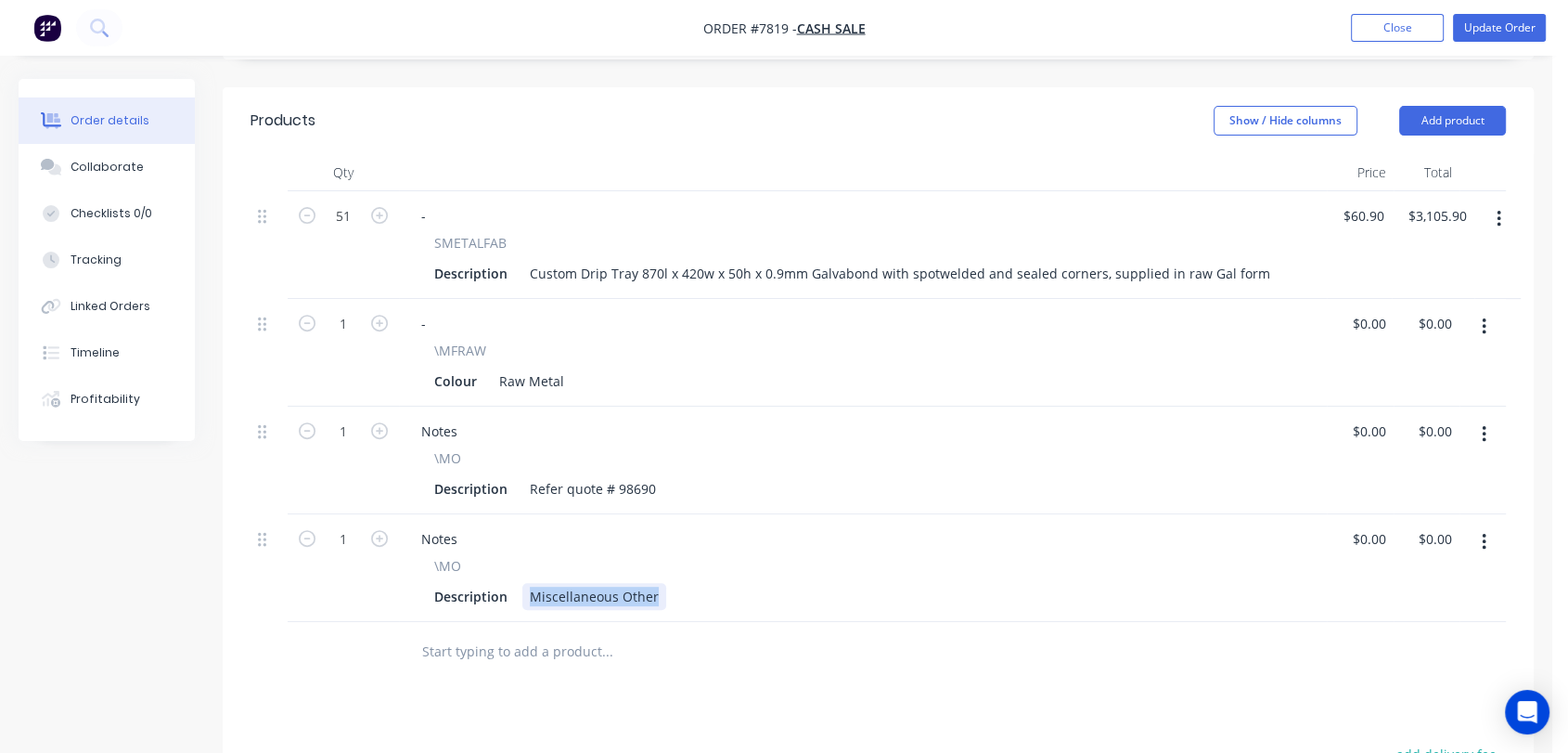
drag, startPoint x: 527, startPoint y: 546, endPoint x: 722, endPoint y: 554, distance: 195.2
click at [722, 583] on div "Description Miscellaneous Other" at bounding box center [859, 596] width 865 height 27
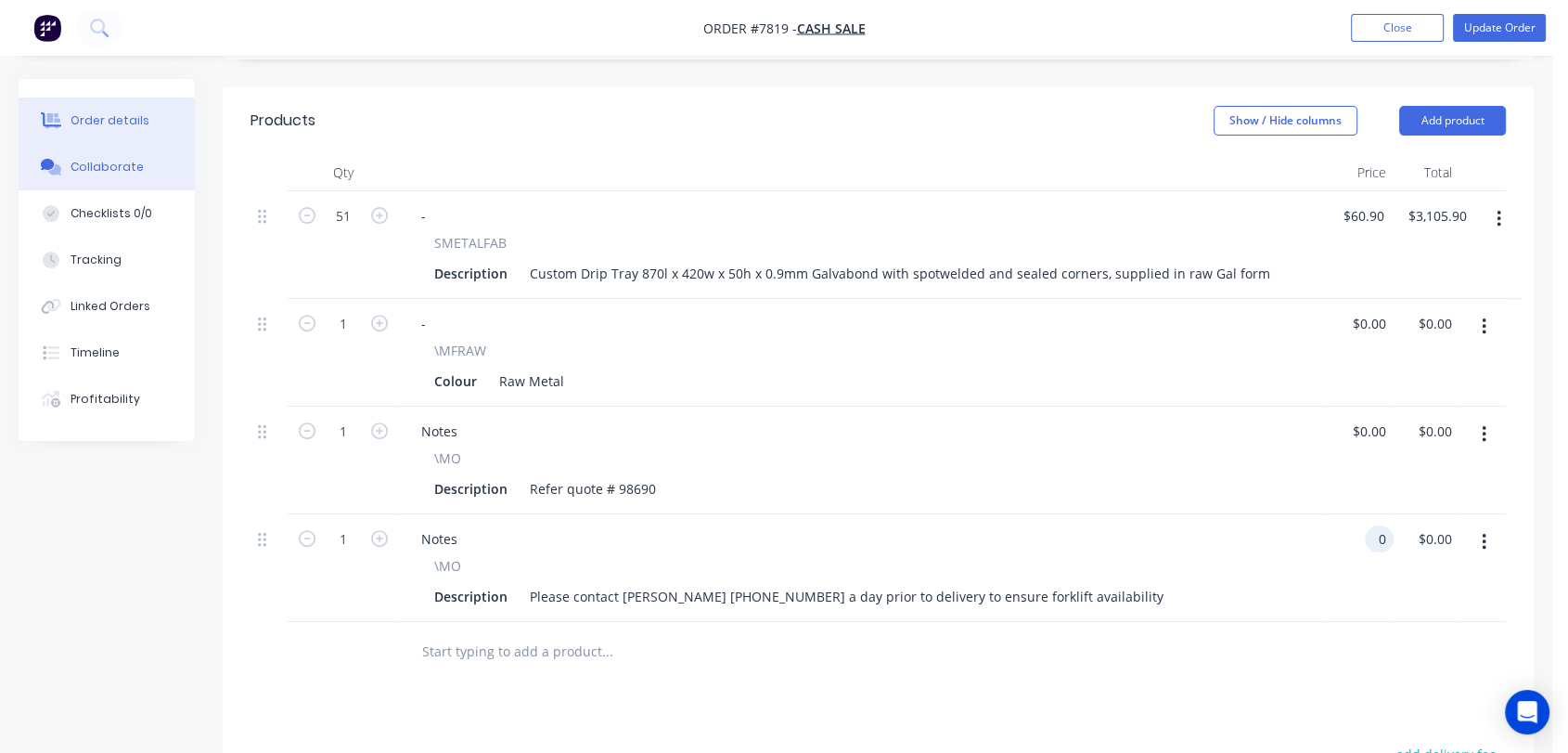
type input "$0.00"
click at [98, 173] on div "Collaborate" at bounding box center [107, 167] width 73 height 17
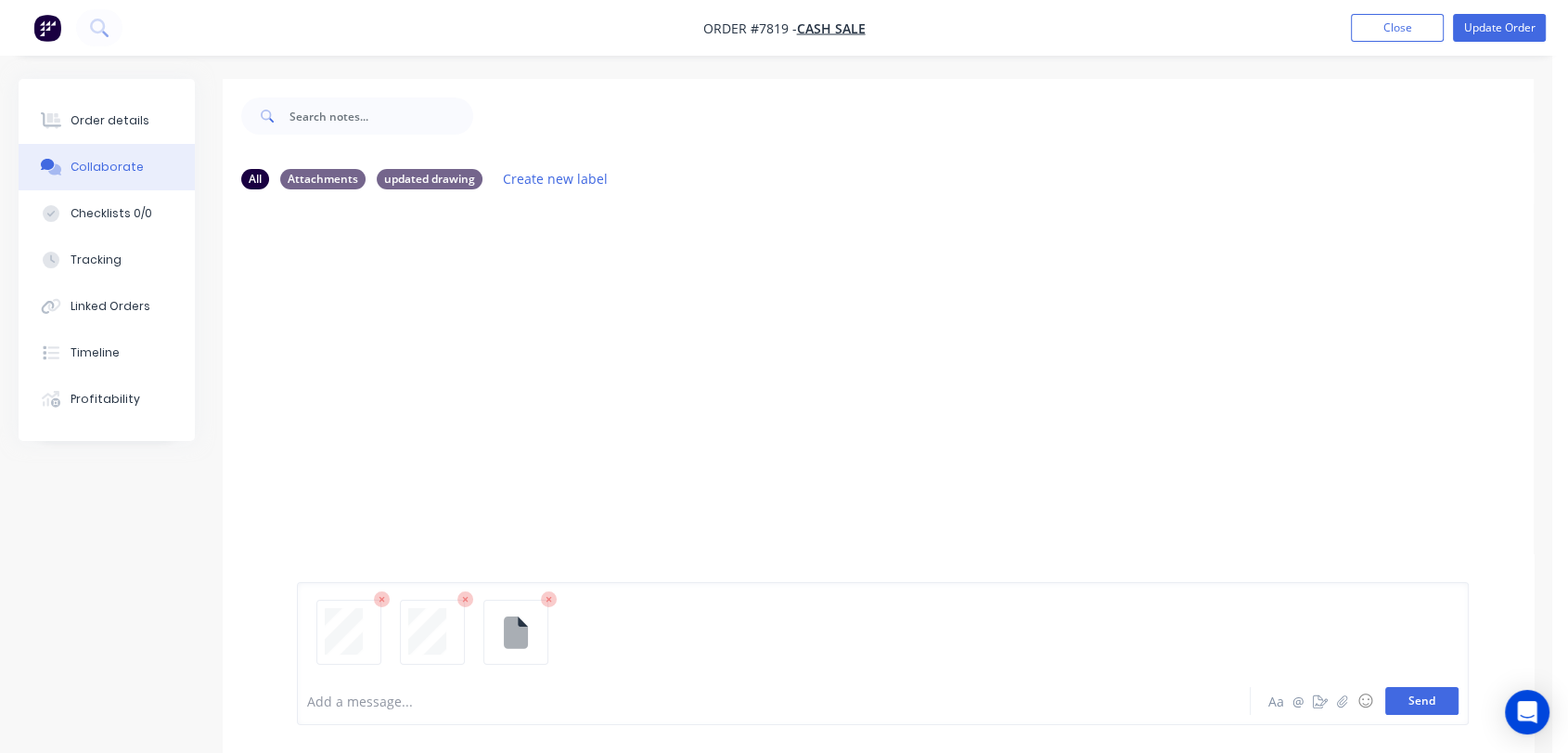
click at [1439, 697] on button "Send" at bounding box center [1421, 701] width 73 height 28
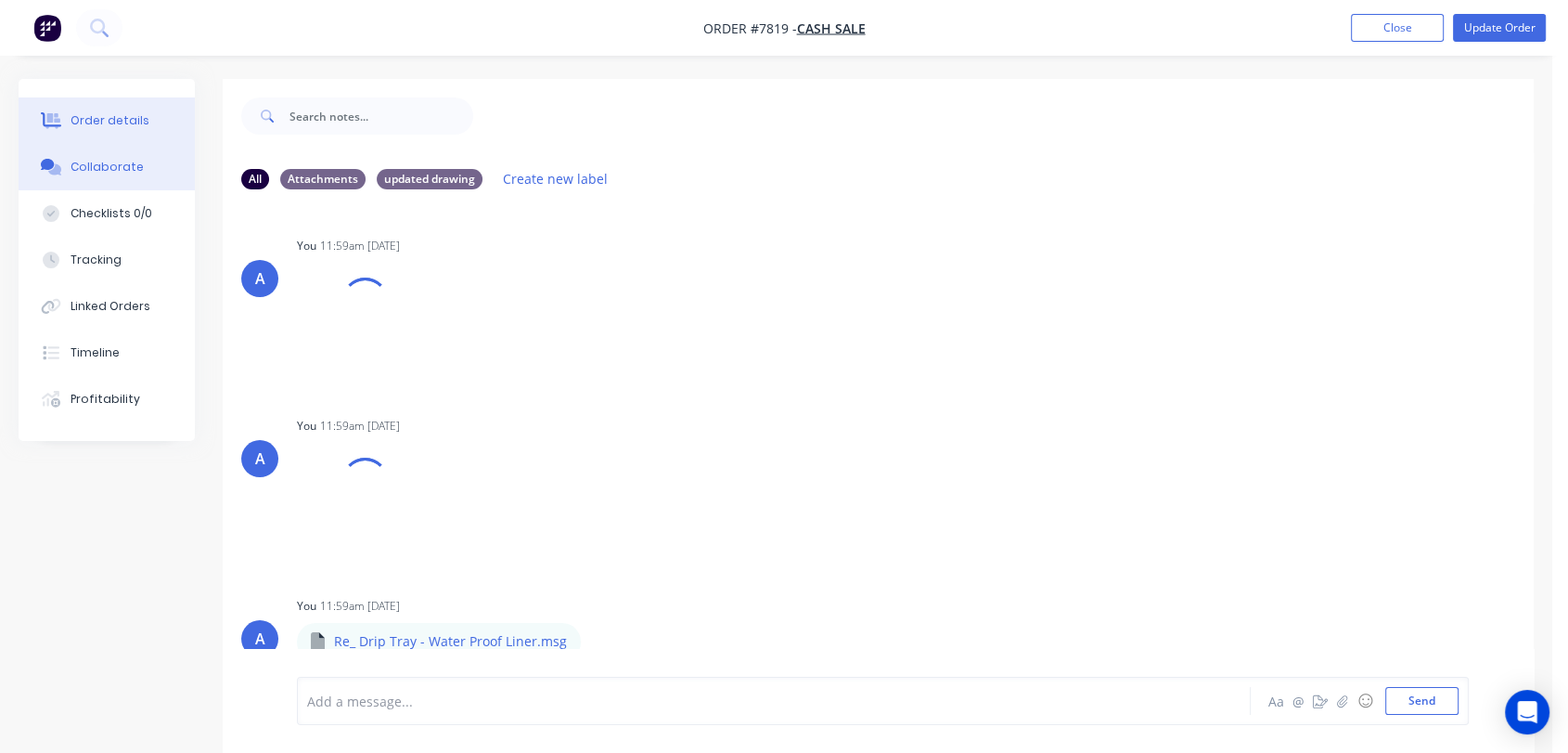
click at [134, 120] on div "Order details" at bounding box center [110, 120] width 79 height 17
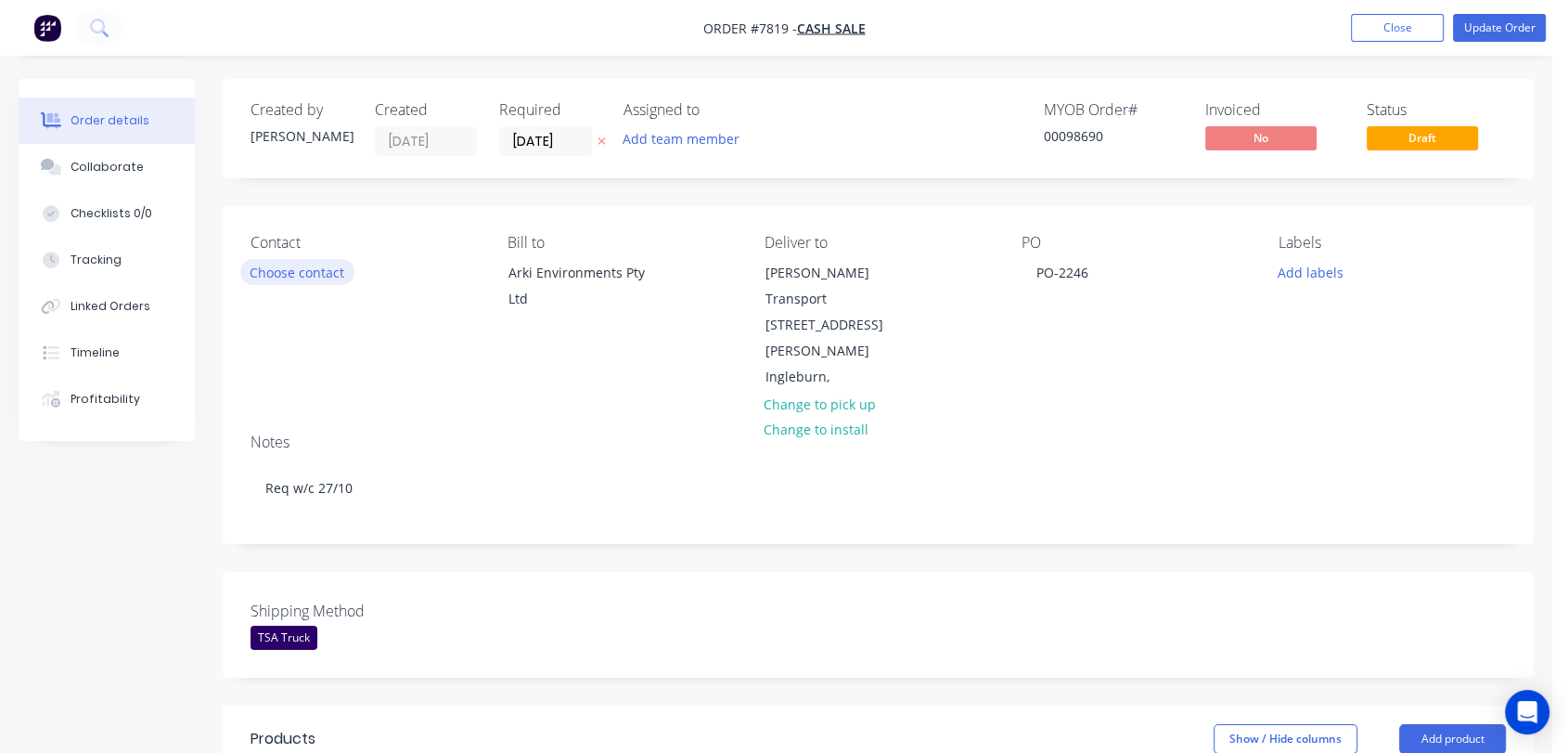
click at [279, 273] on button "Choose contact" at bounding box center [298, 271] width 114 height 25
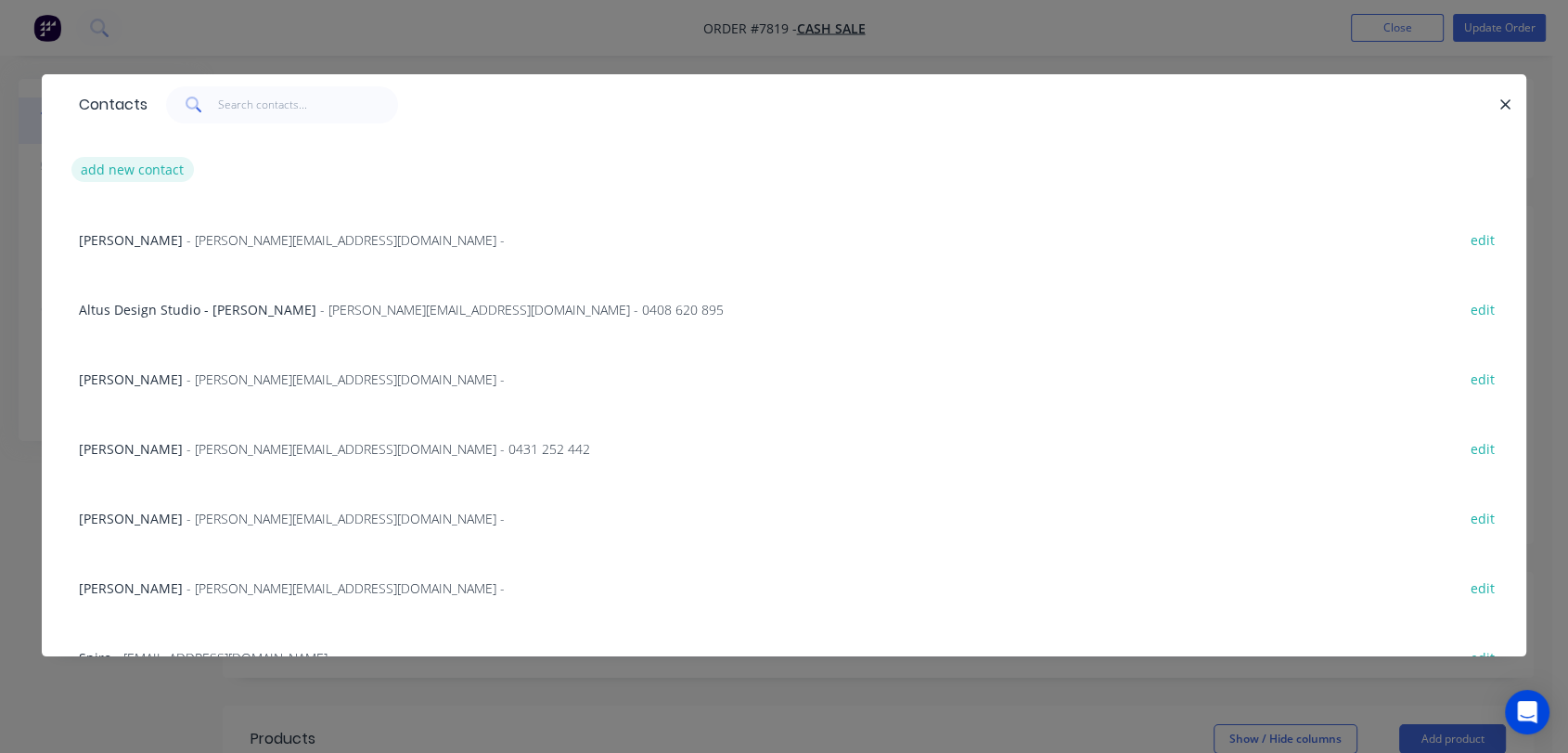
click at [137, 168] on button "add new contact" at bounding box center [133, 169] width 123 height 25
select select "AU"
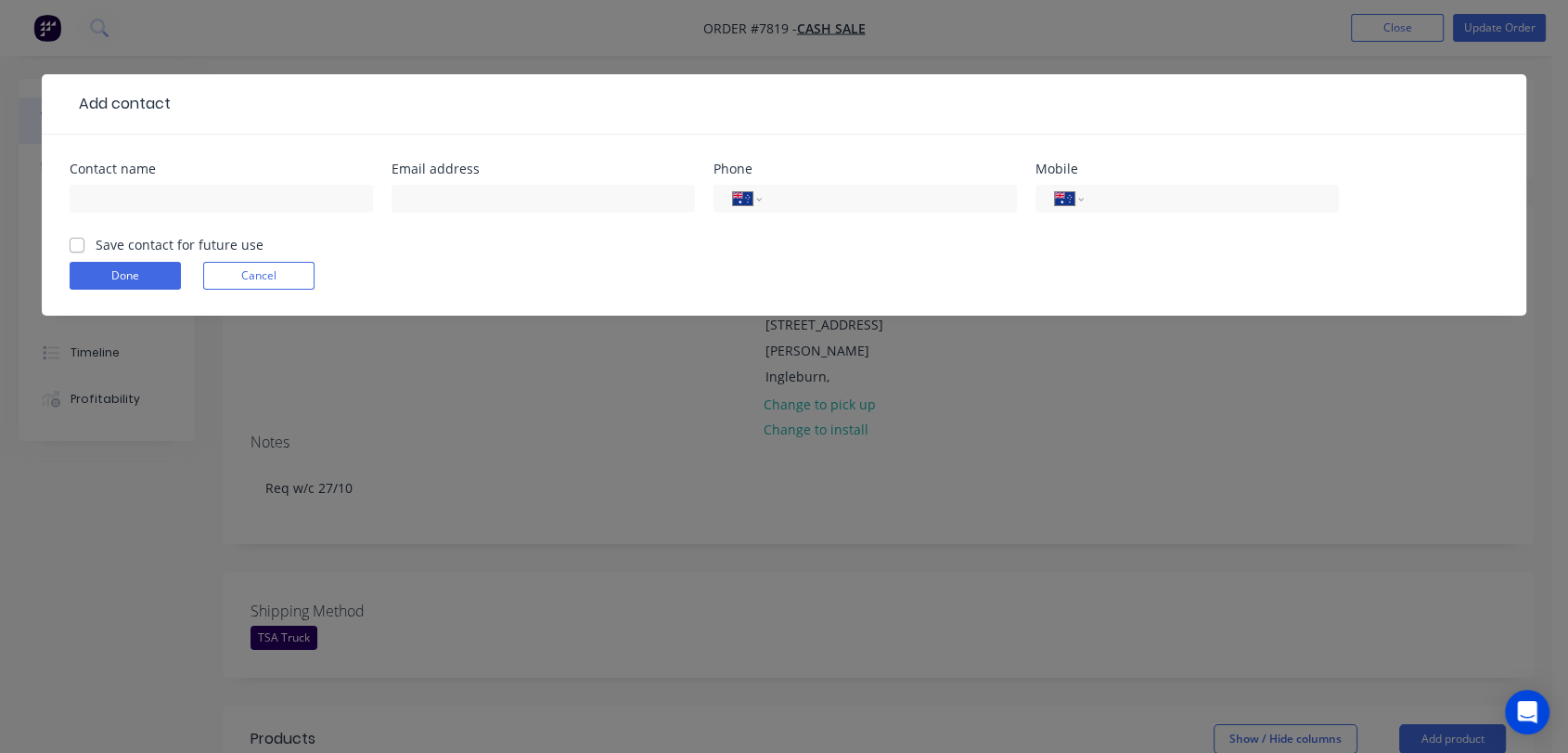
click at [194, 180] on div at bounding box center [222, 207] width 304 height 55
click at [182, 196] on input "text" at bounding box center [222, 199] width 304 height 28
type input "Paul Hammond"
click at [151, 277] on button "Done" at bounding box center [125, 276] width 111 height 28
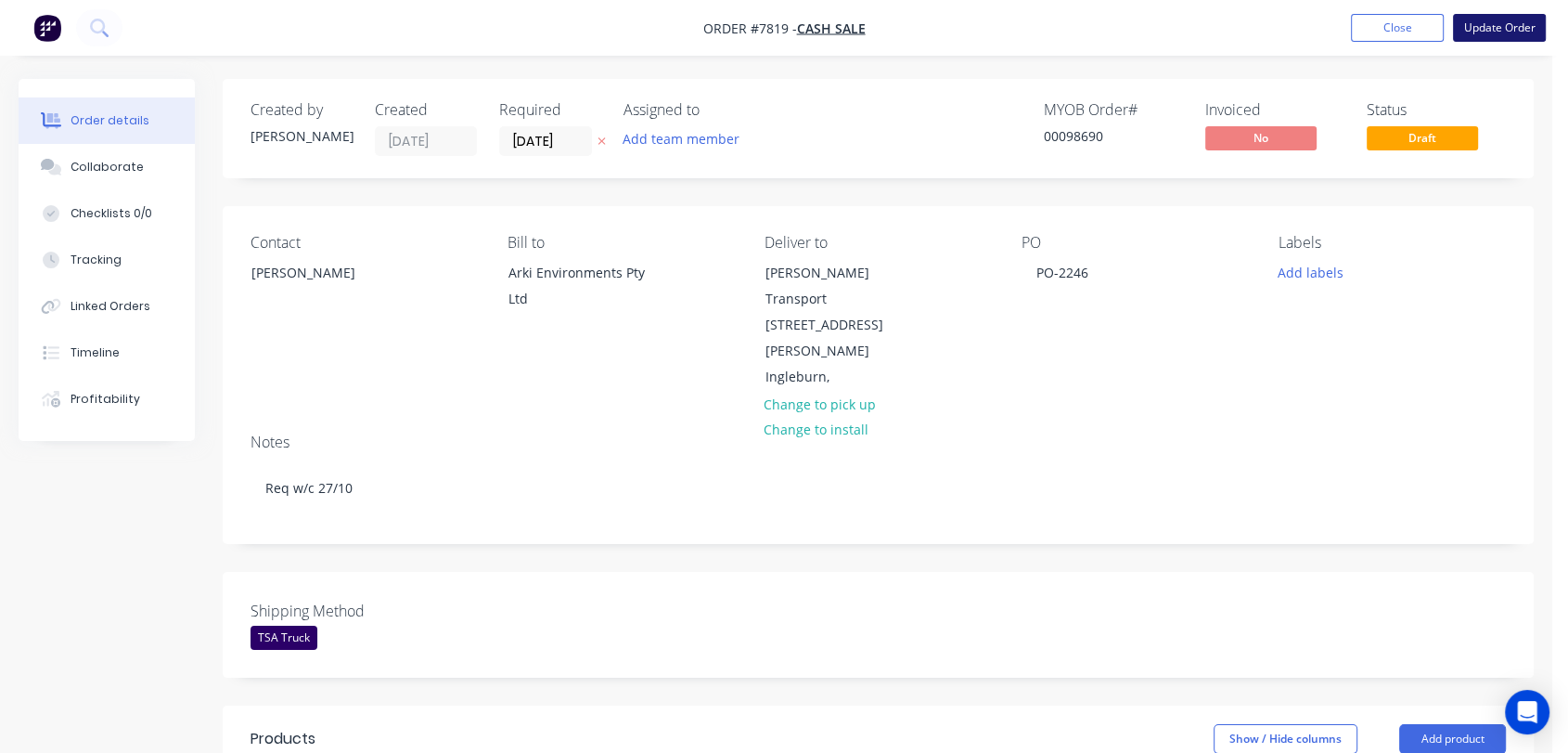
click at [1512, 23] on button "Update Order" at bounding box center [1499, 28] width 93 height 28
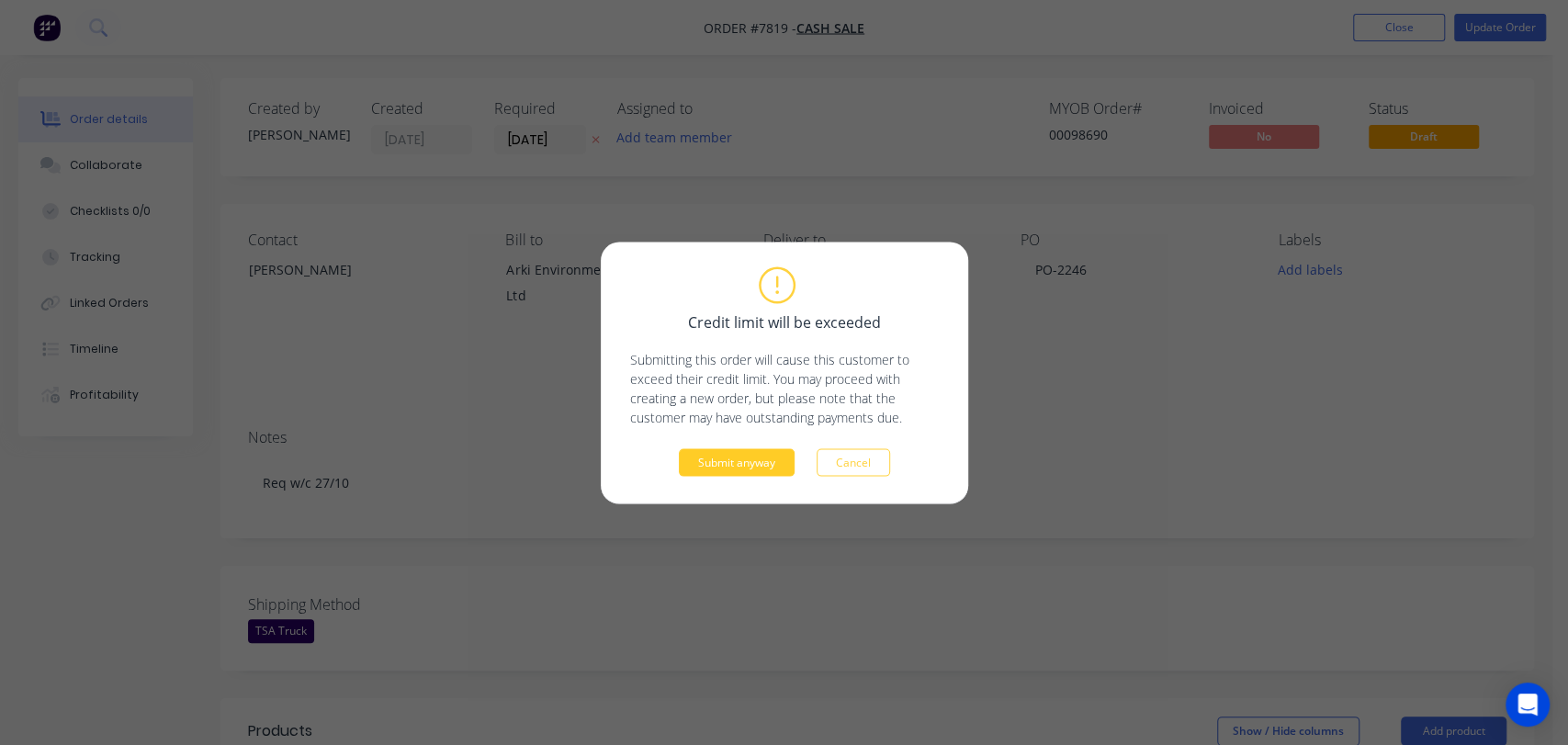
click at [750, 474] on button "Submit anyway" at bounding box center [736, 462] width 116 height 28
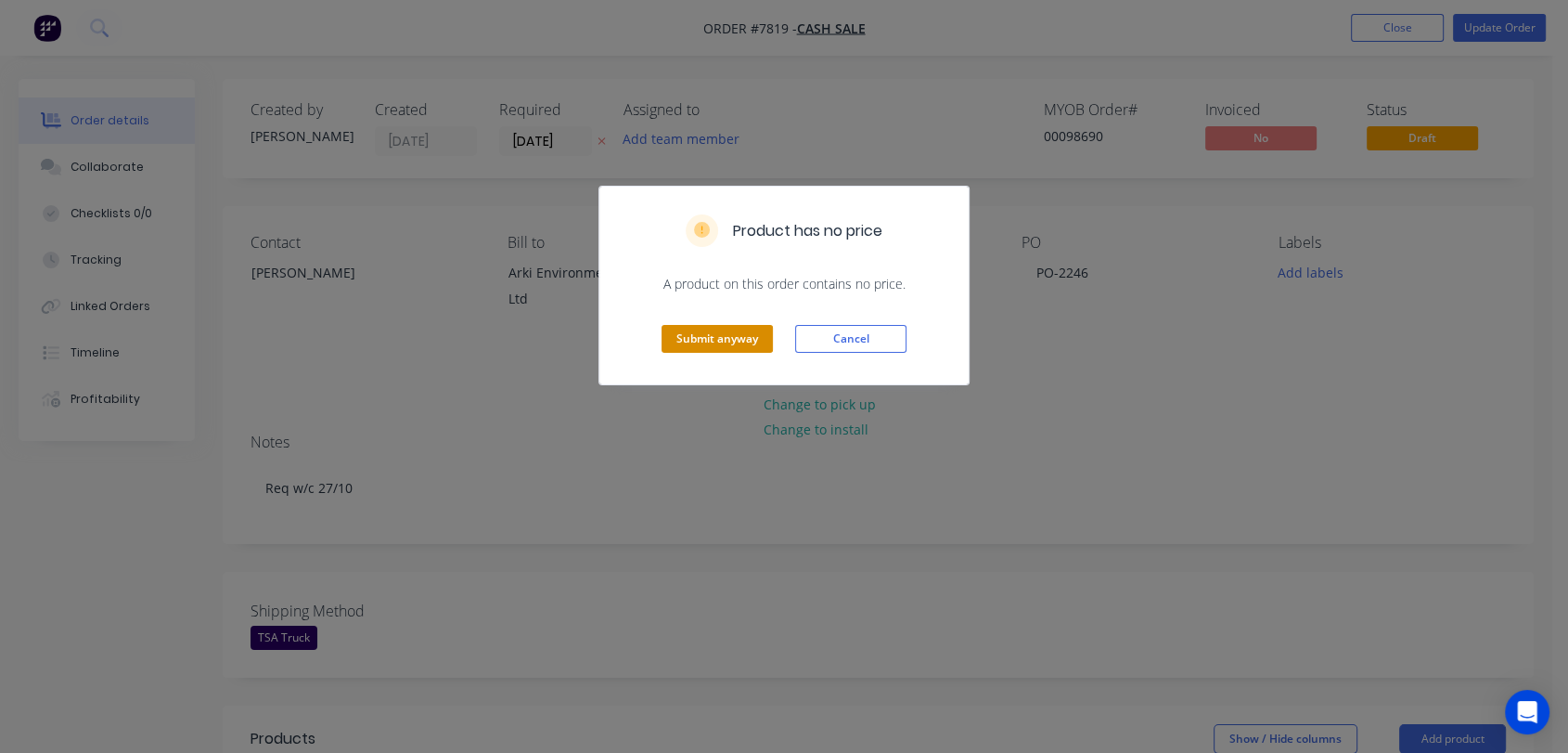
click at [689, 332] on button "Submit anyway" at bounding box center [717, 339] width 111 height 28
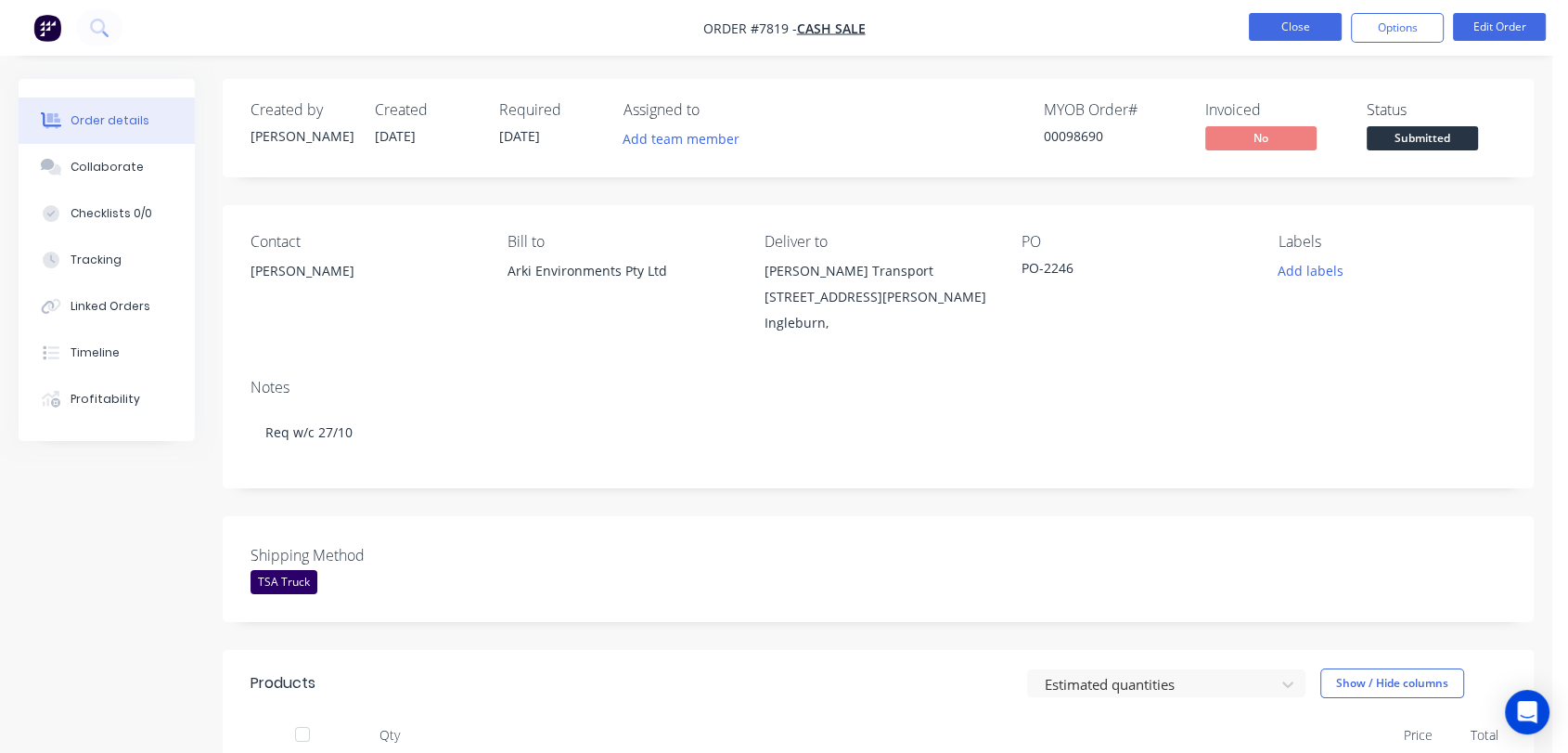
click at [1289, 15] on button "Close" at bounding box center [1295, 27] width 93 height 28
